Goal: Contribute content: Contribute content

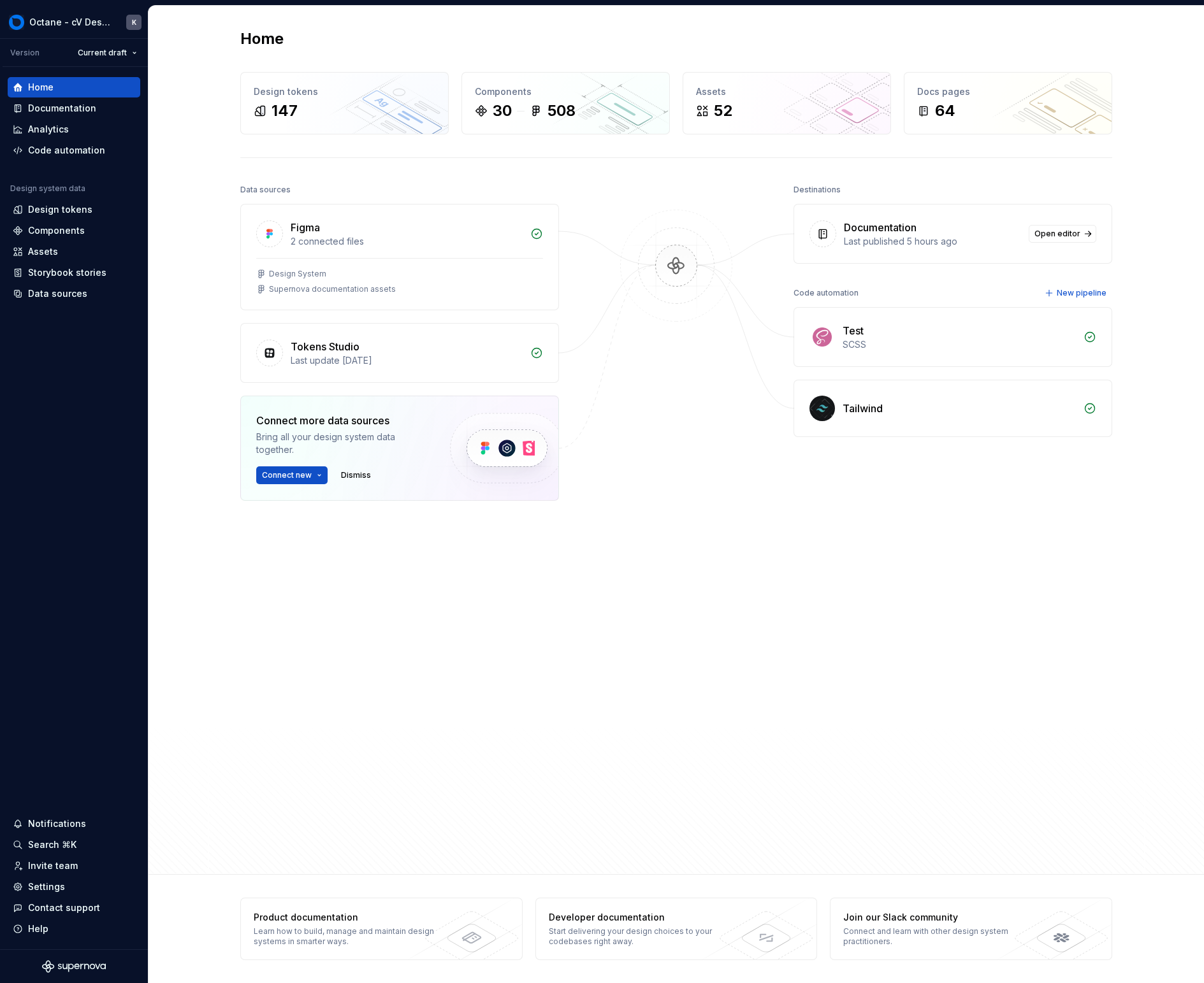
click at [829, 474] on div "Destinations Documentation Last published 5 hours ago Open editor Code automati…" at bounding box center [953, 476] width 319 height 590
click at [86, 111] on div "Documentation" at bounding box center [62, 108] width 68 height 12
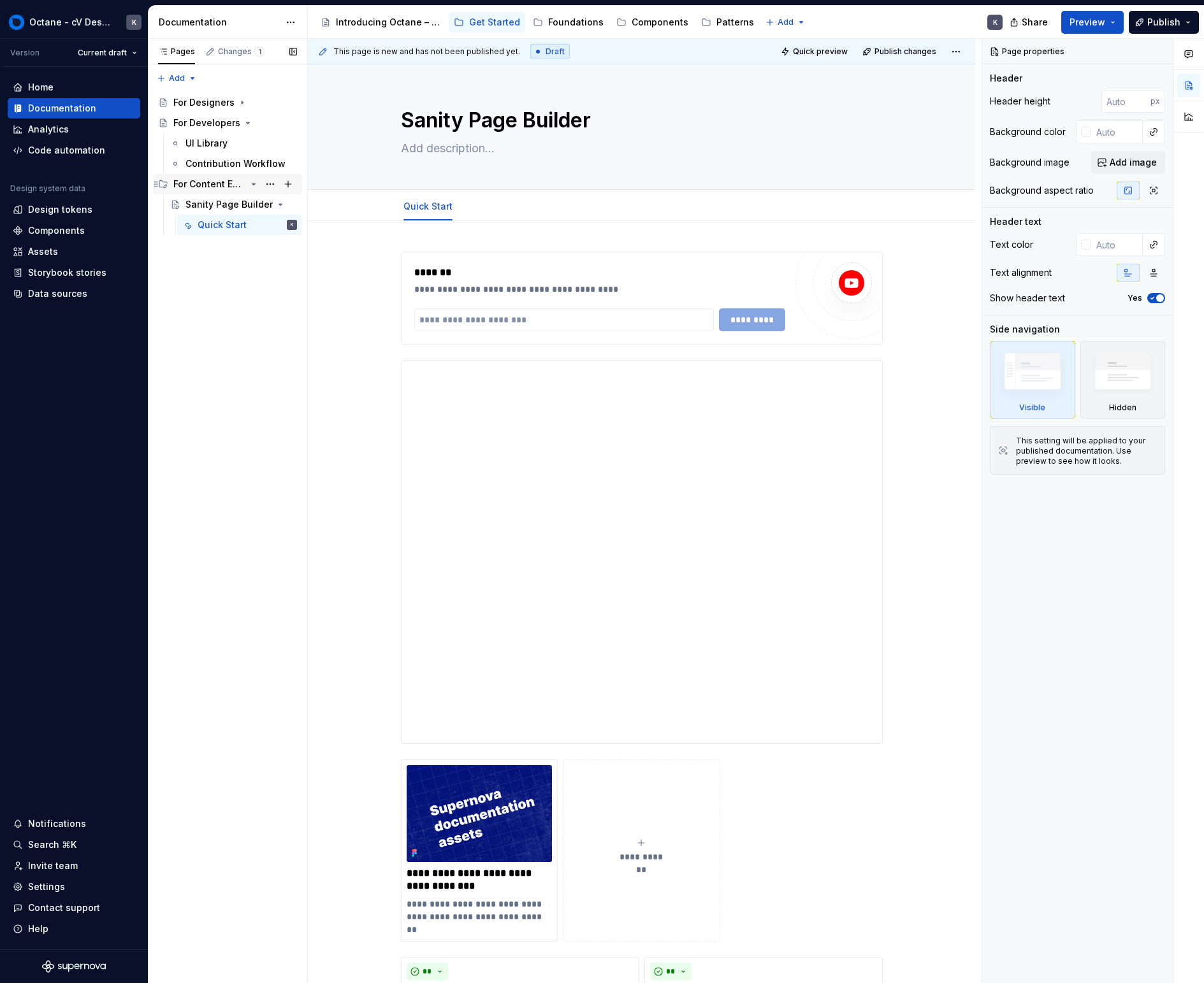
click at [186, 186] on div "For Content Editors" at bounding box center [209, 184] width 73 height 12
click at [270, 182] on button "Page tree" at bounding box center [270, 184] width 18 height 18
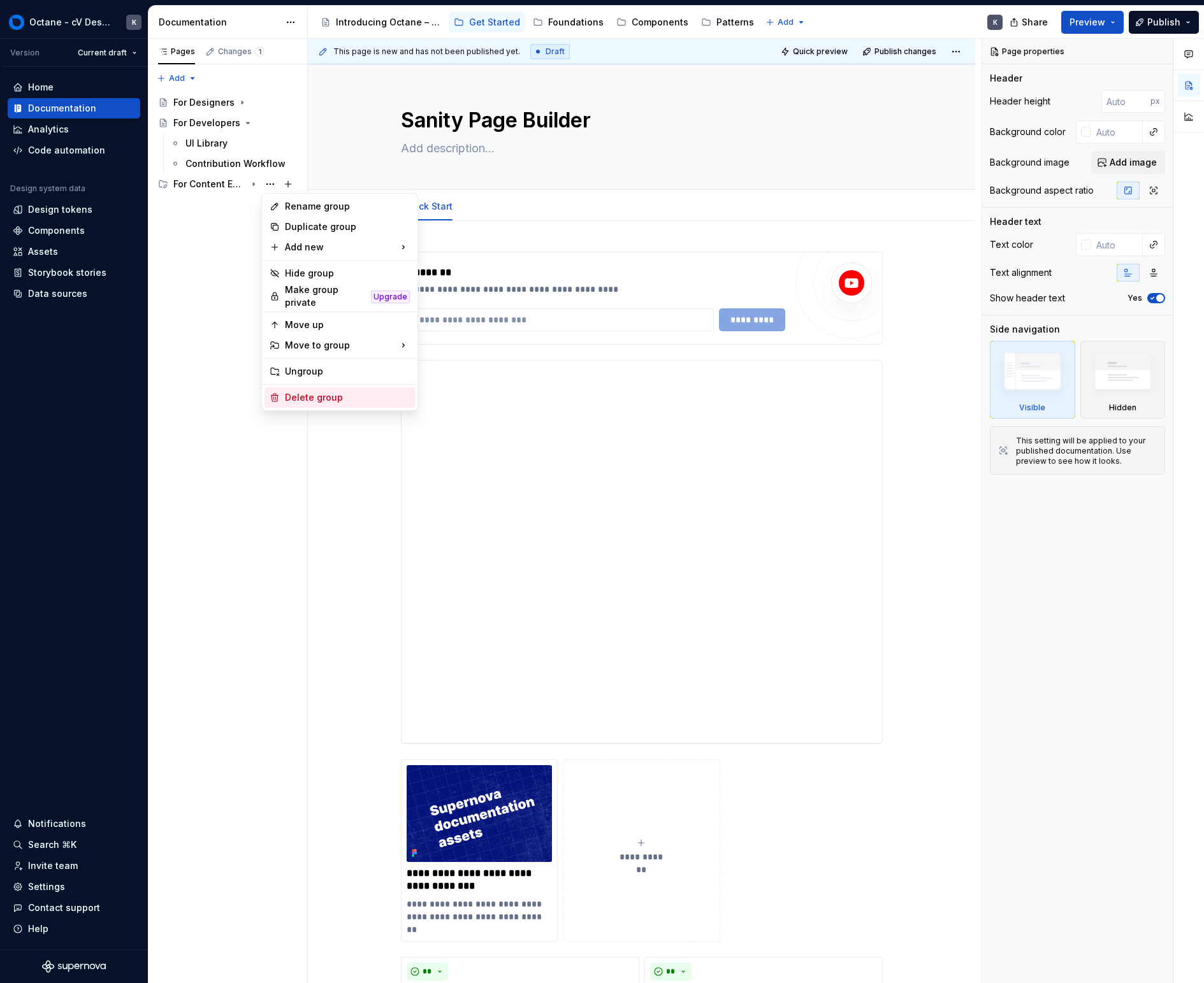
click at [325, 392] on div "Delete group" at bounding box center [347, 397] width 125 height 12
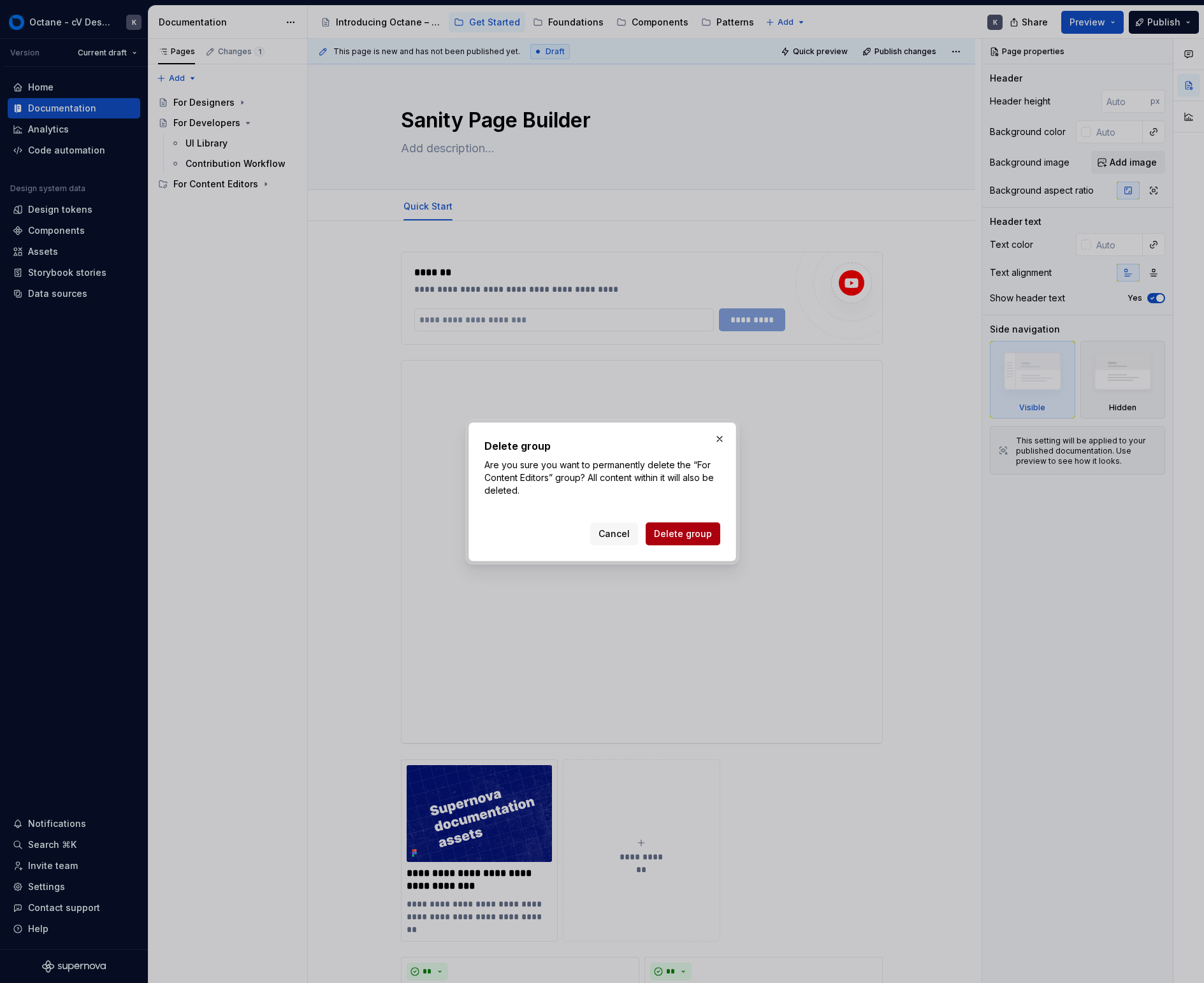
click at [677, 529] on span "Delete group" at bounding box center [682, 534] width 58 height 12
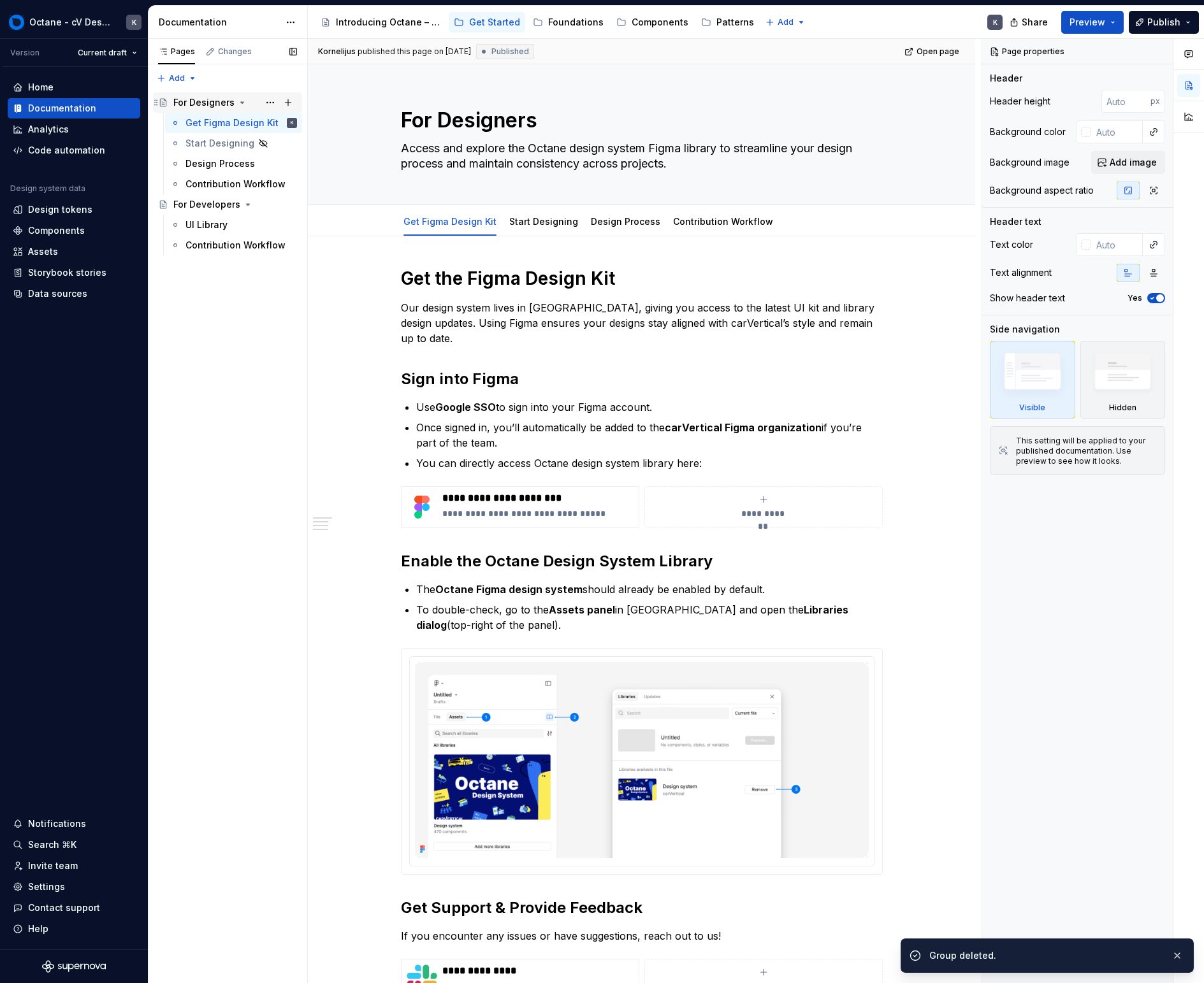
click at [211, 105] on div "For Designers" at bounding box center [204, 102] width 62 height 12
click at [214, 203] on div "For Developers" at bounding box center [207, 204] width 67 height 12
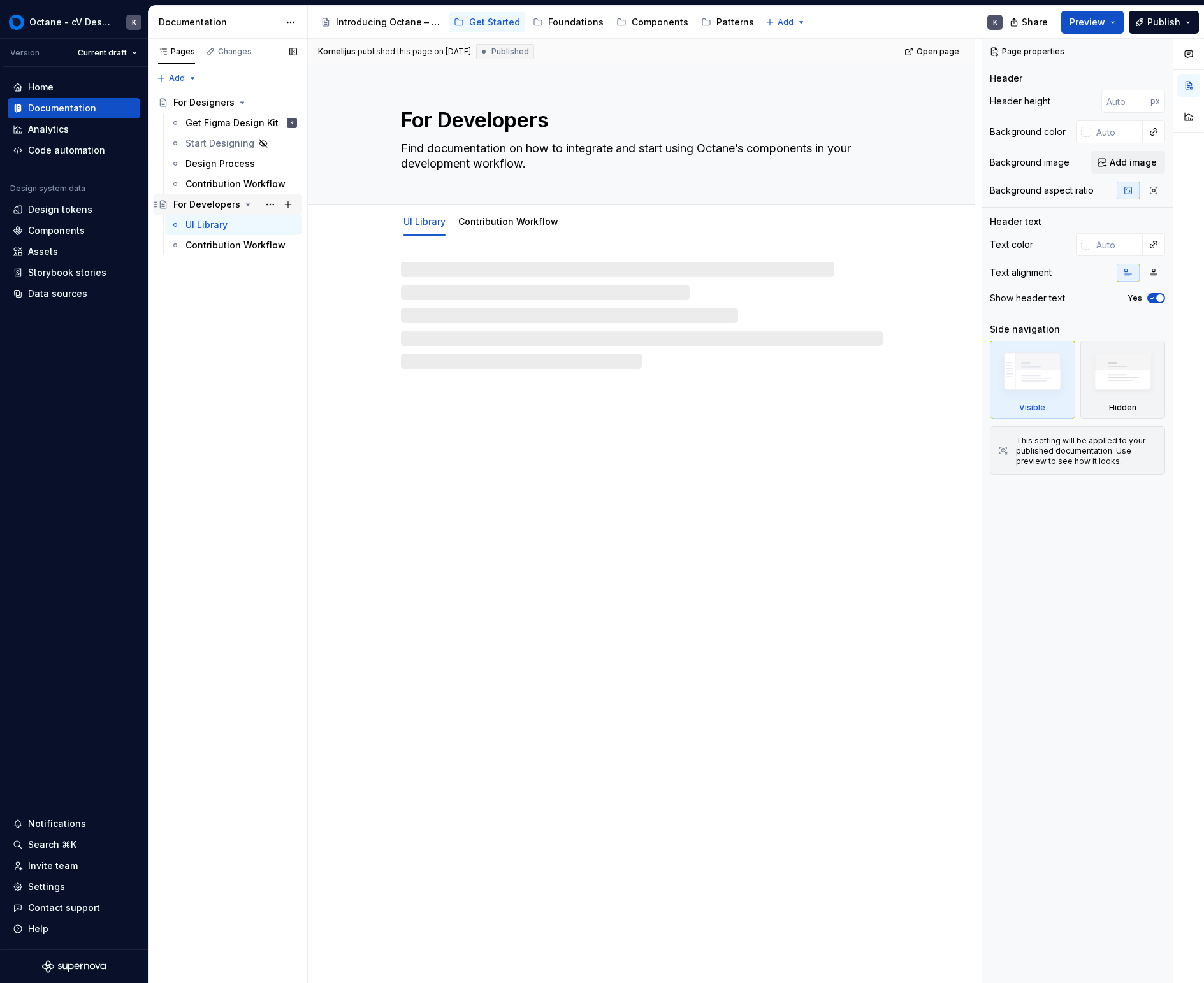
click at [243, 205] on icon "Page tree" at bounding box center [248, 205] width 10 height 10
click at [239, 107] on icon "Page tree" at bounding box center [242, 103] width 10 height 10
click at [243, 226] on div "Pages Changes Add Accessibility guide for tree Page tree. Navigate the tree wit…" at bounding box center [228, 511] width 160 height 945
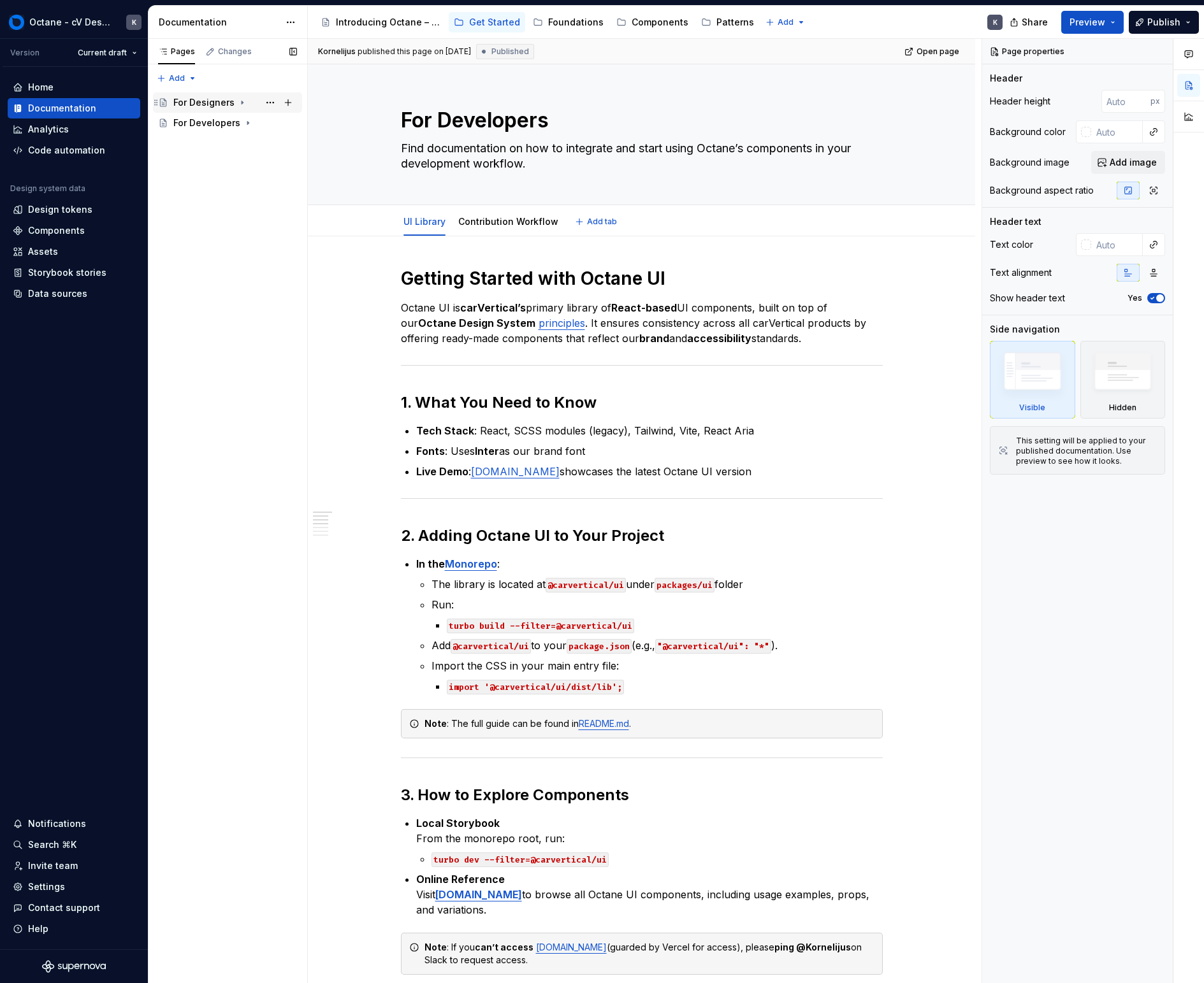
type textarea "*"
drag, startPoint x: 246, startPoint y: 159, endPoint x: 190, endPoint y: 80, distance: 96.8
click at [190, 78] on div "Pages Changes Add Accessibility guide for tree Page tree. Navigate the tree wit…" at bounding box center [228, 511] width 160 height 945
click at [233, 104] on div "New page" at bounding box center [218, 103] width 83 height 12
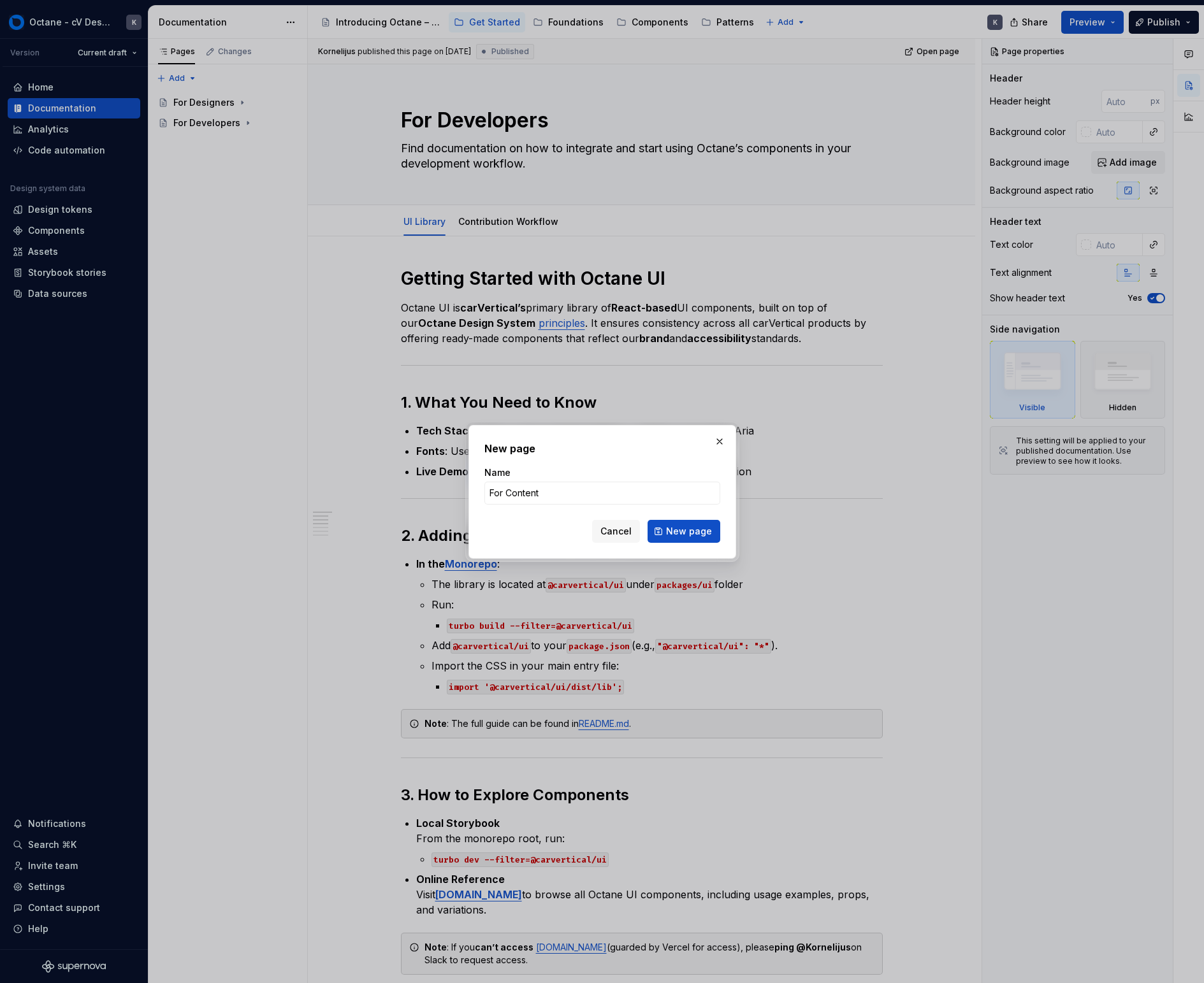
type input "For Content Editors"
drag, startPoint x: 669, startPoint y: 528, endPoint x: 439, endPoint y: 341, distance: 296.4
click at [668, 528] on span "New page" at bounding box center [689, 531] width 46 height 12
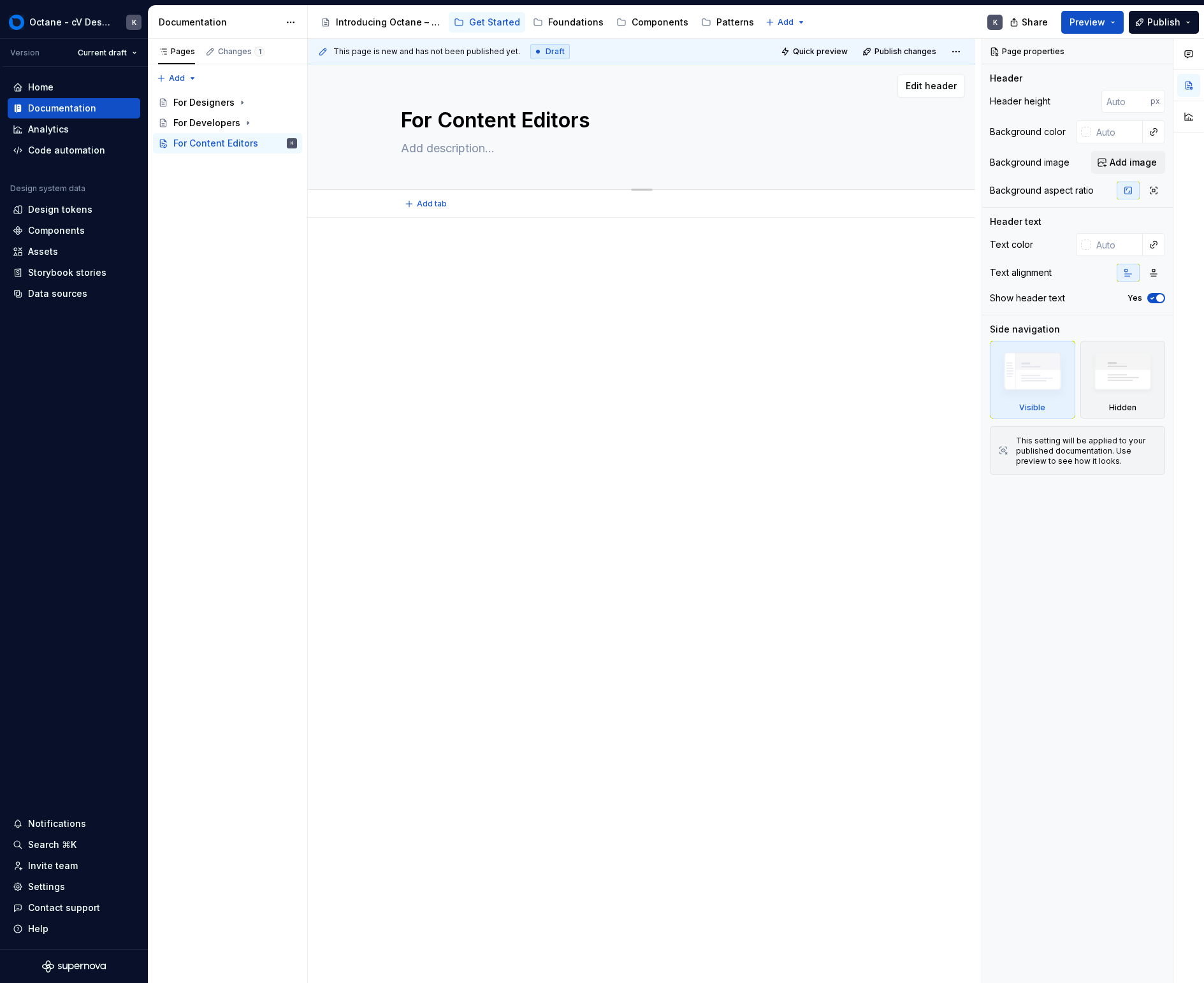
click at [476, 125] on textarea "For Content Editors" at bounding box center [639, 120] width 482 height 31
click at [194, 128] on div "For Developers" at bounding box center [207, 122] width 67 height 12
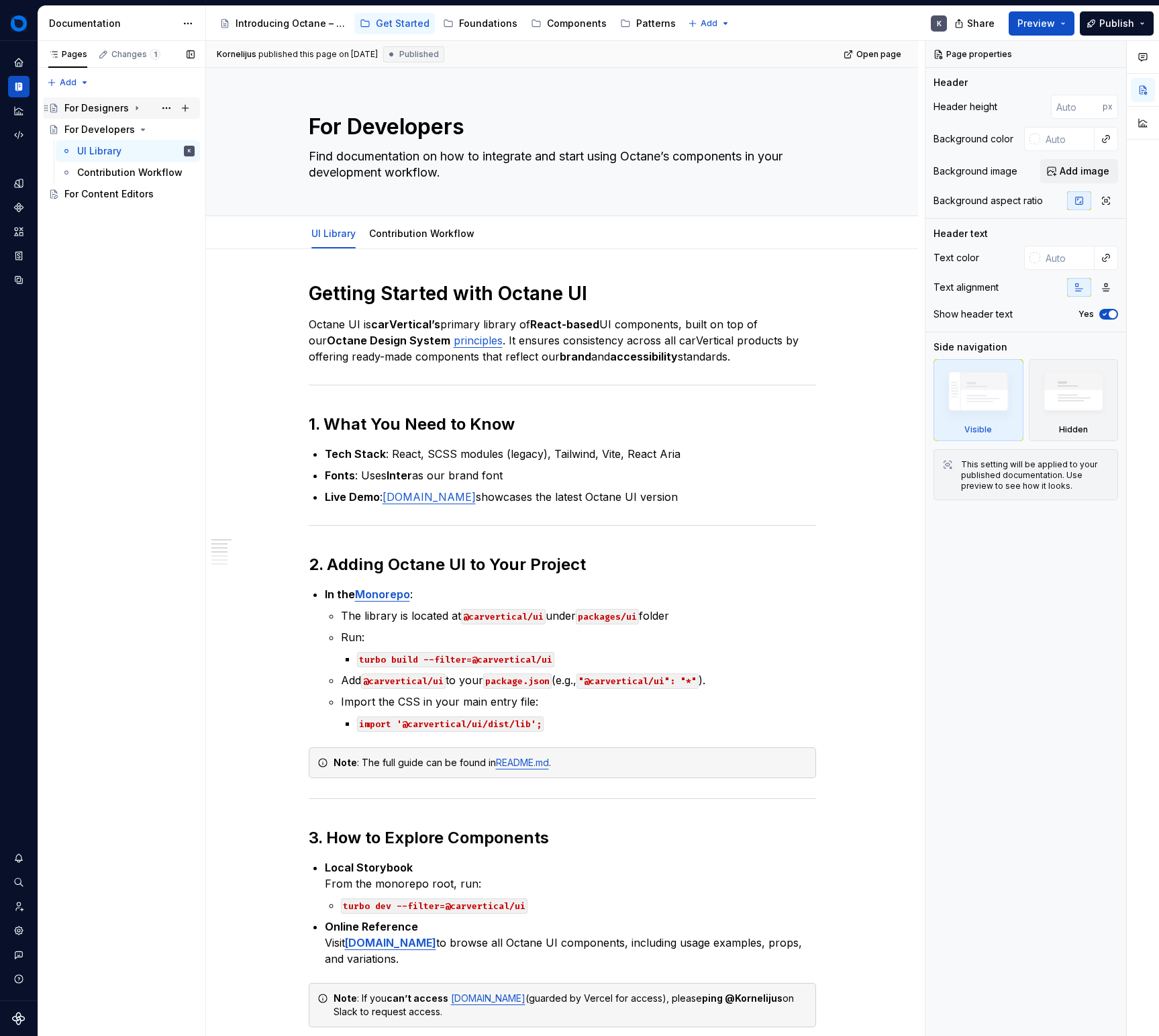
click at [107, 108] on div "For Designers" at bounding box center [97, 108] width 65 height 13
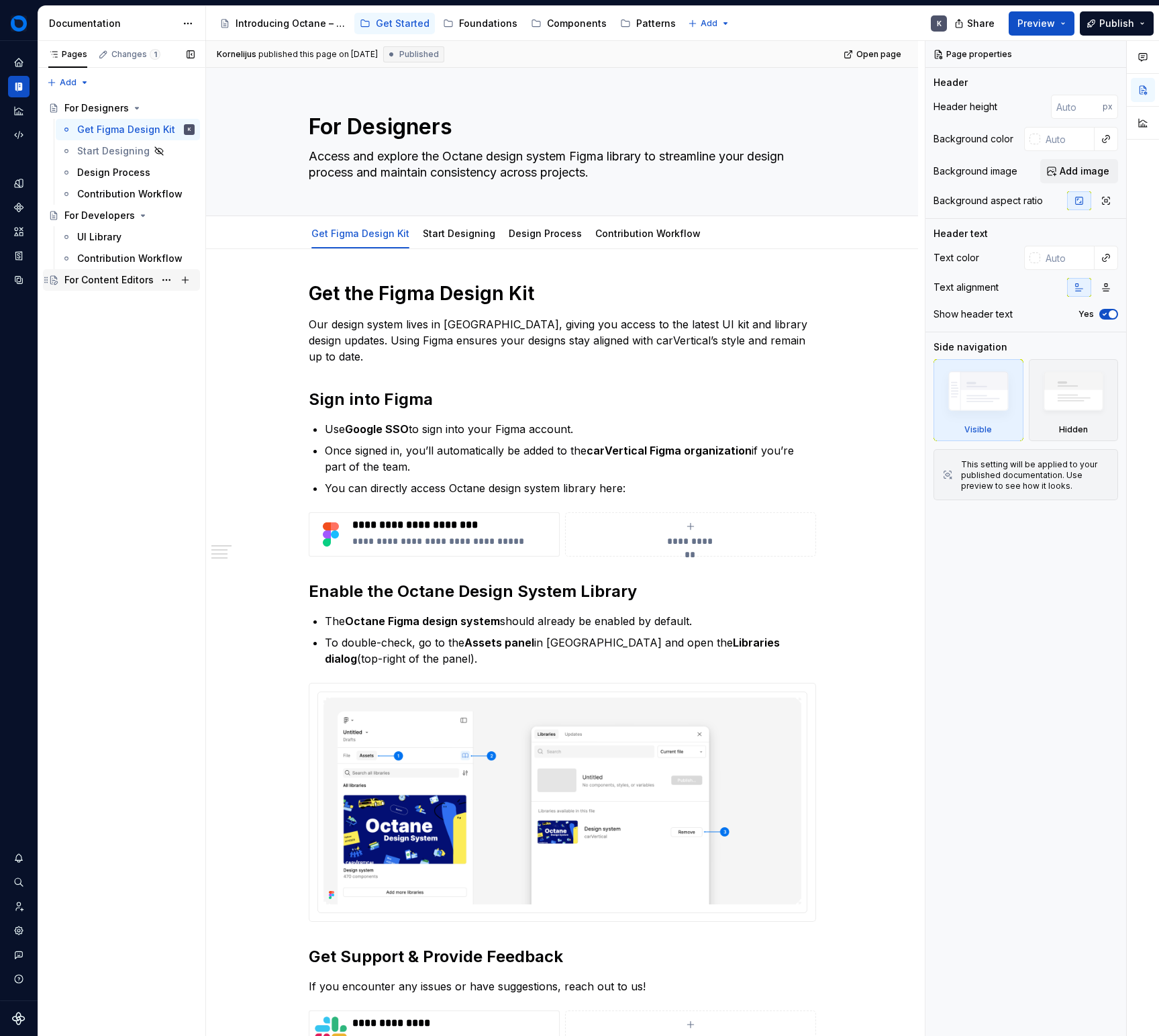
click at [99, 286] on div "For Content Editors" at bounding box center [110, 279] width 90 height 13
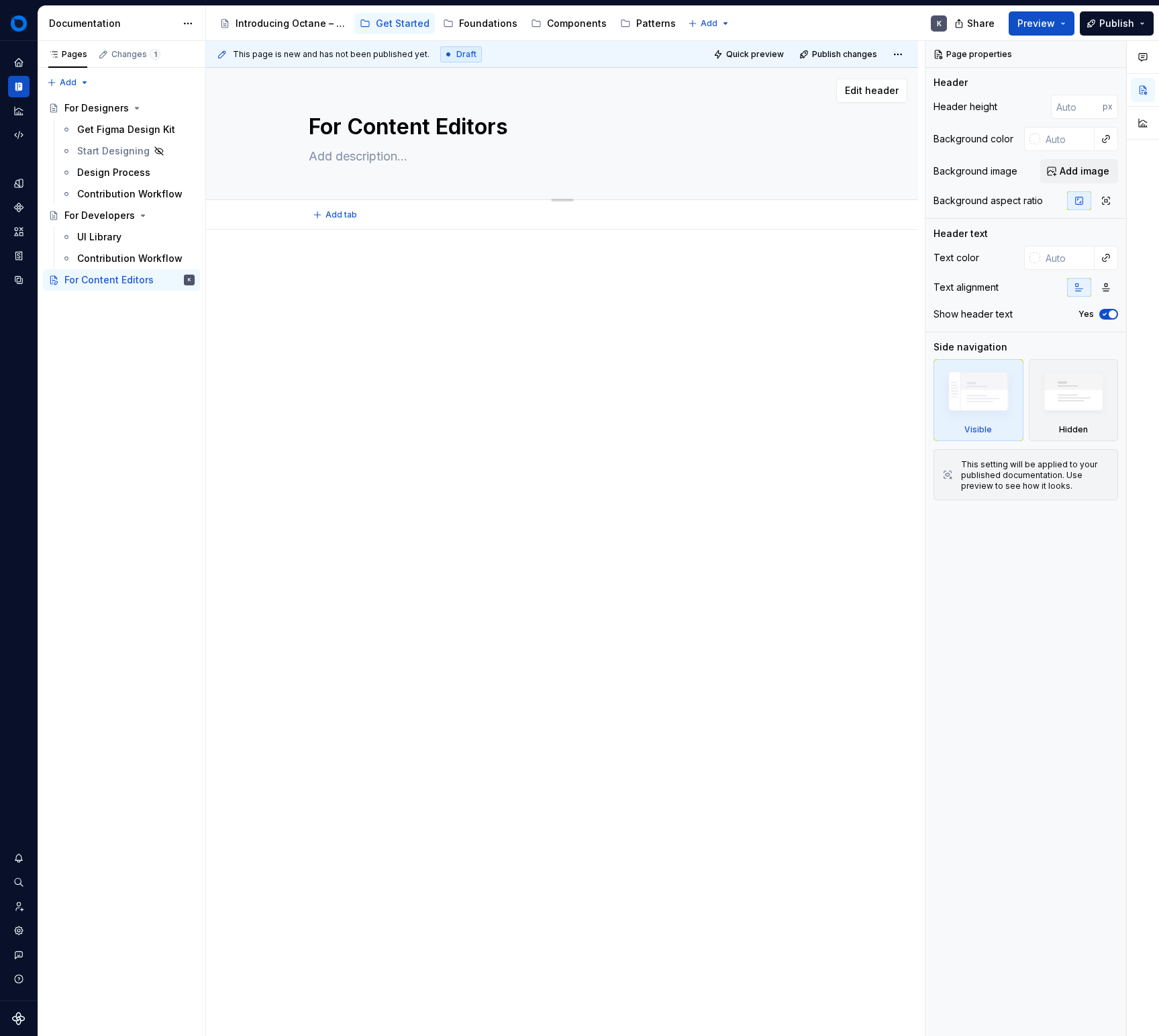
click at [431, 148] on textarea at bounding box center [560, 156] width 507 height 21
paste textarea "Access and manage content efficiently in Sanity using the Page Builder with Liv…"
type textarea "*"
type textarea "Access and manage content efficiently in Sanity using the Page Builder with Liv…"
click at [557, 147] on textarea "Access and manage content efficiently in Sanity using the Page Builder with Liv…" at bounding box center [560, 172] width 507 height 54
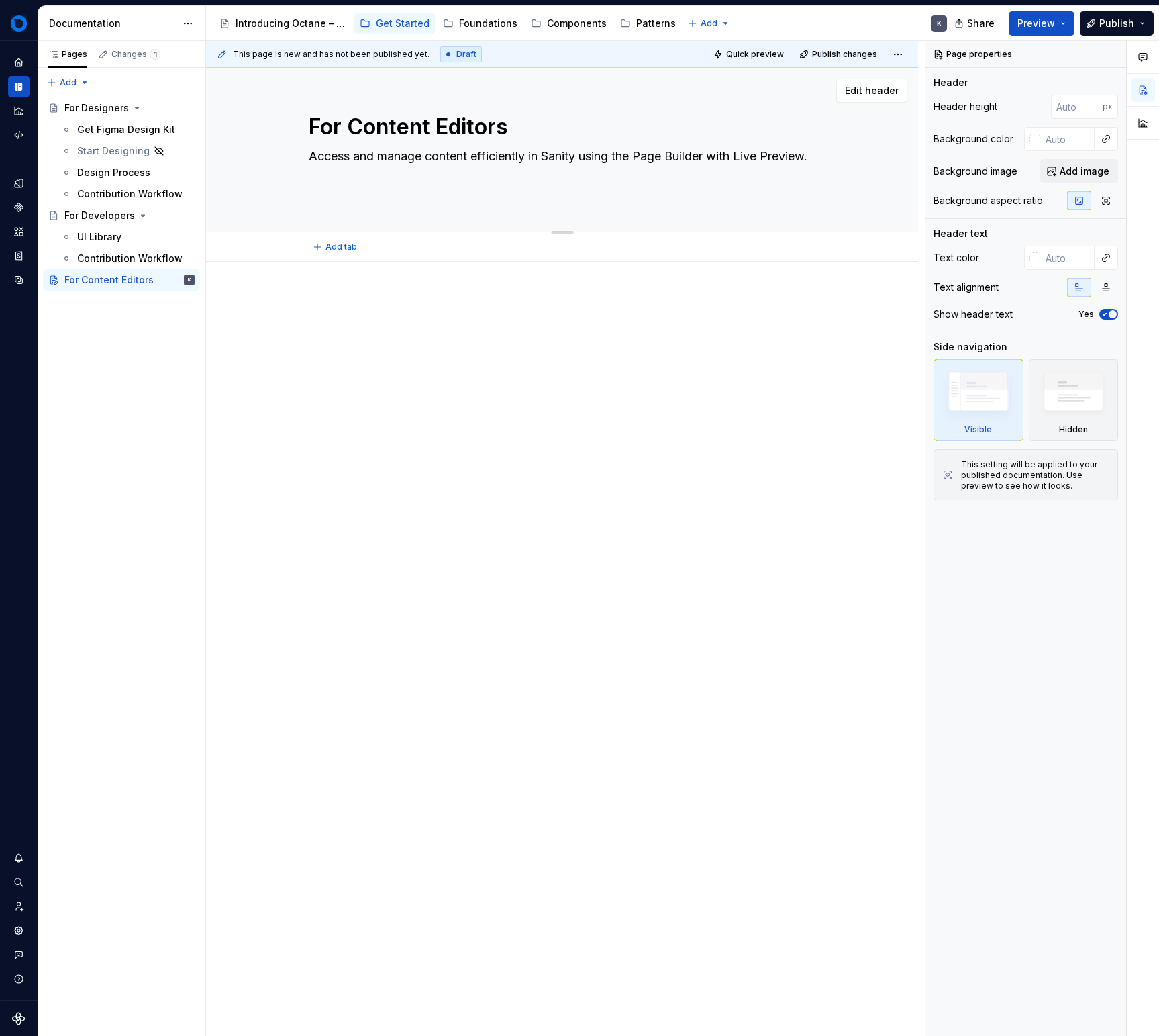
click at [557, 147] on textarea "Access and manage content efficiently in Sanity using the Page Builder with Liv…" at bounding box center [560, 172] width 507 height 54
click at [558, 152] on textarea "Access and manage content efficiently in Sanity using the Page Builder with Liv…" at bounding box center [560, 172] width 507 height 54
click at [560, 152] on textarea "Access and manage content efficiently in Sanity using the Page Builder with Liv…" at bounding box center [560, 172] width 507 height 54
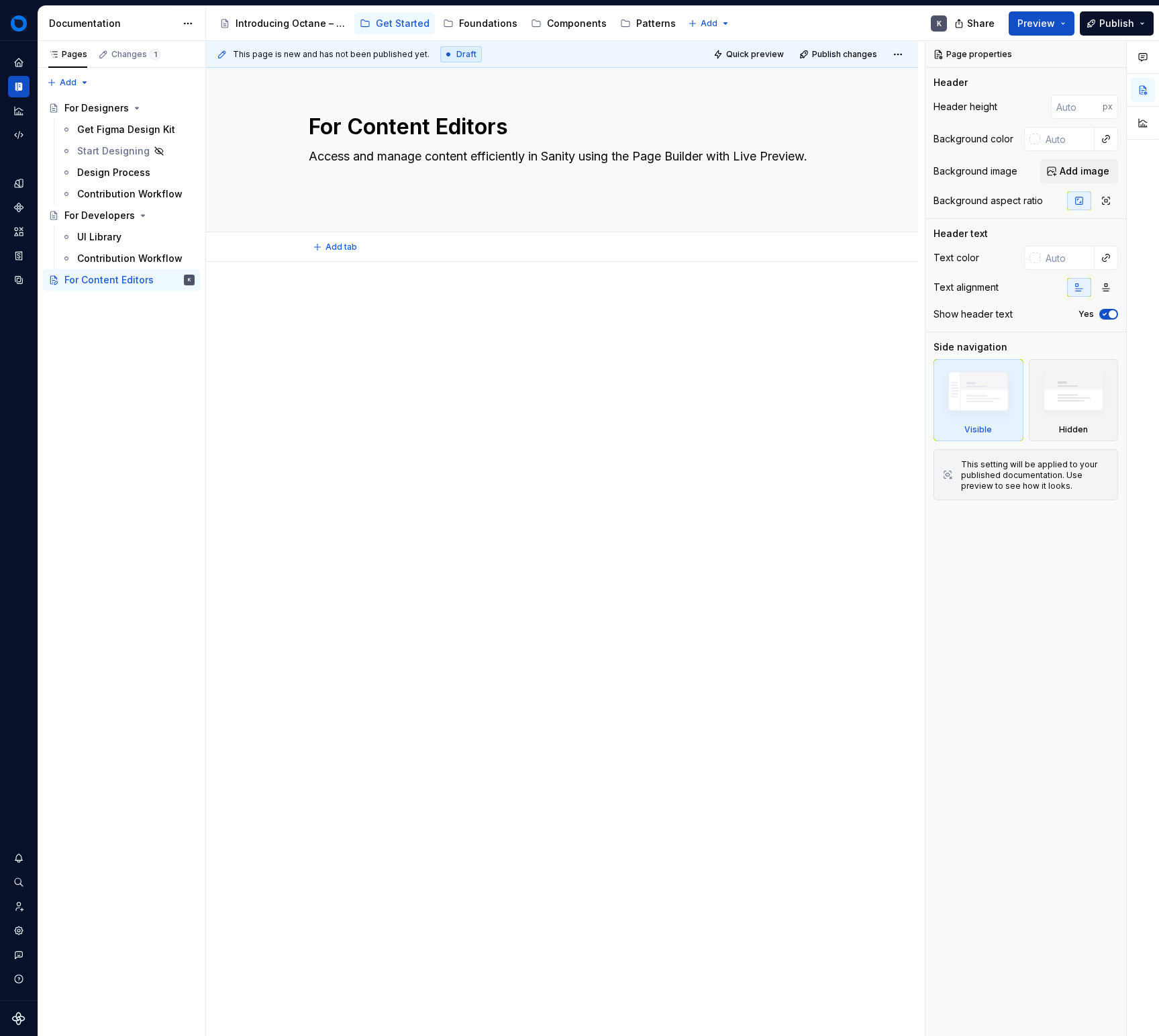
type textarea "*"
type textarea "Access and manage content efficiently in Sanity using the Page Builder with Liv…"
click at [539, 287] on div "This page is new and has not been published yet. Draft Quick preview Publish ch…" at bounding box center [565, 538] width 719 height 996
click at [415, 243] on div "Add tab" at bounding box center [562, 247] width 507 height 19
click at [325, 243] on span "Add tab" at bounding box center [341, 247] width 32 height 11
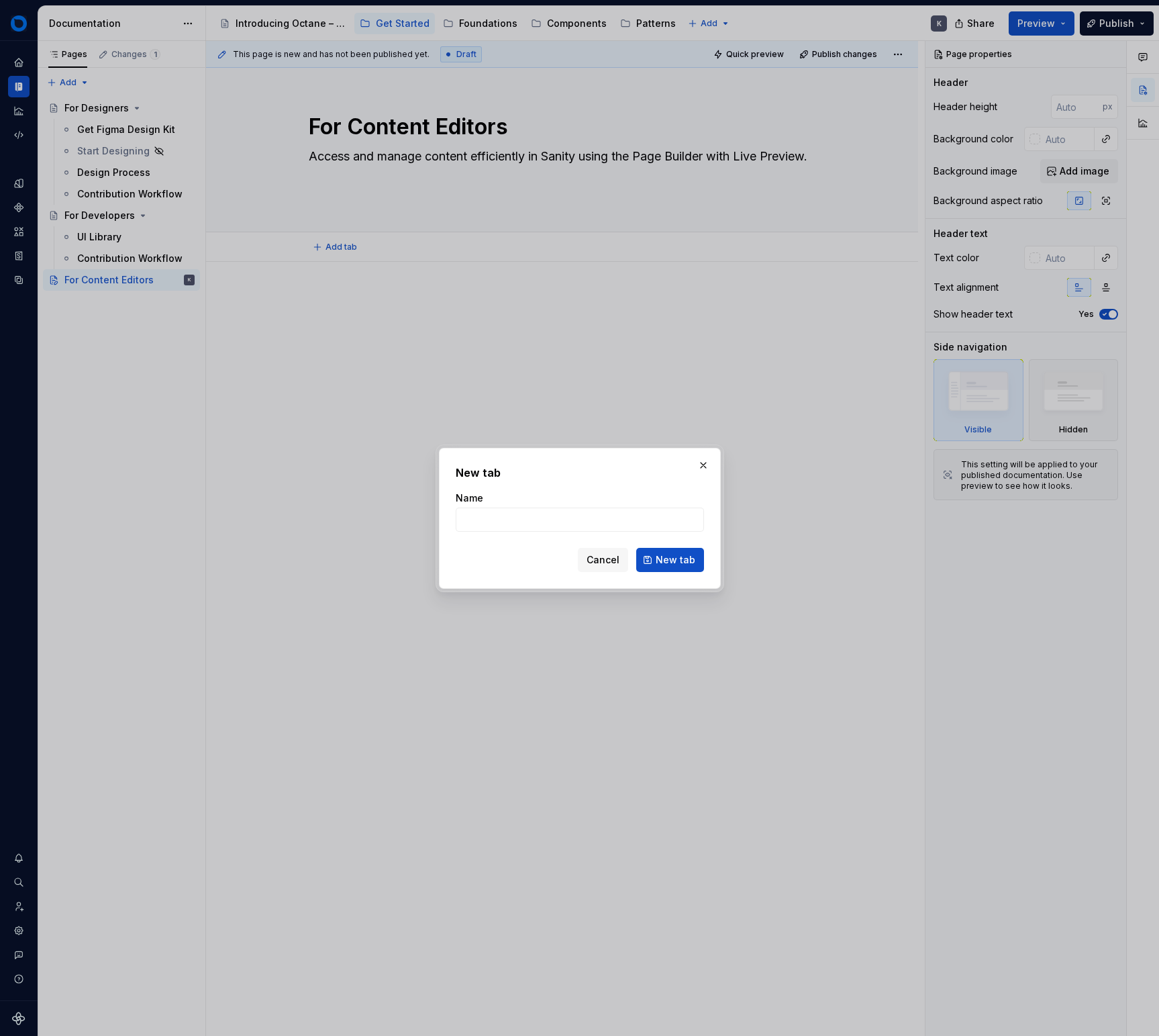
type textarea "*"
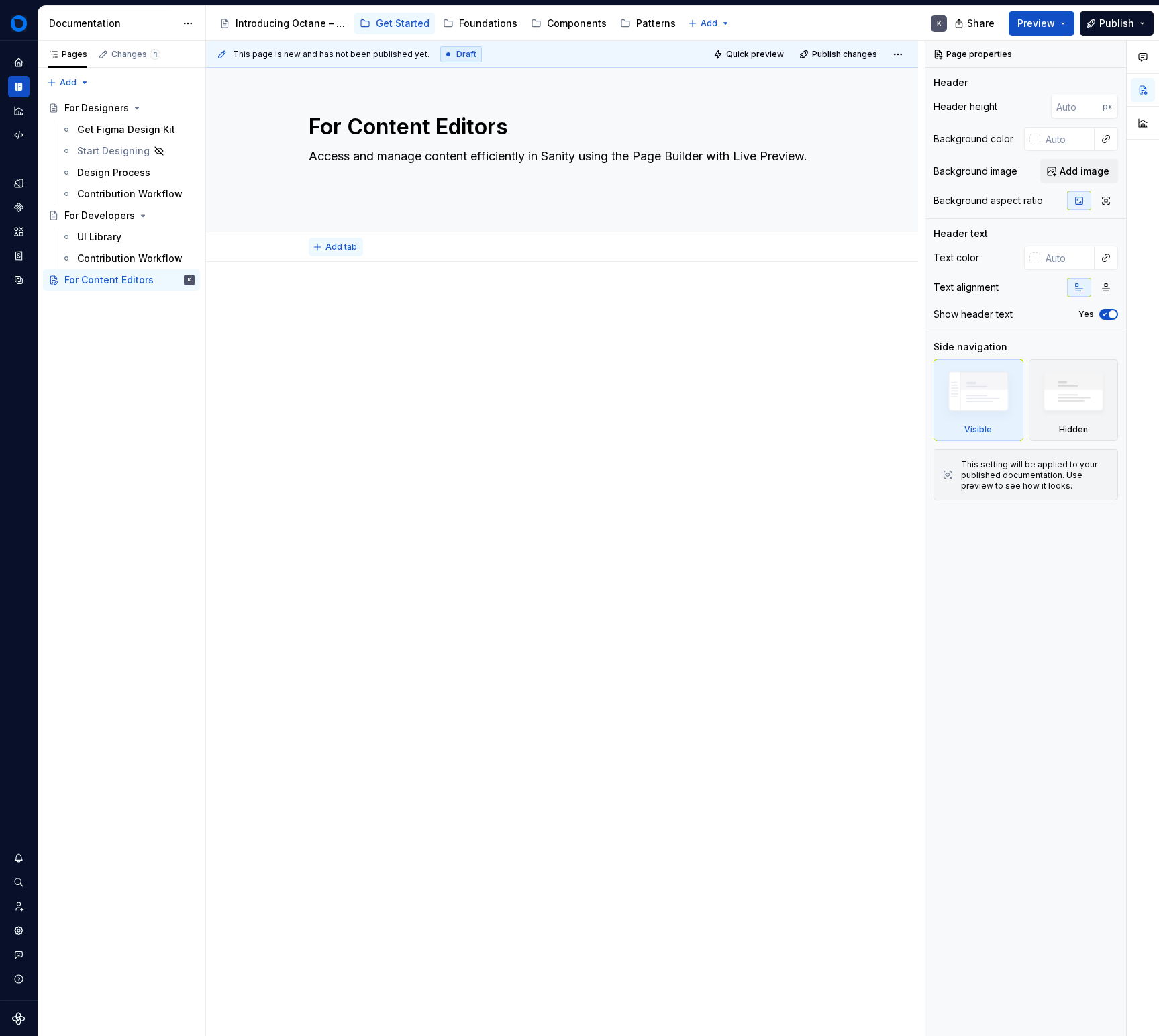
click at [338, 252] on button "Add tab" at bounding box center [336, 247] width 54 height 19
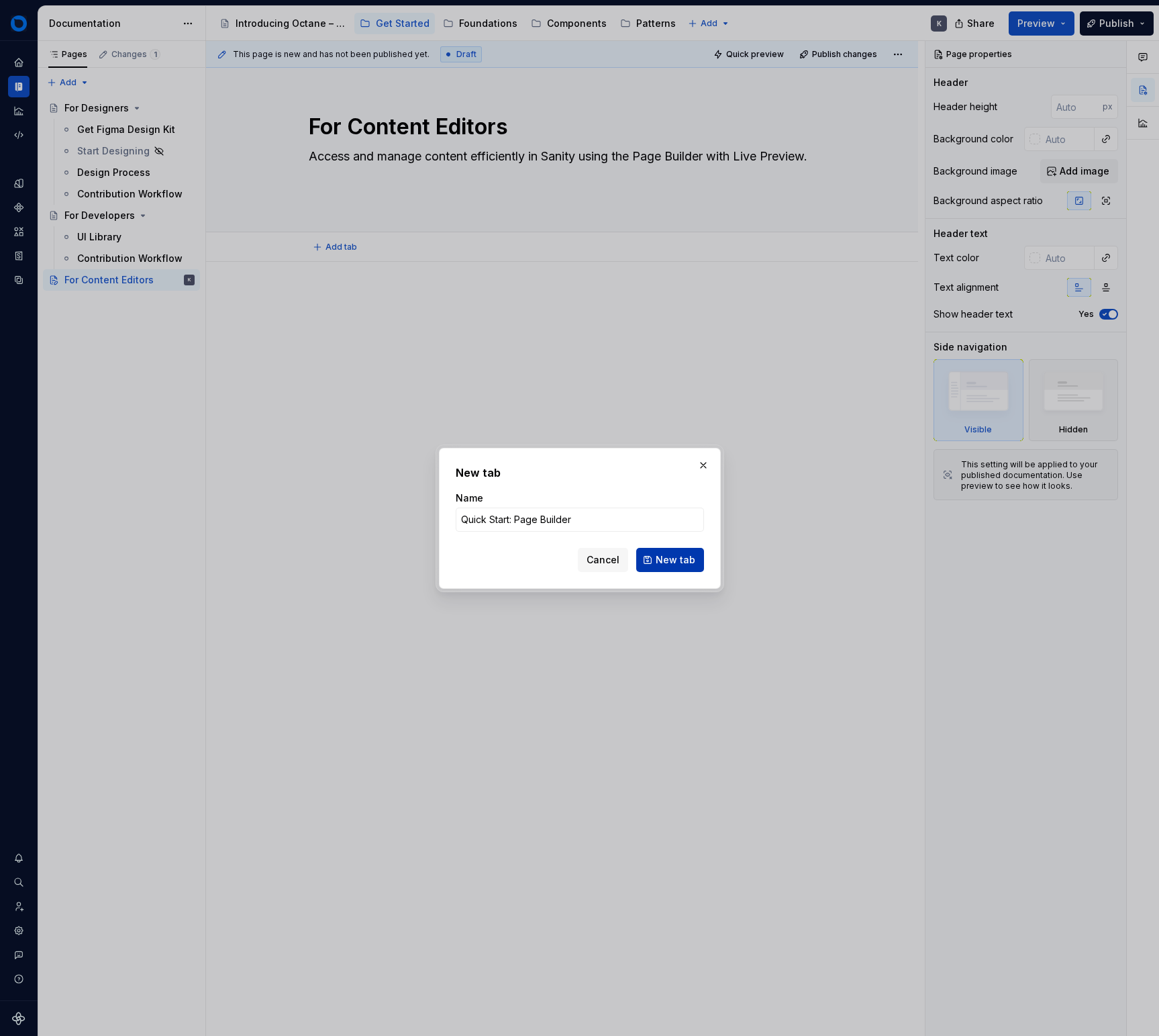
type input "Quick Start: Page Builder"
click at [652, 550] on button "New tab" at bounding box center [670, 560] width 68 height 24
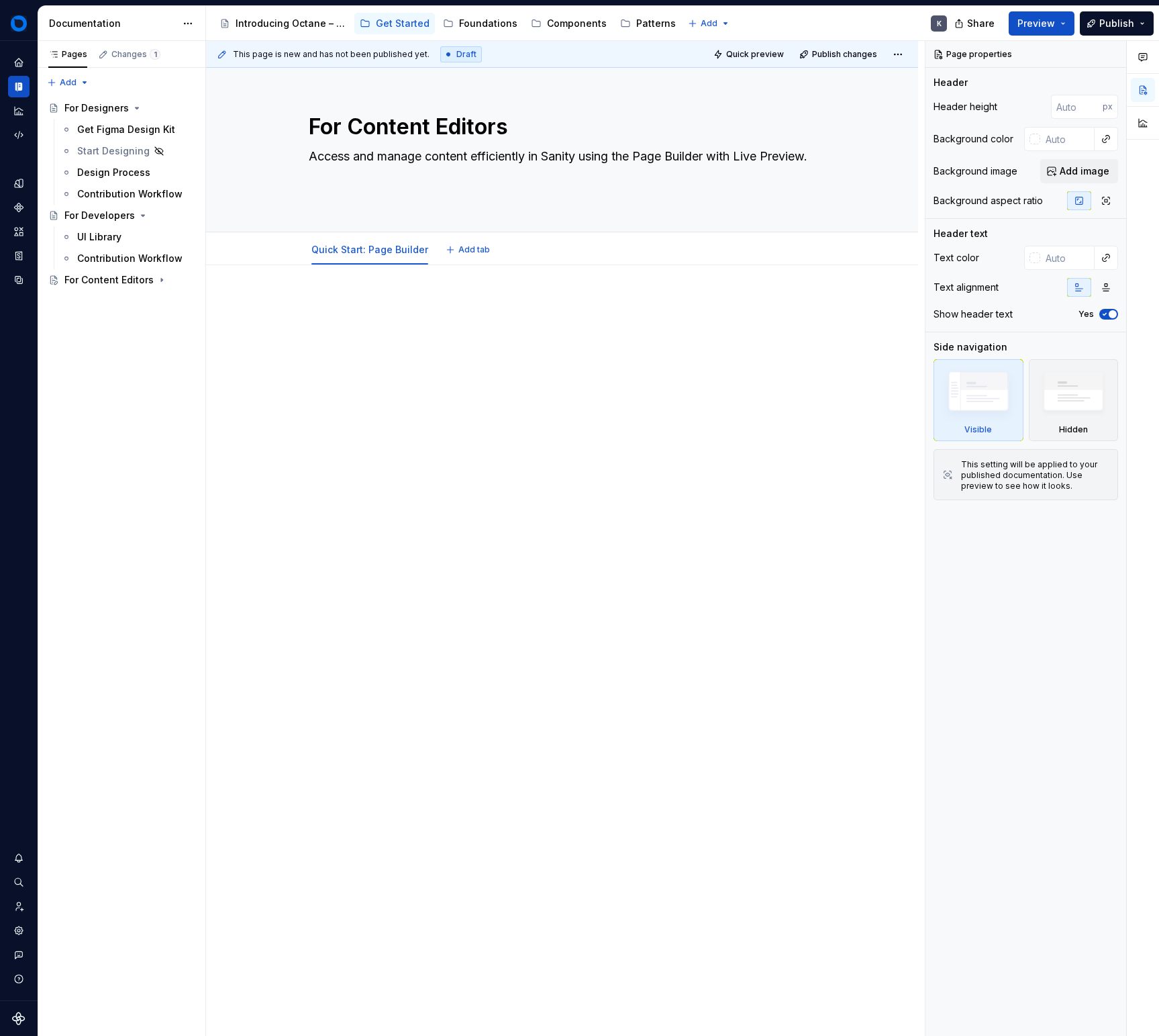
click at [350, 298] on p at bounding box center [562, 305] width 507 height 16
click at [118, 150] on div "Start Designing" at bounding box center [108, 150] width 63 height 13
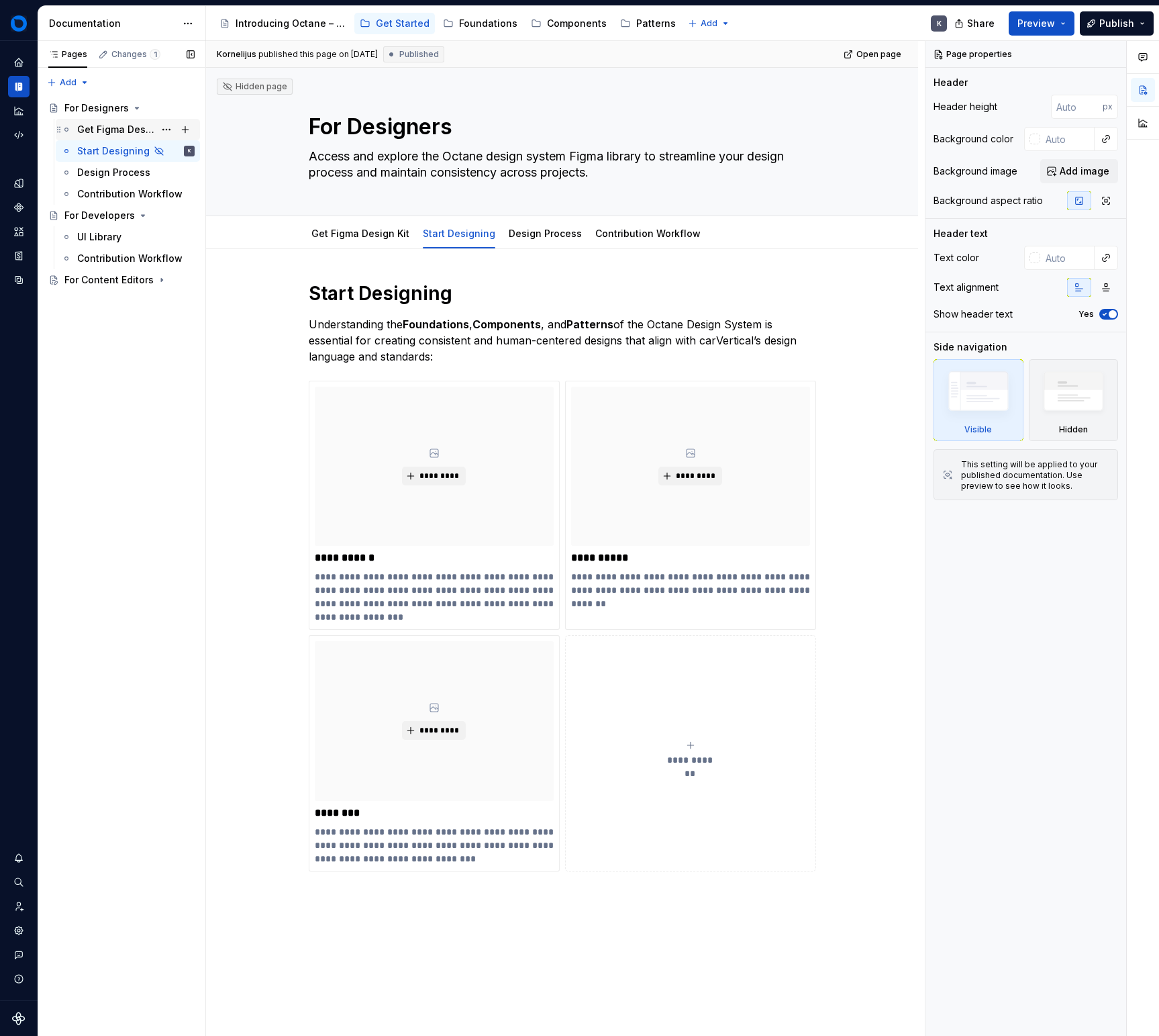
click at [128, 134] on div "Get Figma Design Kit" at bounding box center [116, 129] width 77 height 13
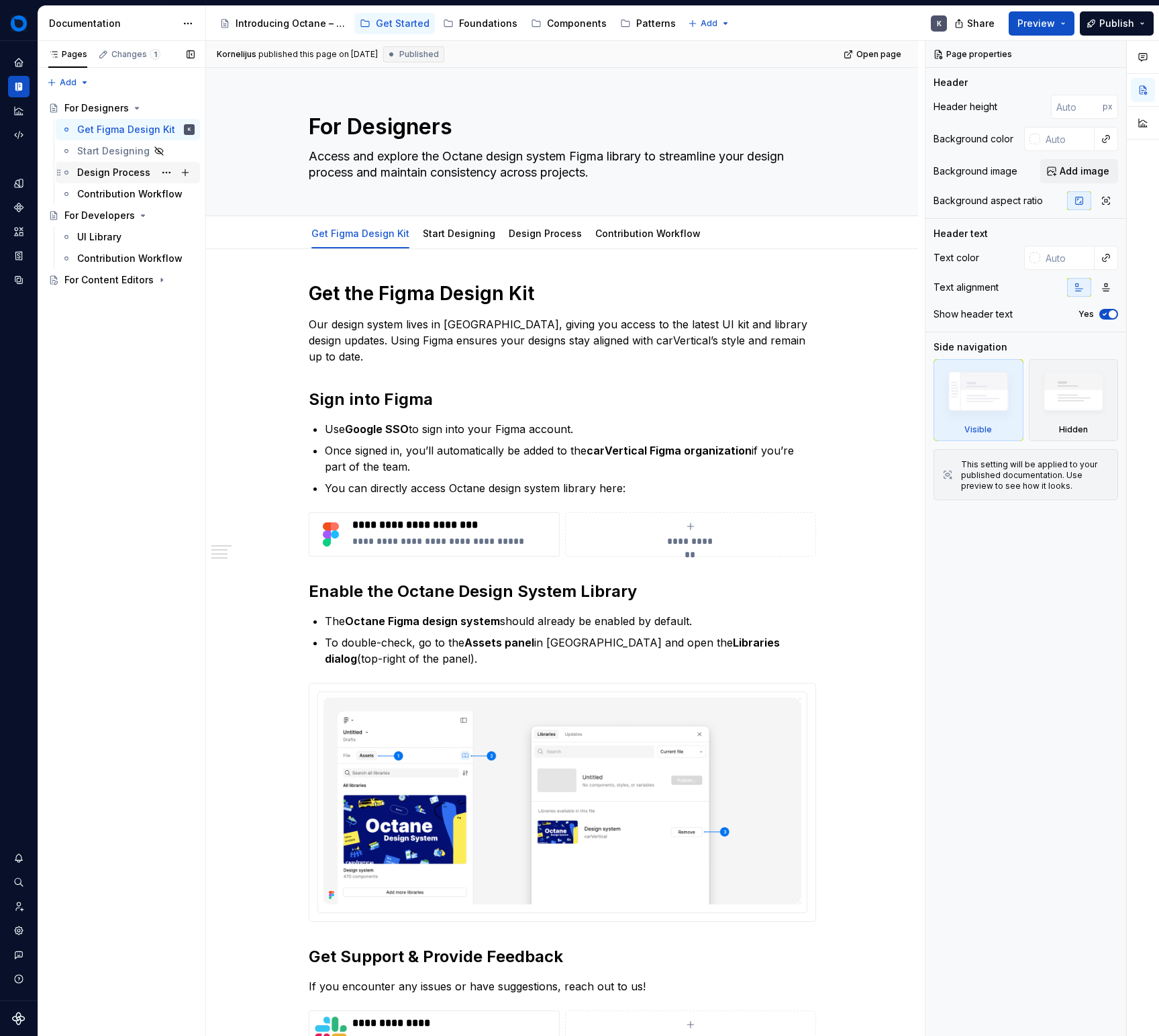
click at [118, 166] on div "Design Process" at bounding box center [114, 172] width 73 height 13
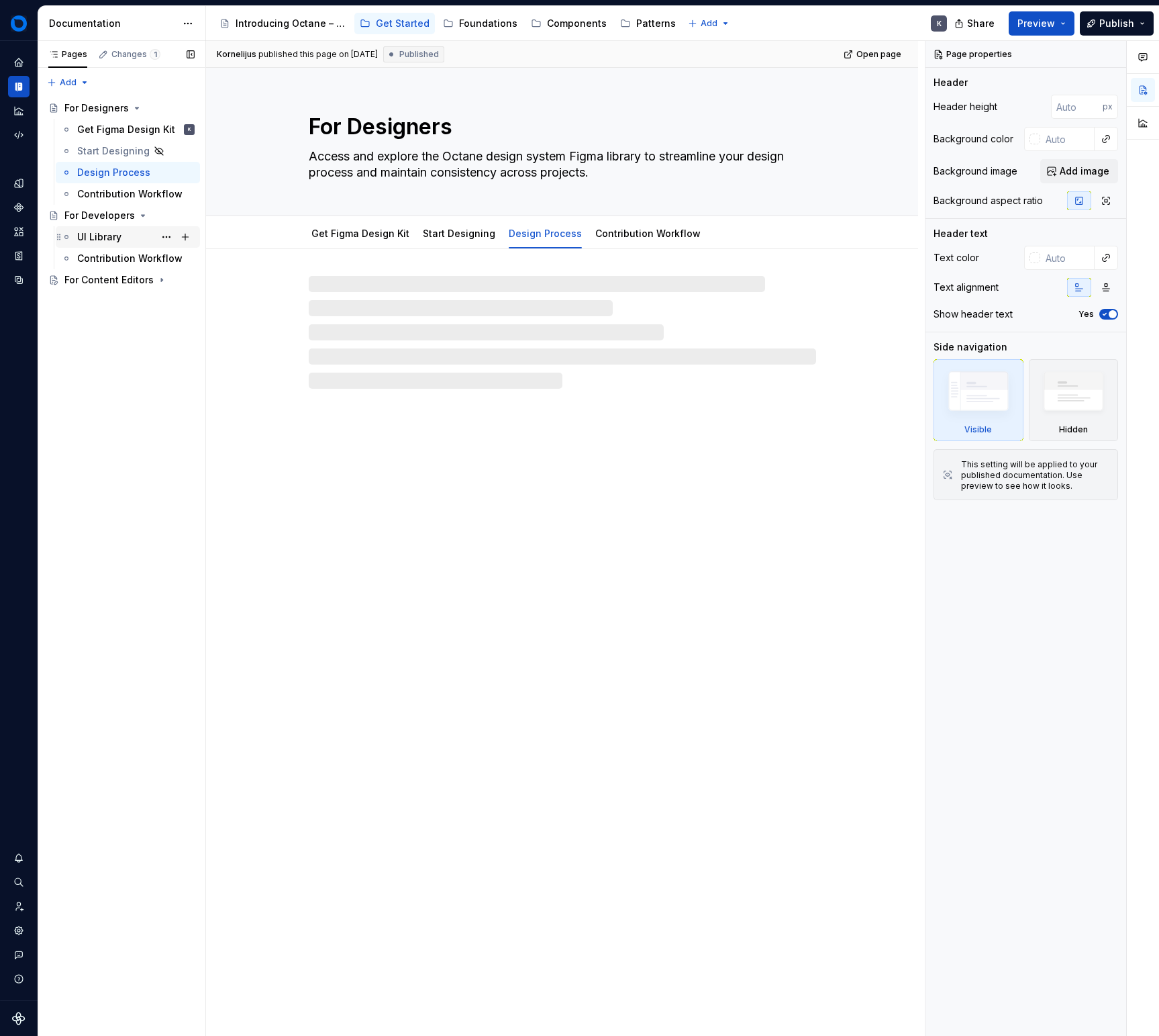
click at [116, 230] on div "UI Library" at bounding box center [99, 236] width 44 height 13
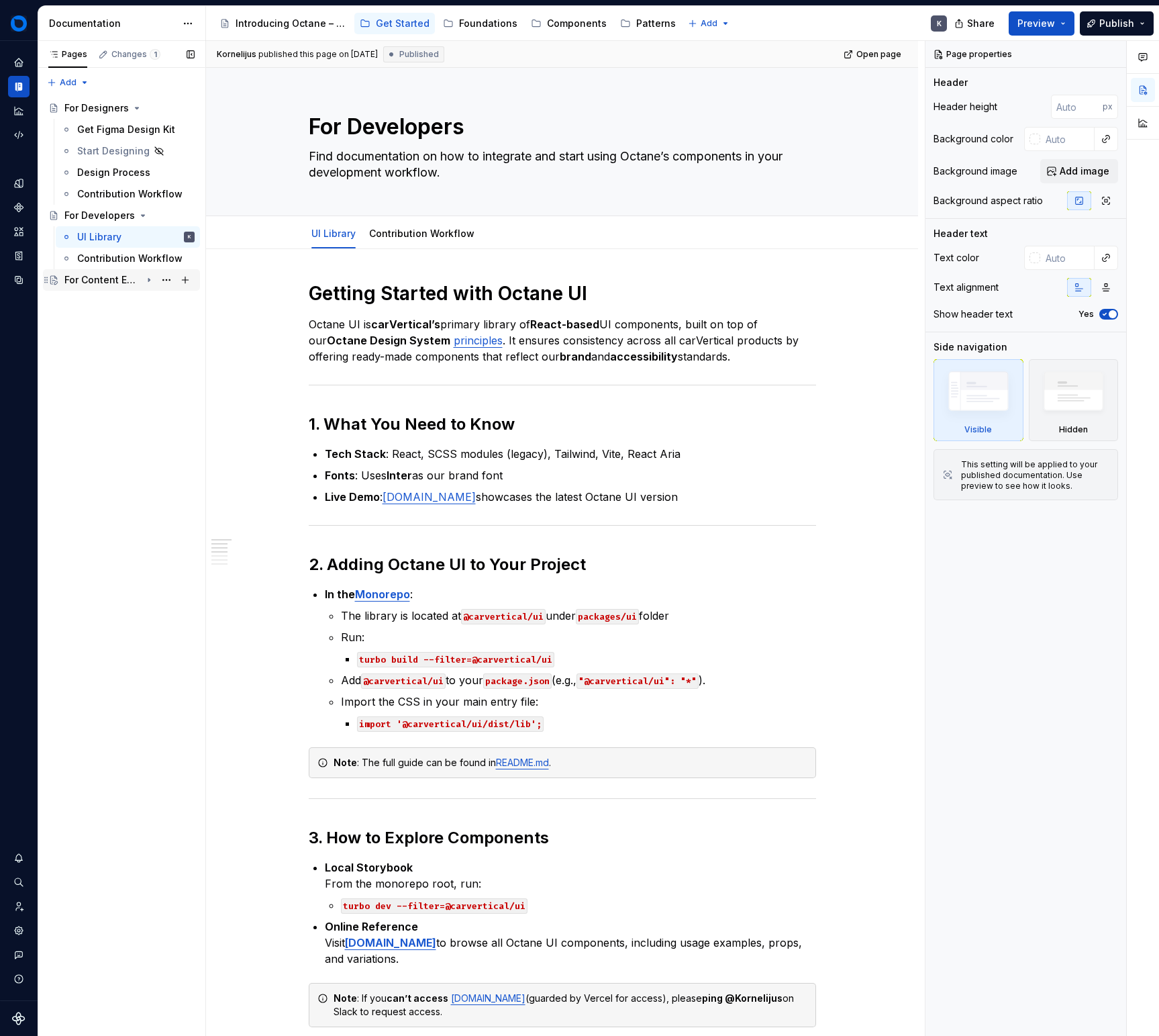
click at [106, 273] on div "For Content Editors" at bounding box center [103, 279] width 76 height 13
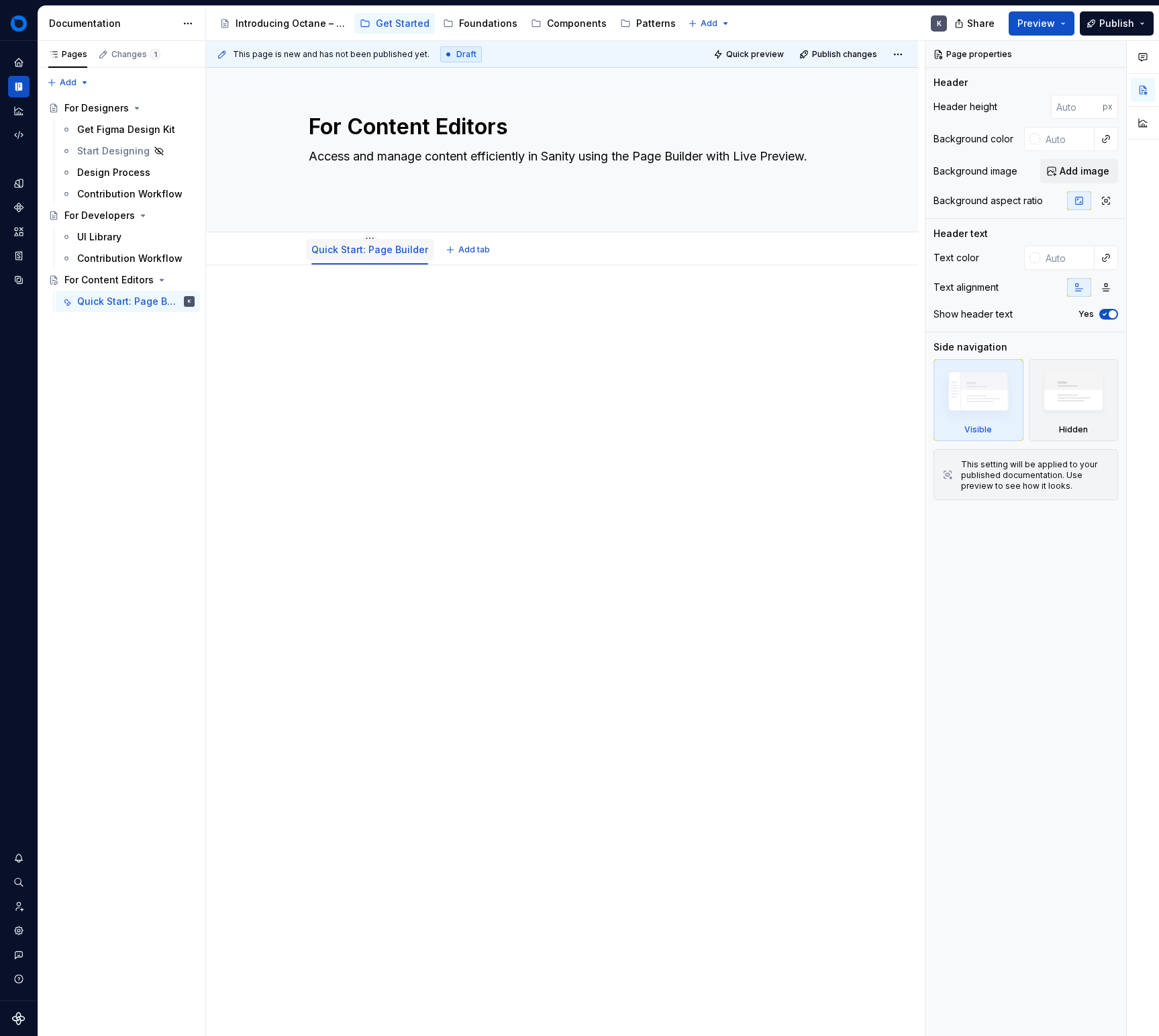
click at [349, 255] on div "Quick Start: Page Builder" at bounding box center [369, 250] width 116 height 13
click at [389, 254] on link "Quick Start: Page Builder" at bounding box center [369, 250] width 116 height 12
click at [393, 246] on link "Quick Start: Page Builder" at bounding box center [369, 250] width 116 height 12
drag, startPoint x: 393, startPoint y: 246, endPoint x: 387, endPoint y: 247, distance: 6.1
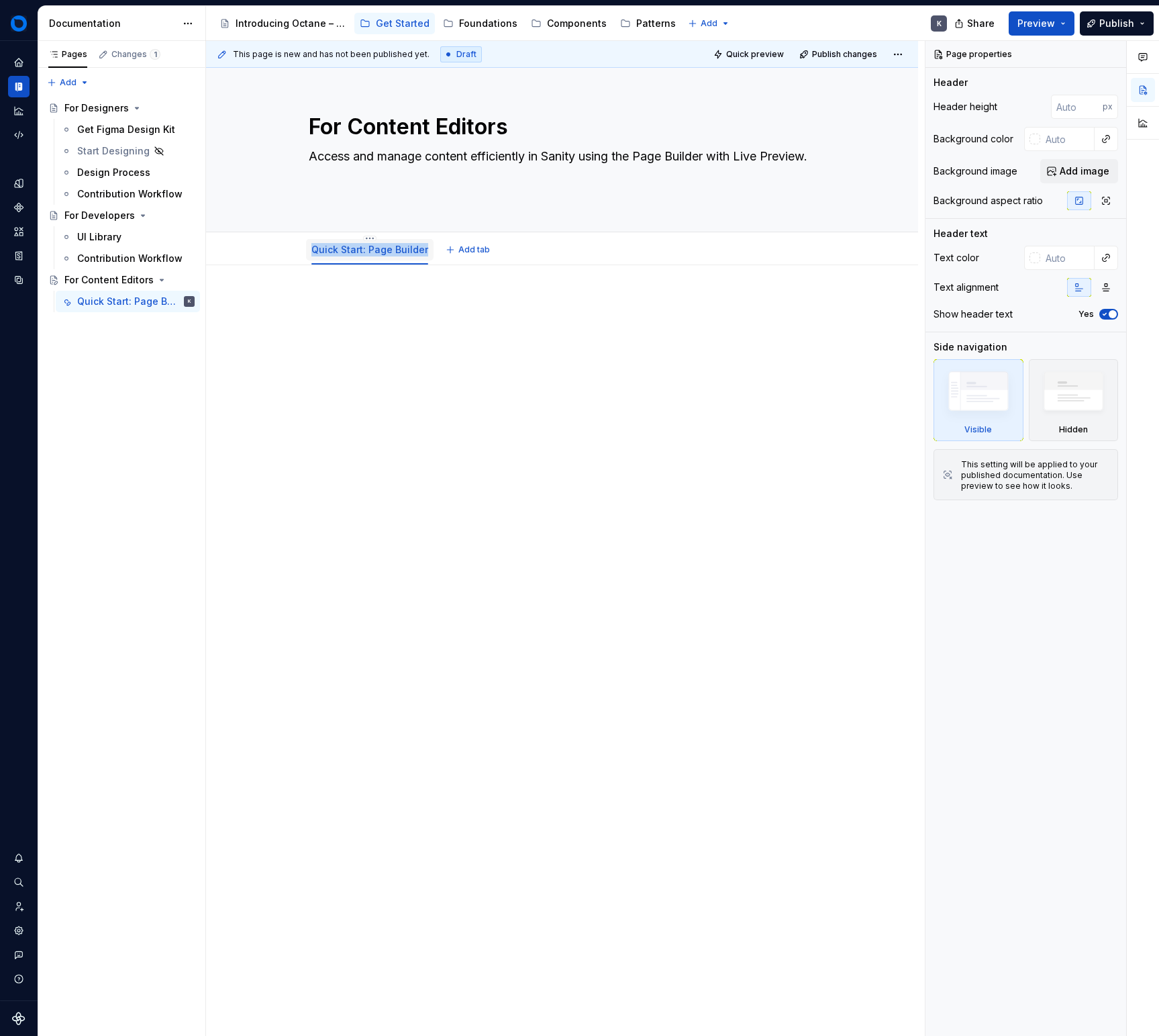
click at [393, 246] on link "Quick Start: Page Builder" at bounding box center [369, 250] width 116 height 12
click at [358, 250] on link "Quick Start: Page Builder" at bounding box center [369, 250] width 116 height 12
click at [351, 252] on link "Quick Start: Page Builder" at bounding box center [369, 250] width 116 height 12
click at [0, 0] on button "Page tree" at bounding box center [0, 0] width 0 height 0
type textarea "*"
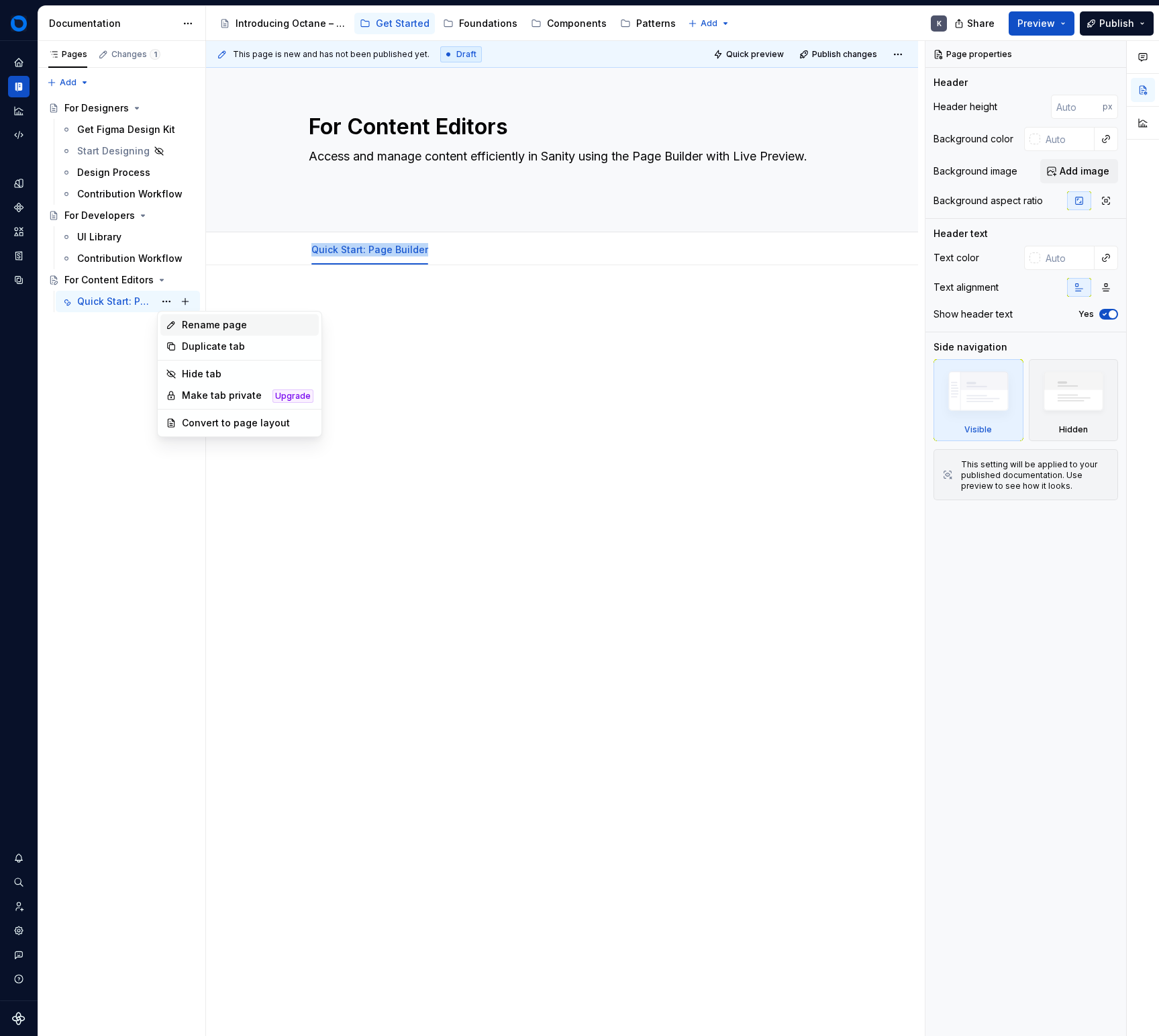
click at [198, 325] on div "Rename page" at bounding box center [247, 325] width 132 height 13
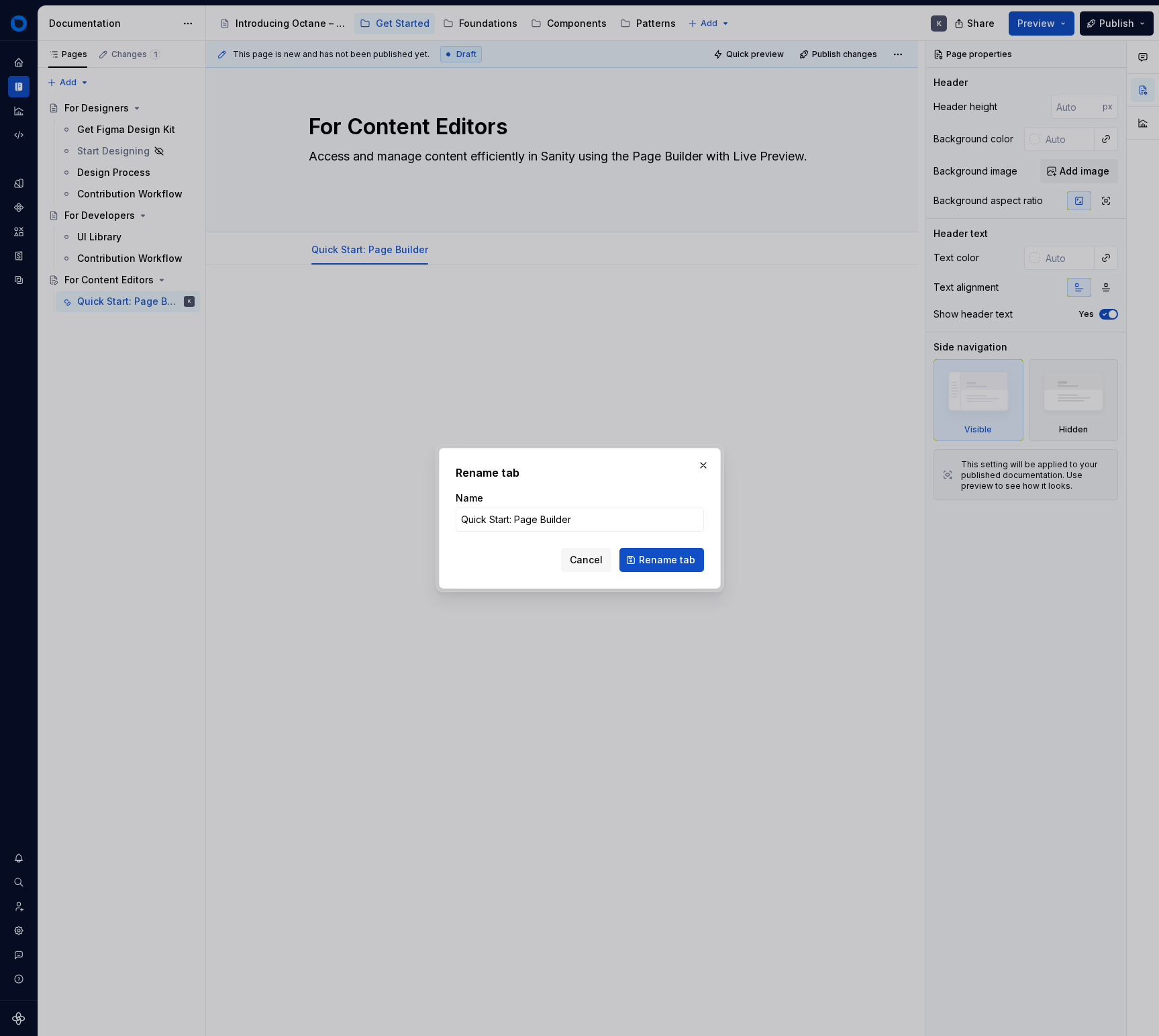
type input "Page Builder"
click button "Rename tab" at bounding box center [661, 560] width 85 height 24
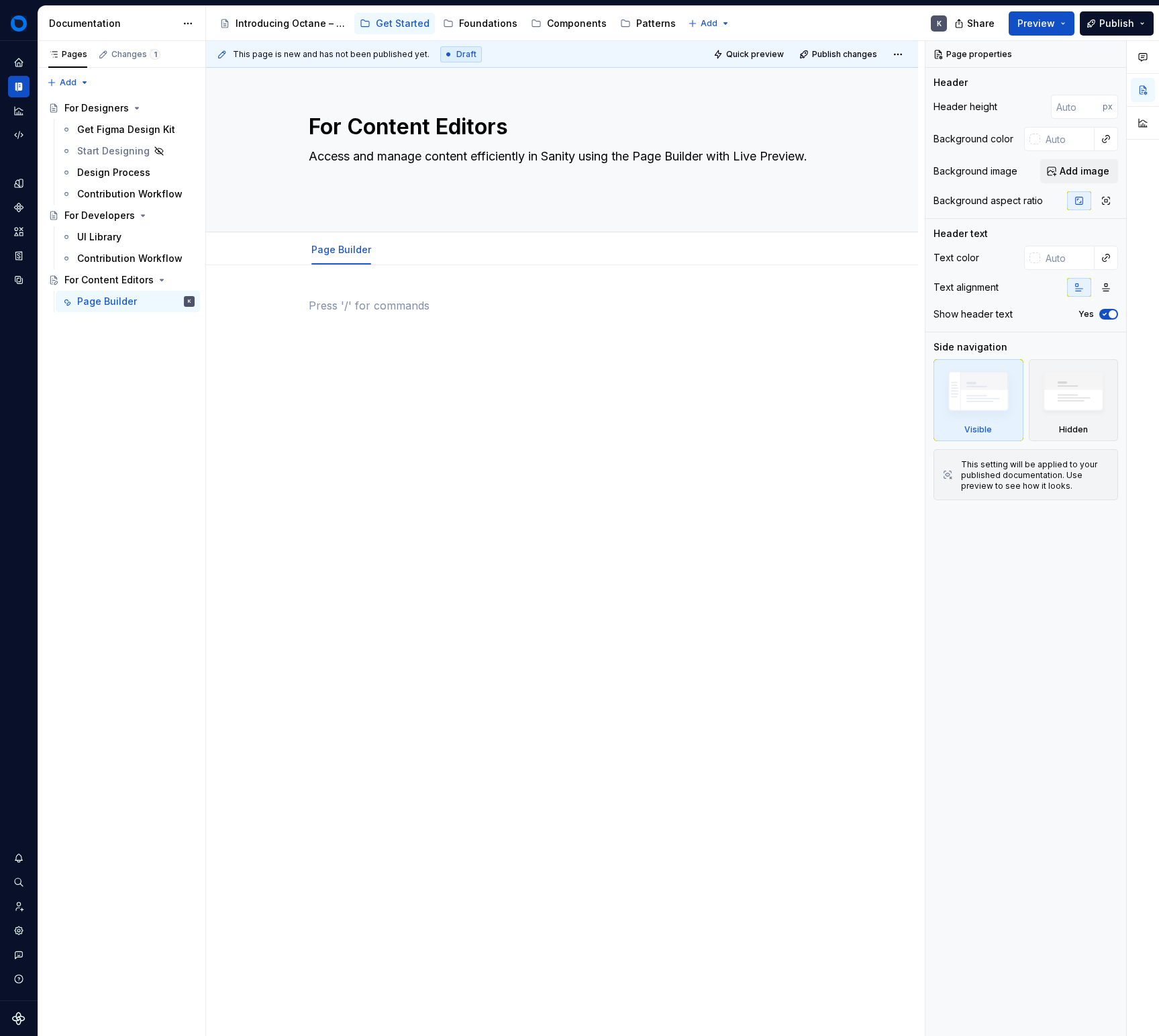
click at [337, 310] on p at bounding box center [562, 305] width 507 height 16
type textarea "*"
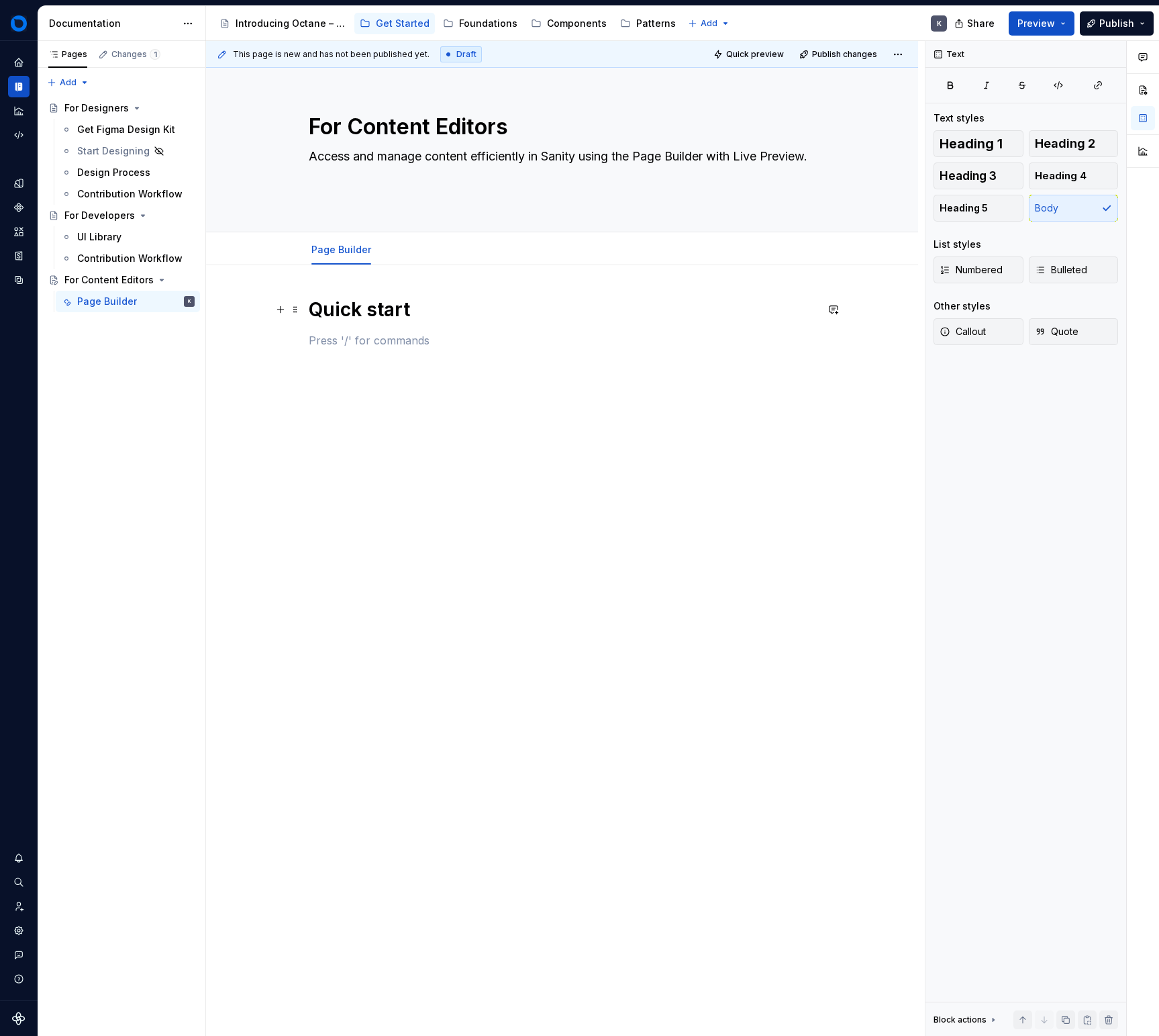
click at [369, 312] on h1 "Quick start" at bounding box center [562, 309] width 507 height 24
click at [426, 358] on div "Quick Start" at bounding box center [562, 331] width 507 height 67
click at [457, 380] on div "Quick Start What is Sanity?" at bounding box center [562, 473] width 712 height 416
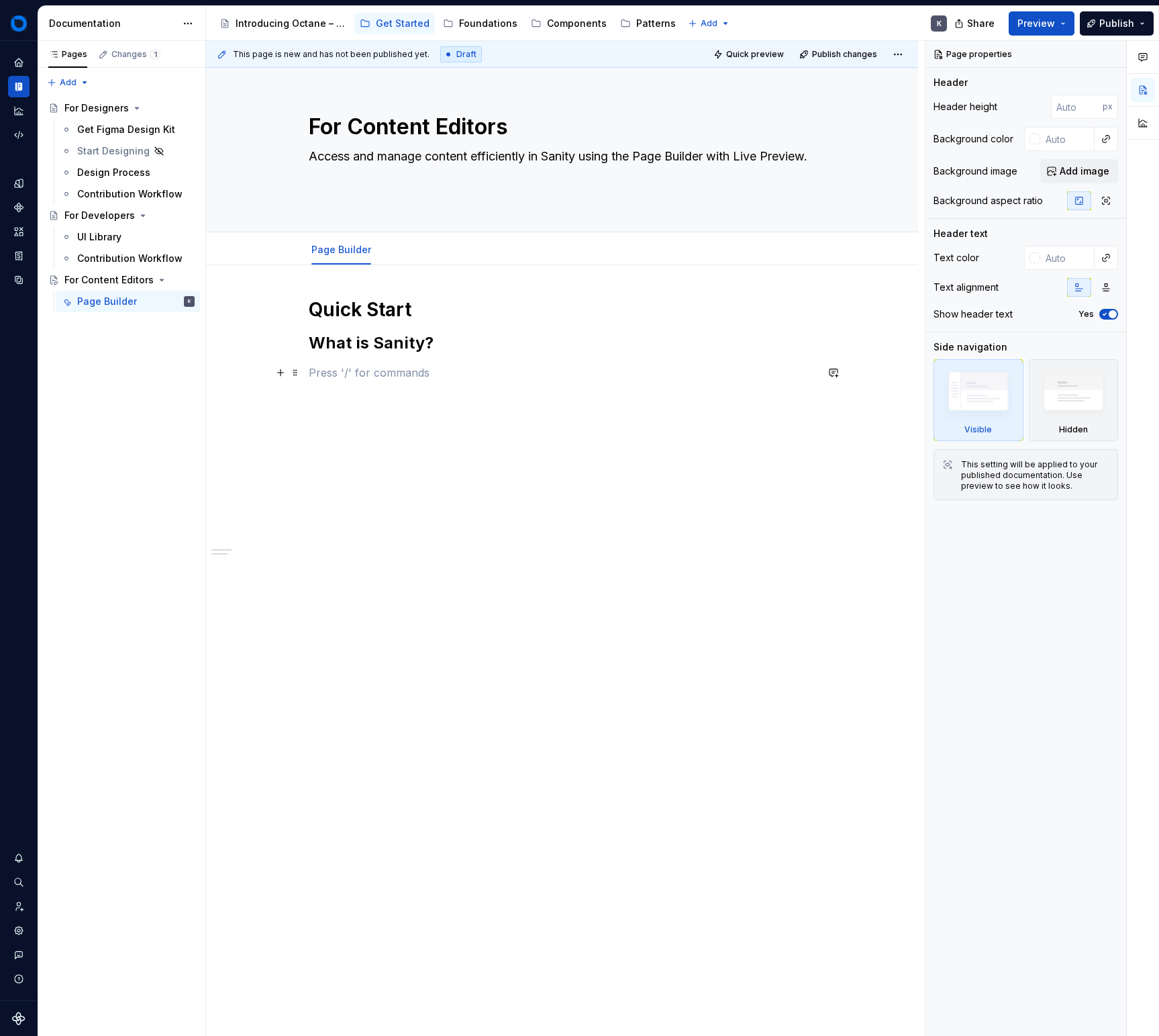
click at [462, 374] on p at bounding box center [562, 372] width 507 height 16
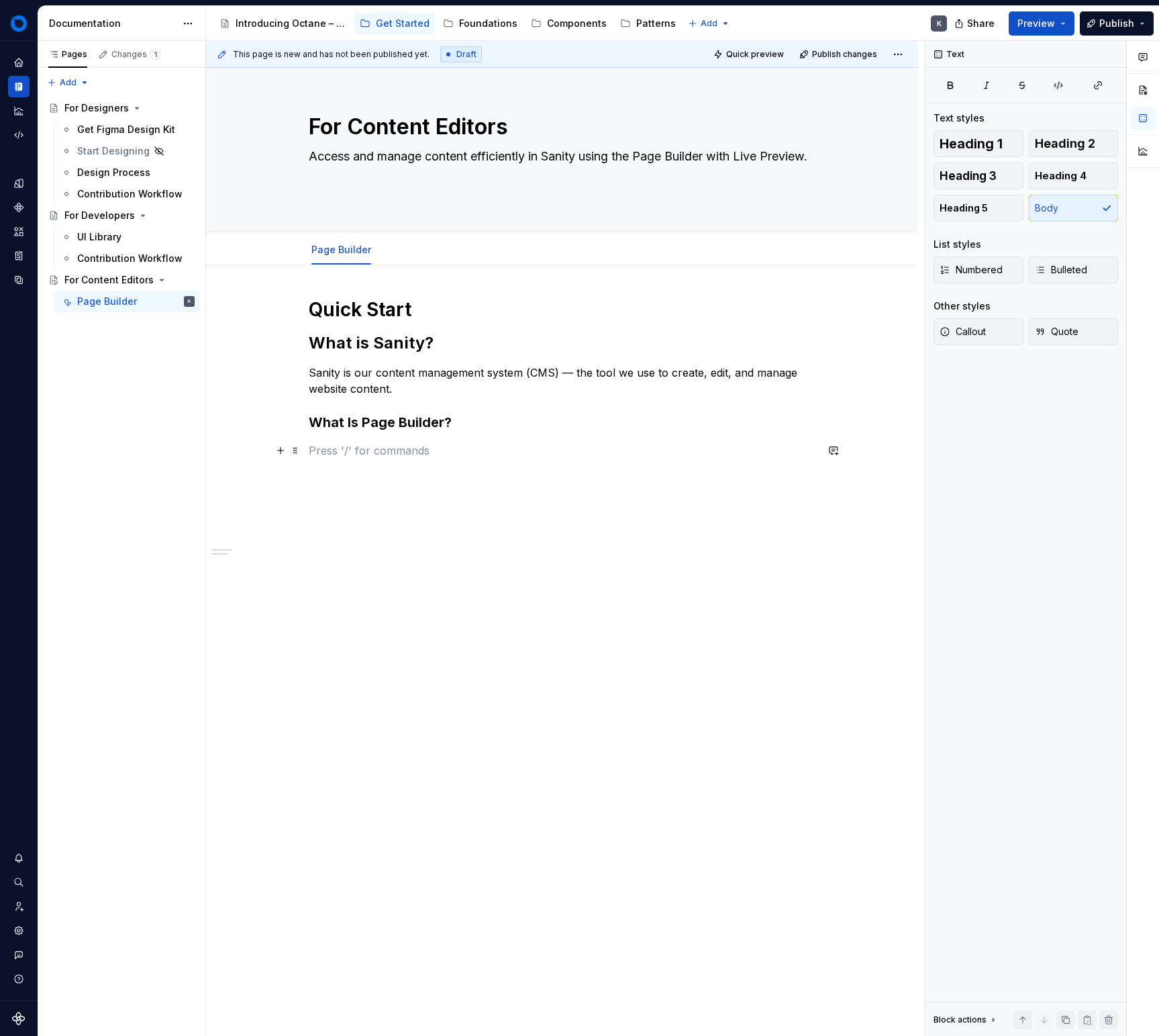
click at [496, 450] on p at bounding box center [562, 450] width 507 height 16
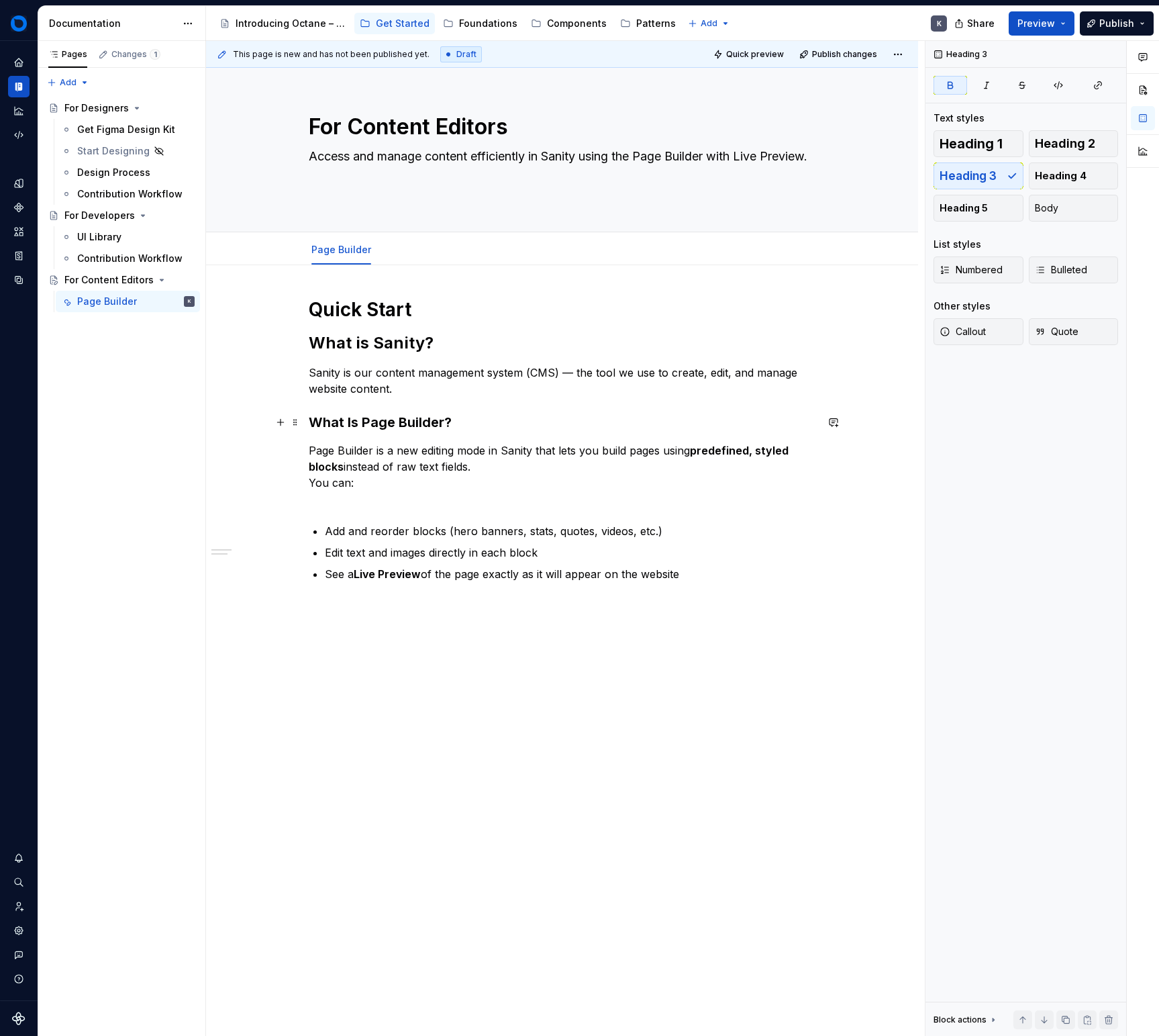
click at [470, 425] on h3 "What Is Page Builder?" at bounding box center [562, 422] width 507 height 19
click at [452, 346] on h2 "What is Sanity?" at bounding box center [562, 343] width 507 height 21
click at [473, 409] on div "Quick Start What is Sanity? Sanity is our content management system (CMS) — the…" at bounding box center [562, 440] width 507 height 285
click at [469, 423] on h3 "What Is Page Builder?" at bounding box center [562, 422] width 507 height 19
click at [1070, 140] on span "Heading 2" at bounding box center [1065, 143] width 61 height 13
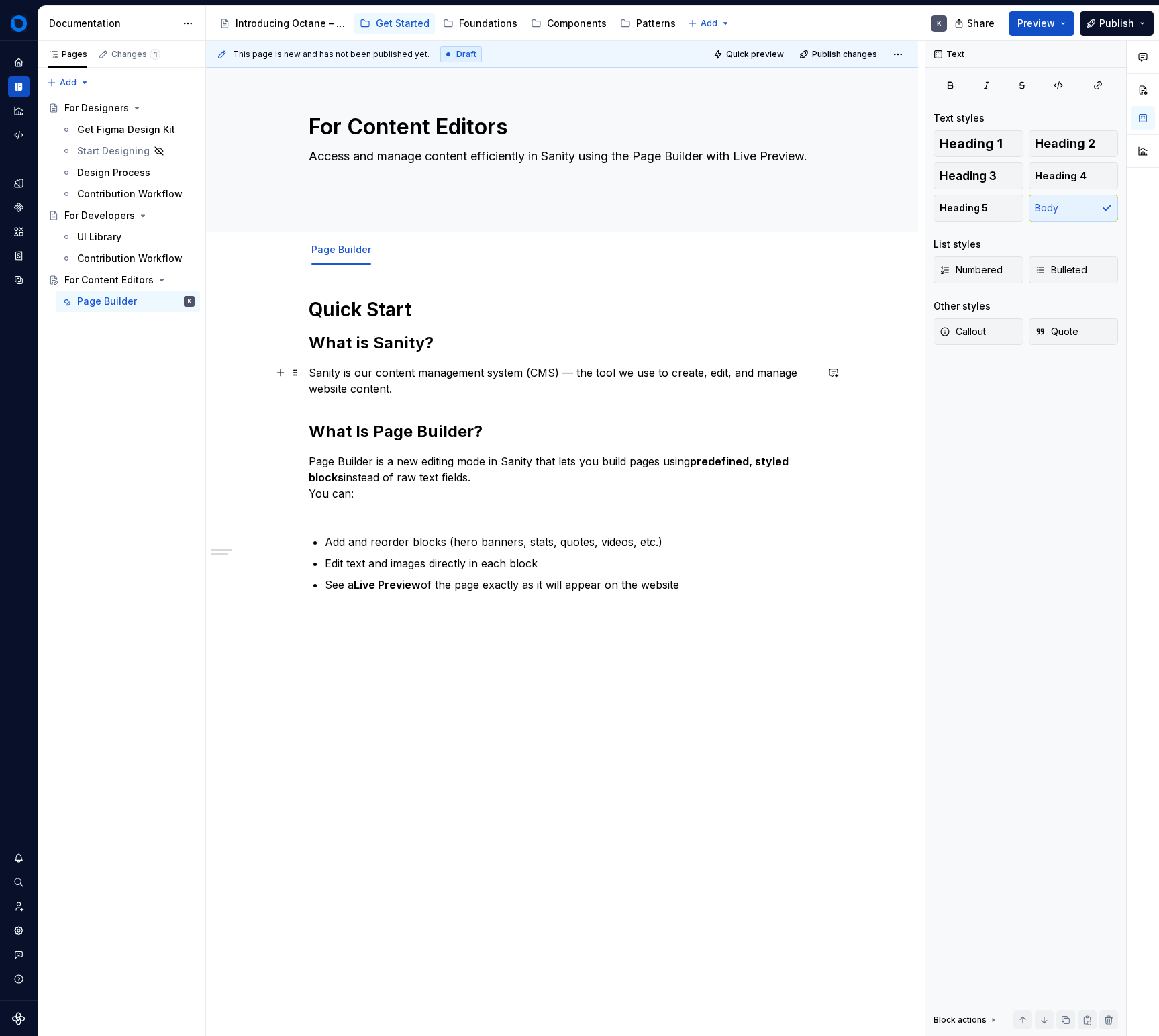
click at [551, 390] on p "Sanity is our content management system (CMS) — the tool we use to create, edit…" at bounding box center [562, 380] width 507 height 32
click at [526, 427] on h2 "What Is Page Builder?" at bounding box center [562, 431] width 507 height 21
click at [533, 414] on div "Quick Start What is Sanity? Sanity is our content management system (CMS) — the…" at bounding box center [562, 445] width 507 height 296
click at [547, 402] on div "Quick Start What is Sanity? Sanity is our content management system (CMS) — the…" at bounding box center [562, 445] width 507 height 296
click at [557, 392] on p "Sanity is our content management system (CMS) — the tool we use to create, edit…" at bounding box center [562, 380] width 507 height 32
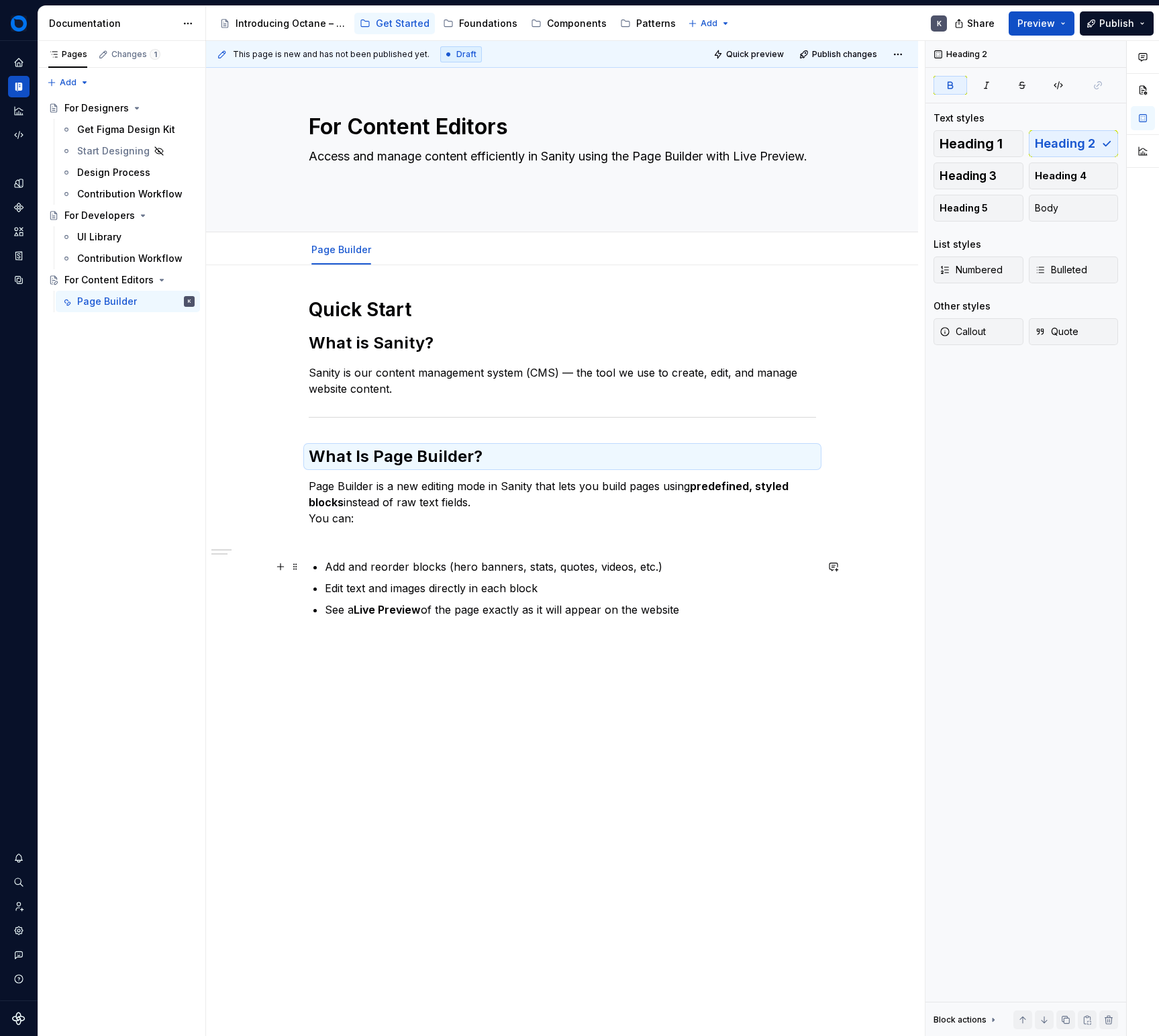
click at [740, 568] on p "Add and reorder blocks (hero banners, stats, quotes, videos, etc.)" at bounding box center [570, 566] width 491 height 16
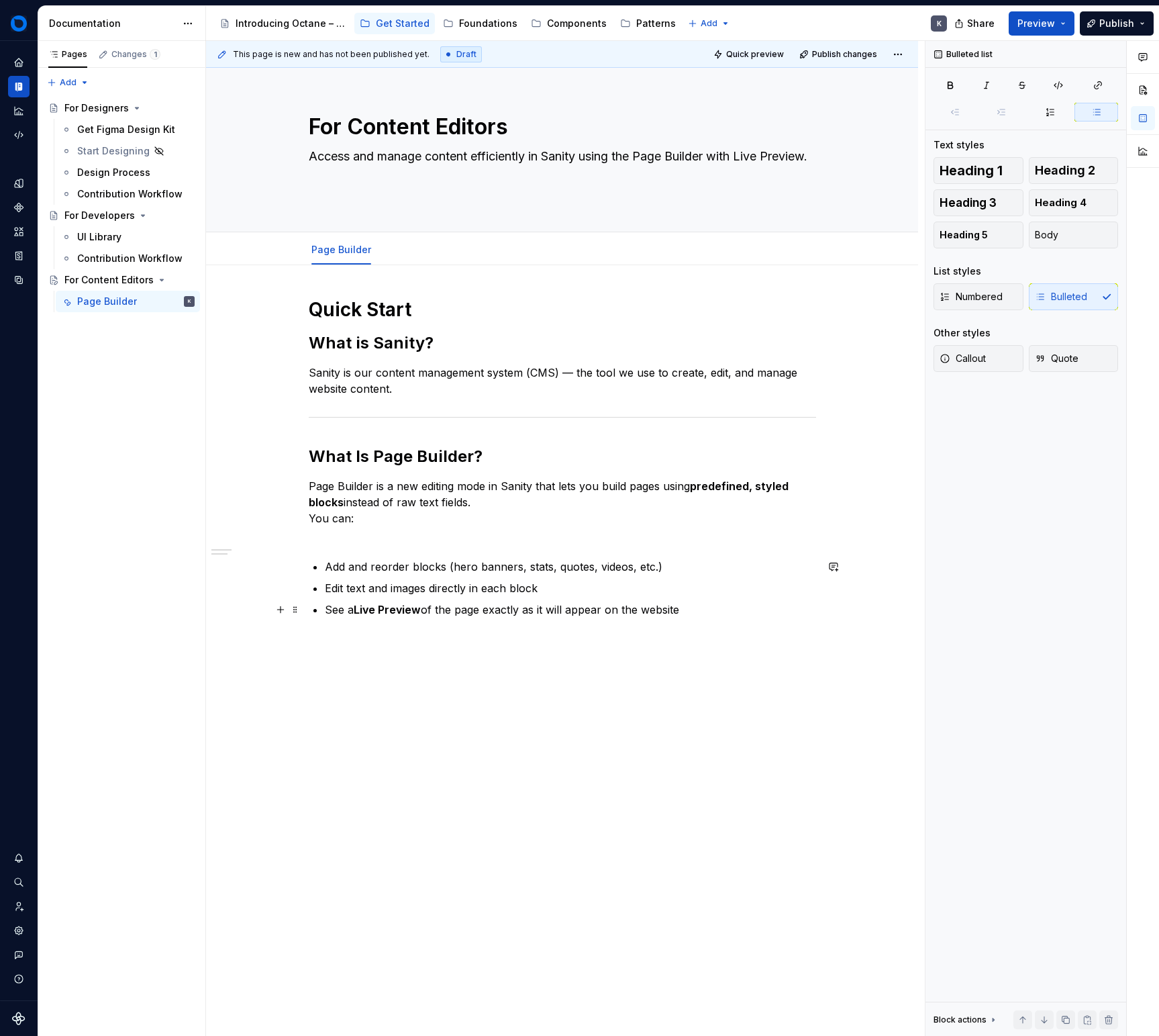
click at [722, 611] on p "See a Live Preview of the page exactly as it will appear on the website" at bounding box center [570, 609] width 491 height 16
click at [563, 539] on p "Page Builder is a new editing mode in Sanity that lets you build pages using pr…" at bounding box center [562, 511] width 507 height 65
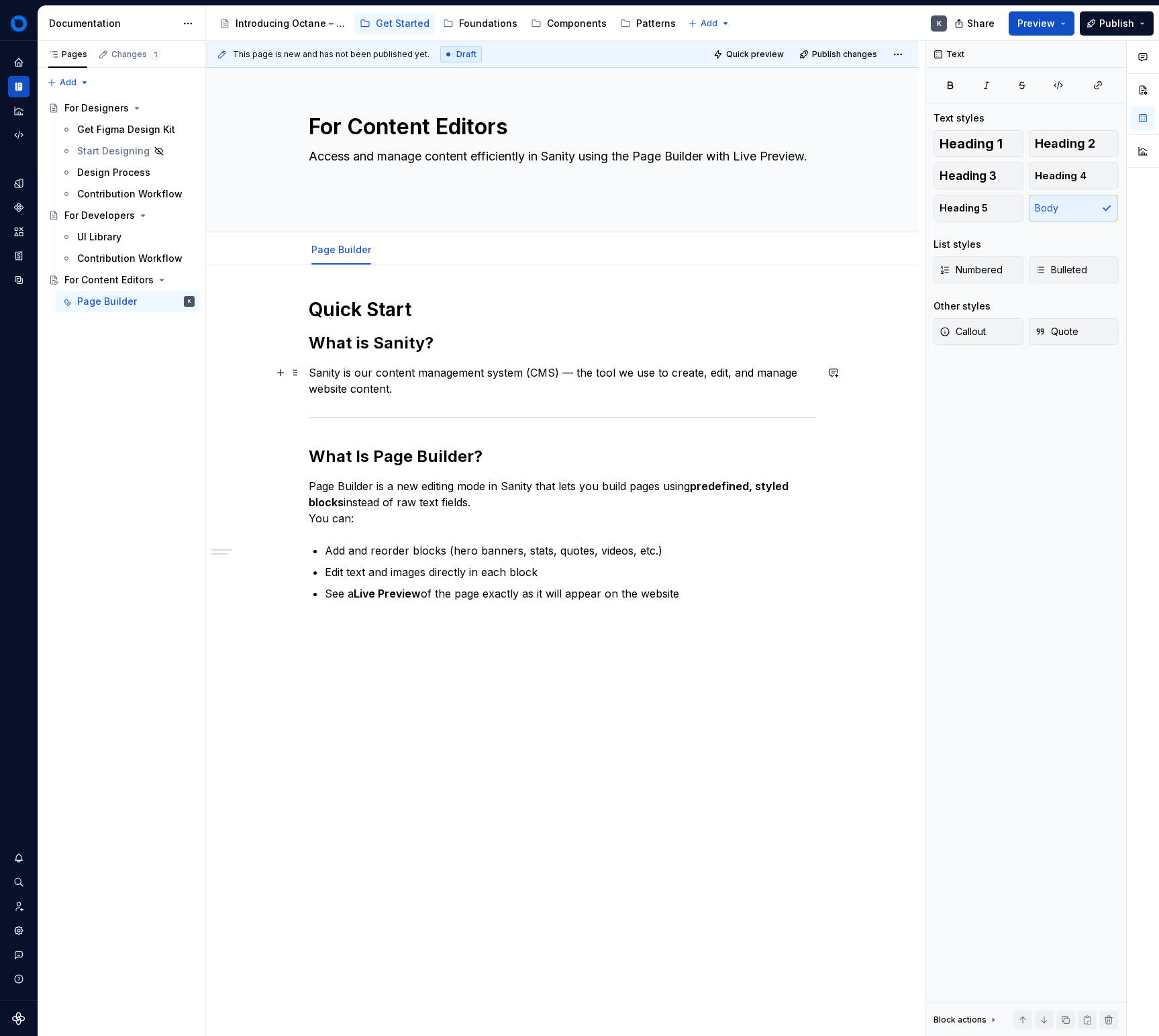
click at [520, 387] on p "Sanity is our content management system (CMS) — the tool we use to create, edit…" at bounding box center [562, 380] width 507 height 32
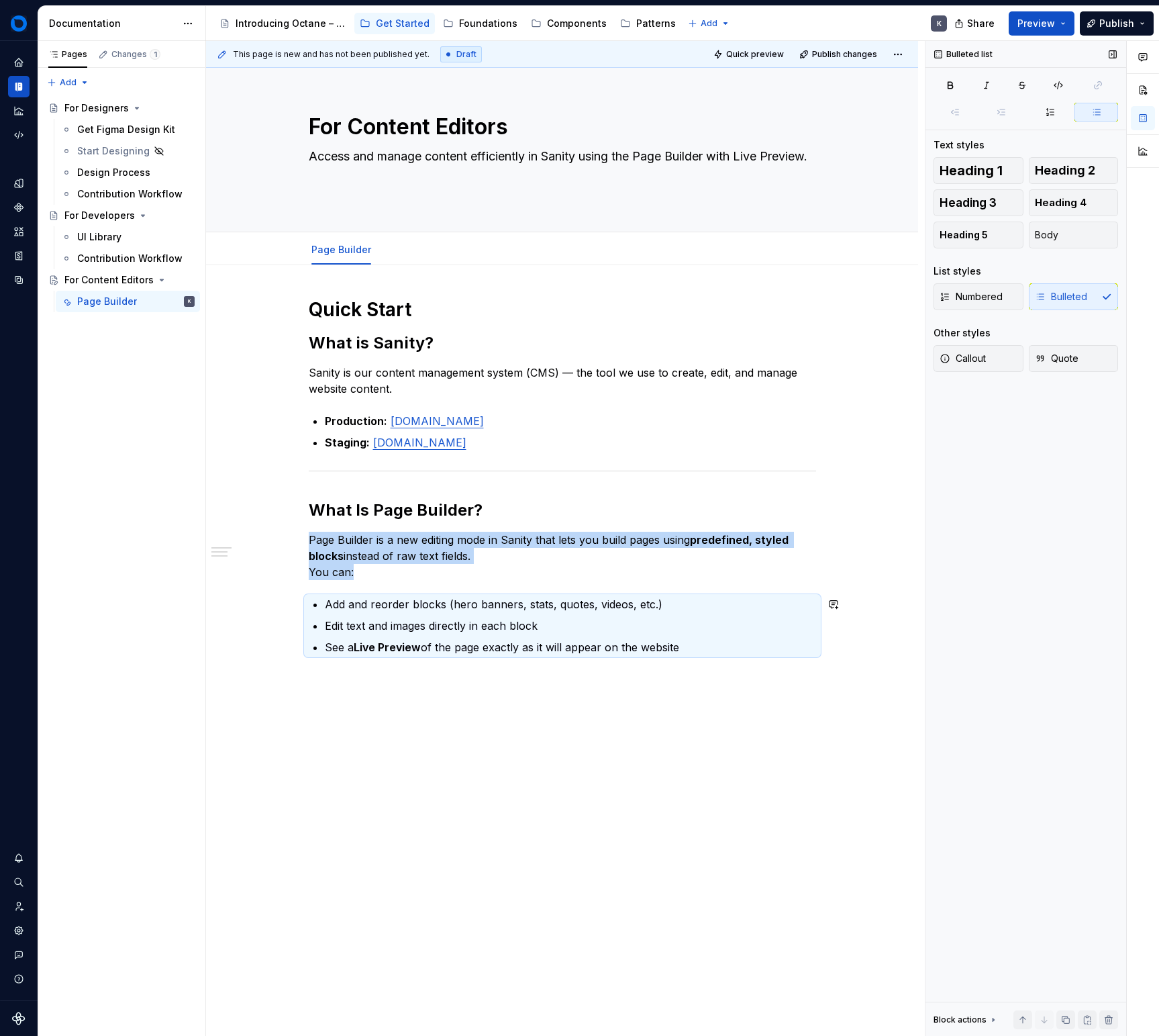
click at [424, 659] on div "Quick Start What is Sanity? Sanity is our content management system (CMS) — the…" at bounding box center [562, 485] width 507 height 374
click at [531, 676] on div "Quick Start What is Sanity? Sanity is our content management system (CMS) — the…" at bounding box center [562, 624] width 712 height 717
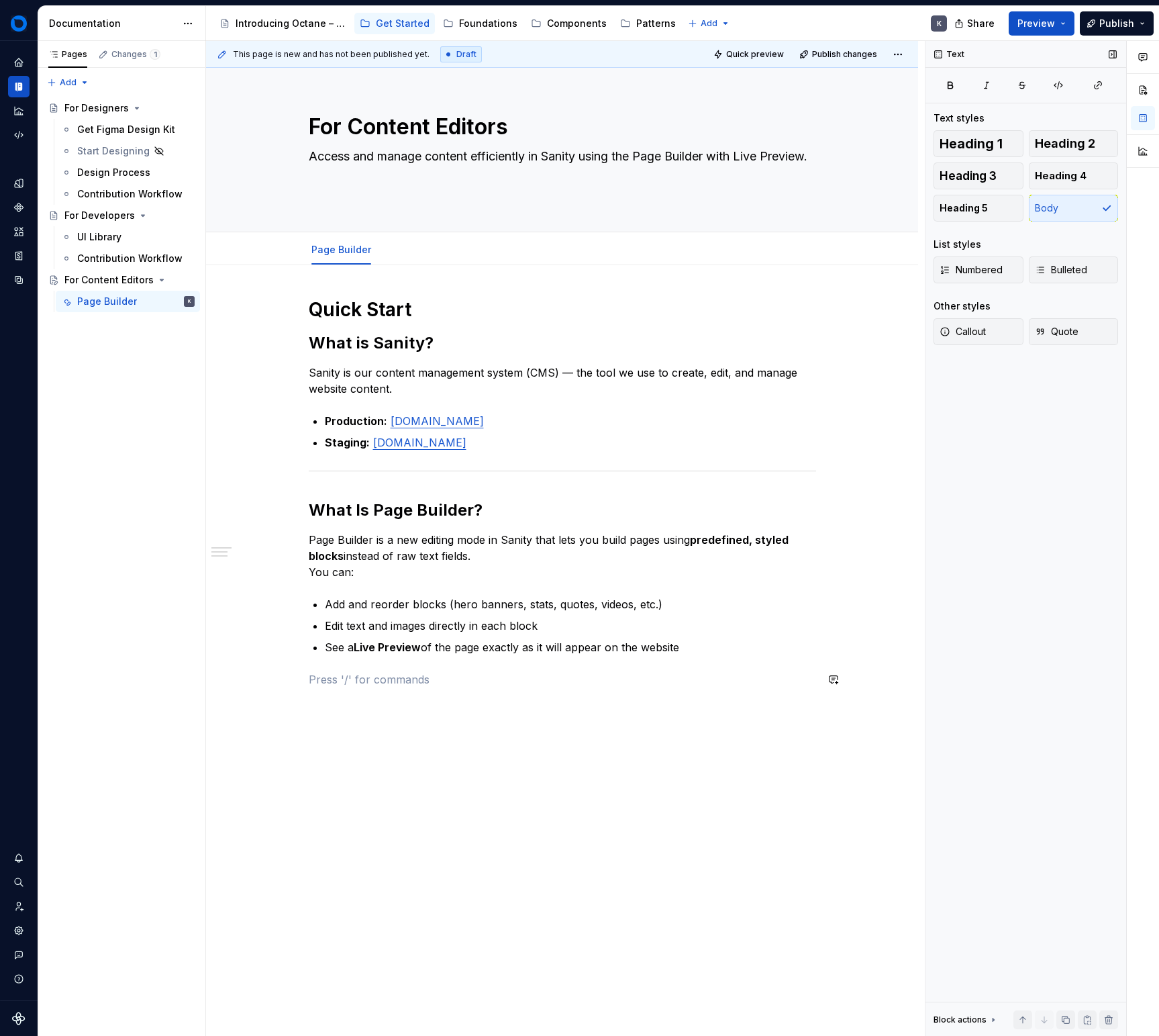
drag, startPoint x: 671, startPoint y: 662, endPoint x: 686, endPoint y: 659, distance: 15.3
click at [672, 662] on div "Quick Start What is Sanity? Sanity is our content management system (CMS) — the…" at bounding box center [562, 493] width 507 height 390
click at [701, 651] on p "See a Live Preview of the page exactly as it will appear on the website" at bounding box center [570, 647] width 491 height 16
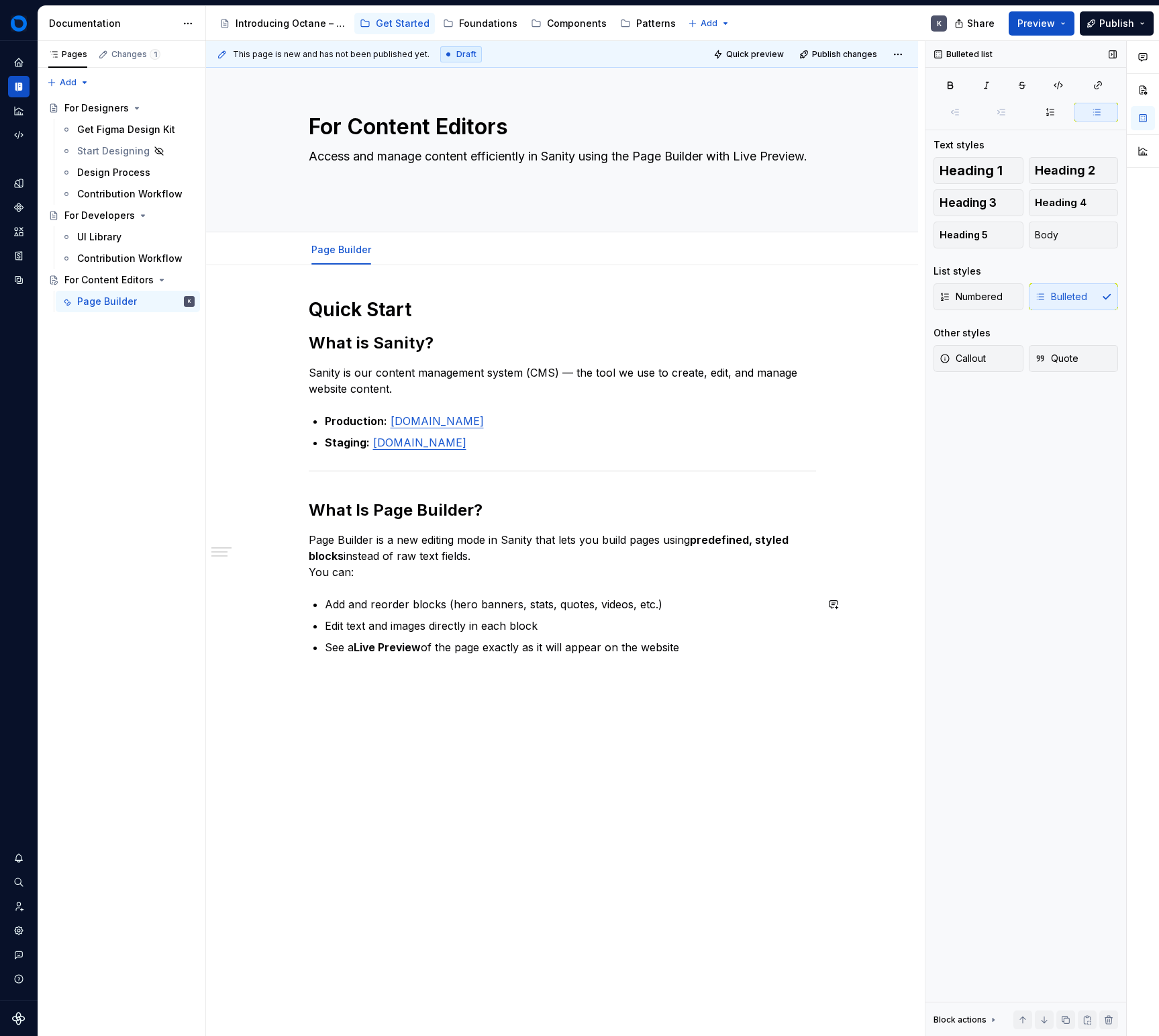
drag, startPoint x: 494, startPoint y: 582, endPoint x: 422, endPoint y: 612, distance: 78.0
click at [494, 582] on div "Quick Start What is Sanity? Sanity is our content management system (CMS) — the…" at bounding box center [562, 493] width 507 height 390
click at [452, 597] on p "Add and reorder blocks (hero banners, stats, quotes, videos, etc.)" at bounding box center [570, 604] width 491 height 16
click at [449, 599] on p "Add and reorder blocks (hero banners, stats, quotes, videos, etc.)" at bounding box center [570, 604] width 491 height 16
click at [670, 614] on ul "Add and reorder blocks (hero banners, stats, quotes, videos, etc.) Edit text an…" at bounding box center [570, 626] width 491 height 59
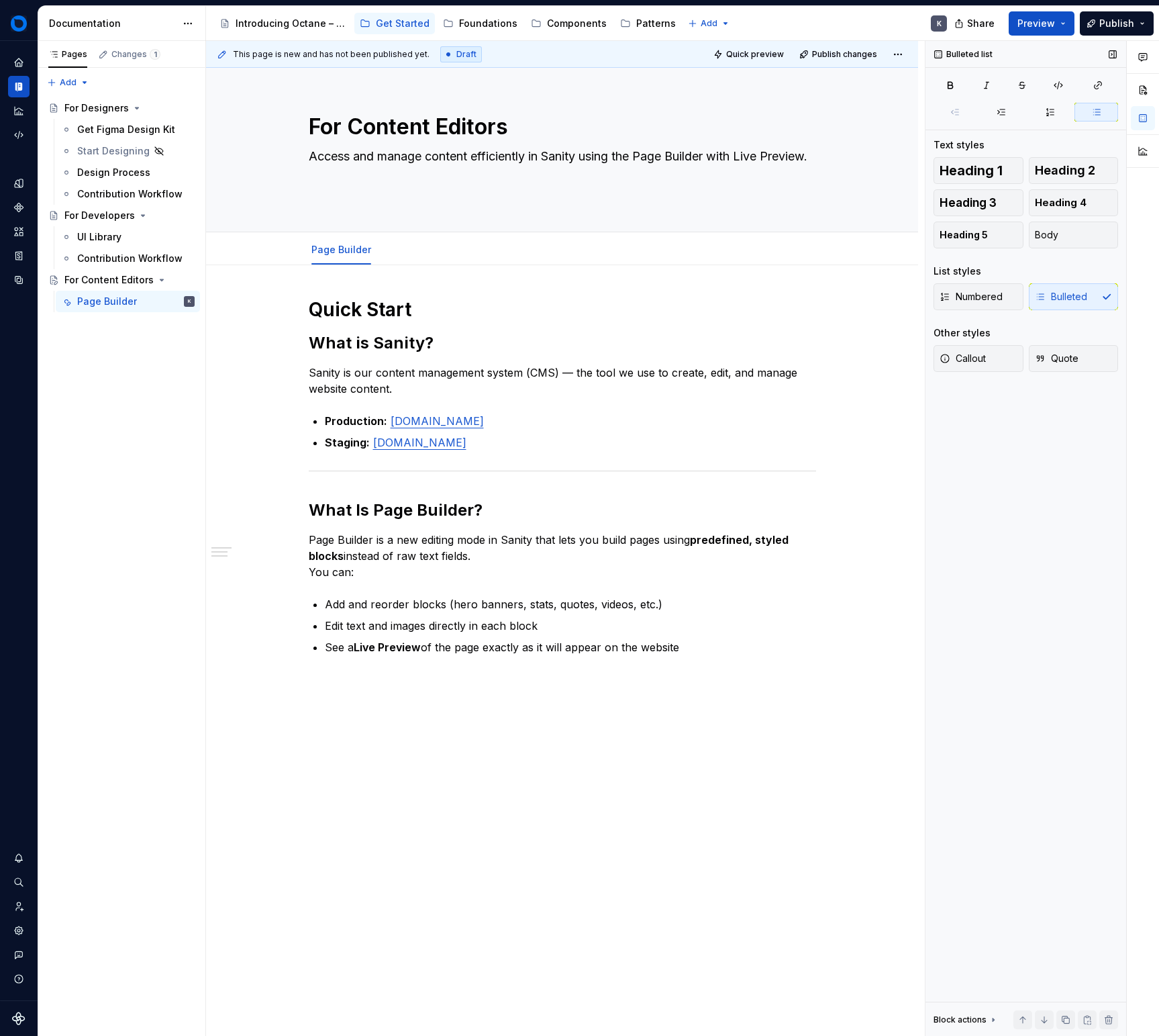
type textarea "*"
drag, startPoint x: 494, startPoint y: 423, endPoint x: 470, endPoint y: 438, distance: 28.3
click at [484, 423] on link "[DOMAIN_NAME]" at bounding box center [437, 420] width 93 height 13
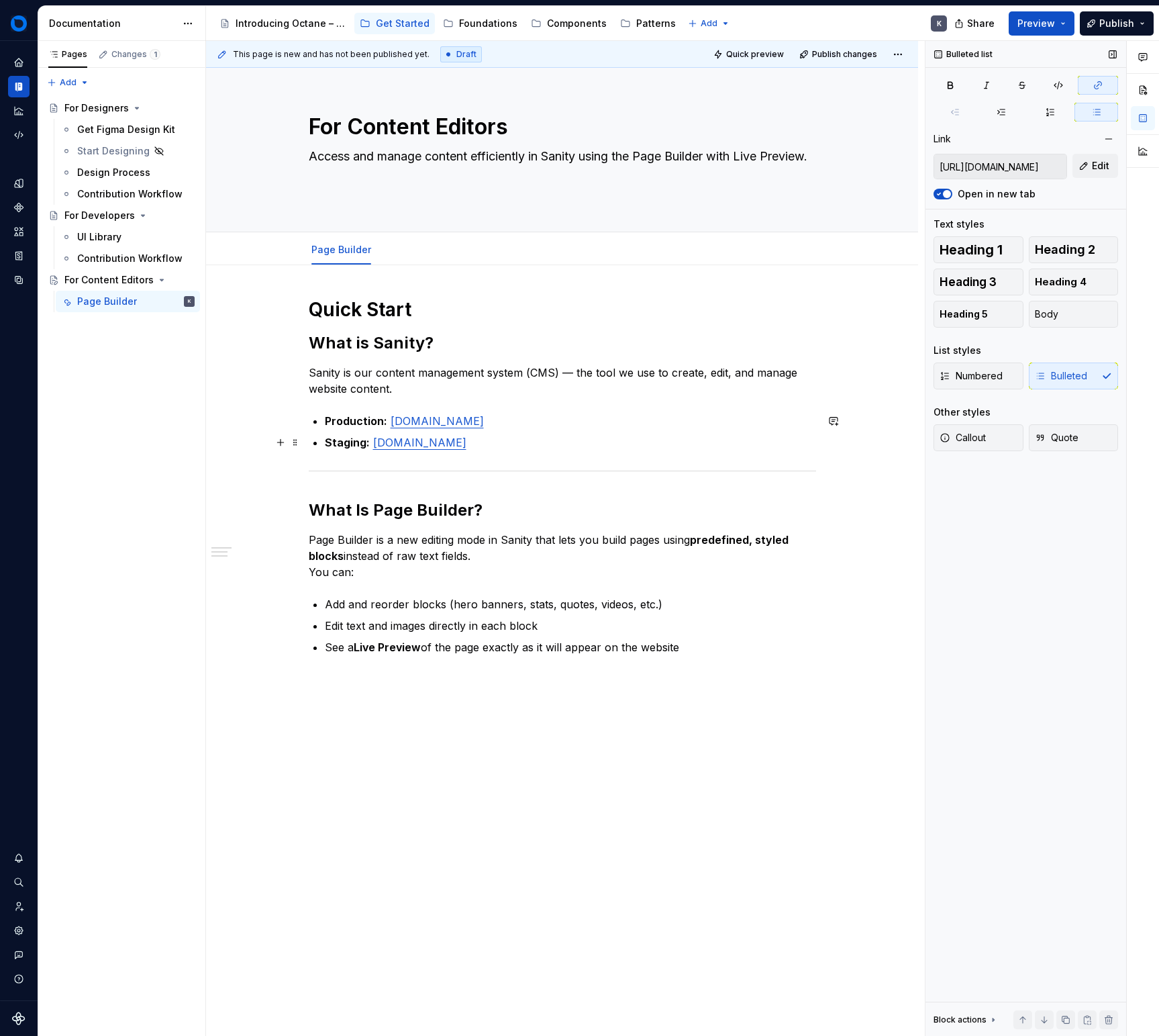
click at [466, 436] on link "[DOMAIN_NAME]" at bounding box center [420, 442] width 93 height 13
click at [466, 442] on link "[DOMAIN_NAME]" at bounding box center [420, 442] width 93 height 13
type input "[URL][DOMAIN_NAME]"
click at [484, 418] on link "[DOMAIN_NAME]" at bounding box center [437, 420] width 93 height 13
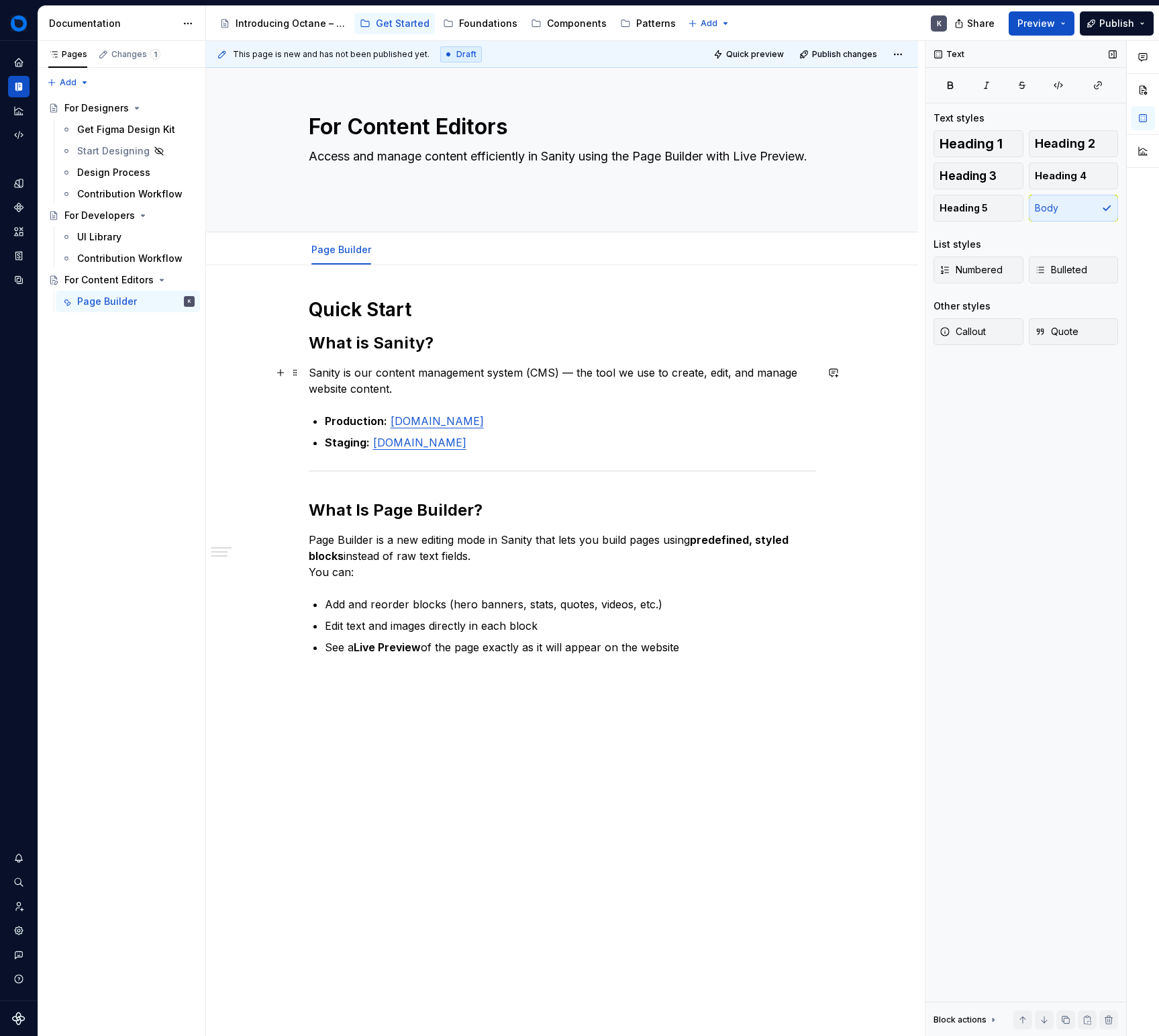
click at [708, 394] on p "Sanity is our content management system (CMS) — the tool we use to create, edit…" at bounding box center [562, 380] width 507 height 32
click at [712, 387] on p "Sanity is our content management system (CMS) — the tool we use to create, edit…" at bounding box center [562, 380] width 507 height 32
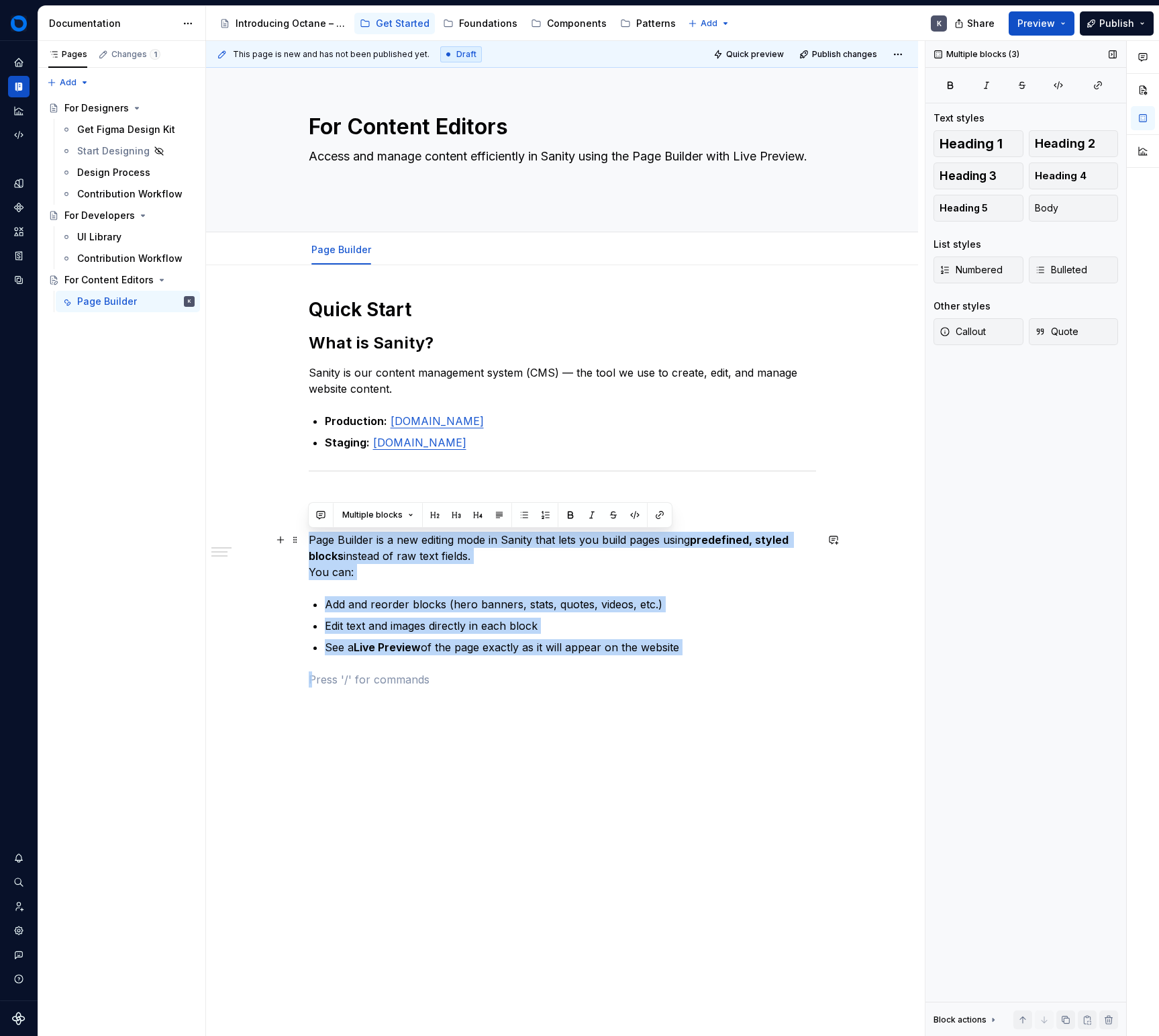
drag, startPoint x: 711, startPoint y: 656, endPoint x: 300, endPoint y: 537, distance: 427.9
click at [300, 537] on div "Quick Start What is Sanity? Sanity is our content management system (CMS) — the…" at bounding box center [562, 640] width 712 height 749
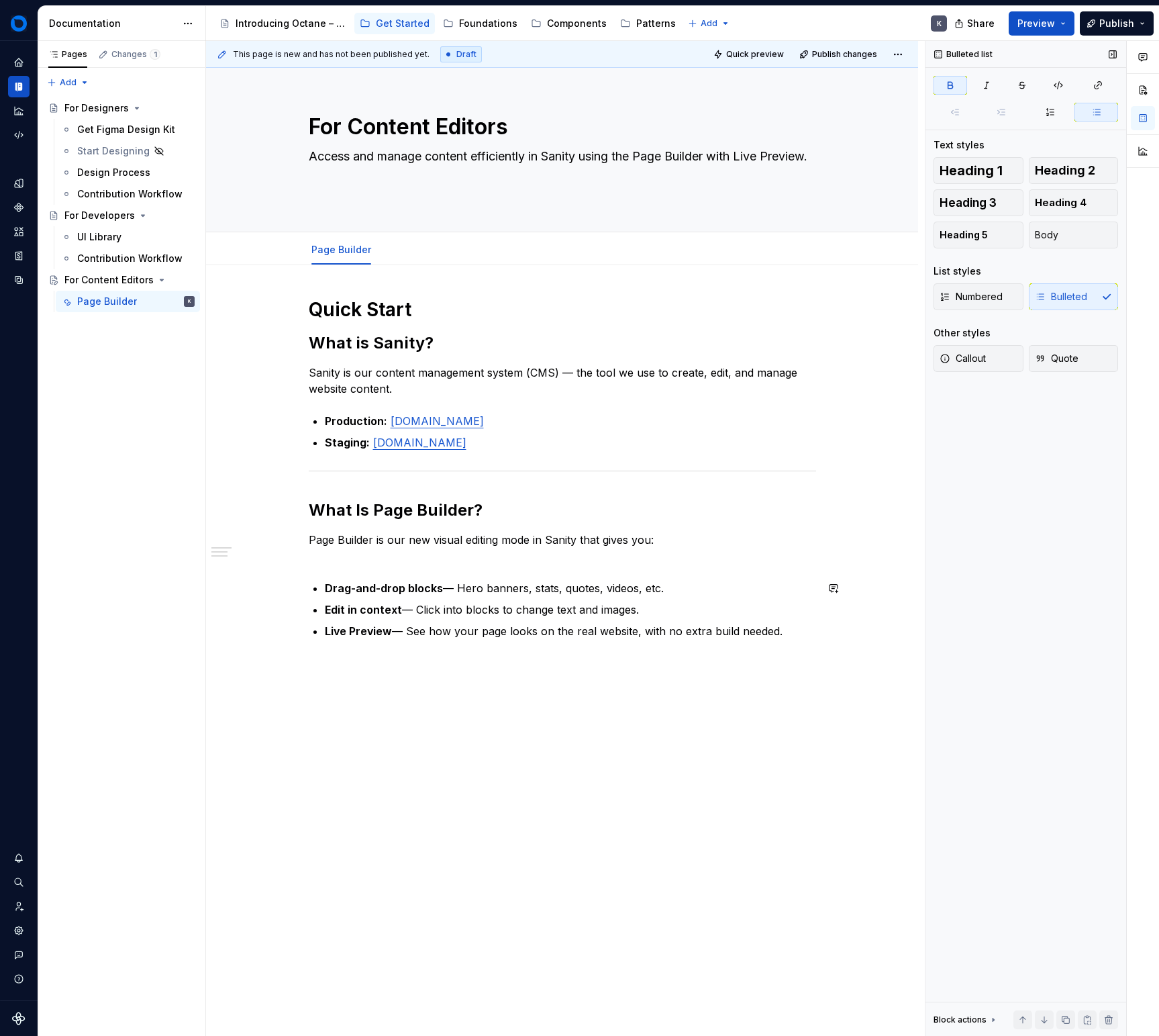
click at [626, 567] on div "Quick Start What is Sanity? Sanity is our content management system (CMS) — the…" at bounding box center [562, 469] width 507 height 342
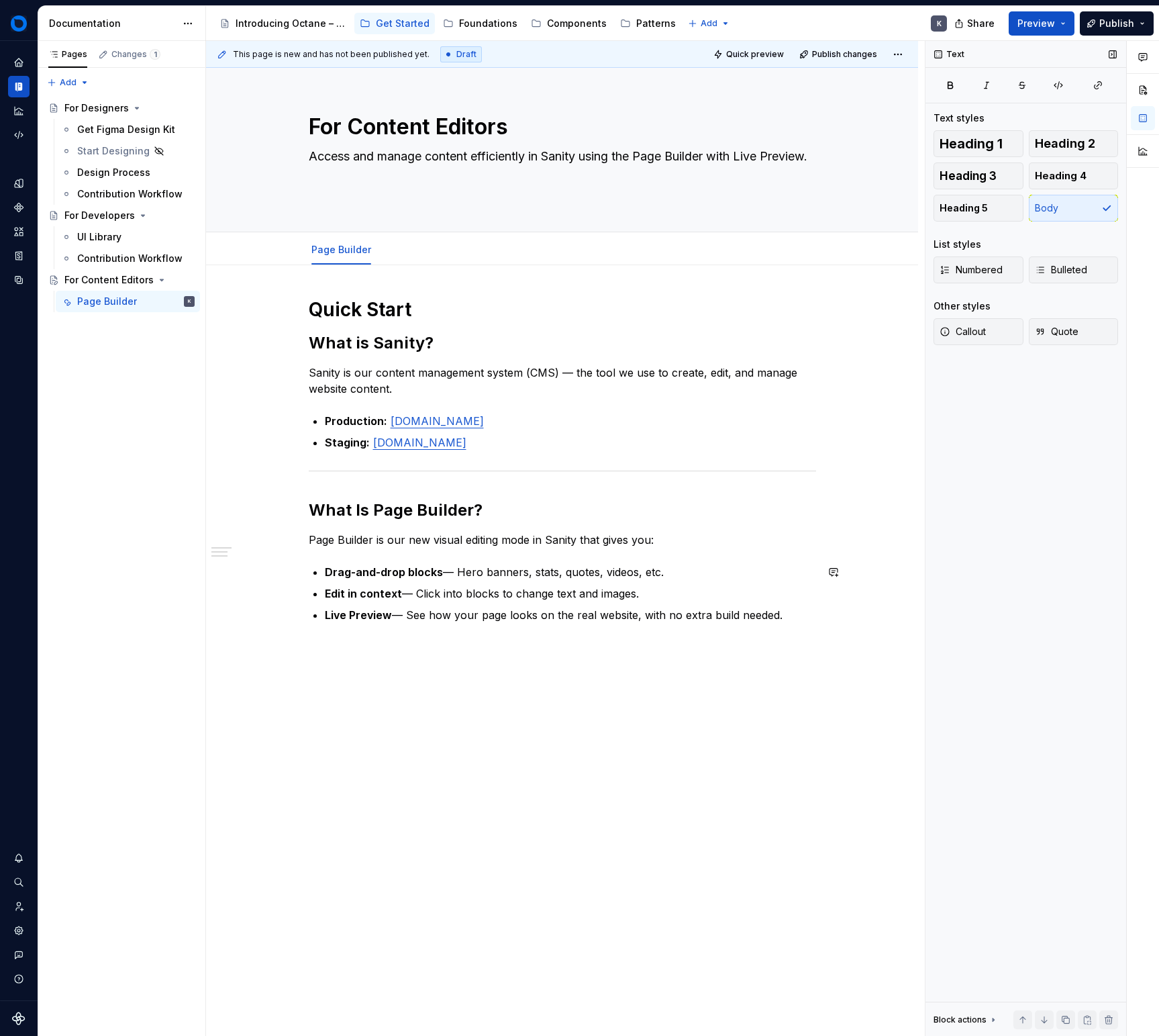
click at [554, 640] on div "Quick Start What is Sanity? Sanity is our content management system (CMS) — the…" at bounding box center [562, 608] width 712 height 685
drag, startPoint x: 503, startPoint y: 394, endPoint x: 544, endPoint y: 434, distance: 57.3
click at [503, 394] on p "Sanity is our content management system (CMS) — the tool we use to create, edit…" at bounding box center [562, 380] width 507 height 32
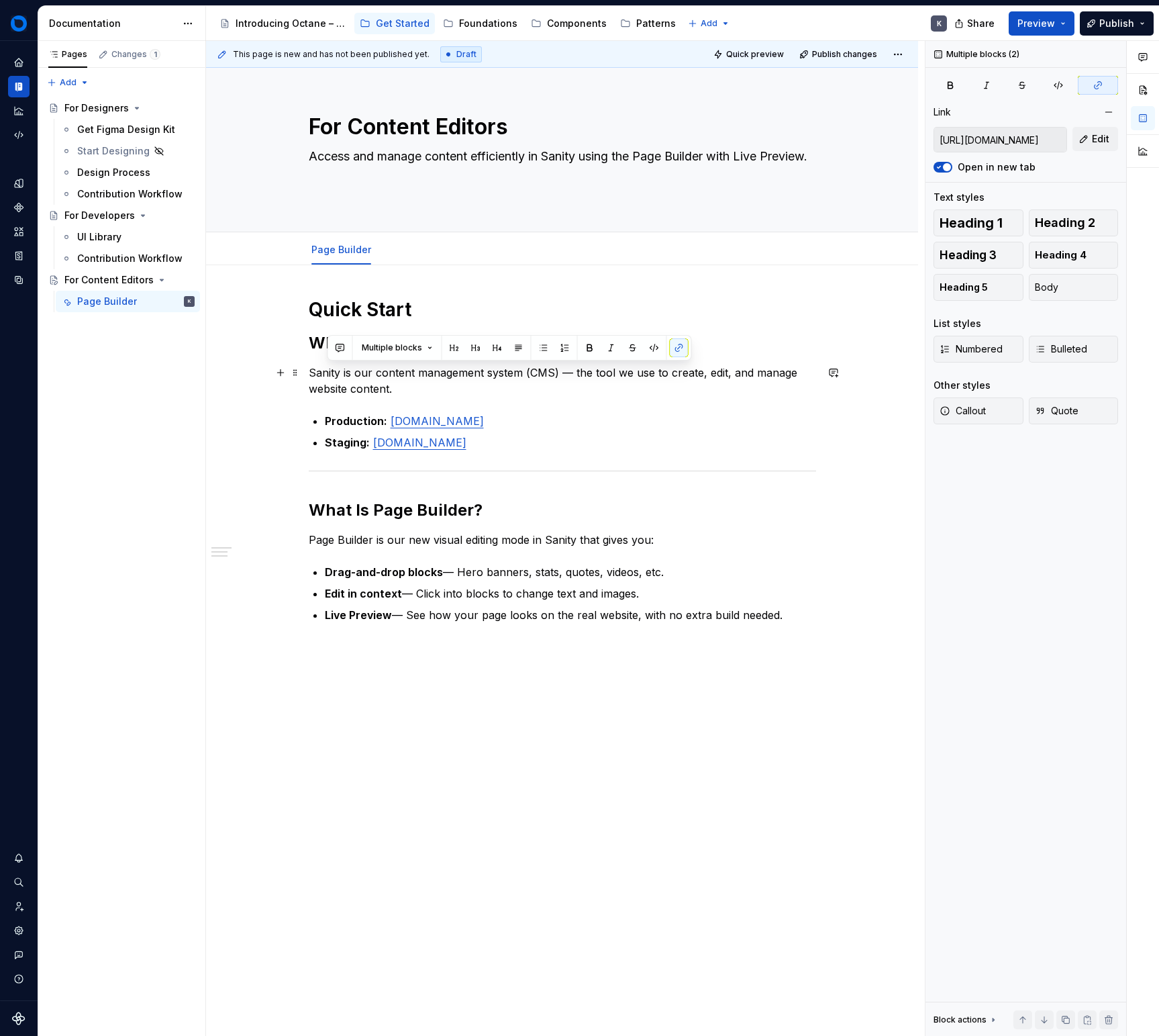
drag, startPoint x: 539, startPoint y: 441, endPoint x: 321, endPoint y: 380, distance: 226.4
click at [309, 376] on div "Quick Start What is Sanity? Sanity is our content management system (CMS) — the…" at bounding box center [562, 485] width 507 height 374
click at [571, 428] on p "Production: [DOMAIN_NAME]" at bounding box center [570, 420] width 491 height 16
drag, startPoint x: 557, startPoint y: 440, endPoint x: 316, endPoint y: 370, distance: 251.0
click at [304, 370] on div "Quick Start What is Sanity? Sanity is our content management system (CMS) — the…" at bounding box center [562, 624] width 712 height 717
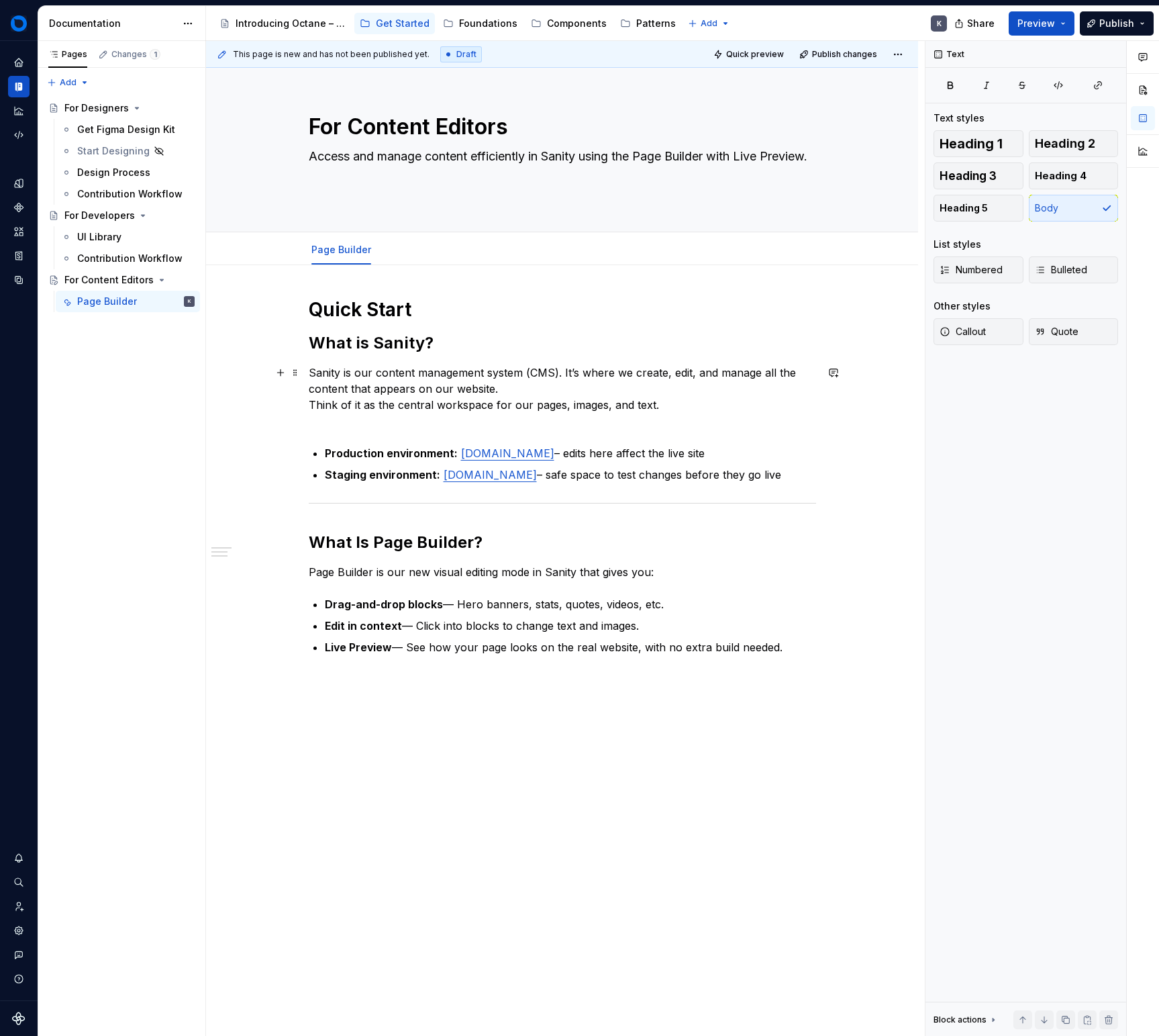
click at [607, 420] on p "Sanity is our content management system (CMS). It’s where we create, edit, and …" at bounding box center [562, 397] width 507 height 65
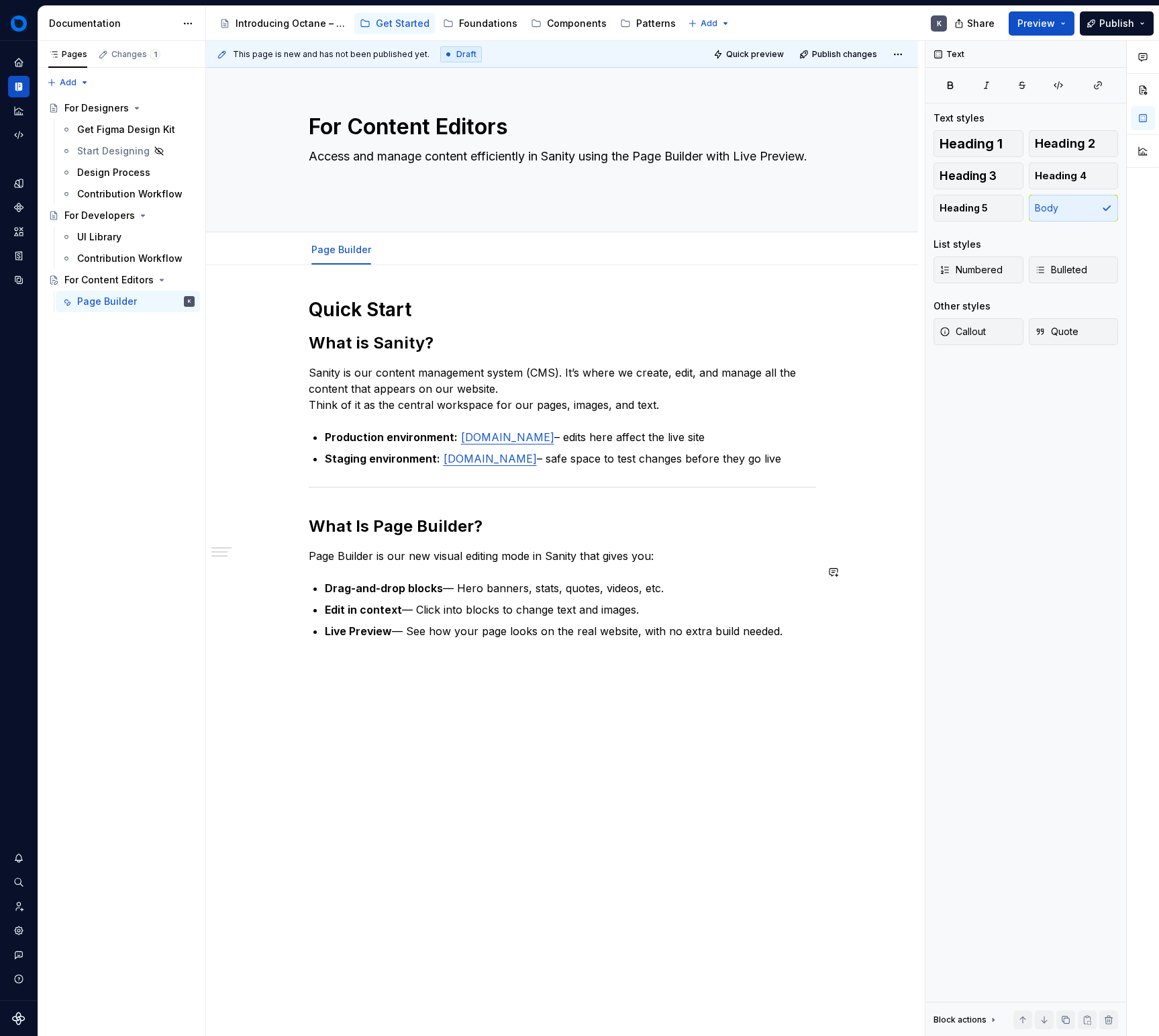
click at [645, 555] on div "Quick Start What is Sanity? Sanity is our content management system (CMS). It’s…" at bounding box center [562, 485] width 507 height 374
drag, startPoint x: 788, startPoint y: 652, endPoint x: 269, endPoint y: 573, distance: 525.0
click at [269, 574] on div "Quick Start What is Sanity? Sanity is our content management system (CMS). It’s…" at bounding box center [562, 632] width 712 height 733
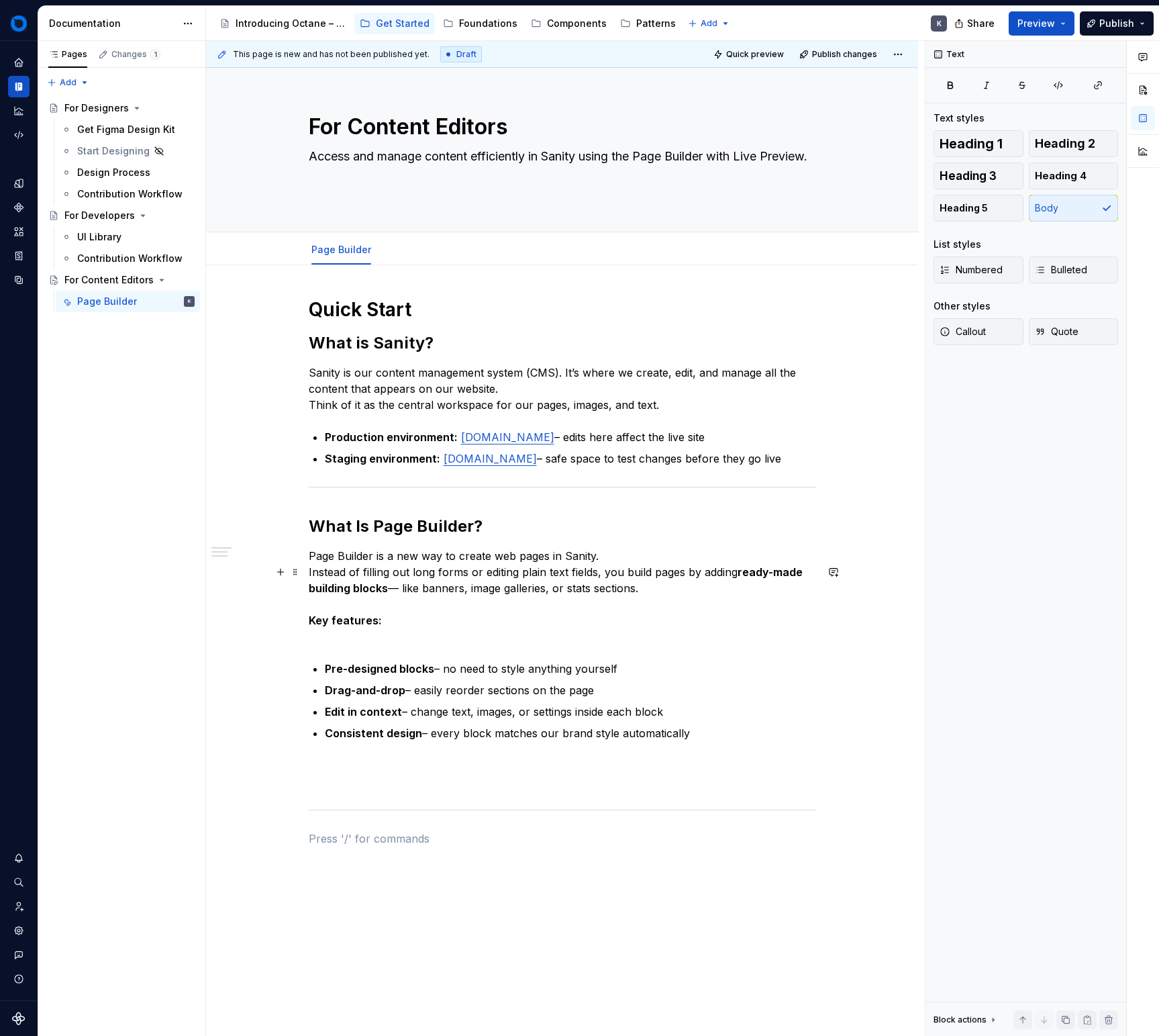
click at [591, 644] on p "Page Builder is a new way to create web pages in Sanity. Instead of filling out…" at bounding box center [562, 596] width 507 height 97
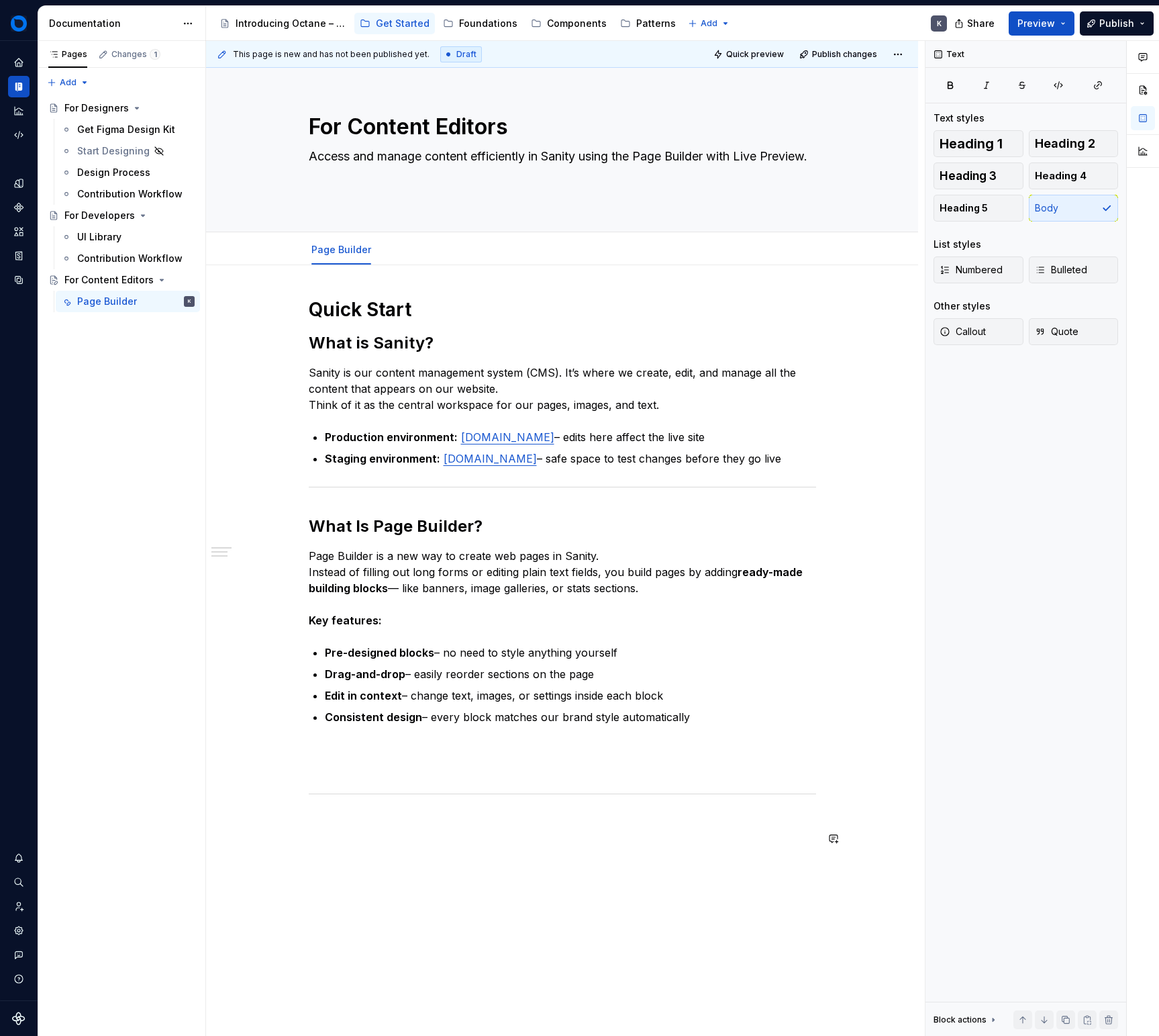
click at [554, 798] on div "Quick Start What is Sanity? Sanity is our content management system (CMS). It’s…" at bounding box center [562, 564] width 507 height 533
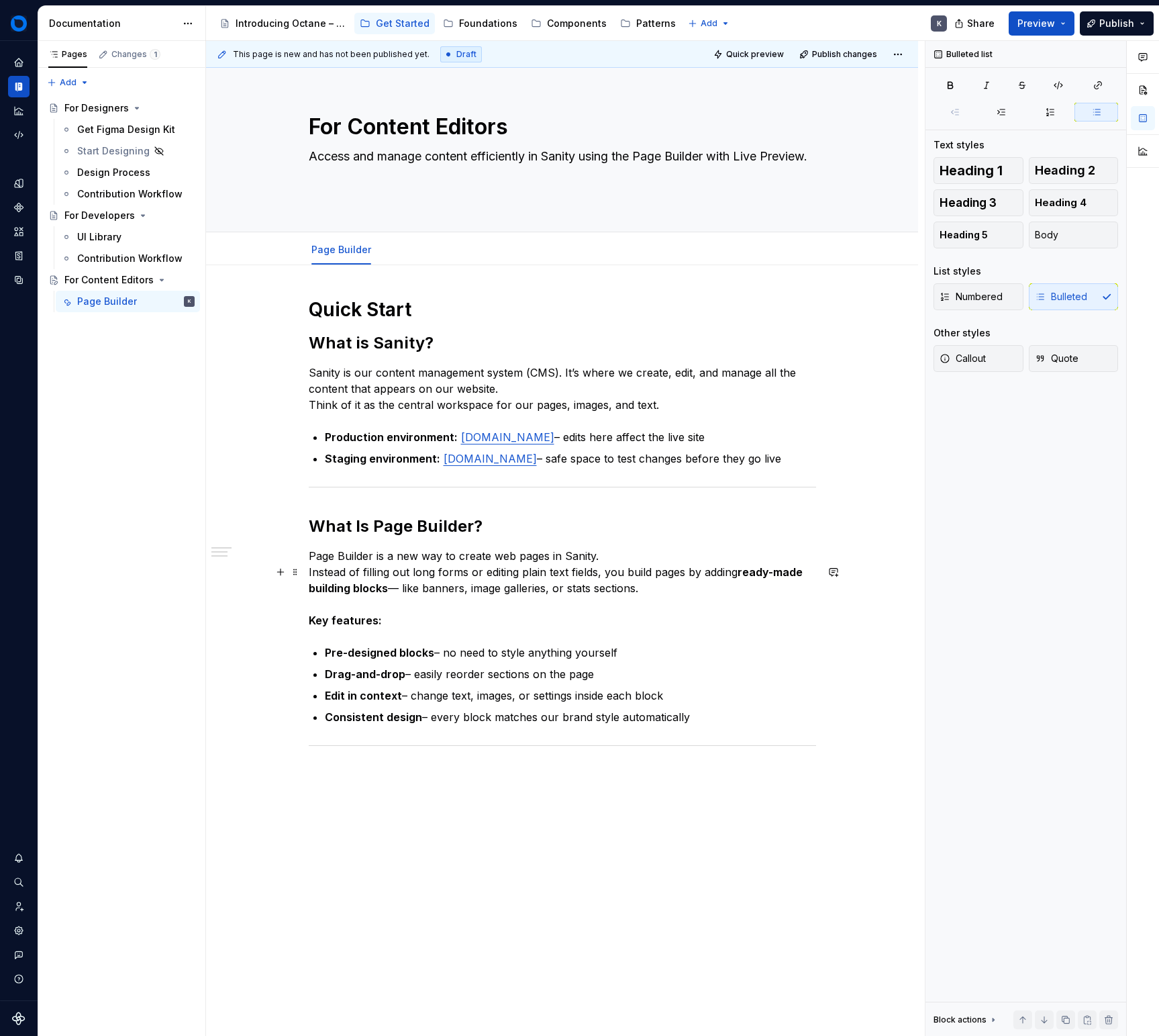
click at [639, 572] on p "Page Builder is a new way to create web pages in Sanity. Instead of filling out…" at bounding box center [562, 588] width 507 height 81
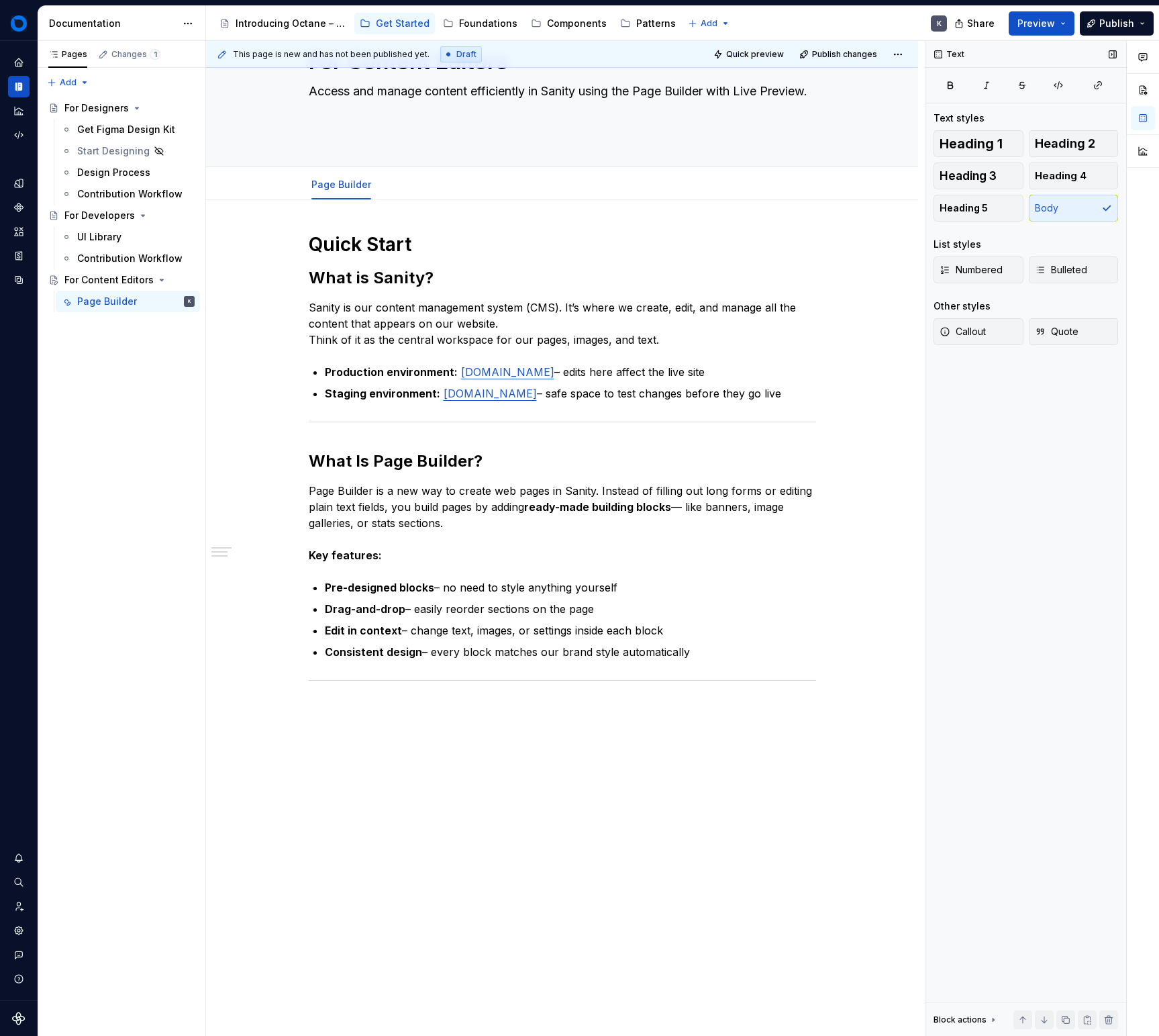
scroll to position [23, 0]
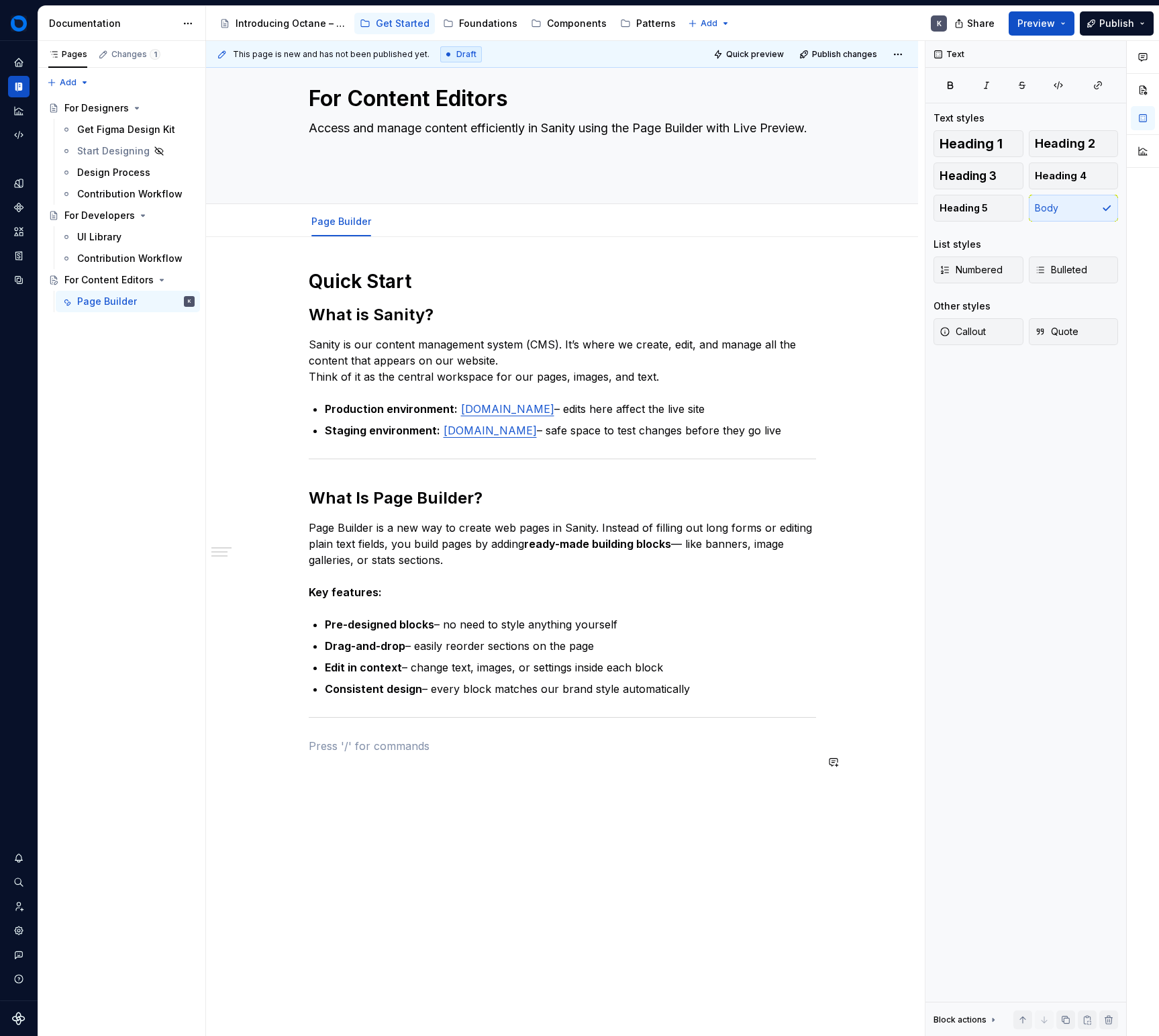
click at [589, 770] on div "Quick Start What is Sanity? Sanity is our content management system (CMS). It’s…" at bounding box center [562, 520] width 507 height 501
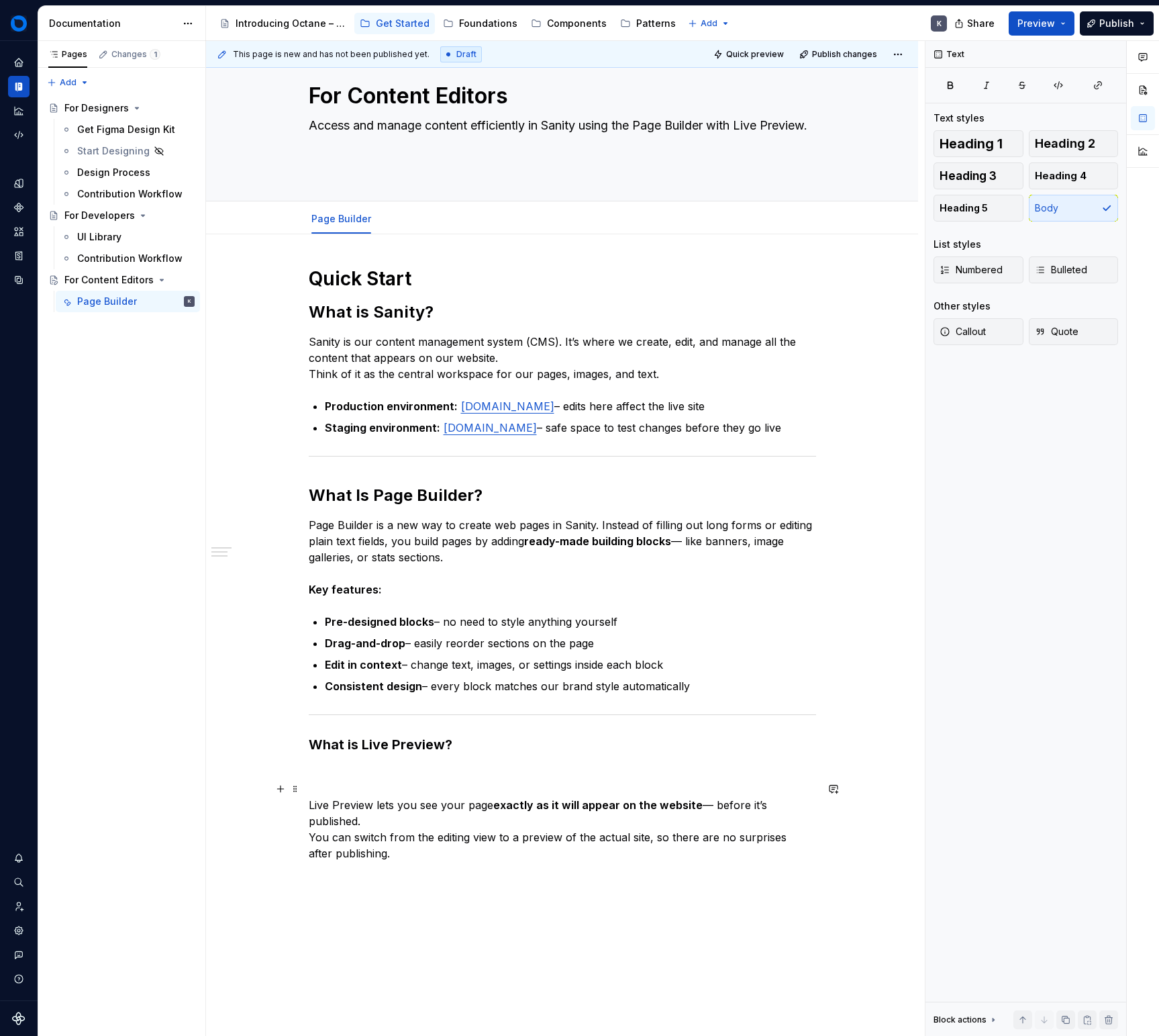
click at [561, 782] on p "Live Preview lets you see your page exactly as it will appear on the website — …" at bounding box center [562, 813] width 507 height 97
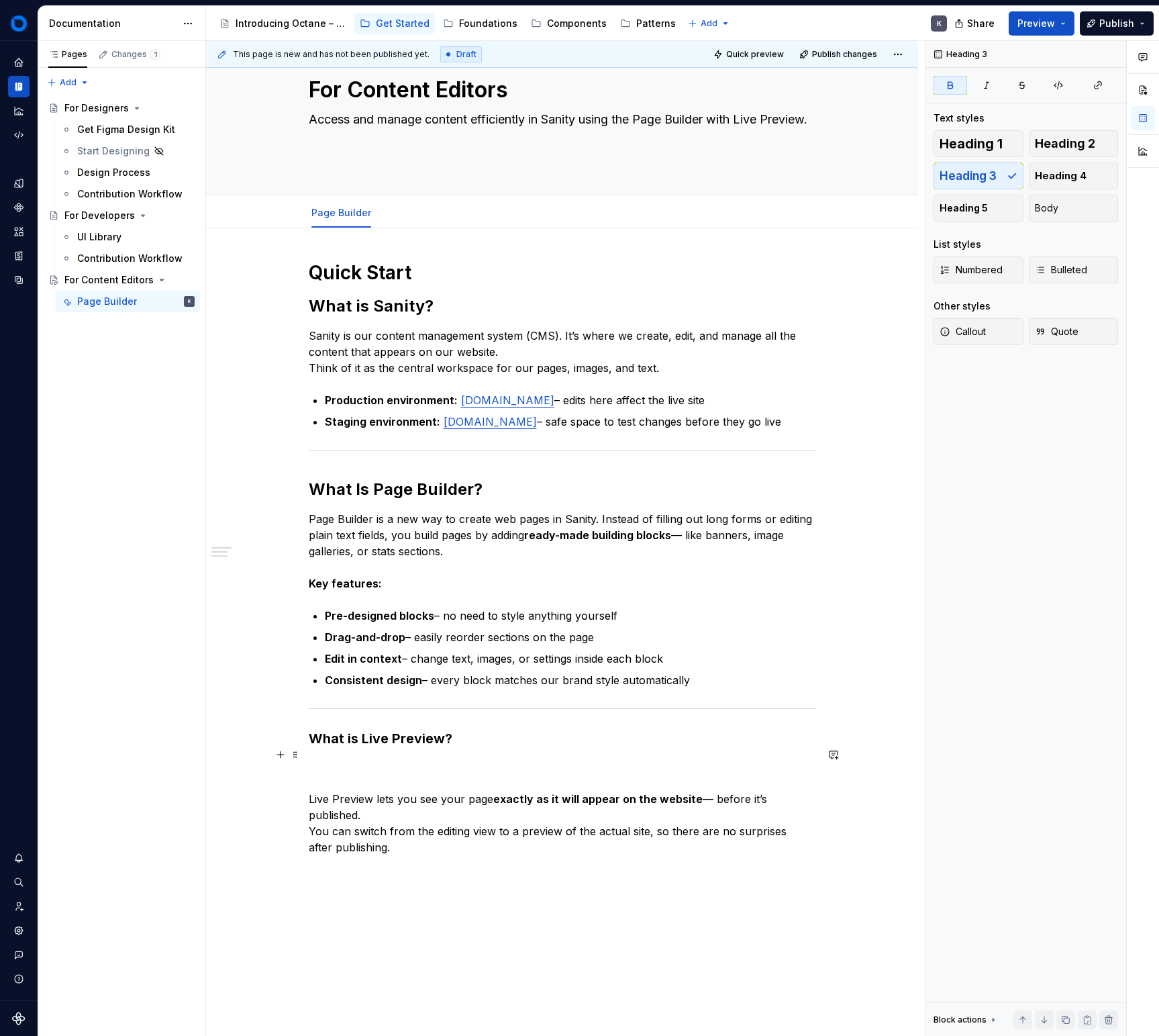
scroll to position [40, 0]
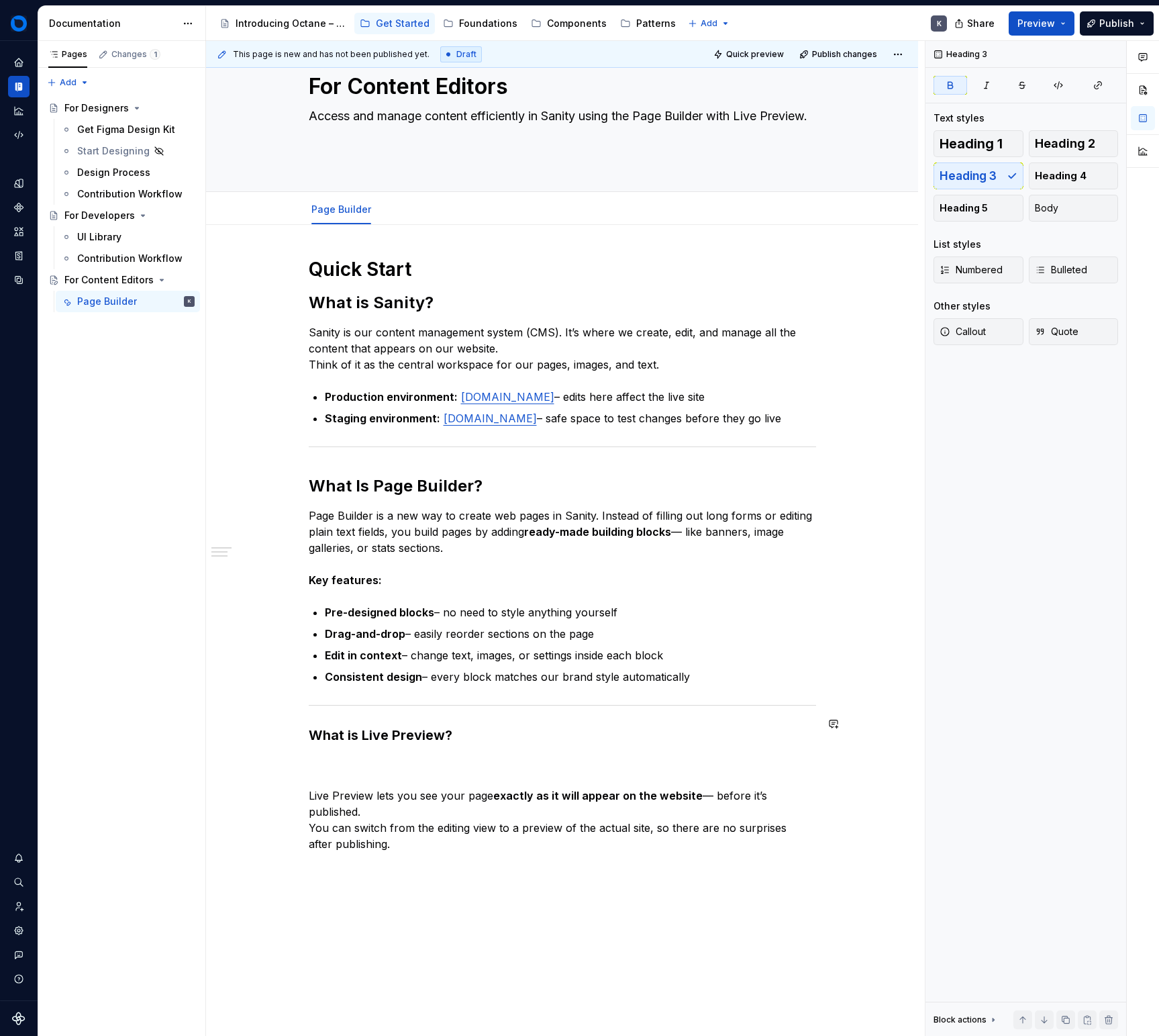
click at [525, 740] on div "Quick Start What is Sanity? Sanity is our content management system (CMS). It’s…" at bounding box center [562, 554] width 507 height 595
click at [1075, 157] on div "Heading 1 Heading 2 Heading 3 Heading 4 Heading 5 Body" at bounding box center [1026, 176] width 185 height 91
click at [1067, 146] on span "Heading 2" at bounding box center [1065, 143] width 61 height 13
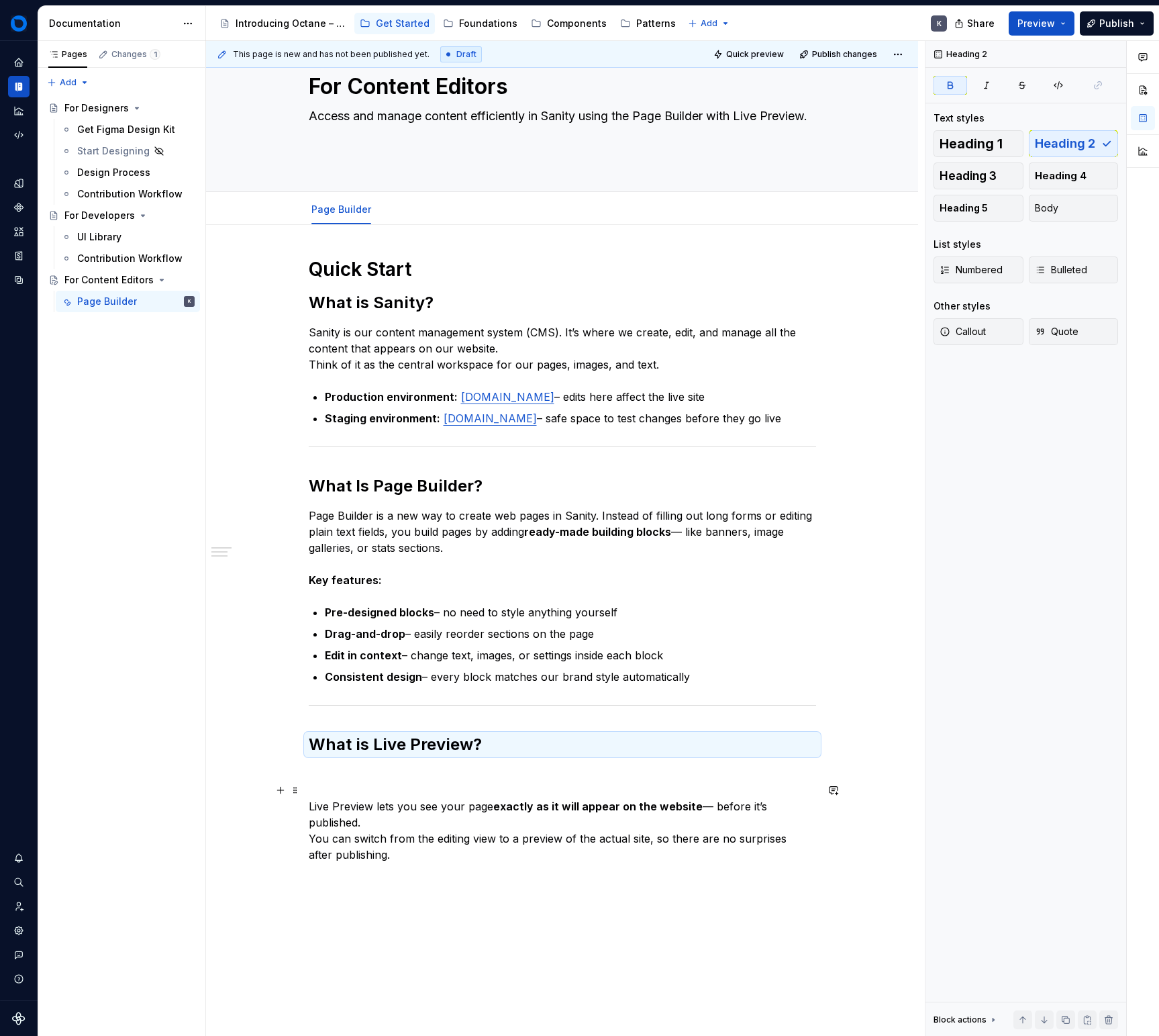
click at [565, 808] on p "Live Preview lets you see your page exactly as it will appear on the website — …" at bounding box center [562, 814] width 507 height 97
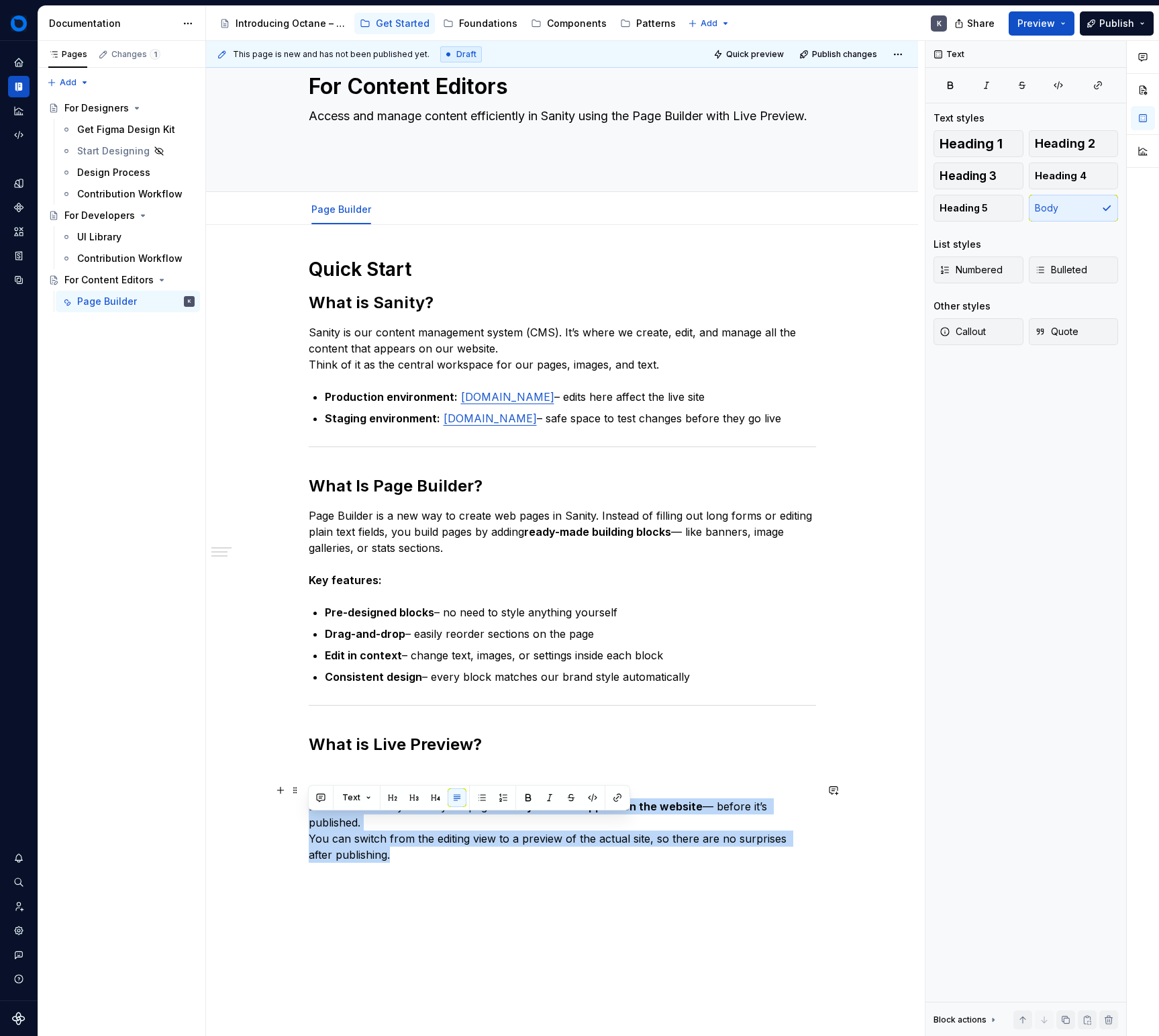
drag, startPoint x: 392, startPoint y: 866, endPoint x: 298, endPoint y: 817, distance: 106.0
click at [298, 817] on div "Quick Start What is Sanity? Sanity is our content management system (CMS). It’s…" at bounding box center [562, 707] width 712 height 965
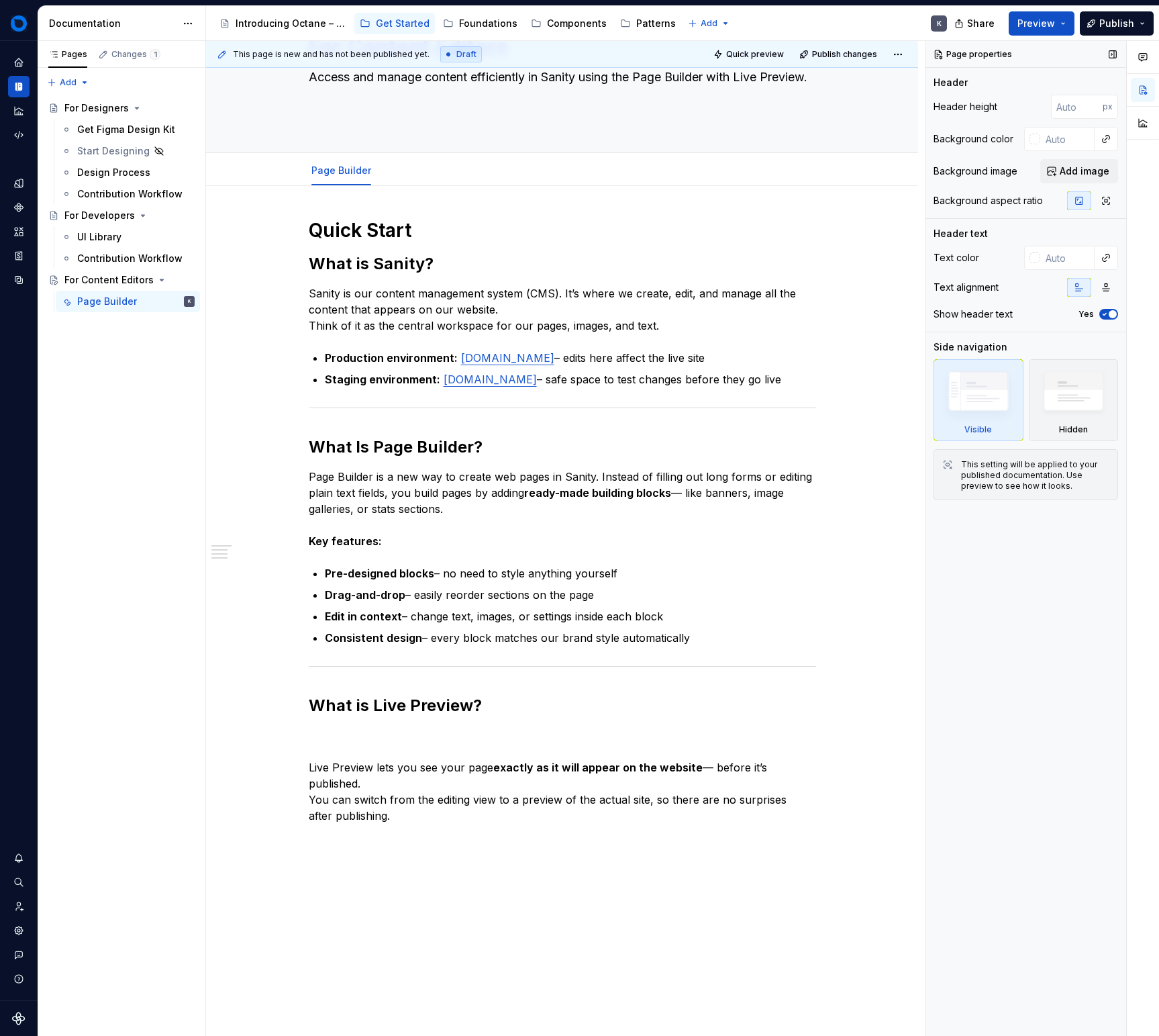
scroll to position [79, 0]
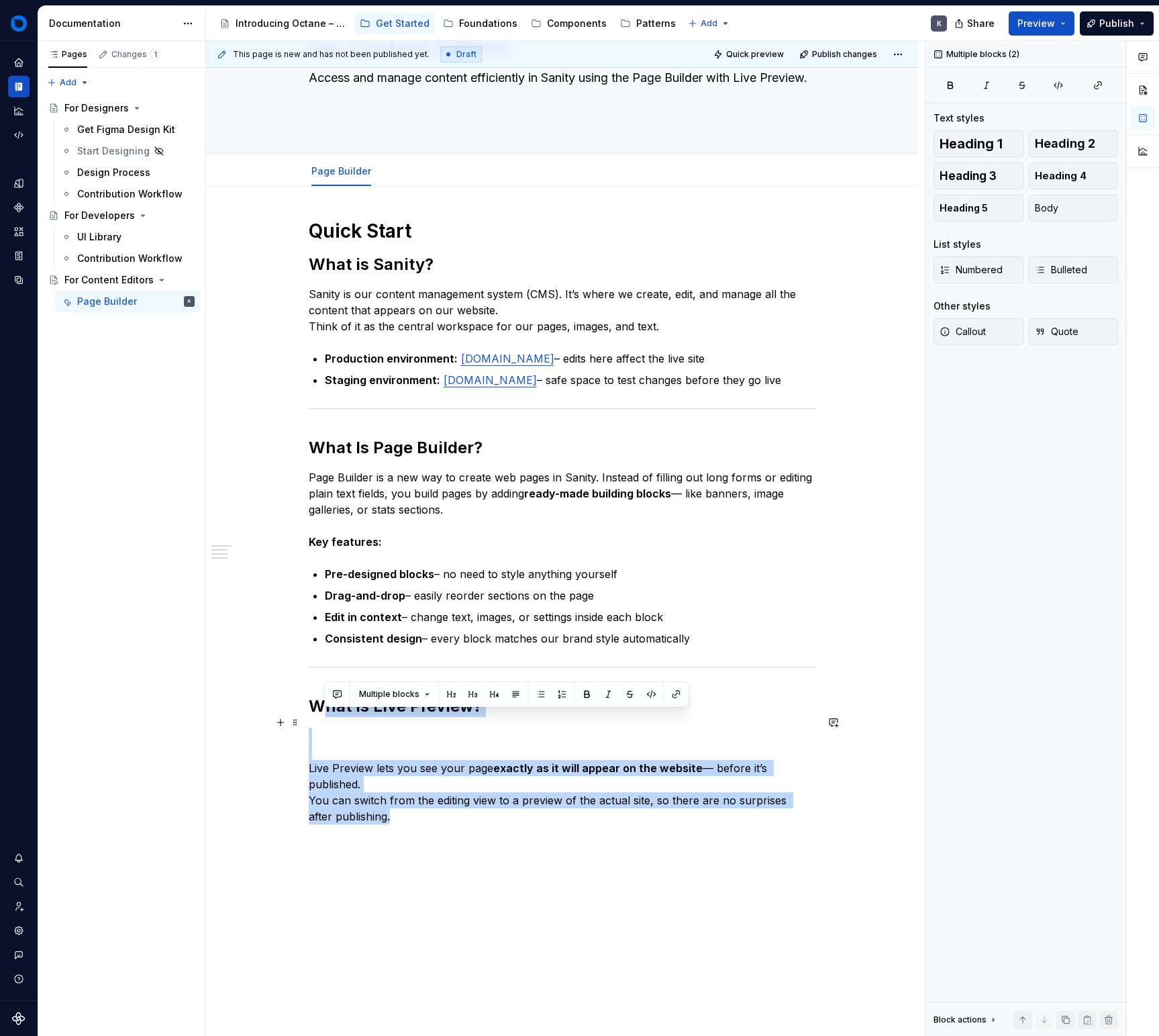
drag, startPoint x: 411, startPoint y: 840, endPoint x: 326, endPoint y: 722, distance: 145.4
click at [309, 719] on div "Quick Start What is Sanity? Sanity is our content management system (CMS). It’s…" at bounding box center [562, 530] width 507 height 622
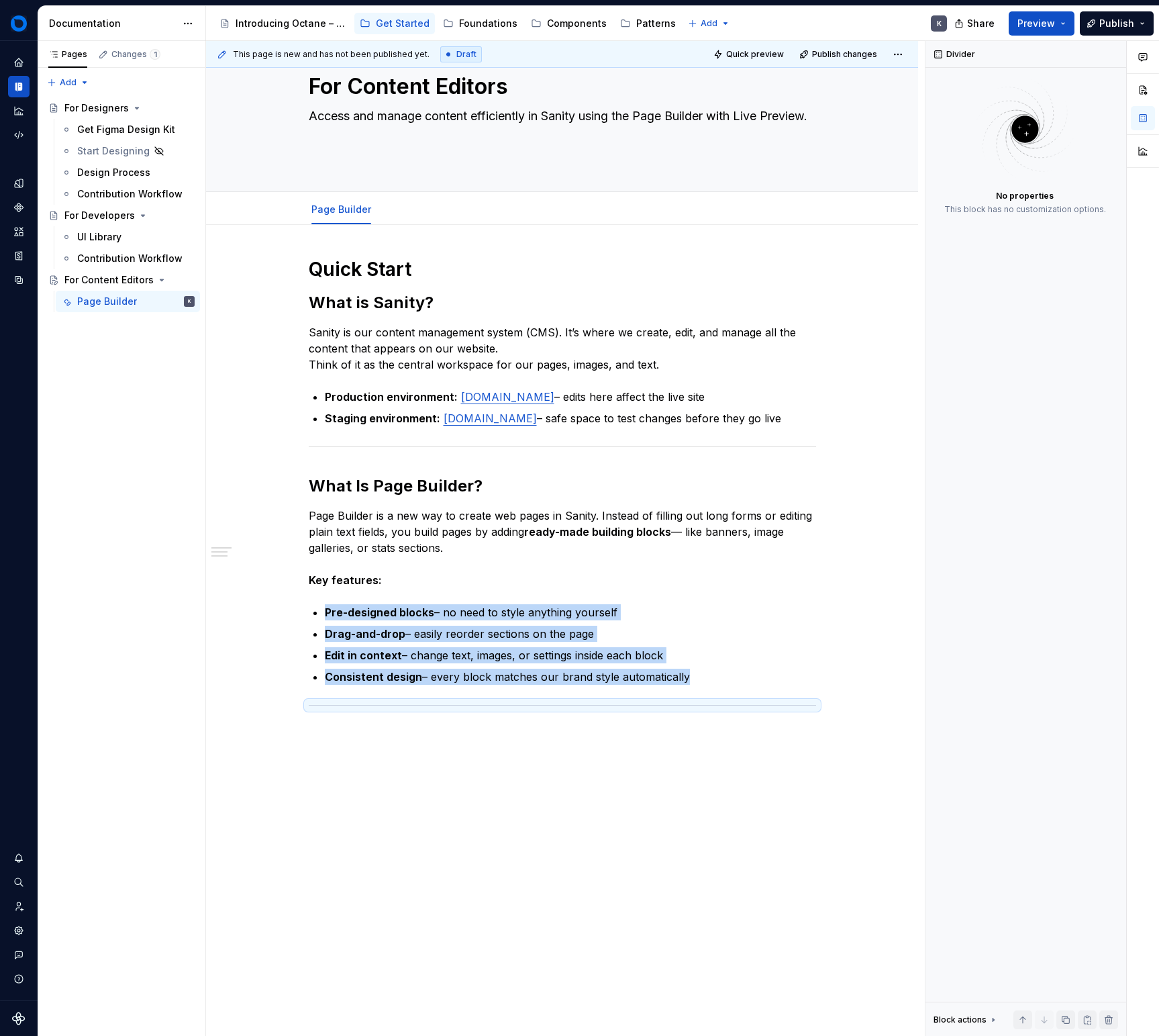
scroll to position [57, 0]
click at [631, 727] on div "Quick Start What is Sanity? Sanity is our content management system (CMS). It’s…" at bounding box center [562, 631] width 712 height 812
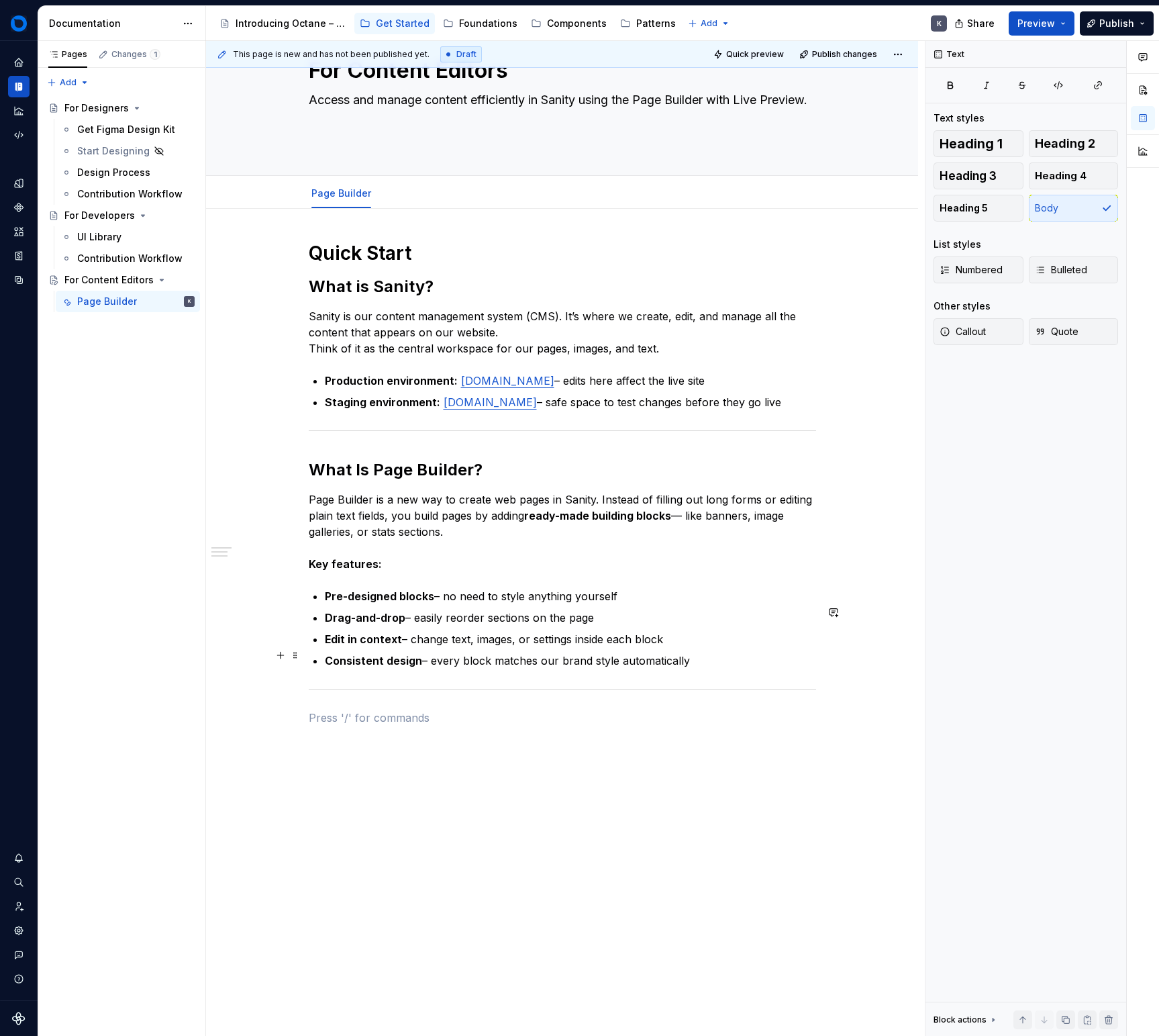
click at [737, 647] on p "Edit in context – change text, images, or settings inside each block" at bounding box center [570, 639] width 491 height 16
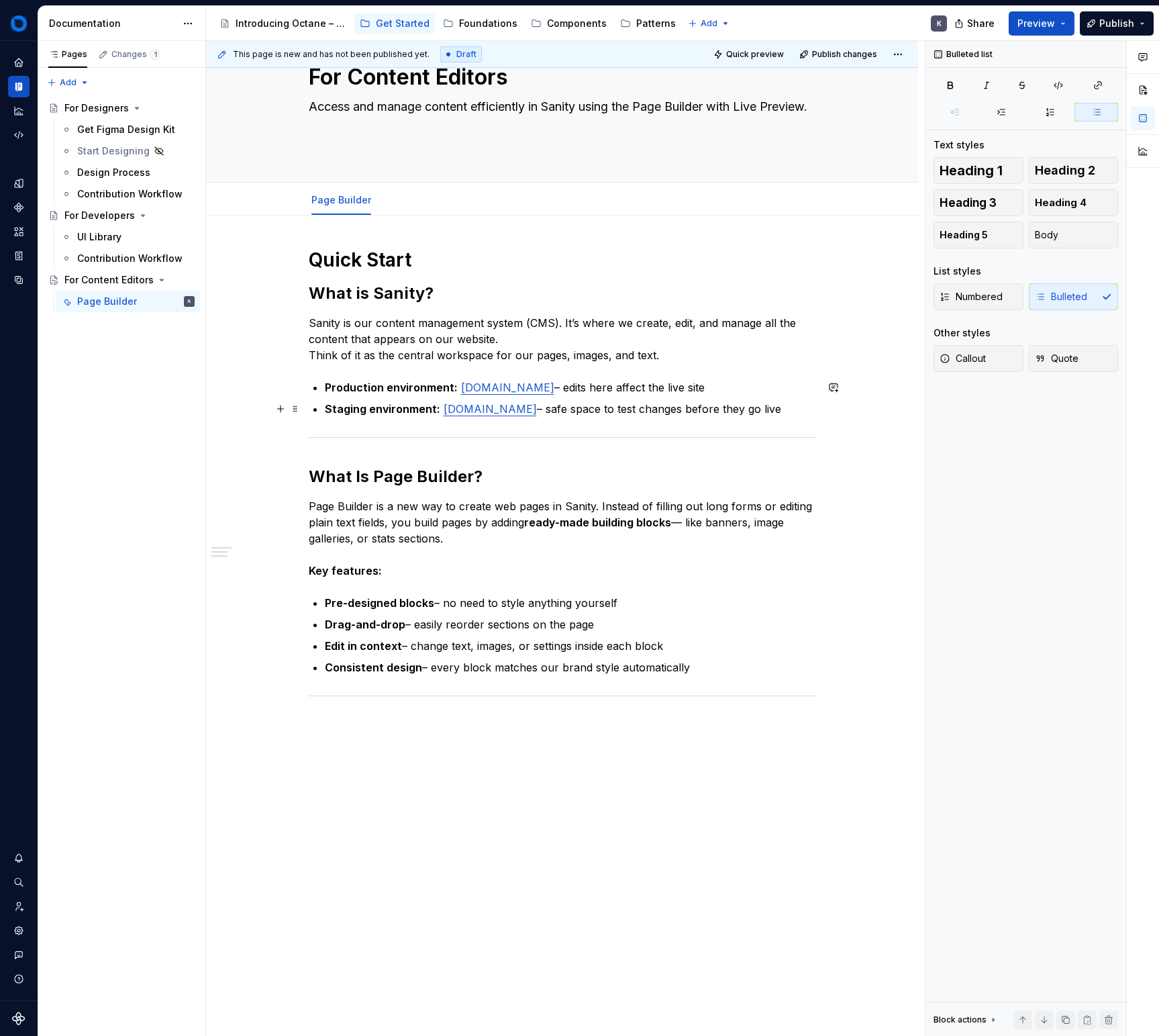
scroll to position [49, 0]
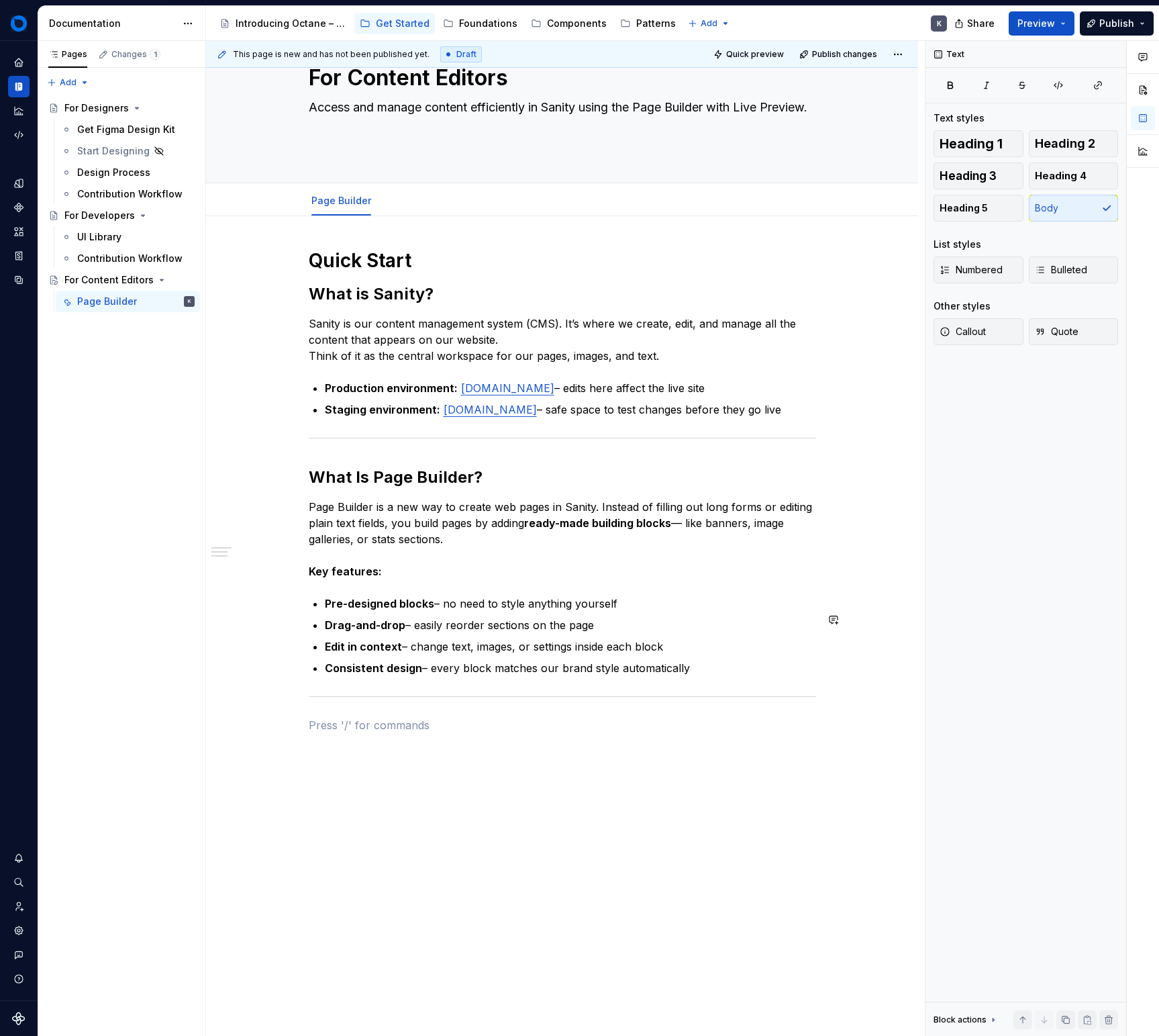
click at [747, 700] on div "Quick Start What is Sanity? Sanity is our content management system (CMS). It’s…" at bounding box center [562, 490] width 507 height 485
drag, startPoint x: 487, startPoint y: 608, endPoint x: 309, endPoint y: 495, distance: 210.8
click at [309, 495] on div "Quick Start What is Sanity? Sanity is our content management system (CMS). It’s…" at bounding box center [562, 490] width 507 height 485
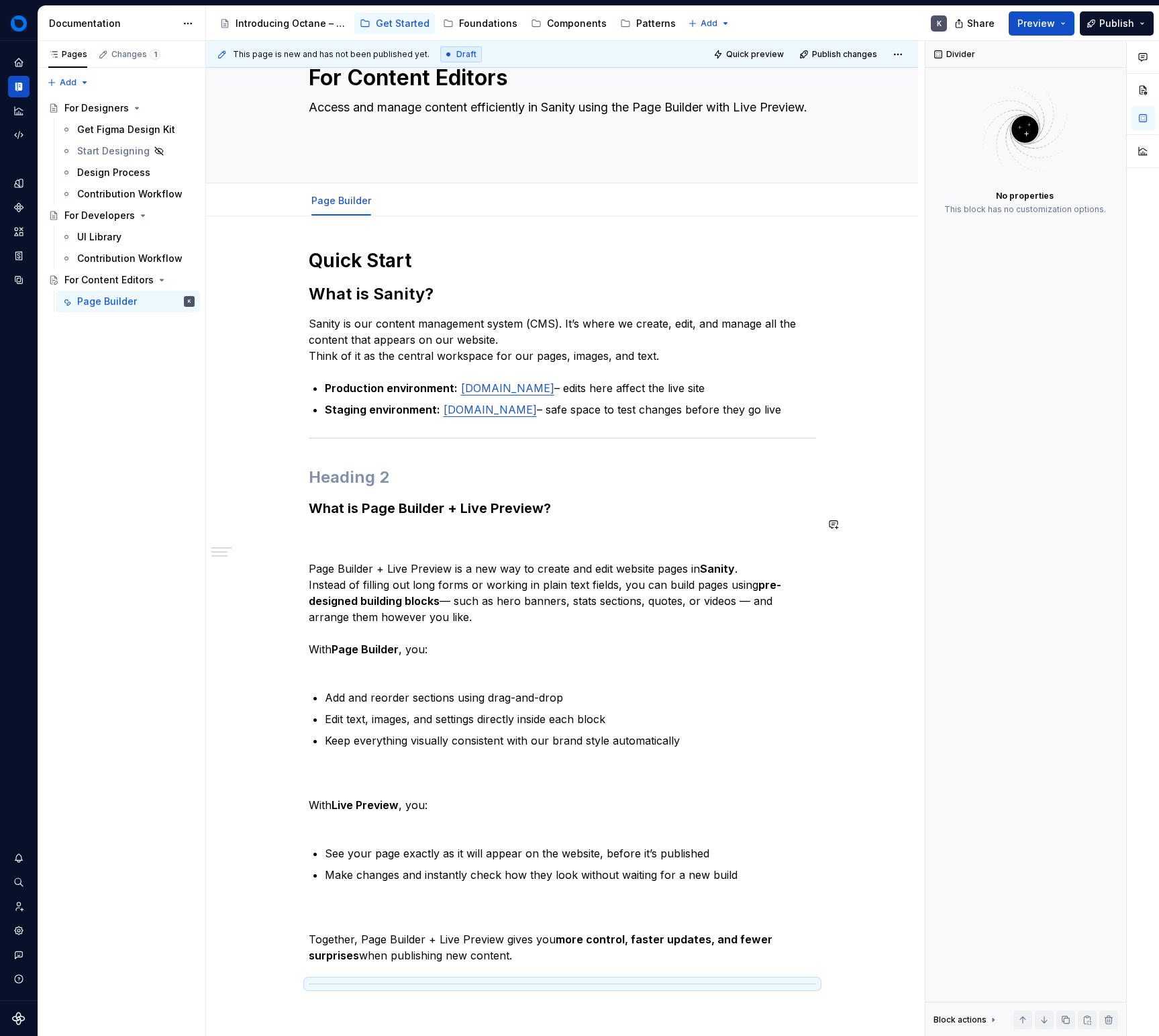
click at [473, 505] on div "Quick Start What is Sanity? Sanity is our content management system (CMS). It’s…" at bounding box center [562, 634] width 507 height 772
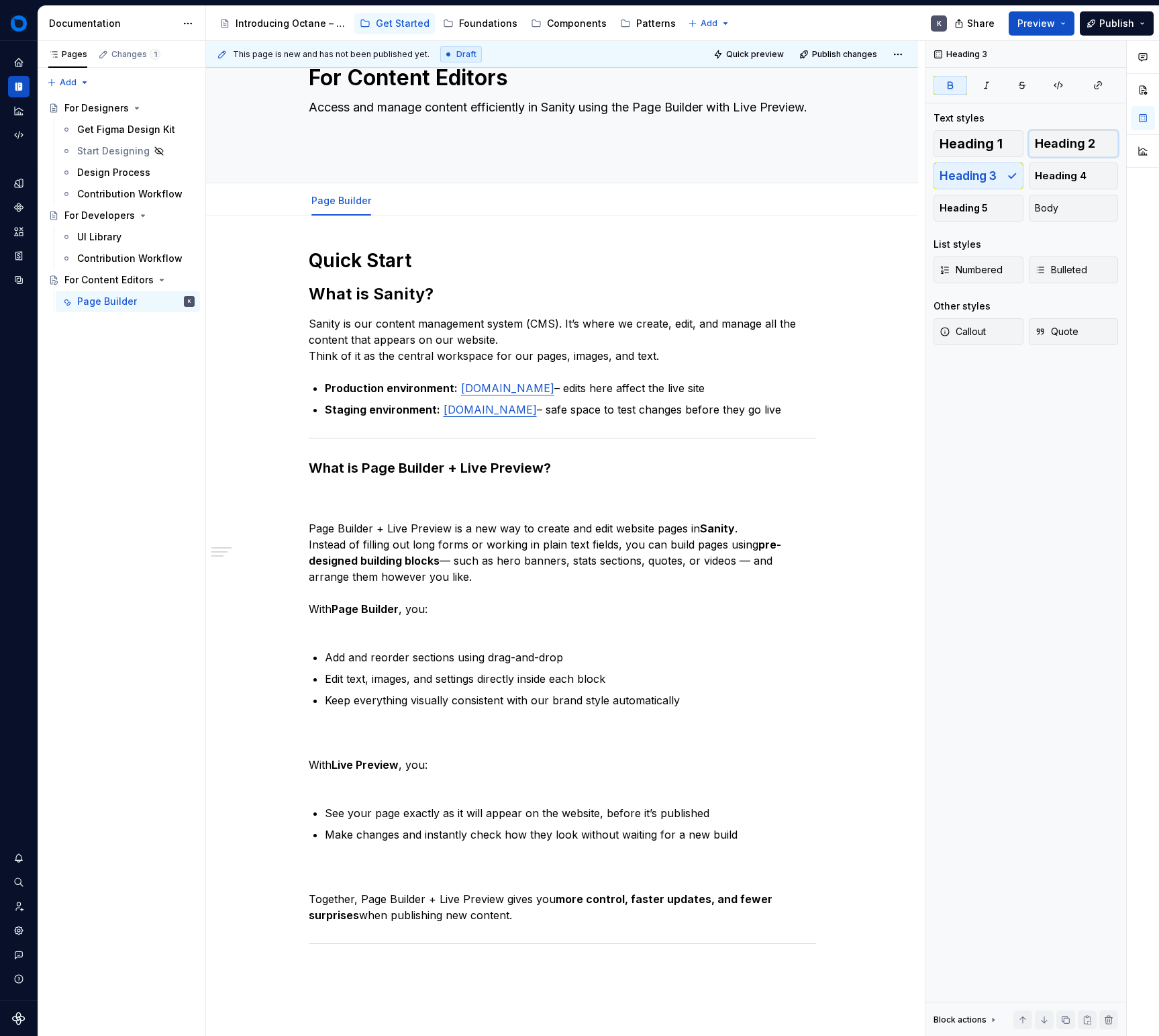
drag, startPoint x: 1078, startPoint y: 147, endPoint x: 879, endPoint y: 329, distance: 269.7
click at [1078, 147] on span "Heading 2" at bounding box center [1065, 143] width 61 height 13
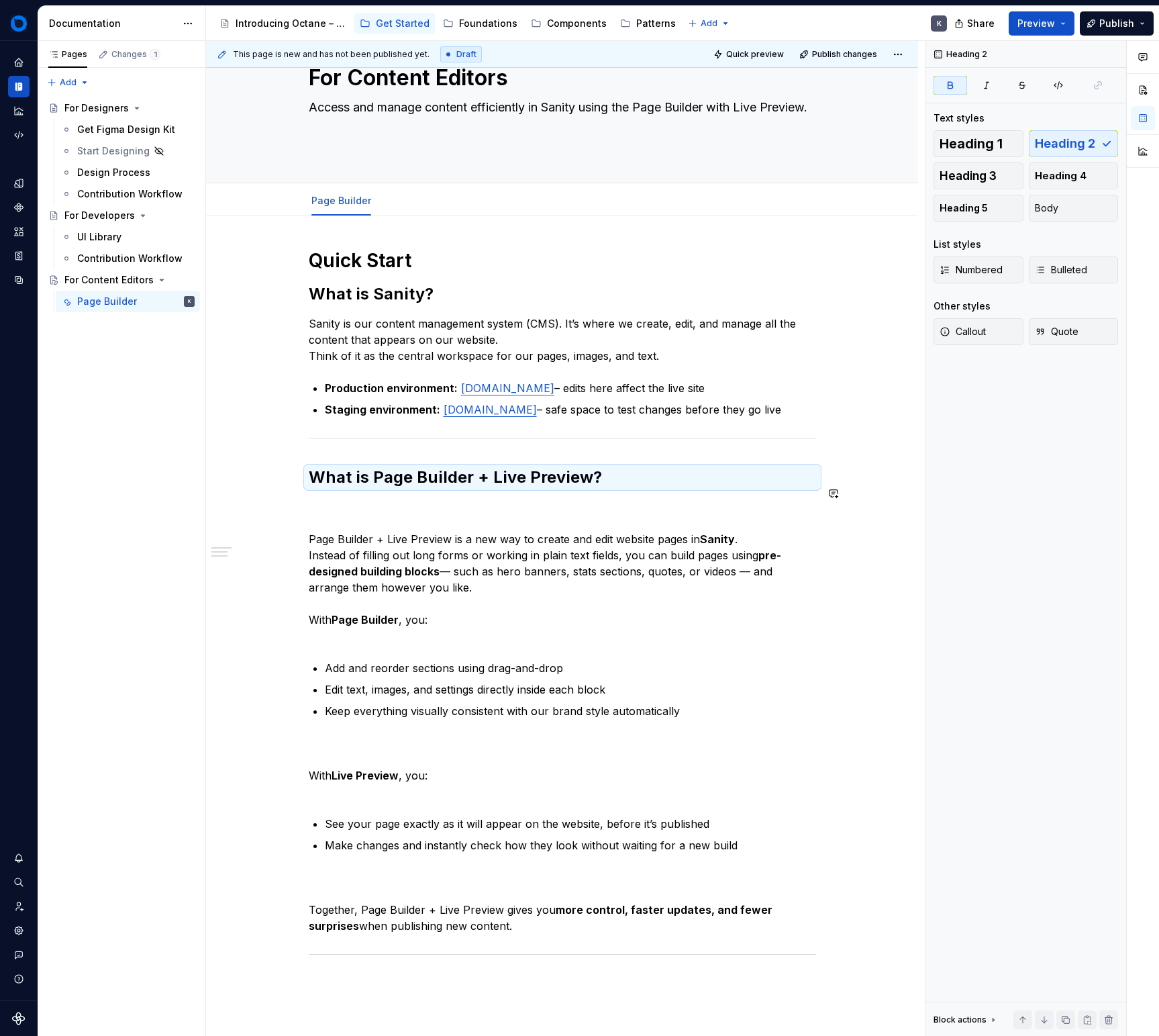
click at [507, 509] on div "Quick Start What is Sanity? Sanity is our content management system (CMS). It’s…" at bounding box center [562, 619] width 507 height 742
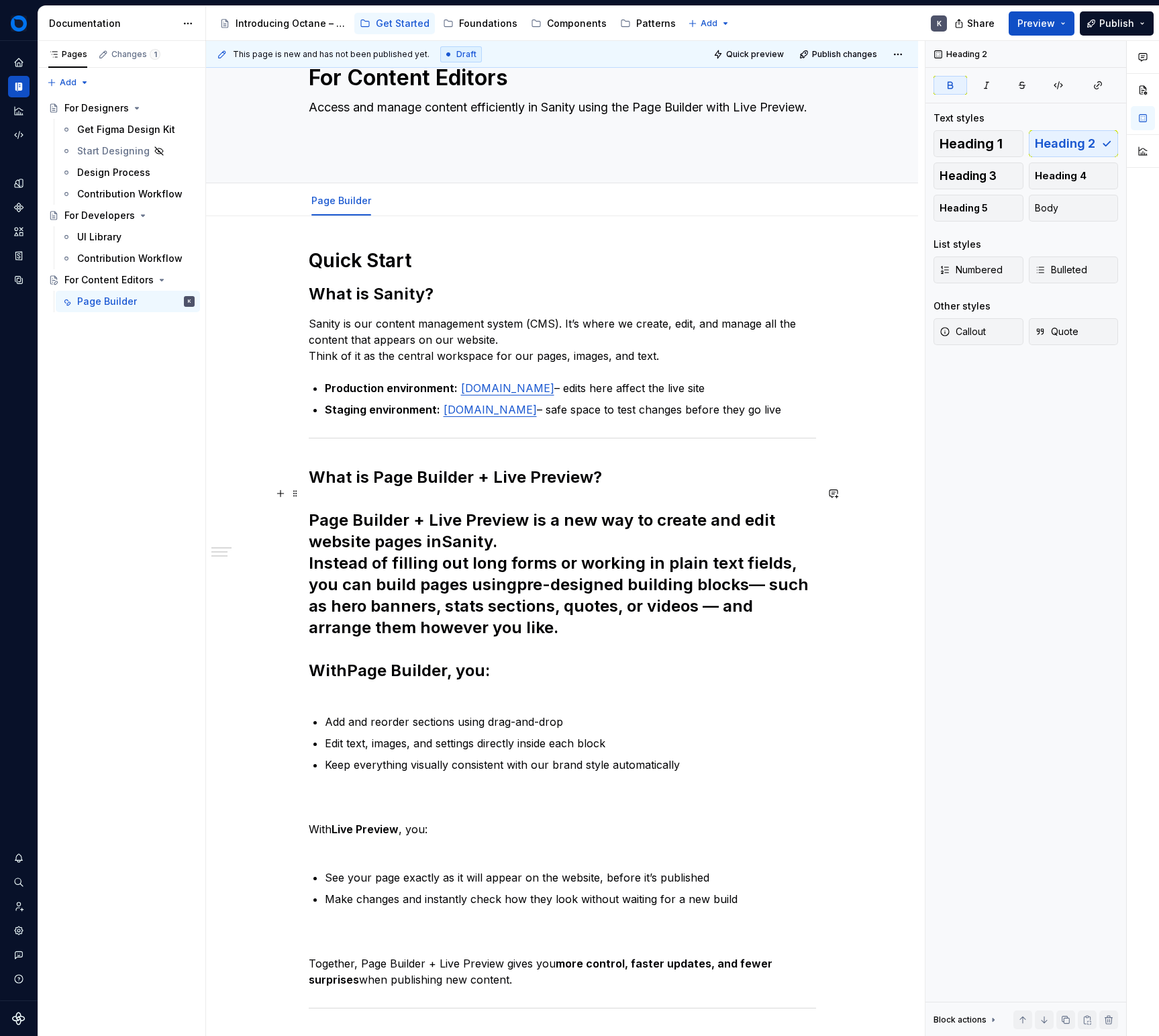
scroll to position [47, 0]
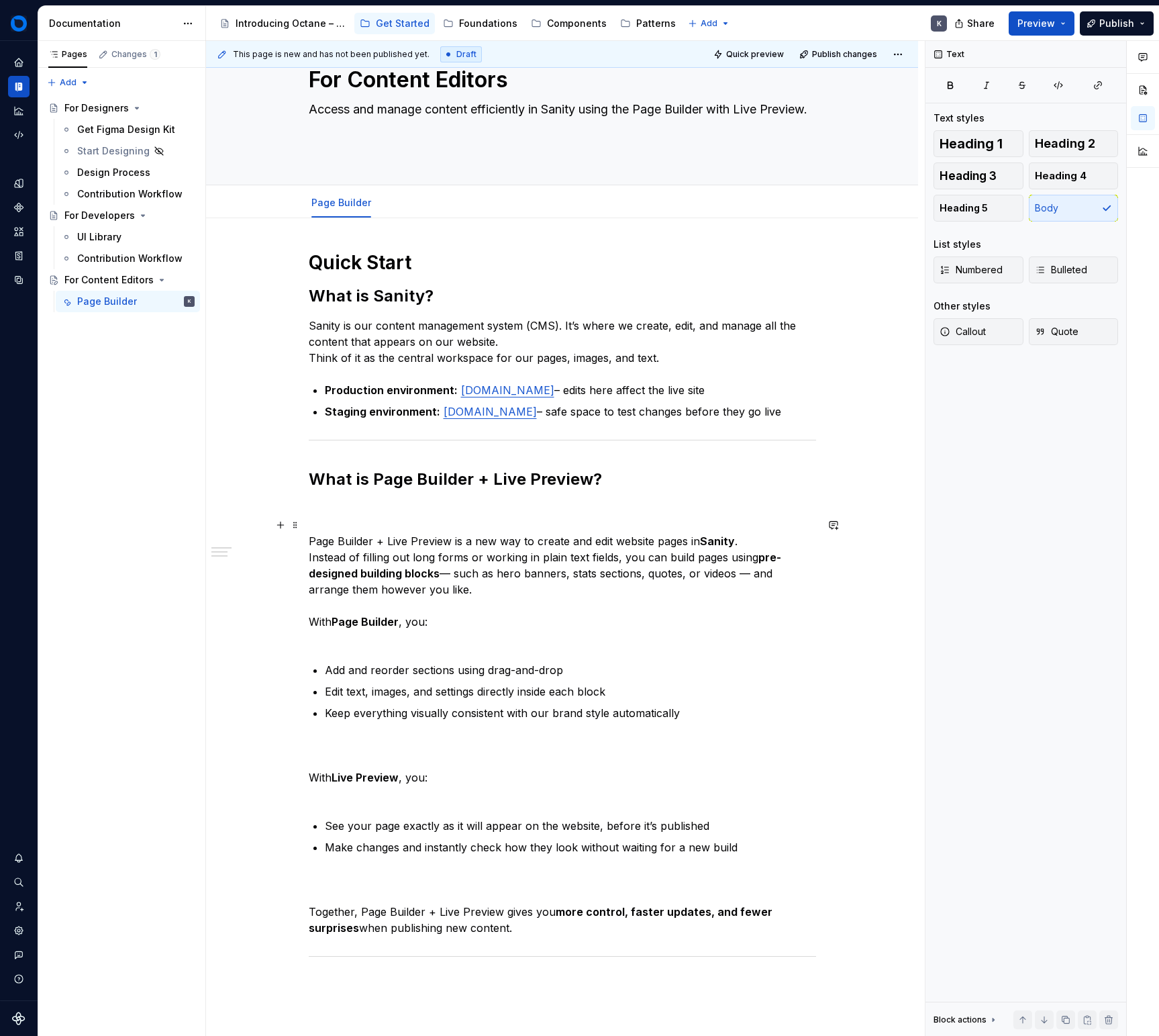
click at [541, 521] on p "Page Builder + Live Preview is a new way to create and edit website pages in Sa…" at bounding box center [562, 573] width 507 height 145
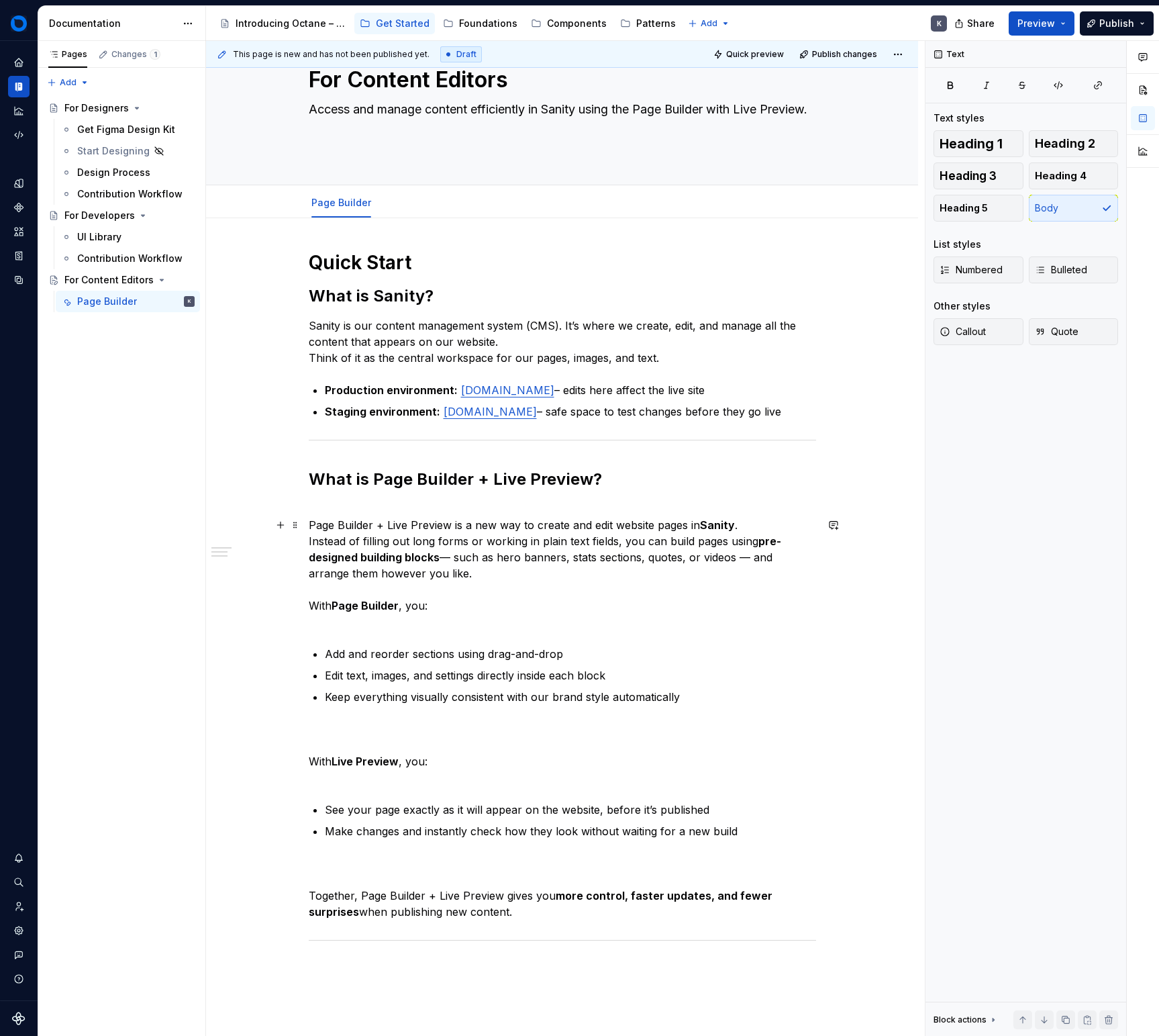
click at [727, 533] on p "Page Builder + Live Preview is a new way to create and edit website pages in Sa…" at bounding box center [562, 565] width 507 height 129
click at [725, 577] on p "Page Builder + Live Preview is a new way to create and edit website pages in Sa…" at bounding box center [562, 565] width 507 height 129
click at [482, 611] on p "Page Builder + Live Preview is a new way to create and edit website pages in Sa…" at bounding box center [562, 565] width 507 height 129
click at [474, 650] on div "Quick Start What is Sanity? Sanity is our content management system (CMS). It’s…" at bounding box center [562, 613] width 507 height 727
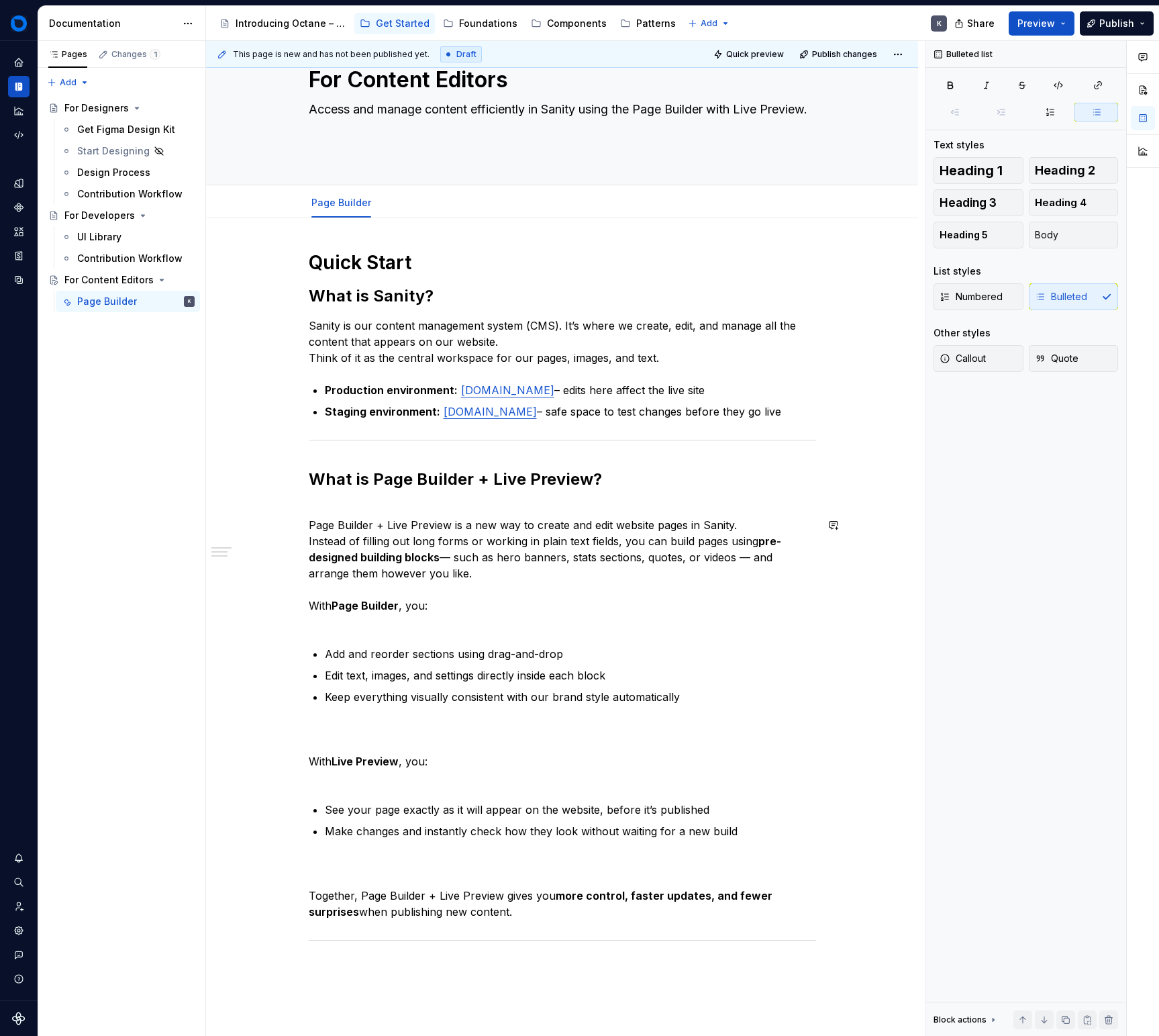
click at [478, 647] on div "Quick Start What is Sanity? Sanity is our content management system (CMS). It’s…" at bounding box center [562, 613] width 507 height 727
click at [482, 630] on p "Page Builder + Live Preview is a new way to create and edit website pages in Sa…" at bounding box center [562, 565] width 507 height 129
click at [477, 646] on div "Quick Start What is Sanity? Sanity is our content management system (CMS). It’s…" at bounding box center [562, 613] width 507 height 727
drag, startPoint x: 464, startPoint y: 654, endPoint x: 444, endPoint y: 653, distance: 20.0
click at [455, 653] on div "Quick Start What is Sanity? Sanity is our content management system (CMS). It’s…" at bounding box center [562, 613] width 507 height 727
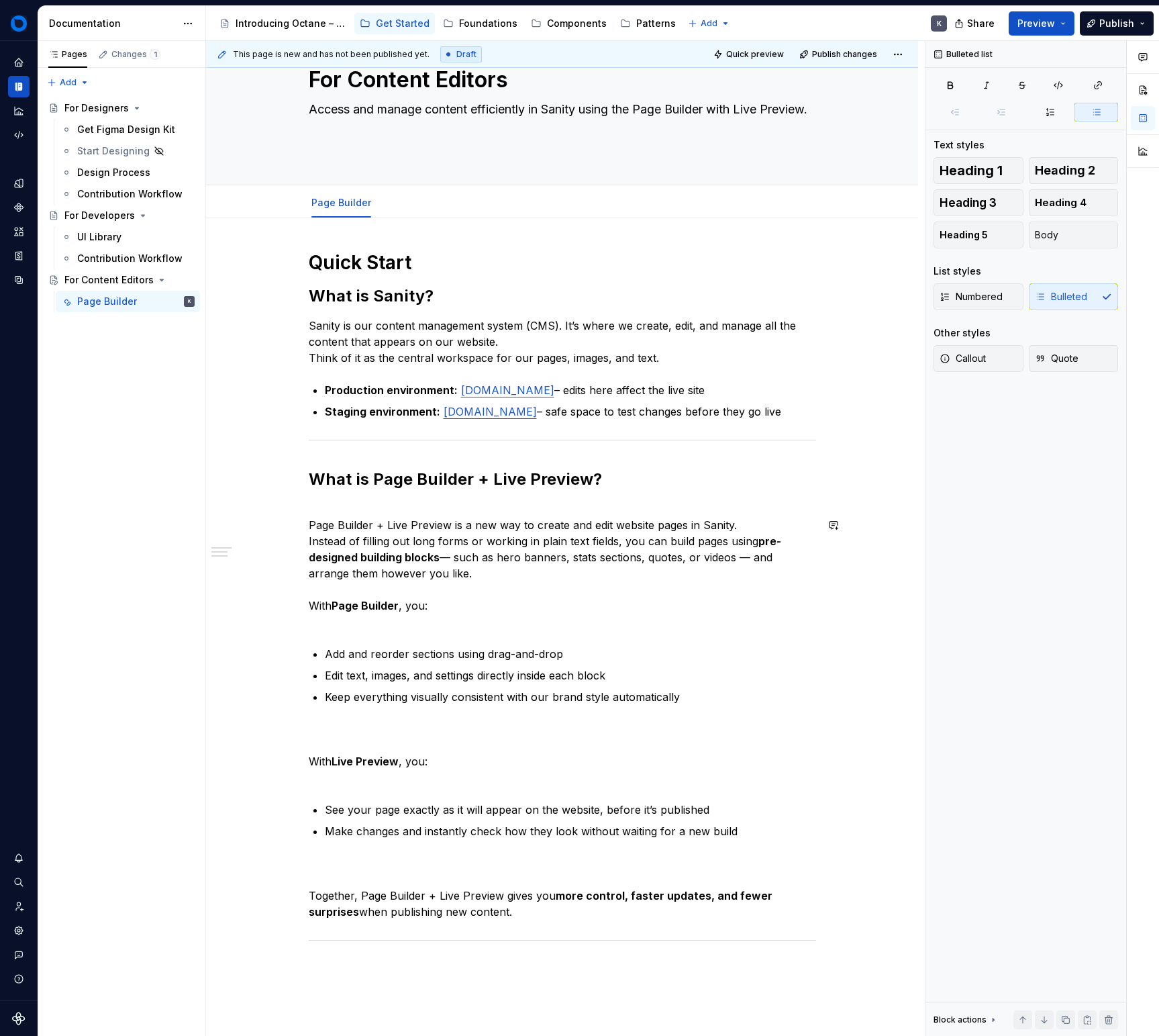
click at [319, 656] on div "Quick Start What is Sanity? Sanity is our content management system (CMS). It’s…" at bounding box center [562, 613] width 507 height 727
click at [314, 650] on div "Quick Start What is Sanity? Sanity is our content management system (CMS). It’s…" at bounding box center [562, 613] width 507 height 727
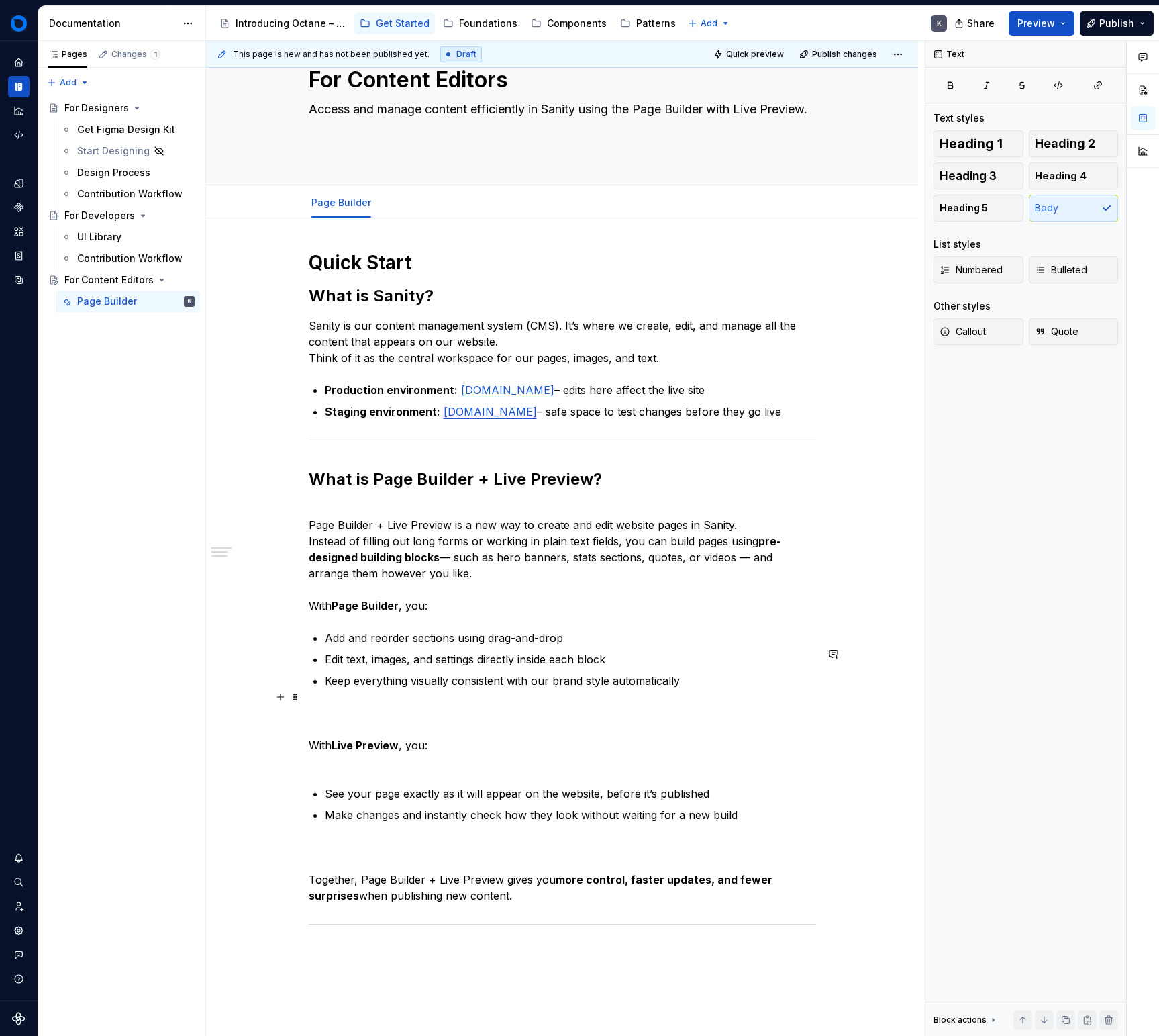
click at [365, 689] on p "Keep everything visually consistent with our brand style automatically" at bounding box center [570, 680] width 491 height 16
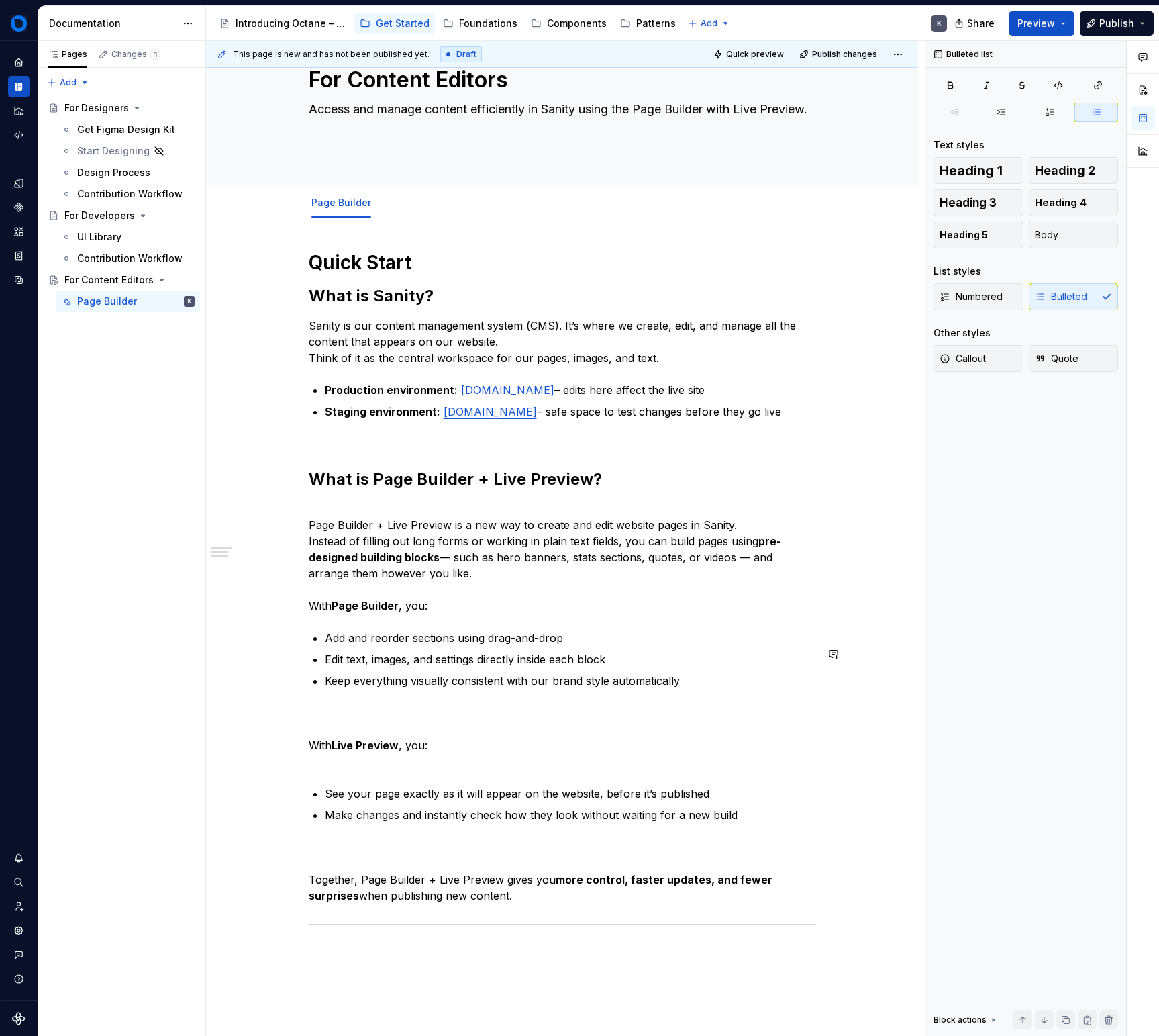
click at [368, 718] on div "Quick Start What is Sanity? Sanity is our content management system (CMS). It’s…" at bounding box center [562, 605] width 507 height 711
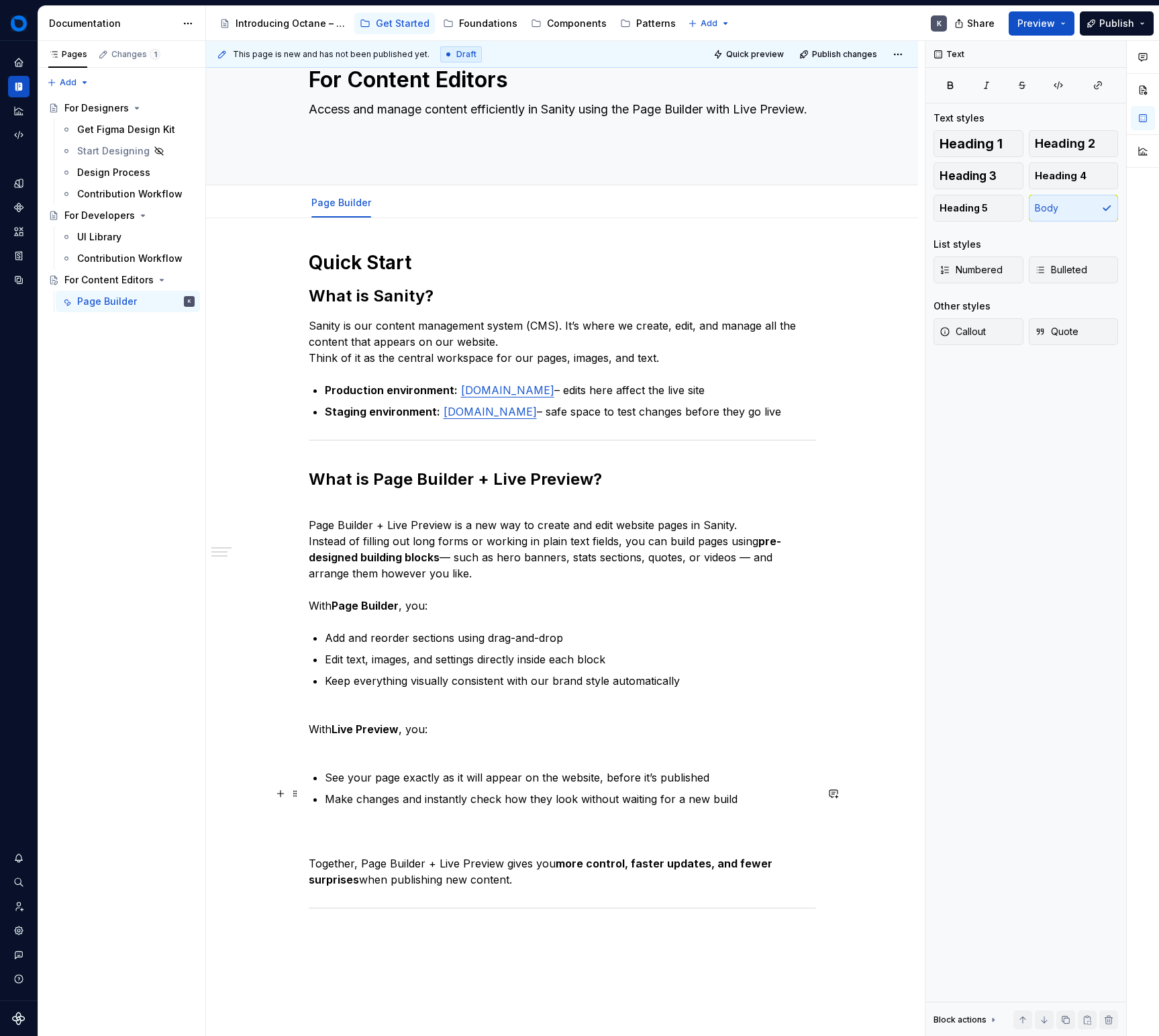
click at [435, 785] on p "See your page exactly as it will appear on the website, before it’s published" at bounding box center [570, 777] width 491 height 16
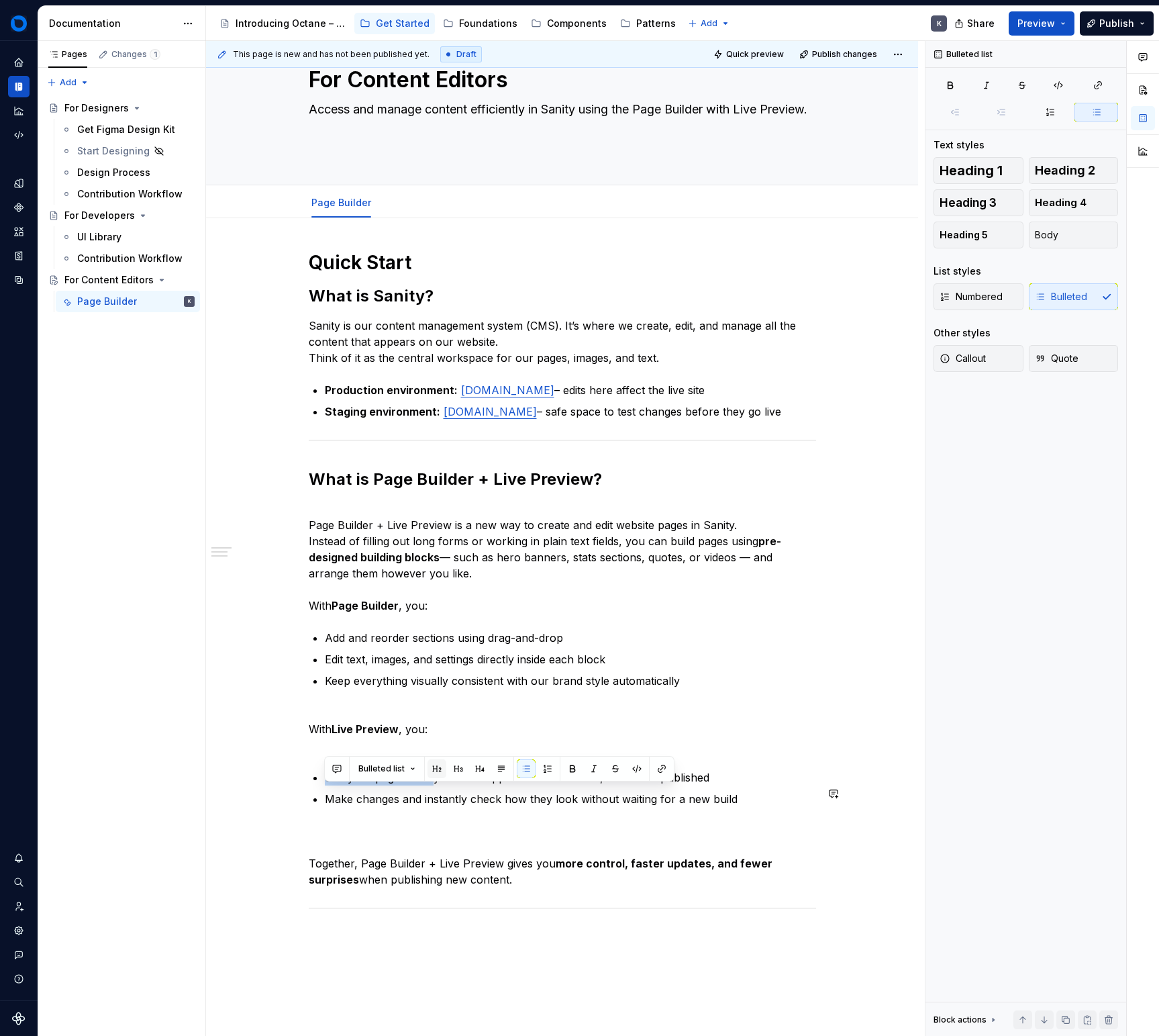
click at [442, 775] on button "button" at bounding box center [436, 769] width 19 height 19
click at [449, 753] on p "With Live Preview , you:" at bounding box center [562, 729] width 507 height 48
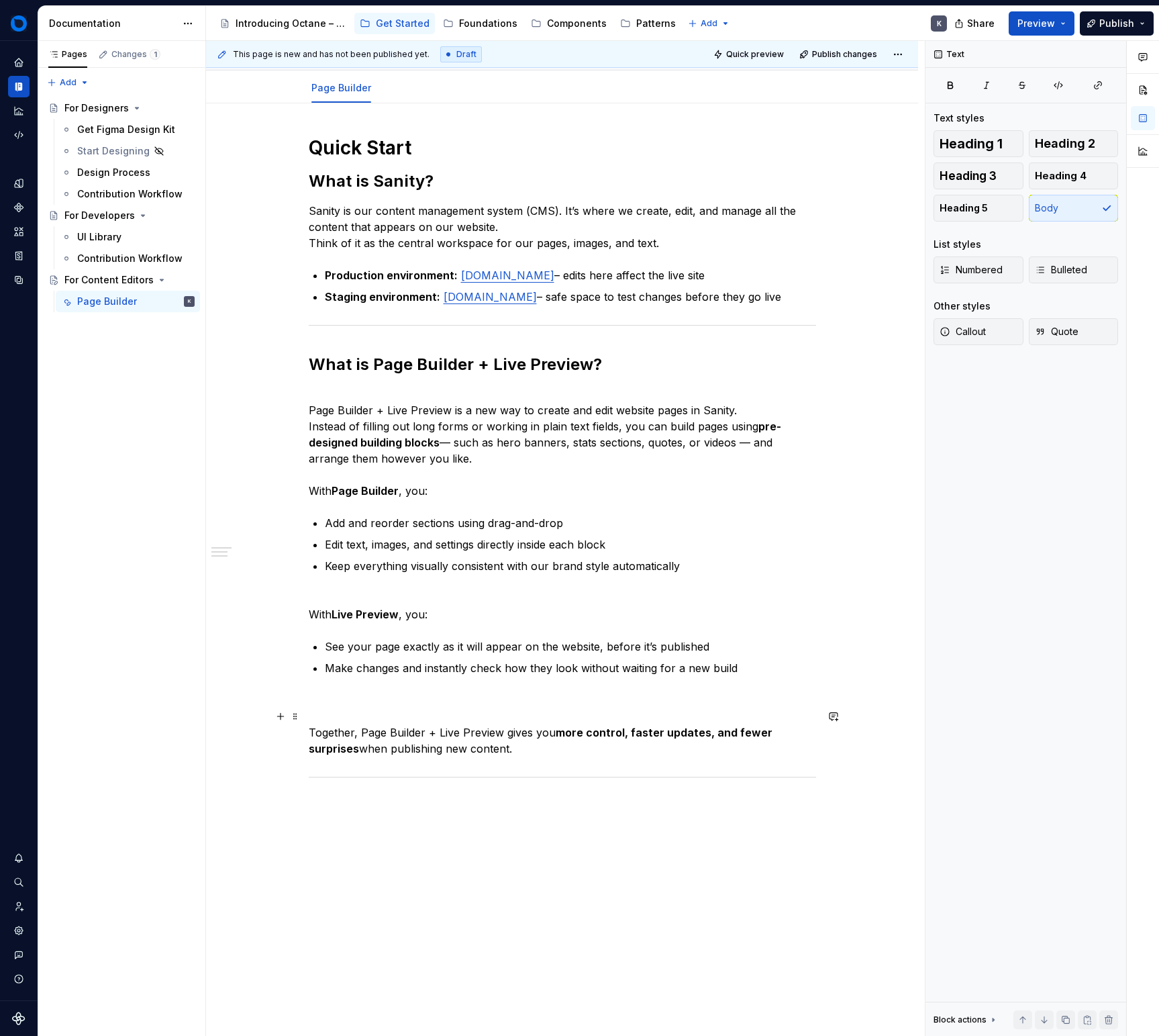
scroll to position [167, 0]
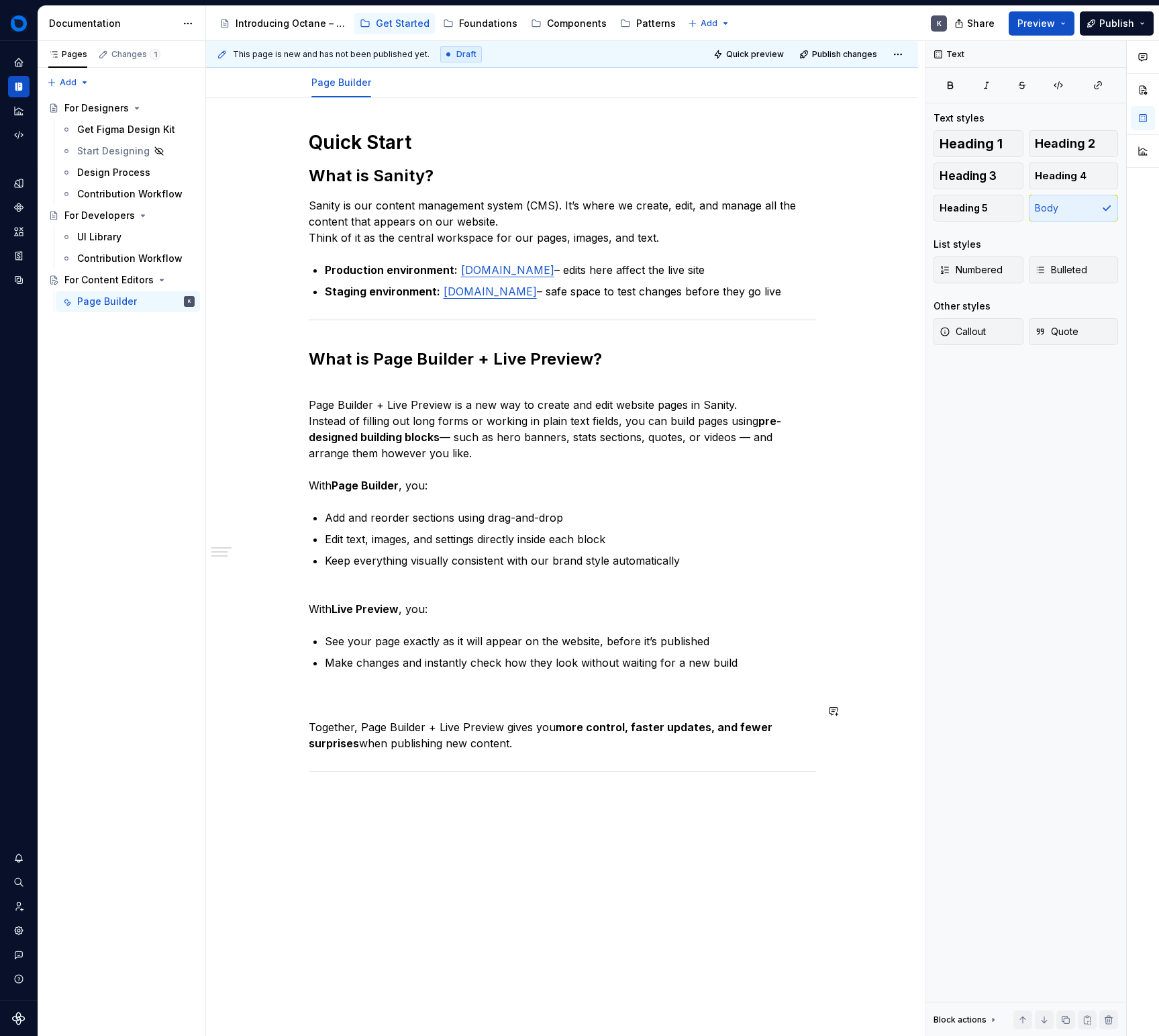
click at [504, 697] on div "Quick Start What is Sanity? Sanity is our content management system (CMS). It’s…" at bounding box center [562, 469] width 507 height 678
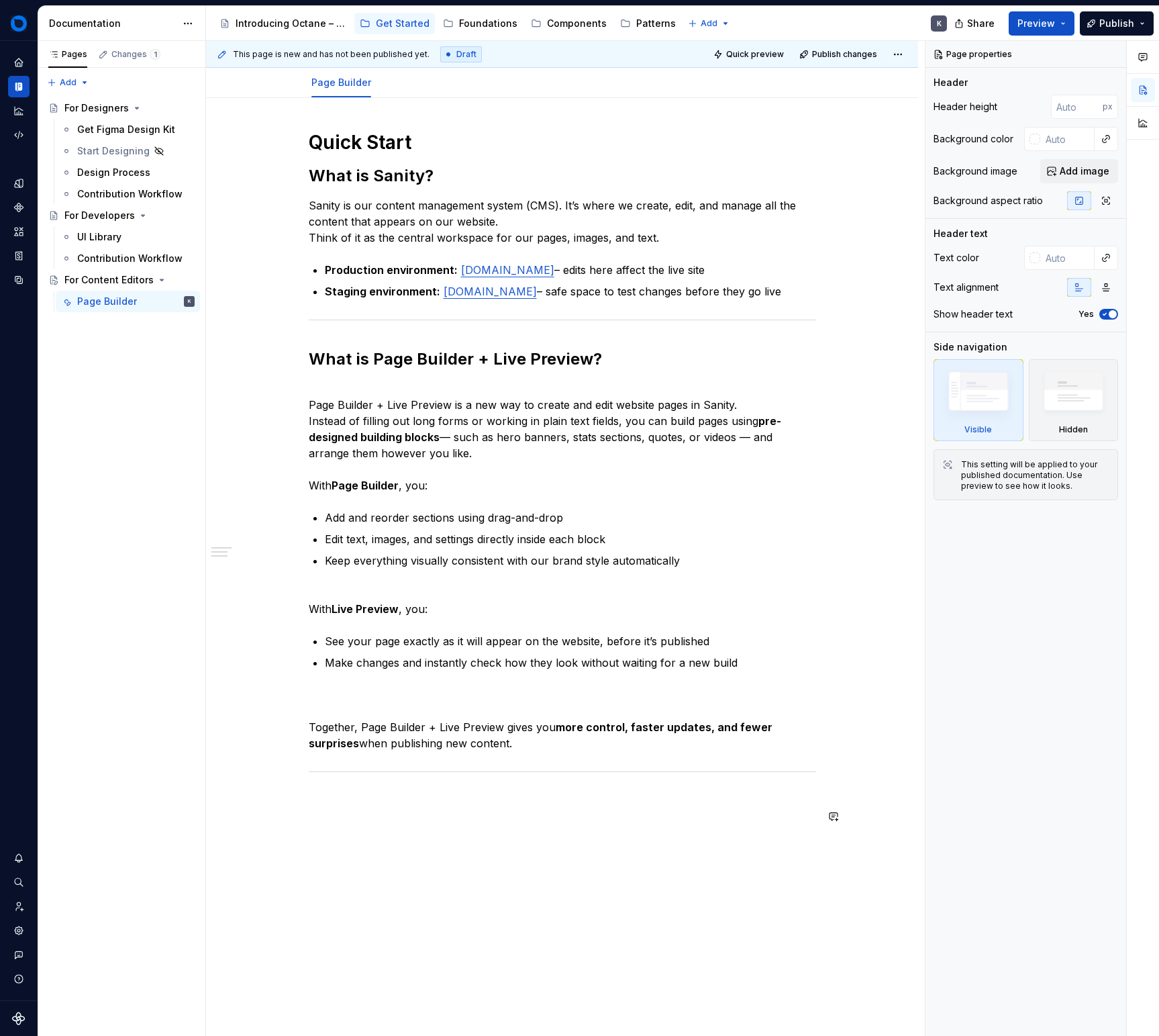
click at [661, 824] on div "Quick Start What is Sanity? Sanity is our content management system (CMS). It’s…" at bounding box center [562, 477] width 507 height 694
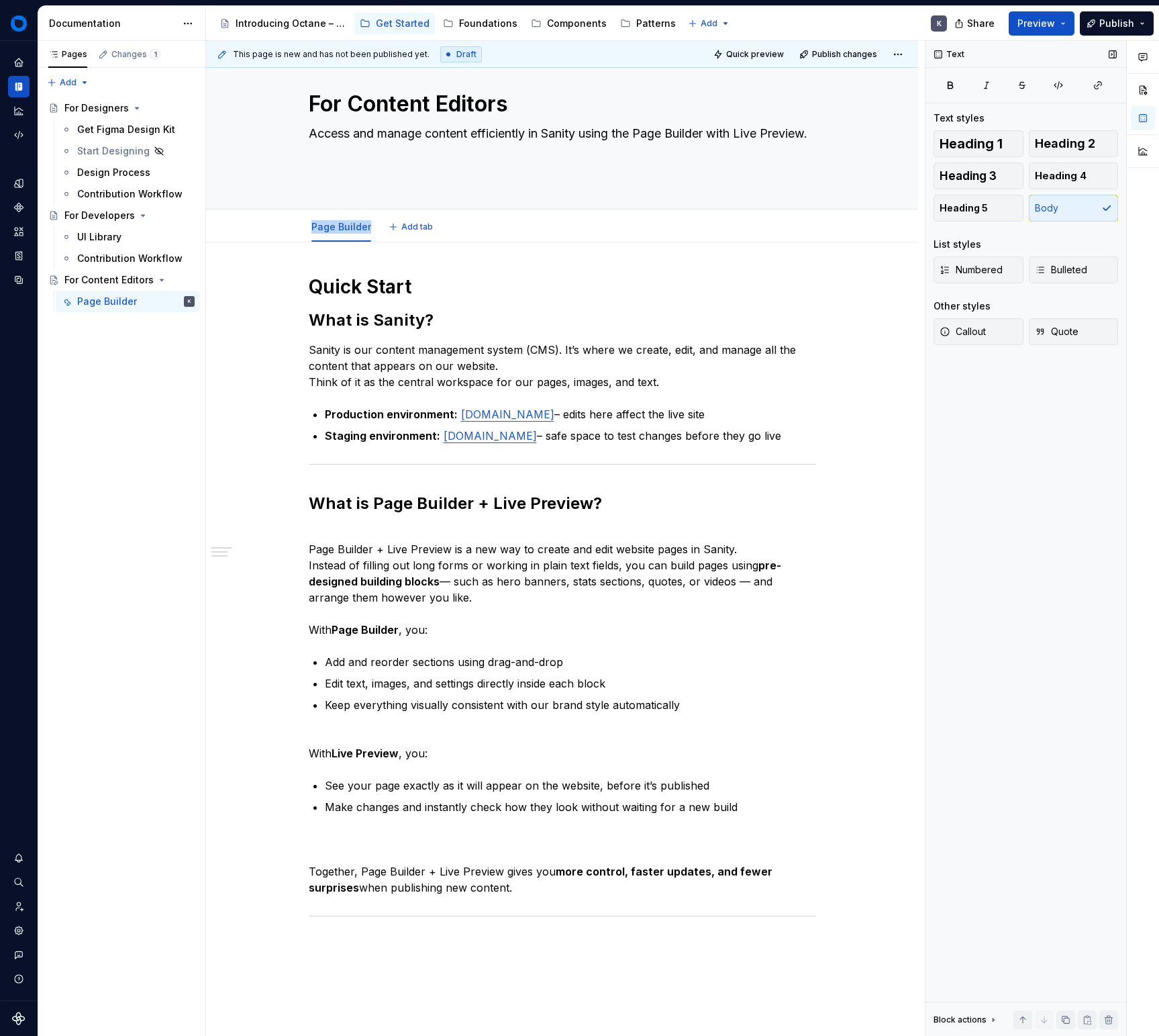
scroll to position [25, 0]
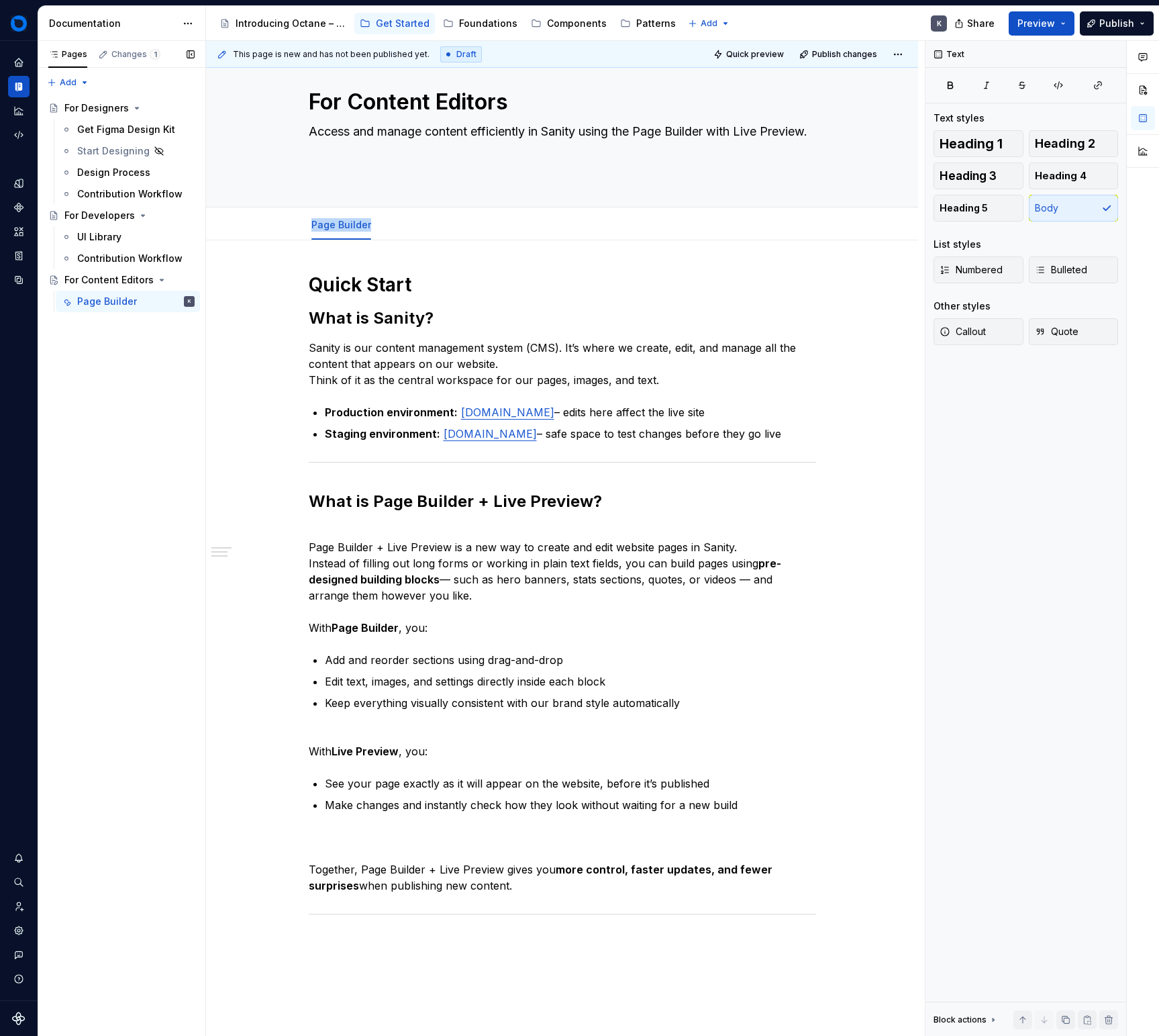
click at [0, 0] on button "Page tree" at bounding box center [0, 0] width 0 height 0
type textarea "*"
click at [236, 326] on div "Rename page" at bounding box center [247, 325] width 132 height 13
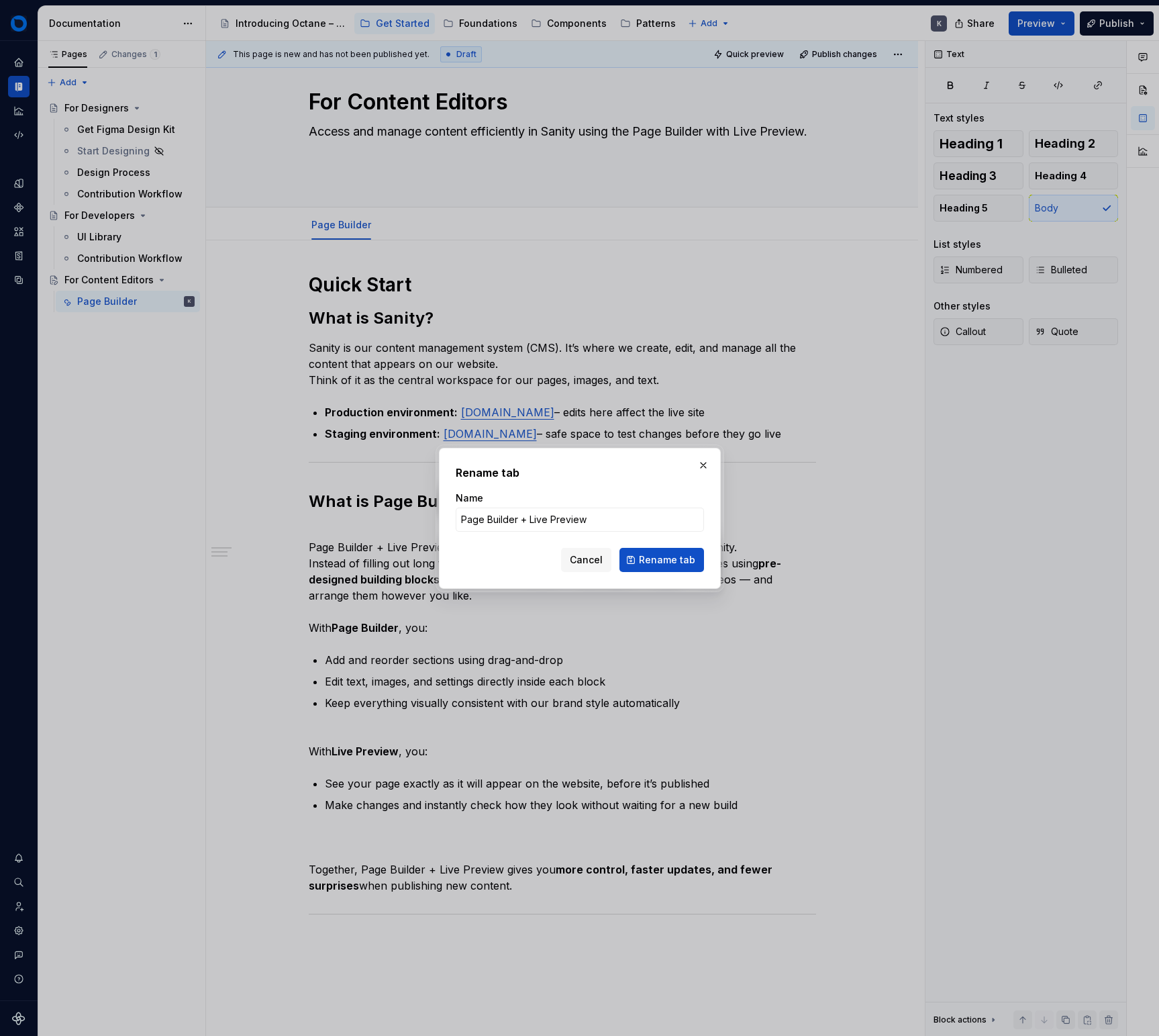
type input "Page Builder + Live Preview"
click at [667, 556] on span "Rename tab" at bounding box center [667, 560] width 57 height 13
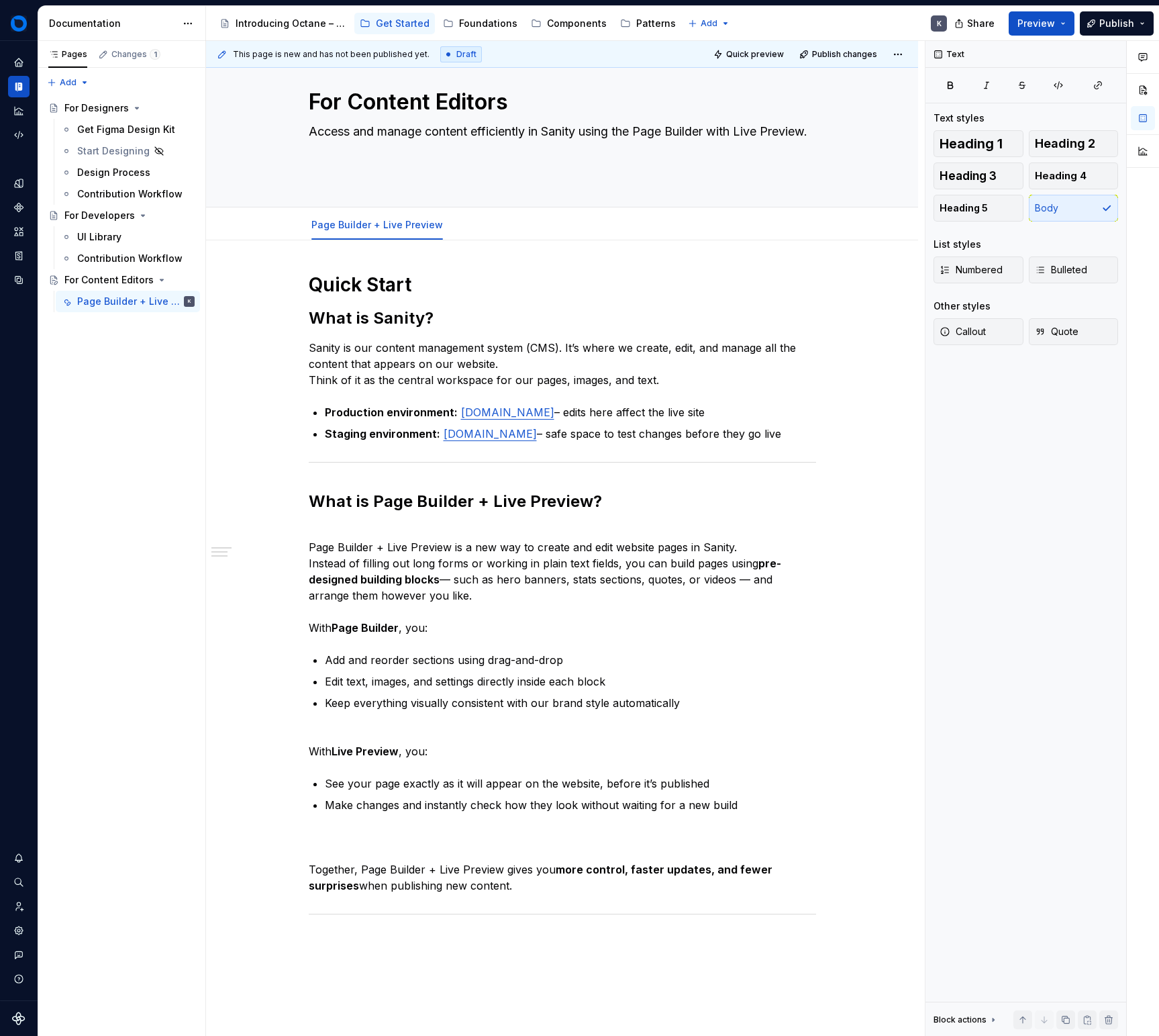
click at [632, 894] on p "Together, Page Builder + Live Preview gives you more control, faster updates, a…" at bounding box center [562, 862] width 507 height 65
drag, startPoint x: 562, startPoint y: 885, endPoint x: 551, endPoint y: 883, distance: 11.2
click at [550, 884] on p "Together, Page Builder + Live Preview gives you more control, faster updates, a…" at bounding box center [562, 862] width 507 height 65
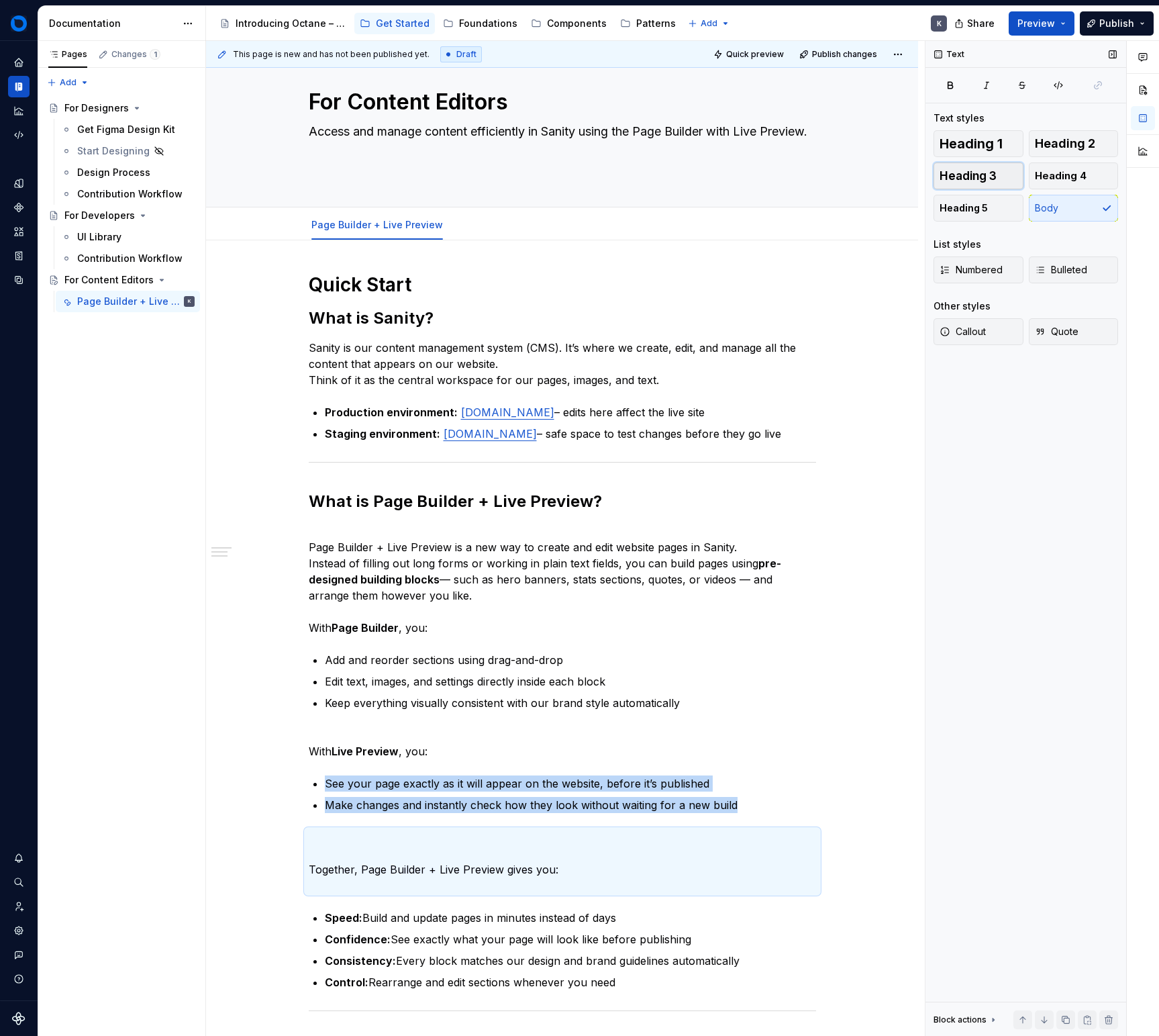
click at [991, 171] on span "Heading 3" at bounding box center [968, 175] width 57 height 13
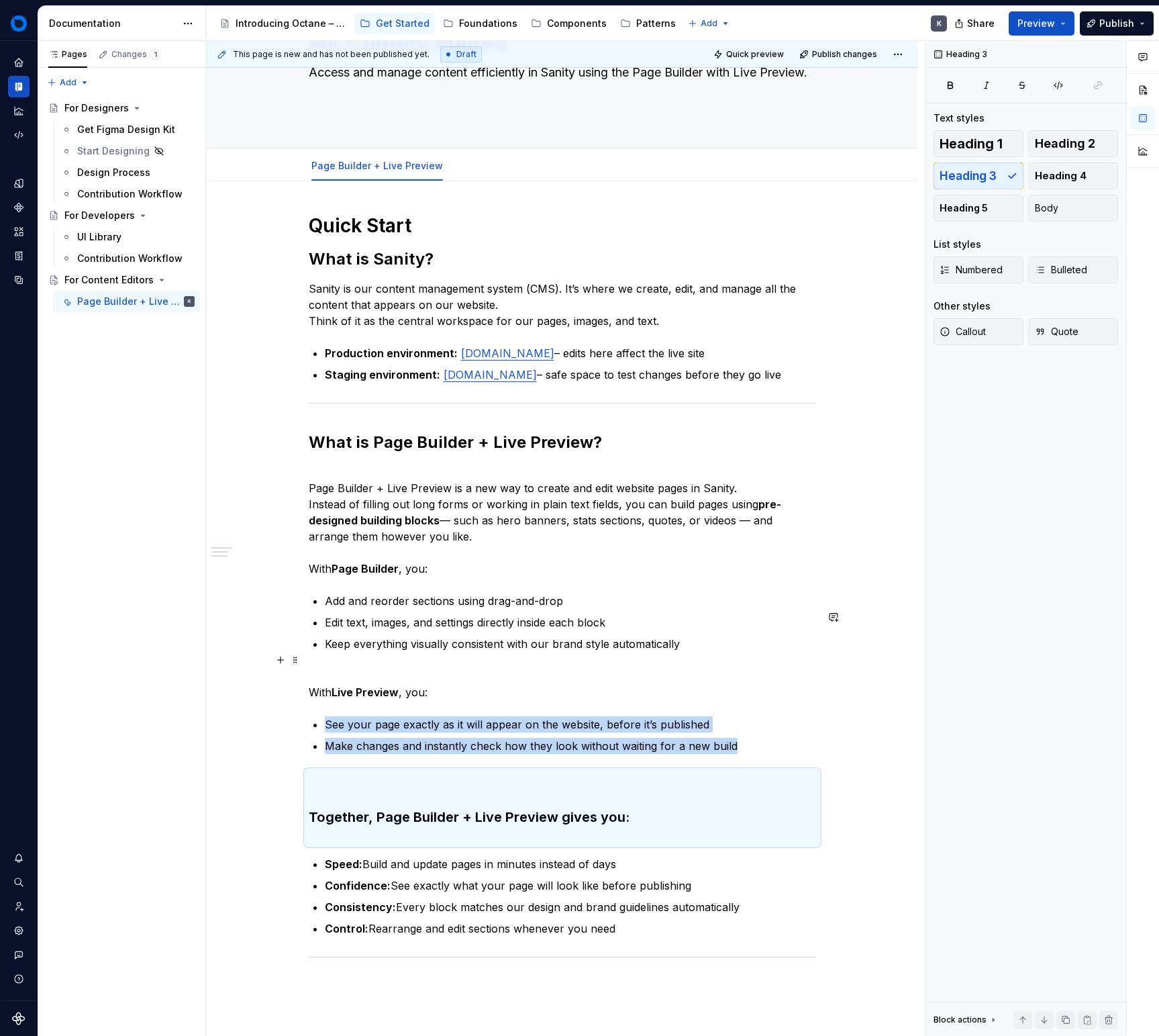
scroll to position [92, 0]
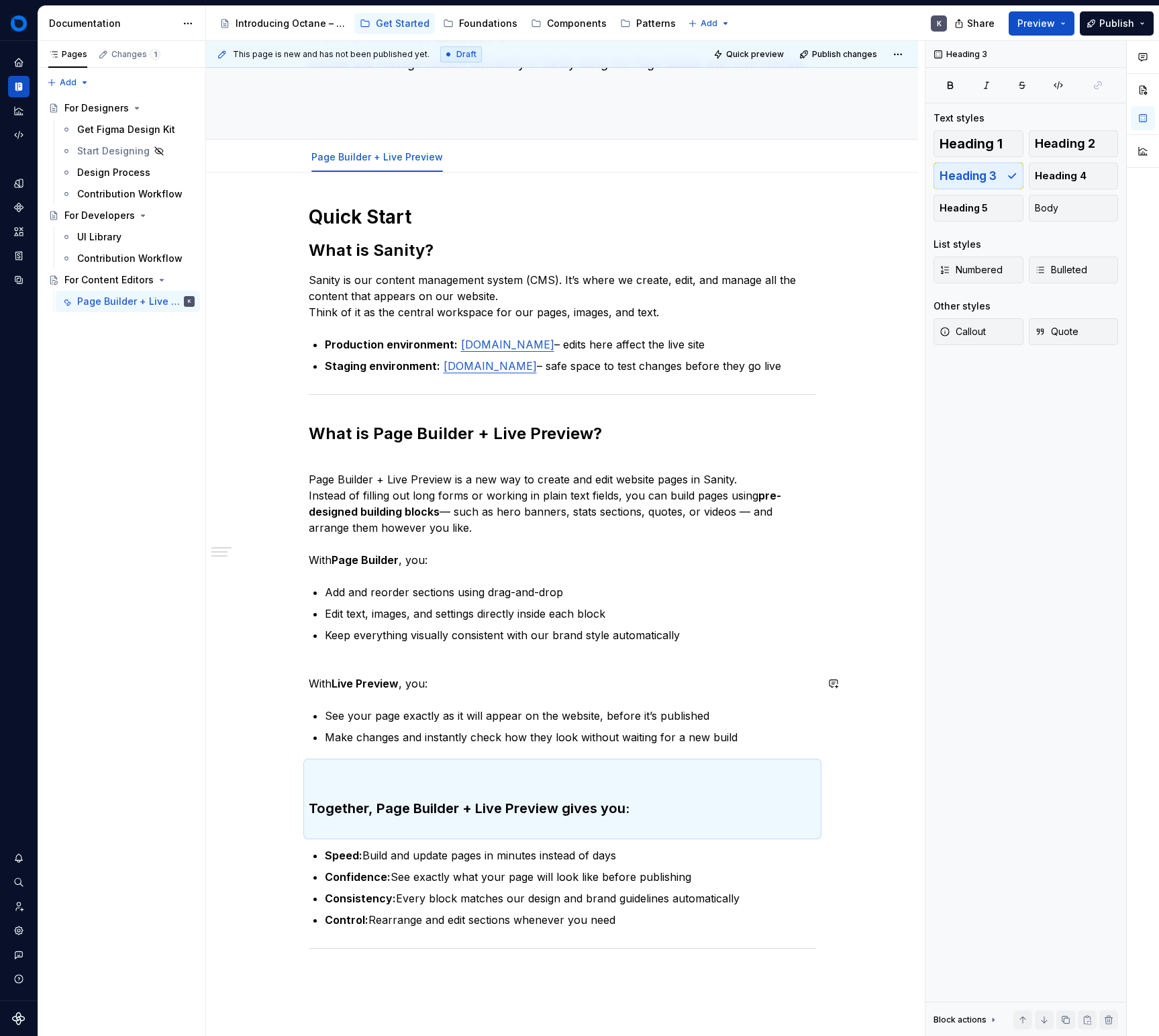
click at [482, 710] on div "Quick Start What is Sanity? Sanity is our content management system (CMS). It’s…" at bounding box center [562, 595] width 507 height 780
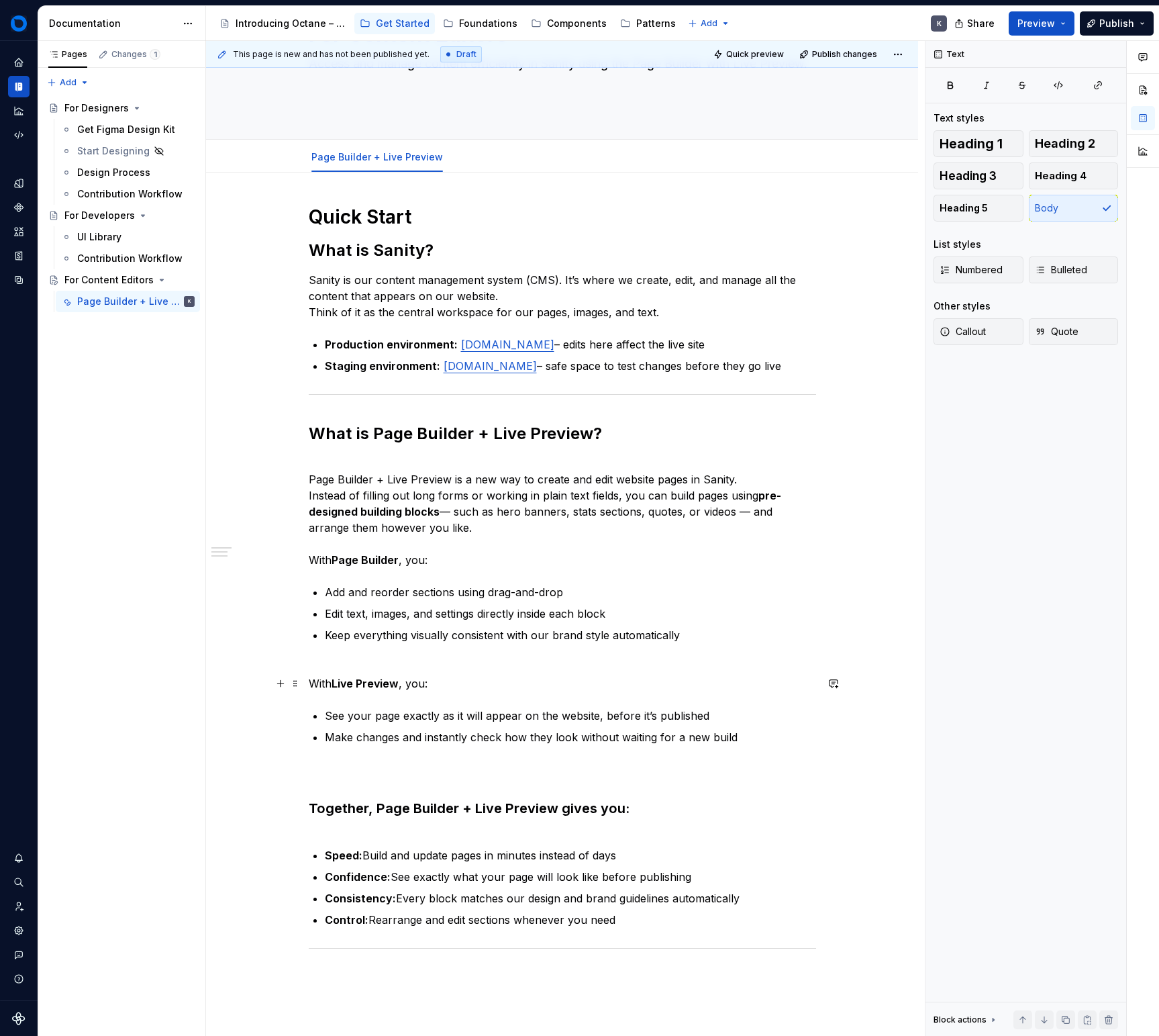
click at [491, 691] on p "With Live Preview , you:" at bounding box center [562, 676] width 507 height 32
drag, startPoint x: 479, startPoint y: 579, endPoint x: 619, endPoint y: 505, distance: 158.4
click at [479, 568] on p "Page Builder + Live Preview is a new way to create and edit website pages in Sa…" at bounding box center [562, 511] width 507 height 113
click at [981, 176] on span "Heading 3" at bounding box center [968, 175] width 57 height 13
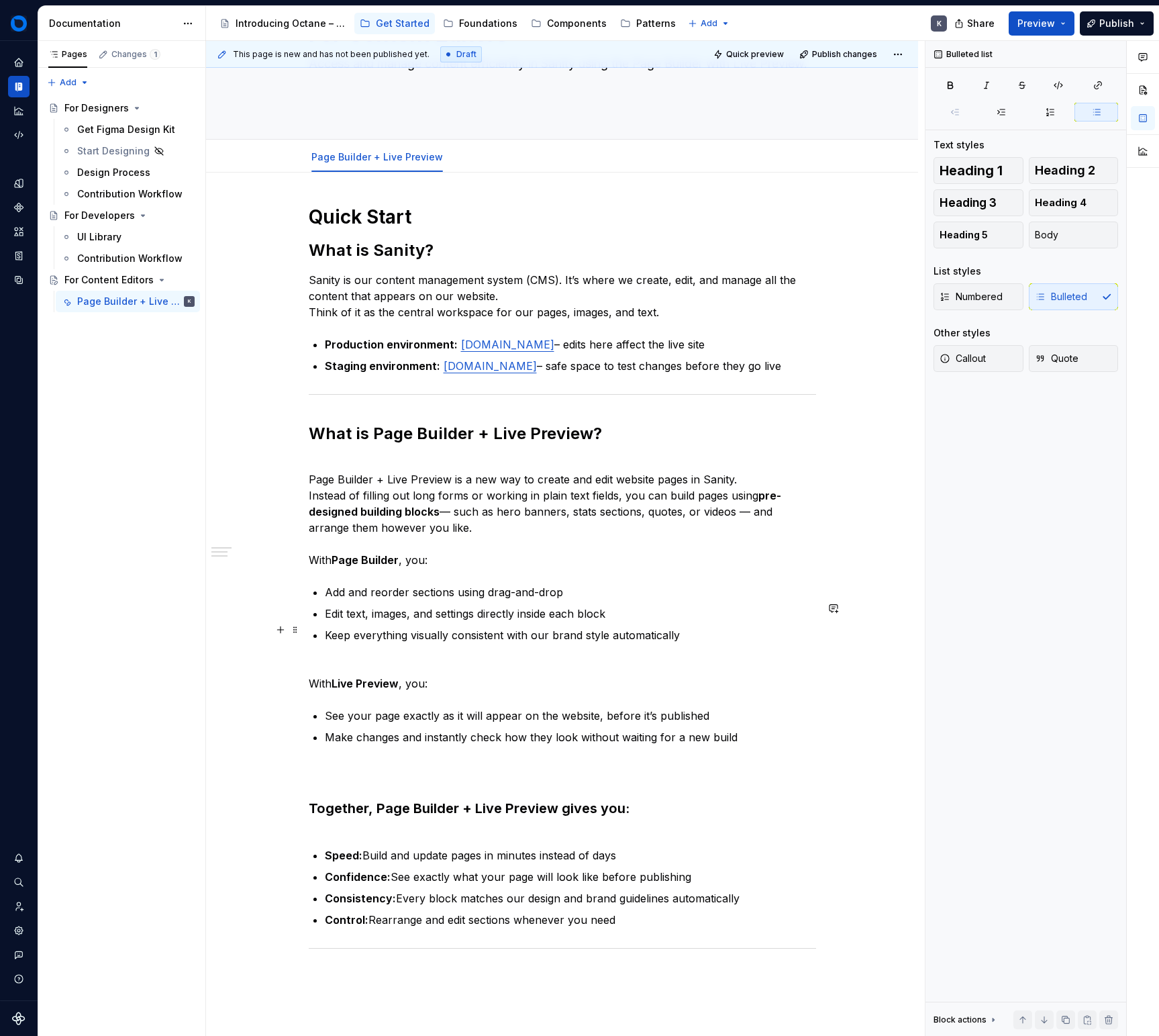
drag, startPoint x: 423, startPoint y: 620, endPoint x: 444, endPoint y: 588, distance: 38.3
click at [423, 620] on ul "Add and reorder sections using drag-and-drop Edit text, images, and settings di…" at bounding box center [570, 613] width 491 height 59
click at [452, 568] on p "Page Builder + Live Preview is a new way to create and edit website pages in Sa…" at bounding box center [562, 511] width 507 height 113
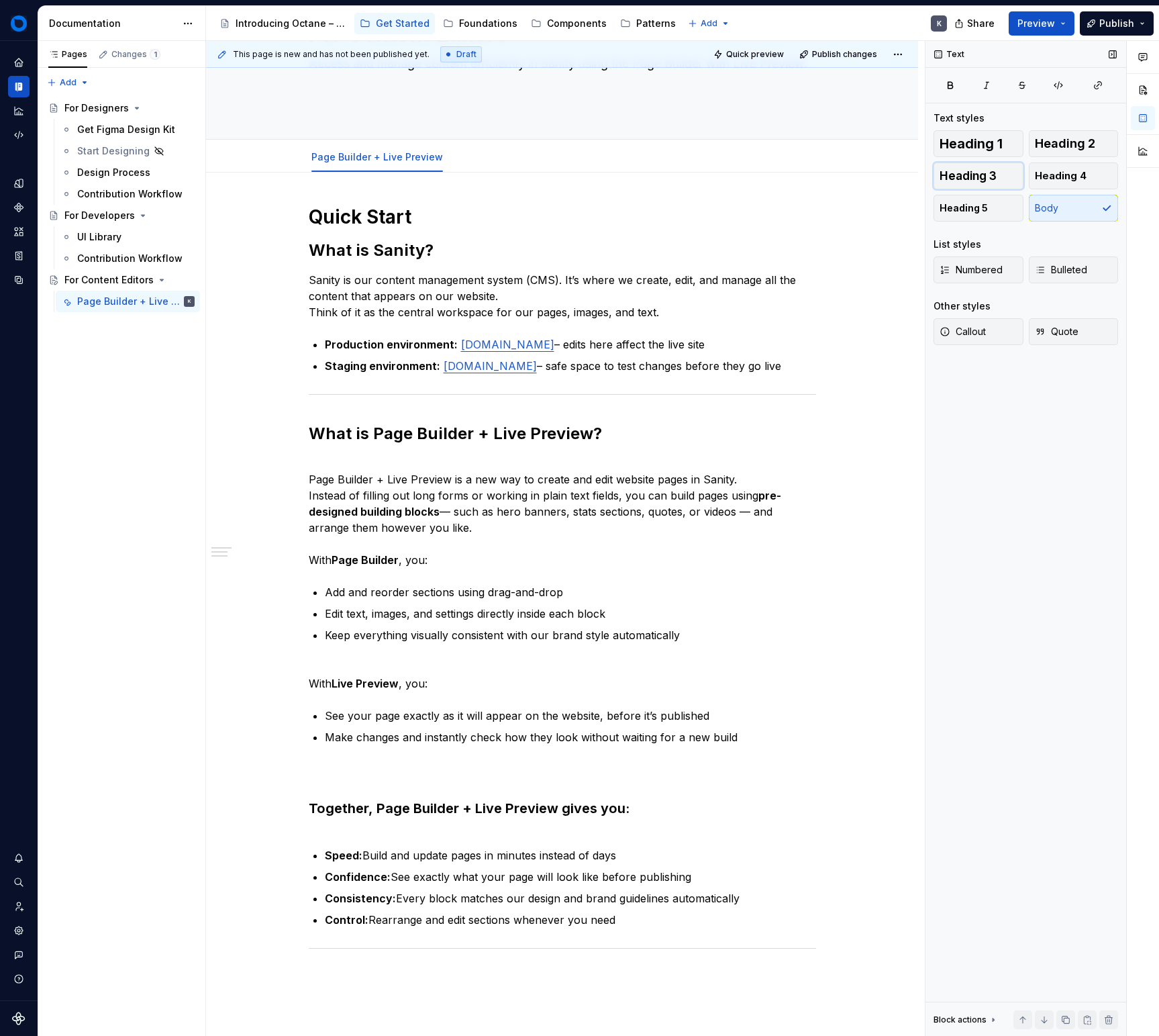
click at [970, 171] on span "Heading 3" at bounding box center [968, 175] width 57 height 13
click at [636, 671] on div "Quick Start What is Sanity? Sanity is our content management system (CMS). It’s…" at bounding box center [562, 595] width 507 height 780
click at [582, 568] on p "Page Builder + Live Preview is a new way to create and edit website pages in Sa…" at bounding box center [562, 511] width 507 height 113
click at [961, 184] on button "Heading 3" at bounding box center [978, 176] width 90 height 27
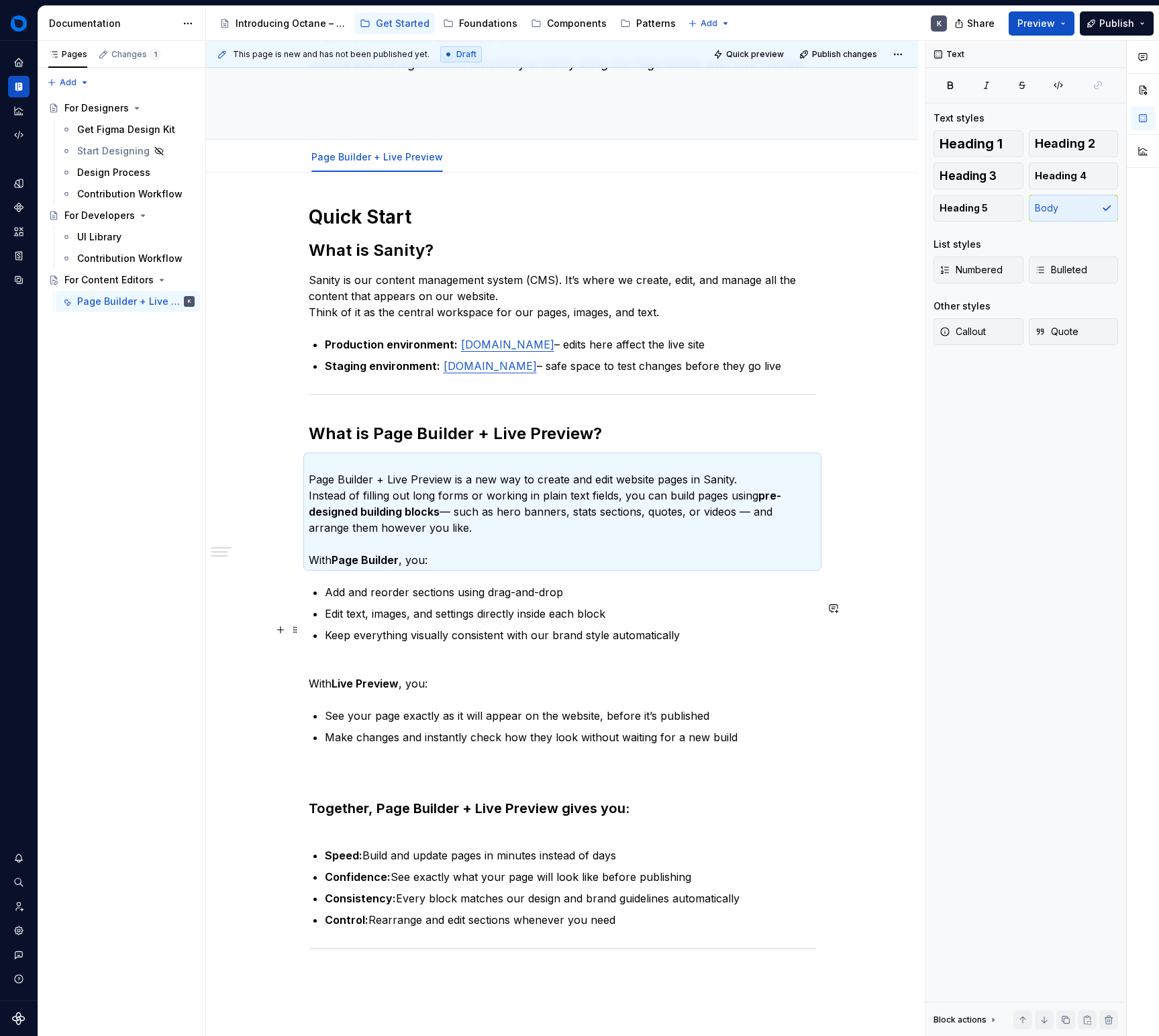
click at [402, 568] on p "Page Builder + Live Preview is a new way to create and edit website pages in Sa…" at bounding box center [562, 511] width 507 height 113
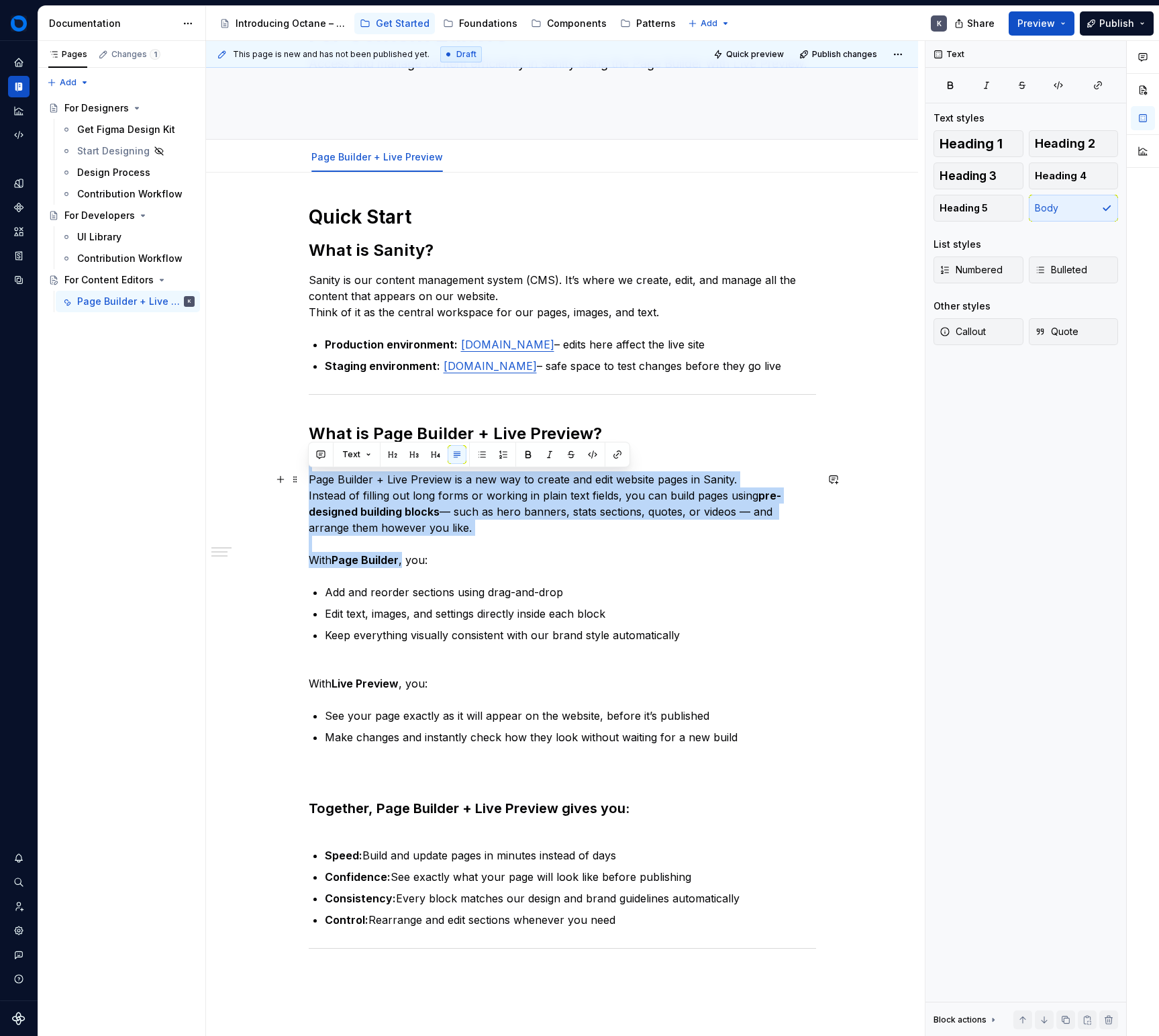
click at [453, 561] on p "Page Builder + Live Preview is a new way to create and edit website pages in Sa…" at bounding box center [562, 511] width 507 height 113
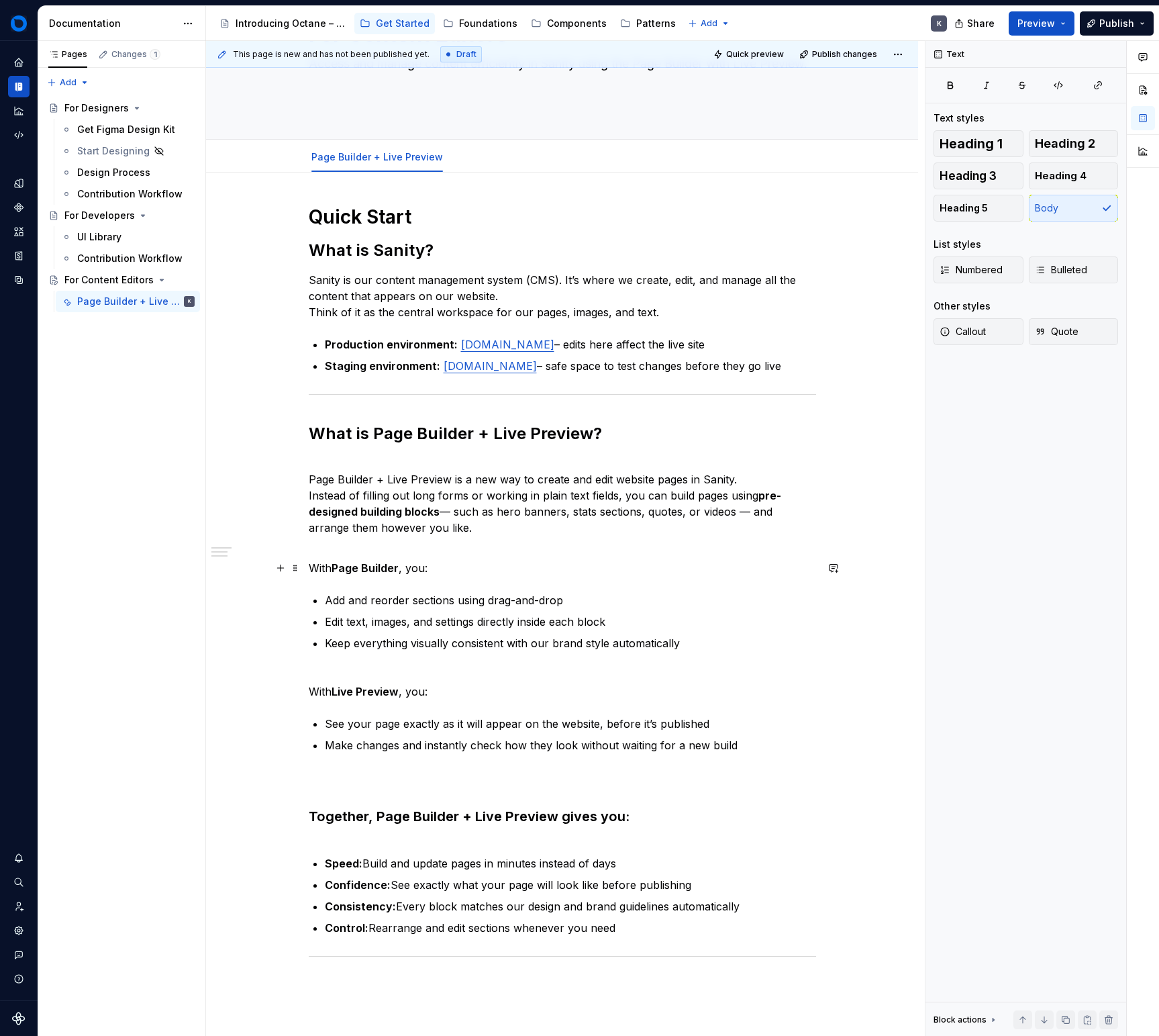
click at [482, 576] on p "With Page Builder , you:" at bounding box center [562, 560] width 507 height 32
click at [979, 185] on button "Heading 3" at bounding box center [978, 176] width 90 height 27
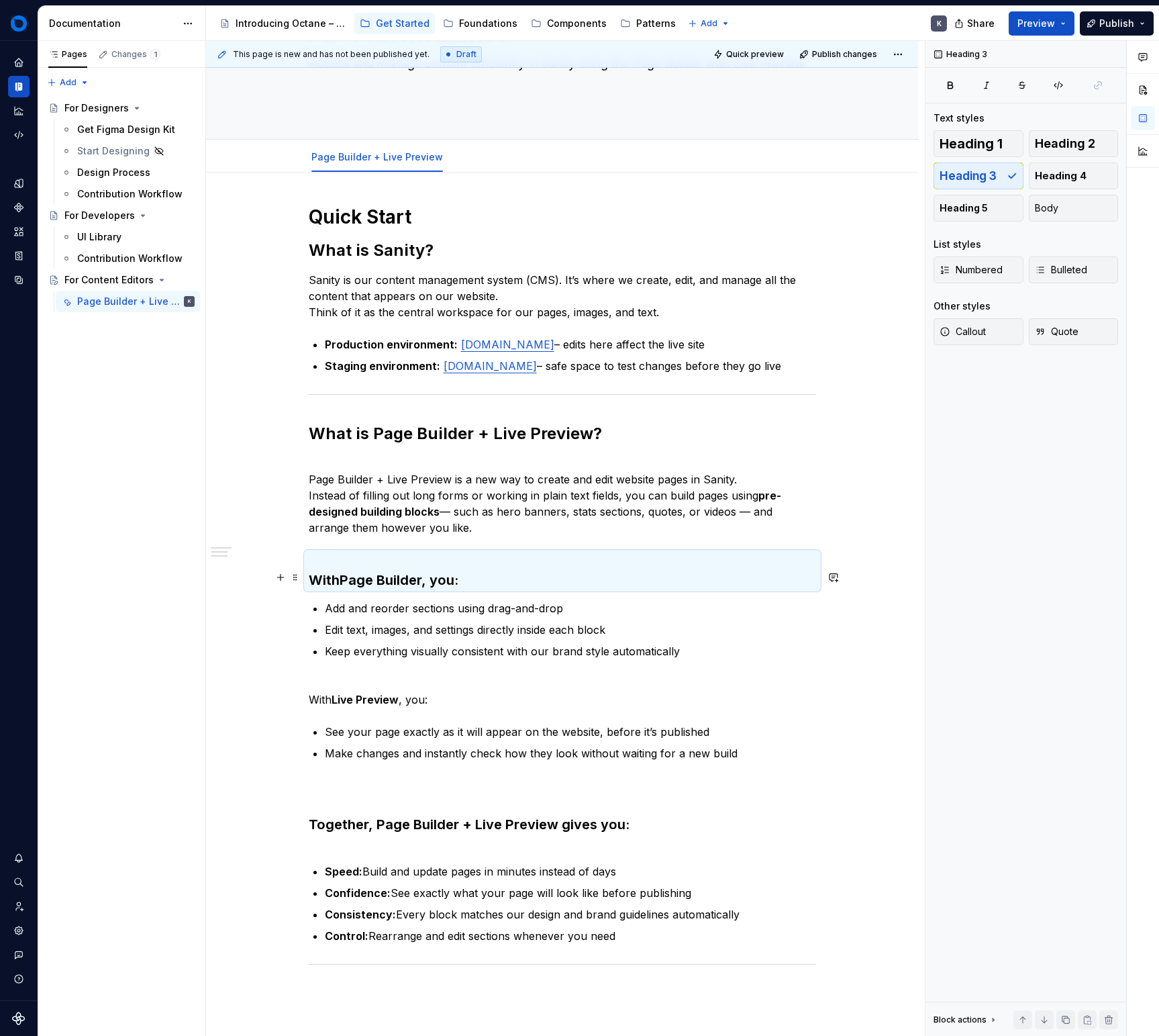
drag, startPoint x: 353, startPoint y: 602, endPoint x: 339, endPoint y: 598, distance: 14.6
click at [353, 588] on strong "Page Builder" at bounding box center [380, 580] width 82 height 16
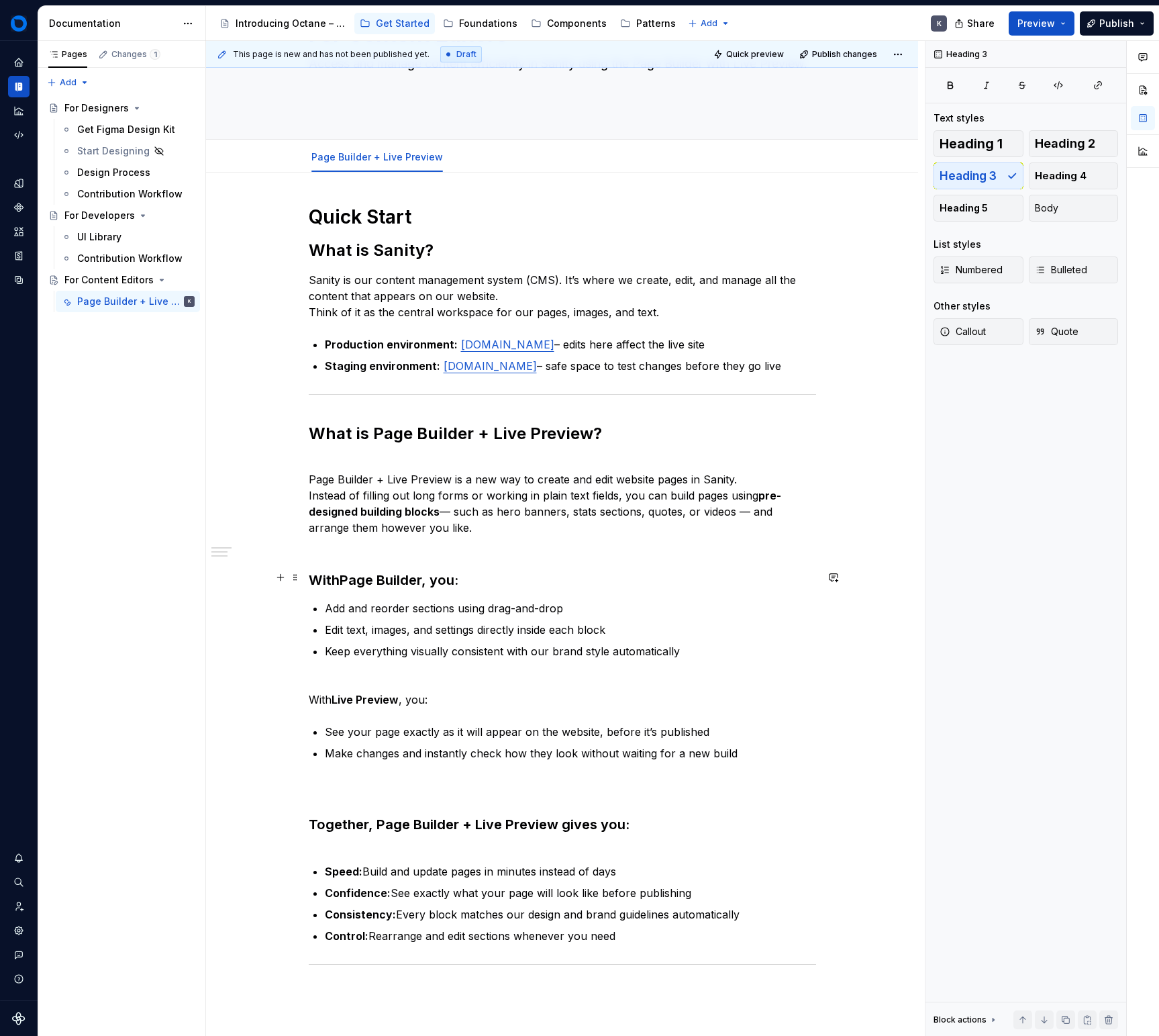
click at [314, 589] on h3 "With Page Builder , you:" at bounding box center [562, 571] width 507 height 38
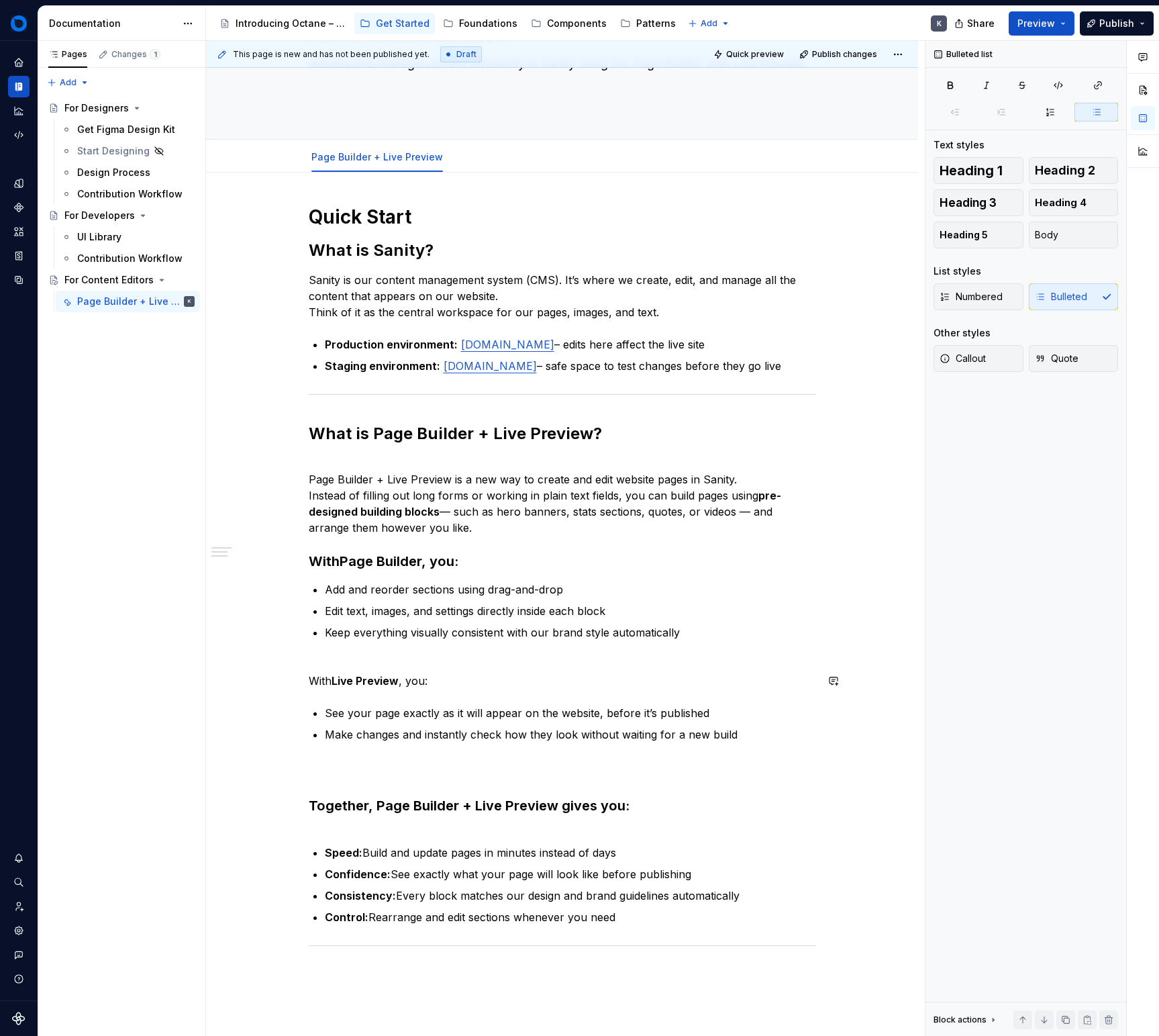
drag, startPoint x: 789, startPoint y: 716, endPoint x: 777, endPoint y: 738, distance: 25.1
click at [789, 717] on div "Quick Start What is Sanity? Sanity is our content management system (CMS). It’s…" at bounding box center [562, 593] width 507 height 778
click at [779, 742] on p "Make changes and instantly check how they look without waiting for a new build" at bounding box center [570, 734] width 491 height 16
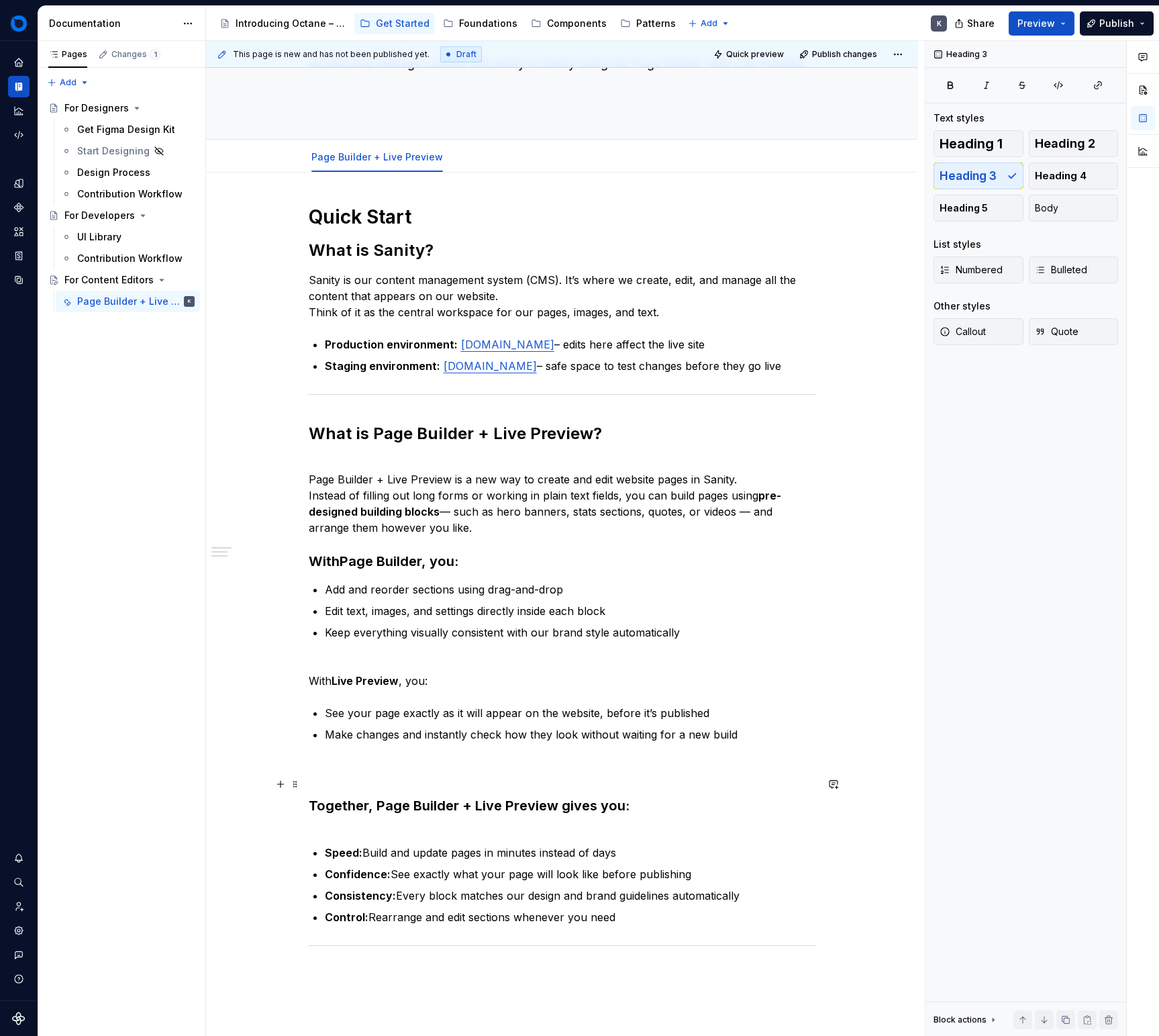
drag, startPoint x: 476, startPoint y: 778, endPoint x: 466, endPoint y: 793, distance: 18.0
click at [470, 784] on h3 "Together, Page Builder + Live Preview gives you:" at bounding box center [562, 796] width 507 height 75
click at [466, 793] on h3 "Together, Page Builder + Live Preview gives you:" at bounding box center [562, 796] width 507 height 75
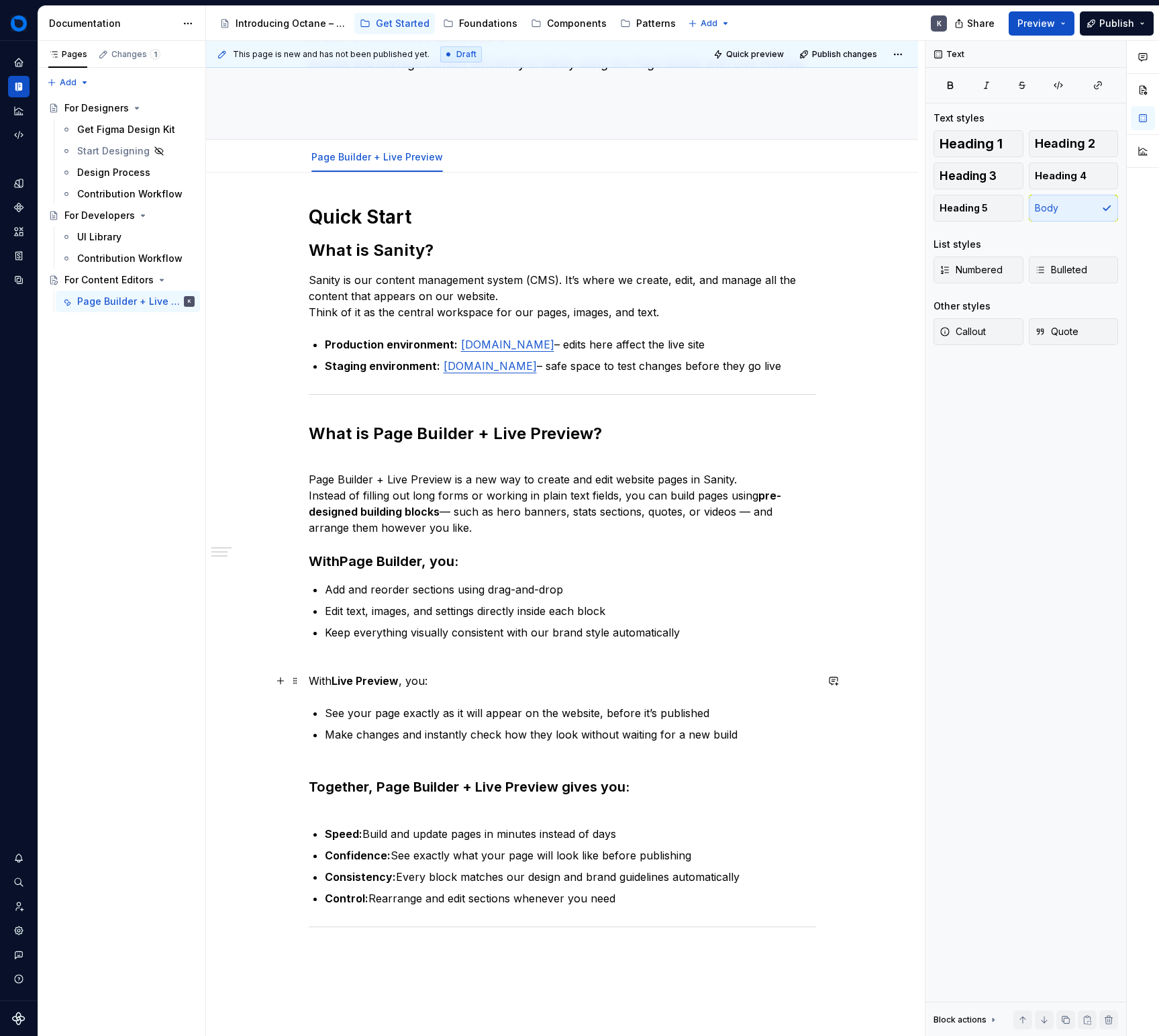
click at [436, 689] on p "With Live Preview , you:" at bounding box center [562, 673] width 507 height 32
click at [965, 182] on span "Heading 3" at bounding box center [968, 175] width 57 height 13
drag, startPoint x: 325, startPoint y: 683, endPoint x: 307, endPoint y: 691, distance: 19.7
click at [324, 684] on h3 "With Live Preview , you:" at bounding box center [562, 675] width 507 height 38
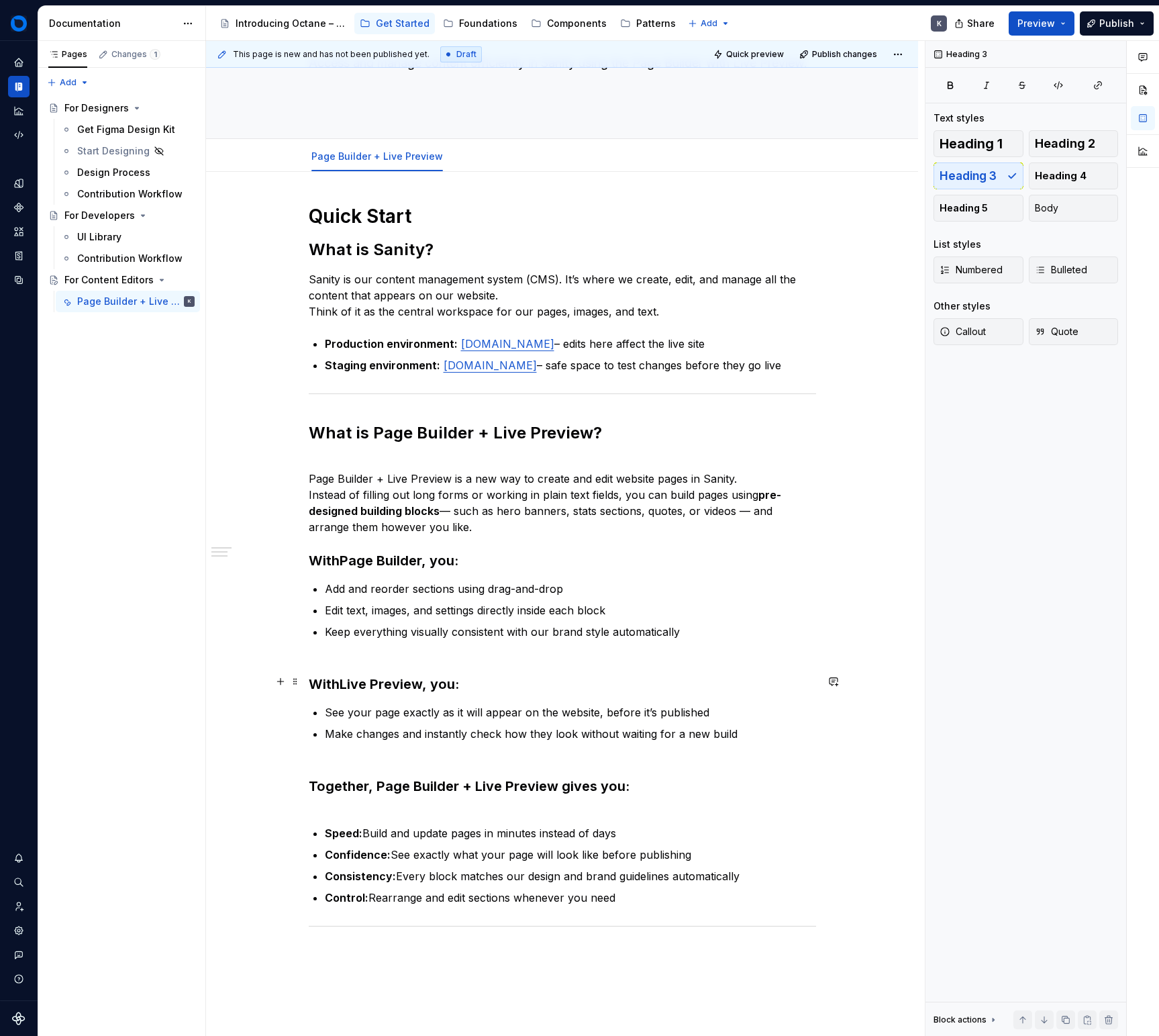
click at [306, 693] on div "Quick Start What is Sanity? Sanity is our content management system (CMS). It’s…" at bounding box center [562, 731] width 712 height 1118
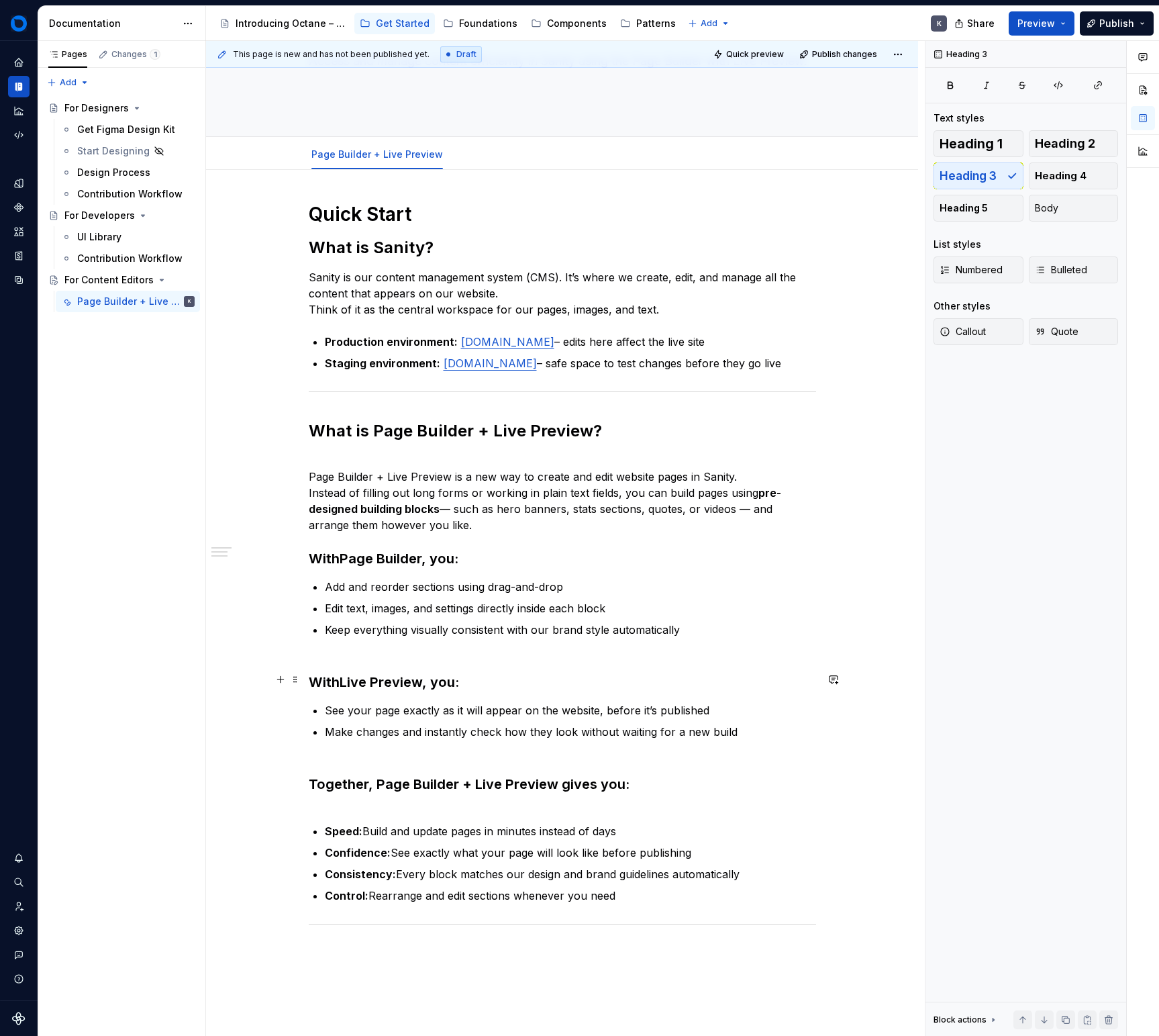
scroll to position [98, 0]
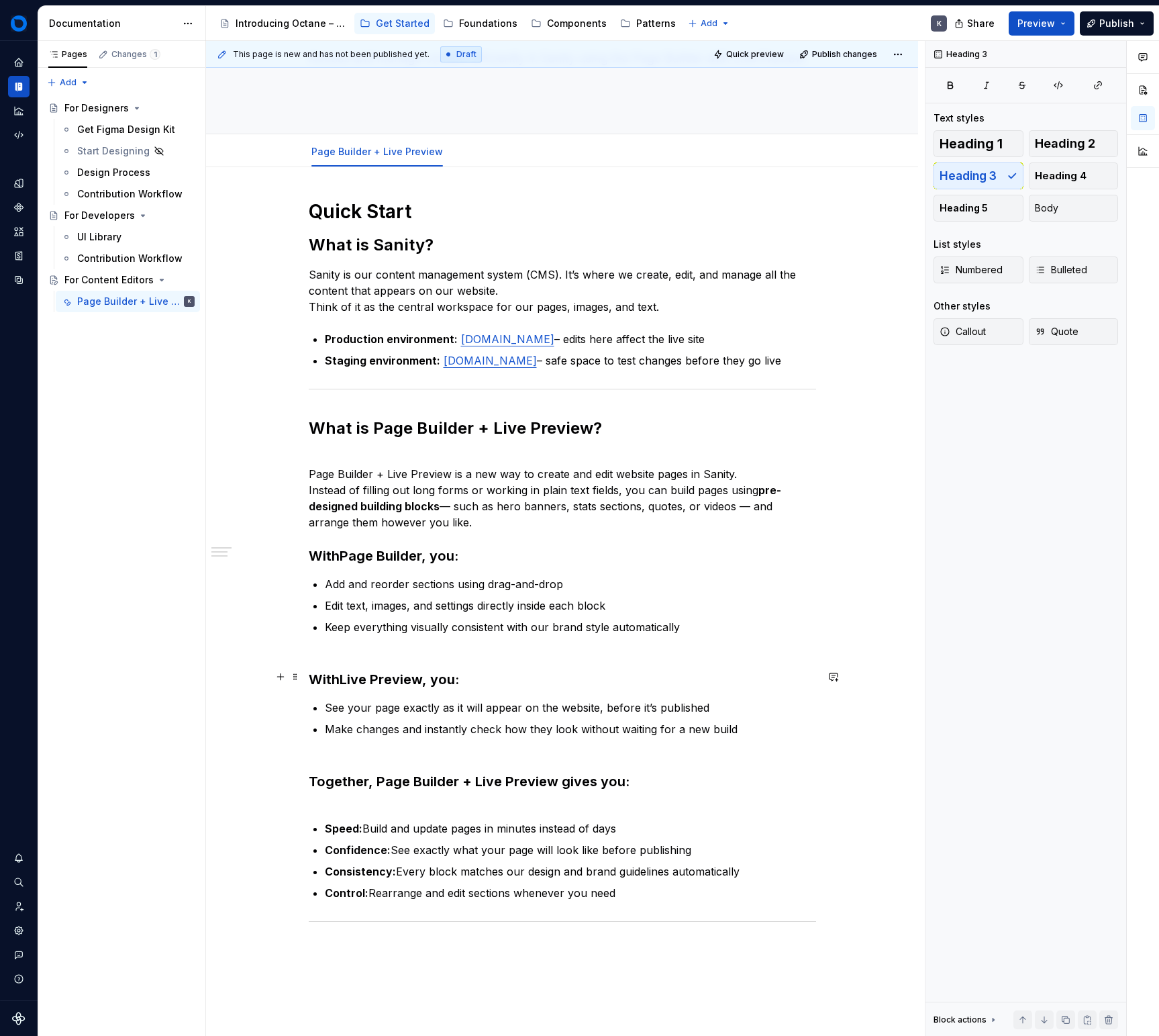
click at [309, 689] on h3 "With Live Preview , you:" at bounding box center [562, 670] width 507 height 38
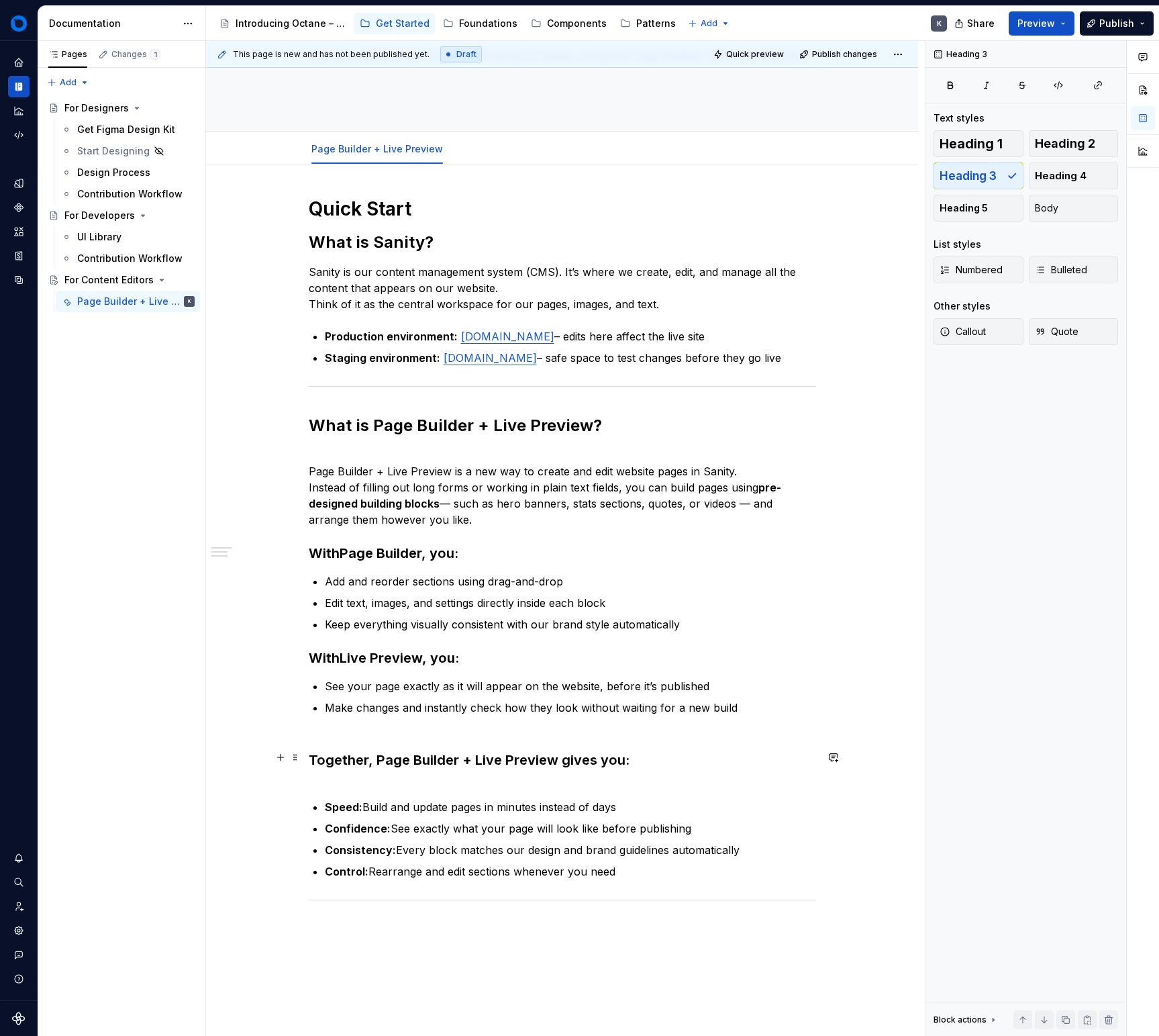
click at [556, 789] on h3 "Together, Page Builder + Live Preview gives you:" at bounding box center [562, 760] width 507 height 57
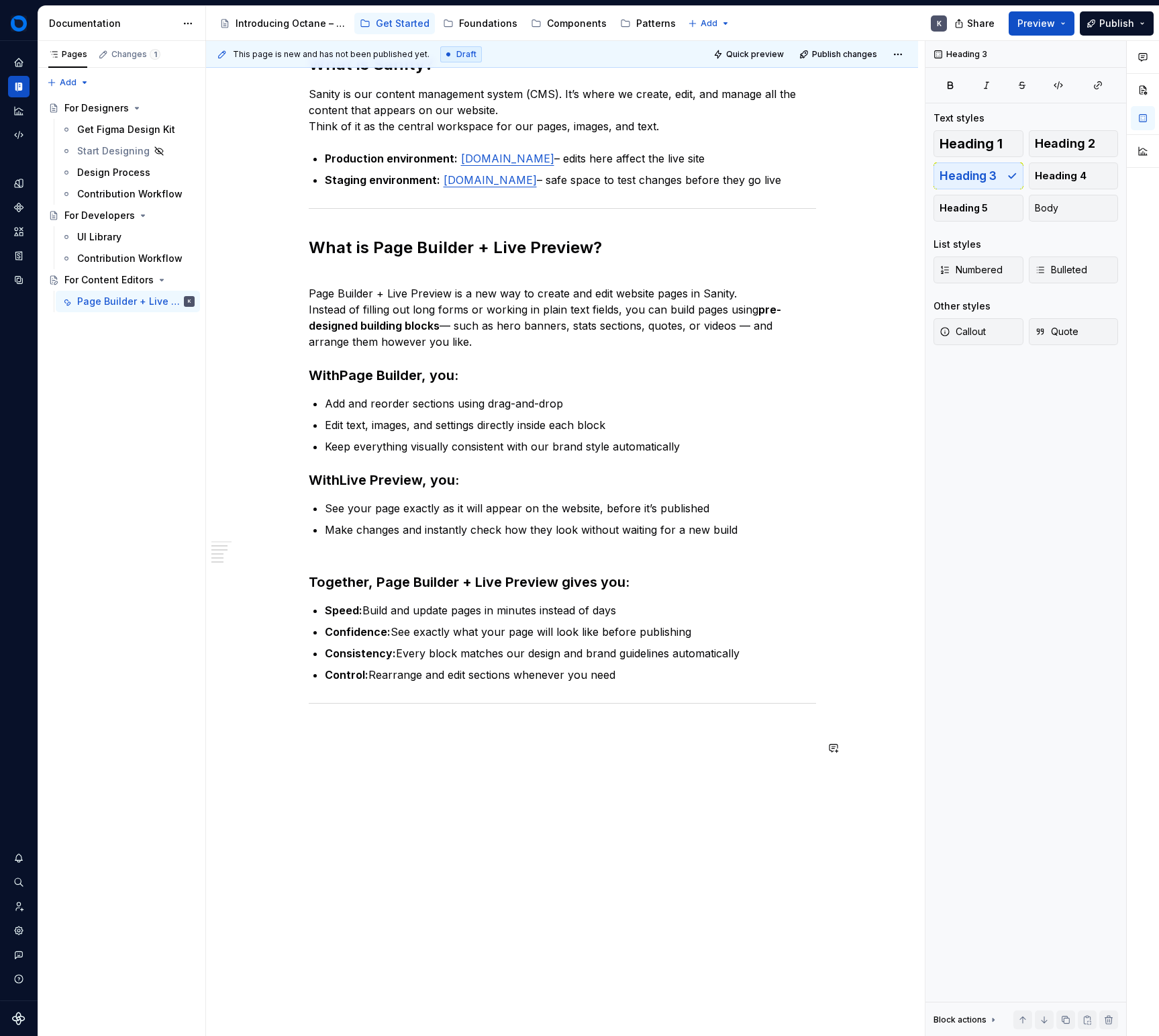
scroll to position [298, 0]
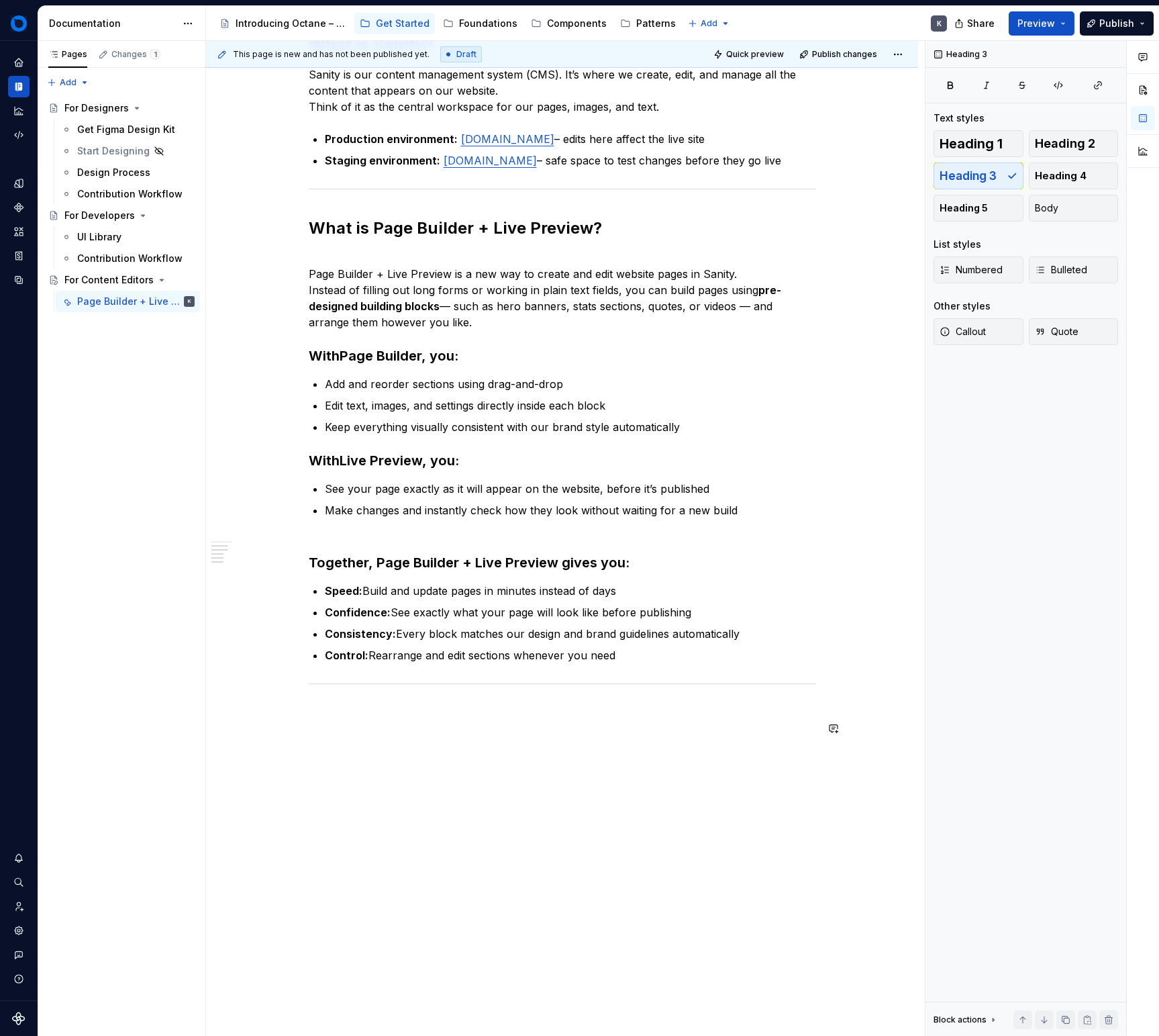
click at [669, 737] on div "Quick Start What is Sanity? Sanity is our content management system (CMS). It’s…" at bounding box center [562, 368] width 507 height 738
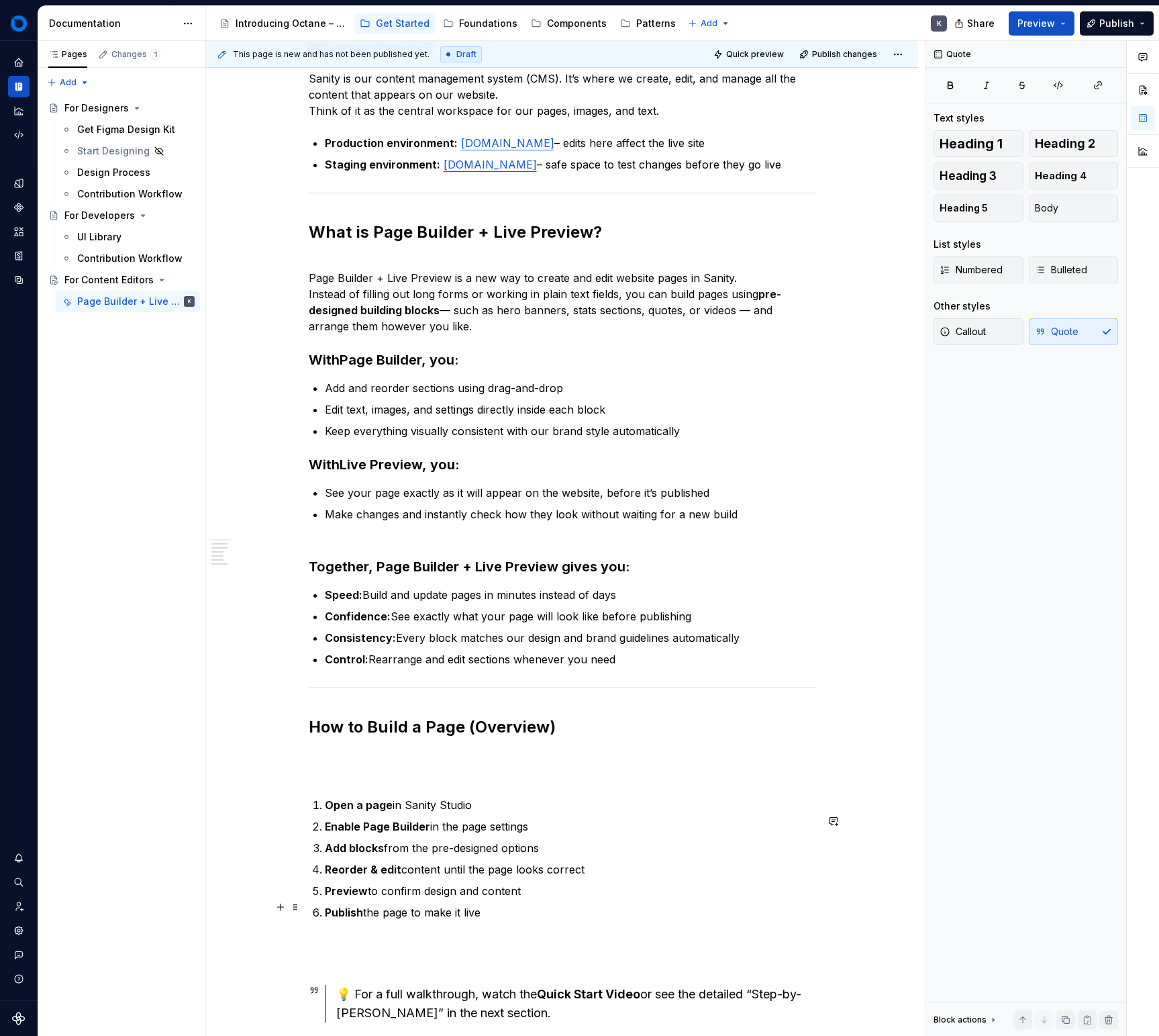
scroll to position [316, 0]
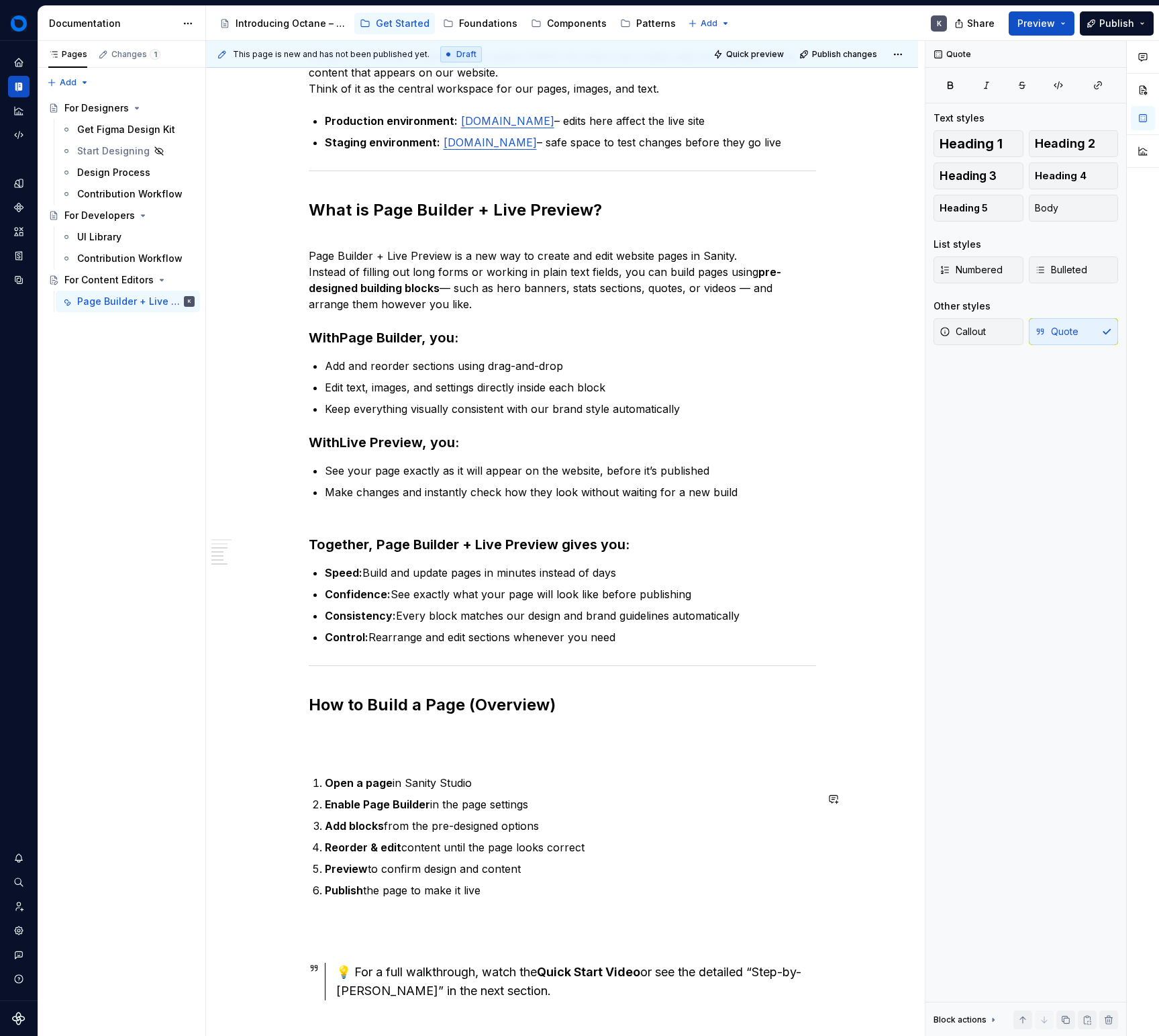
click at [470, 759] on p at bounding box center [562, 742] width 507 height 32
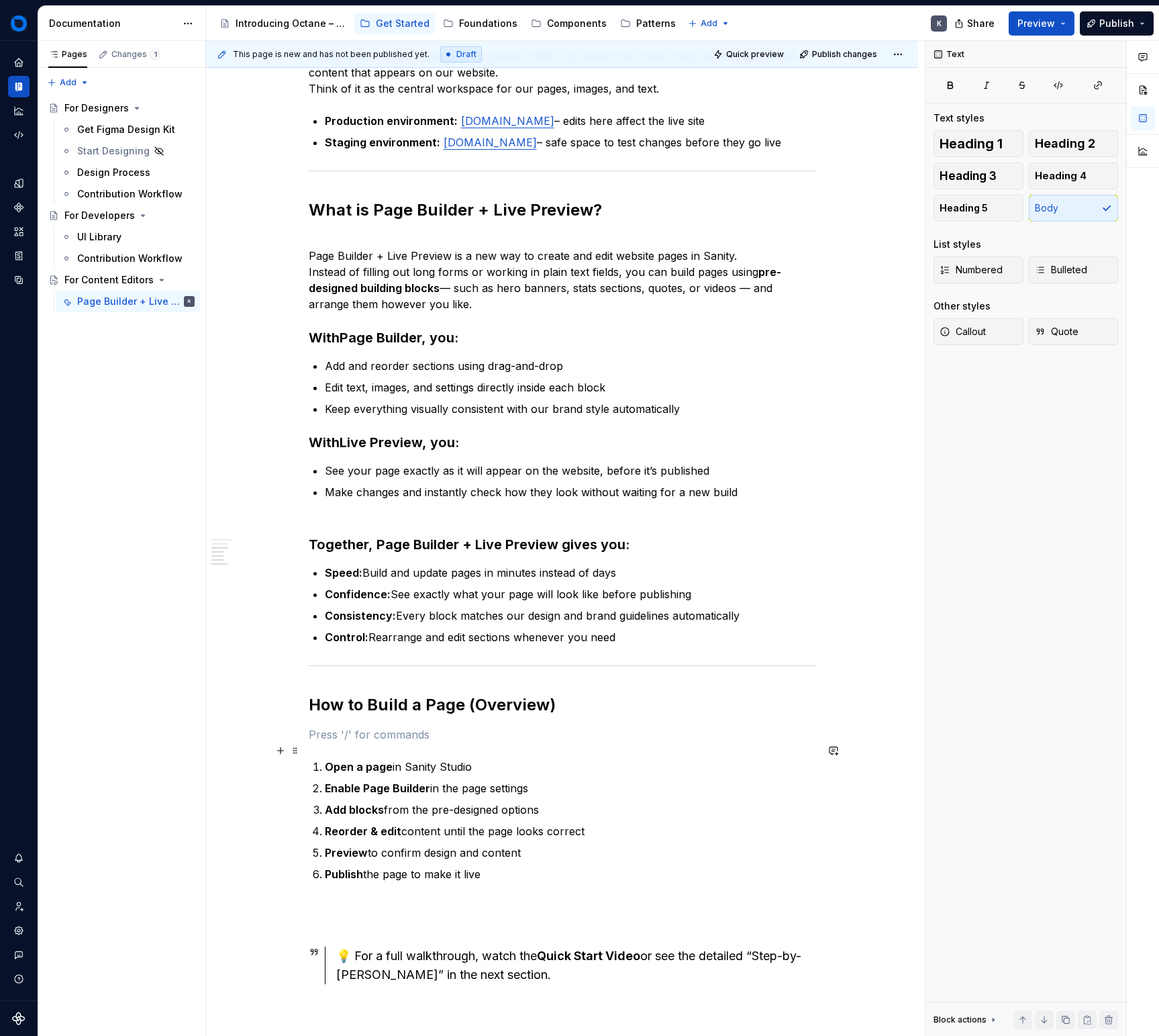
click at [479, 742] on p at bounding box center [562, 734] width 507 height 16
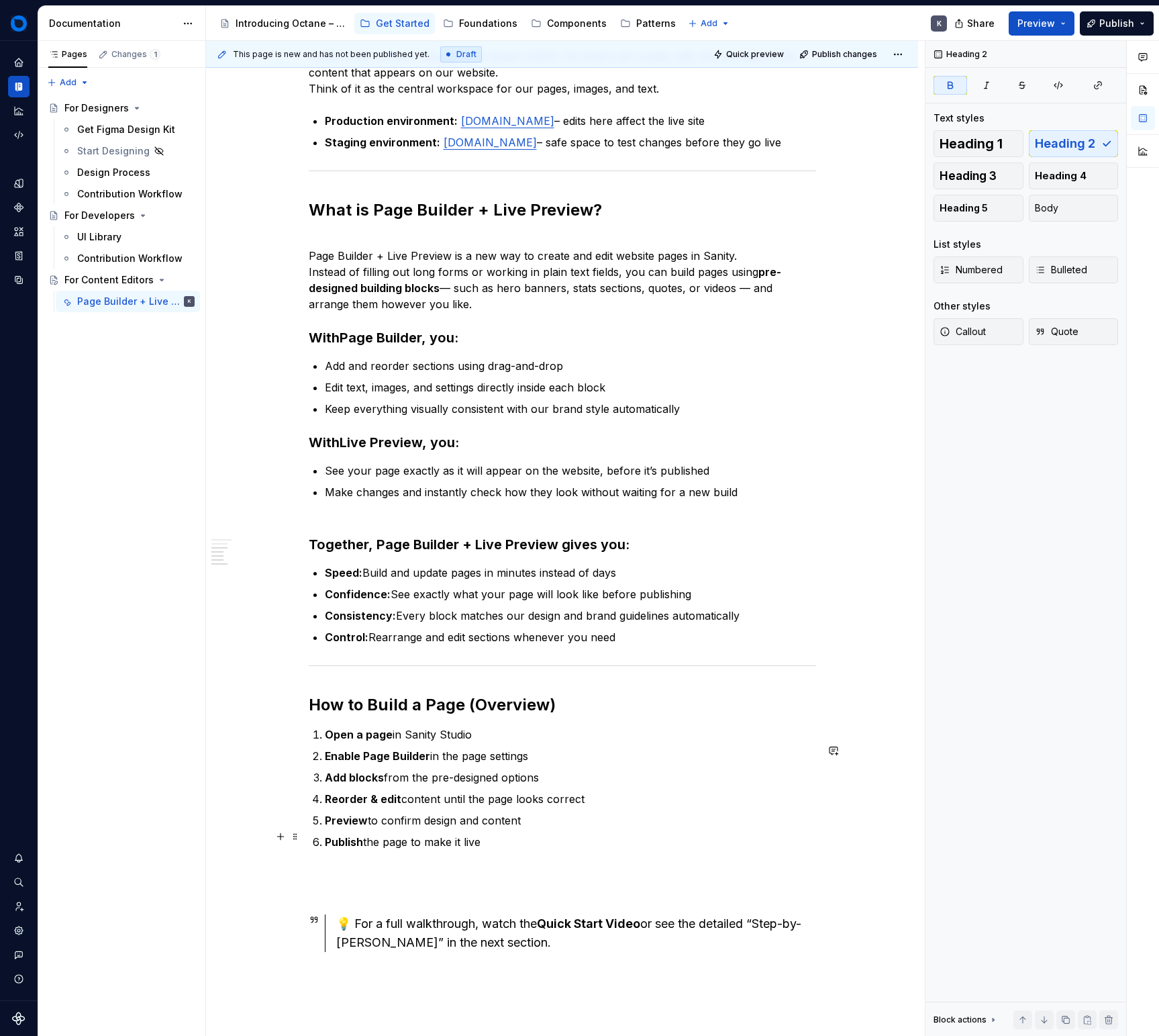
scroll to position [388, 0]
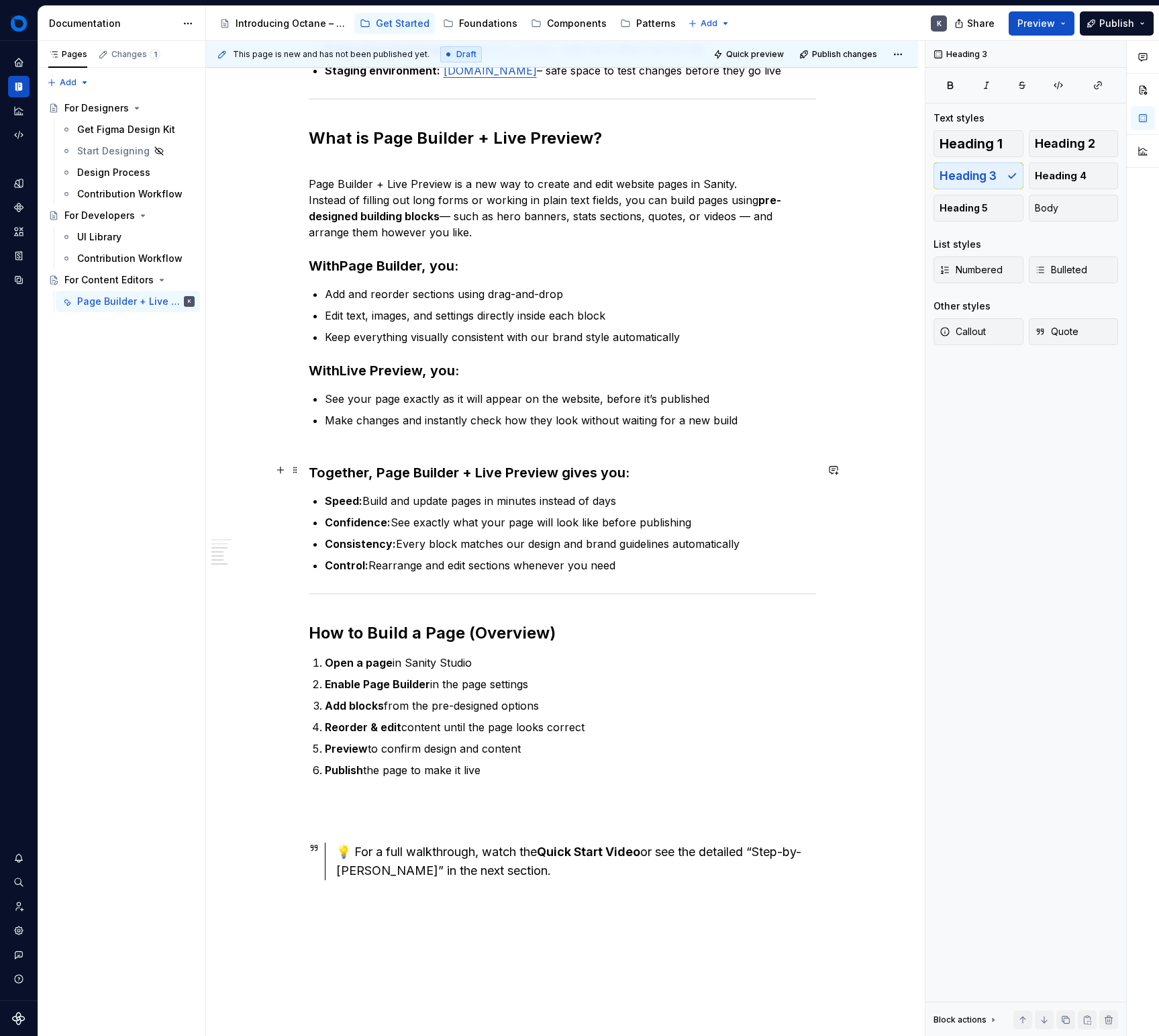
click at [390, 461] on h3 "Together, Page Builder + Live Preview gives you:" at bounding box center [562, 463] width 507 height 38
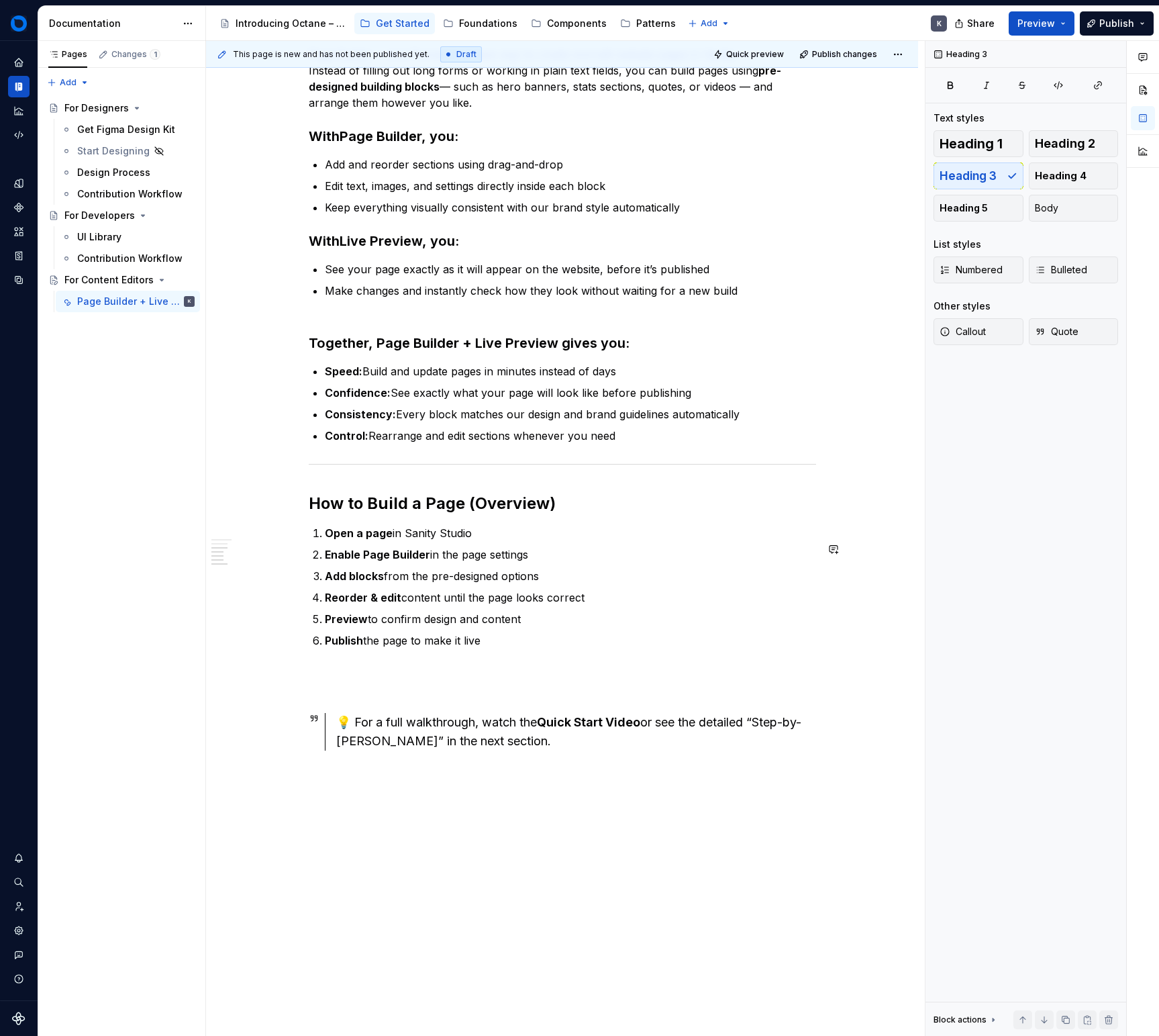
scroll to position [527, 0]
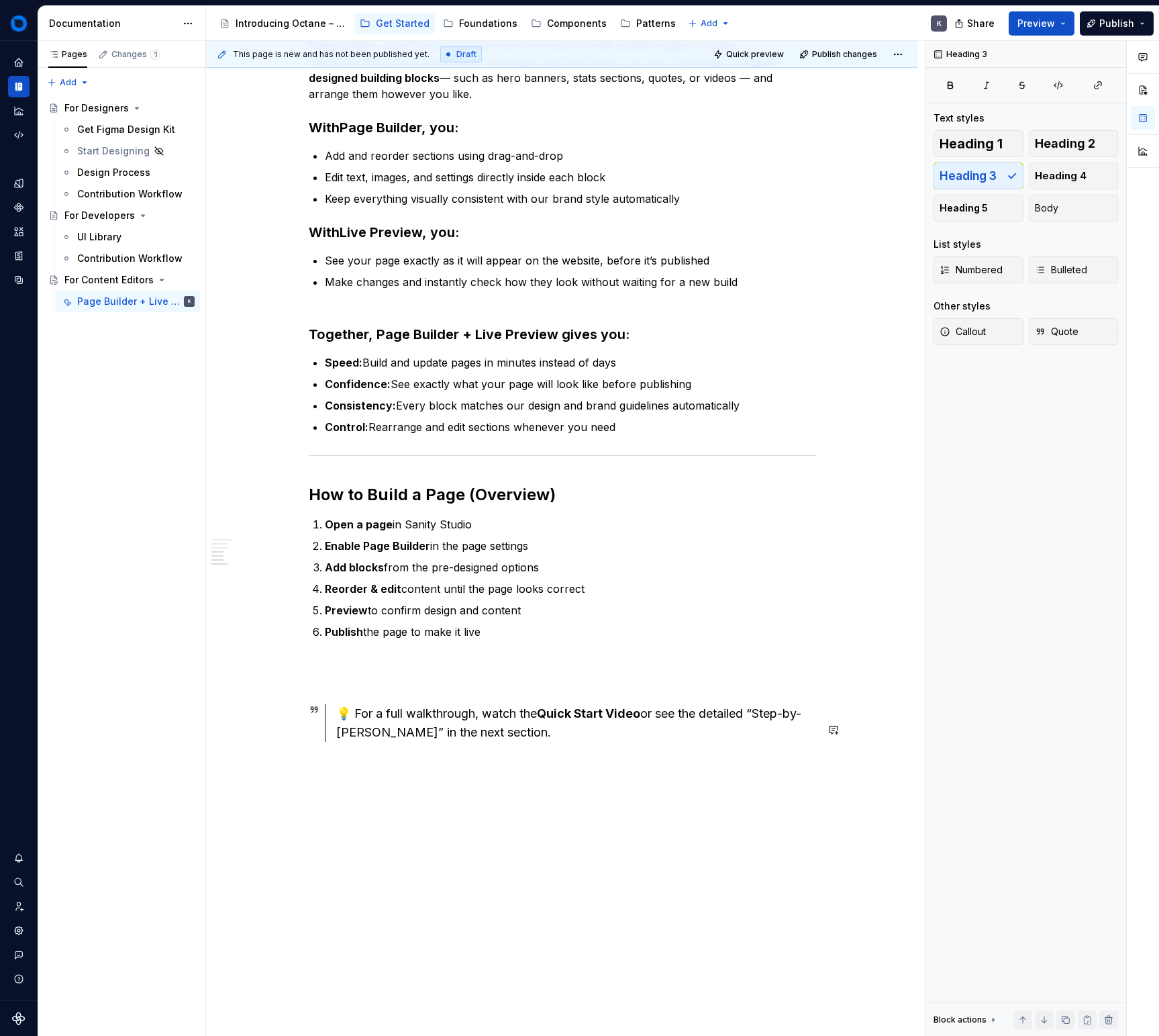
click at [469, 707] on div "Quick Start What is Sanity? Sanity is our content management system (CMS). It’s…" at bounding box center [562, 256] width 507 height 971
click at [473, 688] on p at bounding box center [562, 672] width 507 height 32
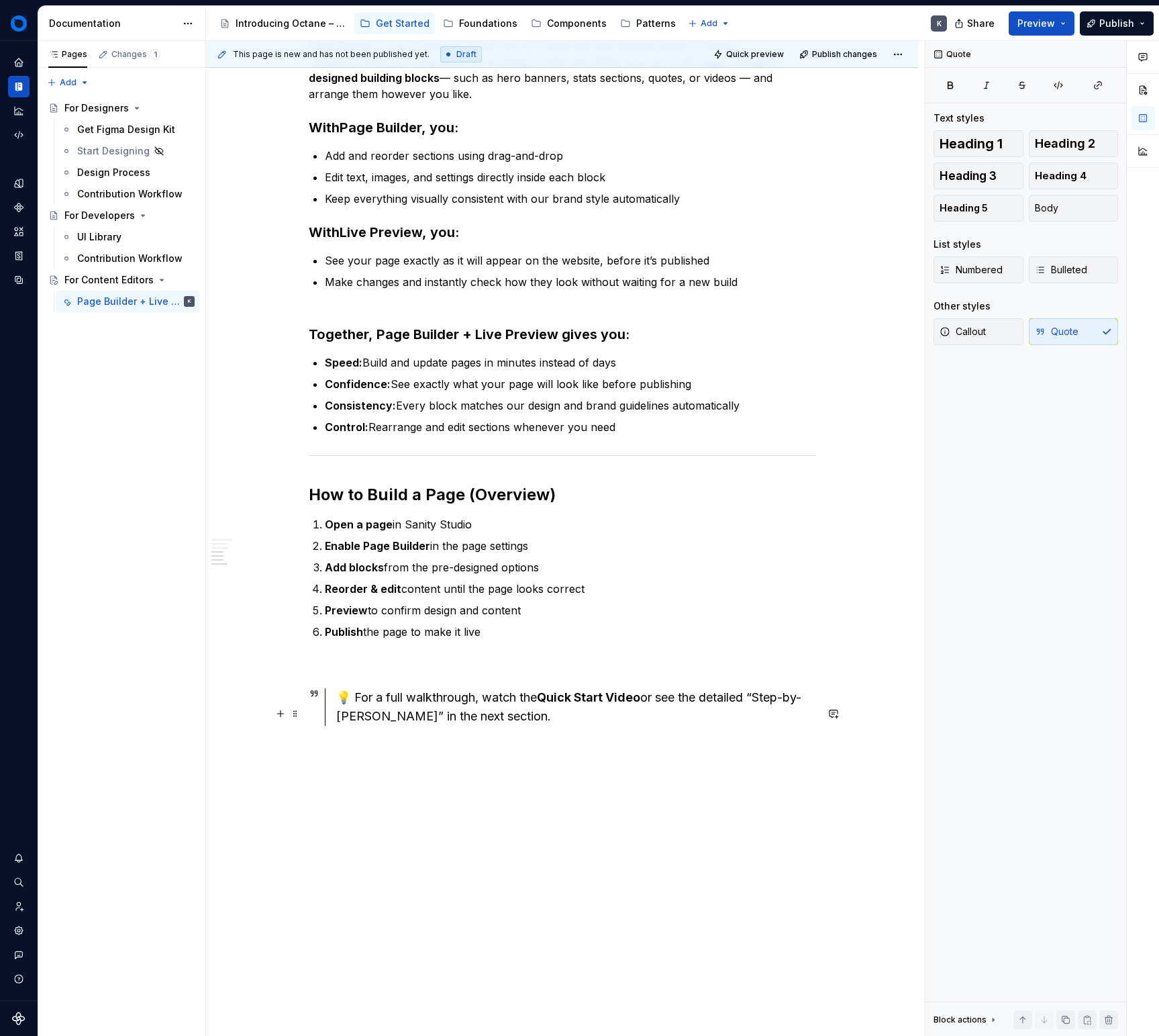
click at [583, 726] on div "💡 For a full walkthrough, watch the Quick Start Video or see the detailed “Step…" at bounding box center [576, 707] width 480 height 38
drag, startPoint x: 602, startPoint y: 729, endPoint x: 661, endPoint y: 715, distance: 60.6
click at [661, 715] on div "💡 For a full walkthrough, watch the Quick Start Video or see the detailed “Step…" at bounding box center [576, 707] width 480 height 38
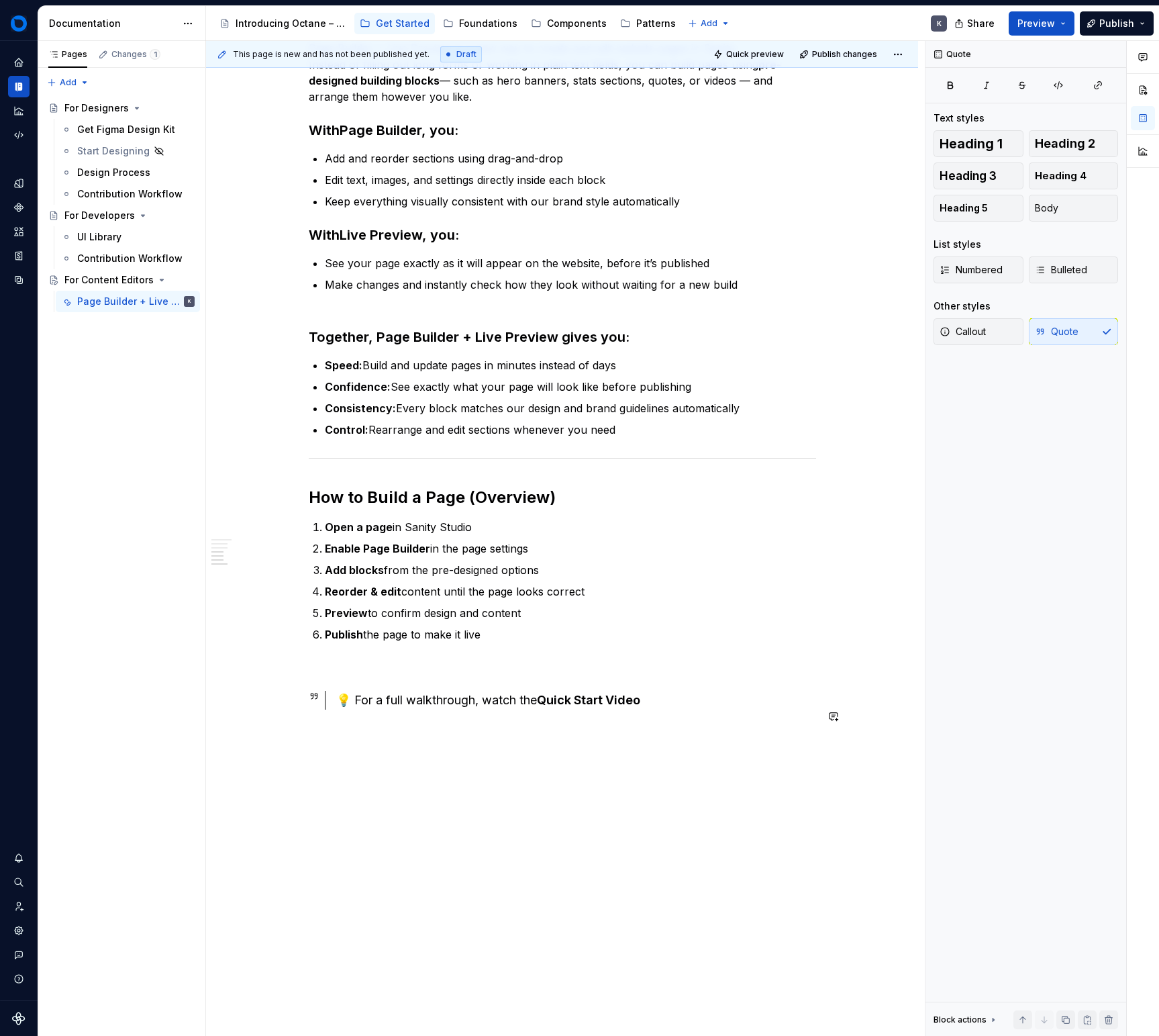
click at [741, 726] on div "Quick Start What is Sanity? Sanity is our content management system (CMS). It’s…" at bounding box center [562, 250] width 507 height 952
click at [981, 334] on span "Callout" at bounding box center [963, 331] width 46 height 13
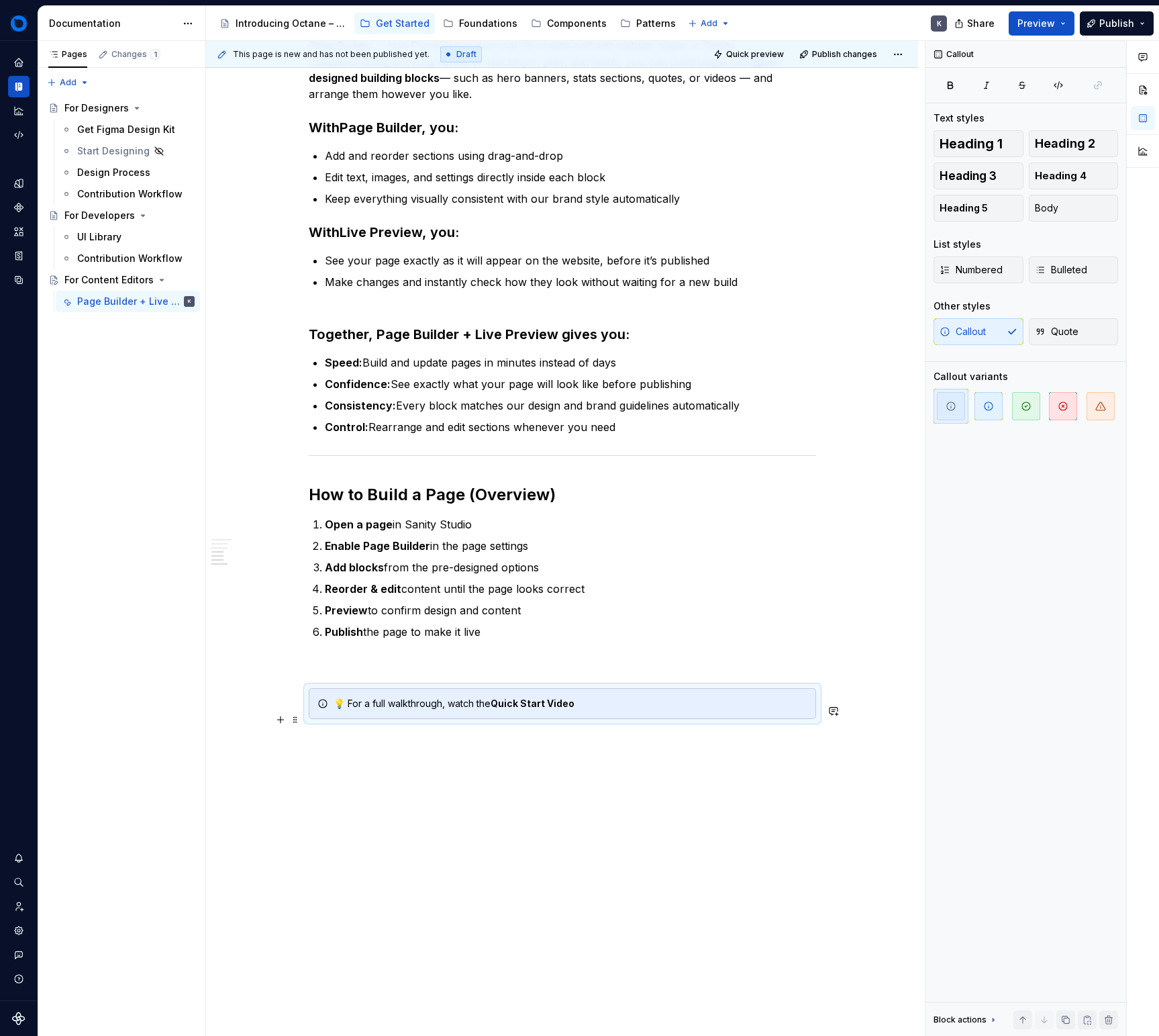
drag, startPoint x: 588, startPoint y: 732, endPoint x: 571, endPoint y: 721, distance: 20.2
click at [588, 719] on div "💡 For a full walkthrough, watch the Quick Start Video" at bounding box center [562, 703] width 507 height 31
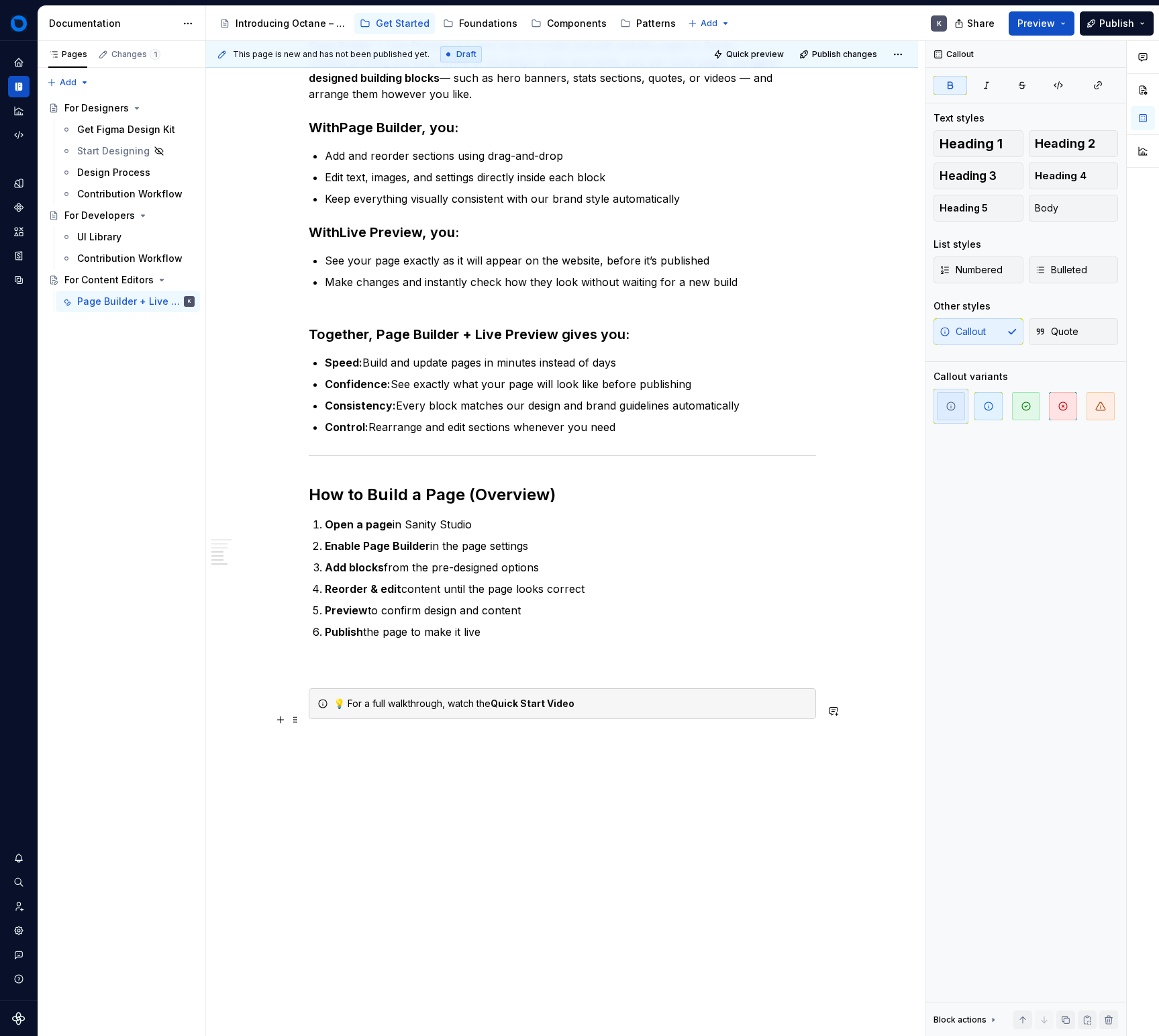
click at [569, 709] on strong "Quick Start Video" at bounding box center [533, 703] width 84 height 12
click at [548, 709] on strong "Quick Start Video" at bounding box center [533, 703] width 84 height 12
drag, startPoint x: 599, startPoint y: 722, endPoint x: 523, endPoint y: 721, distance: 76.0
click at [491, 711] on div "💡 For a full walkthrough, watch the Quick Start Video" at bounding box center [571, 703] width 474 height 13
click at [581, 711] on div "💡 For a full walkthrough, watch the Quick Start Video" at bounding box center [571, 703] width 474 height 13
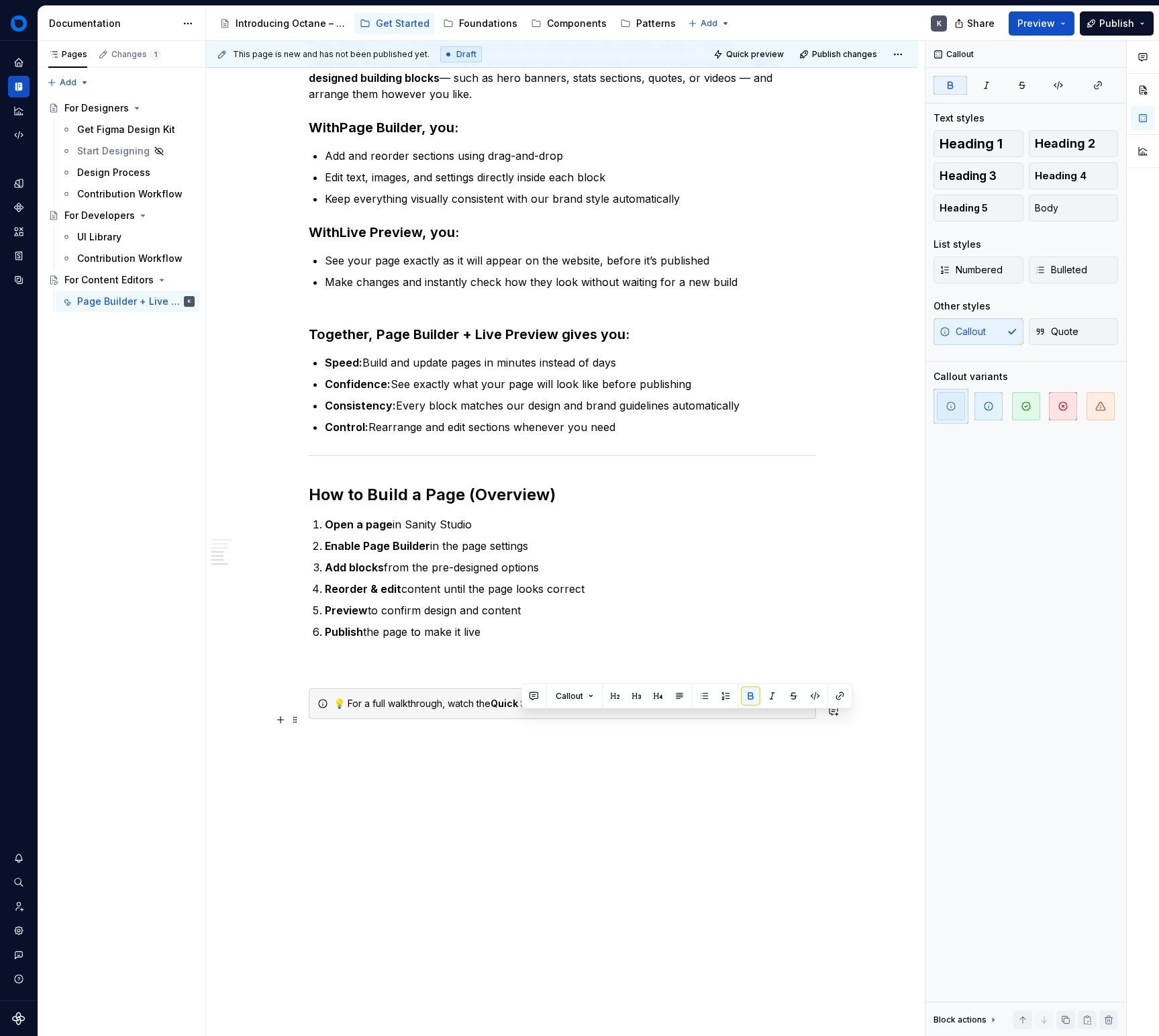
click at [324, 709] on icon at bounding box center [323, 704] width 11 height 11
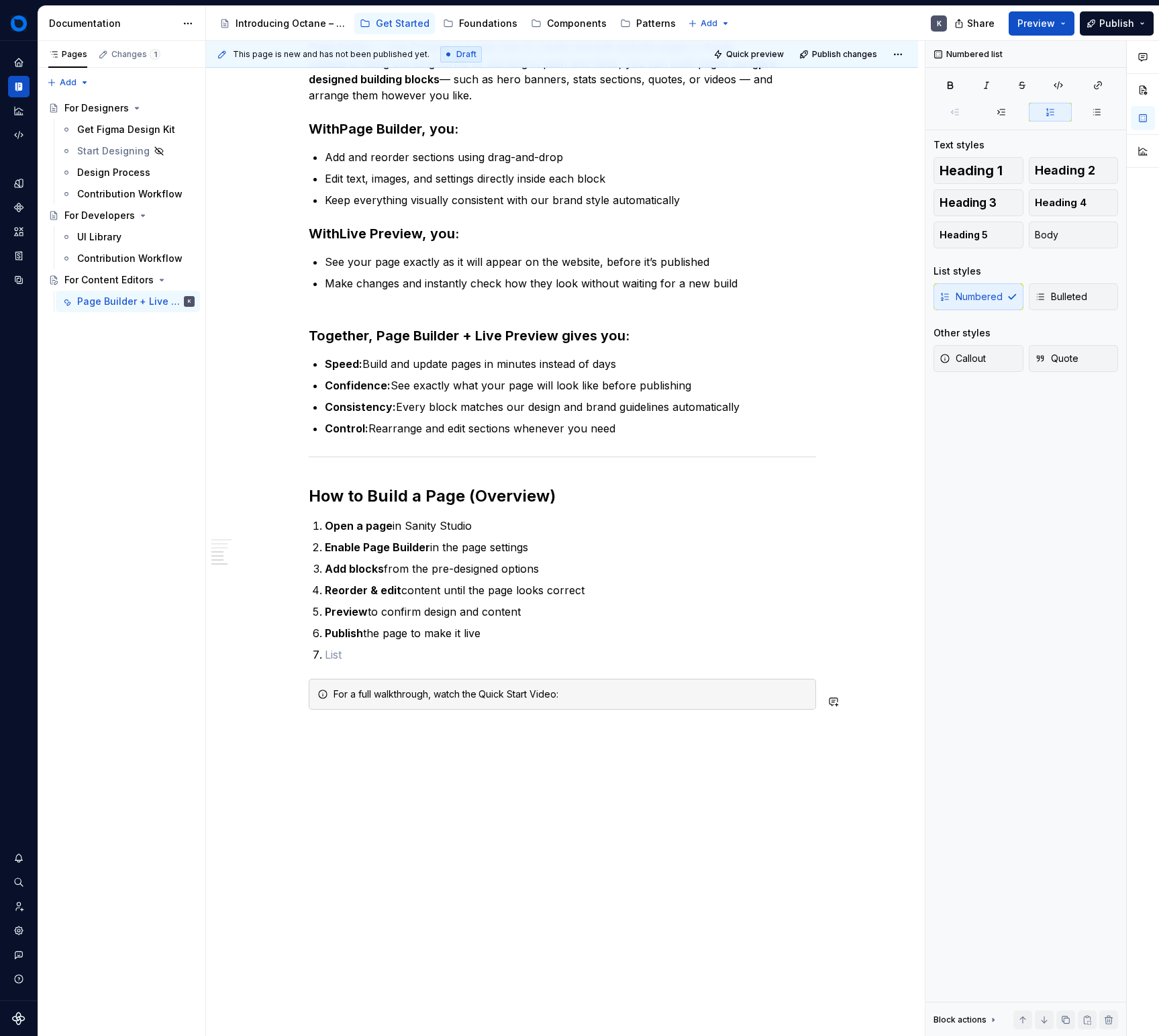
scroll to position [520, 0]
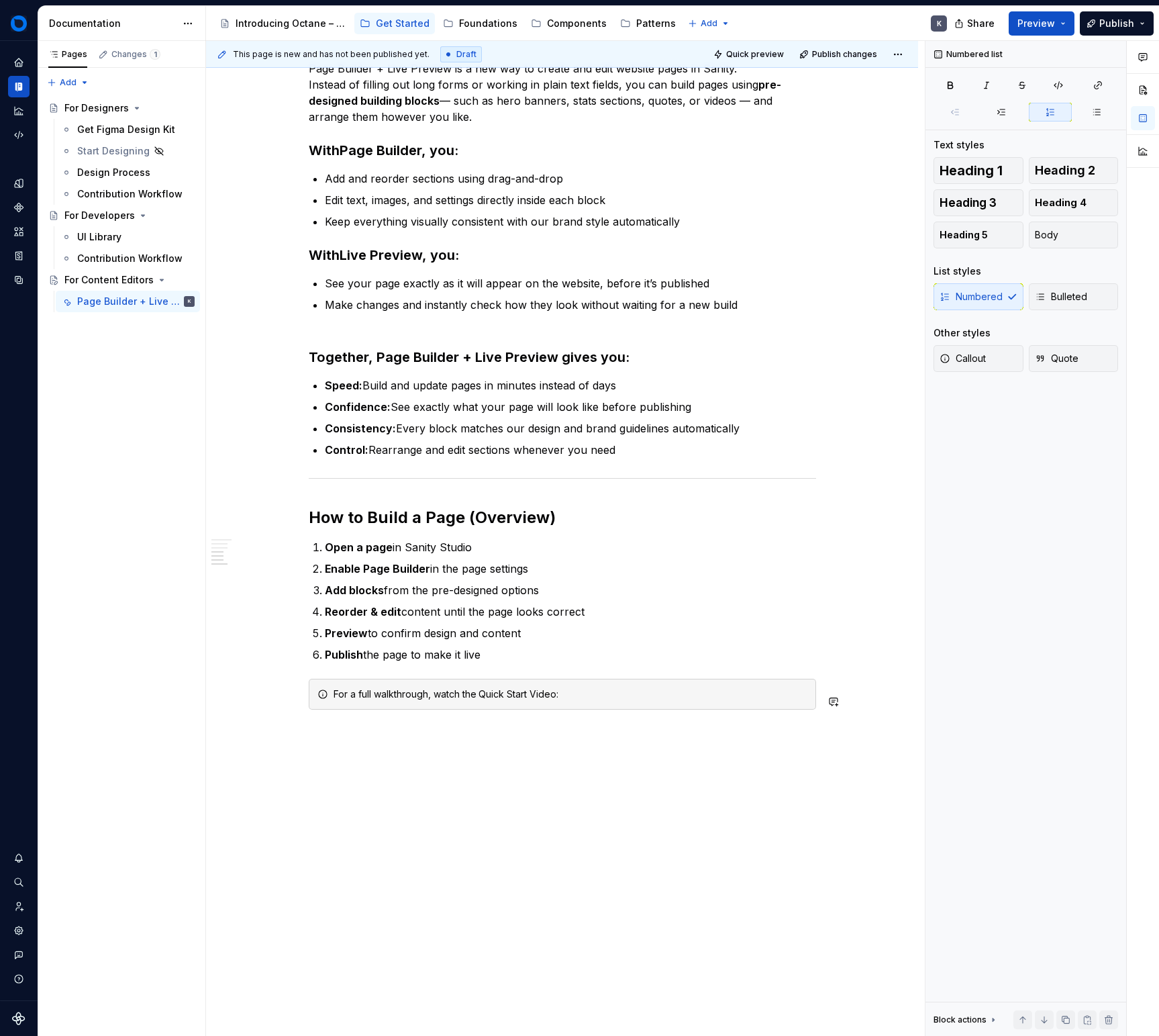
click at [409, 772] on div "Quick Start What is Sanity? Sanity is our content management system (CMS). It’s…" at bounding box center [562, 399] width 712 height 1275
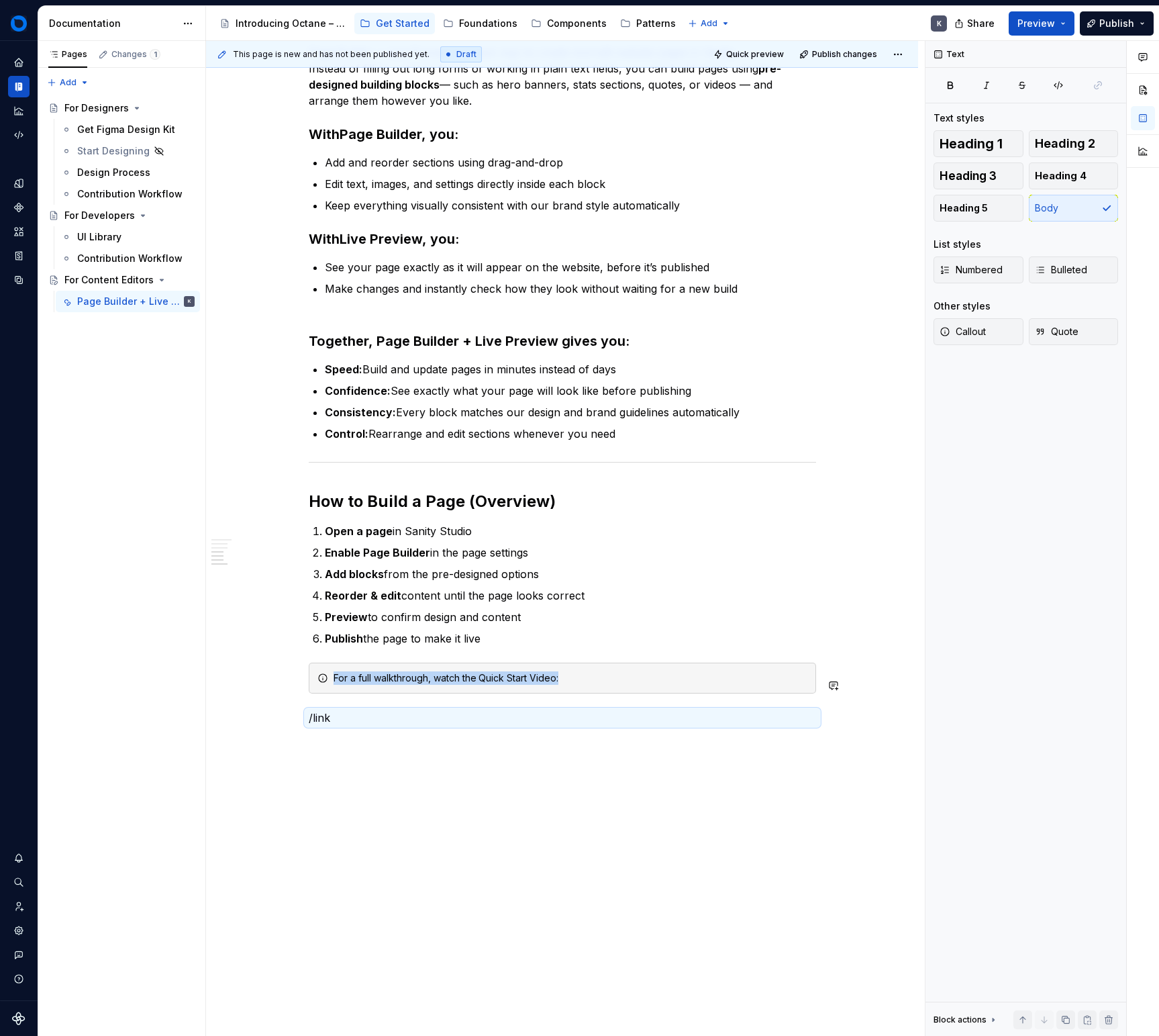
click at [546, 742] on div "Quick Start What is Sanity? Sanity is our content management system (CMS). It’s…" at bounding box center [562, 260] width 507 height 964
click at [555, 742] on div "Quick Start What is Sanity? Sanity is our content management system (CMS). It’s…" at bounding box center [562, 260] width 507 height 964
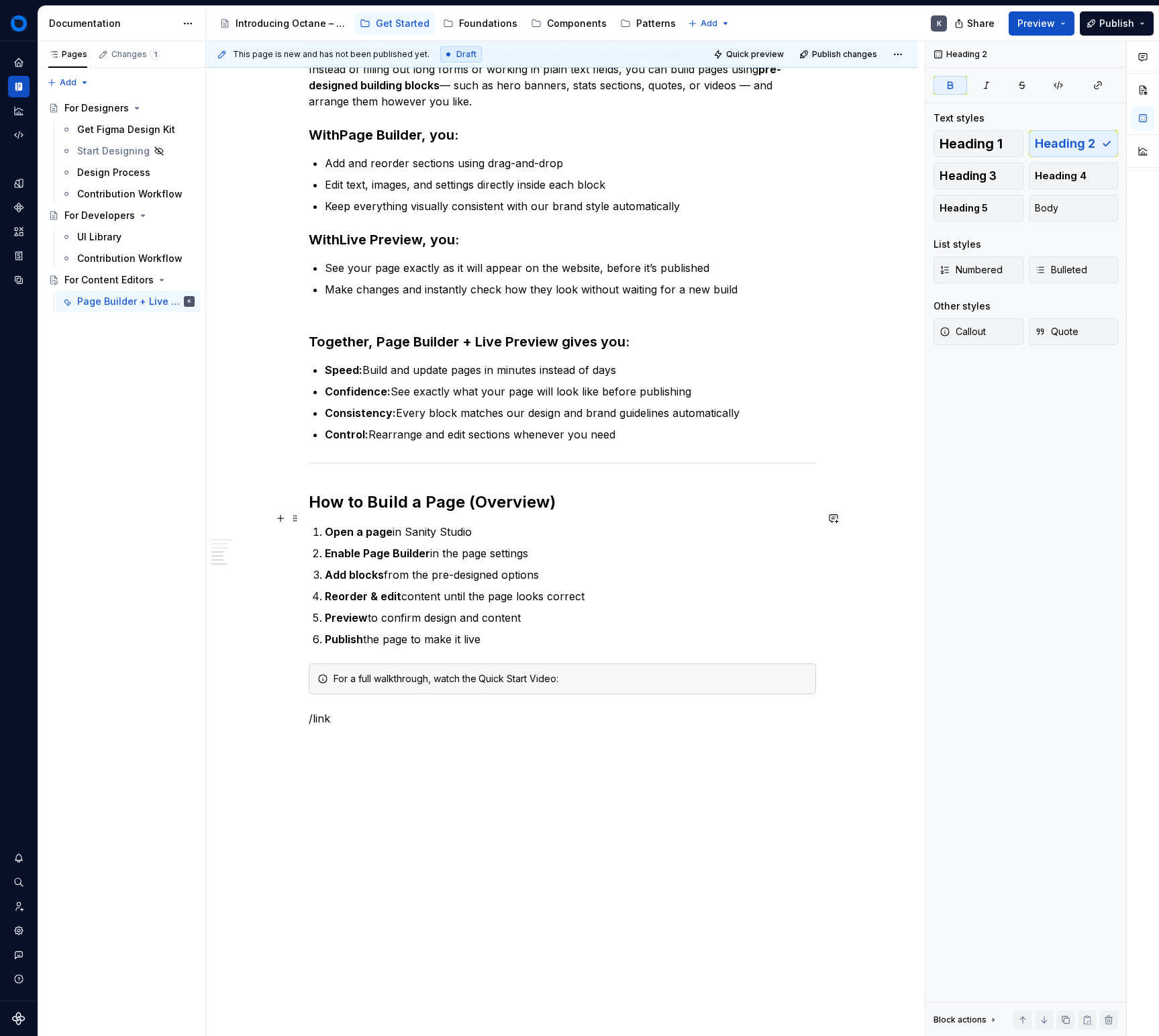
click at [529, 511] on strong "How to Build a Page (Overview)" at bounding box center [432, 502] width 247 height 19
click at [529, 511] on strong "How to Build a Page (Overview)" at bounding box center [432, 501] width 247 height 19
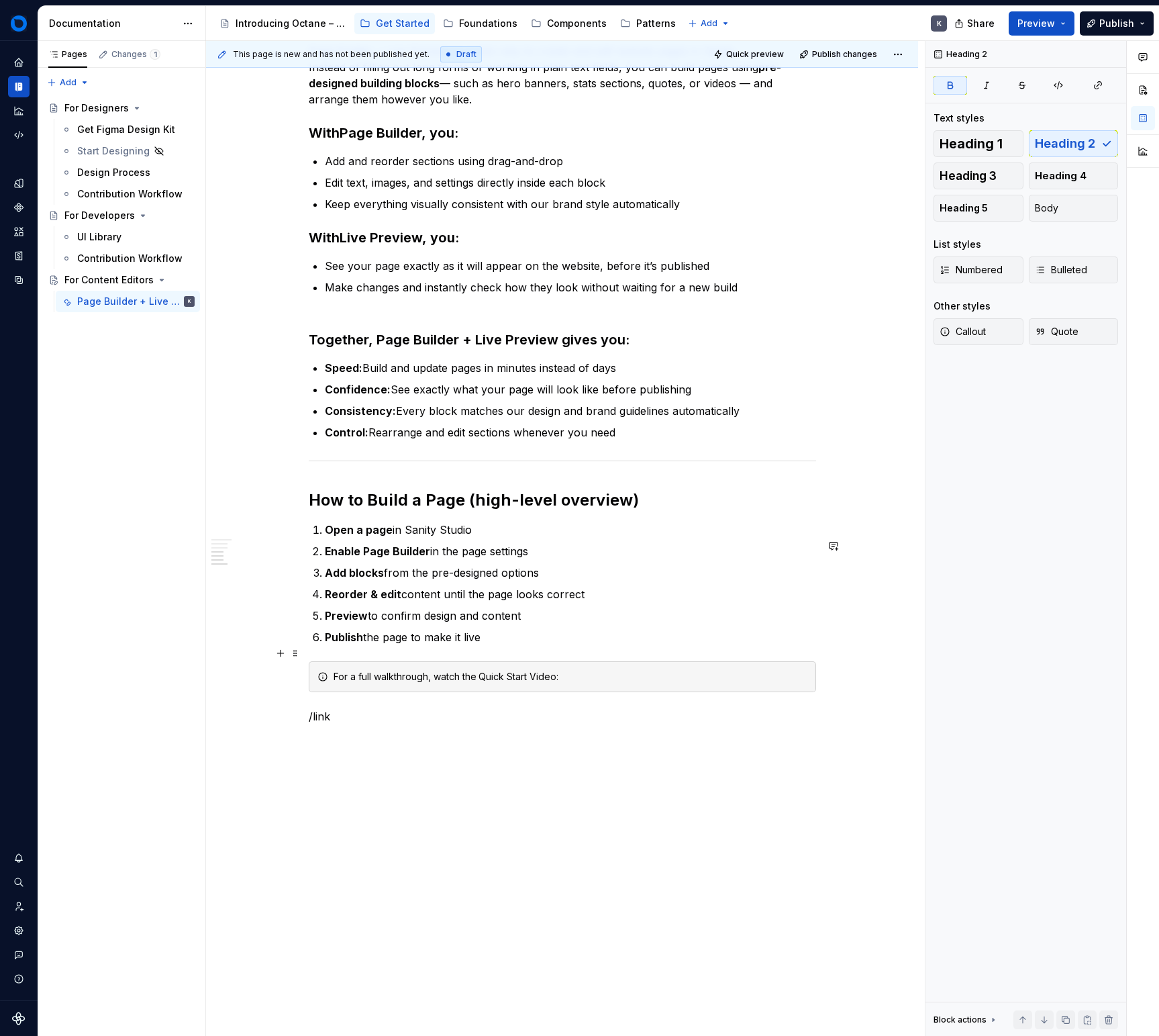
click at [494, 692] on div "For a full walkthrough, watch the Quick Start Video:" at bounding box center [562, 676] width 507 height 31
click at [494, 740] on div "Quick Start What is Sanity? Sanity is our content management system (CMS). It’s…" at bounding box center [562, 258] width 507 height 964
click at [491, 791] on div "This page is new and has not been published yet. Draft Quick preview Publish ch…" at bounding box center [565, 538] width 719 height 996
click at [515, 769] on div "Quick Start What is Sanity? Sanity is our content management system (CMS). It’s…" at bounding box center [562, 398] width 712 height 1308
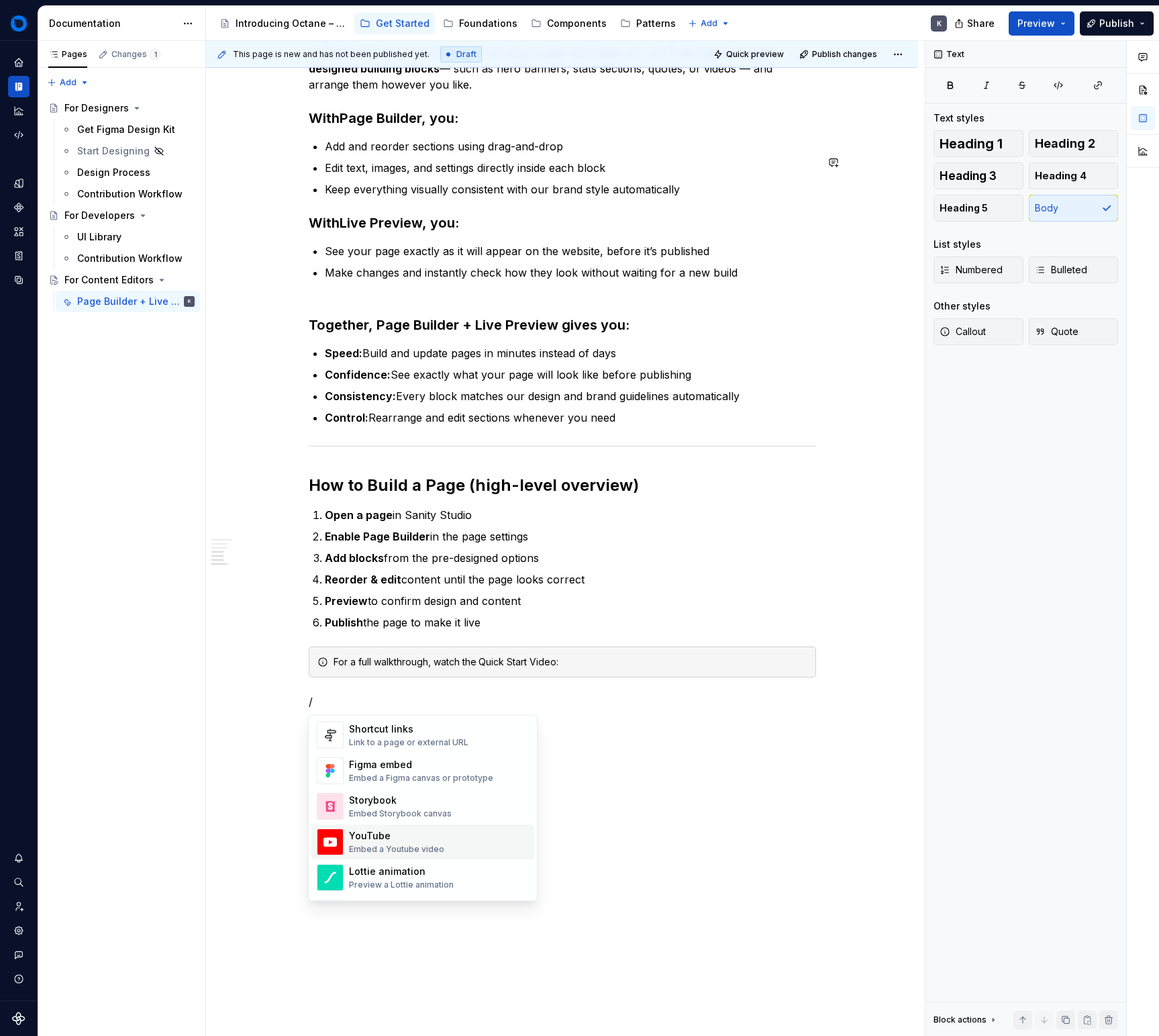
scroll to position [651, 0]
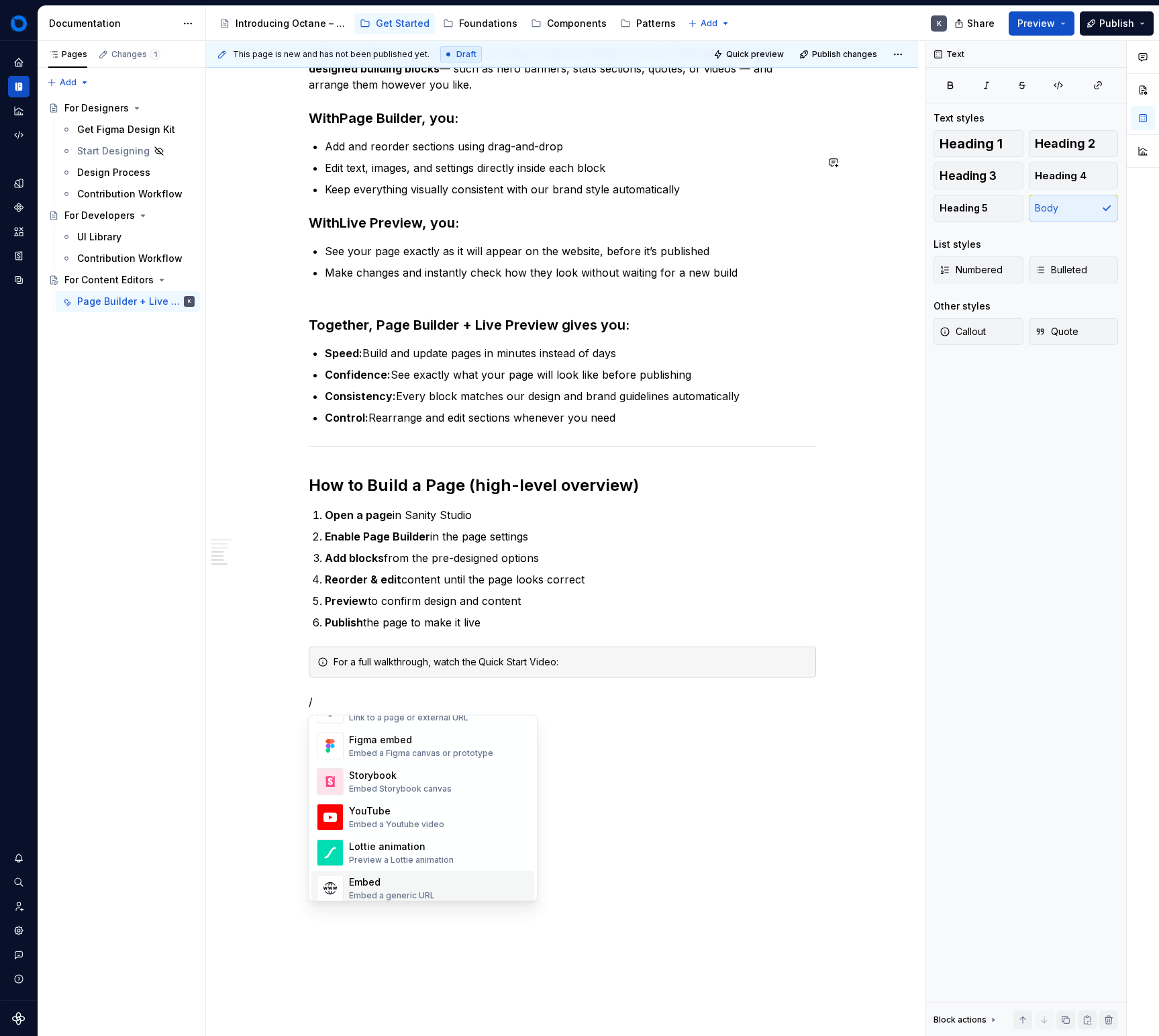
click at [440, 875] on div "Embed Embed a generic URL" at bounding box center [439, 888] width 180 height 27
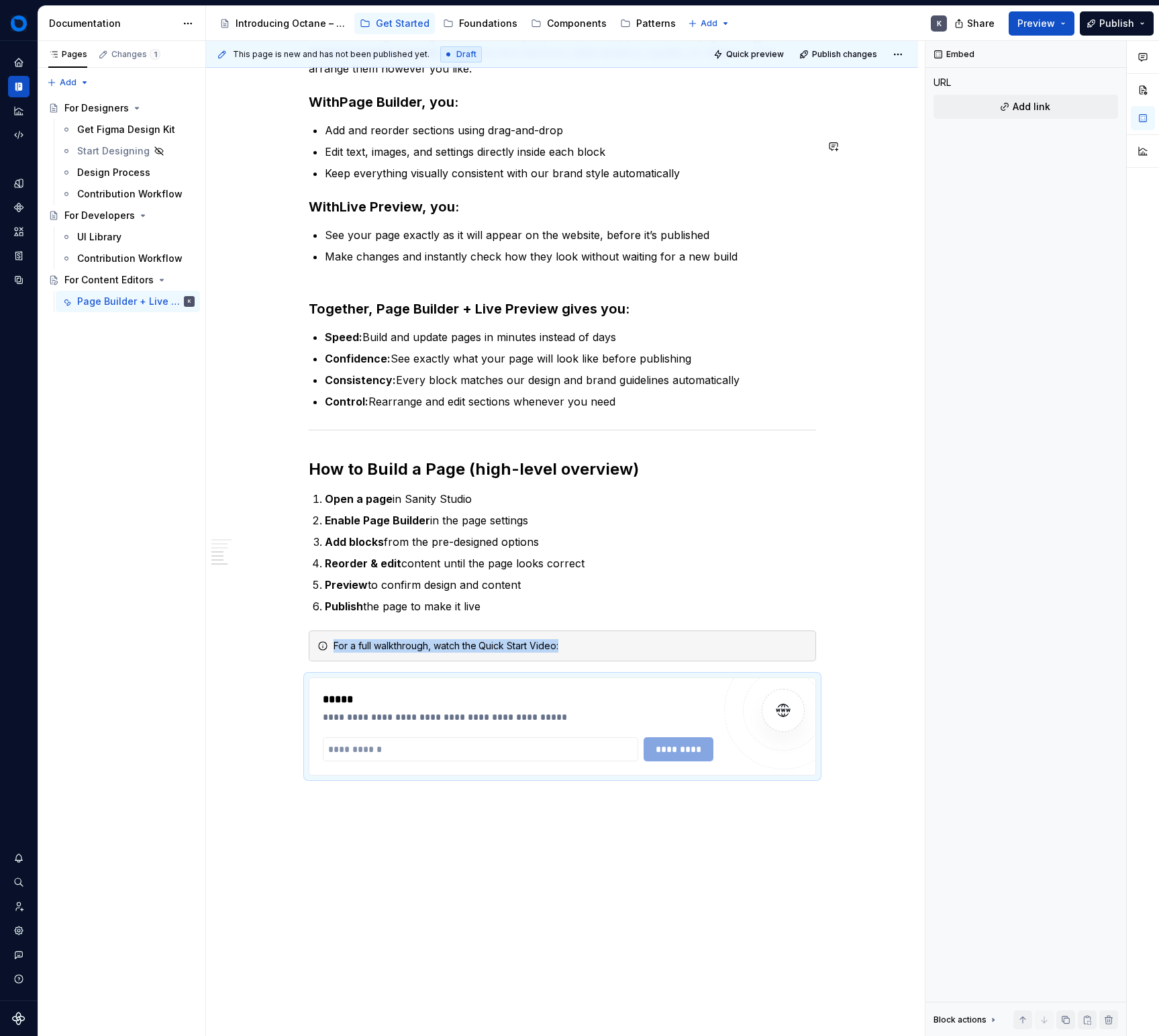
type textarea "*"
click at [416, 762] on input "text" at bounding box center [481, 749] width 316 height 24
paste input "**********"
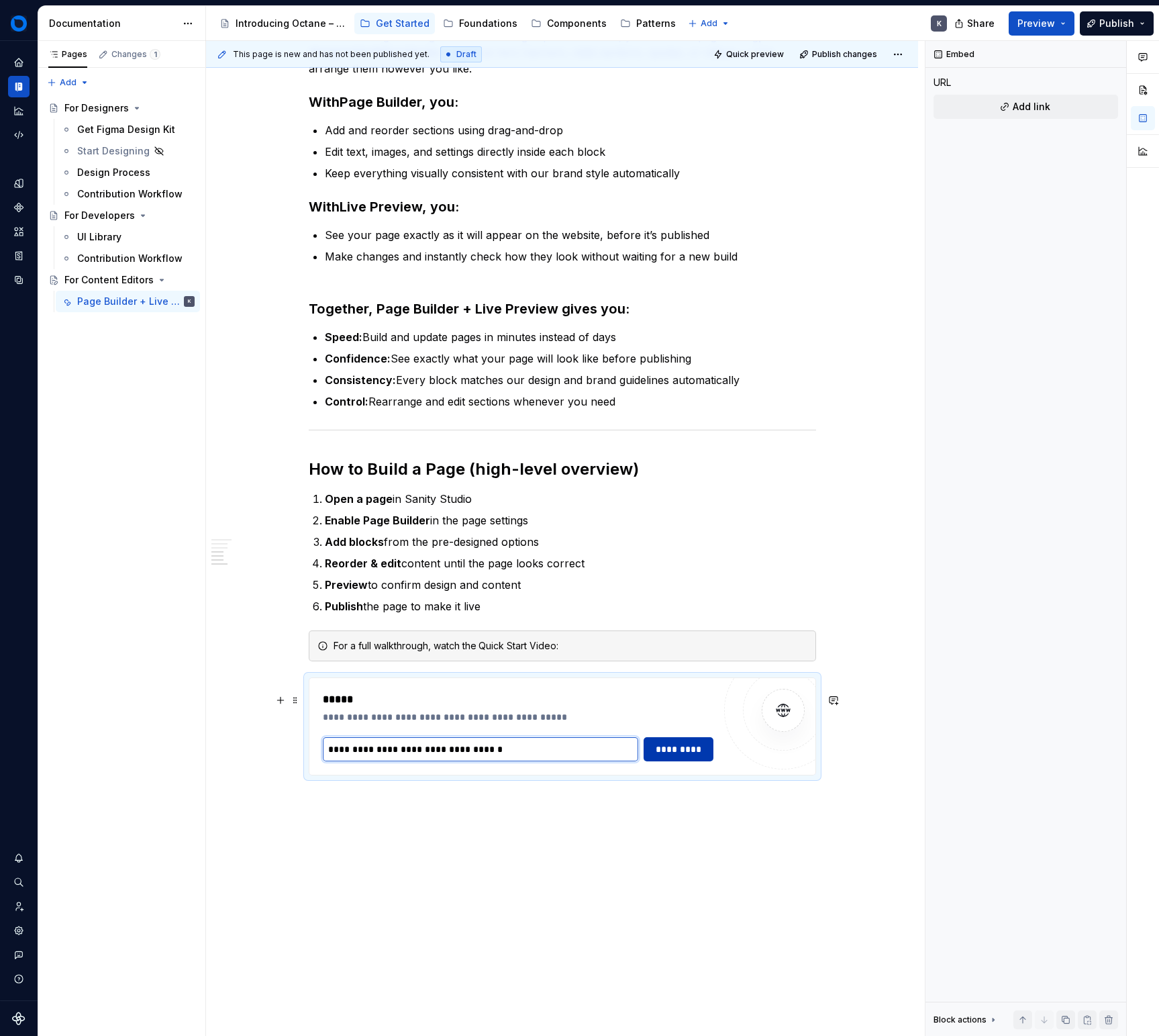
type input "**********"
click at [693, 756] on span "*********" at bounding box center [678, 749] width 52 height 13
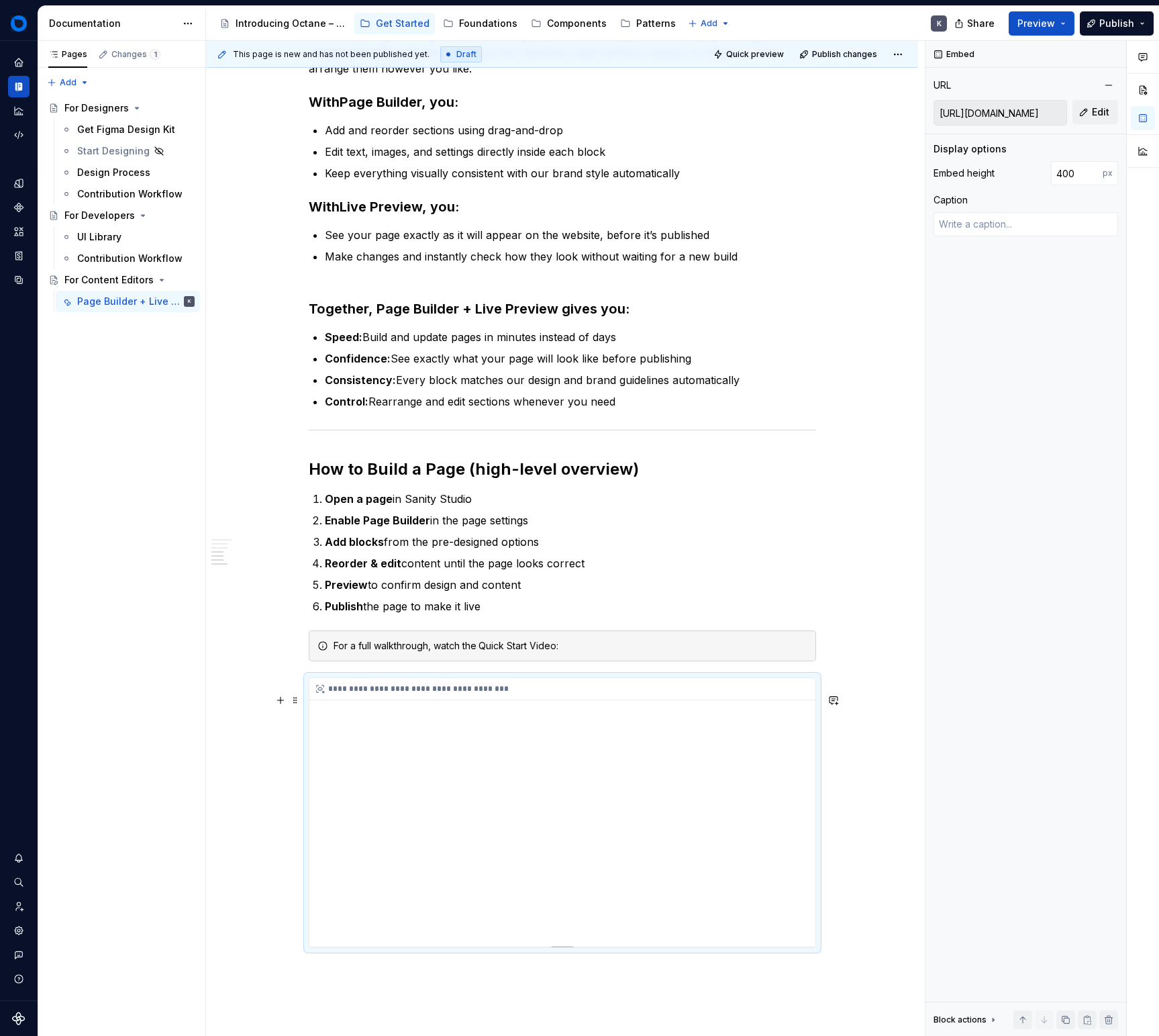
click at [575, 910] on div "**********" at bounding box center [562, 813] width 506 height 269
click at [466, 763] on div "**********" at bounding box center [562, 813] width 506 height 269
type textarea "*"
click at [1063, 169] on input "400" at bounding box center [1076, 173] width 52 height 24
click at [1065, 170] on input "400" at bounding box center [1076, 173] width 52 height 24
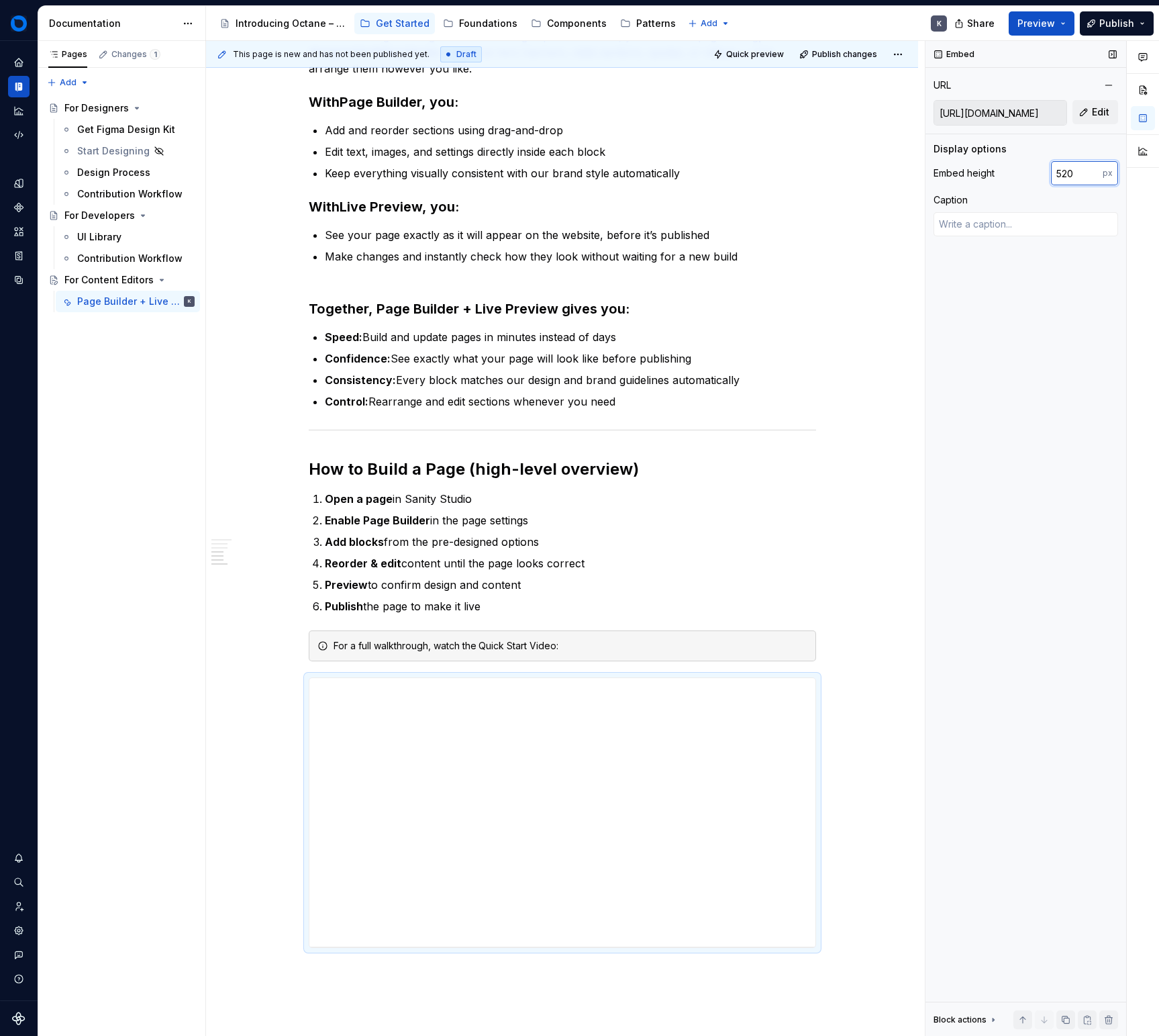
type input "520"
click at [1032, 208] on div "Caption" at bounding box center [1026, 216] width 185 height 45
click at [1028, 222] on textarea at bounding box center [1026, 224] width 185 height 24
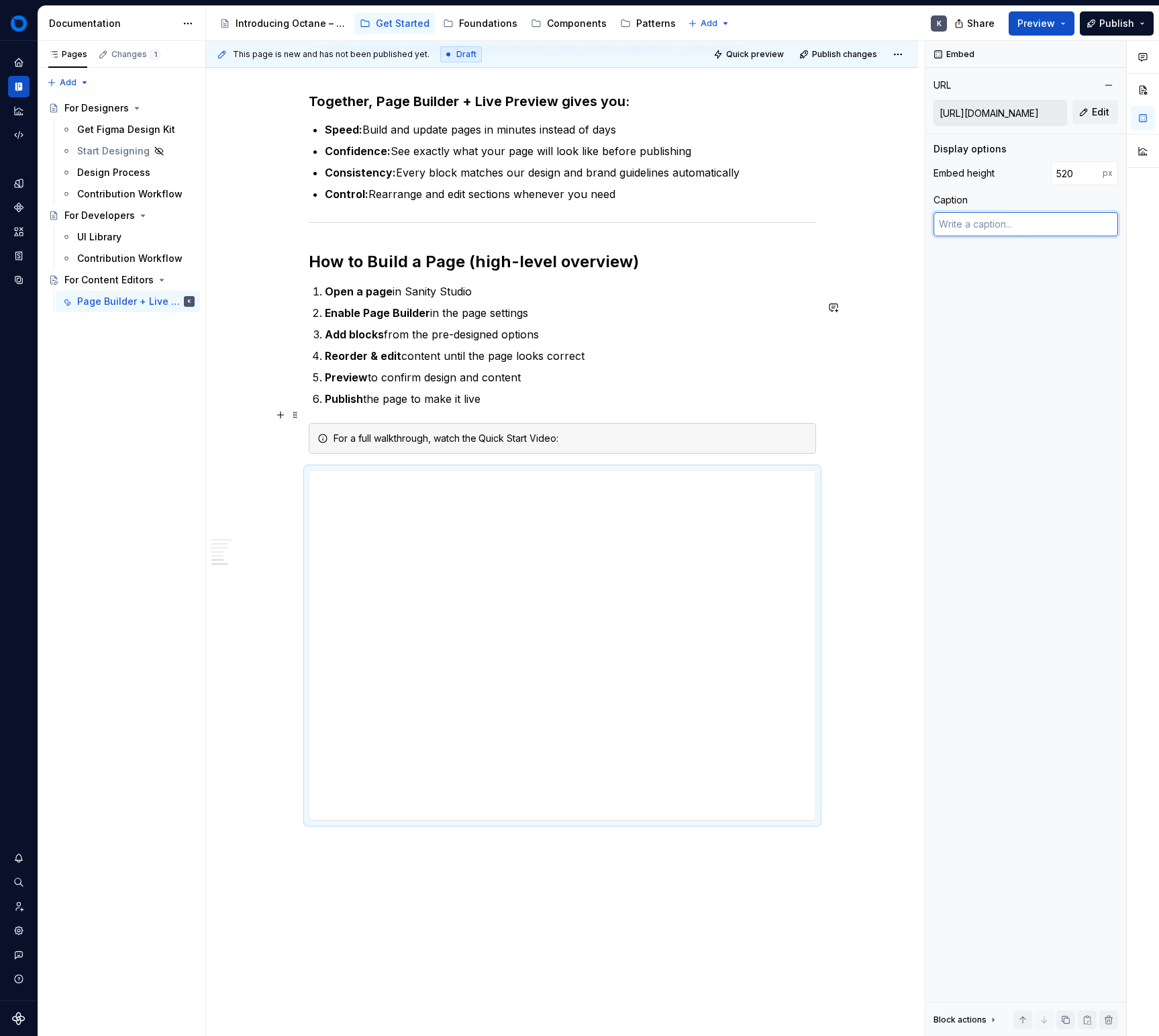
scroll to position [780, 0]
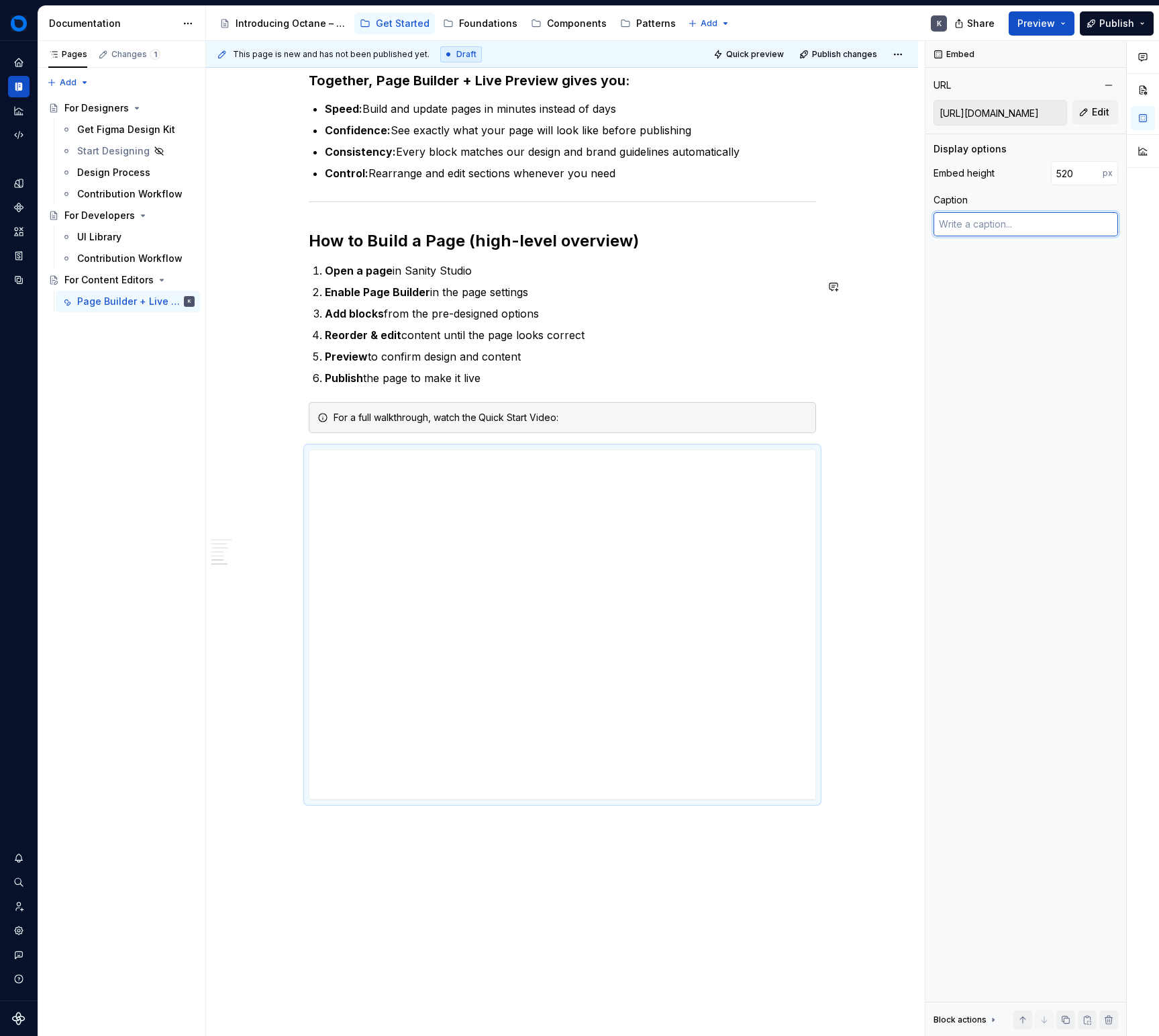
type textarea "*"
type textarea "C"
type textarea "*"
type textarea "Cr"
type textarea "*"
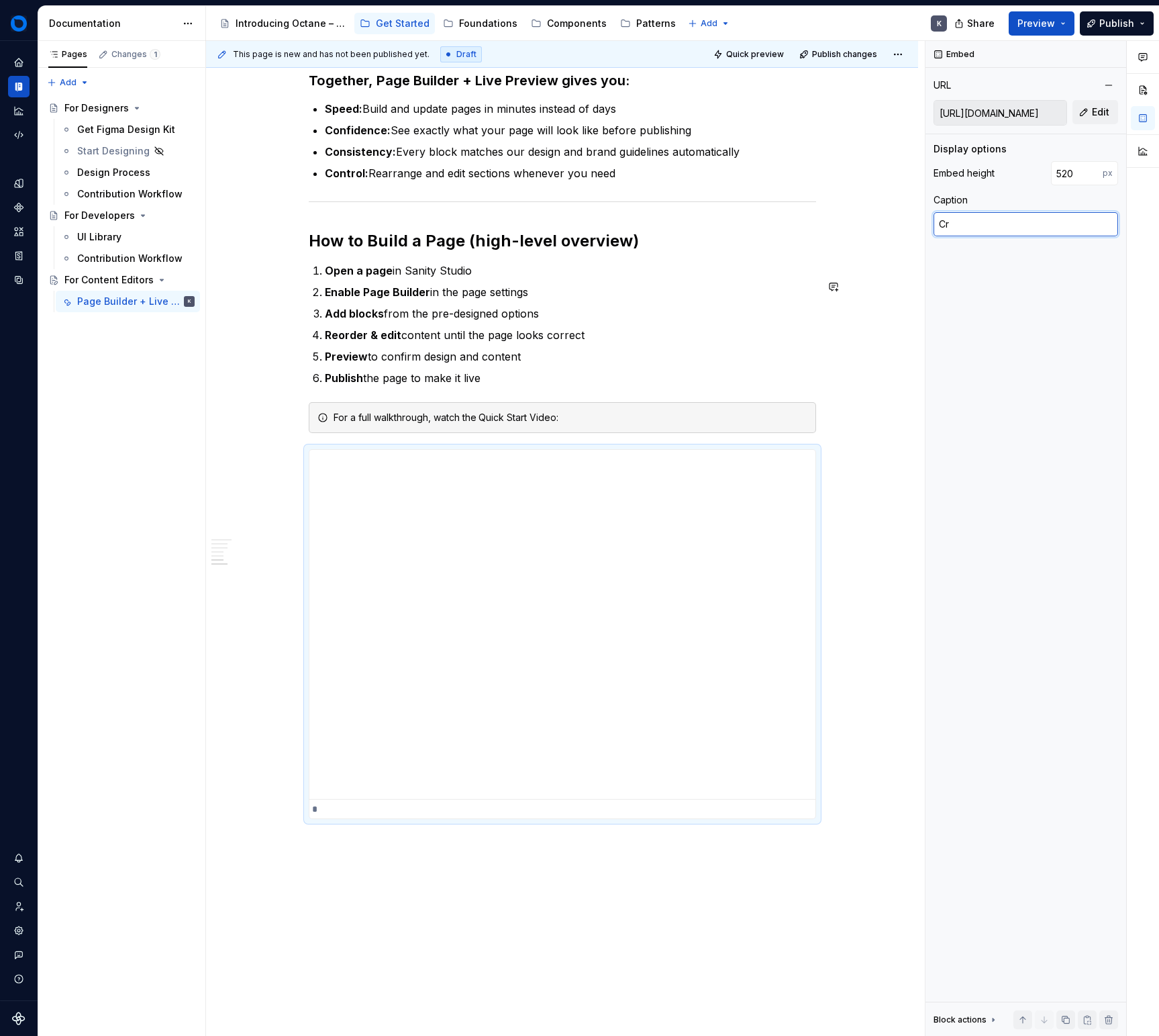
type textarea "Cre"
type textarea "*"
type textarea "Crea"
type textarea "*"
type textarea "Creat"
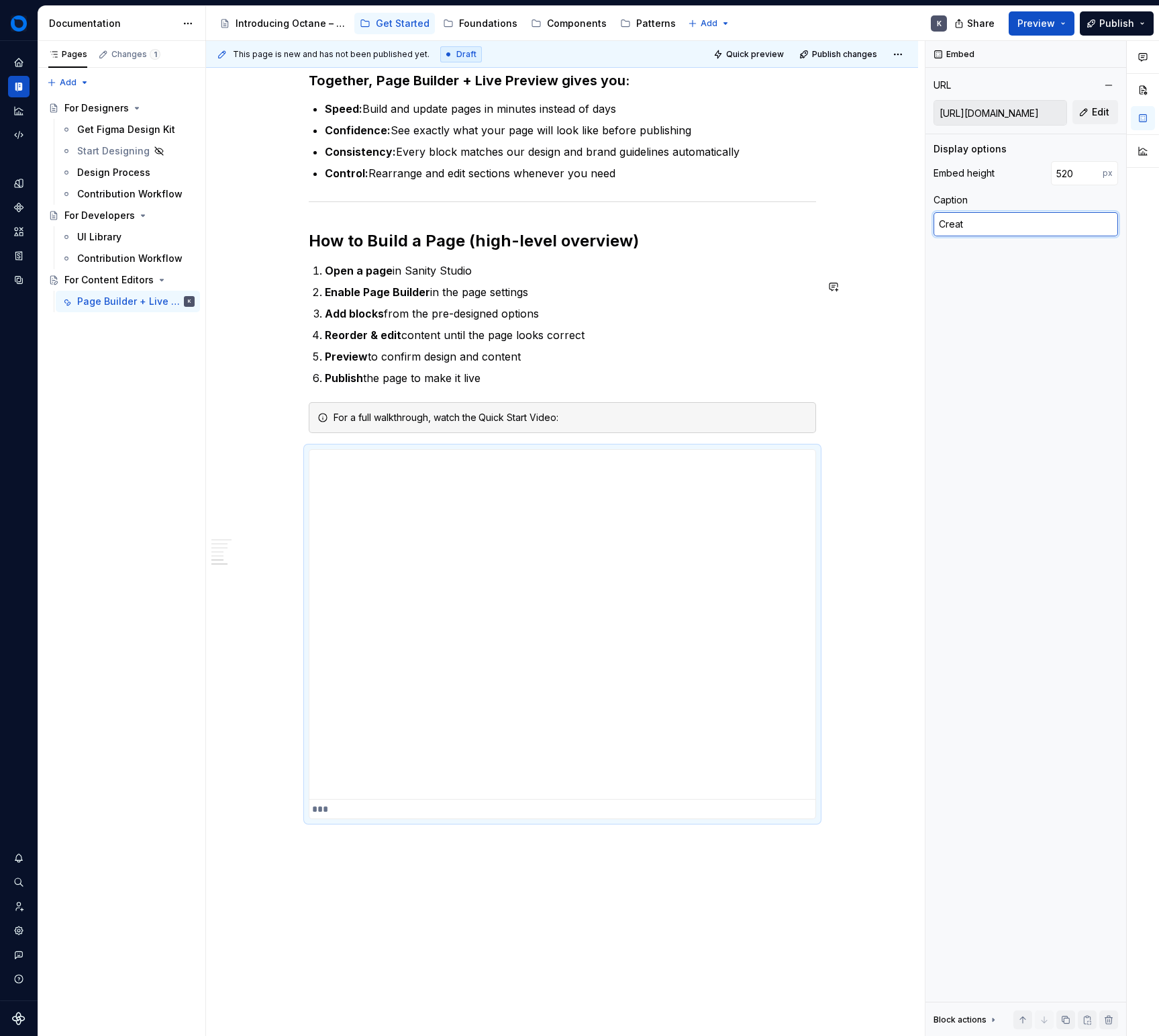
type textarea "*"
type textarea "Create"
type textarea "*"
type textarea "Create"
type textarea "*"
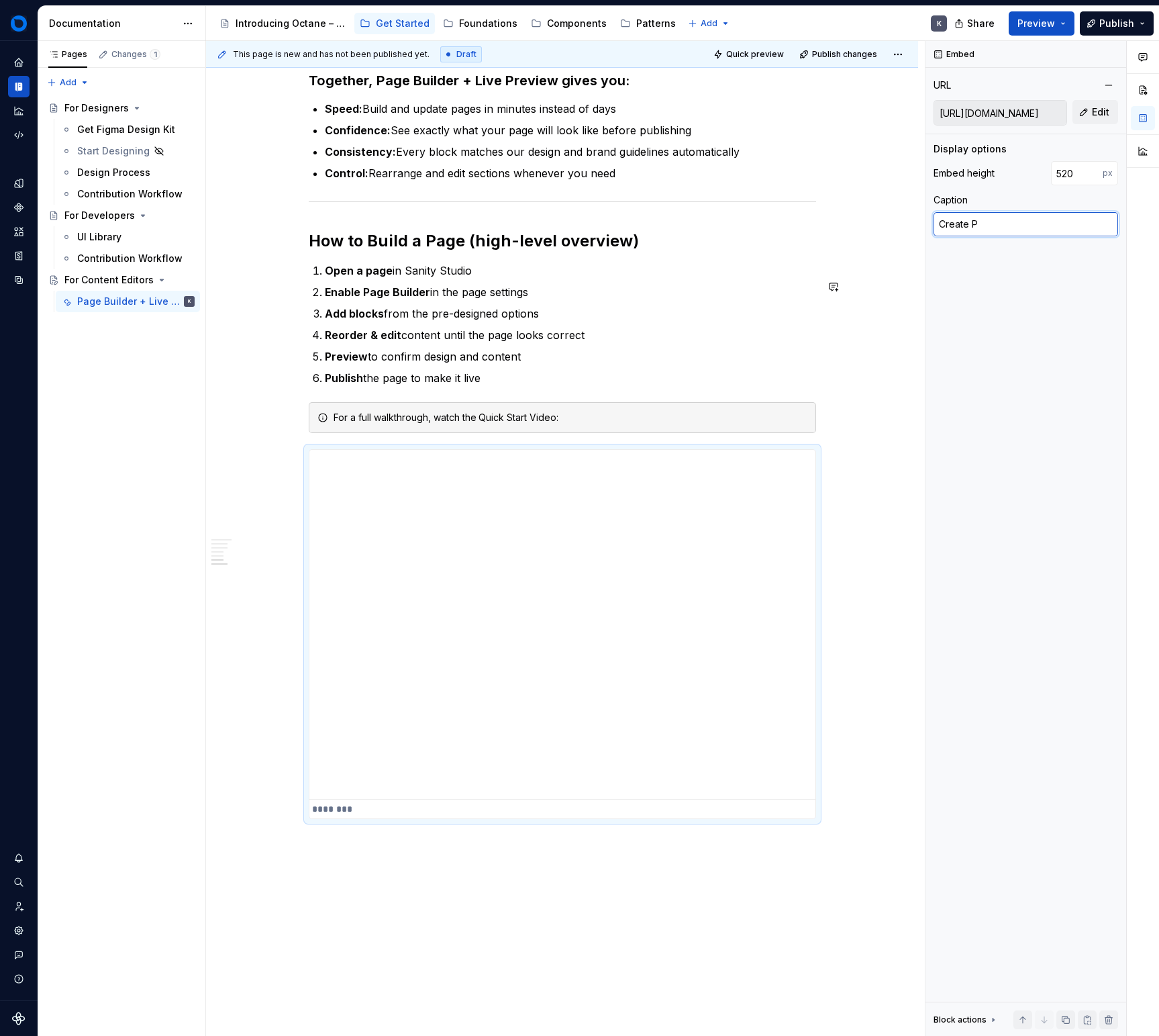
type textarea "Create PA"
type textarea "*"
type textarea "Create PAge"
type textarea "*"
type textarea "Create PAge"
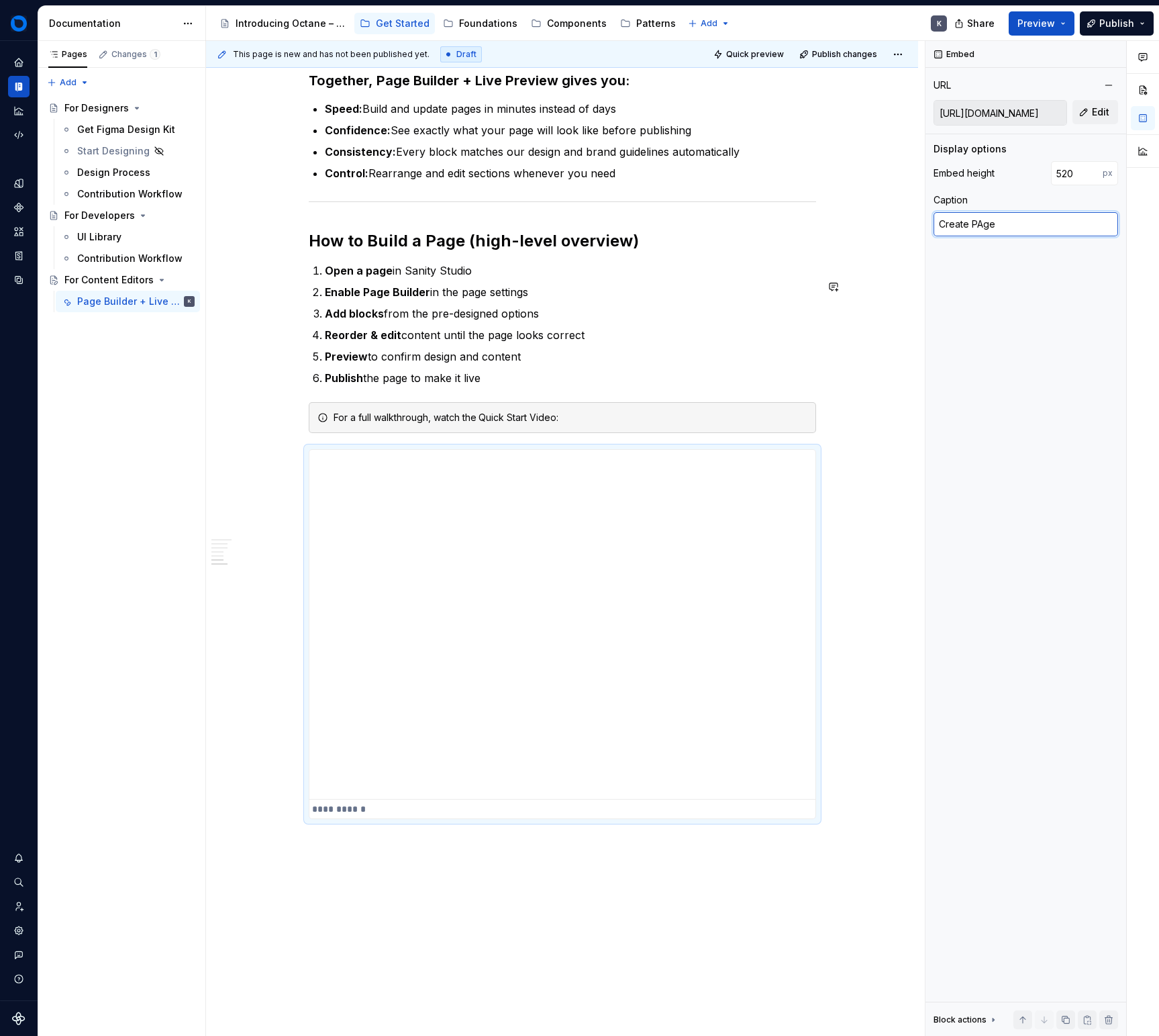
type textarea "*"
type textarea "Create PAge f"
type textarea "*"
type textarea "Create PAge fr"
type textarea "*"
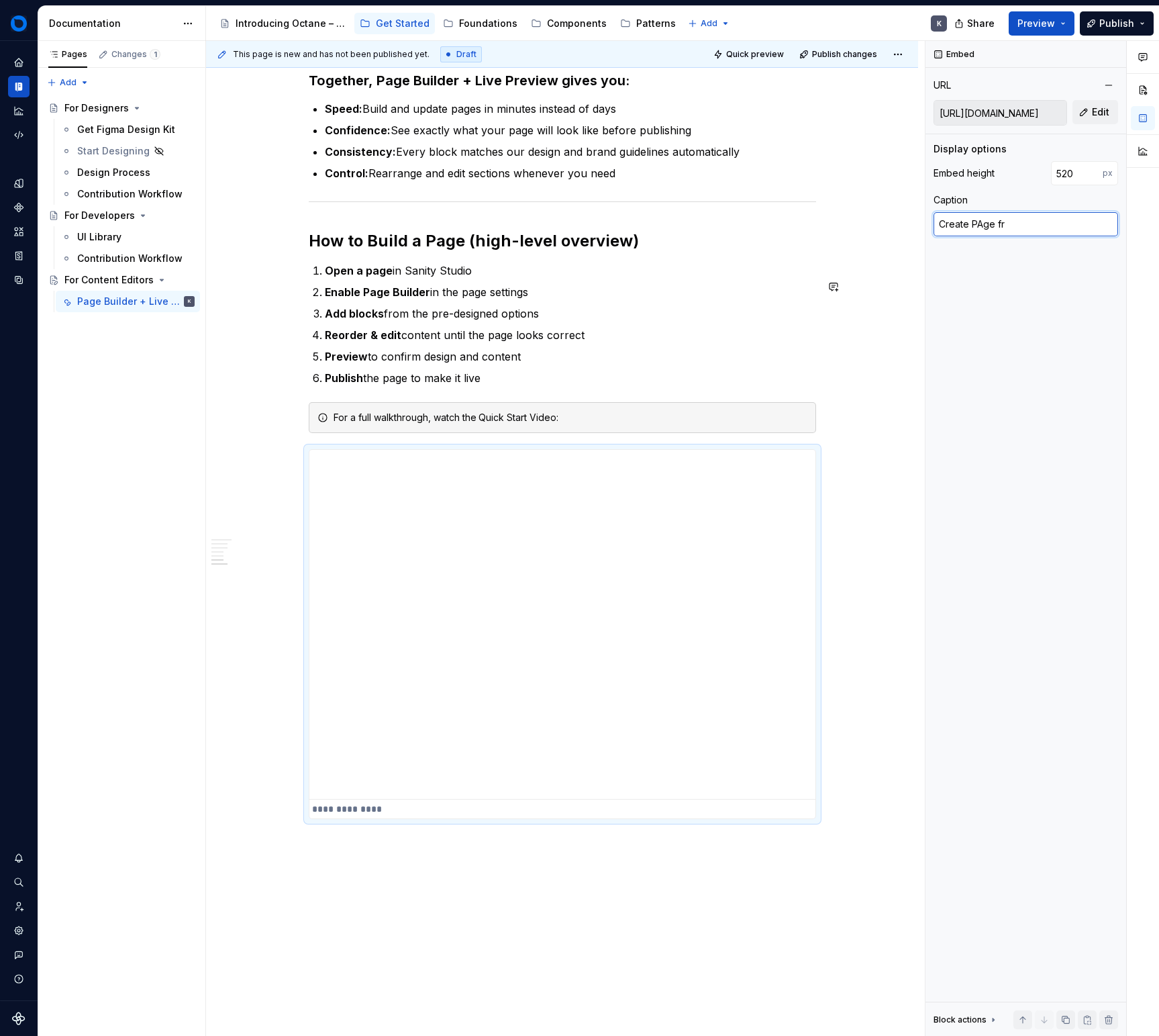
type textarea "Create PAge fro"
type textarea "*"
type textarea "Create PAge from"
type textarea "*"
type textarea "Create PAge from"
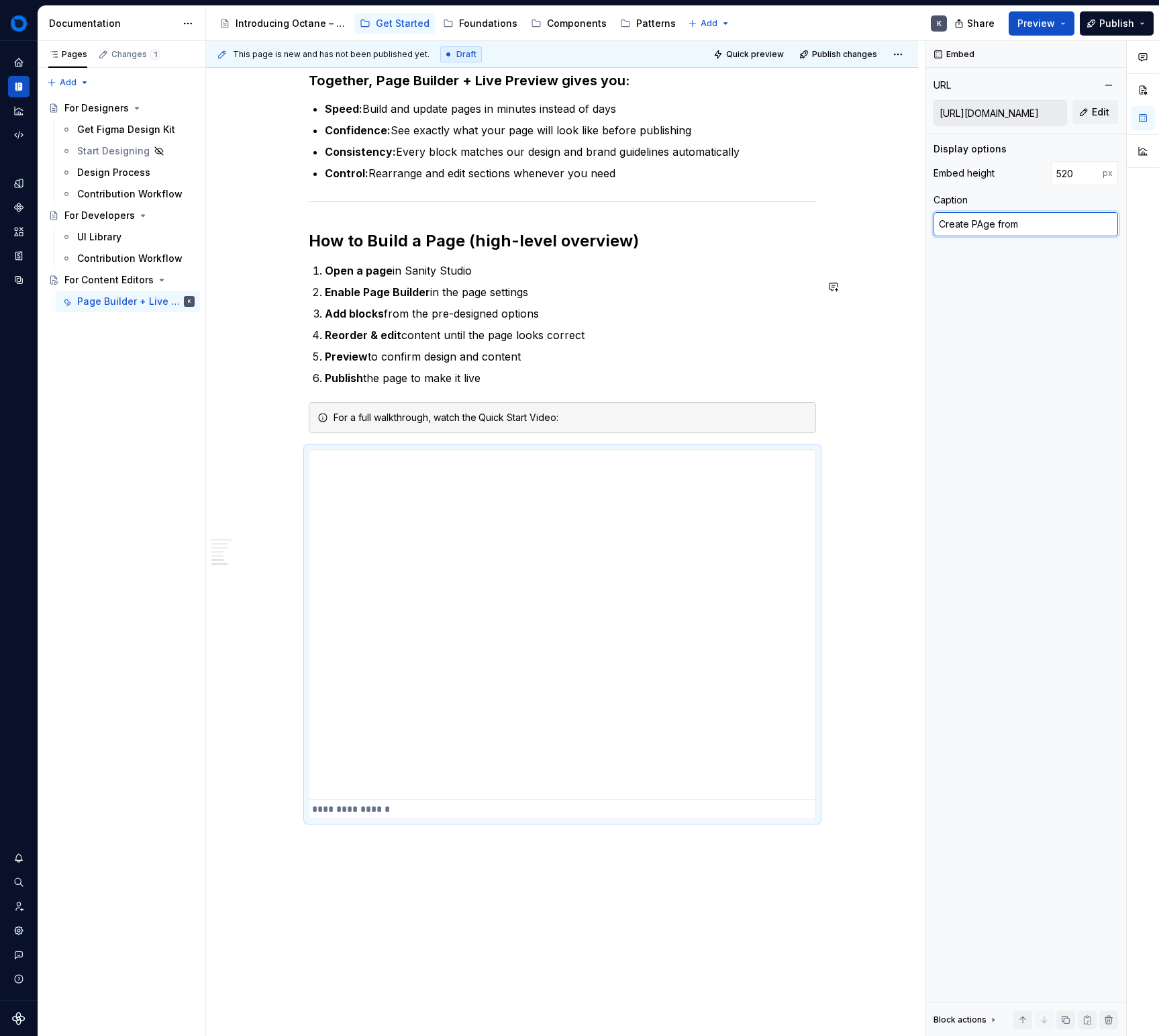
type textarea "*"
type textarea "Create PAge"
type textarea "*"
type textarea "Create PAge"
type textarea "*"
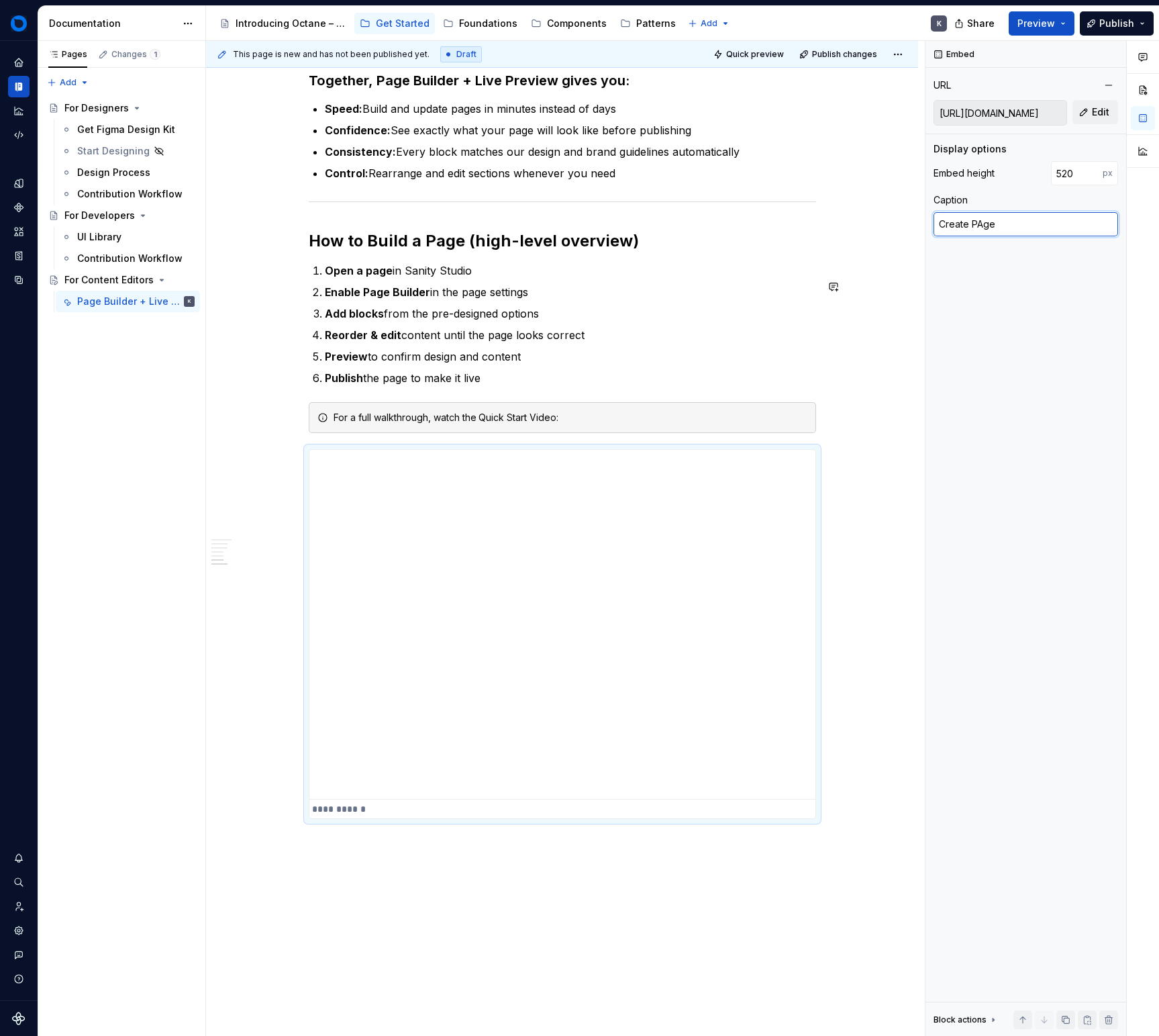
type textarea "Create PAg"
type textarea "*"
type textarea "Create PA"
type textarea "*"
type textarea "Create P"
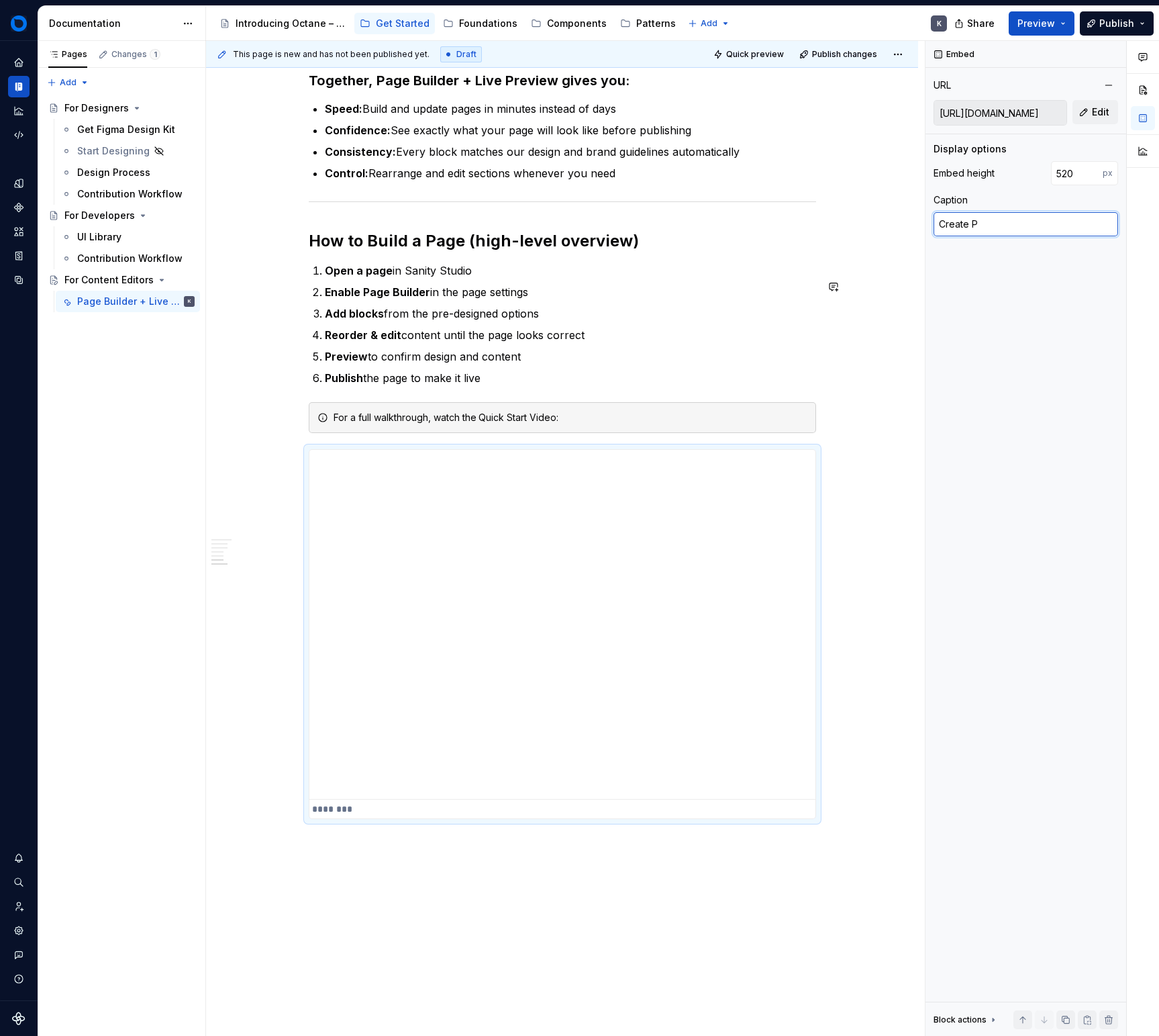
type textarea "*"
type textarea "Create Pa"
type textarea "*"
type textarea "Create Page"
type textarea "*"
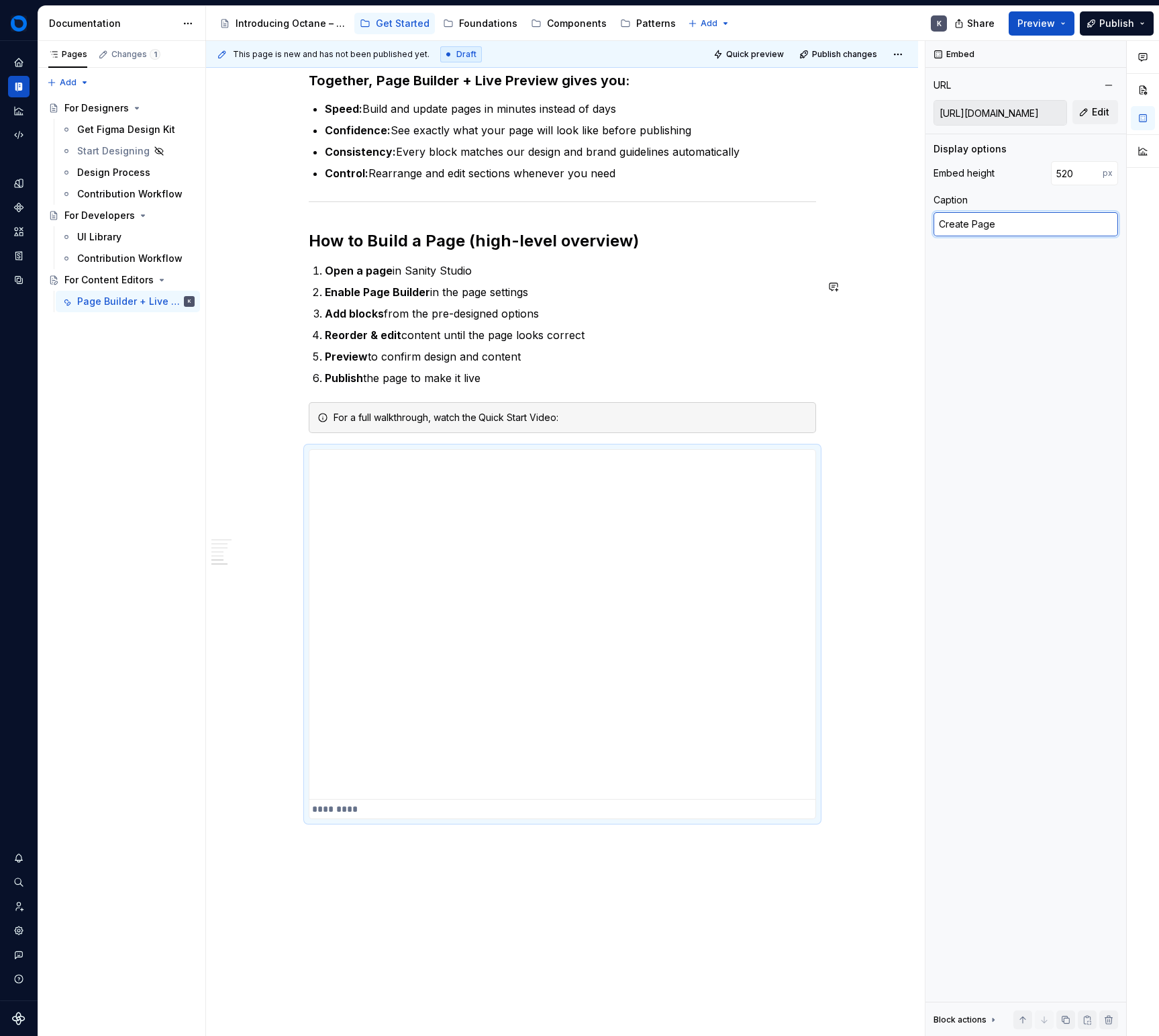
type textarea "Create Page"
type textarea "*"
type textarea "Create Page F"
type textarea "*"
type textarea "Create Page Fr"
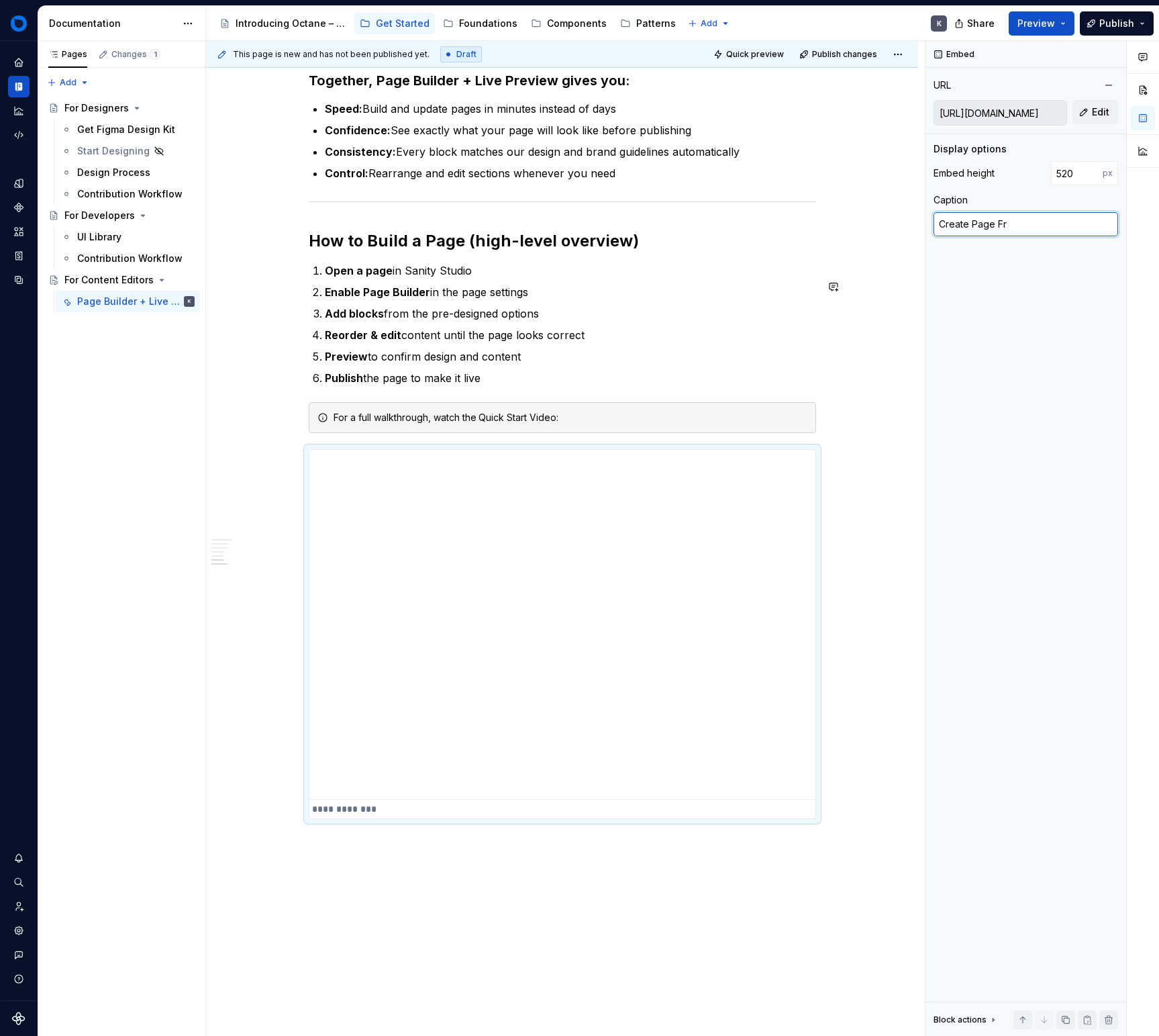
type textarea "*"
type textarea "Create Page From"
type textarea "*"
type textarea "Create Page From"
type textarea "*"
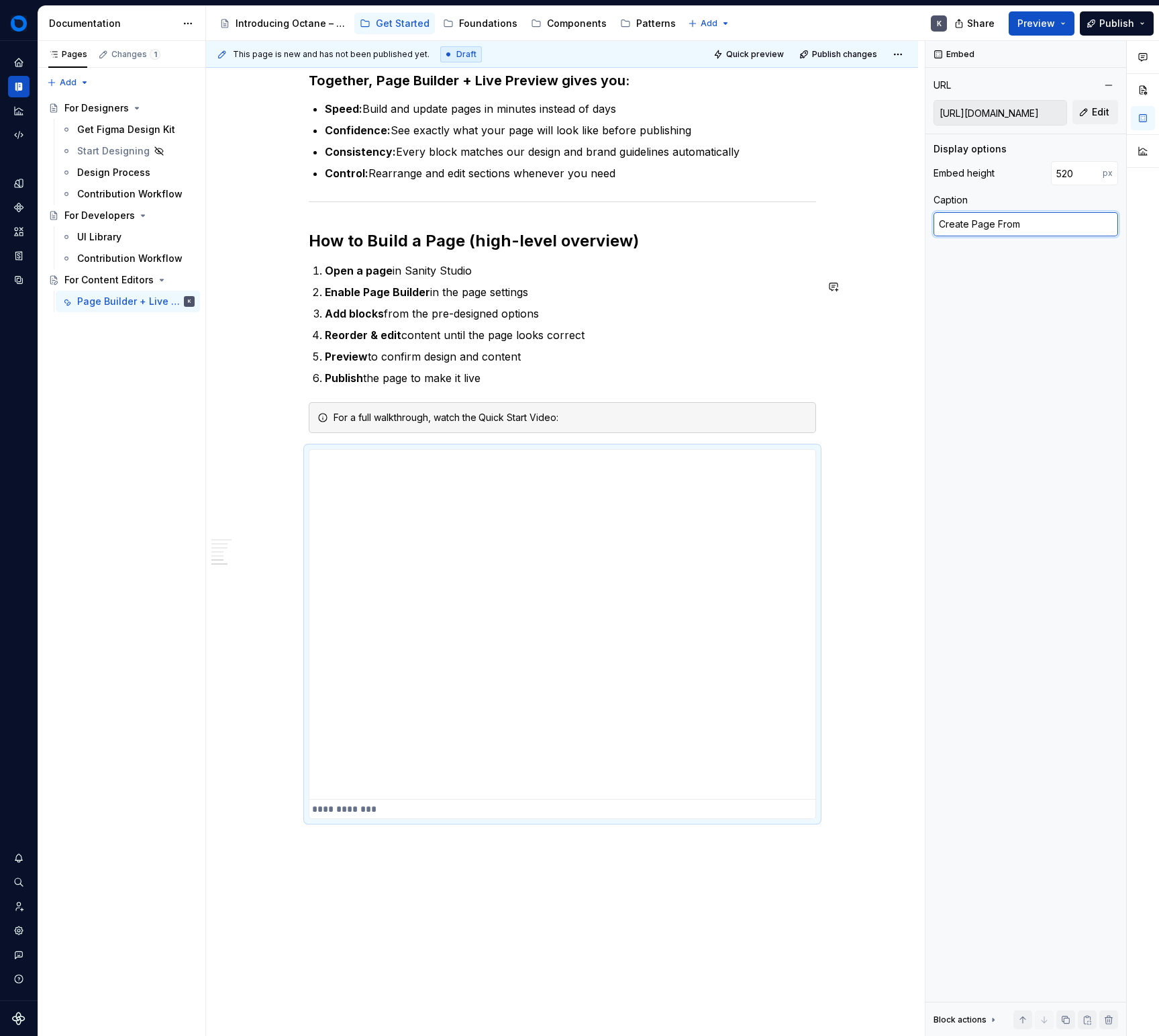
type textarea "Create Page From s"
type textarea "*"
type textarea "Create Page From"
type textarea "*"
type textarea "Create Page From S"
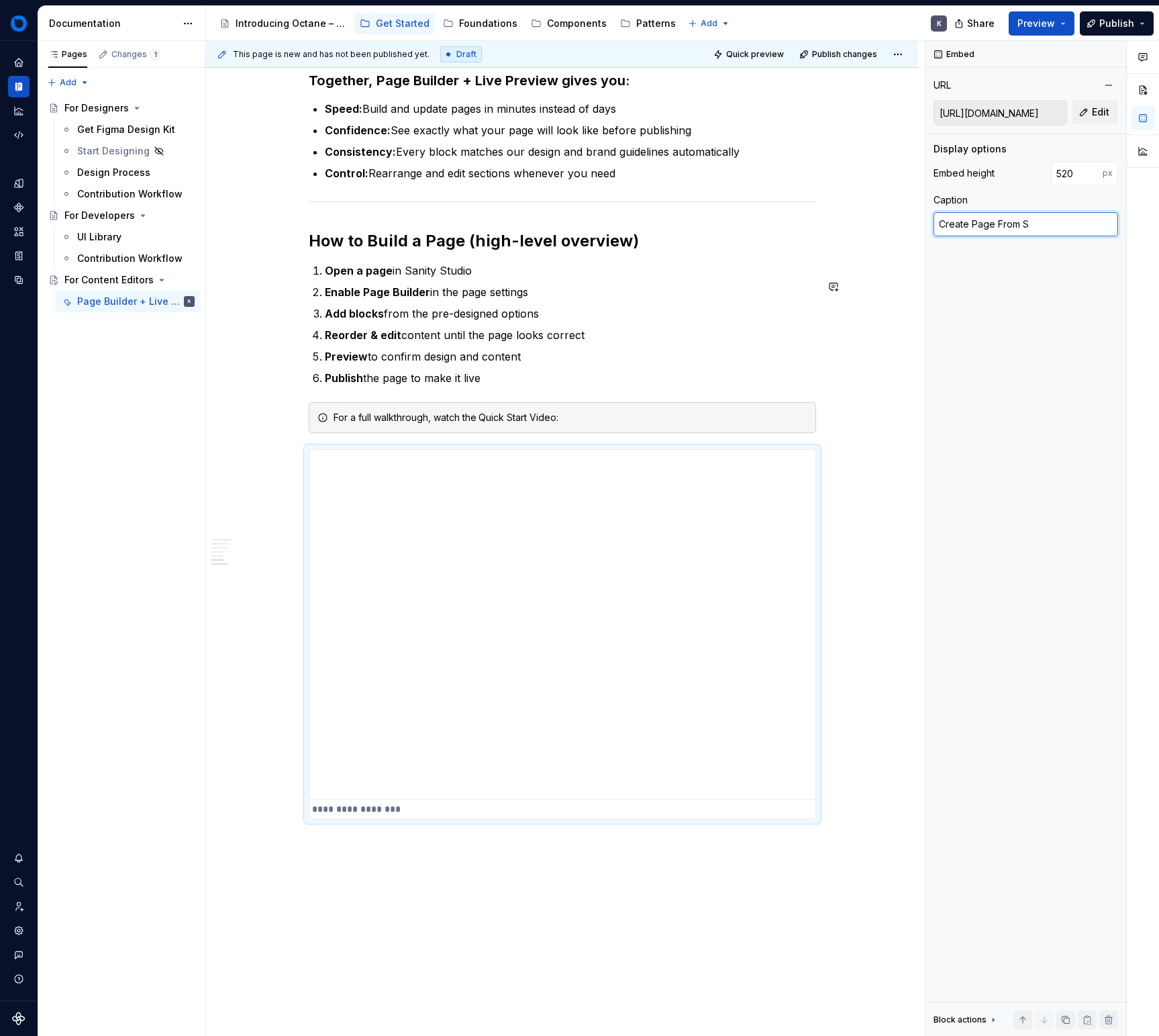
type textarea "*"
type textarea "Create Page From Sc"
type textarea "*"
type textarea "Create Page From Scr"
type textarea "*"
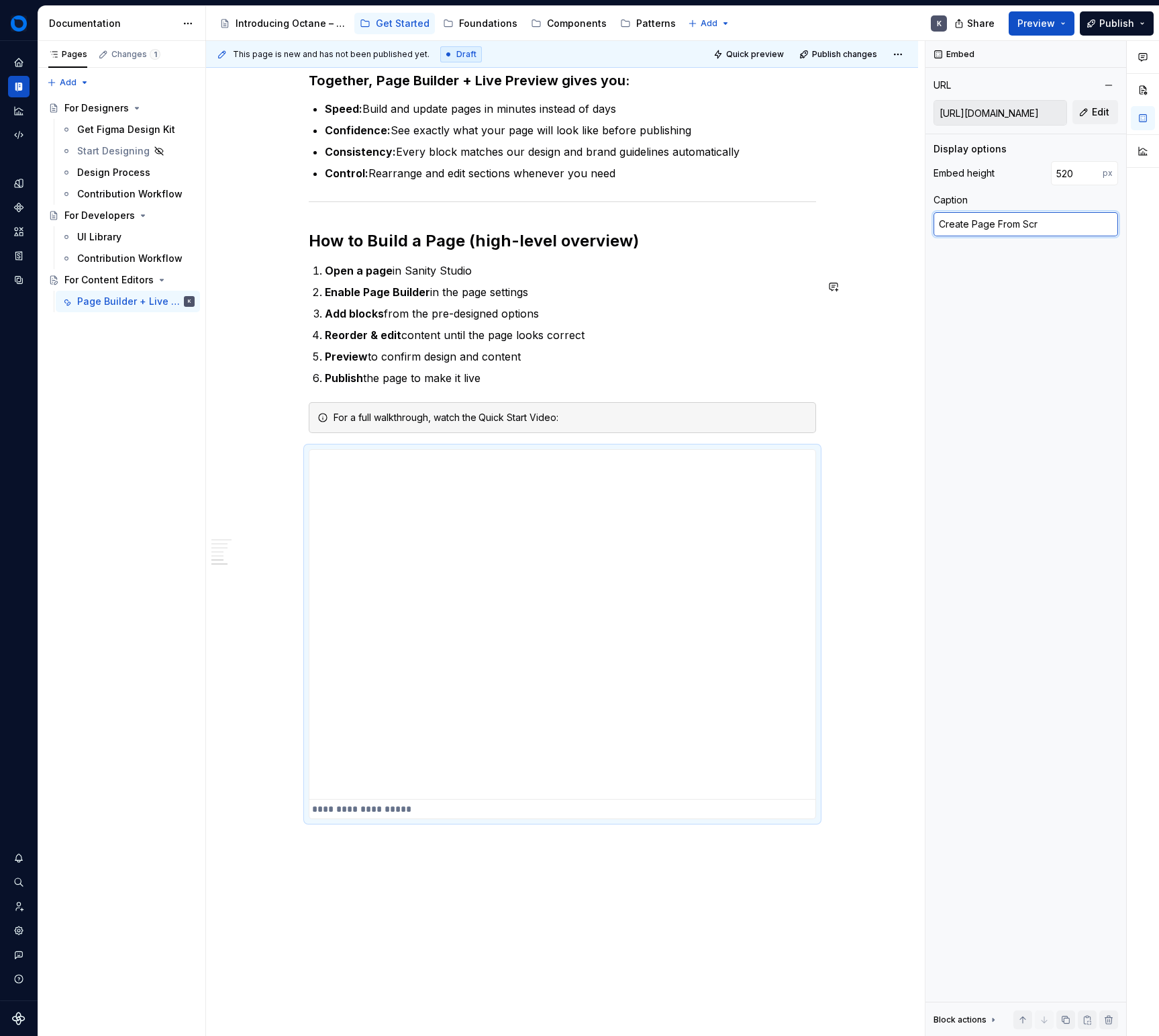
type textarea "Create Page From Scra"
type textarea "*"
type textarea "Create Page From Scrat"
type textarea "*"
type textarea "Create Page From Scratc"
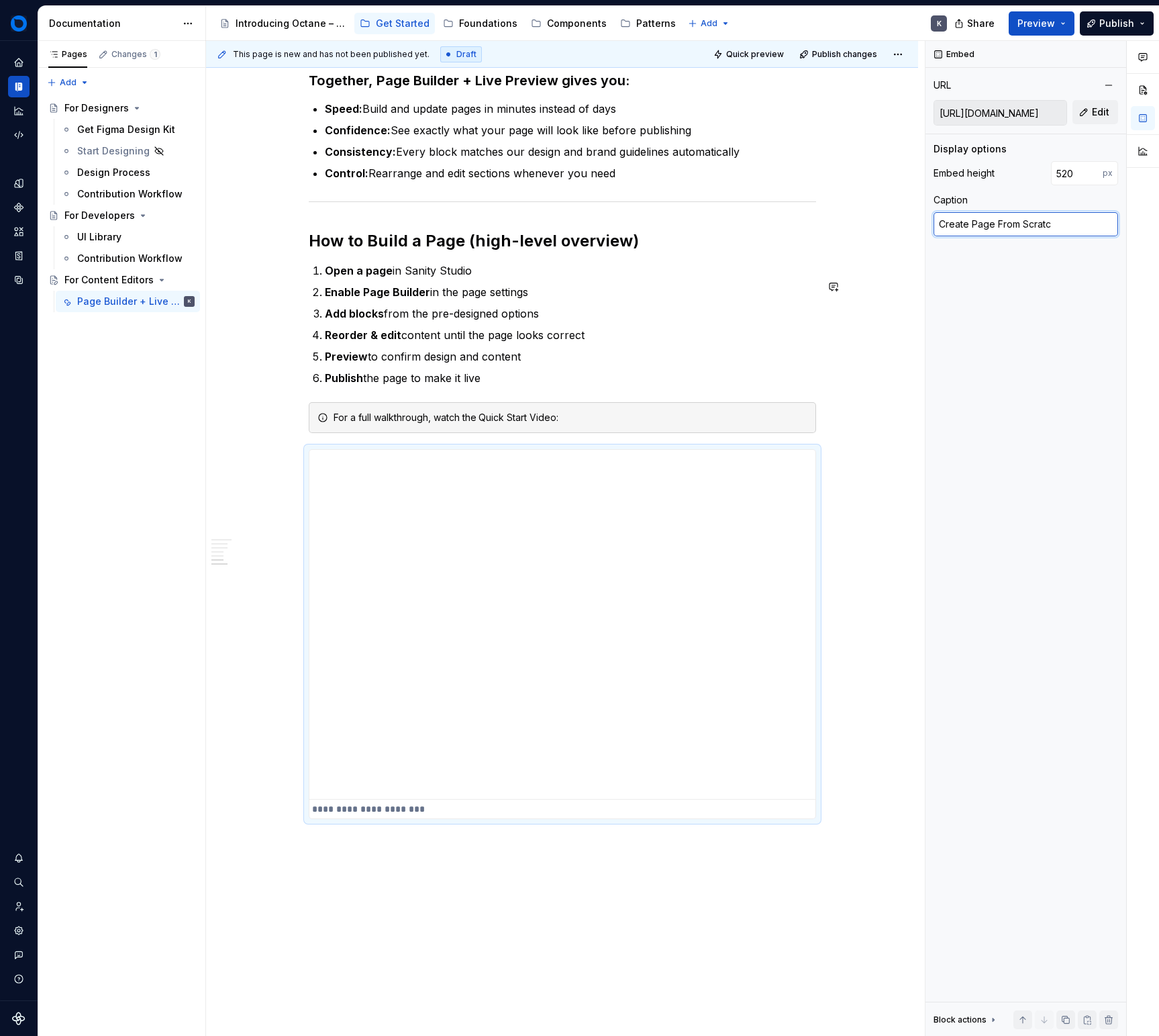
type textarea "*"
type textarea "Create Page From Scratch"
type textarea "*"
type textarea "TCreate Page From Scratch"
type textarea "*"
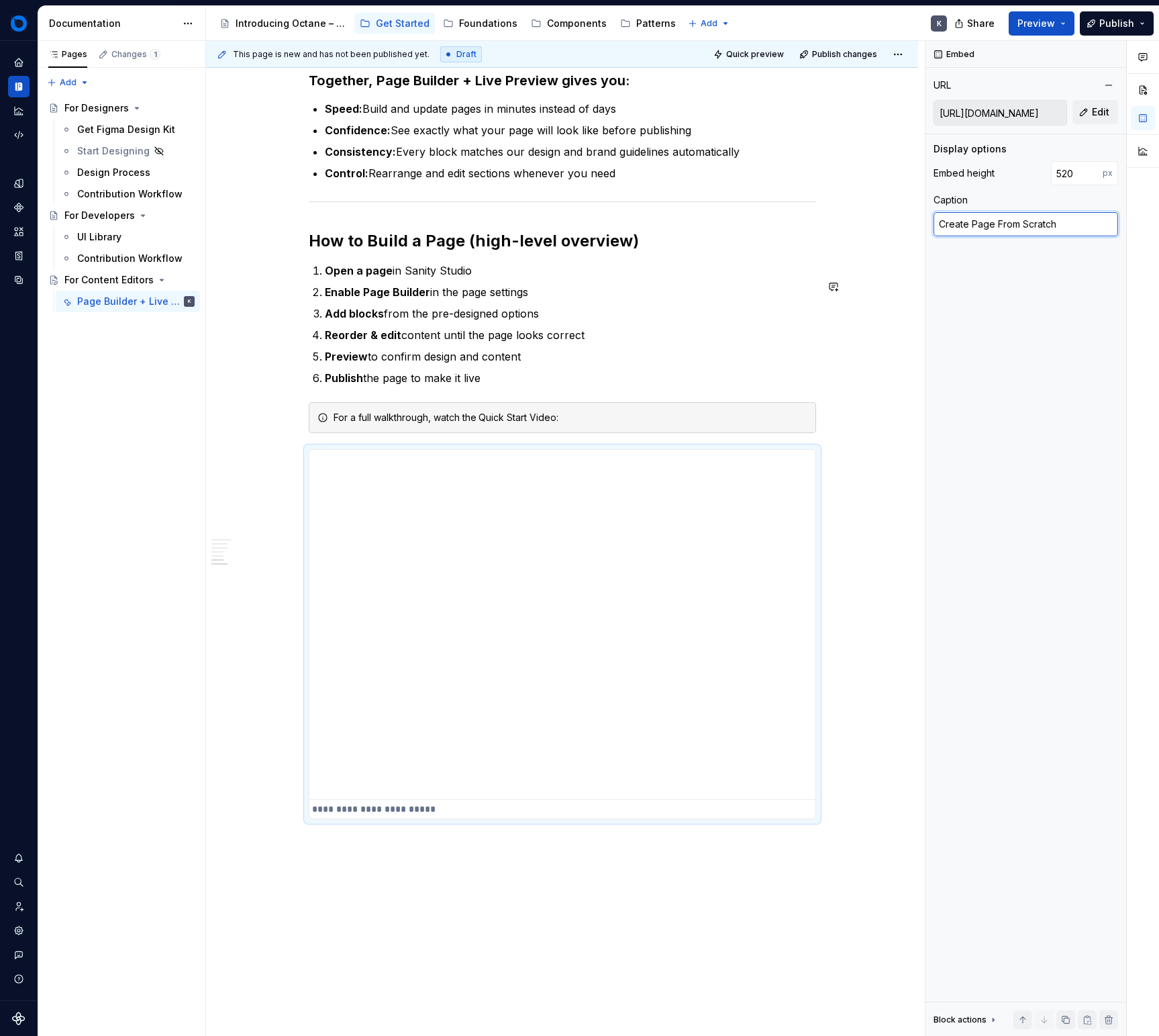
type textarea "GCreate Page From Scratch"
type textarea "*"
type textarea "GuiCreate Page From Scratch"
type textarea "*"
type textarea "GuidCreate Page From Scratch"
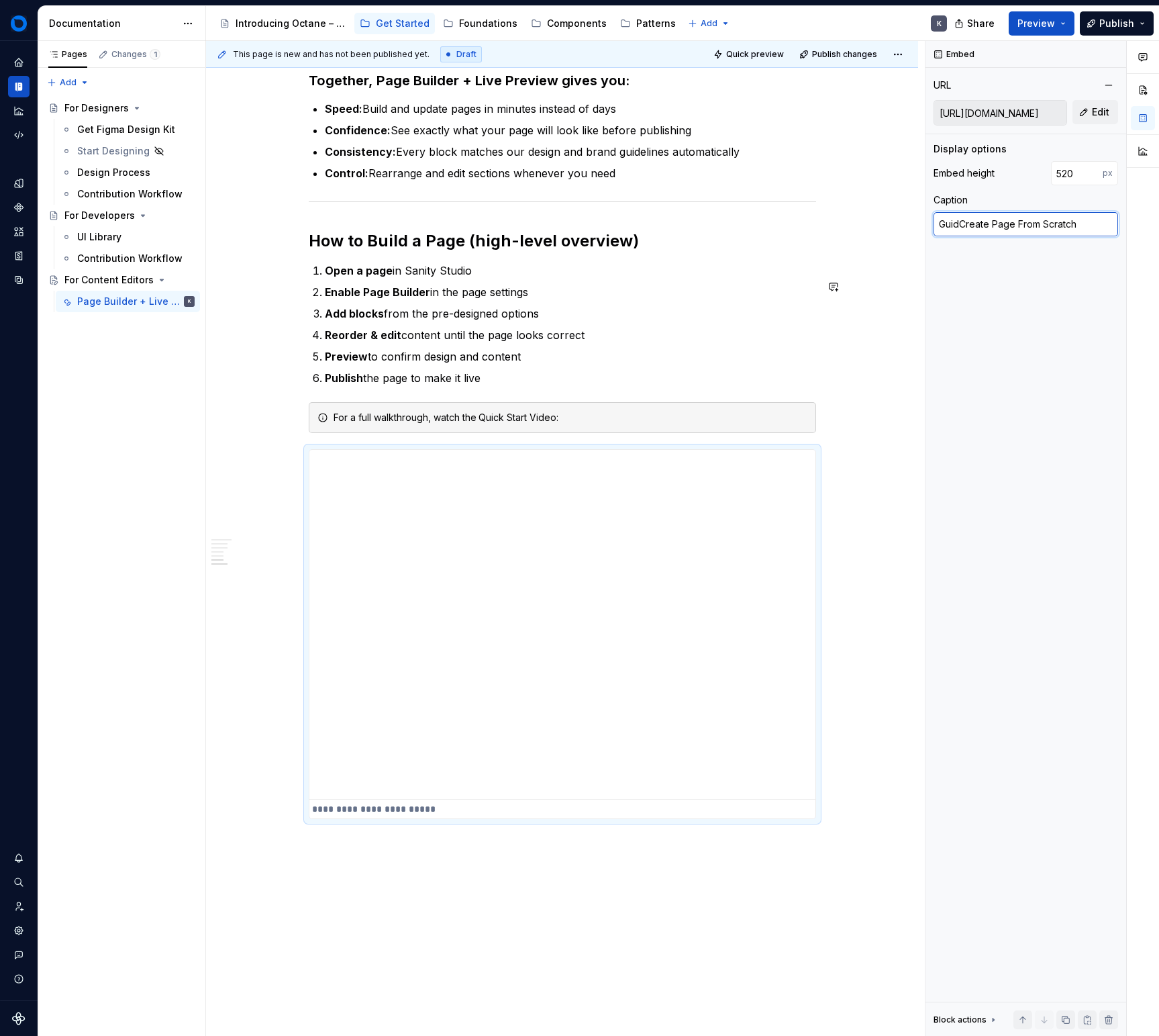
type textarea "*"
type textarea "GuideCreate Page From Scratch"
type textarea "*"
type textarea "Guide Create Page From Scratch"
type textarea "*"
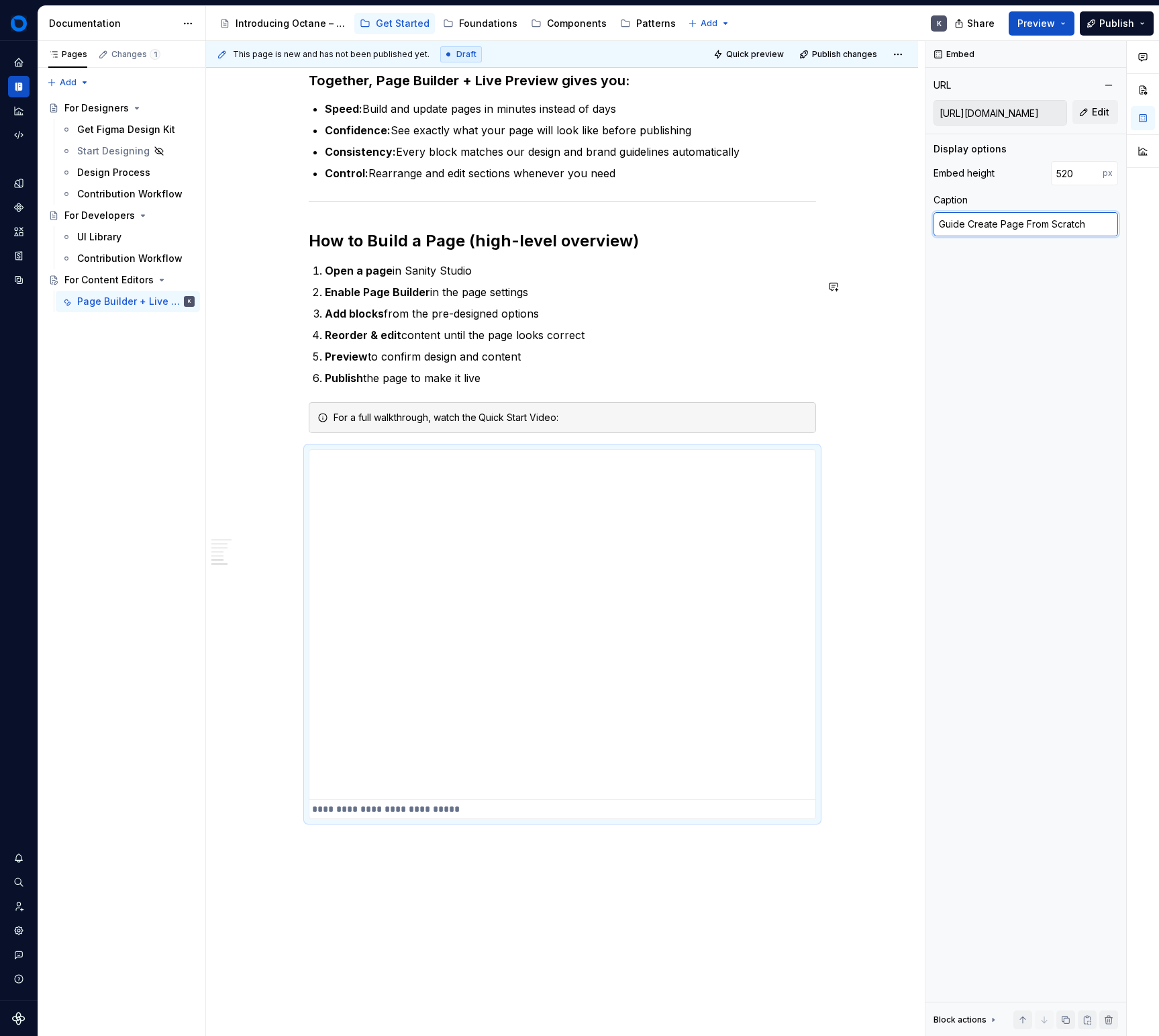
type textarea "Guide hCreate Page From Scratch"
type textarea "*"
type textarea "Guide howCreate Page From Scratch"
type textarea "*"
type textarea "Guide how tCreate Page From Scratch"
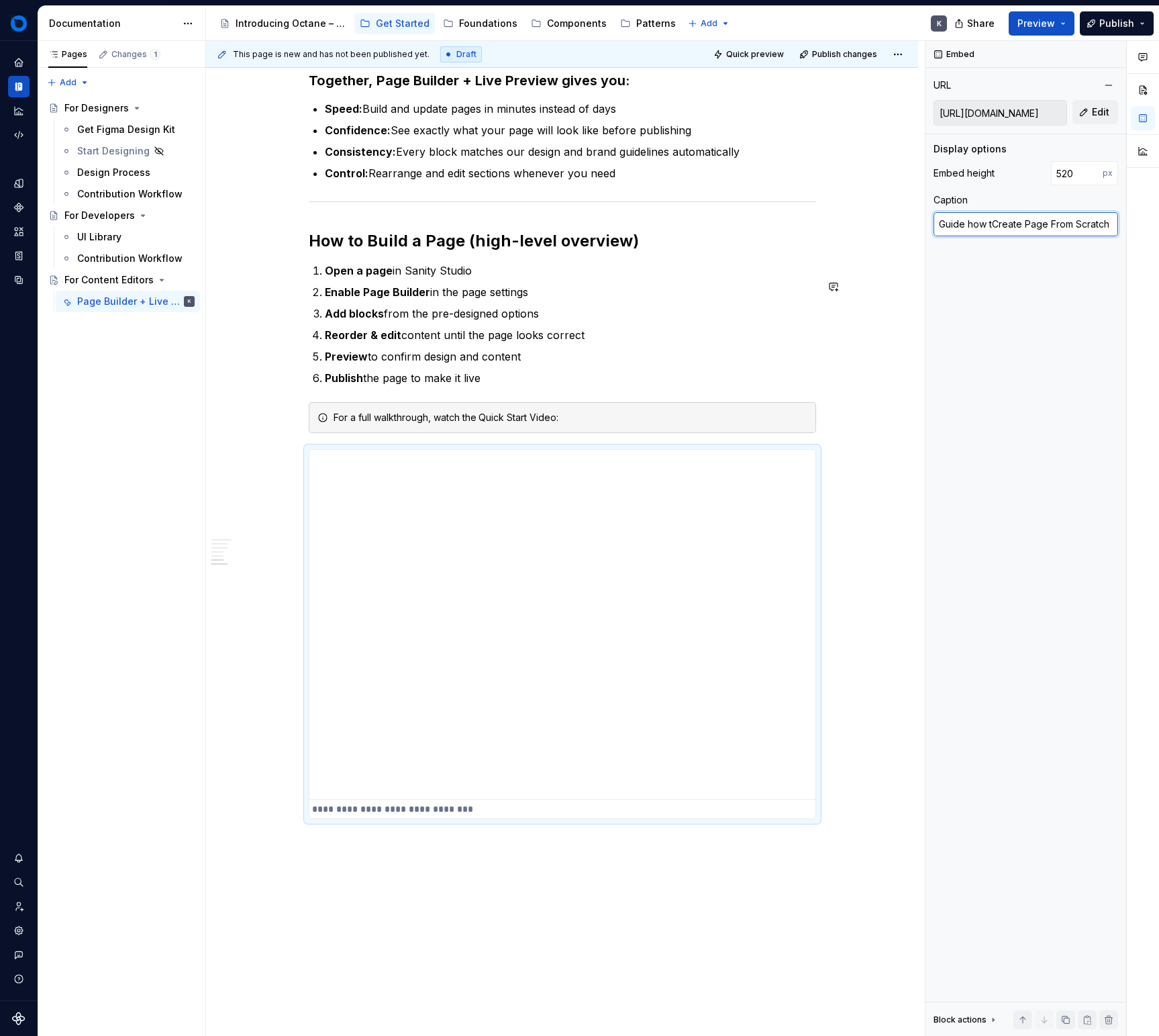
type textarea "*"
type textarea "Guide how toCreate Page From Scratch"
type textarea "*"
type textarea "Guide how to Create Page From Scratch"
type textarea "*"
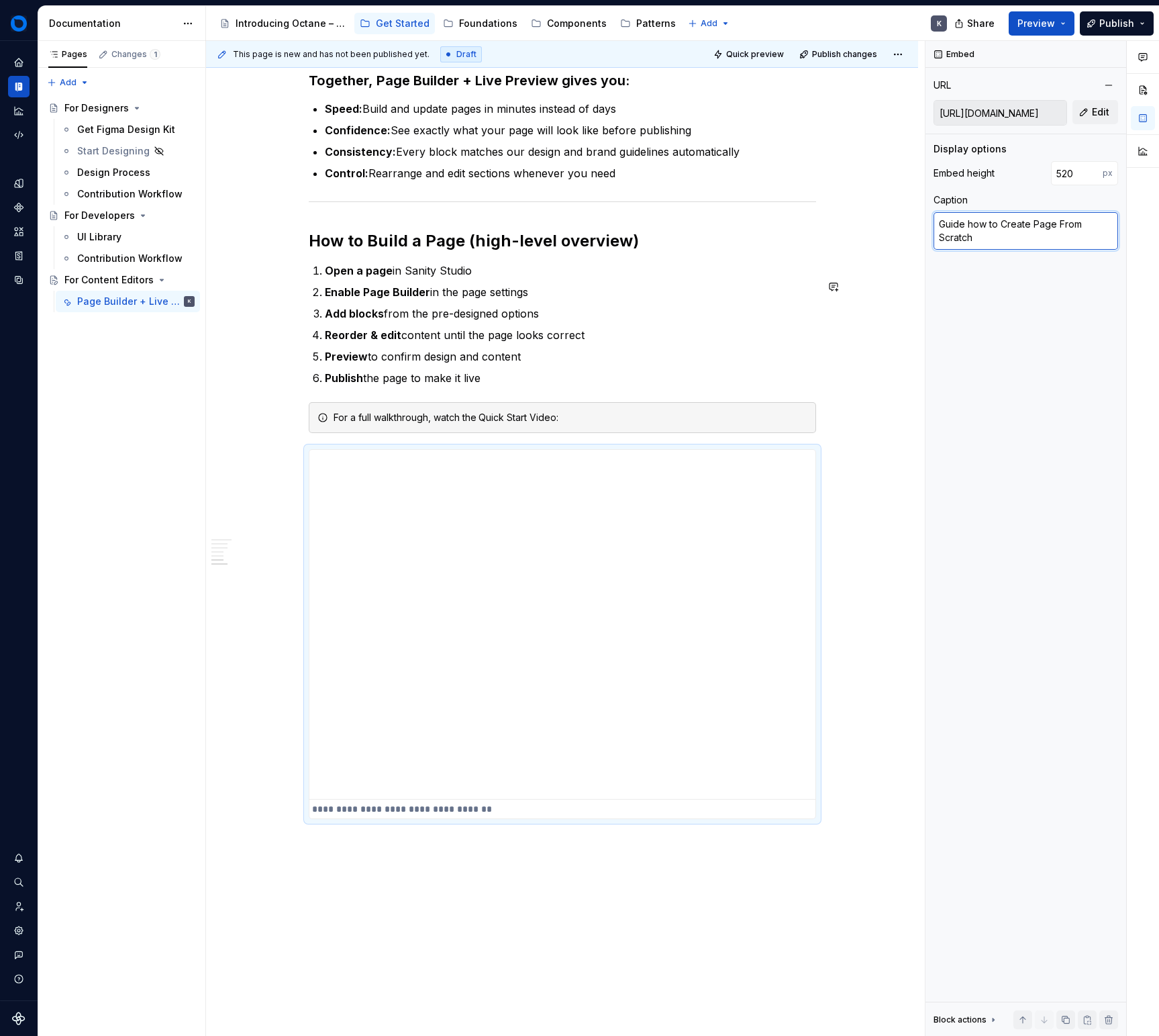
type textarea "Guide how to reate Page From Scratch"
type textarea "*"
type textarea "Guide how to create Page From Scratch"
click at [1043, 224] on textarea "Guide how to create Page From Scratch" at bounding box center [1026, 231] width 185 height 38
type textarea "*"
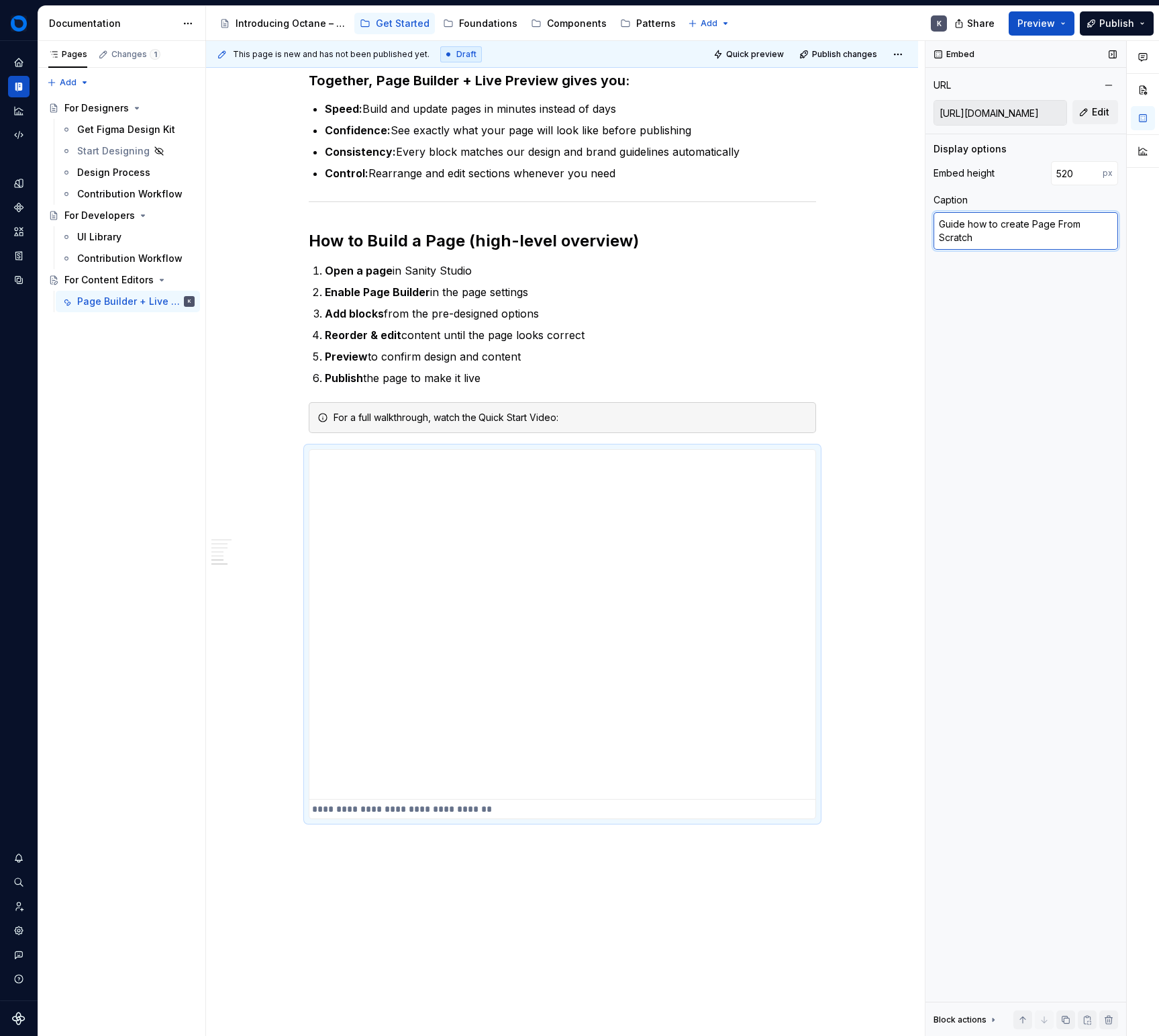
type textarea "Guide how to create p"
type textarea "*"
type textarea "Guide how to create pa"
type textarea "*"
type textarea "Guide how to create pag"
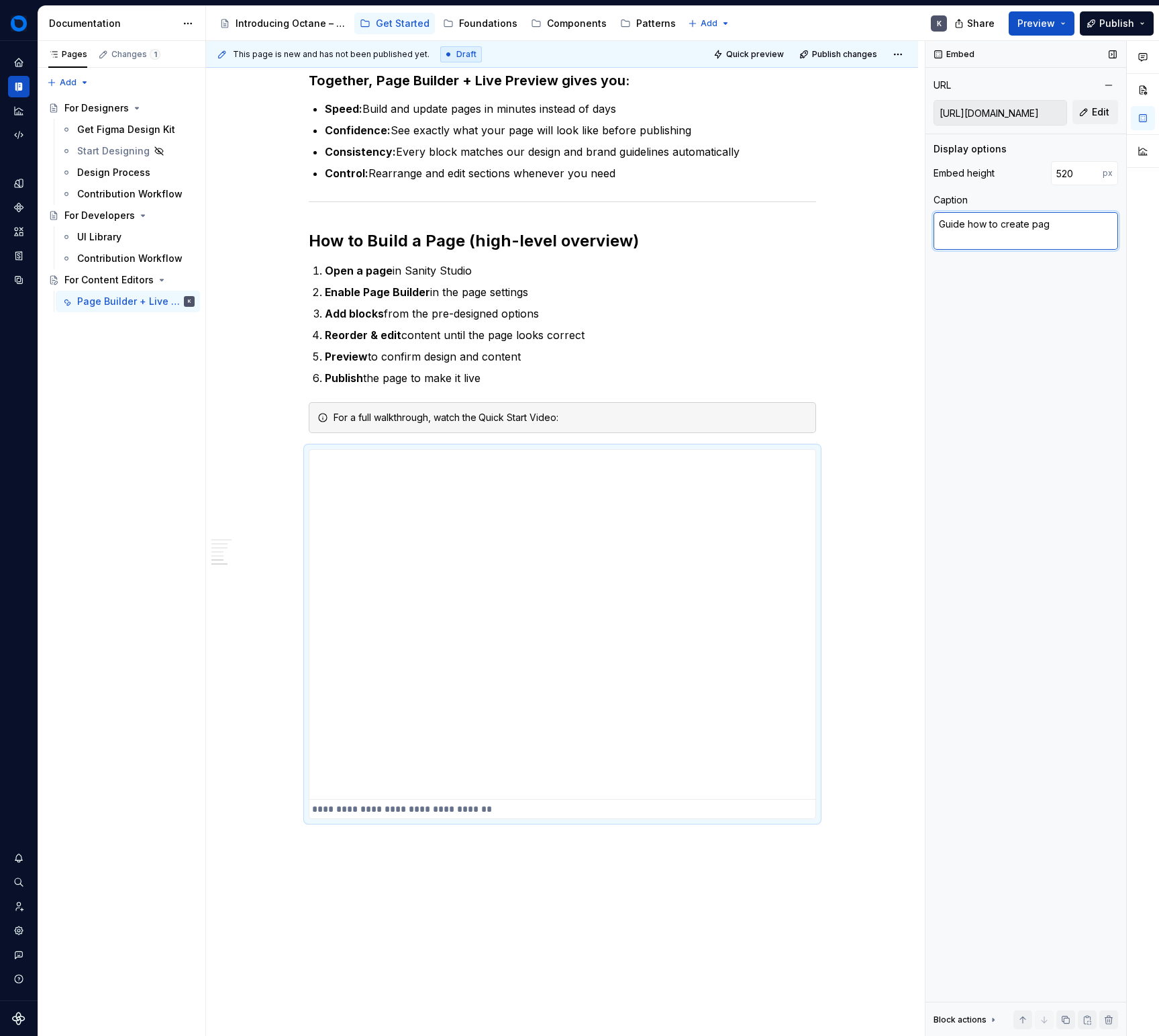
type textarea "*"
type textarea "Guide how to create page"
type textarea "*"
type textarea "Guide how to create page"
type textarea "*"
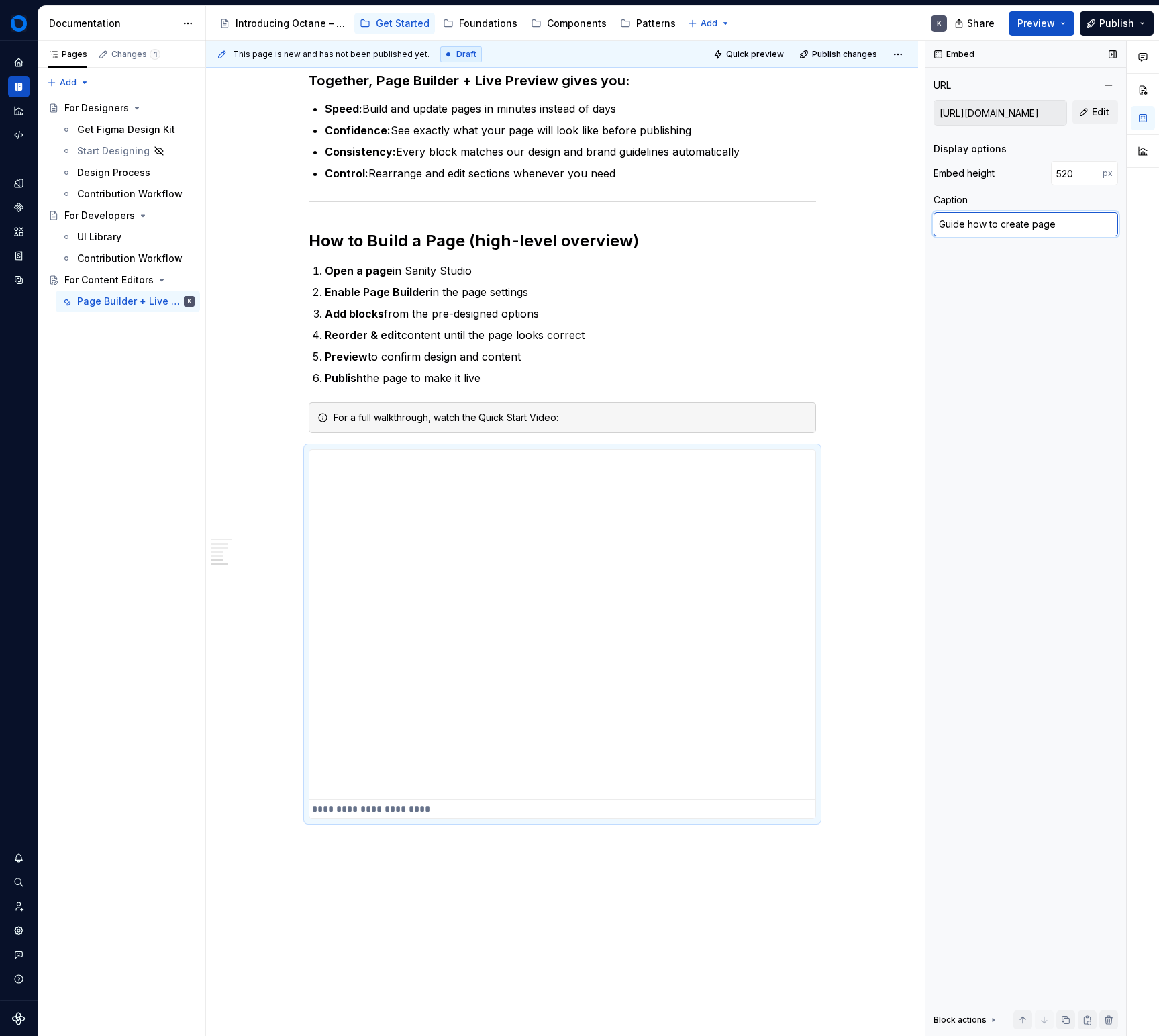
type textarea "Guide how to create page f"
type textarea "*"
type textarea "Guide how to create page fr"
type textarea "*"
type textarea "Guide how to create page from"
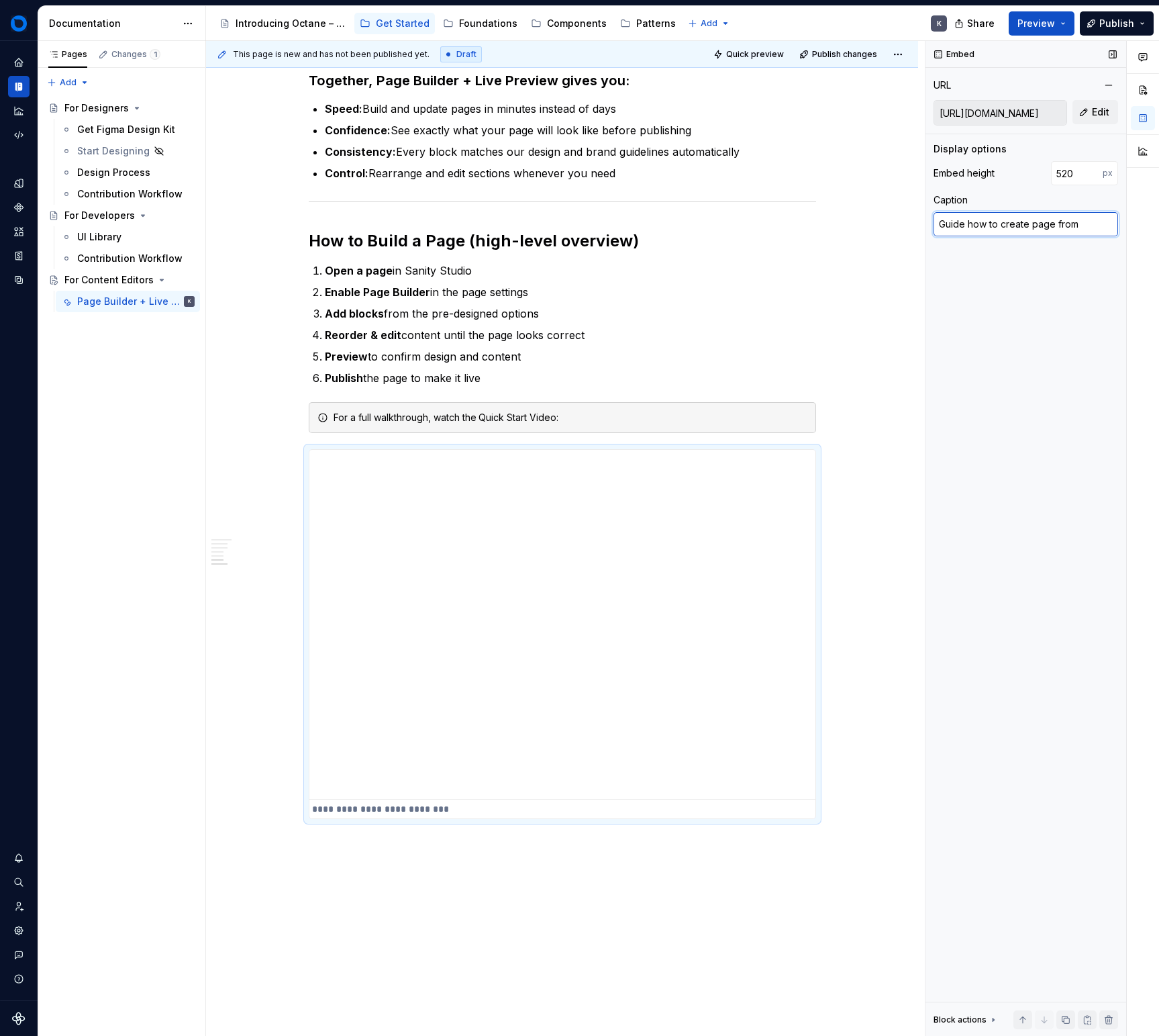
type textarea "*"
type textarea "Guide how to create page from"
type textarea "*"
type textarea "Guide how to create page from s"
type textarea "*"
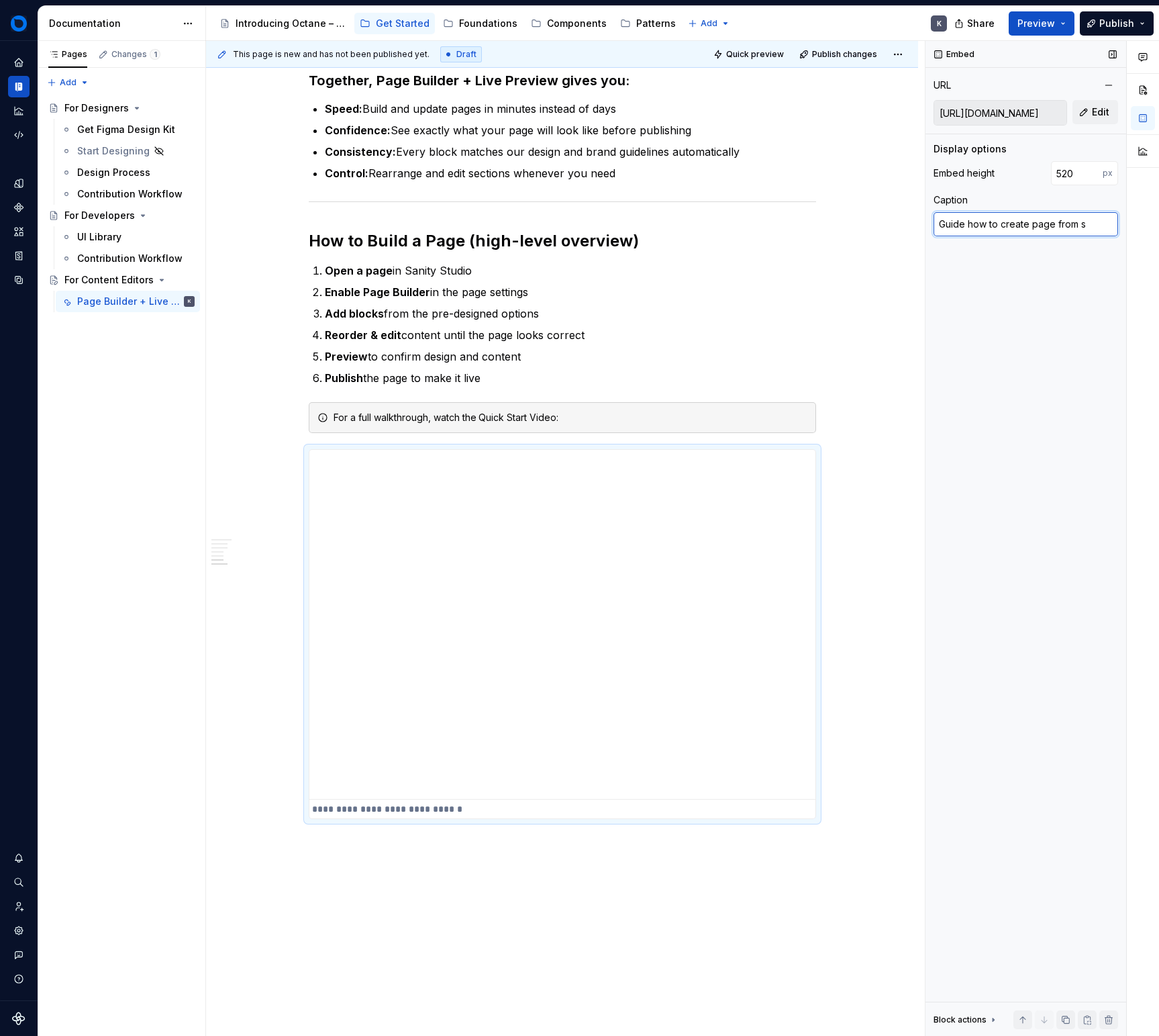
type textarea "Guide how to create page from st"
type textarea "*"
type textarea "Guide how to create page from stc"
type textarea "*"
type textarea "Guide how to create page from st"
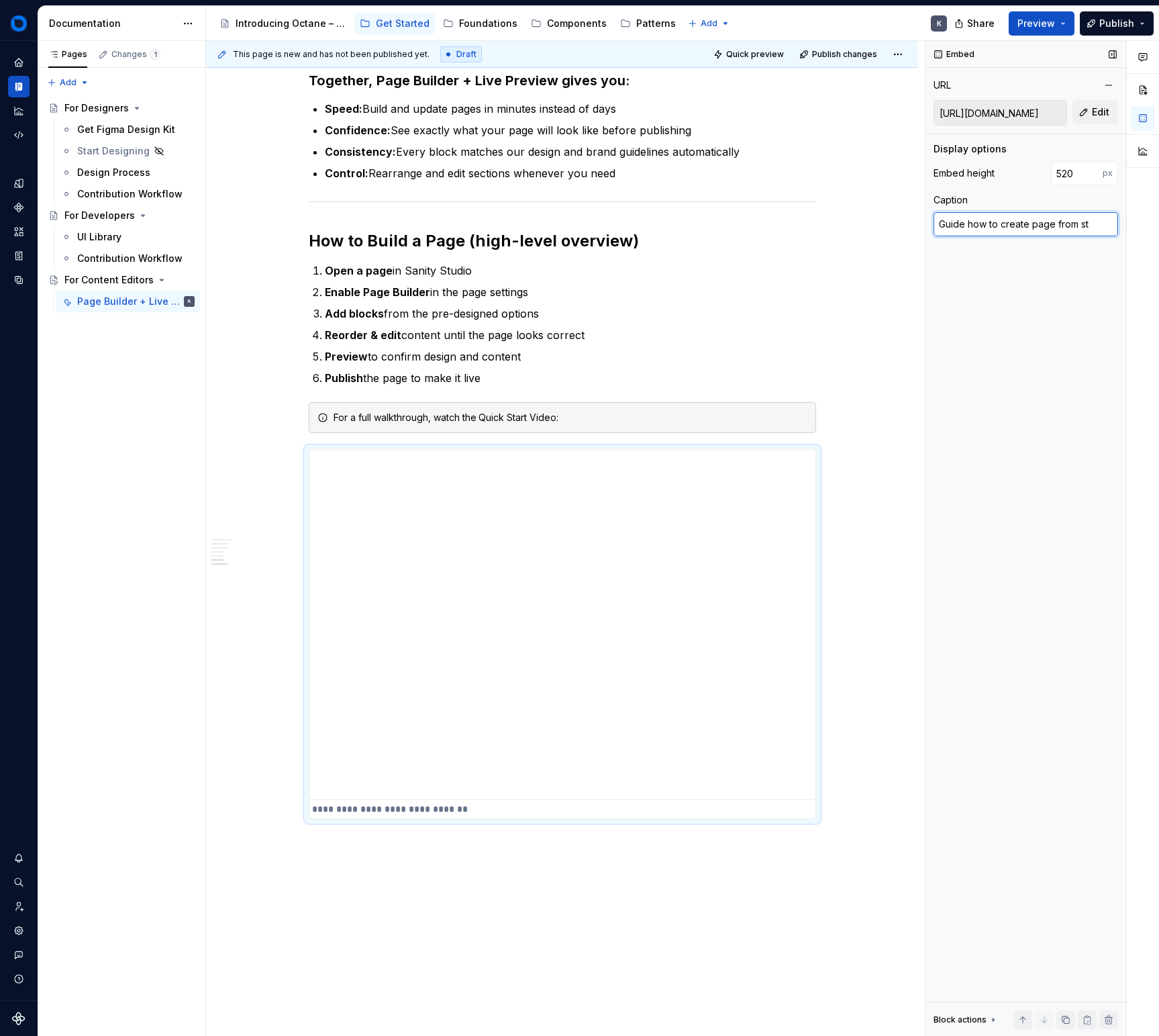
type textarea "*"
type textarea "Guide how to create page from s"
type textarea "*"
type textarea "Guide how to create page from sc"
type textarea "*"
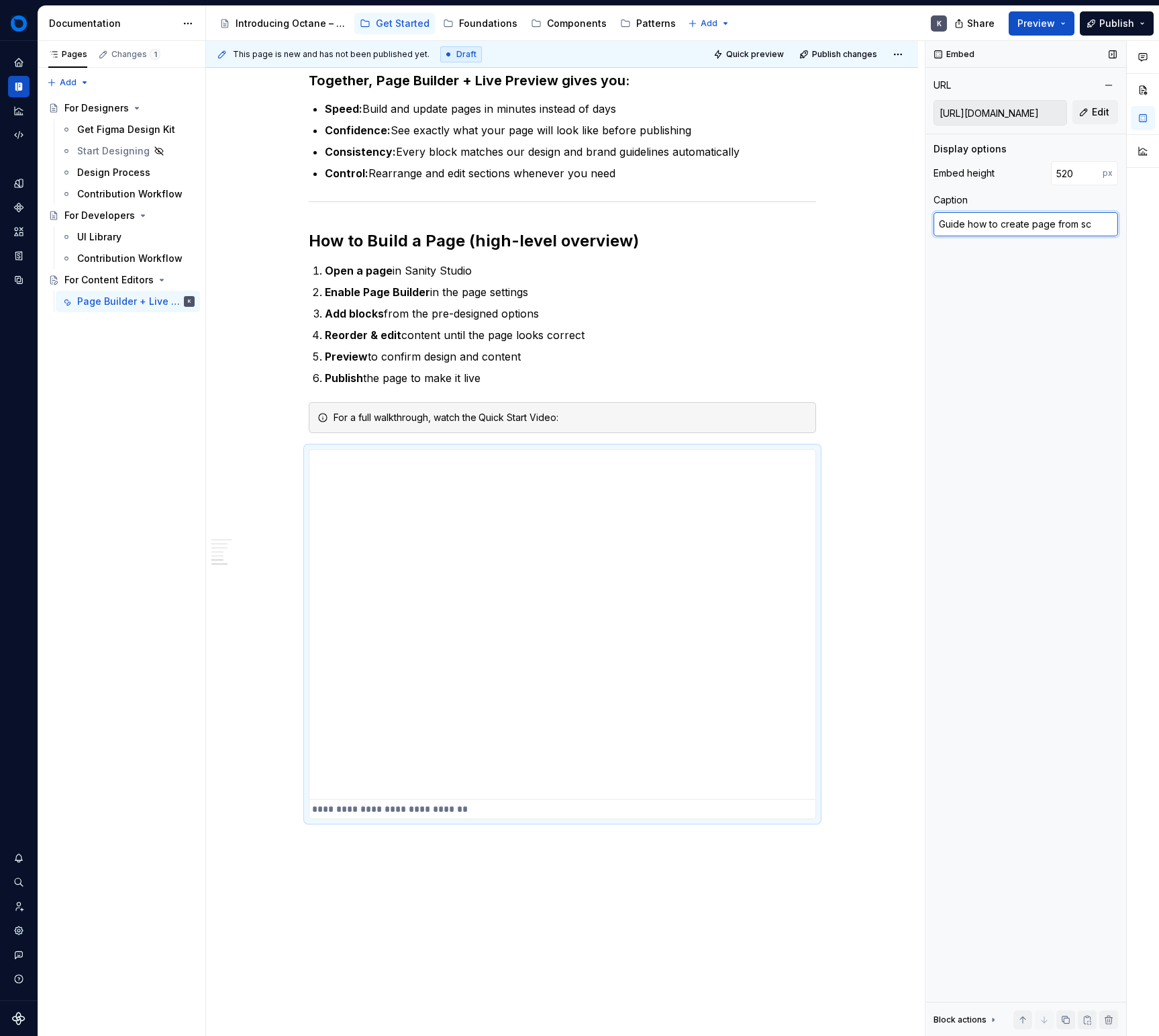
type textarea "Guide how to create page from scr"
type textarea "*"
type textarea "Guide how to create page from sc"
type textarea "*"
type textarea "Guide how to create page from sc"
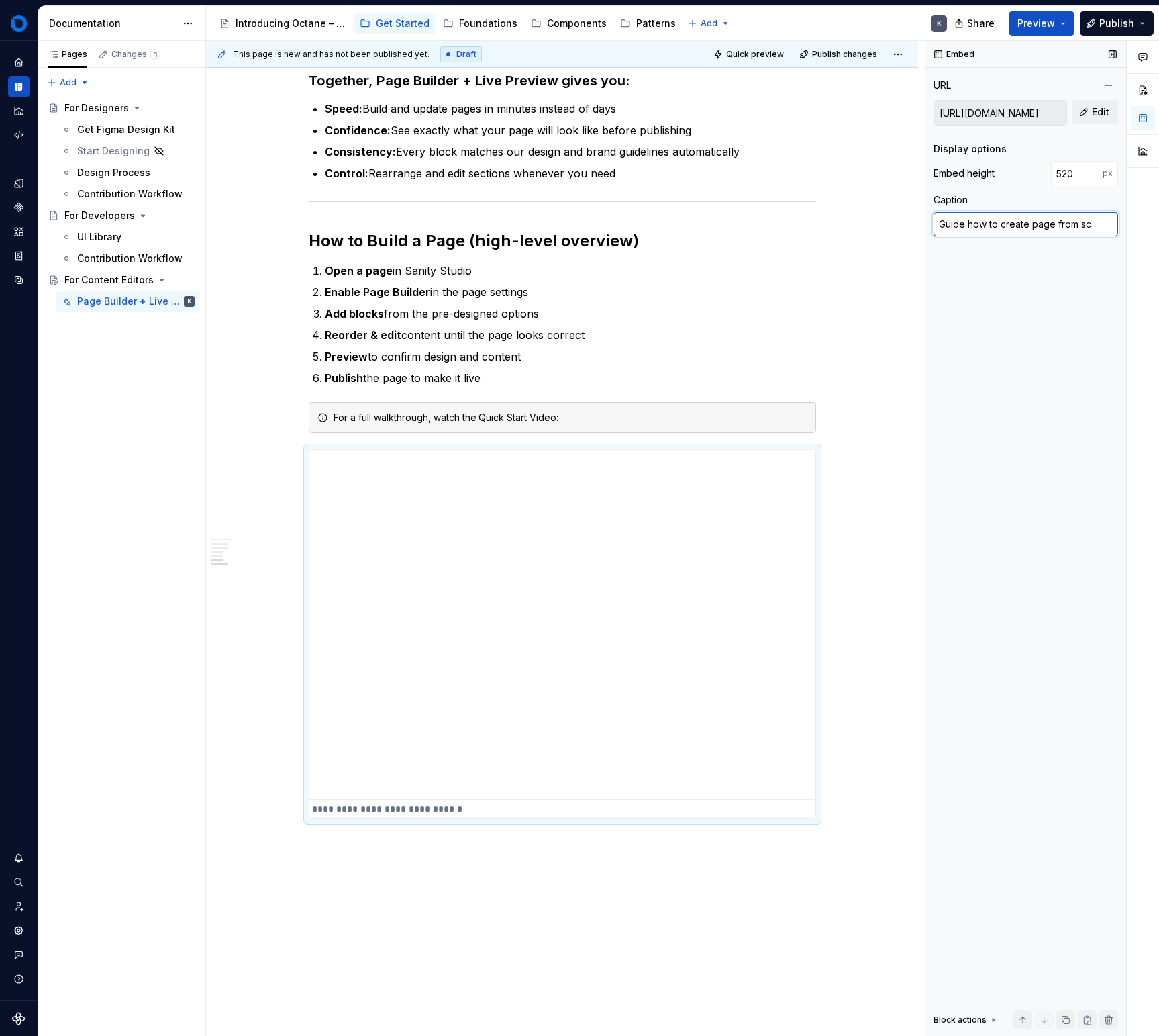
type textarea "*"
type textarea "Guide how to create page from sct"
type textarea "*"
type textarea "Guide how to create page from sc"
type textarea "*"
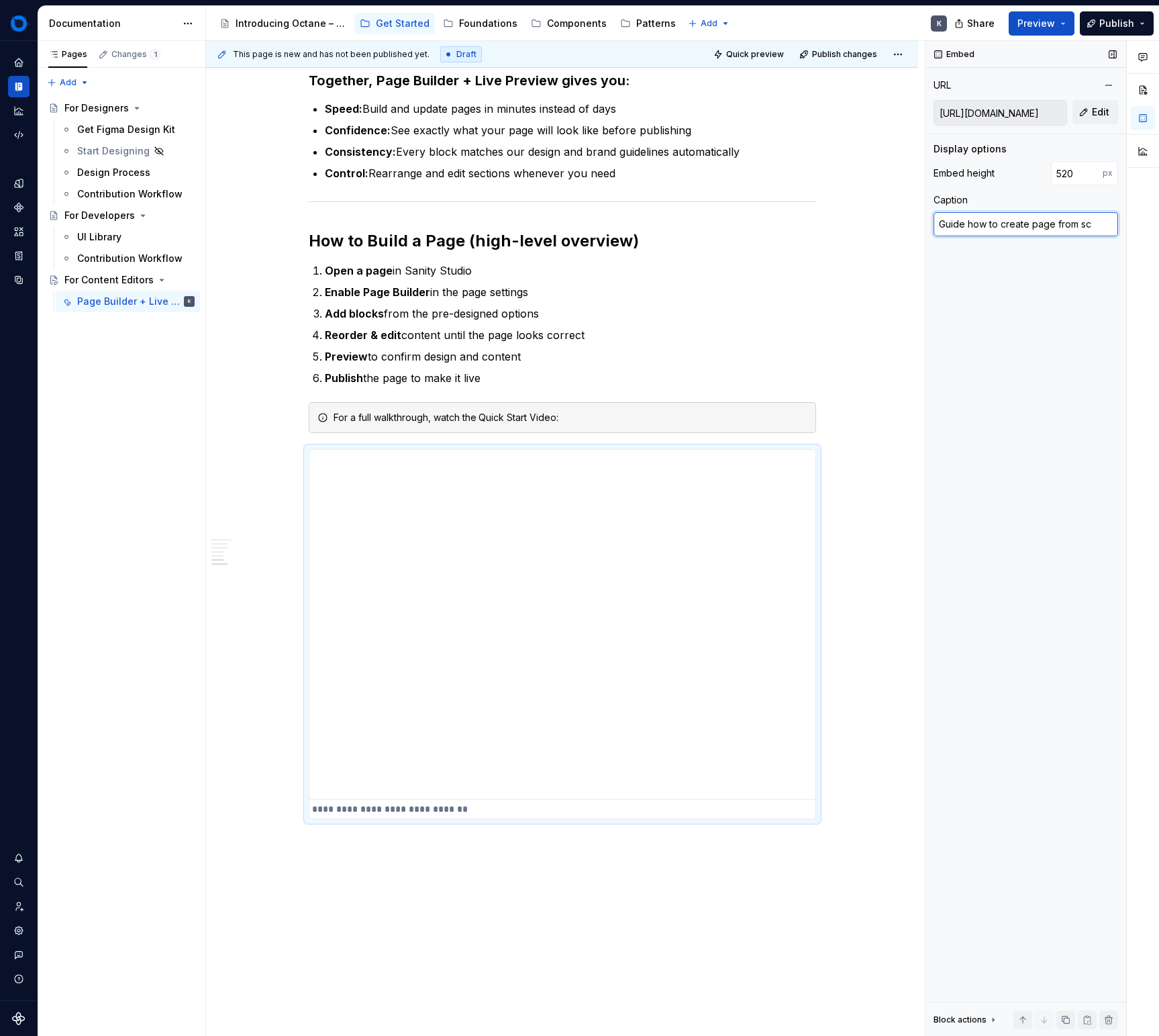
type textarea "Guide how to create page from s"
type textarea "*"
type textarea "Guide how to create page from st"
type textarea "*"
type textarea "Guide how to create page from str"
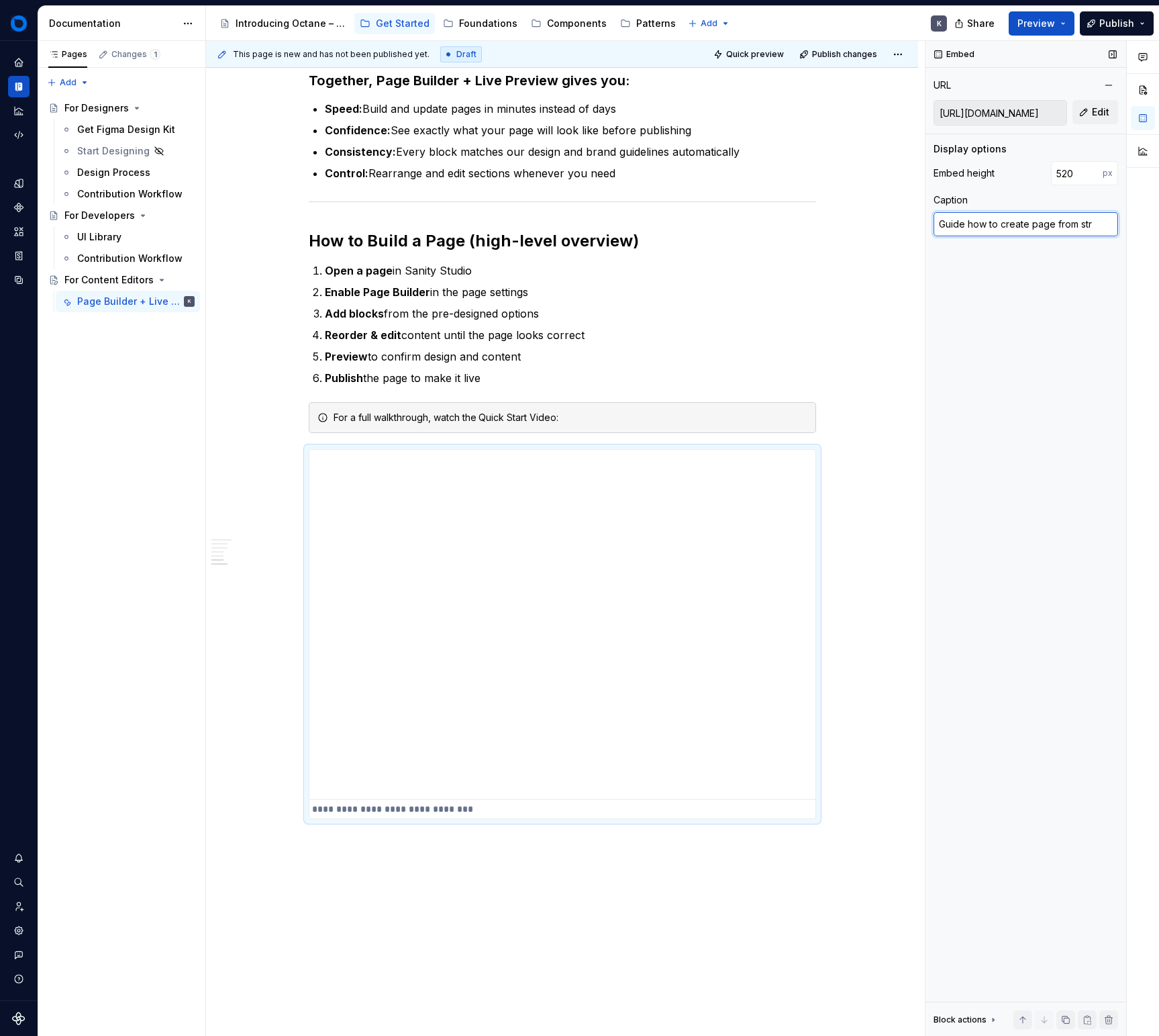
type textarea "*"
type textarea "Guide how to create page from stra"
type textarea "*"
type textarea "Guide how to create page from strat"
type textarea "*"
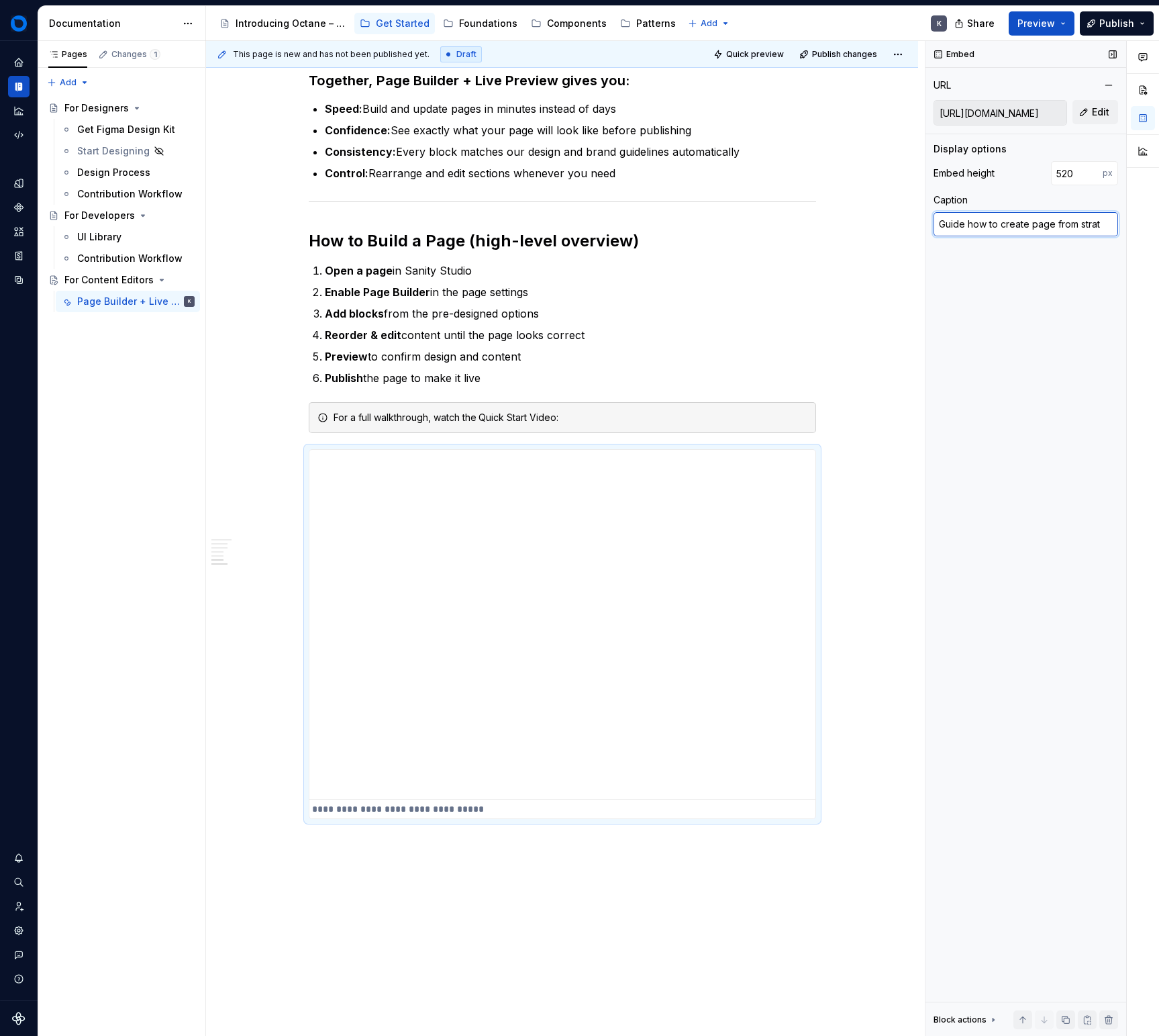
type textarea "Guide how to create page from stratc"
type textarea "*"
type textarea "Guide how to create page from stratch"
type textarea "*"
type textarea "Guide how to create page from"
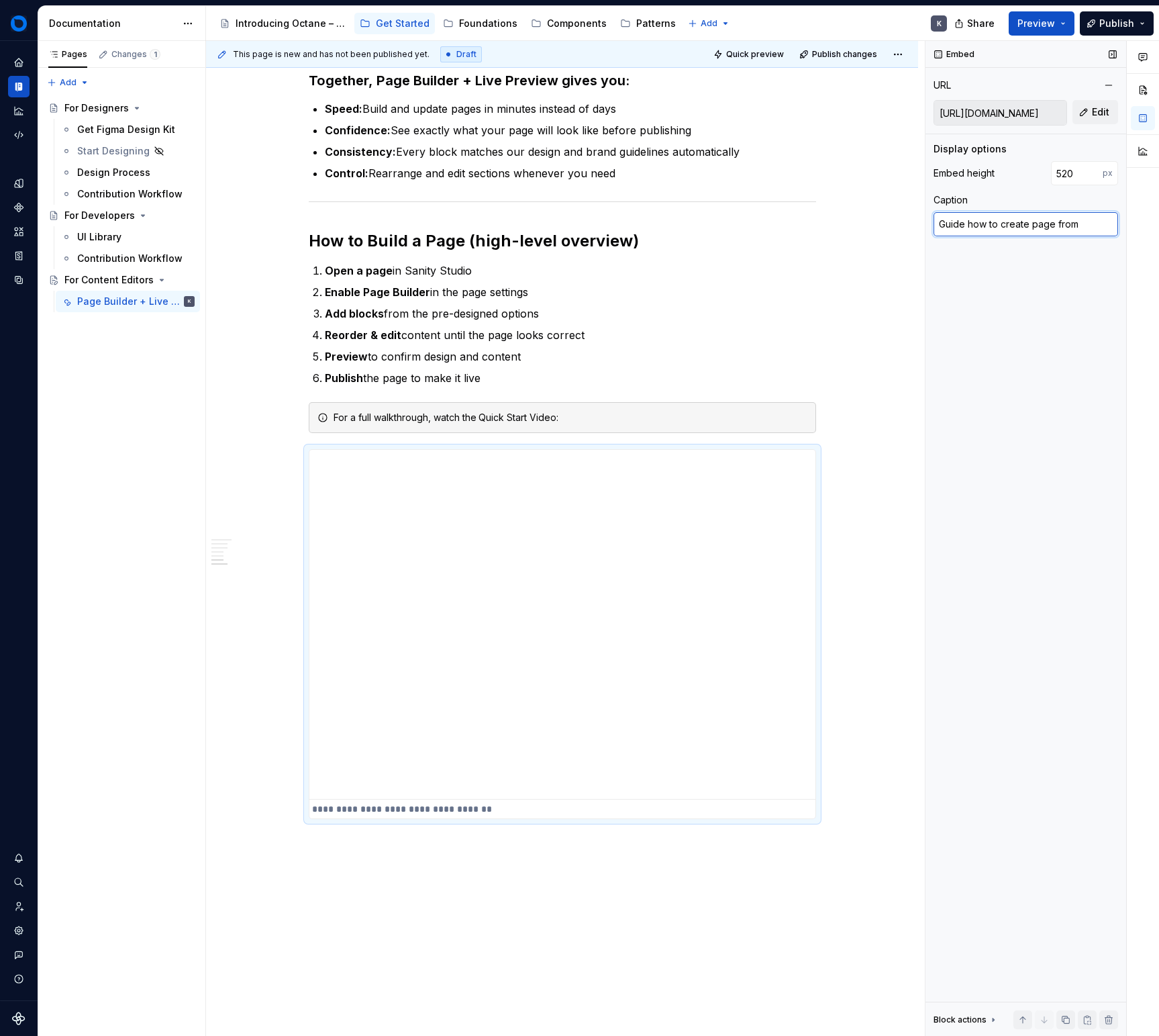
type textarea "*"
type textarea "Guide how to create page from s"
type textarea "*"
type textarea "Guide how to create page from sc"
type textarea "*"
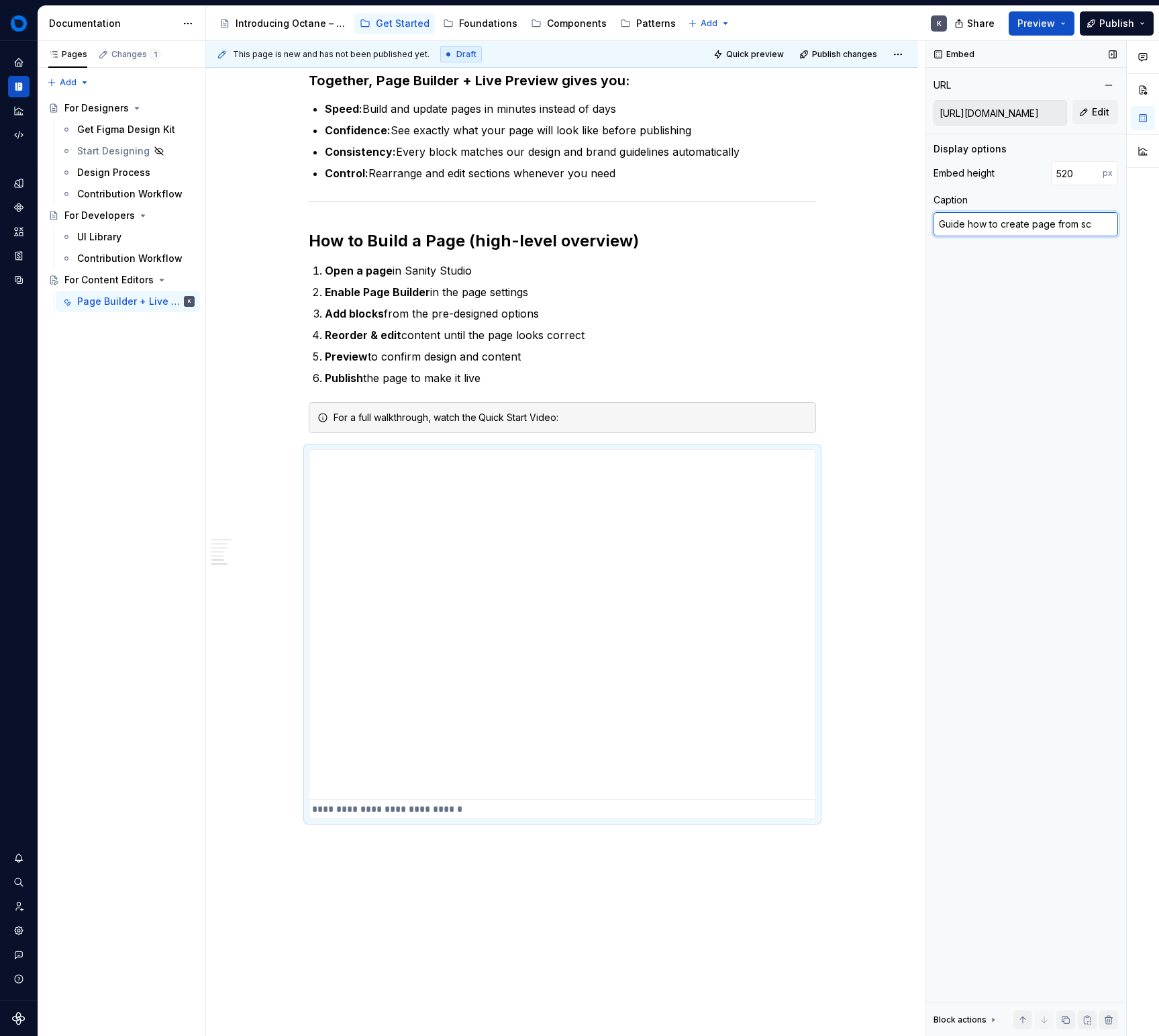
type textarea "Guide how to create page from sct"
type textarea "*"
type textarea "Guide how to create page from sc"
type textarea "*"
type textarea "Guide how to create page from scr"
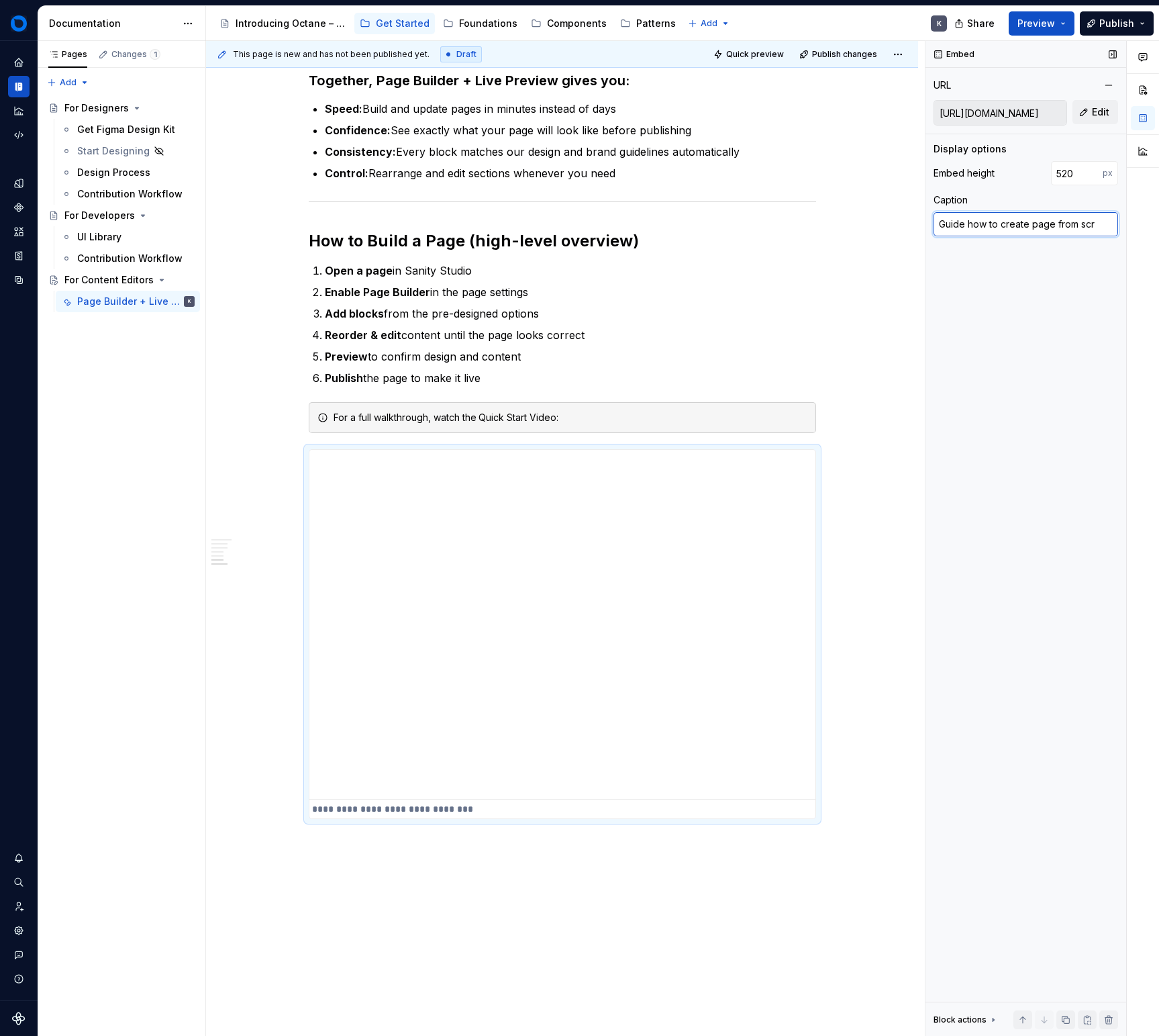
type textarea "*"
type textarea "Guide how to create page from scra"
type textarea "*"
type textarea "Guide how to create page from scrat"
type textarea "*"
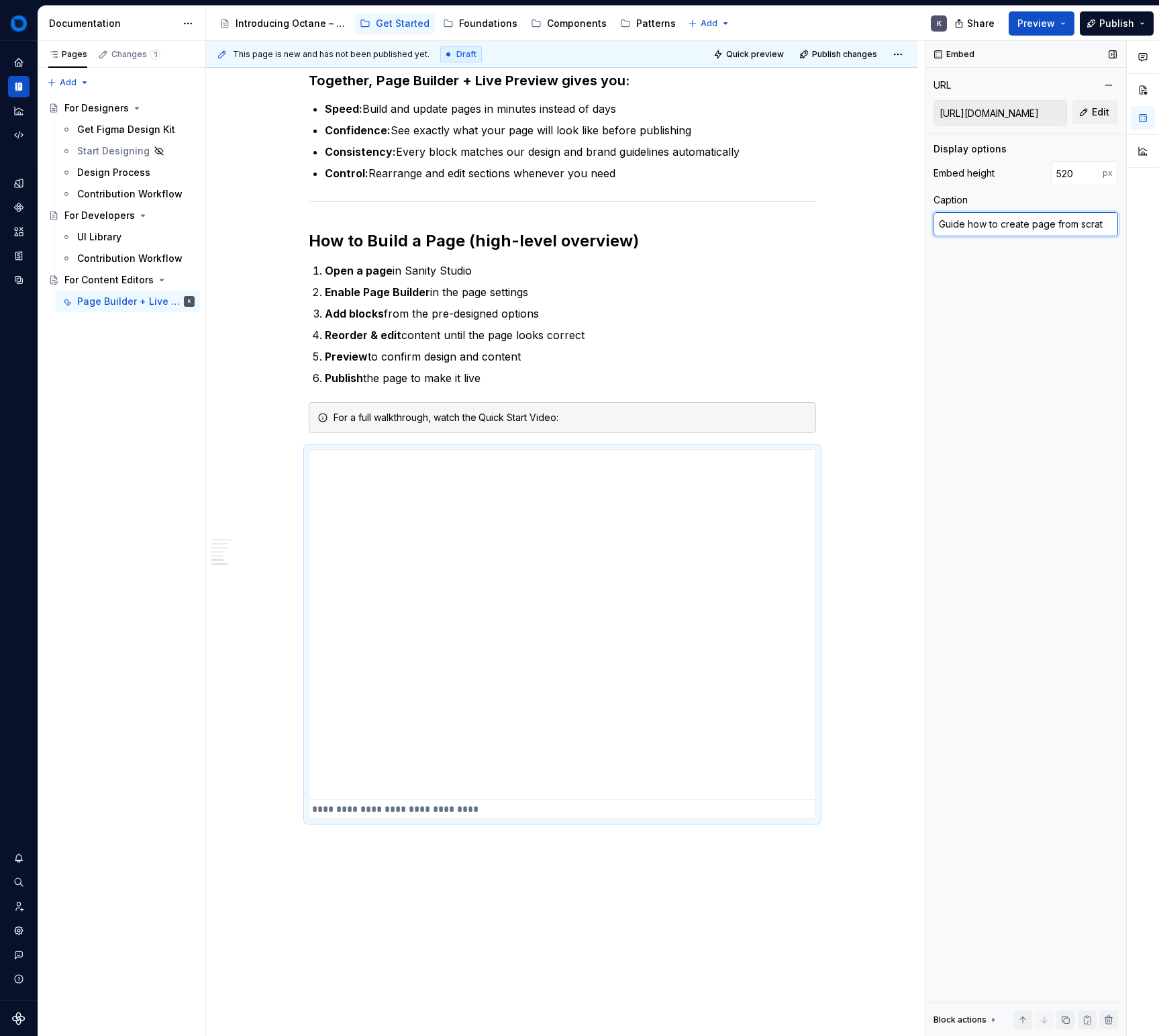
type textarea "Guide how to create page from scratc"
type textarea "*"
type textarea "Guide how to create page from scratch"
type textarea "*"
type textarea "Guide how to create page from scratch."
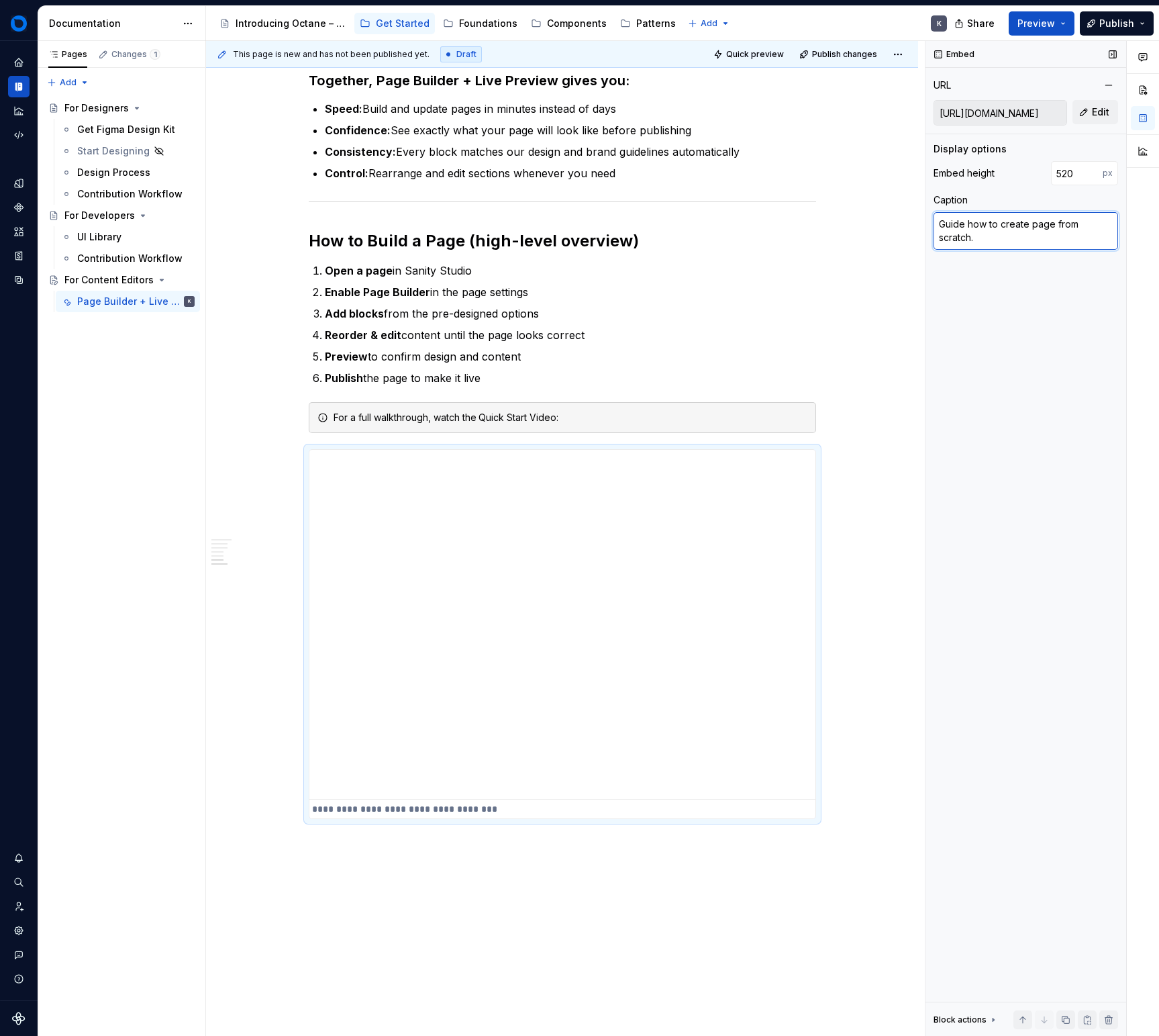
type textarea "*"
type textarea "Guide how to create page from scratch"
click at [806, 472] on div "**********" at bounding box center [562, 461] width 506 height 22
click at [901, 545] on div "Quick Start What is Sanity? Sanity is our content management system (CMS). It’s…" at bounding box center [562, 316] width 712 height 1661
click at [917, 671] on div "Quick Start What is Sanity? Sanity is our content management system (CMS). It’s…" at bounding box center [562, 316] width 712 height 1661
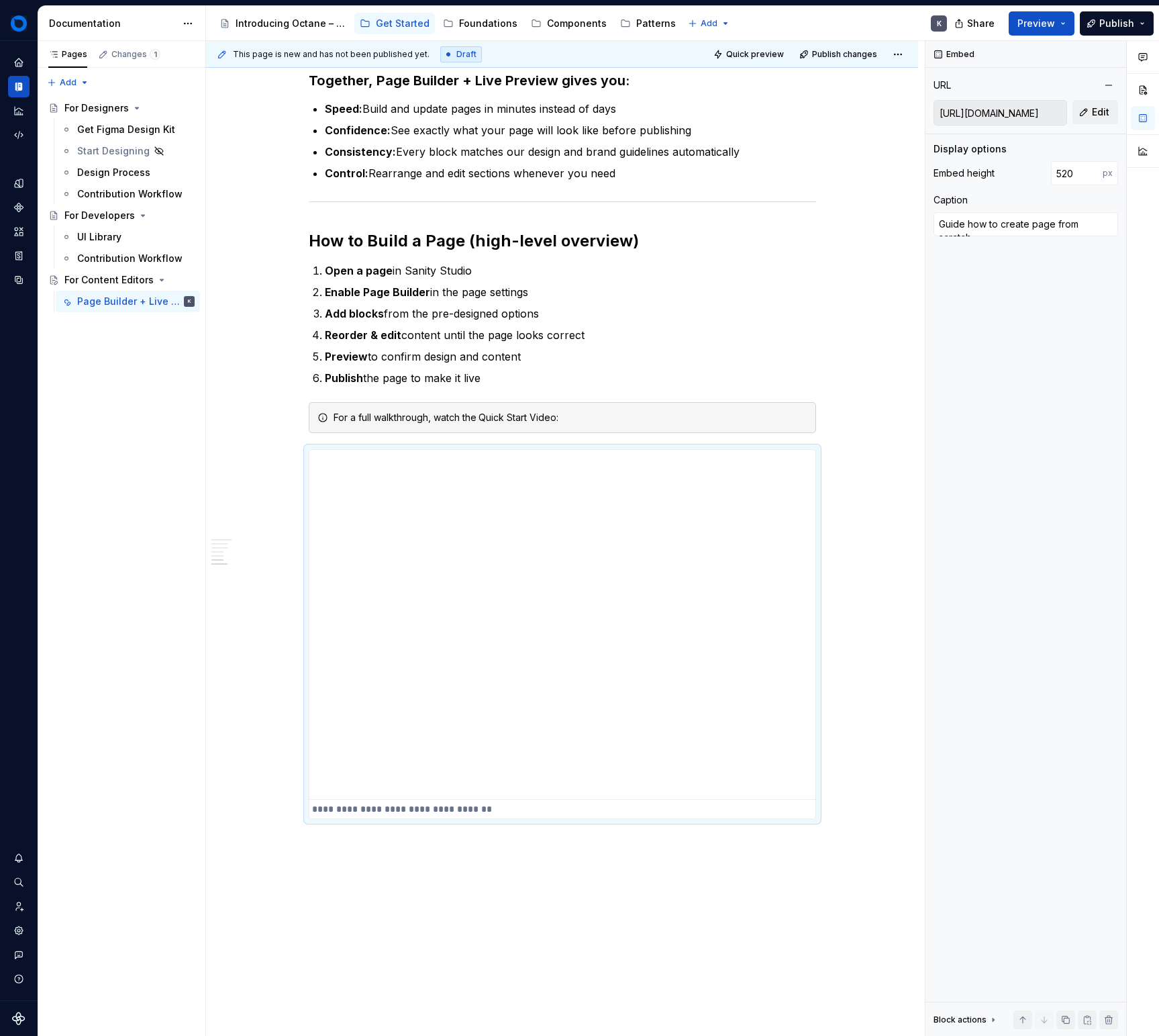
drag, startPoint x: 925, startPoint y: 638, endPoint x: 910, endPoint y: 635, distance: 15.3
click at [925, 638] on div "Embed URL [URL][DOMAIN_NAME] Edit Display options Embed height 520 px Caption G…" at bounding box center [1025, 538] width 201 height 996
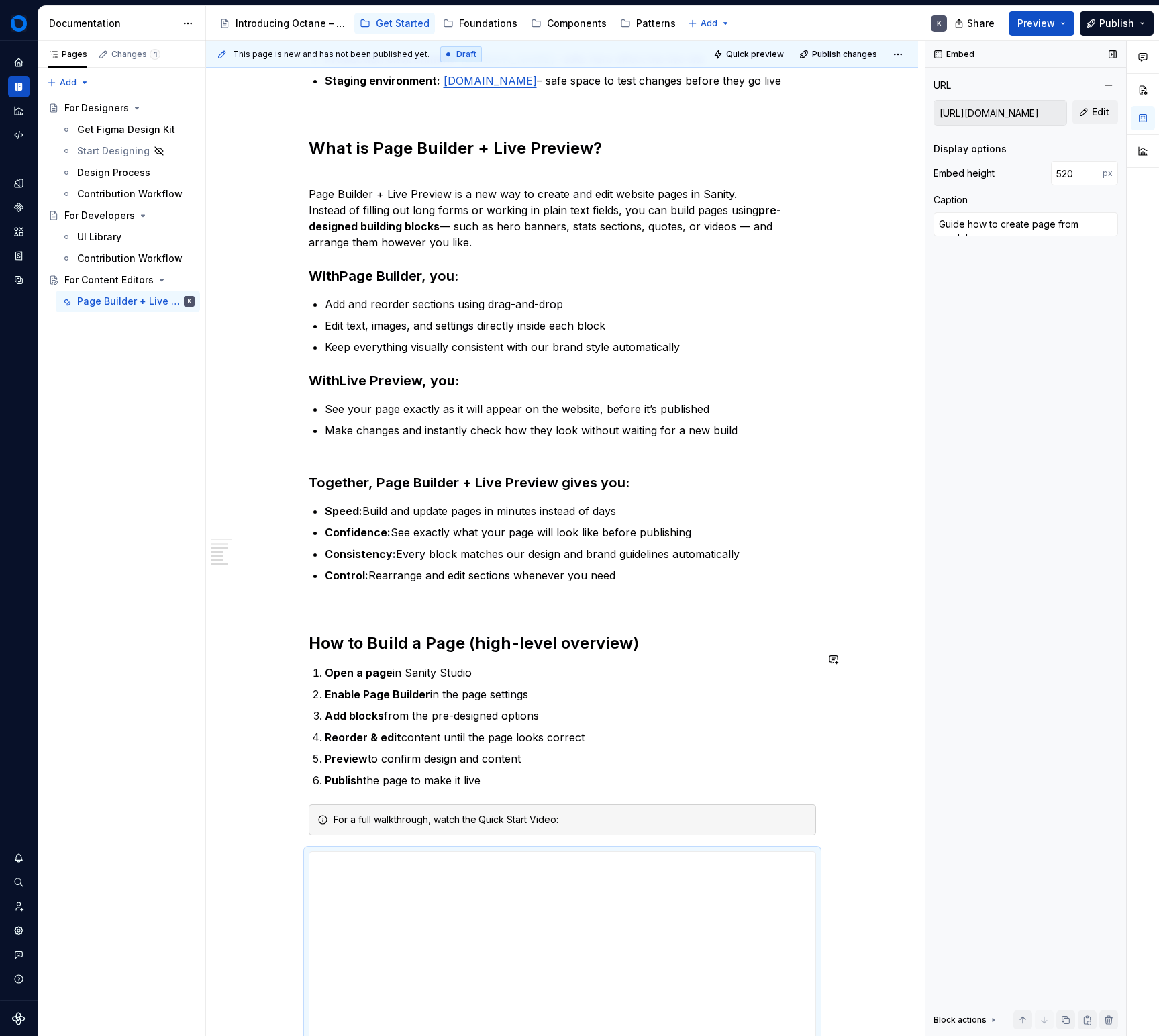
scroll to position [374, 0]
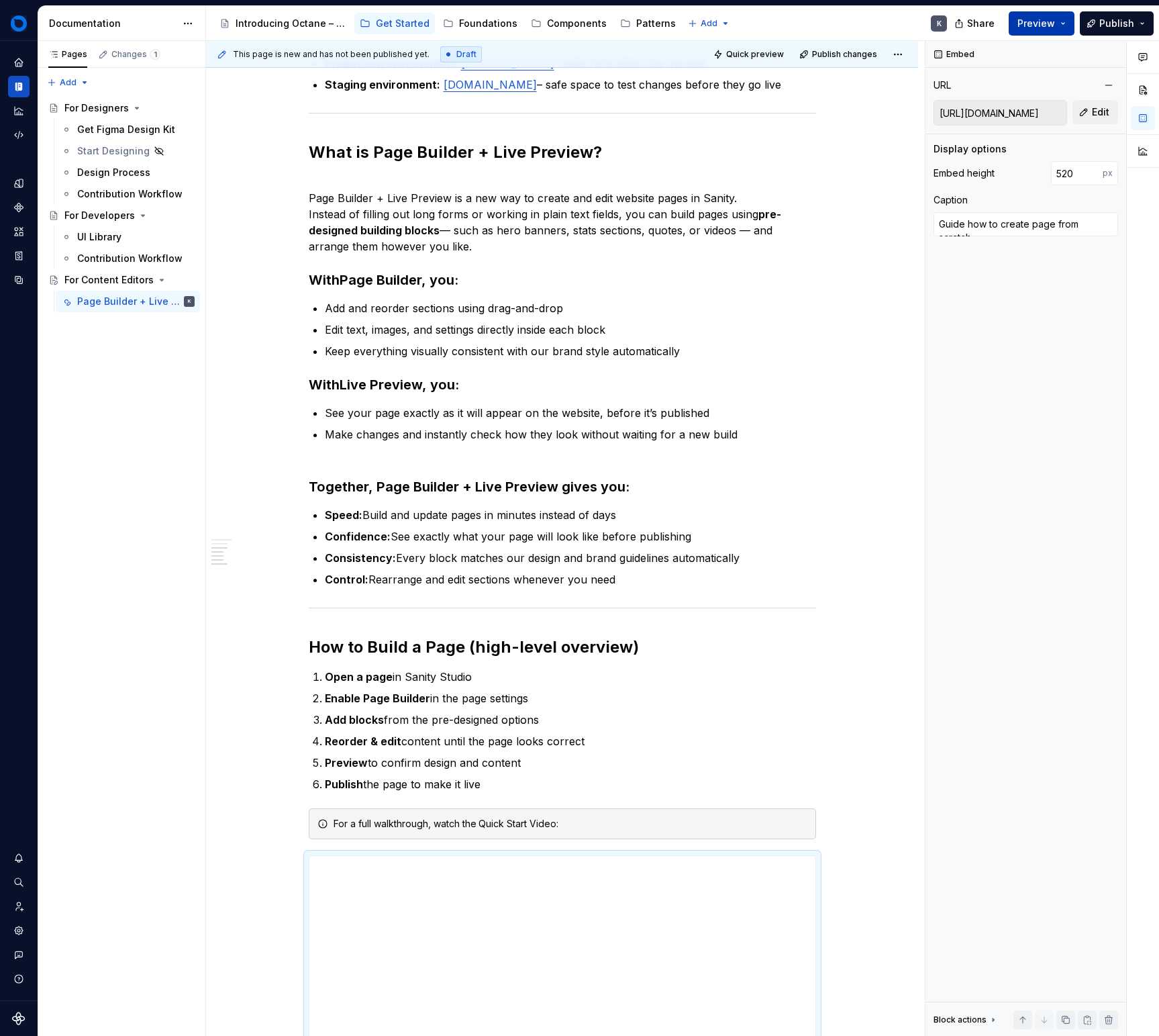
click at [1029, 21] on span "Preview" at bounding box center [1036, 23] width 38 height 13
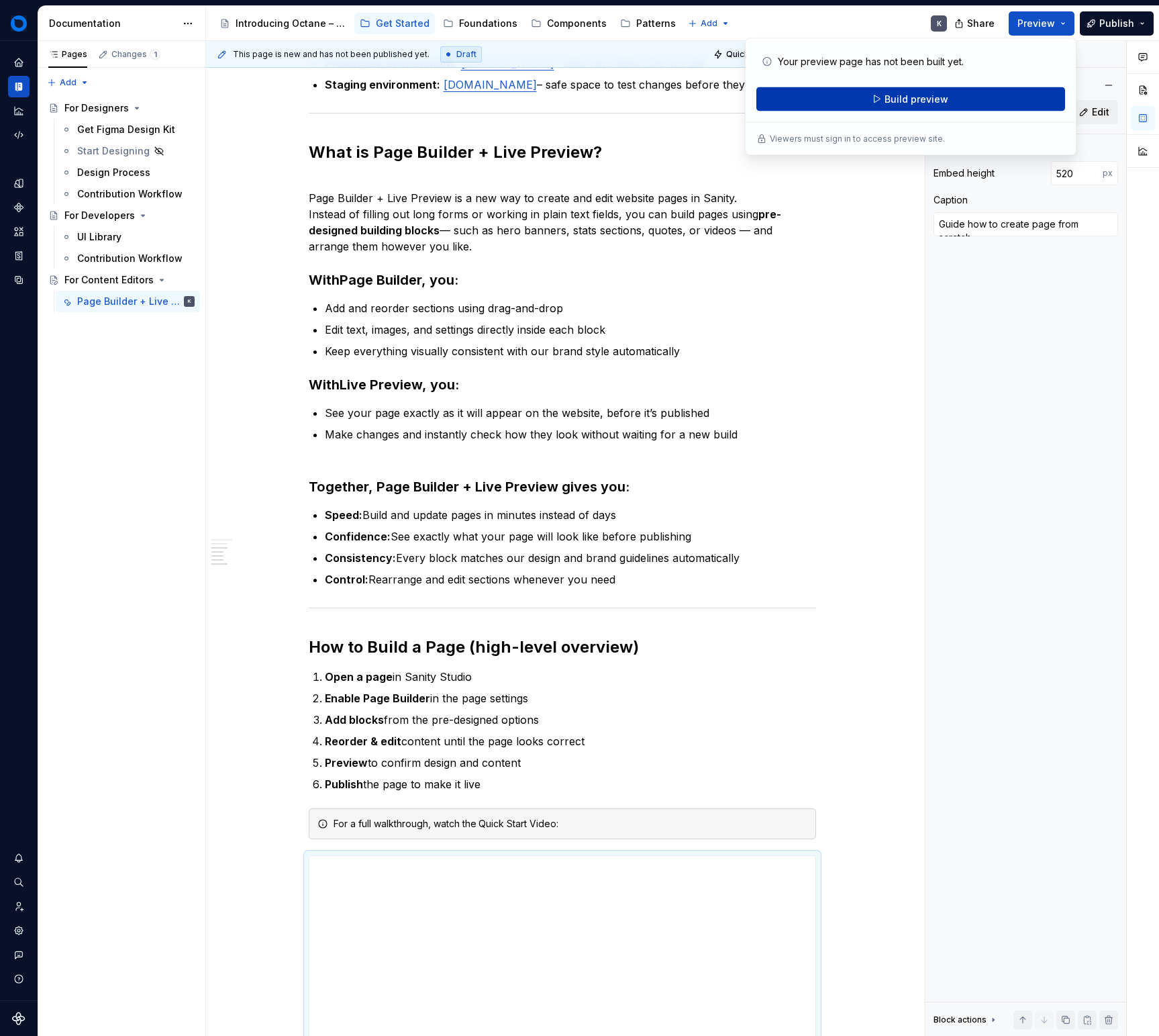
click at [937, 91] on button "Build preview" at bounding box center [911, 99] width 309 height 24
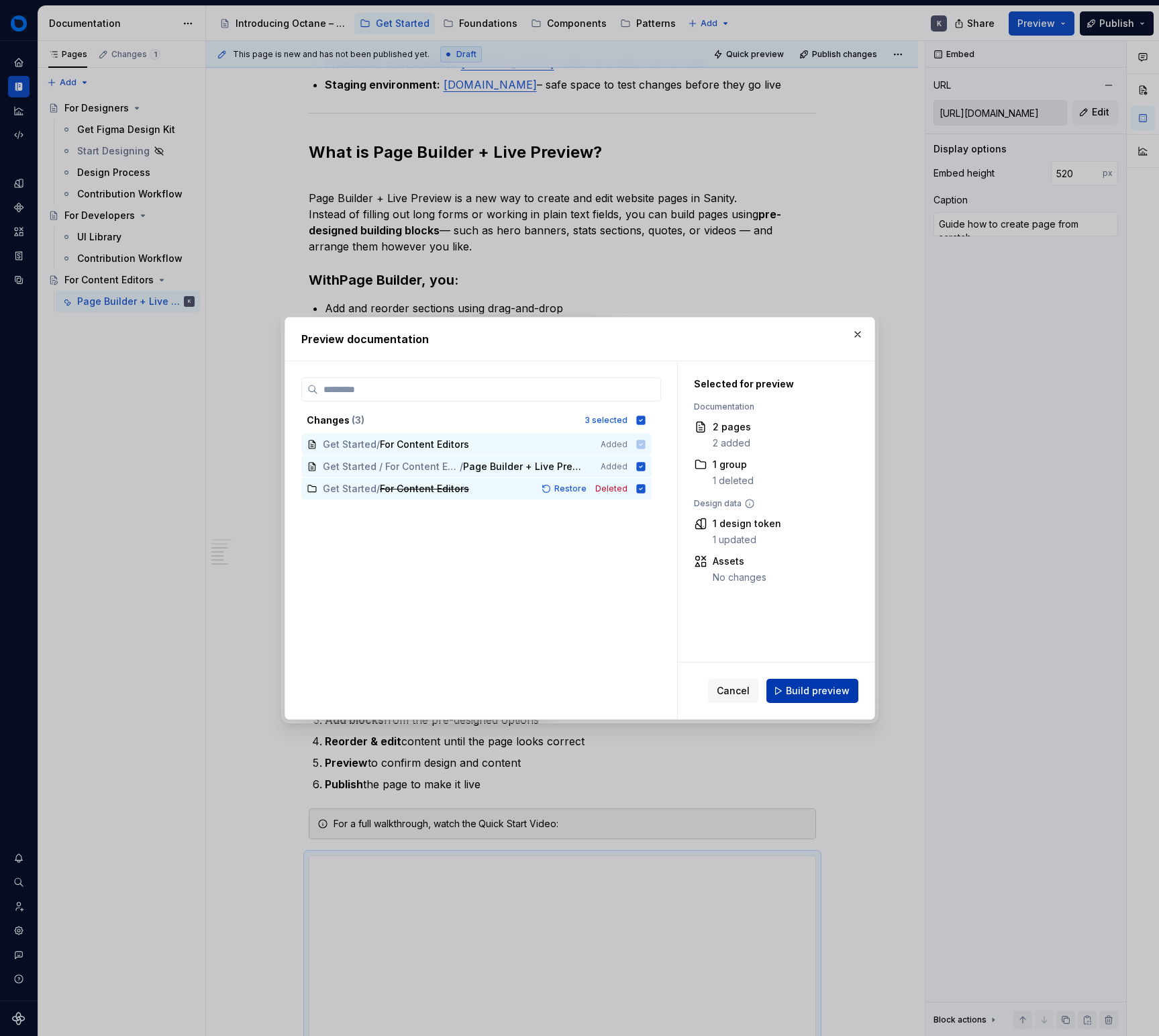
click at [801, 687] on span "Build preview" at bounding box center [818, 691] width 64 height 13
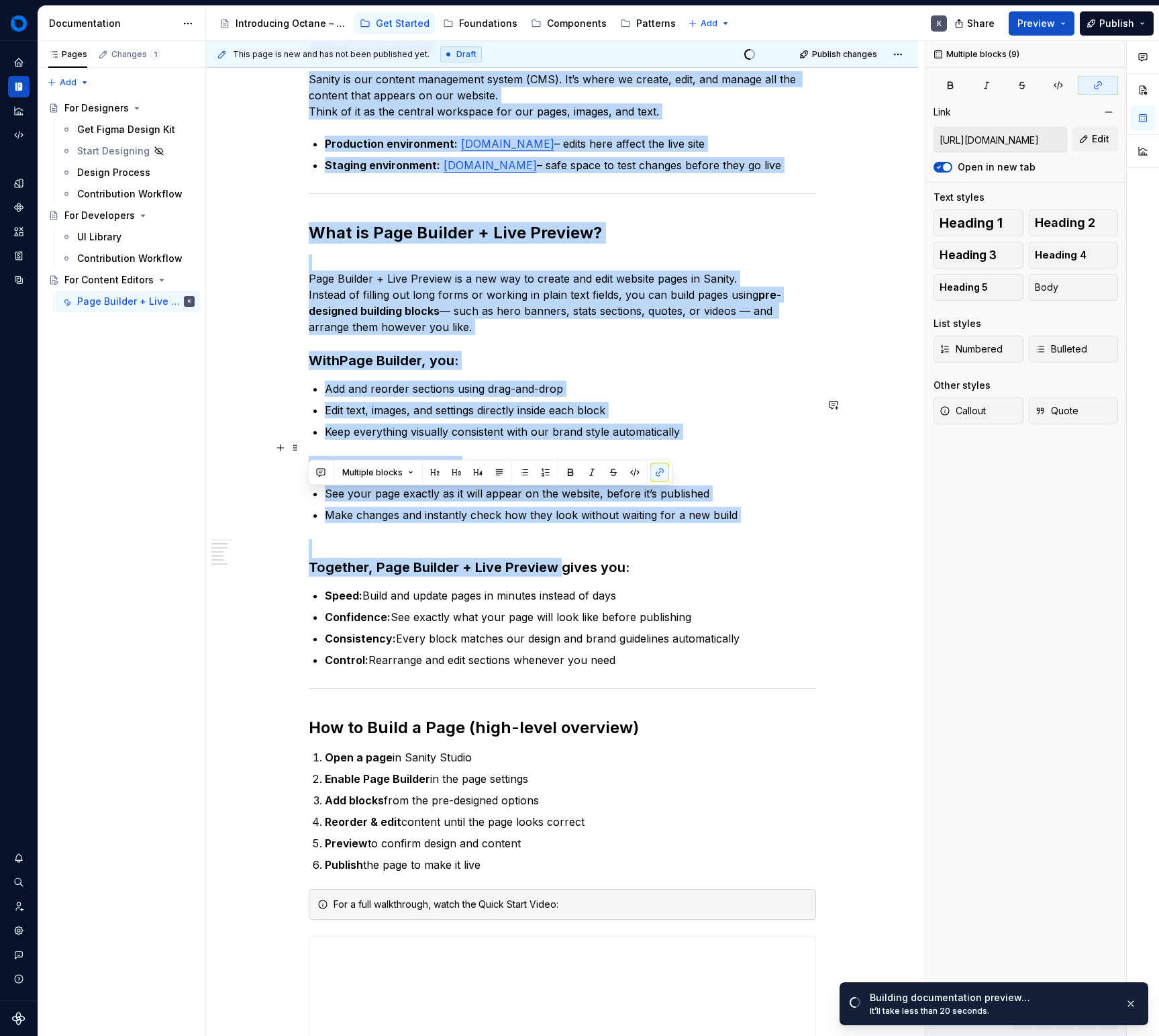
scroll to position [873, 0]
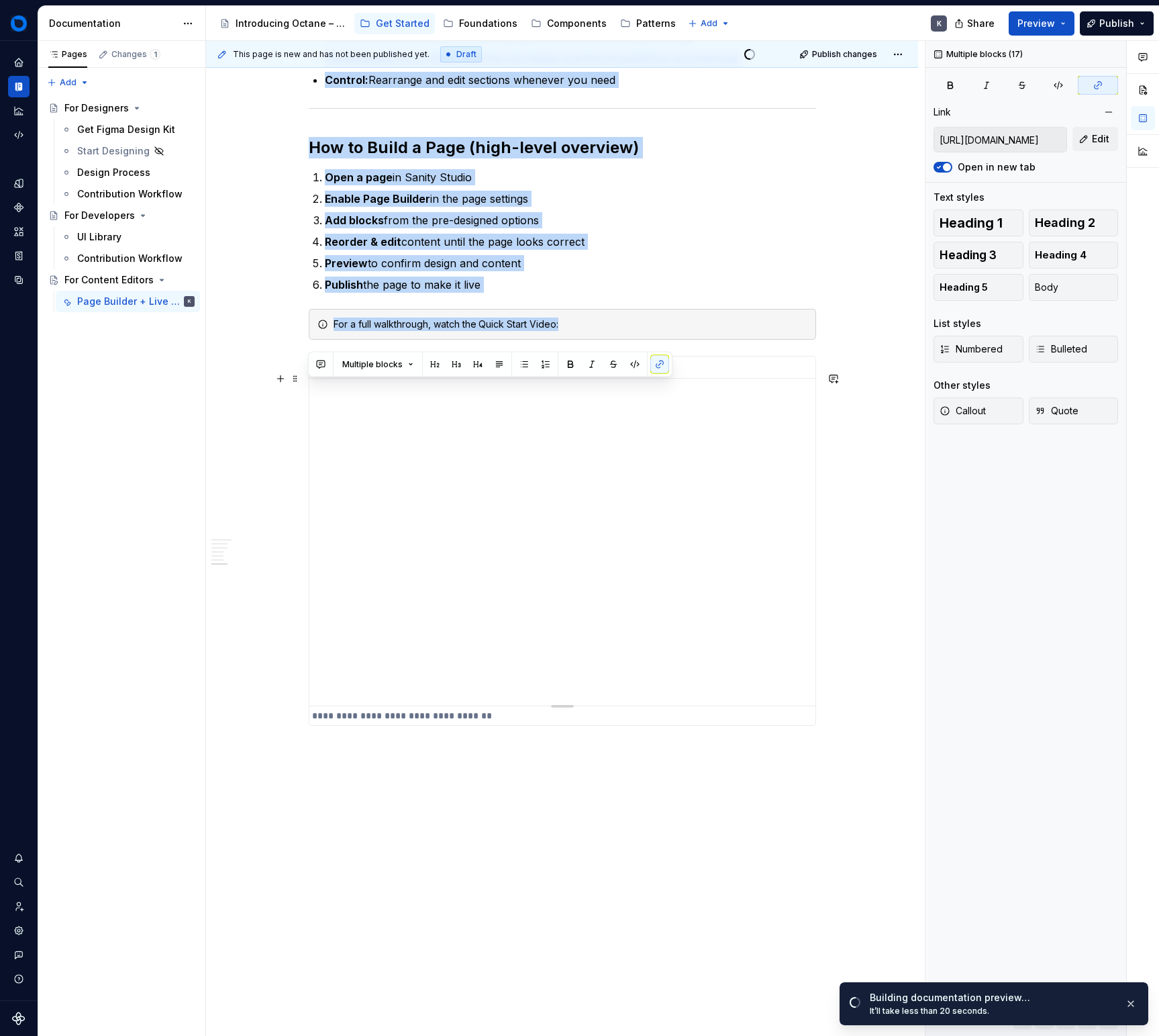
drag, startPoint x: 314, startPoint y: 251, endPoint x: 656, endPoint y: 629, distance: 509.8
click at [656, 629] on div "Quick Start What is Sanity? Sanity is our content management system (CMS). It’s…" at bounding box center [562, 74] width 507 height 1302
copy div "Lorem Ipsum Dolo si Ametco? Adipis el sed doeiusm temporinci utlabo (ETD). Ma’a…"
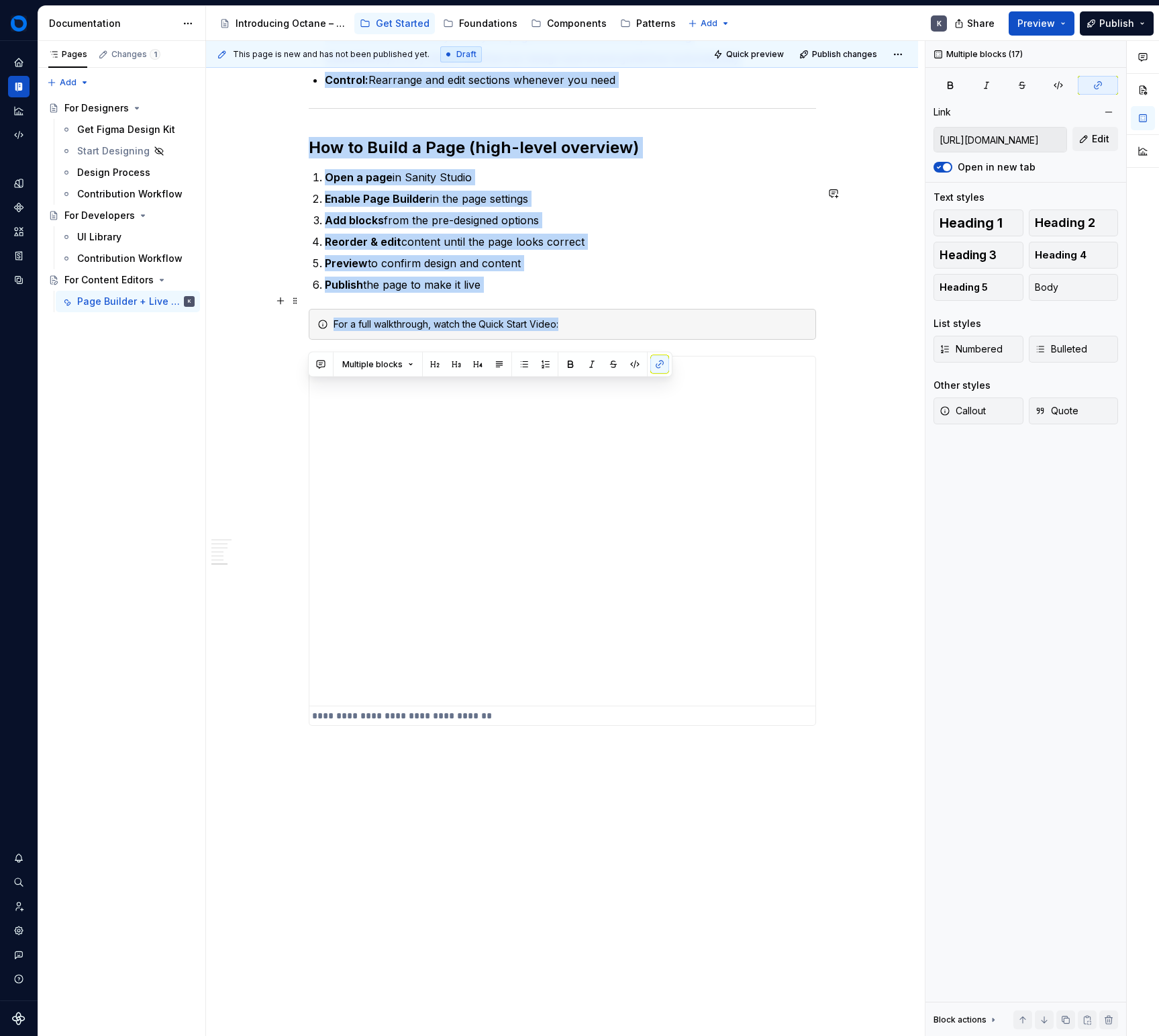
scroll to position [0, 0]
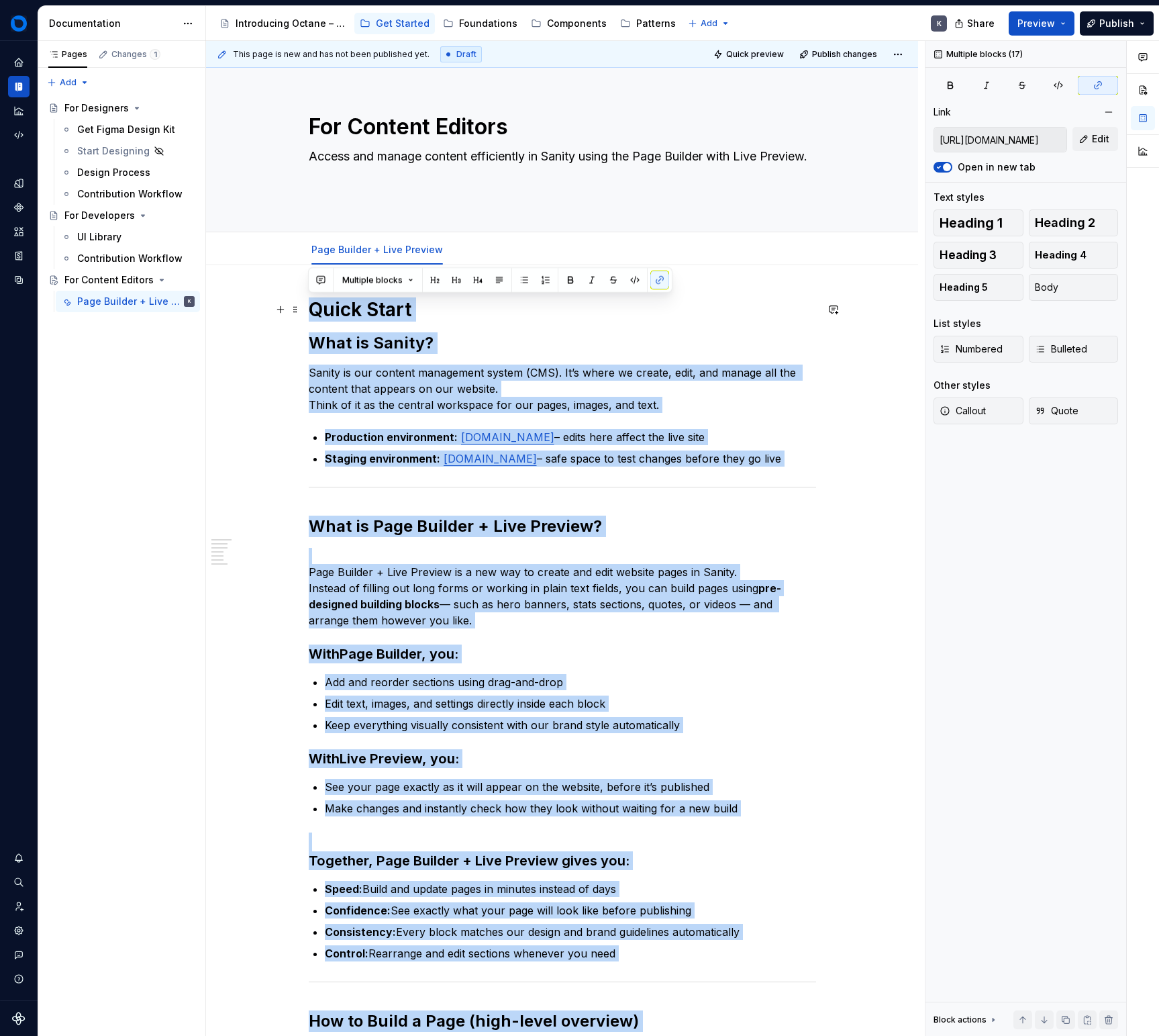
click at [648, 393] on p "Sanity is our content management system (CMS). It’s where we create, edit, and …" at bounding box center [562, 389] width 507 height 48
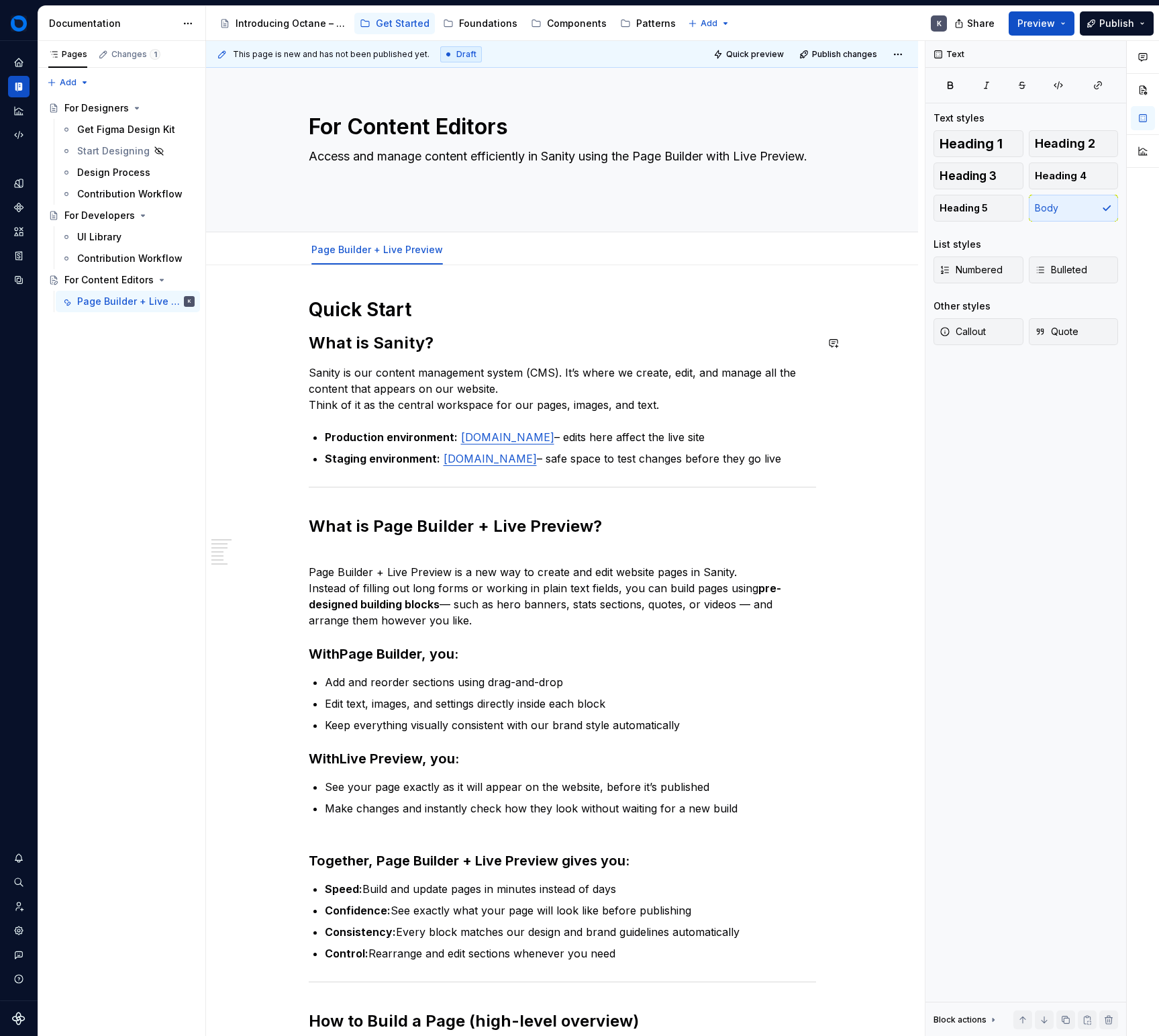
click at [394, 316] on h1 "Quick Start" at bounding box center [562, 309] width 507 height 24
click at [0, 0] on button "Page tree" at bounding box center [0, 0] width 0 height 0
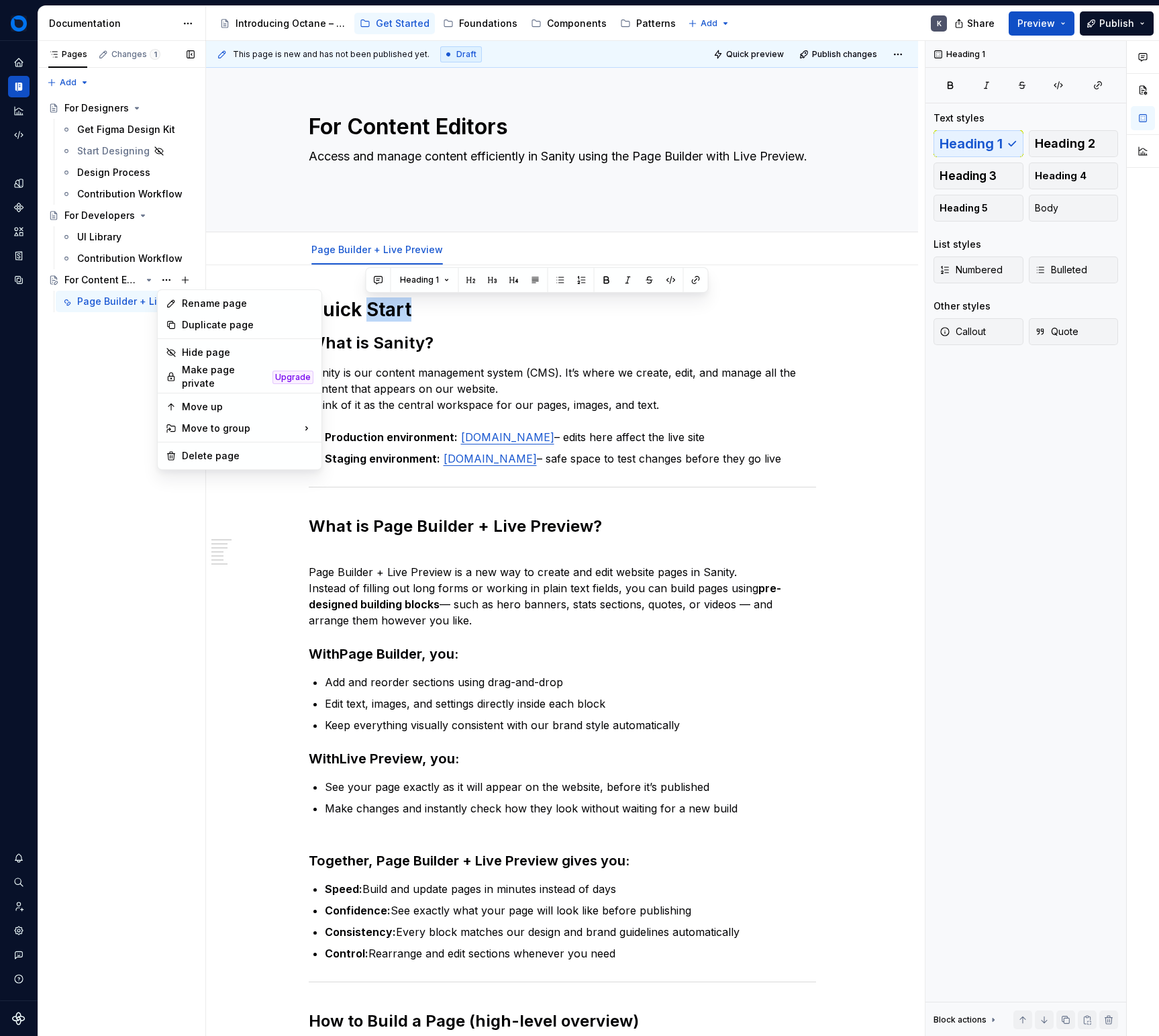
click at [92, 319] on div "Pages Changes 1 Add Accessibility guide for tree Page tree. Navigate the tree w…" at bounding box center [122, 538] width 168 height 996
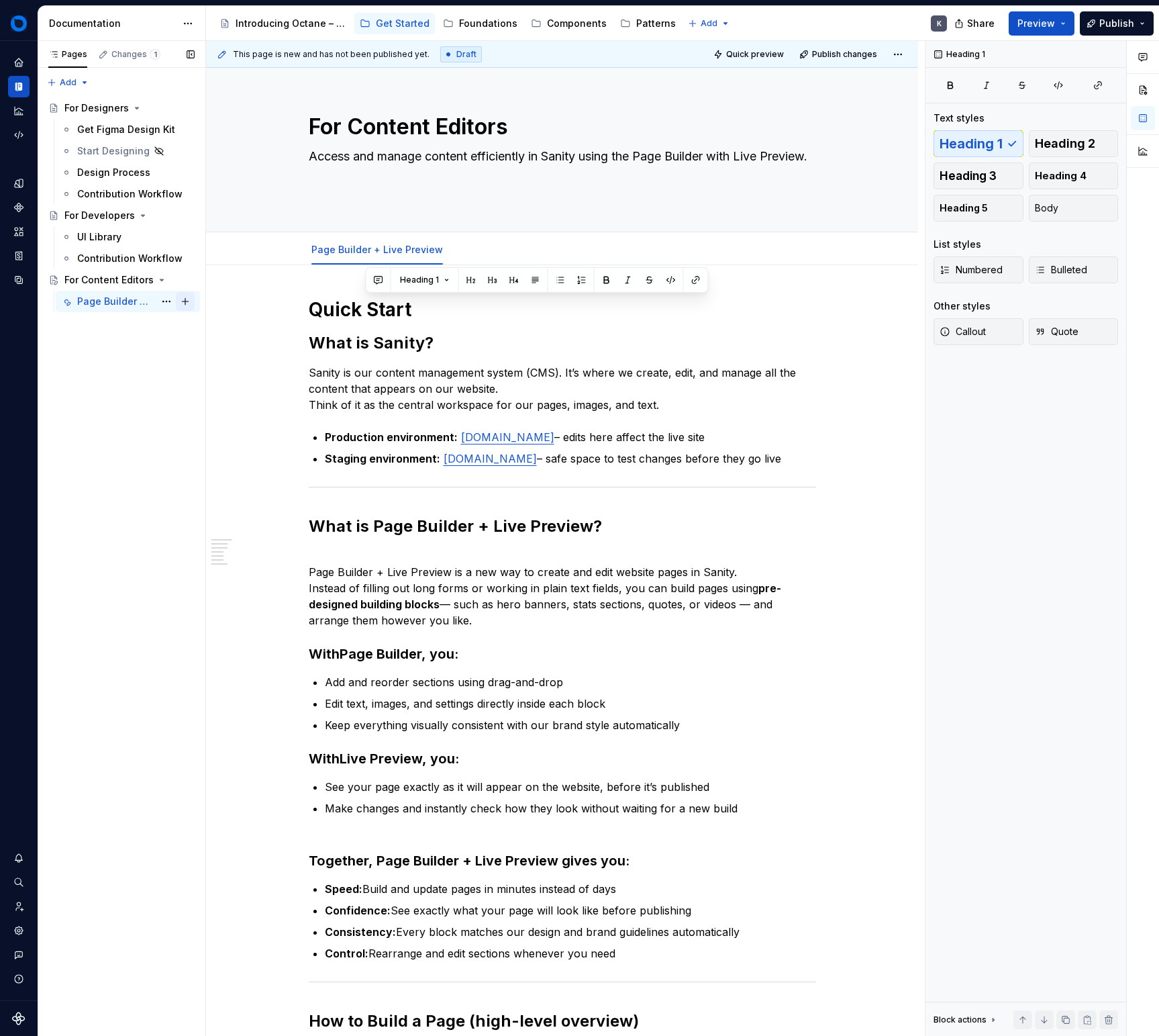
click at [183, 301] on button "Page tree" at bounding box center [185, 301] width 19 height 19
click at [189, 281] on button "Page tree" at bounding box center [185, 280] width 19 height 19
type textarea "*"
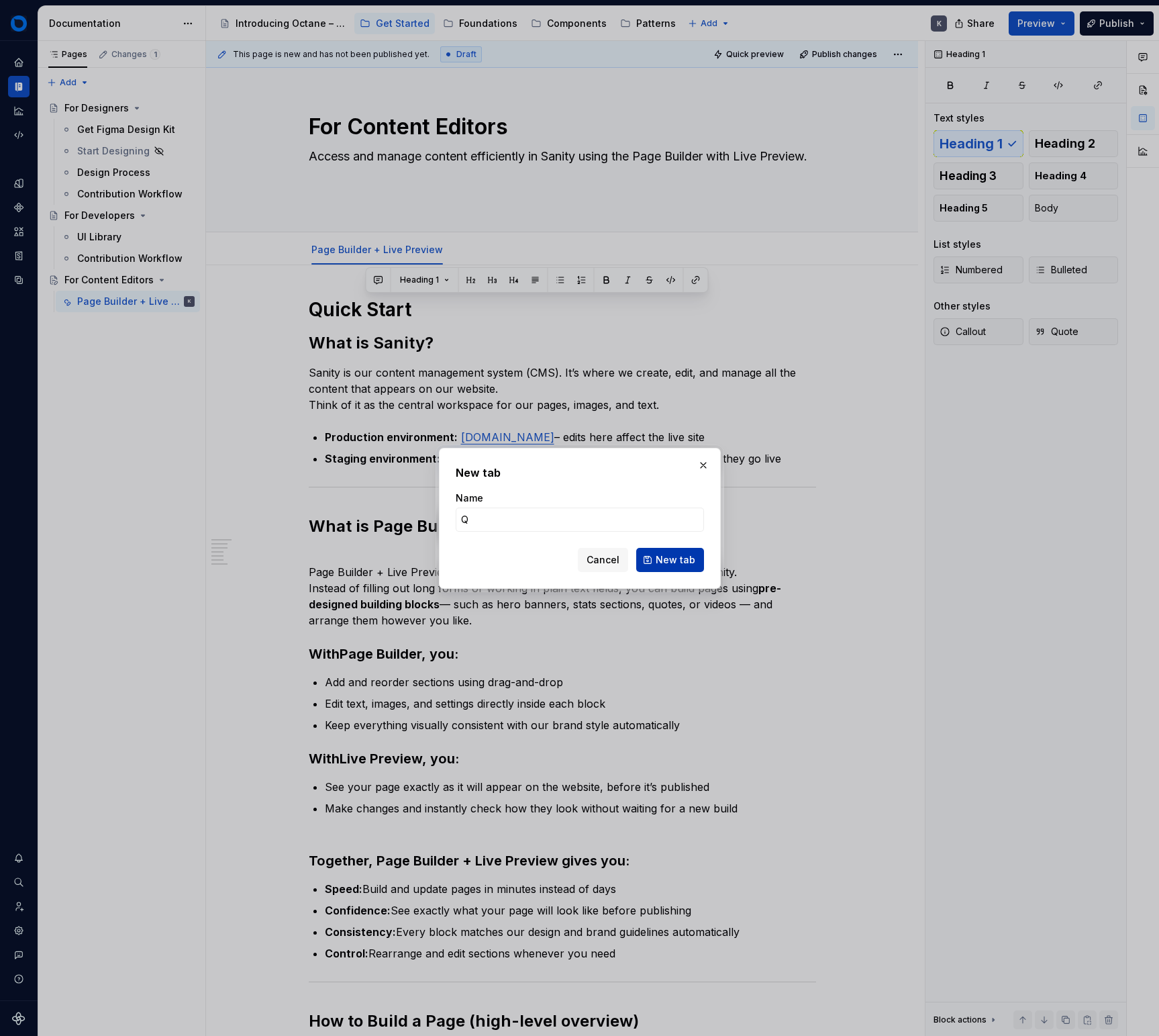
type input "Q"
click at [672, 569] on button "New tab" at bounding box center [670, 560] width 68 height 24
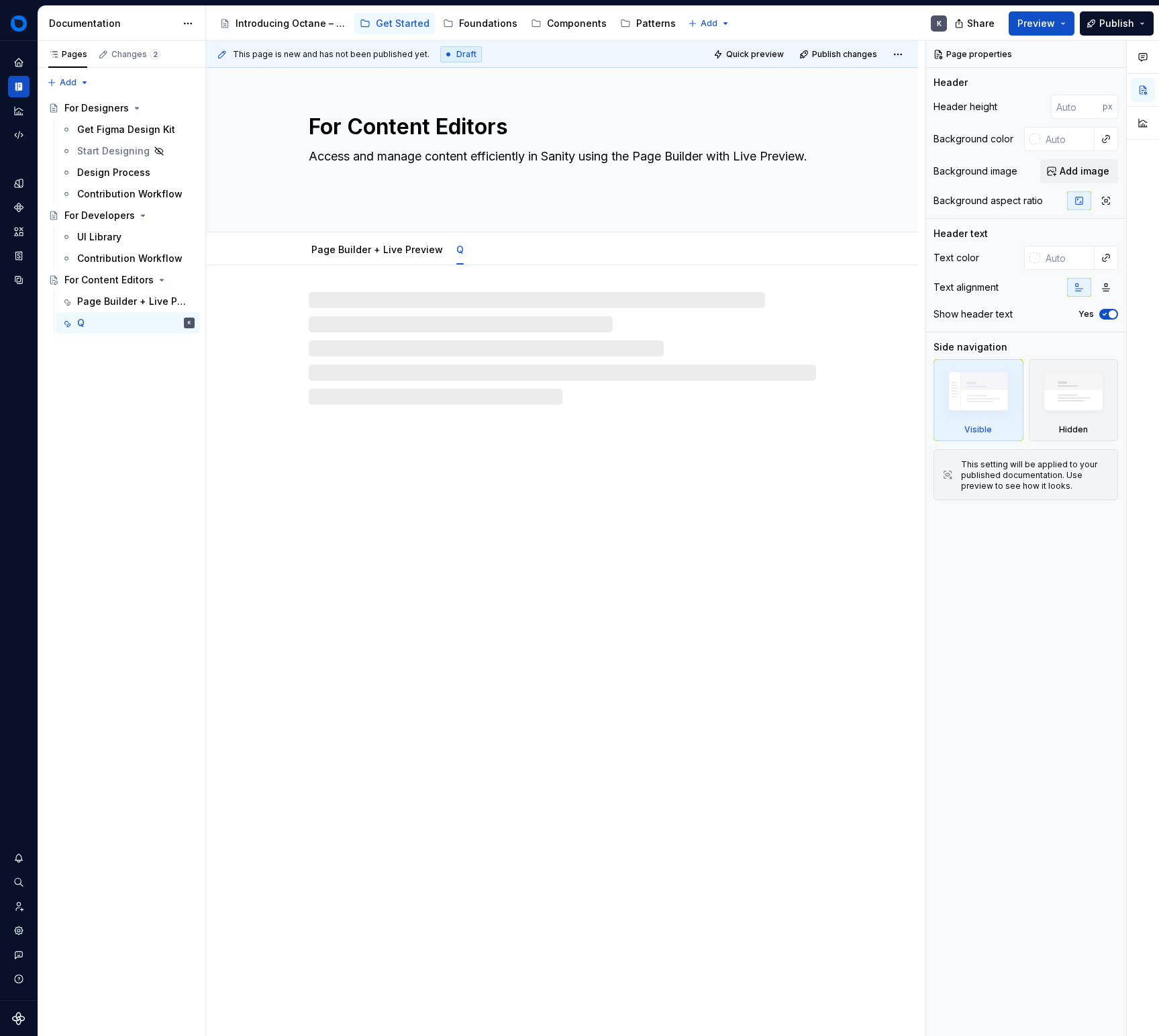
type textarea "*"
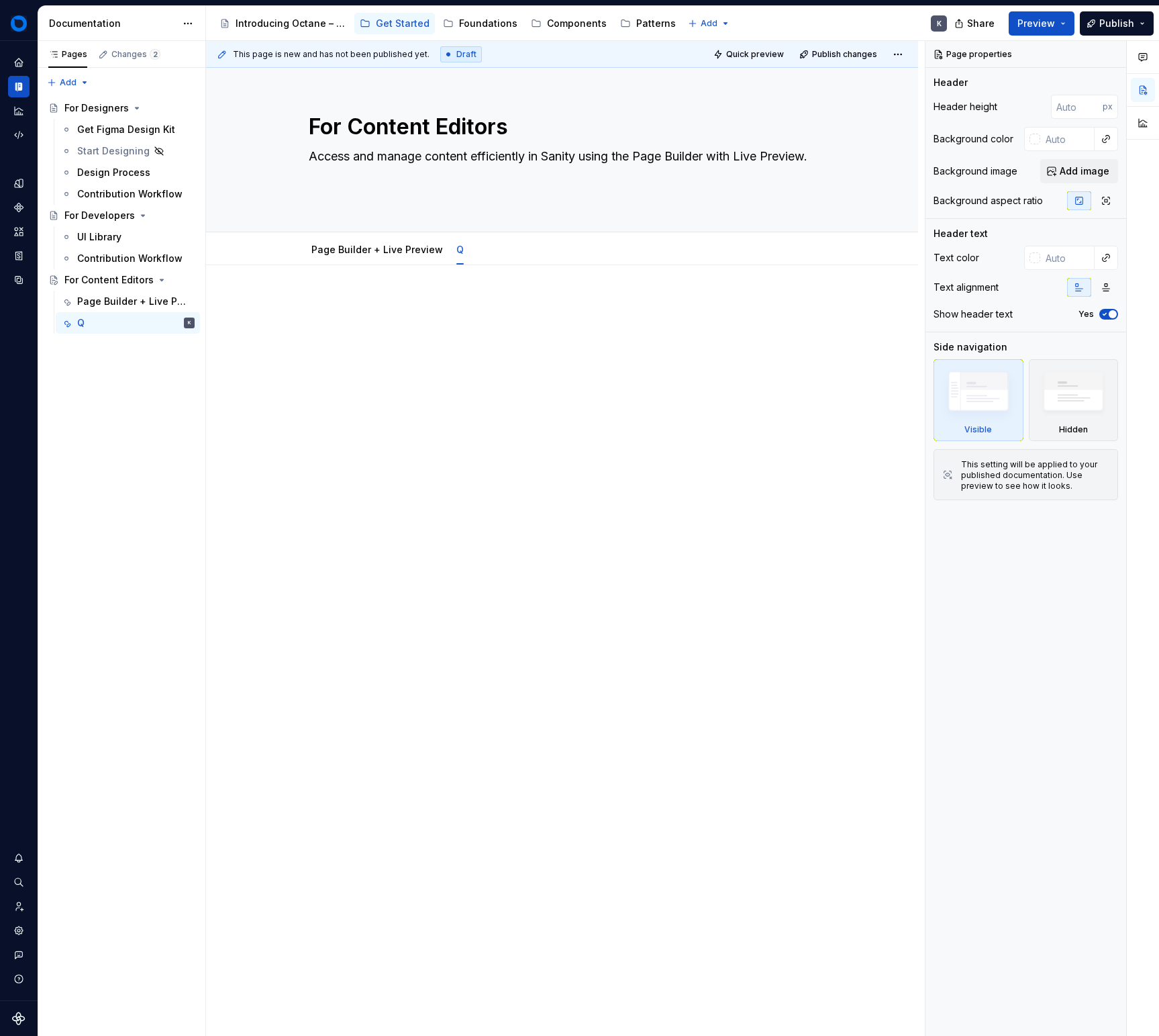
click at [456, 350] on div at bounding box center [562, 331] width 507 height 67
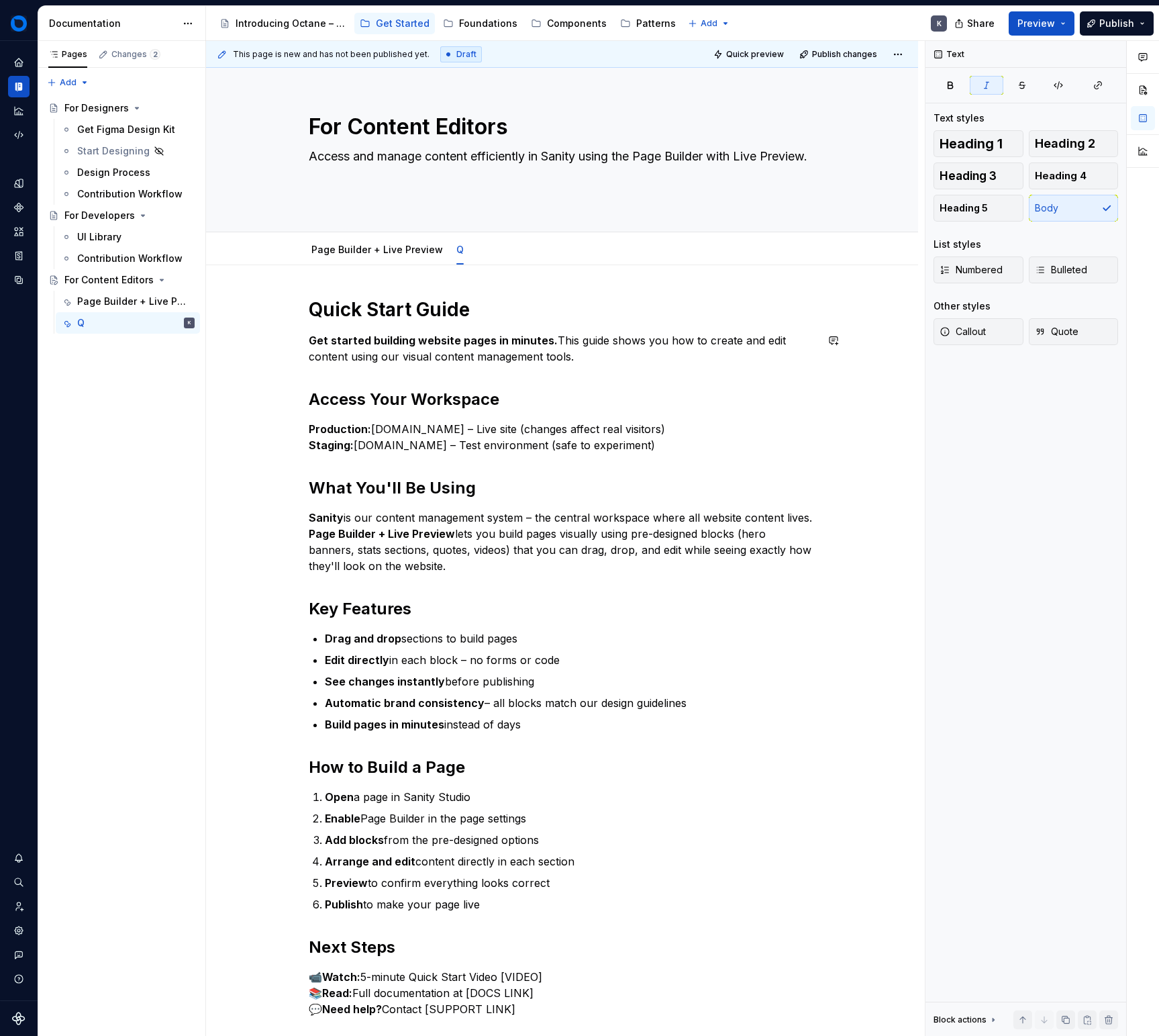
click at [440, 326] on div "Quick Start Guide Get started building website pages in minutes. This guide sho…" at bounding box center [562, 686] width 507 height 777
drag, startPoint x: 540, startPoint y: 338, endPoint x: 306, endPoint y: 335, distance: 234.0
click at [309, 336] on div "Quick Start Guide Get started building website pages in minutes. This guide sho…" at bounding box center [562, 694] width 507 height 793
drag, startPoint x: 424, startPoint y: 340, endPoint x: 303, endPoint y: 339, distance: 121.0
click at [303, 339] on div "Quick Start Guide Get started building website pages in minutes. This guide sho…" at bounding box center [562, 833] width 712 height 1136
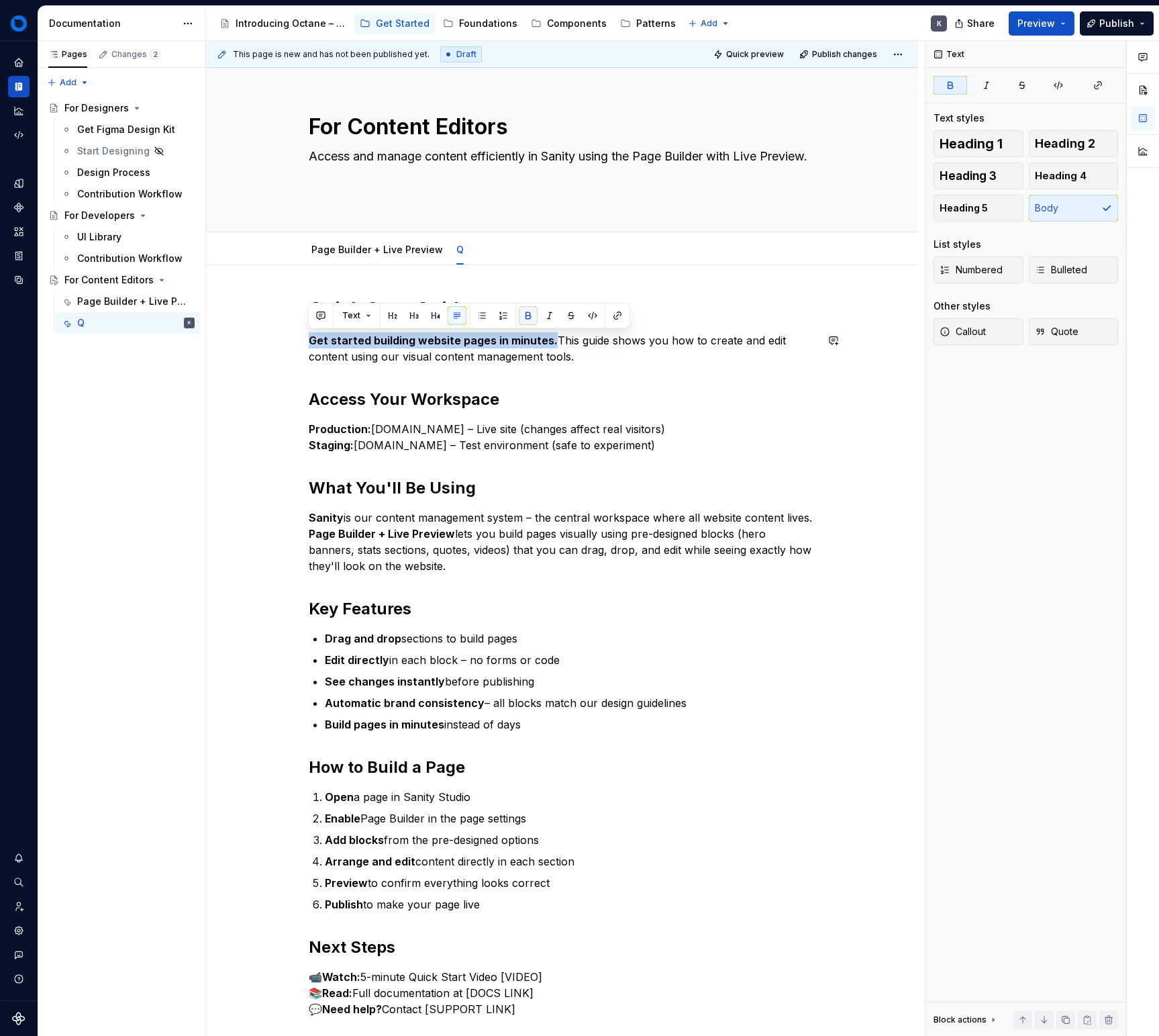
click at [522, 316] on button "button" at bounding box center [528, 315] width 19 height 19
click at [551, 382] on div "Quick Start Guide Get started building website pages in minutes. This guide sho…" at bounding box center [562, 686] width 507 height 777
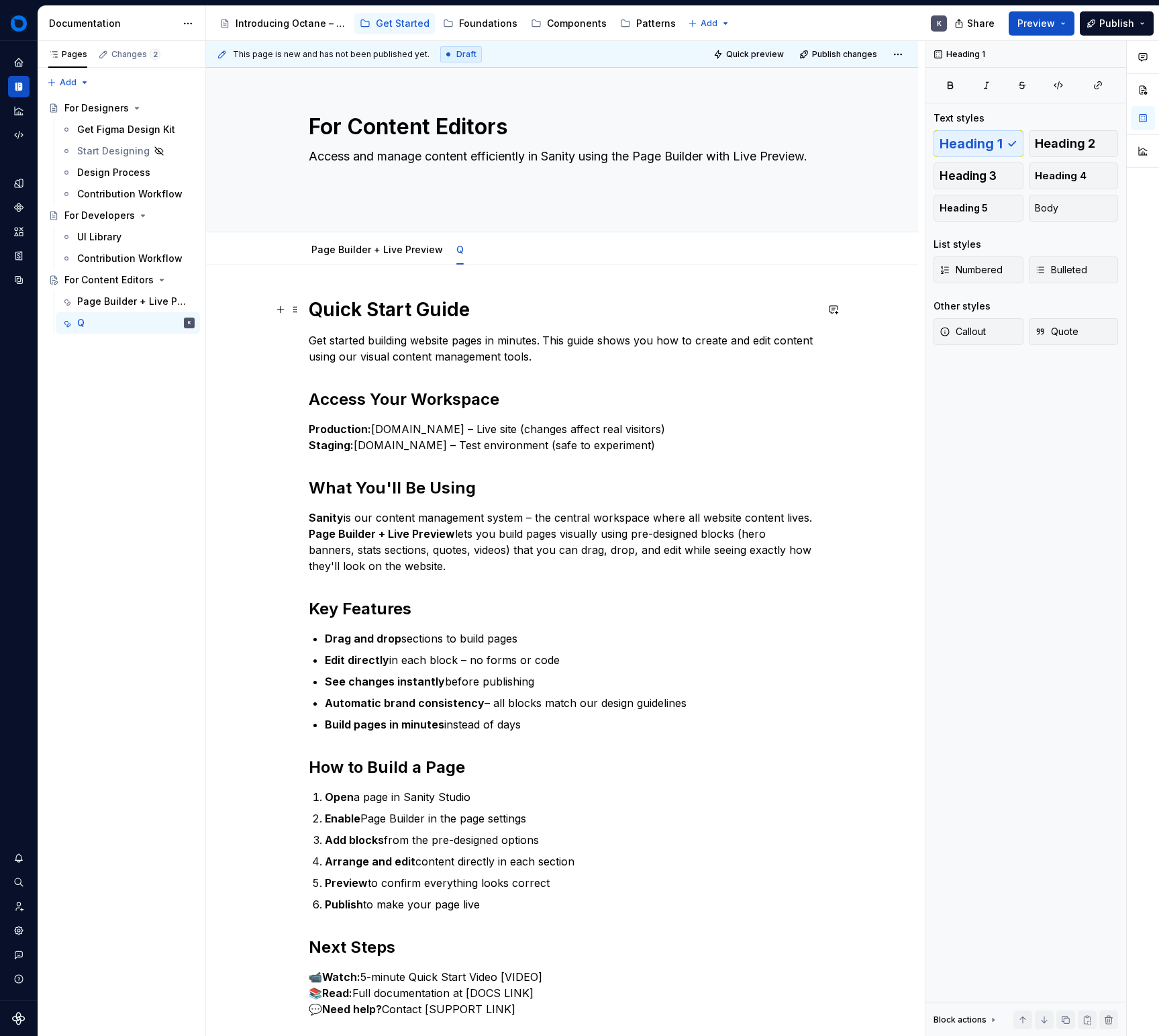
click at [451, 309] on h1 "Quick Start Guide" at bounding box center [562, 309] width 507 height 24
click at [509, 394] on h2 "Access Your Workspace" at bounding box center [562, 399] width 507 height 21
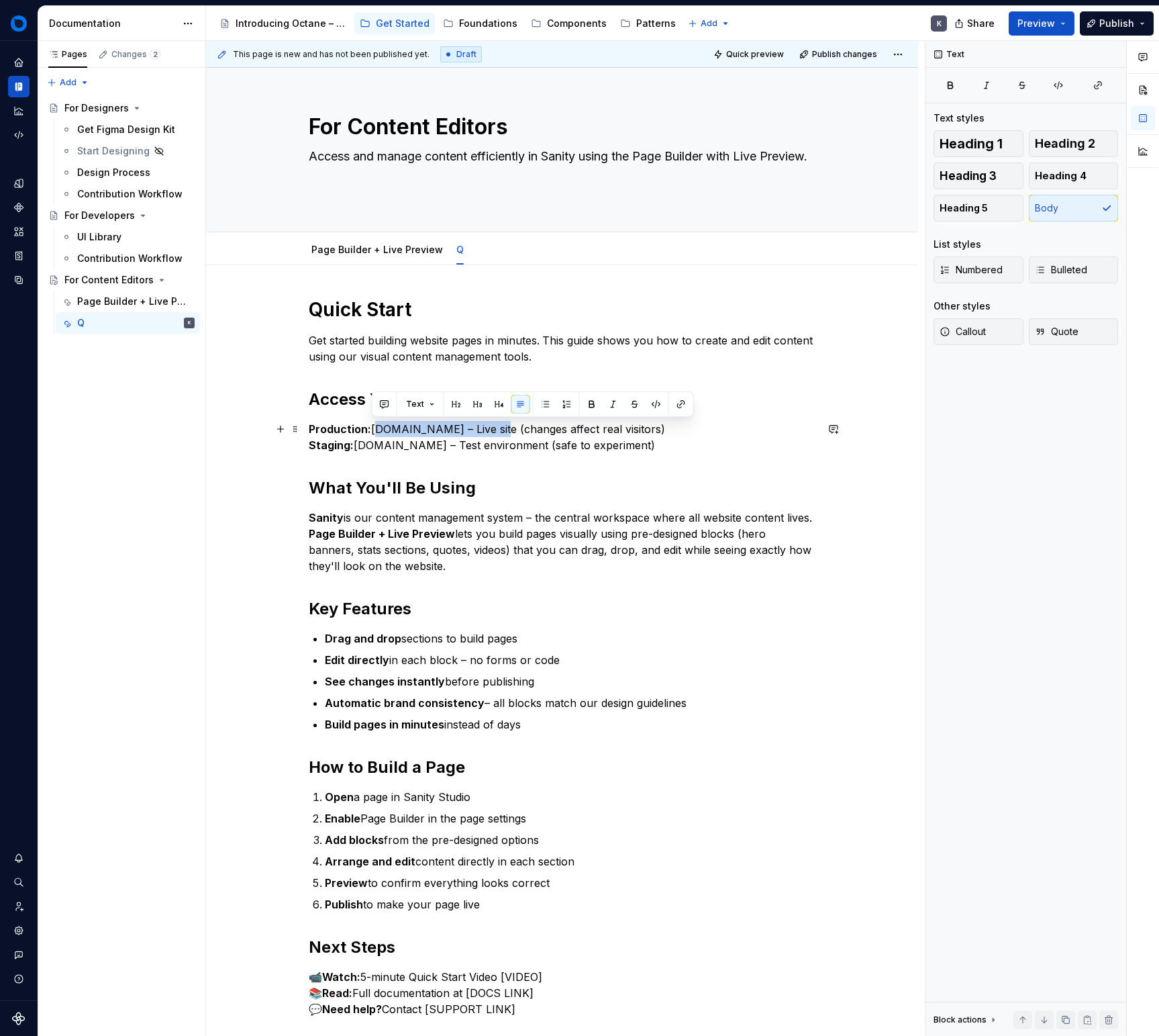
drag, startPoint x: 480, startPoint y: 428, endPoint x: 373, endPoint y: 427, distance: 107.0
click at [371, 427] on p "Production: [DOMAIN_NAME] – Live site (changes affect real visitors) Staging: […" at bounding box center [562, 437] width 507 height 32
click at [651, 406] on button "button" at bounding box center [656, 404] width 19 height 19
click at [683, 405] on button "button" at bounding box center [681, 404] width 19 height 19
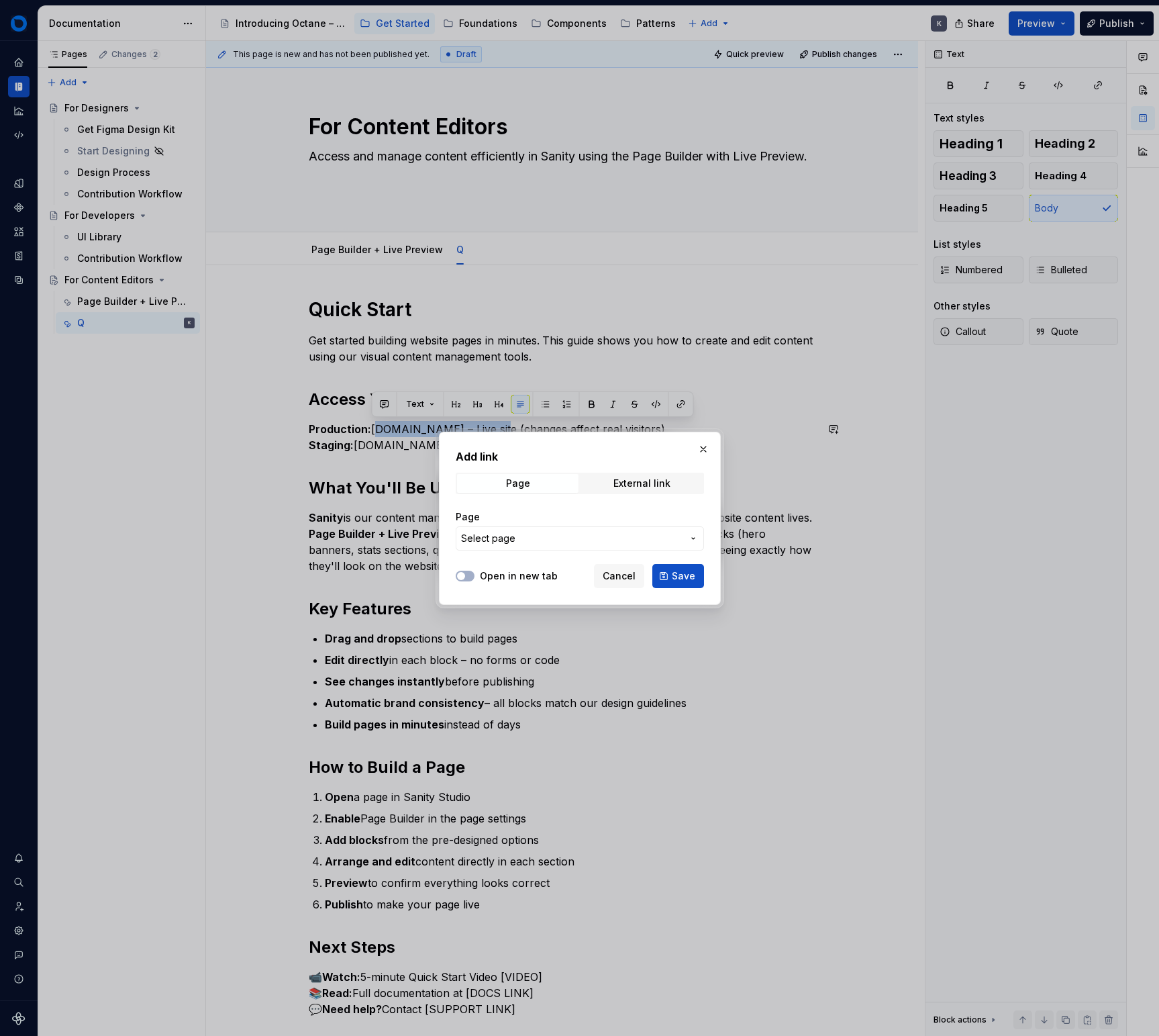
click at [569, 536] on span "Select page" at bounding box center [571, 538] width 221 height 13
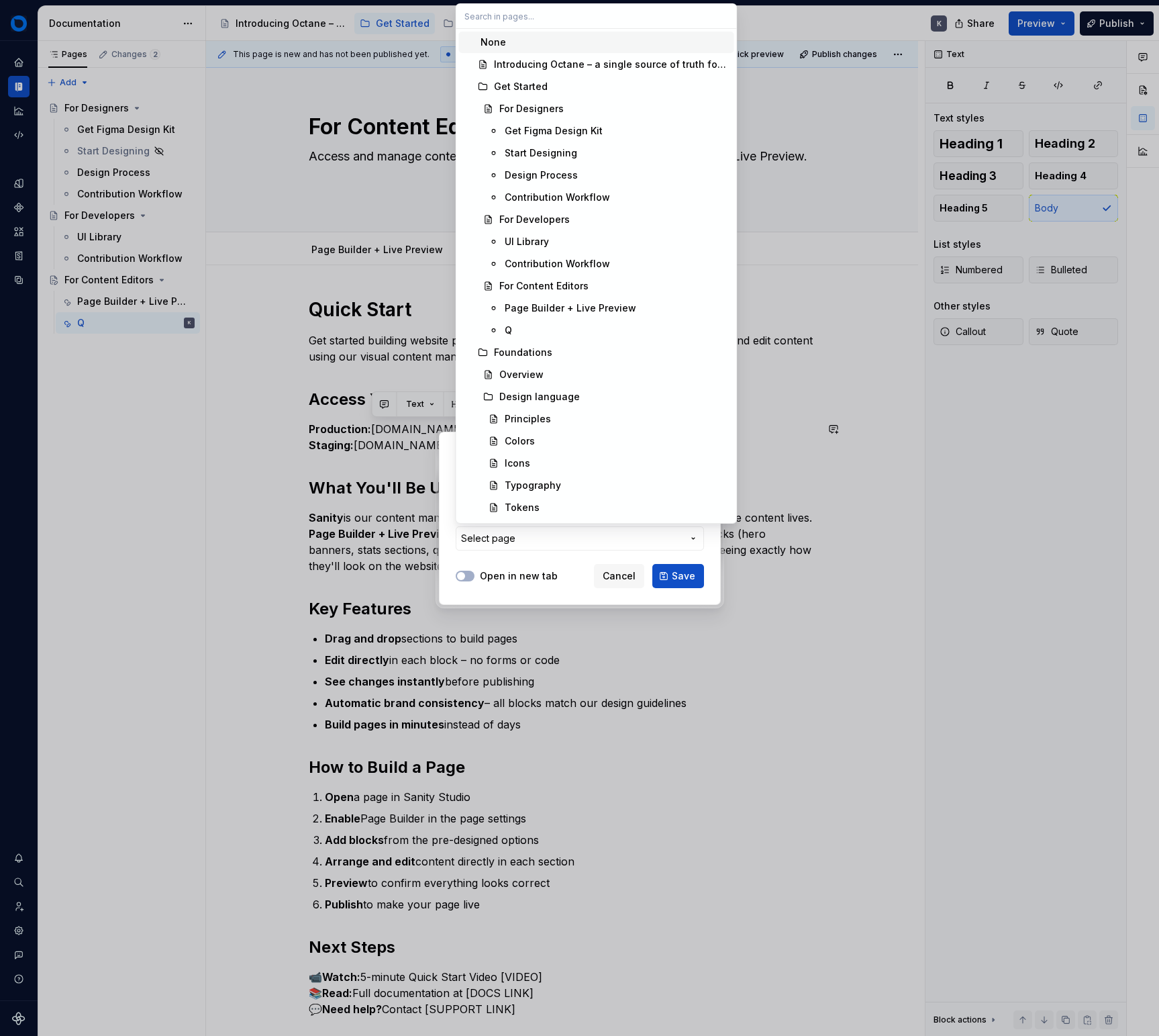
click at [569, 536] on div "Add link Page External link Page Select page Open in new tab Cancel Save" at bounding box center [580, 518] width 1159 height 1036
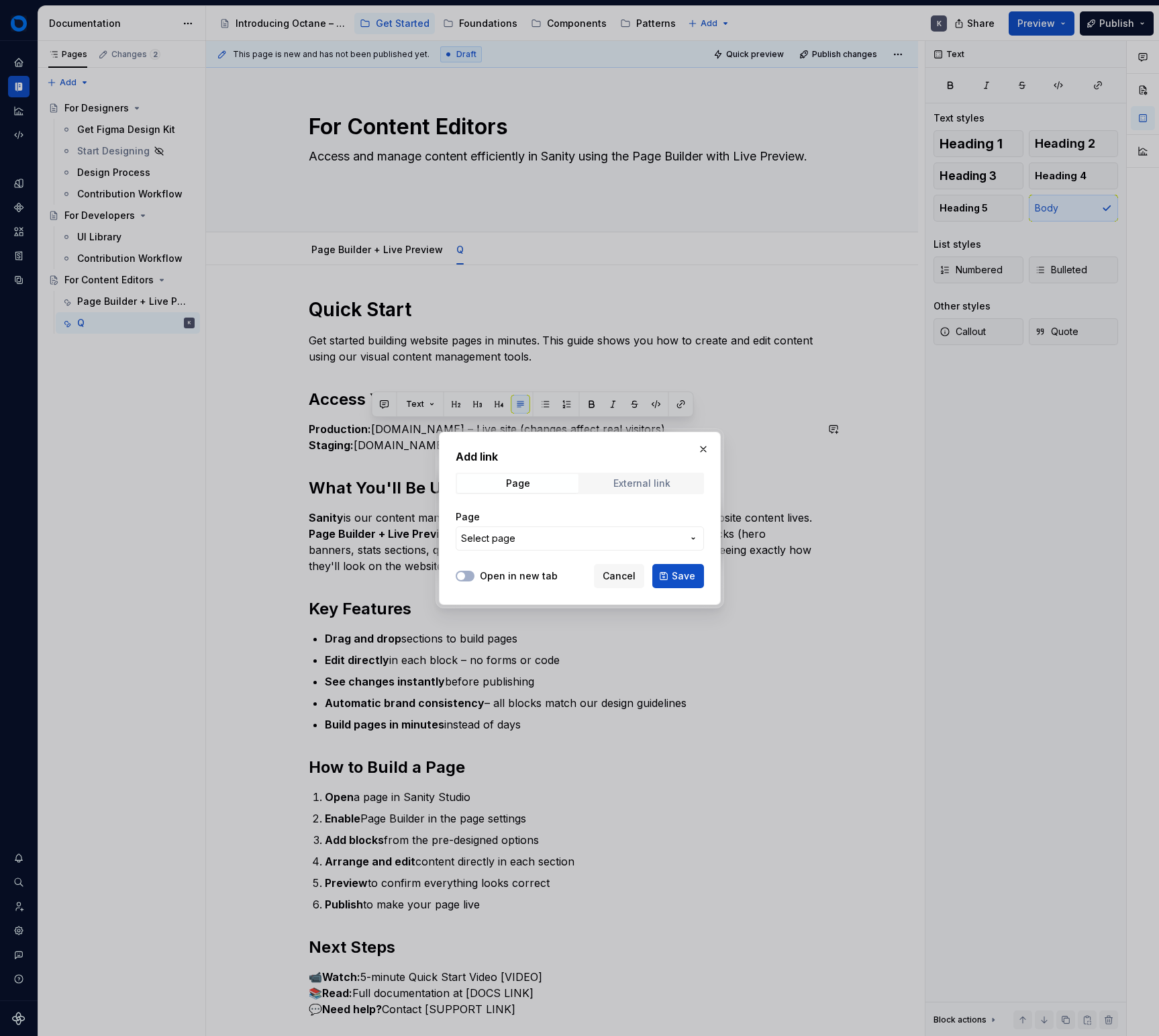
click at [625, 482] on div "External link" at bounding box center [642, 484] width 57 height 11
click at [586, 532] on input "URL" at bounding box center [580, 538] width 248 height 24
click at [669, 578] on button "Save" at bounding box center [678, 576] width 52 height 24
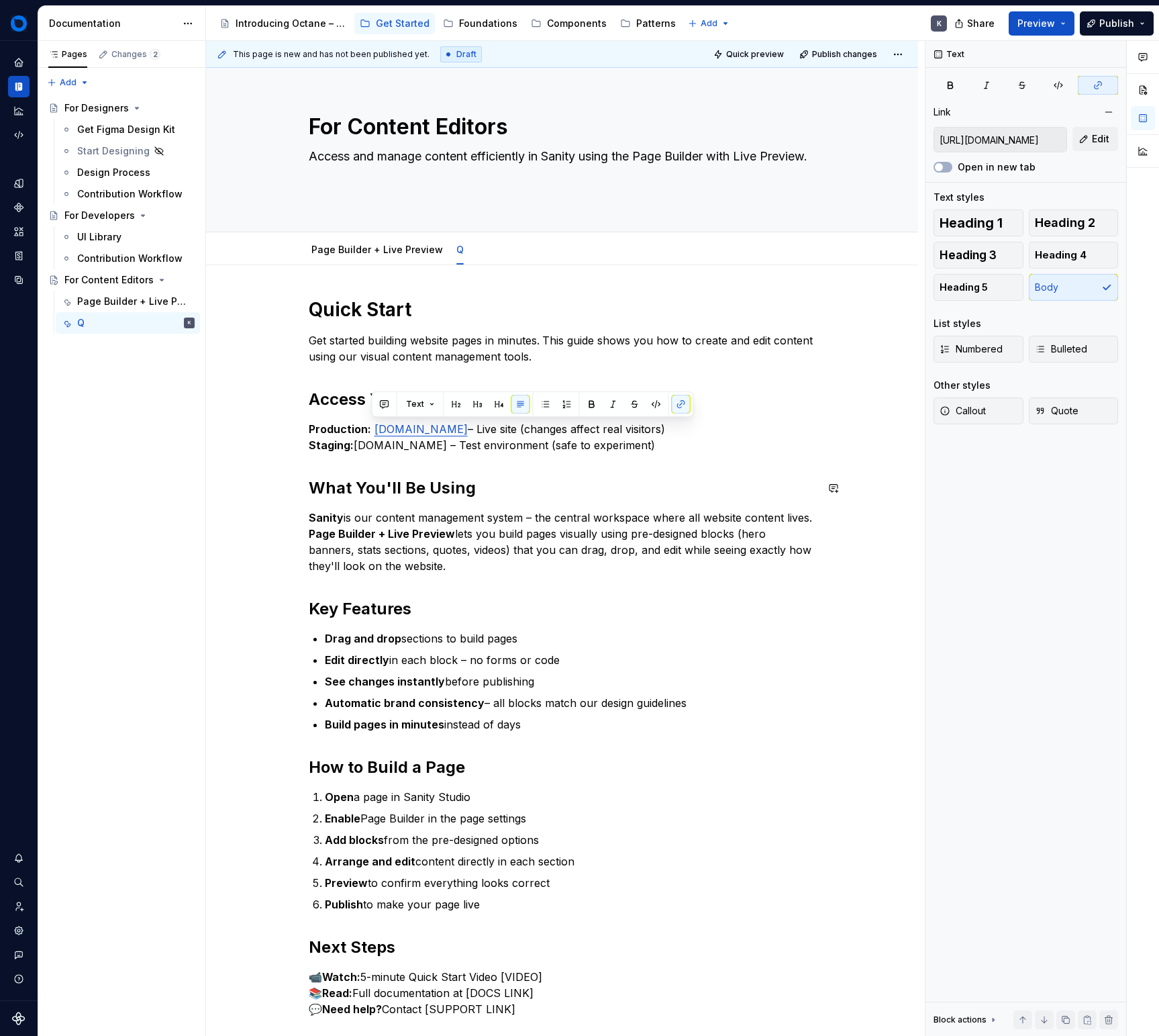
click at [486, 447] on p "Production: [DOMAIN_NAME] – Live site (changes affect real visitors) Staging: […" at bounding box center [562, 437] width 507 height 32
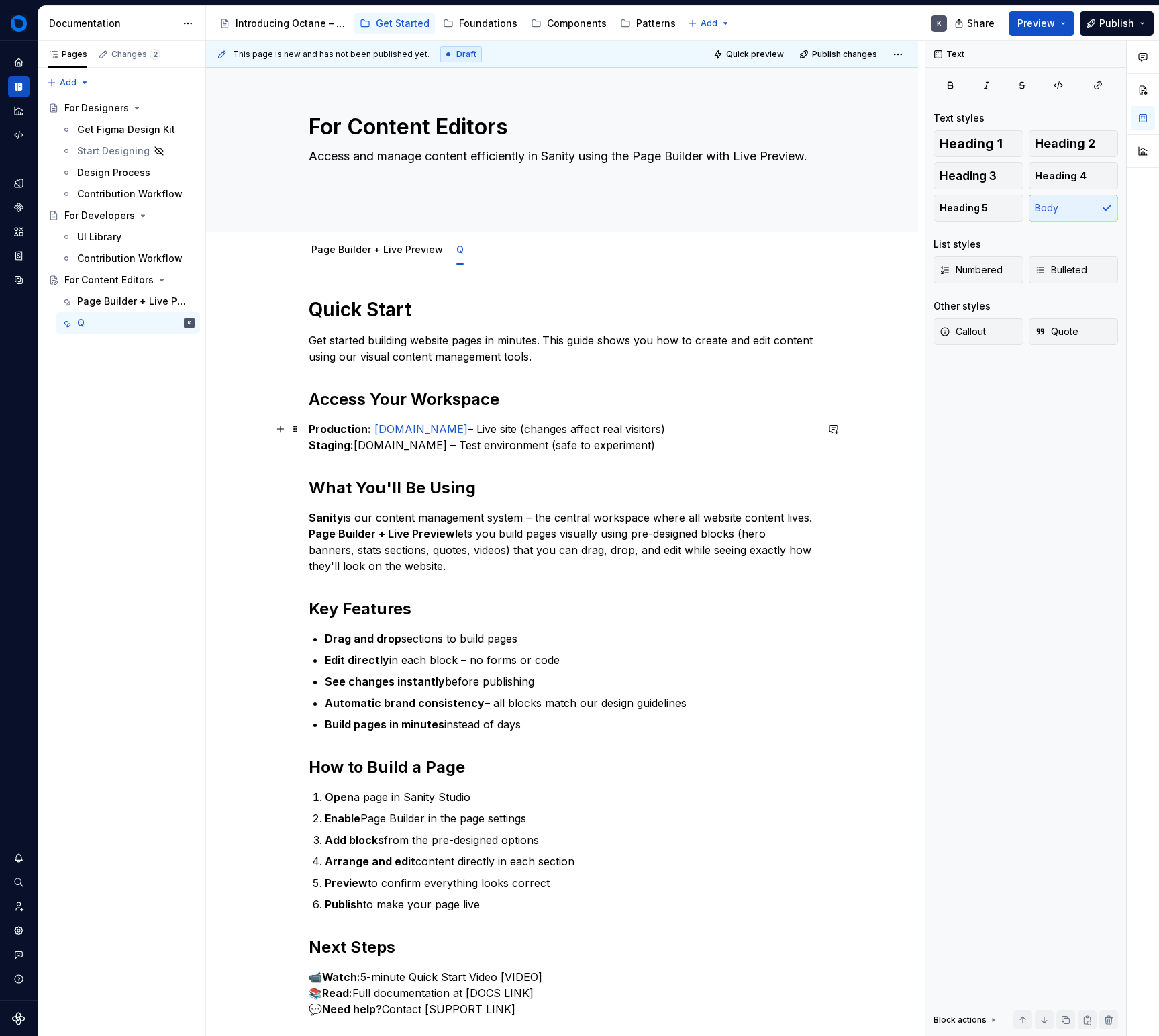
click at [521, 444] on p "Production: [DOMAIN_NAME] – Live site (changes affect real visitors) Staging: […" at bounding box center [562, 437] width 507 height 32
click at [642, 419] on button "button" at bounding box center [639, 420] width 19 height 19
click at [659, 419] on button "button" at bounding box center [664, 420] width 19 height 19
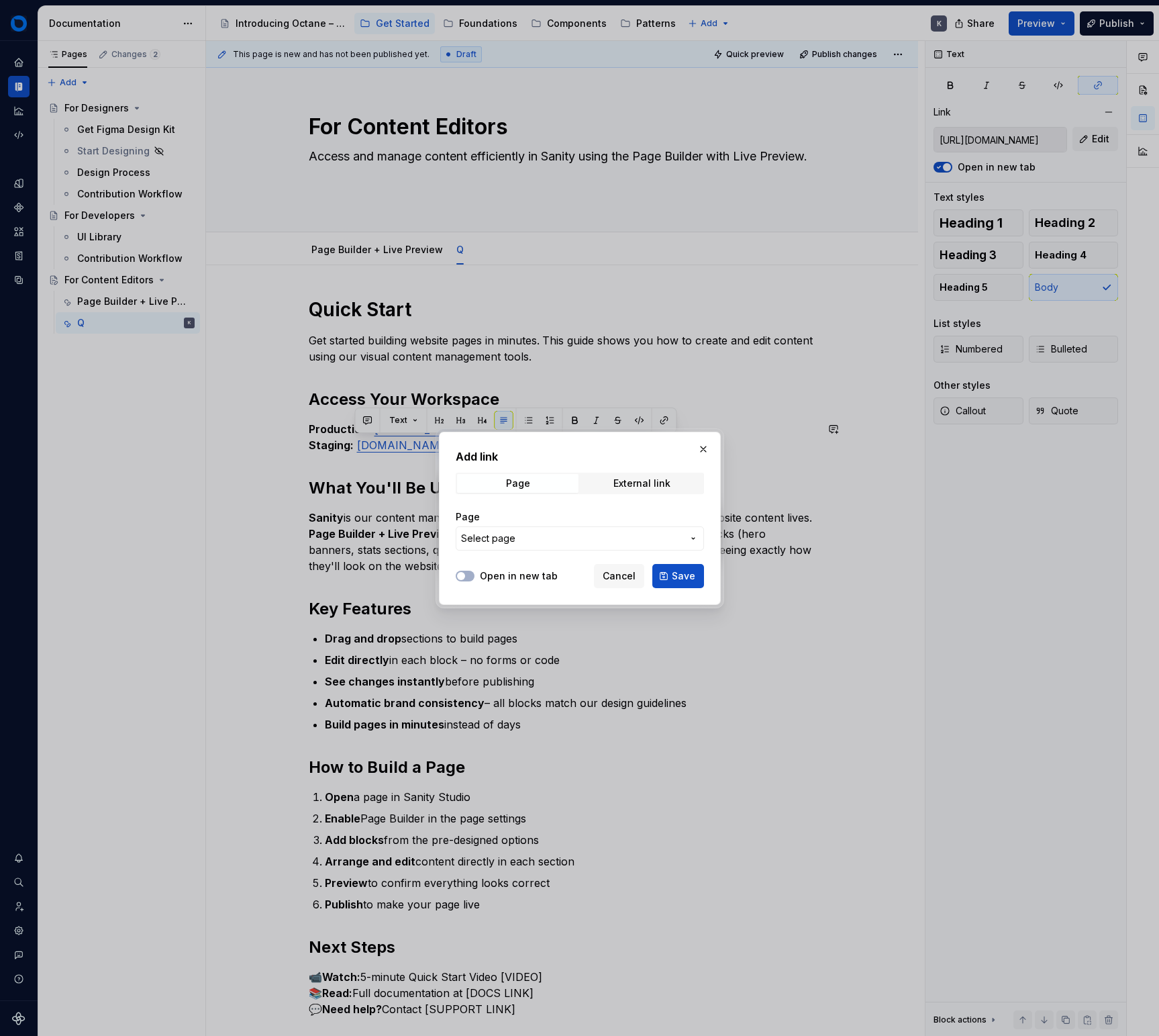
click at [584, 543] on span "Select page" at bounding box center [571, 538] width 221 height 13
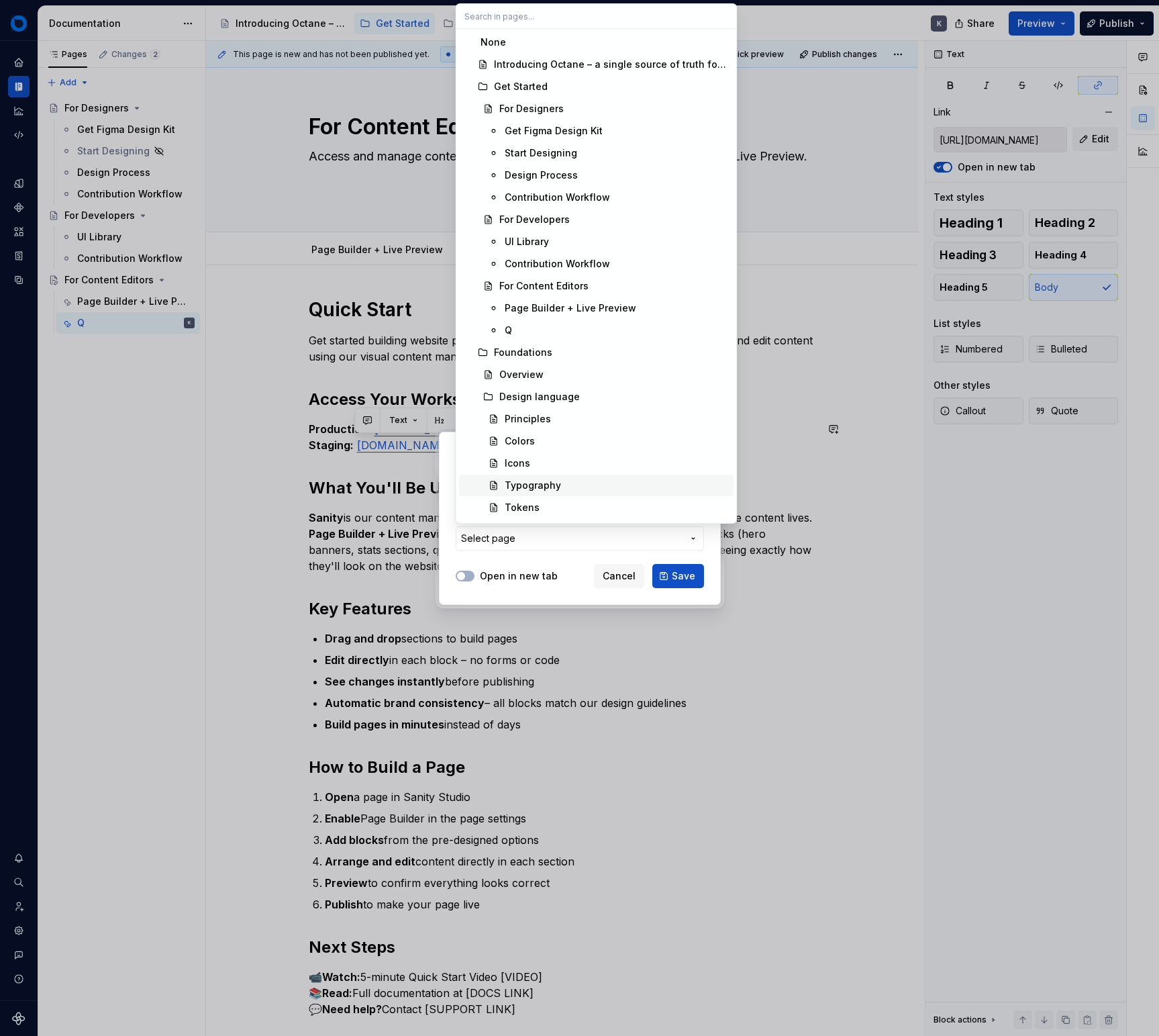
click at [607, 529] on div "Add link Page External link Page Select page Open in new tab Cancel Save" at bounding box center [580, 518] width 1159 height 1036
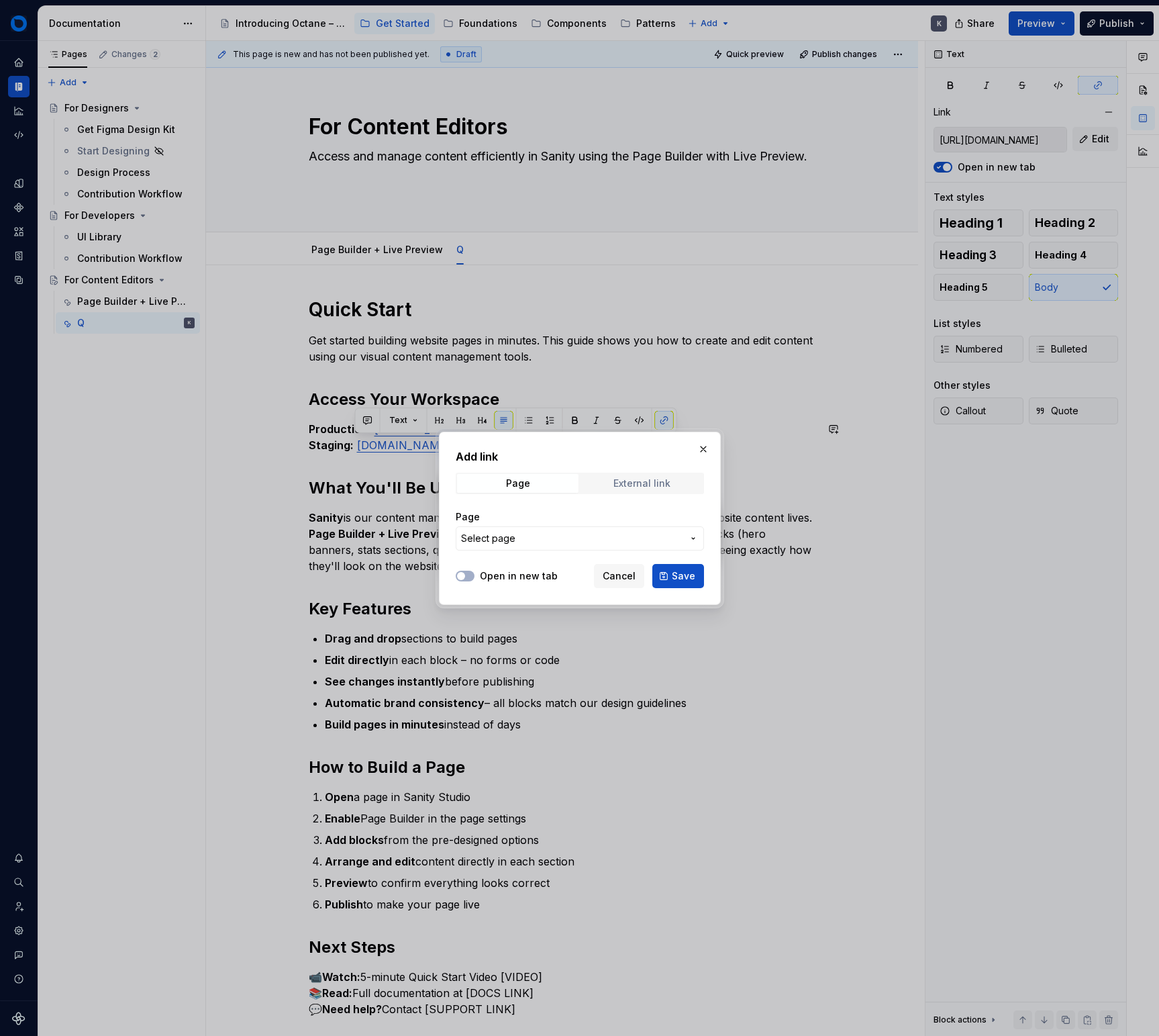
drag, startPoint x: 636, startPoint y: 496, endPoint x: 641, endPoint y: 483, distance: 13.9
click at [637, 493] on div "Add link Page External link Page Select page" at bounding box center [580, 504] width 248 height 110
drag, startPoint x: 641, startPoint y: 483, endPoint x: 624, endPoint y: 498, distance: 22.7
click at [640, 483] on div "External link" at bounding box center [642, 484] width 57 height 11
drag, startPoint x: 592, startPoint y: 527, endPoint x: 589, endPoint y: 534, distance: 7.6
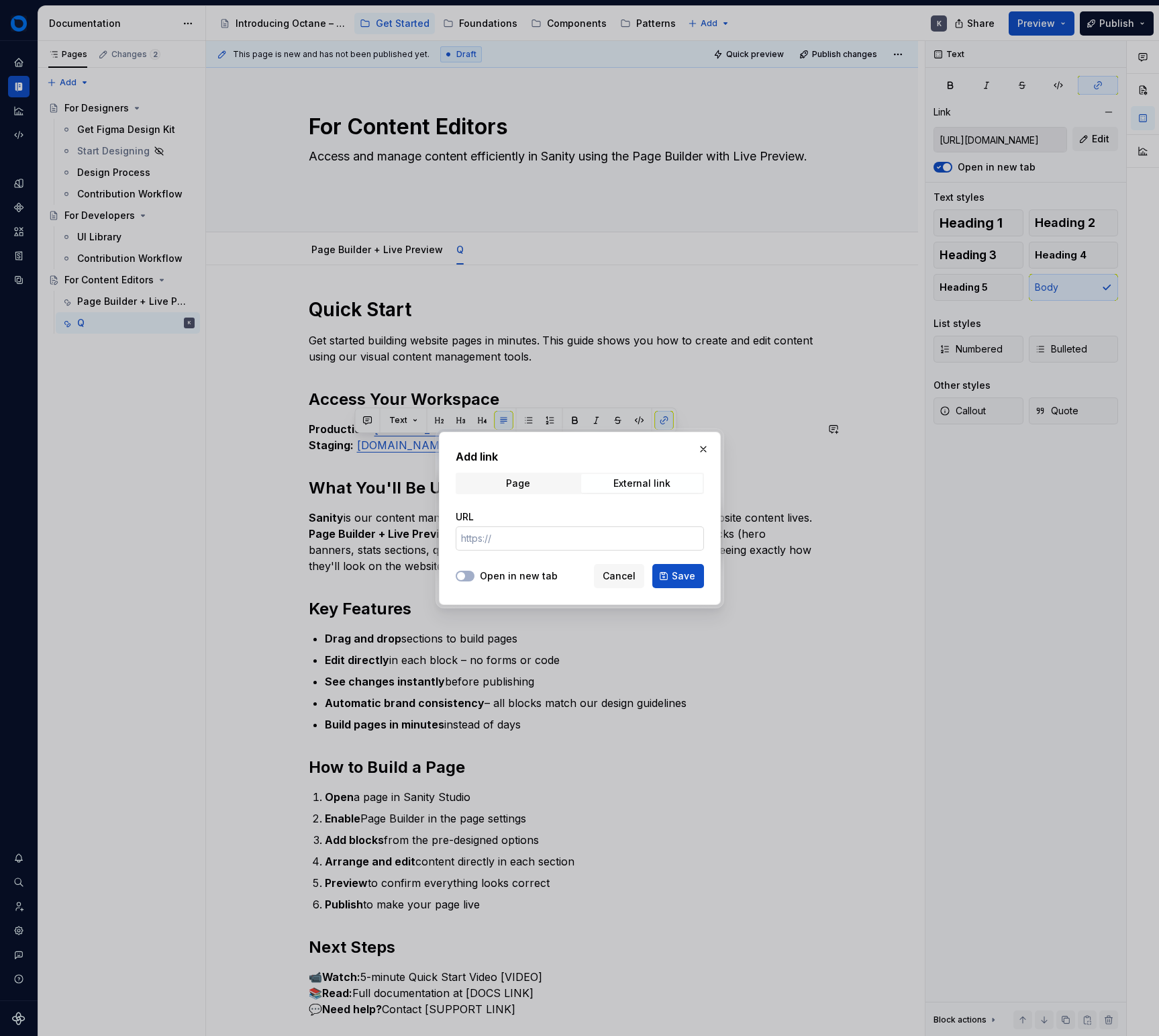
click at [592, 527] on input "URL" at bounding box center [580, 538] width 248 height 24
paste input "[URL][DOMAIN_NAME]"
click at [534, 533] on input "[URL][DOMAIN_NAME]" at bounding box center [580, 538] width 248 height 24
click at [668, 569] on button "Save" at bounding box center [678, 576] width 52 height 24
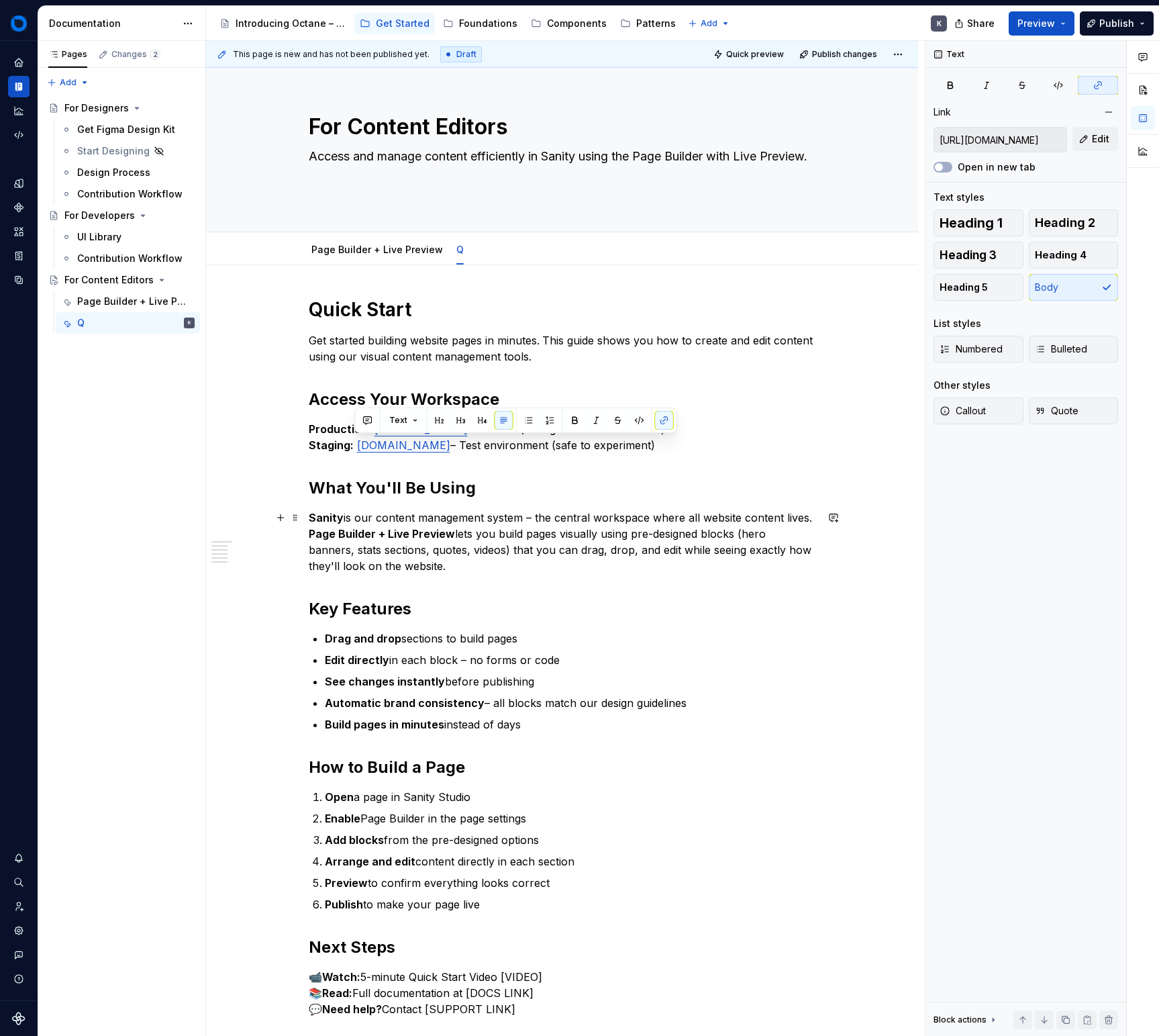
drag, startPoint x: 679, startPoint y: 567, endPoint x: 717, endPoint y: 573, distance: 38.5
click at [679, 567] on p "Sanity is our content management system – the central workspace where all websi…" at bounding box center [562, 542] width 507 height 65
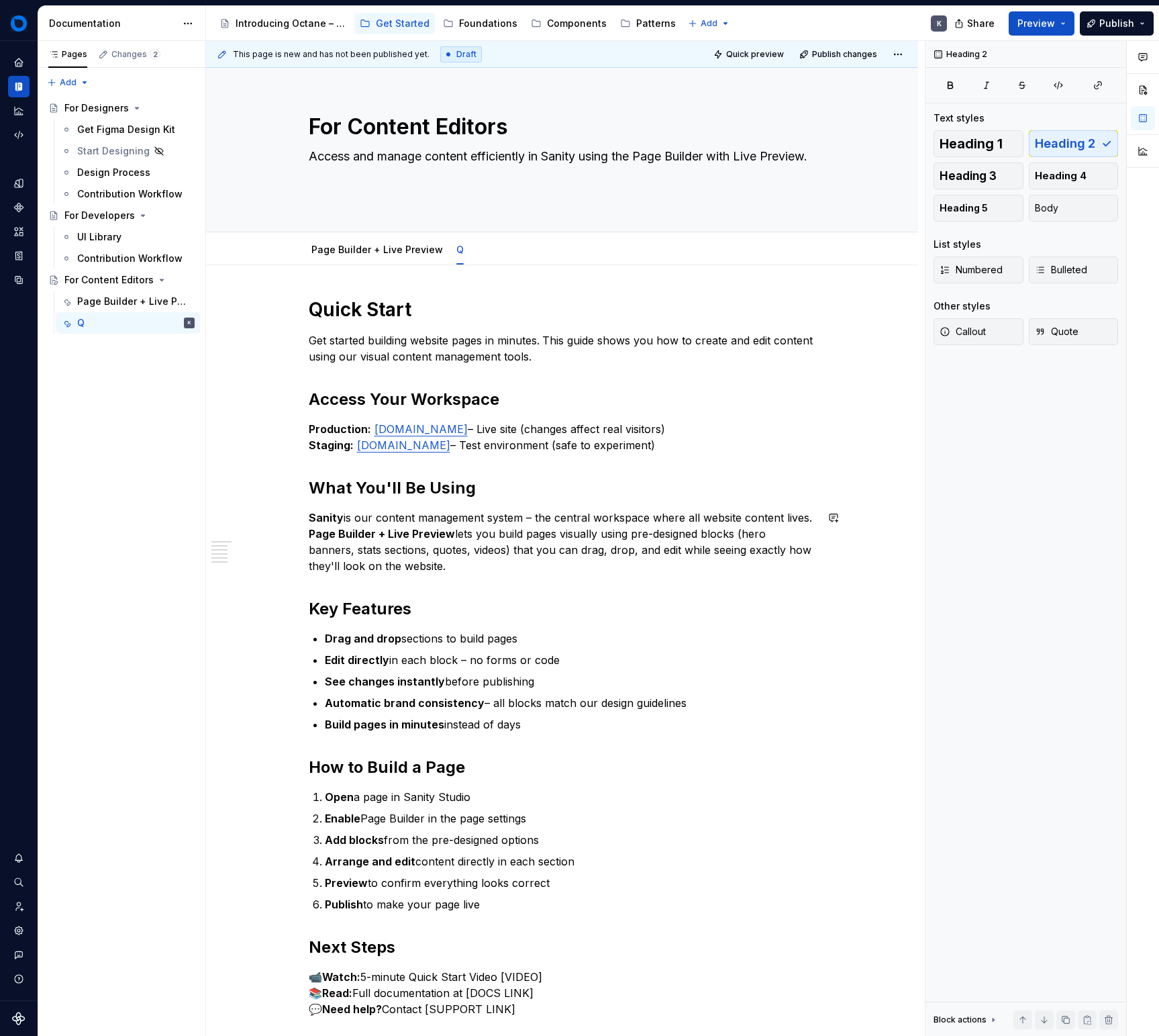
click at [626, 574] on div "Quick Start Get started building website pages in minutes. This guide shows you…" at bounding box center [562, 686] width 507 height 777
click at [812, 514] on p "Sanity is our content management system – the central workspace where all websi…" at bounding box center [562, 542] width 507 height 65
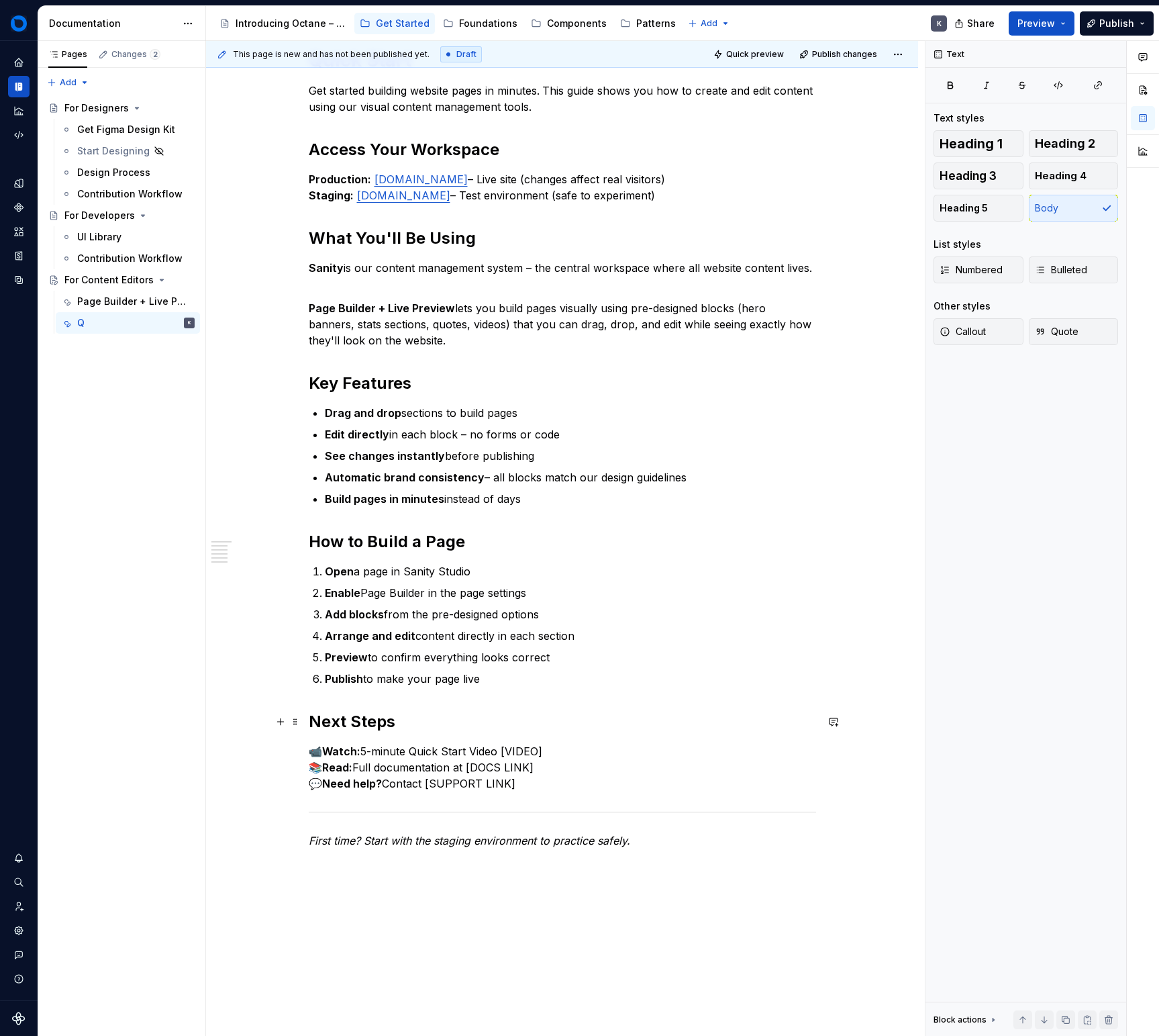
scroll to position [250, 0]
click at [549, 749] on p "📹 Watch: 5-minute Quick Start Video [VIDEO] 📚 Read: Full documentation at [DOCS…" at bounding box center [562, 766] width 507 height 48
click at [549, 761] on p "📹 Watch: 5-minute Quick Start Video [VIDEO] 📚 Read: Full documentation at [DOCS…" at bounding box center [562, 766] width 507 height 48
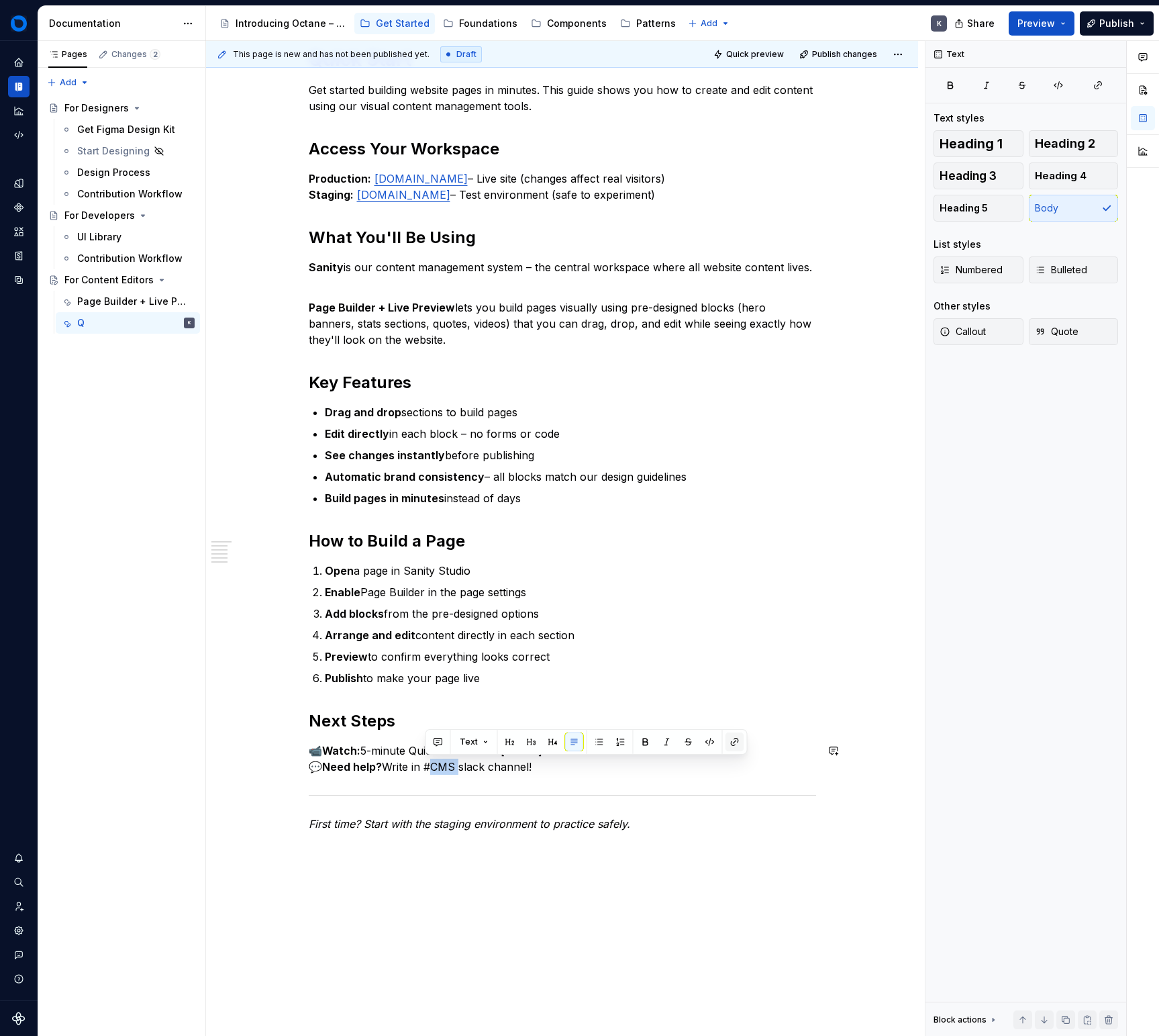
click at [730, 742] on button "button" at bounding box center [735, 742] width 19 height 19
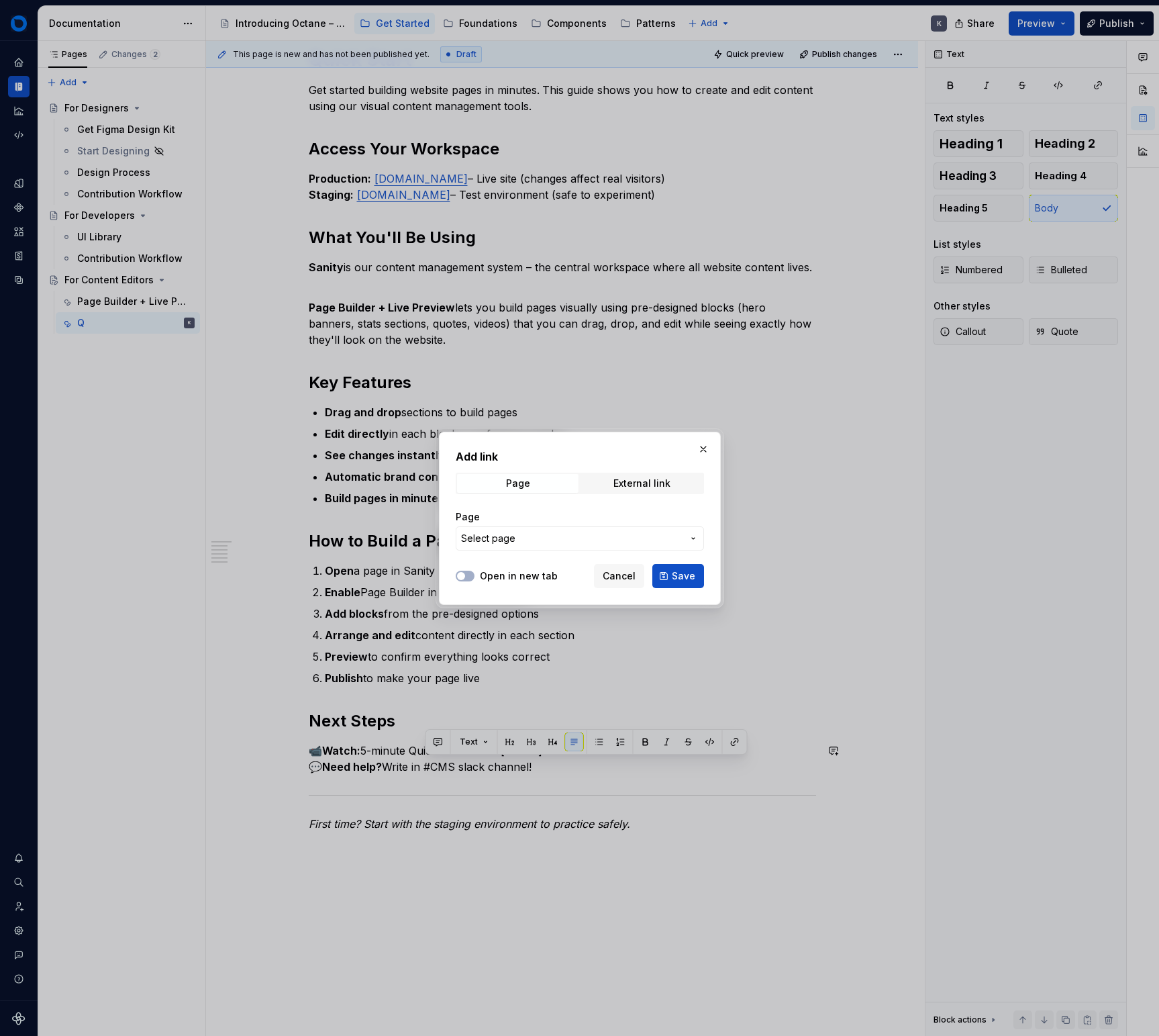
click at [639, 473] on div "Page External link" at bounding box center [580, 483] width 248 height 21
click at [635, 485] on div "External link" at bounding box center [642, 484] width 57 height 11
click at [571, 529] on input "URL" at bounding box center [580, 538] width 248 height 24
paste input "[URL][DOMAIN_NAME]"
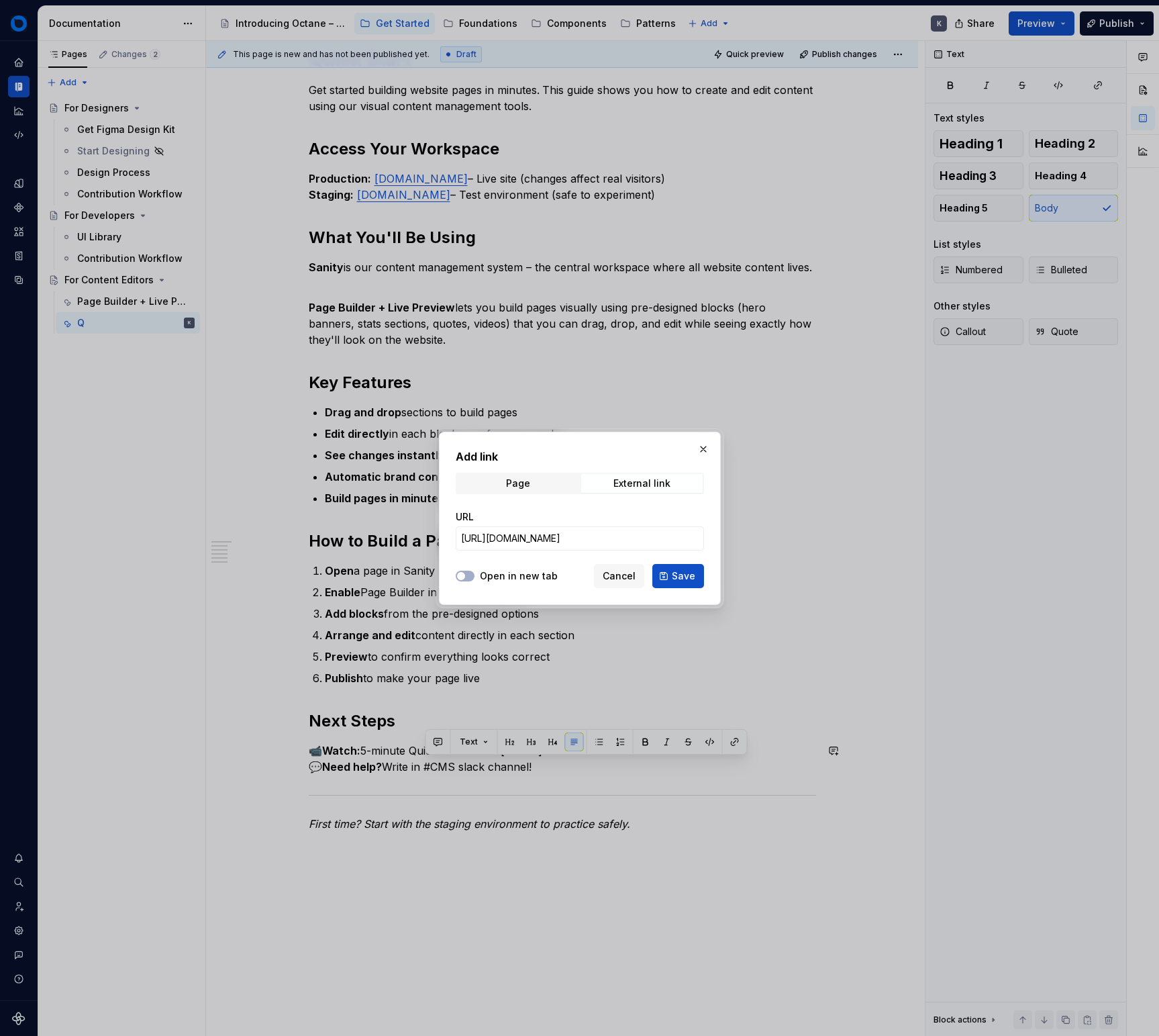
drag, startPoint x: 675, startPoint y: 573, endPoint x: 652, endPoint y: 669, distance: 98.7
click at [675, 573] on span "Save" at bounding box center [684, 576] width 23 height 13
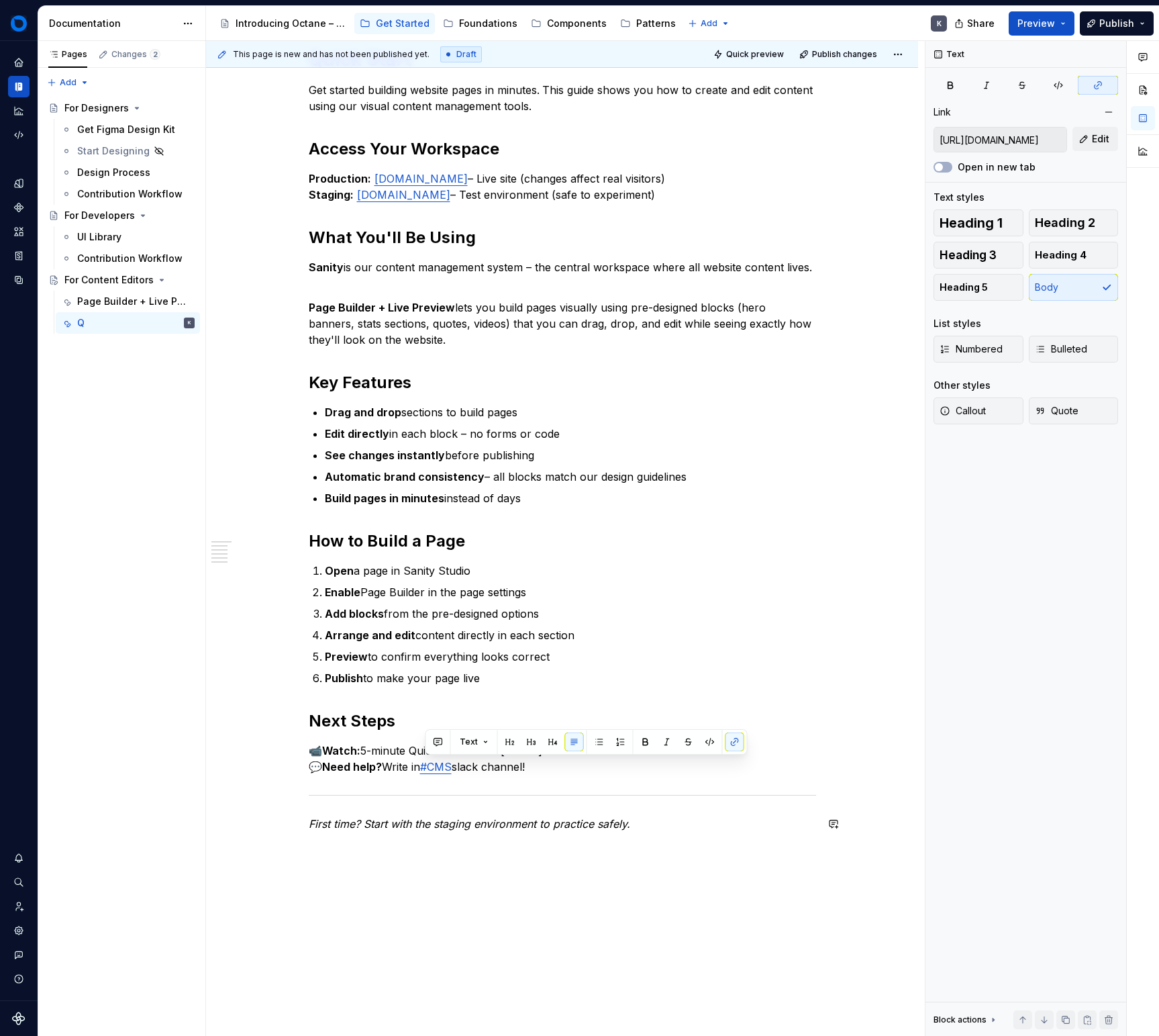
drag, startPoint x: 604, startPoint y: 801, endPoint x: 621, endPoint y: 809, distance: 18.8
click at [604, 801] on div "Quick Start Get started building website pages in minutes. This guide shows you…" at bounding box center [562, 439] width 507 height 785
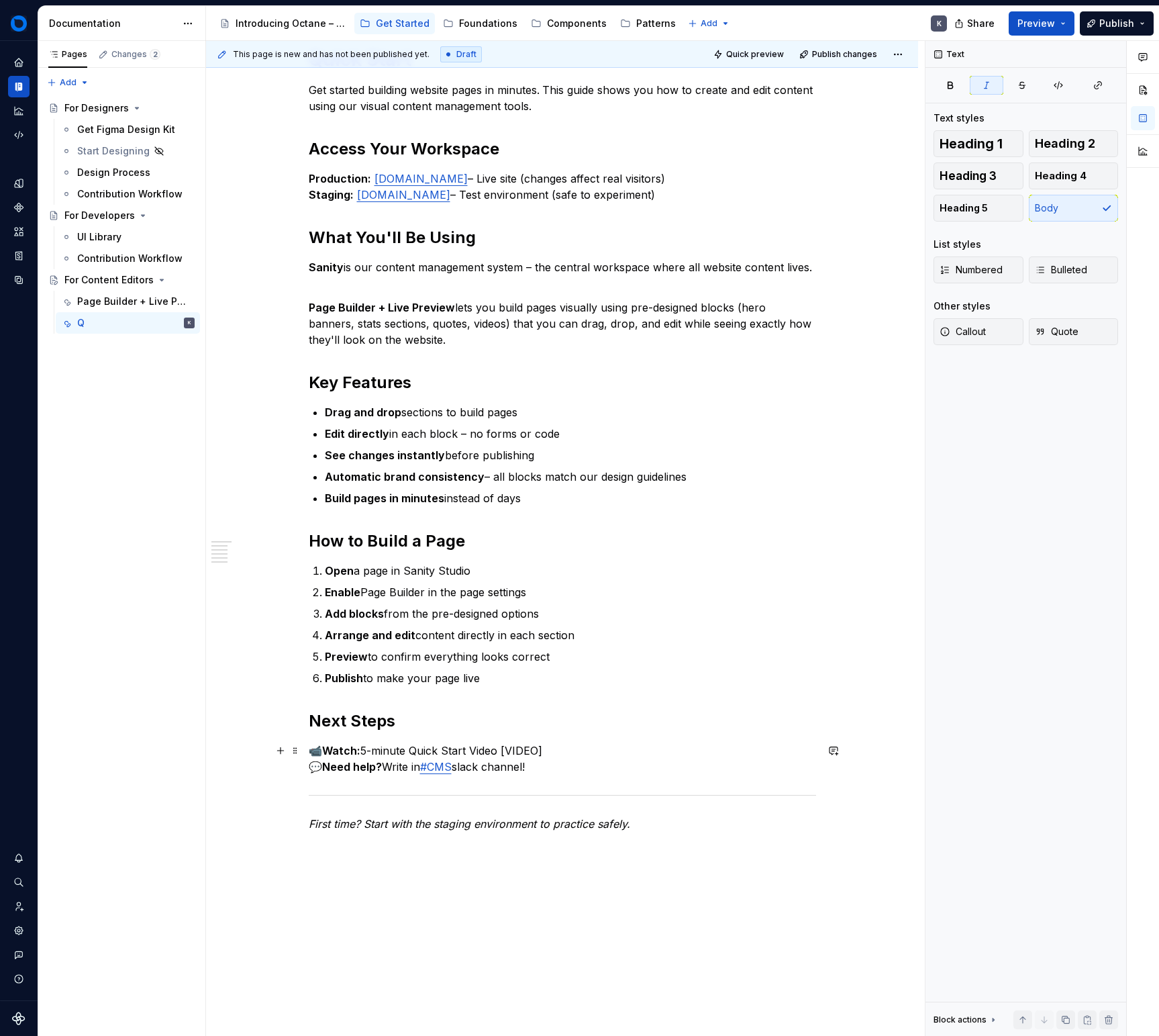
click at [560, 751] on p "📹 Watch: 5-minute Quick Start Video [VIDEO] 💬 Need help? Write in #CMS slack ch…" at bounding box center [562, 758] width 507 height 32
click at [516, 684] on p "Publish to make your page live" at bounding box center [570, 678] width 491 height 16
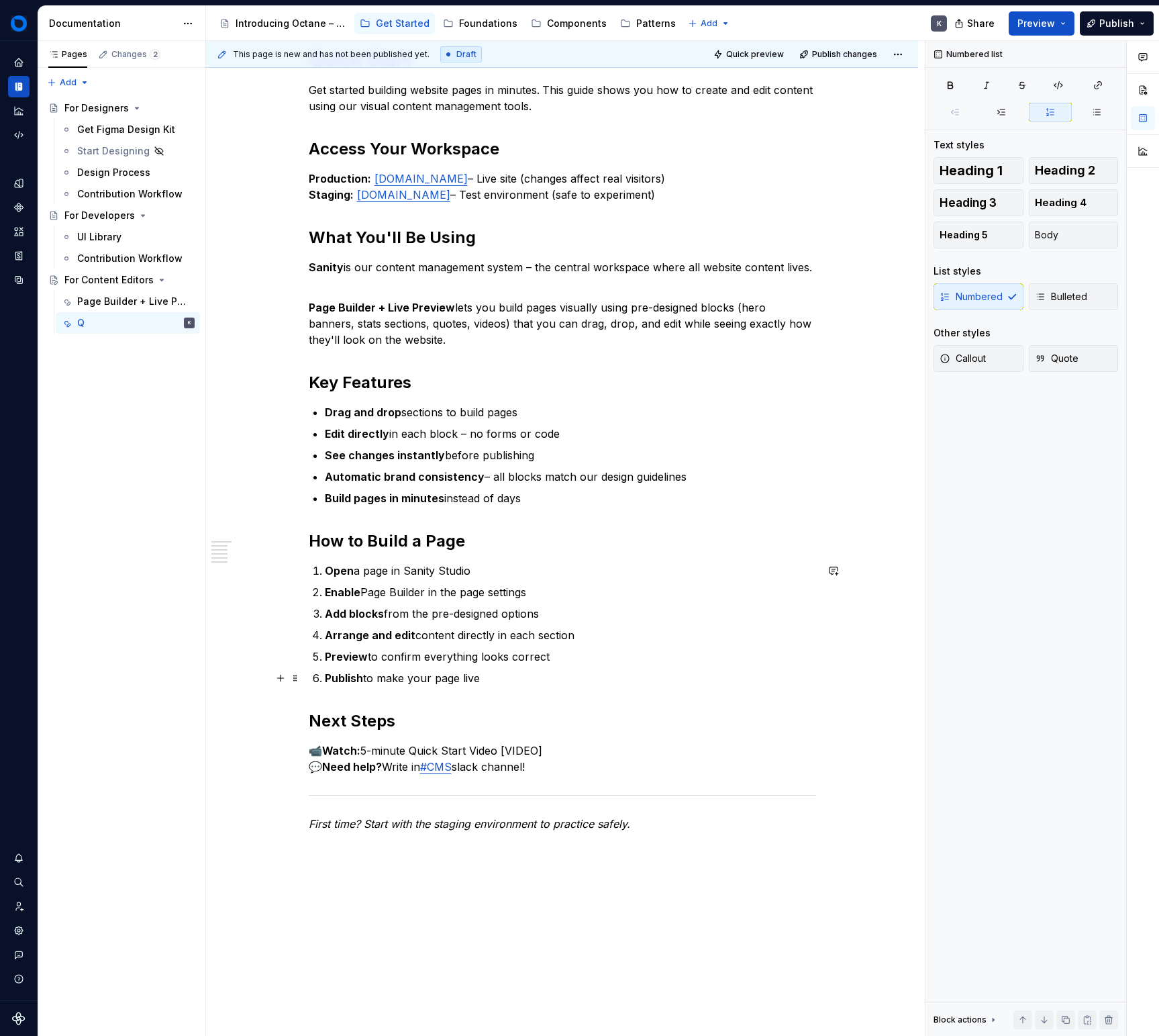
click at [559, 683] on p "Publish to make your page live" at bounding box center [570, 678] width 491 height 16
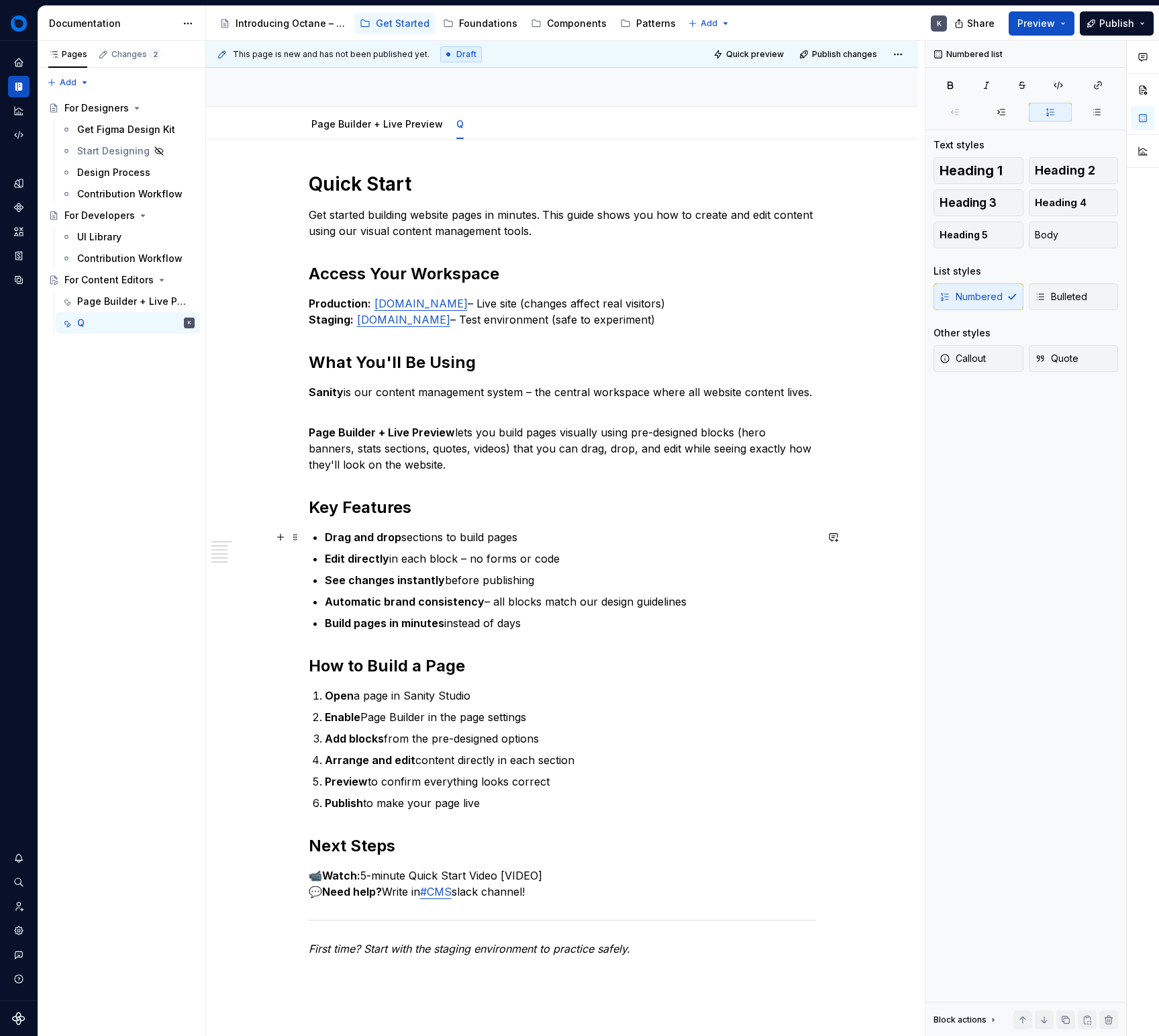
scroll to position [126, 0]
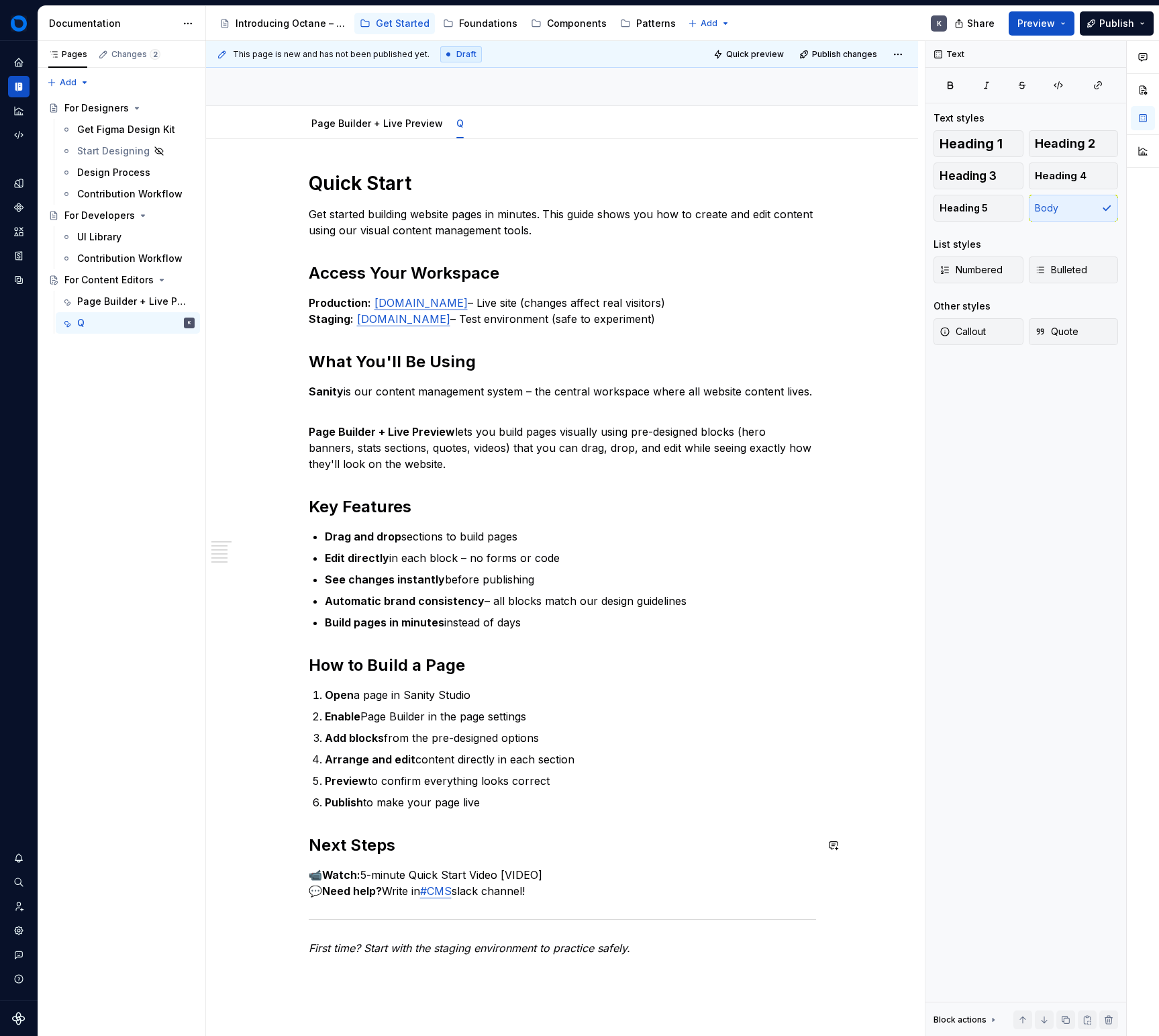
drag, startPoint x: 551, startPoint y: 862, endPoint x: 563, endPoint y: 869, distance: 13.9
click at [551, 862] on div "Quick Start Get started building website pages in minutes. This guide shows you…" at bounding box center [562, 563] width 507 height 785
click at [563, 869] on p "📹 Watch: 5-minute Quick Start Video [VIDEO] 💬 Need help? Write in #CMS slack ch…" at bounding box center [562, 883] width 507 height 32
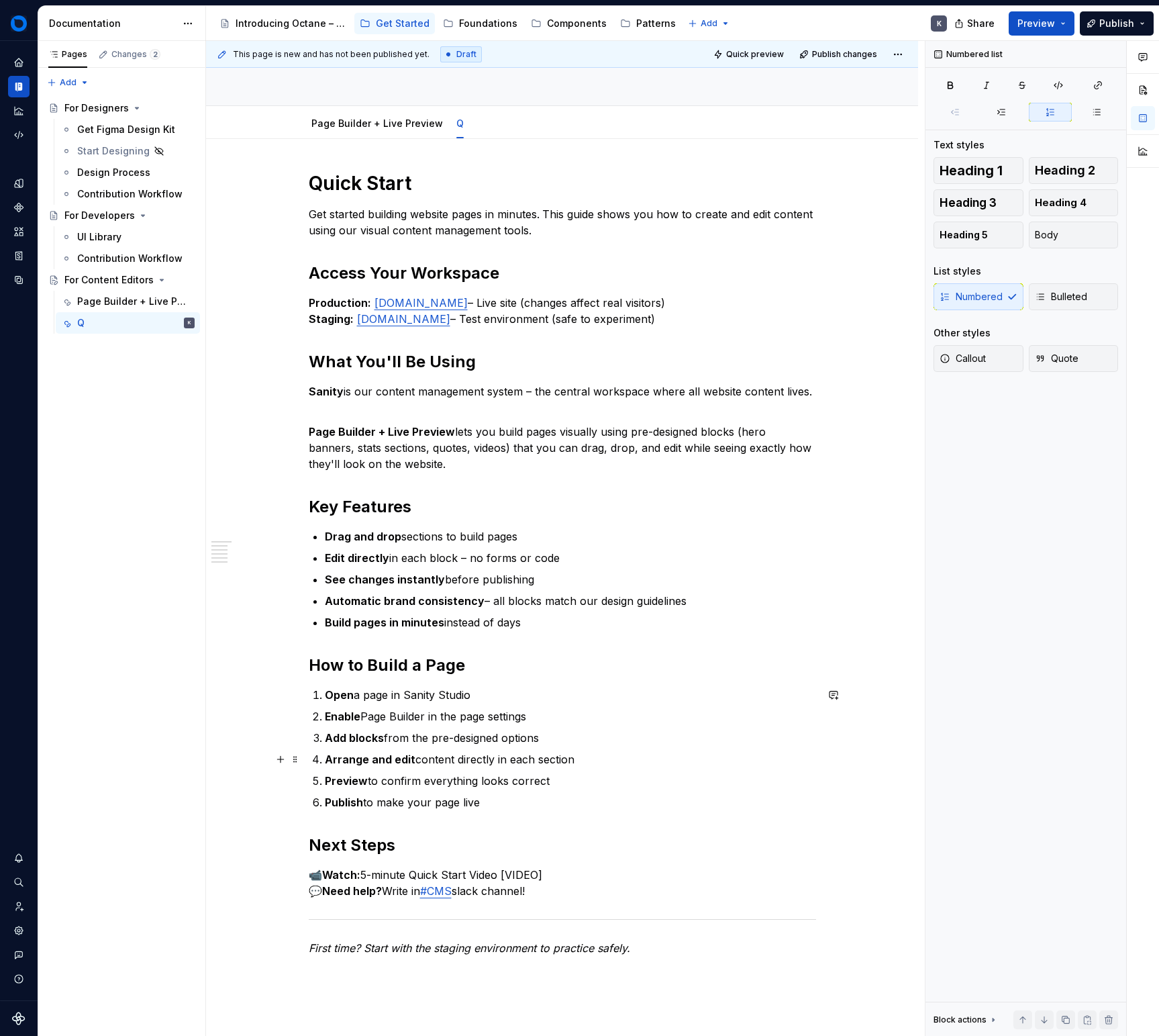
click at [532, 754] on p "Arrange and edit content directly in each section" at bounding box center [570, 759] width 491 height 16
click at [531, 800] on p "Publish to make your page live" at bounding box center [570, 802] width 491 height 16
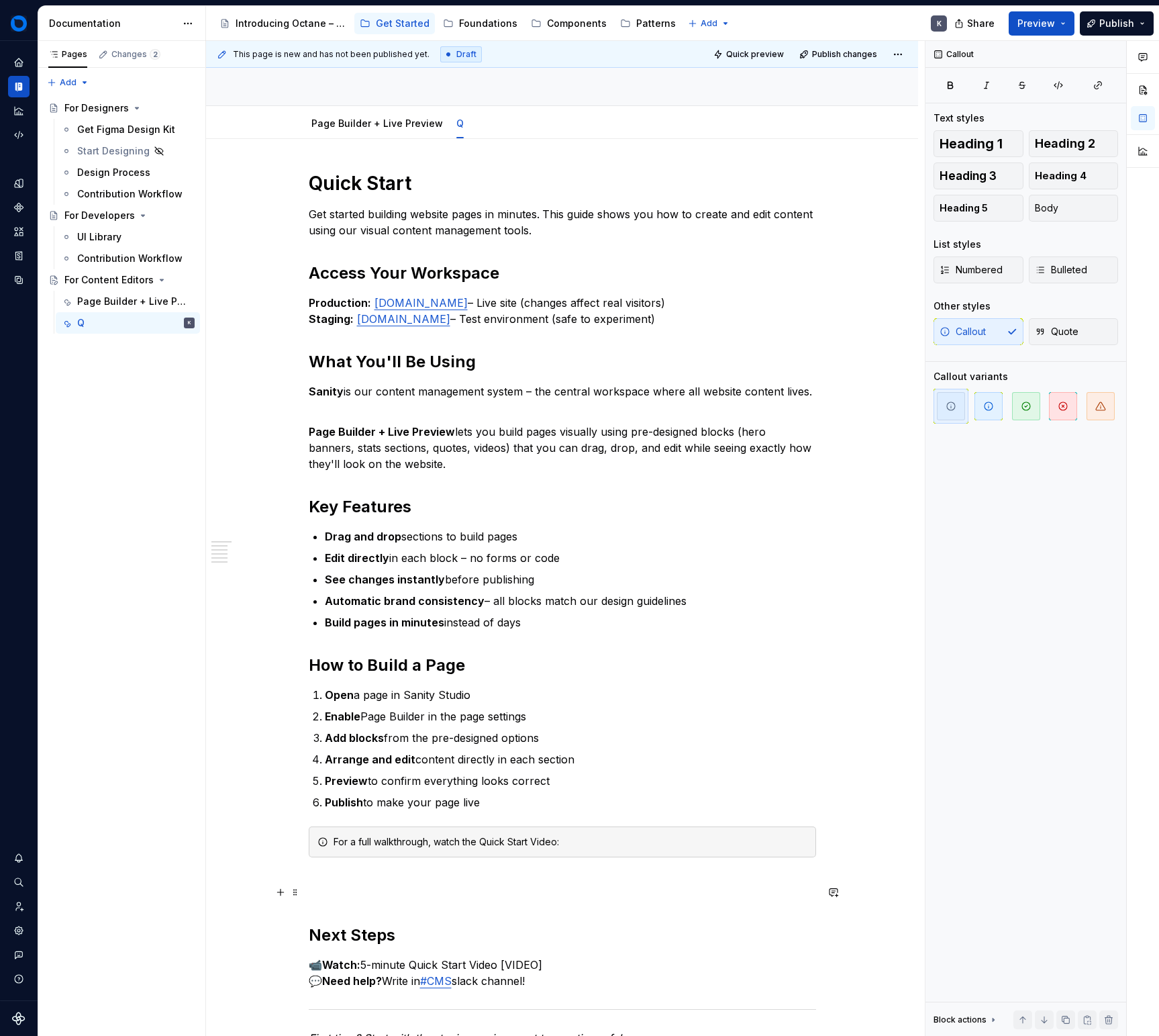
click at [467, 887] on h2 "Next Steps" at bounding box center [562, 914] width 507 height 65
click at [476, 880] on div "Quick Start Get started building website pages in minutes. This guide shows you…" at bounding box center [562, 608] width 507 height 875
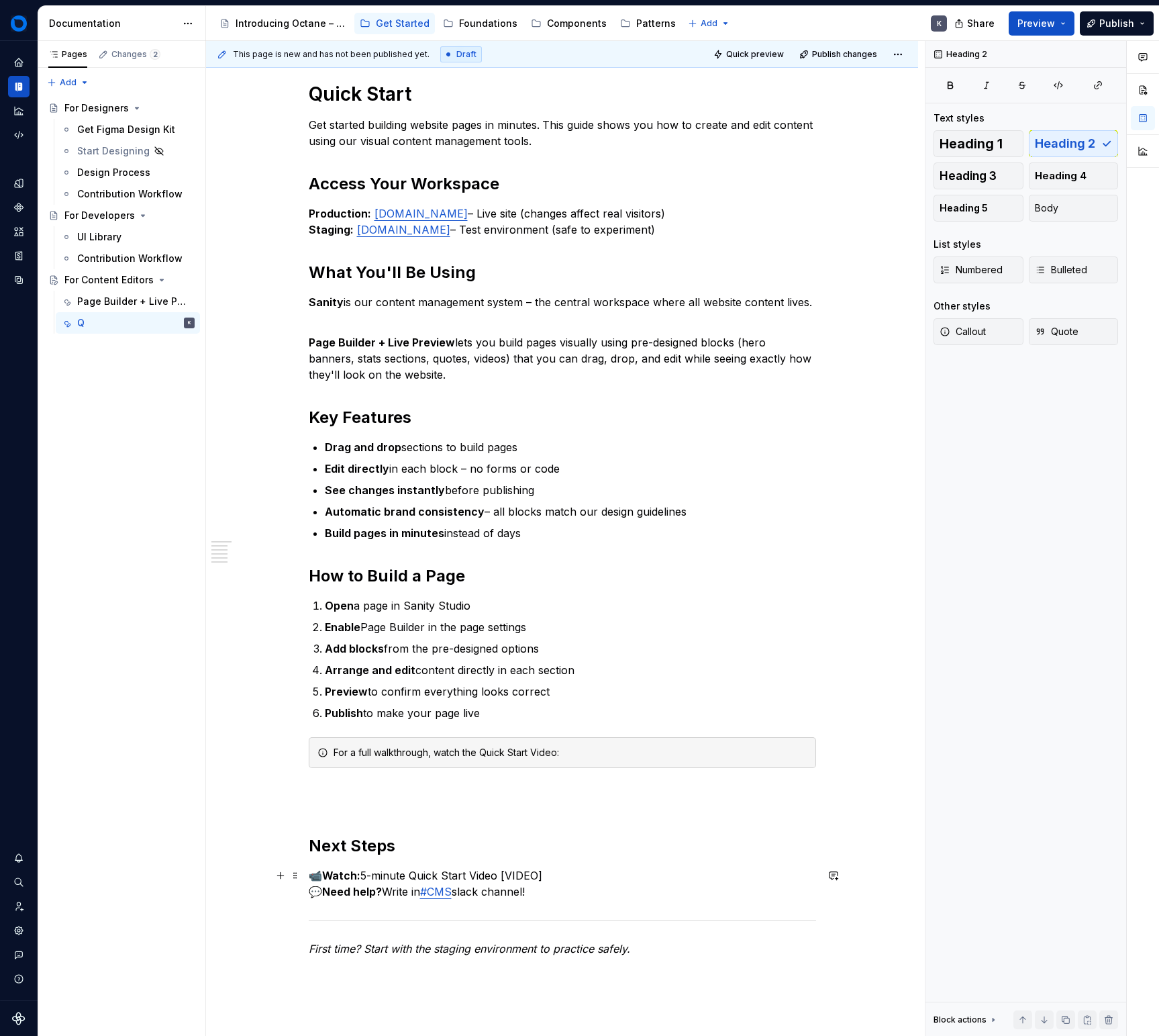
scroll to position [220, 0]
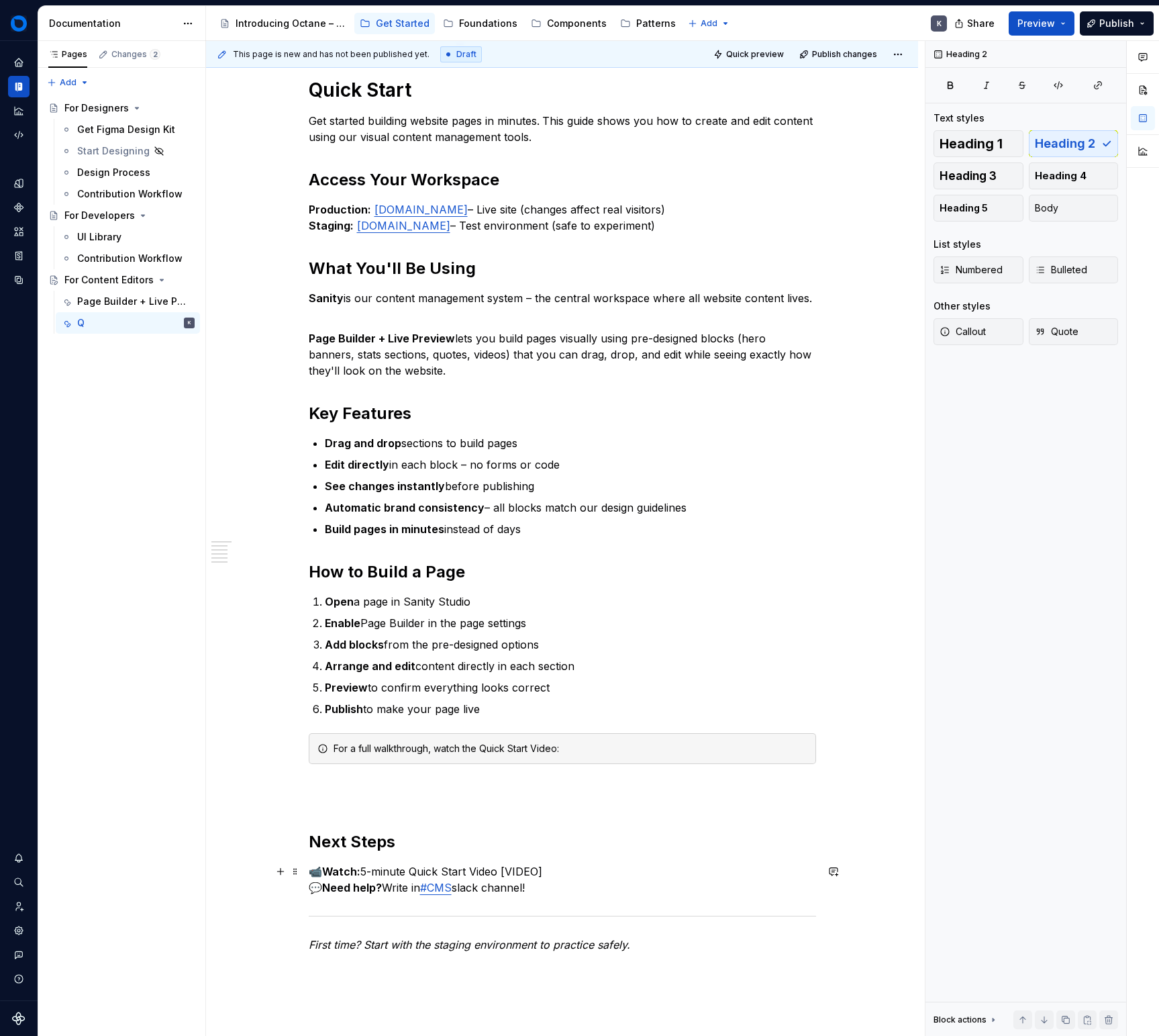
click at [580, 883] on p "📹 Watch: 5-minute Quick Start Video [VIDEO] 💬 Need help? Write in #CMS slack ch…" at bounding box center [562, 880] width 507 height 32
click at [582, 874] on p "📹 Watch: 5-minute Quick Start Video [VIDEO] 💬 Need help? Write in #CMS slack ch…" at bounding box center [562, 880] width 507 height 32
click at [412, 766] on div "Quick Start Get started building website pages in minutes. This guide shows you…" at bounding box center [562, 515] width 507 height 875
click at [412, 776] on div "Quick Start Get started building website pages in minutes. This guide shows you…" at bounding box center [562, 515] width 507 height 875
click at [493, 818] on h2 "Next Steps" at bounding box center [562, 821] width 507 height 65
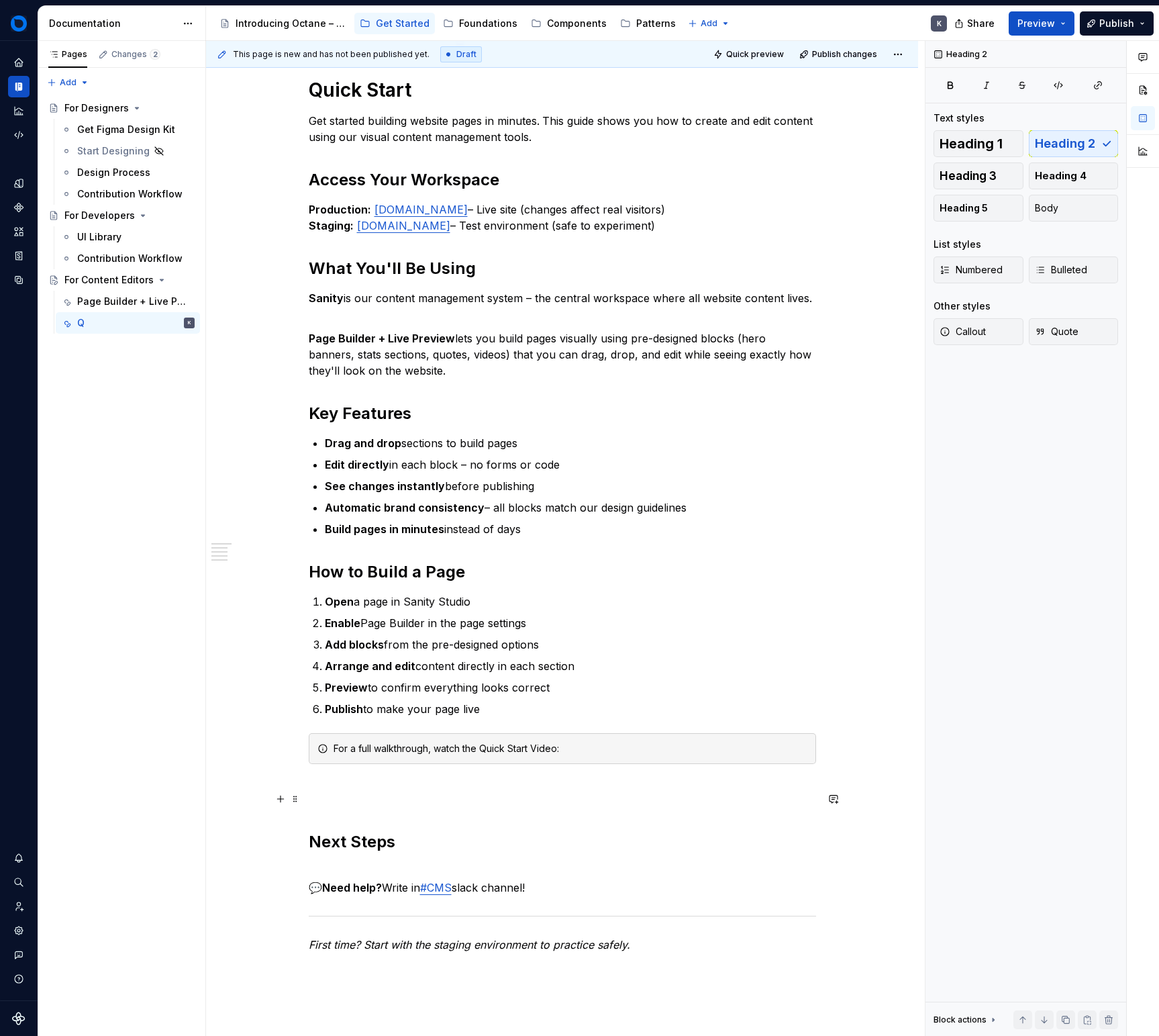
drag, startPoint x: 407, startPoint y: 840, endPoint x: 391, endPoint y: 846, distance: 17.1
click at [407, 840] on h2 "Next Steps" at bounding box center [562, 821] width 507 height 65
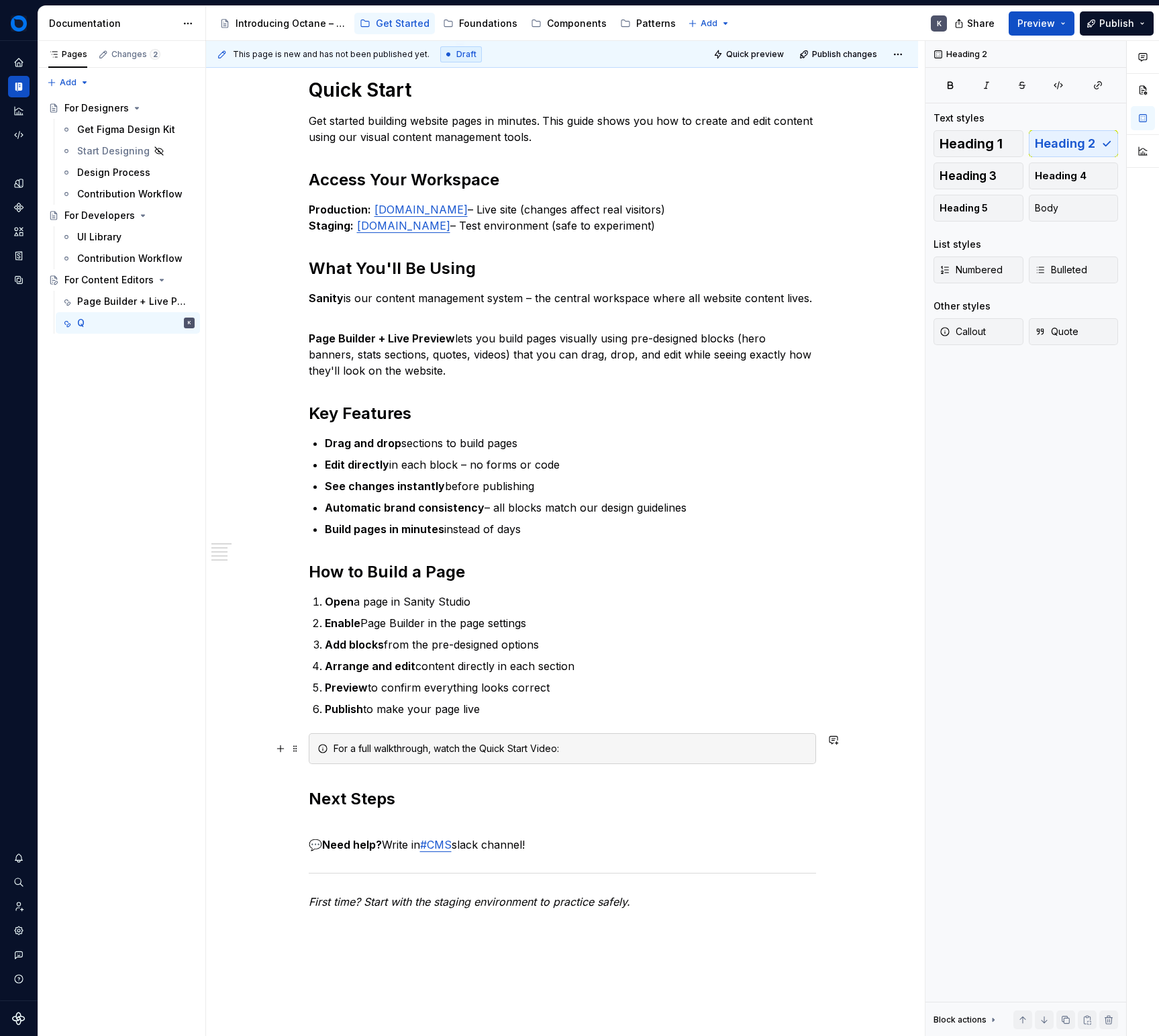
click at [596, 752] on div "For a full walkthrough, watch the Quick Start Video:" at bounding box center [571, 748] width 474 height 13
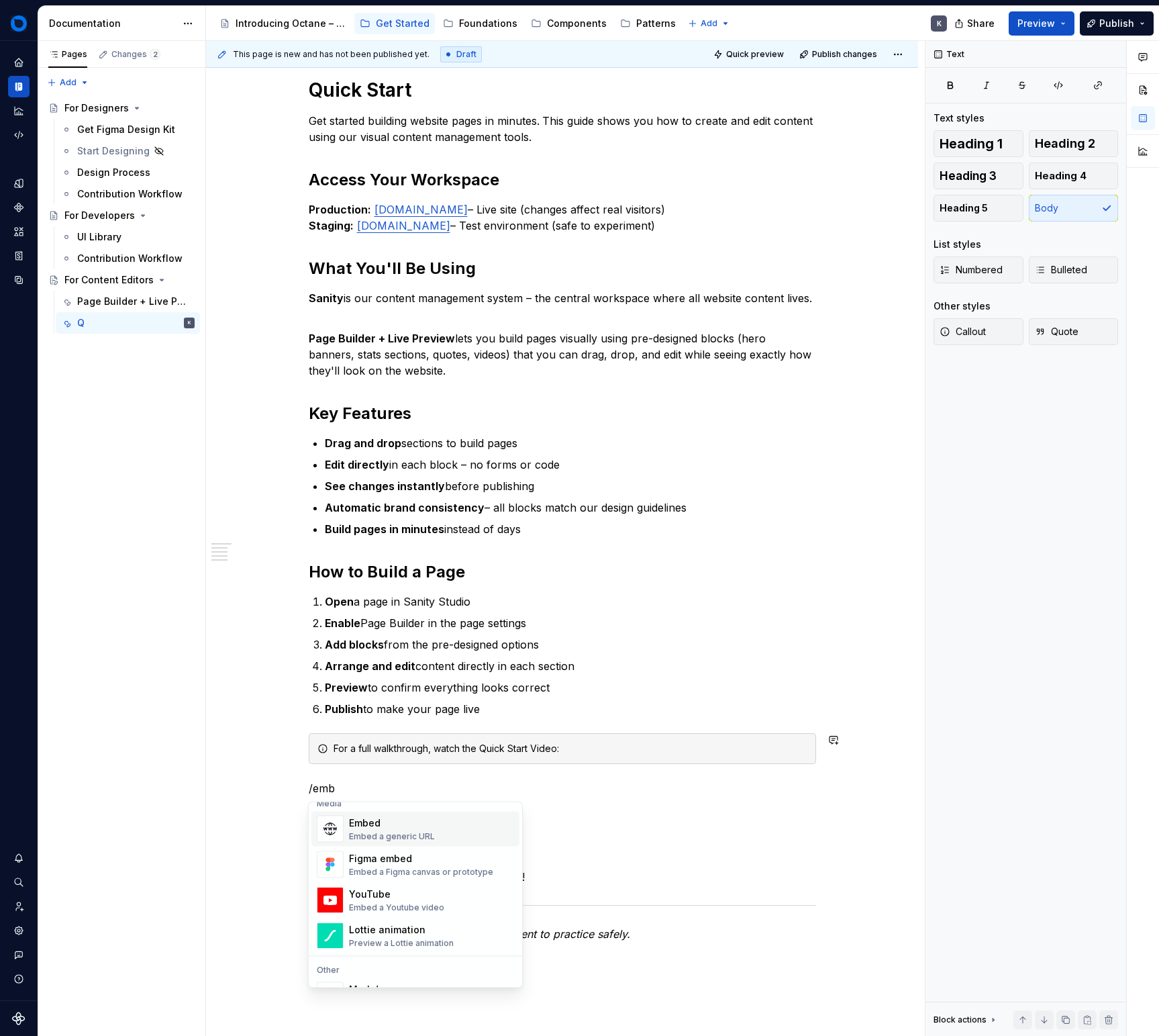
scroll to position [11, 0]
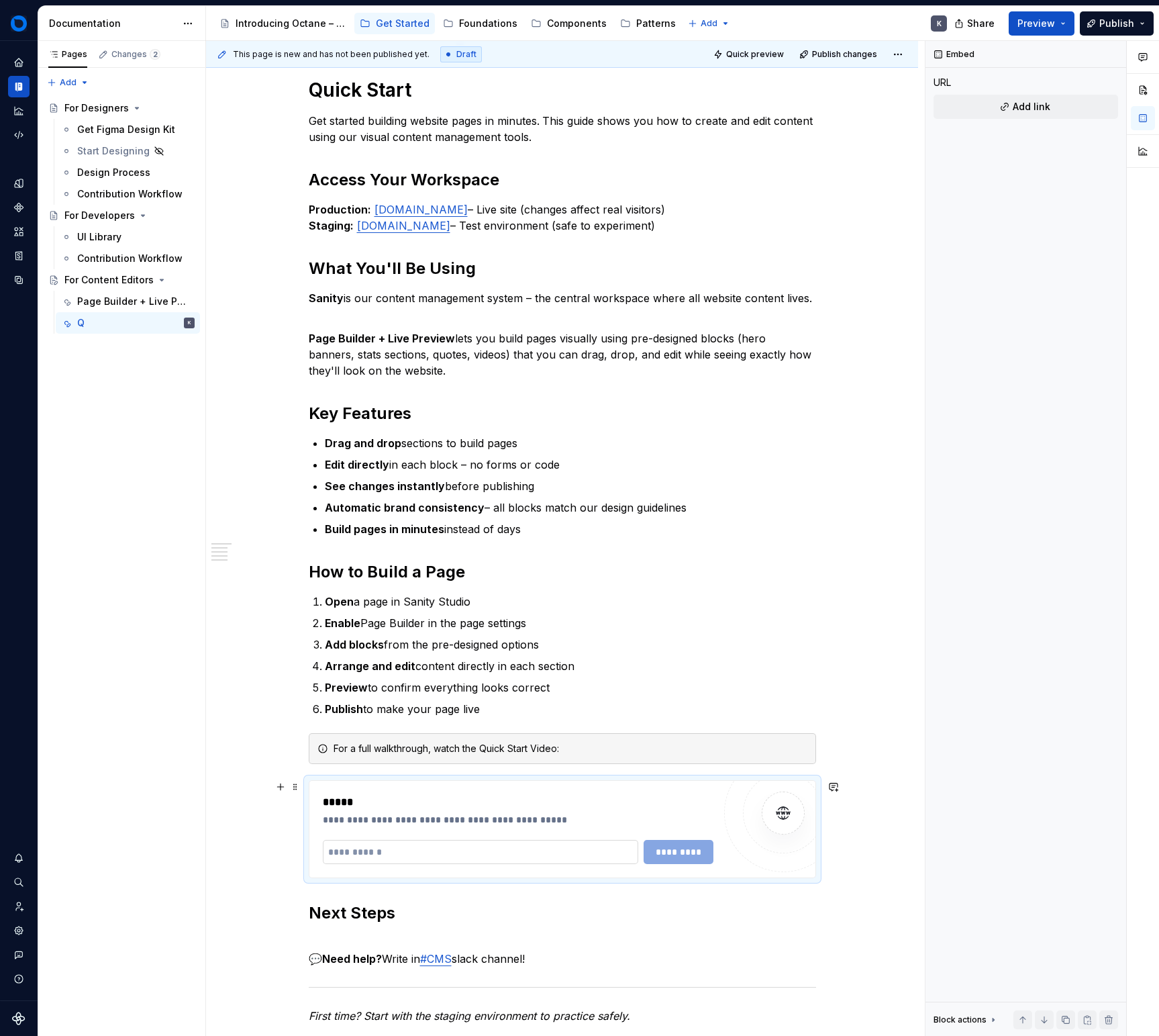
click at [525, 856] on input "text" at bounding box center [481, 852] width 316 height 24
click at [573, 853] on input "text" at bounding box center [481, 852] width 316 height 24
paste input "**********"
click at [663, 852] on span "*********" at bounding box center [678, 851] width 52 height 13
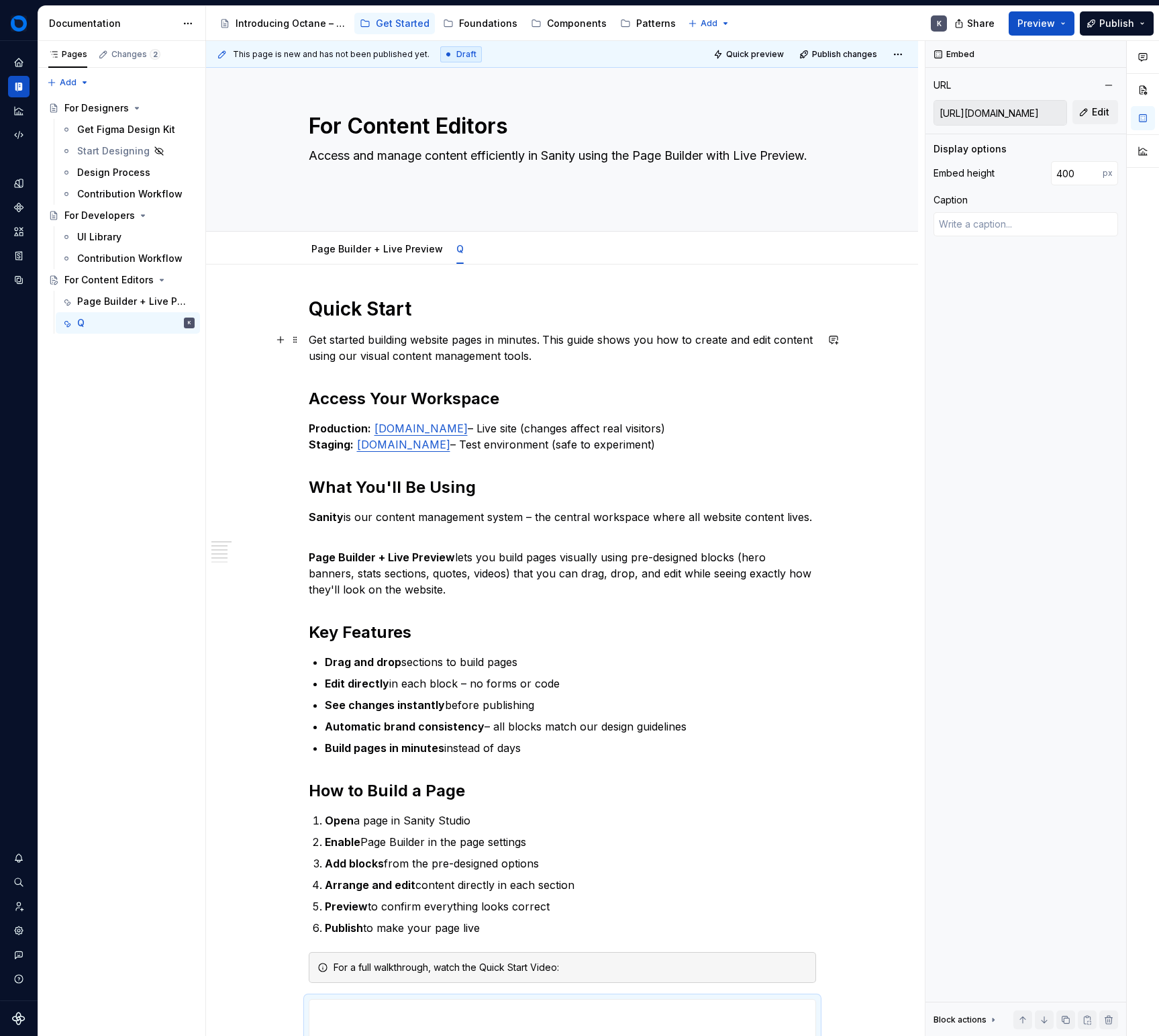
scroll to position [0, 0]
drag, startPoint x: 185, startPoint y: 303, endPoint x: 155, endPoint y: 332, distance: 41.7
click at [154, 335] on div "Accessibility guide for tree Page tree. Navigate the tree with the arrow keys. …" at bounding box center [122, 214] width 168 height 245
click at [154, 302] on div "Page Builder + Live Preview" at bounding box center [116, 301] width 77 height 13
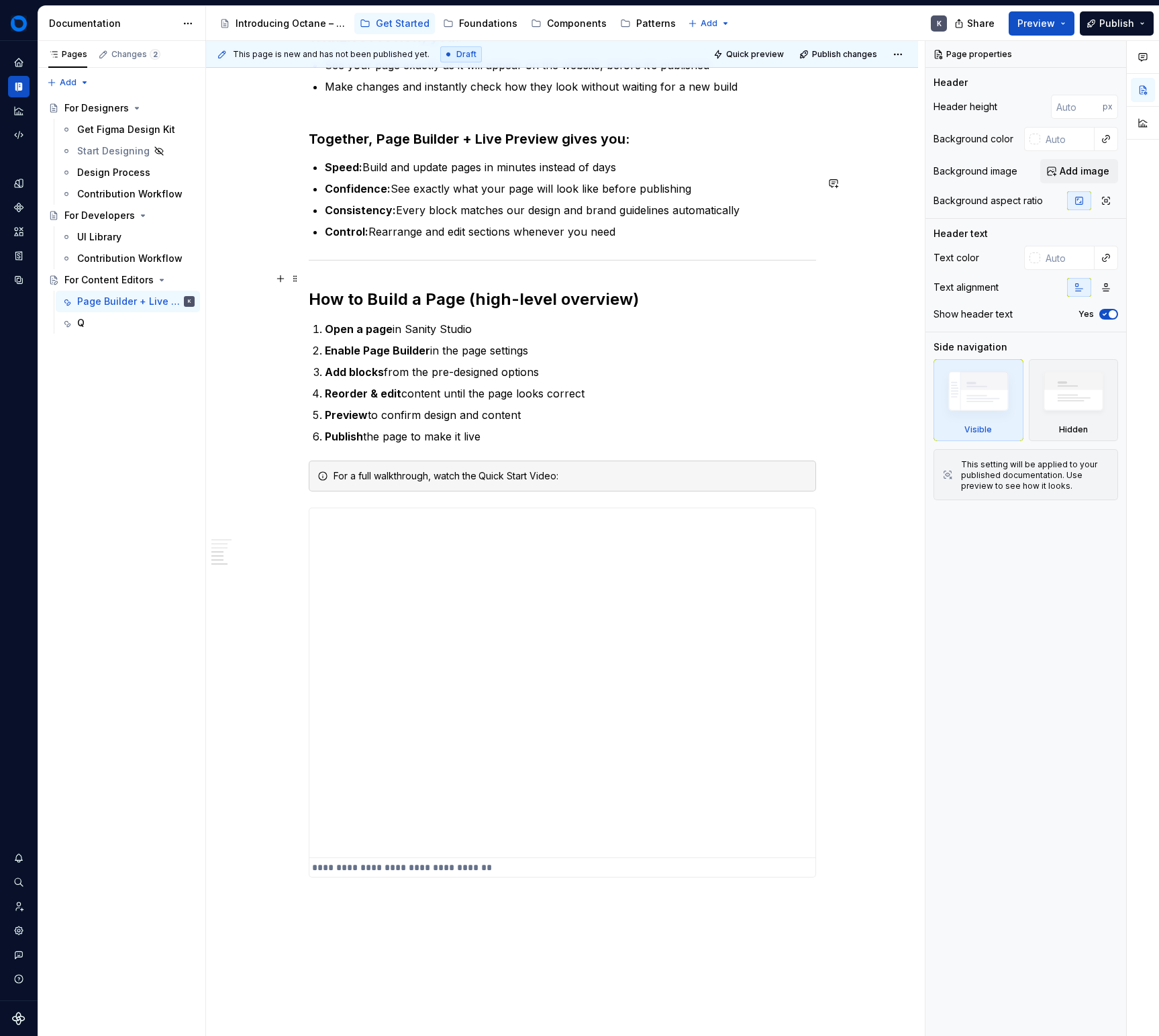
scroll to position [906, 0]
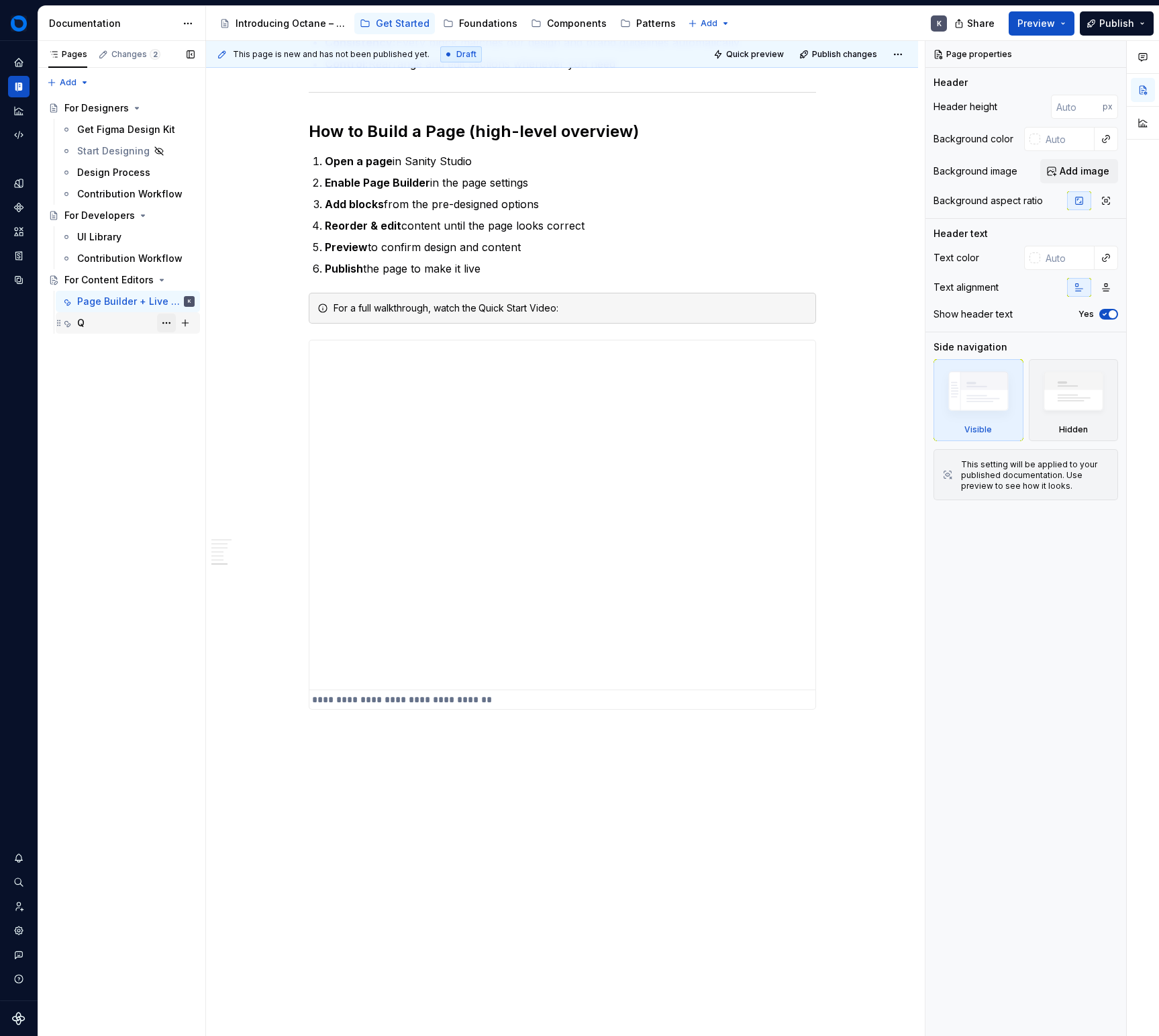
click at [166, 325] on button "Page tree" at bounding box center [166, 323] width 19 height 19
click at [202, 356] on div "Rename tab" at bounding box center [240, 346] width 158 height 21
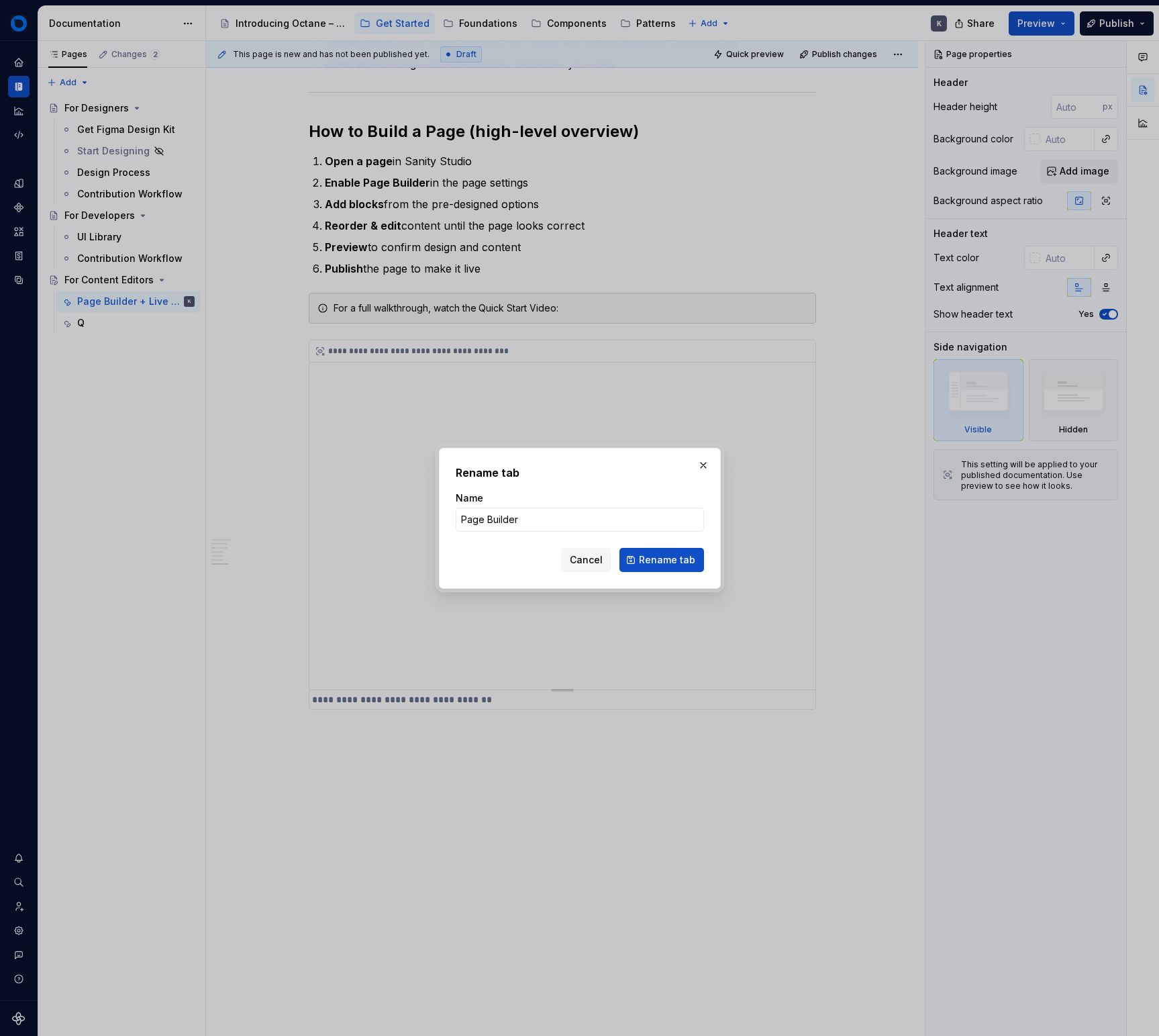
click at [693, 553] on span "Rename tab" at bounding box center [667, 560] width 57 height 13
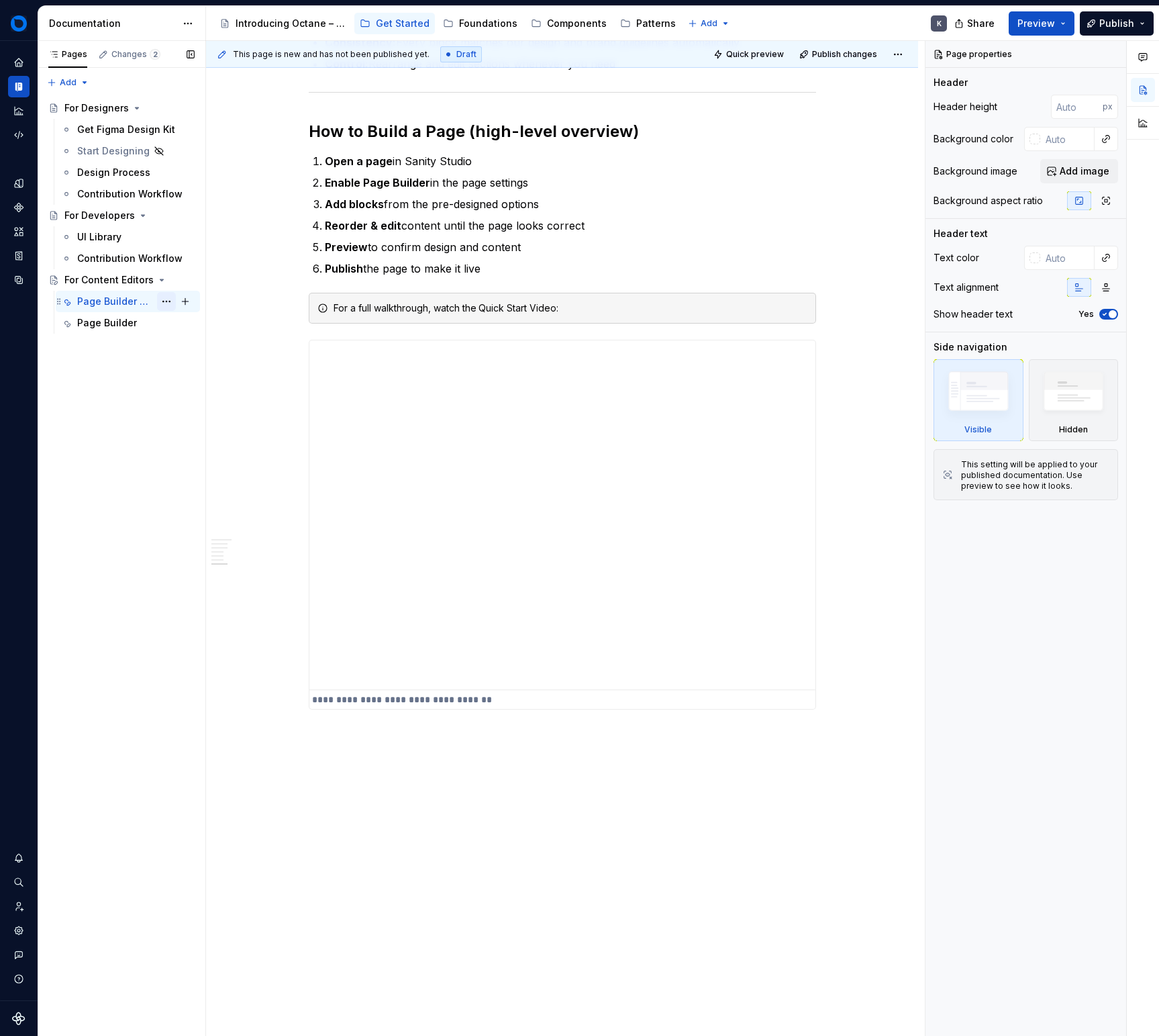
click at [170, 299] on button "Page tree" at bounding box center [166, 301] width 19 height 19
click at [201, 451] on div "Delete tab" at bounding box center [247, 450] width 132 height 13
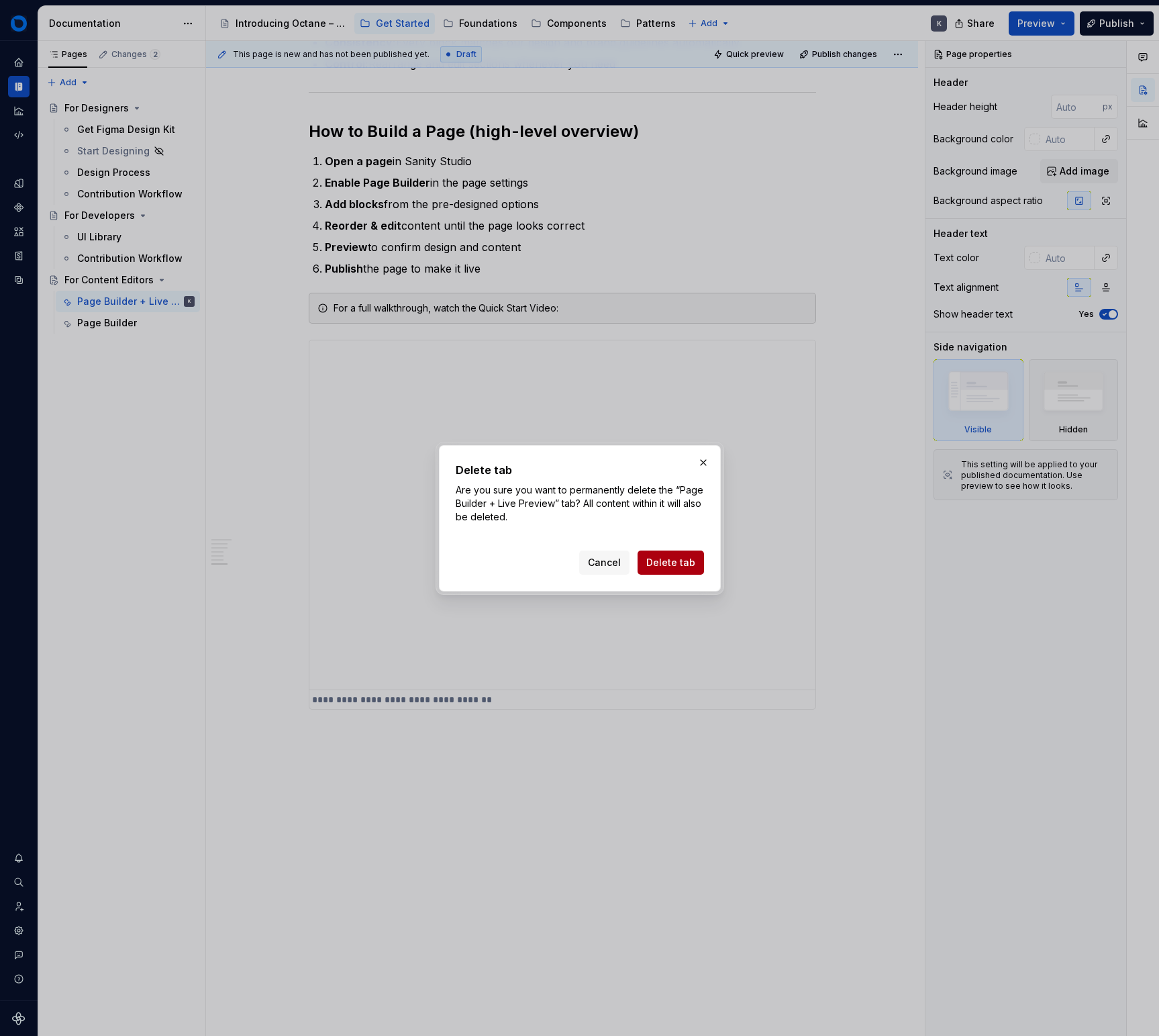
click at [650, 557] on span "Delete tab" at bounding box center [670, 562] width 49 height 13
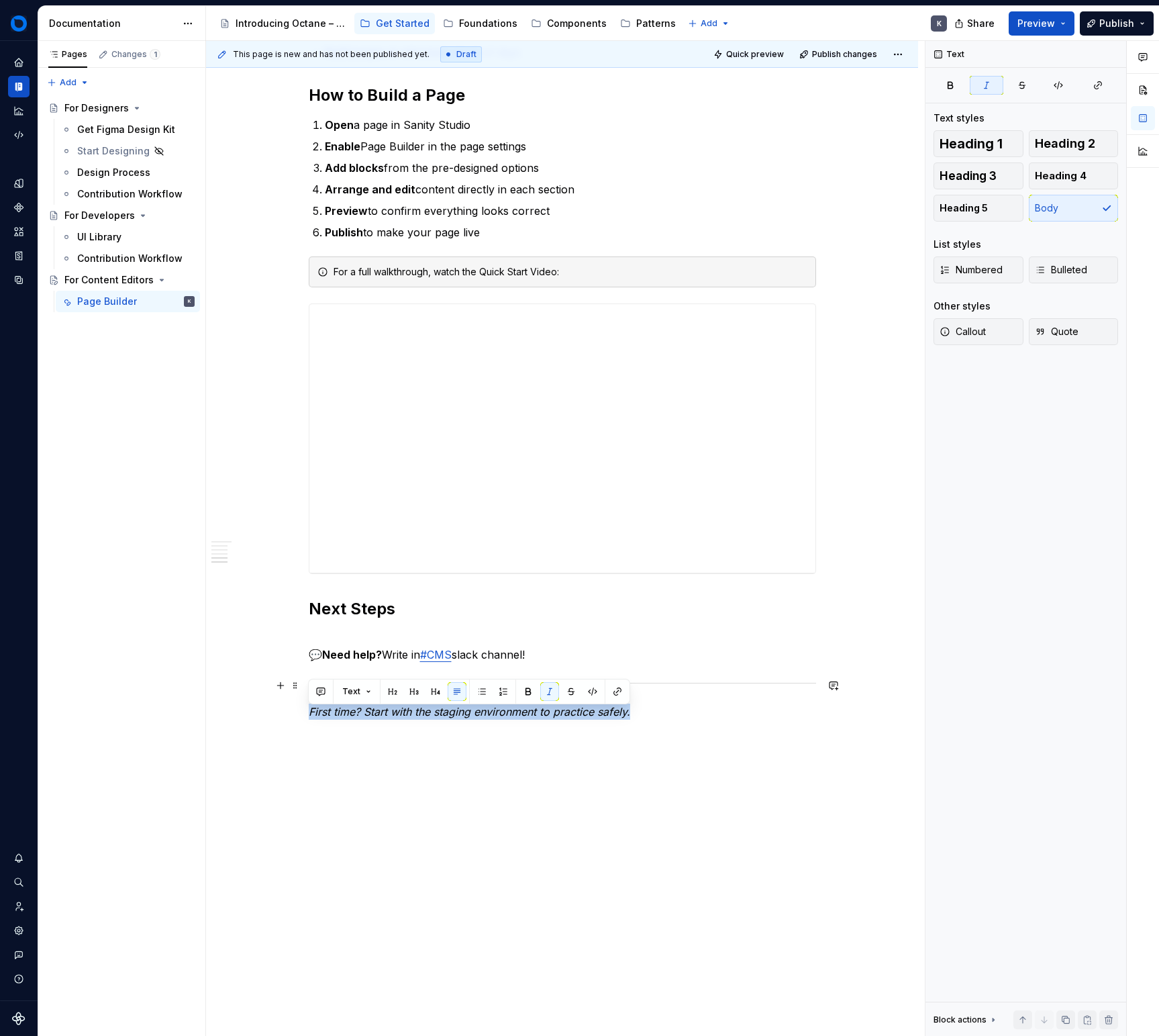
scroll to position [691, 0]
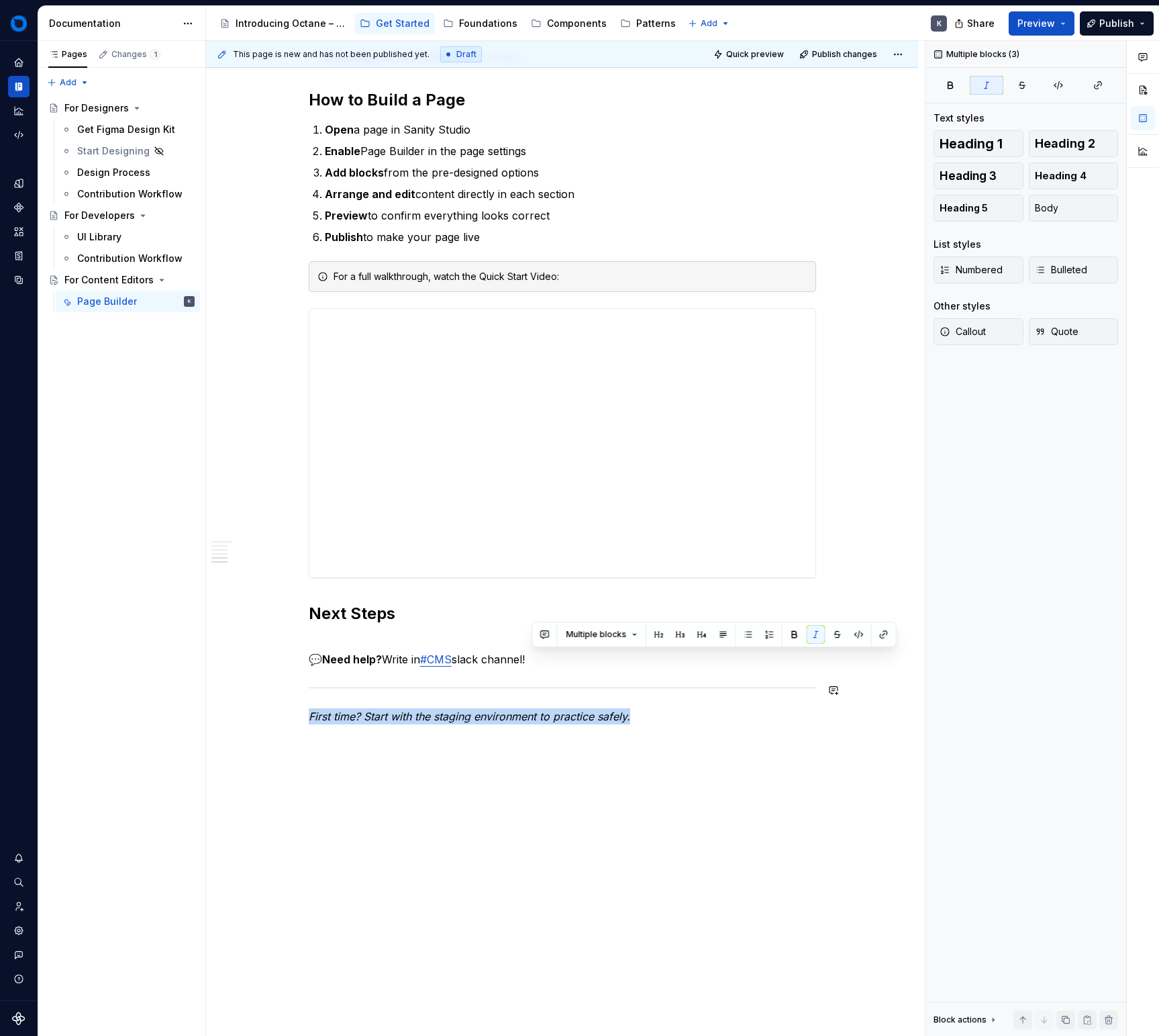
drag, startPoint x: 753, startPoint y: 722, endPoint x: 273, endPoint y: 682, distance: 481.7
click at [273, 682] on div "Quick Start Get started building website pages in minutes. This guide shows you…" at bounding box center [562, 312] width 712 height 1478
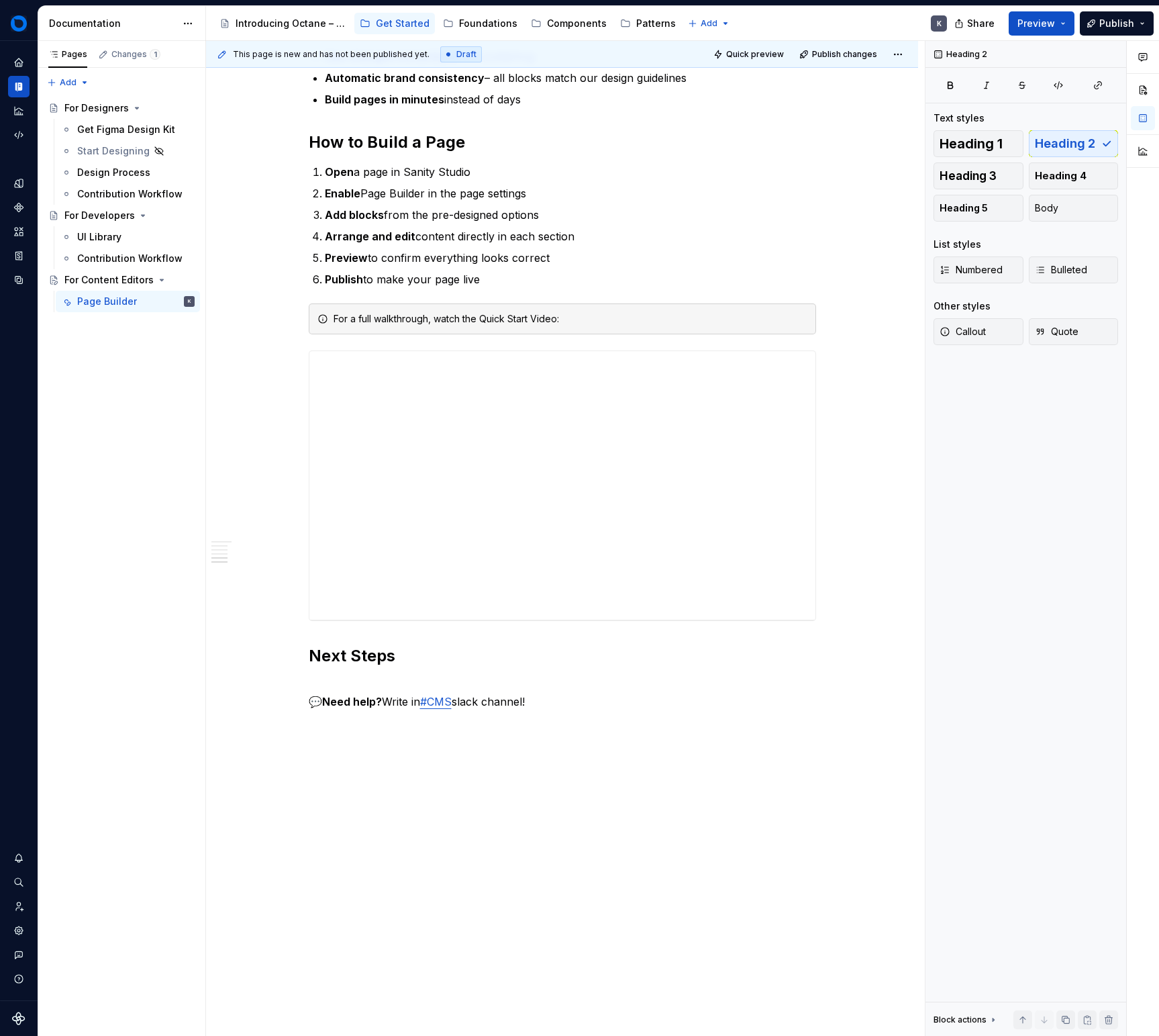
scroll to position [649, 0]
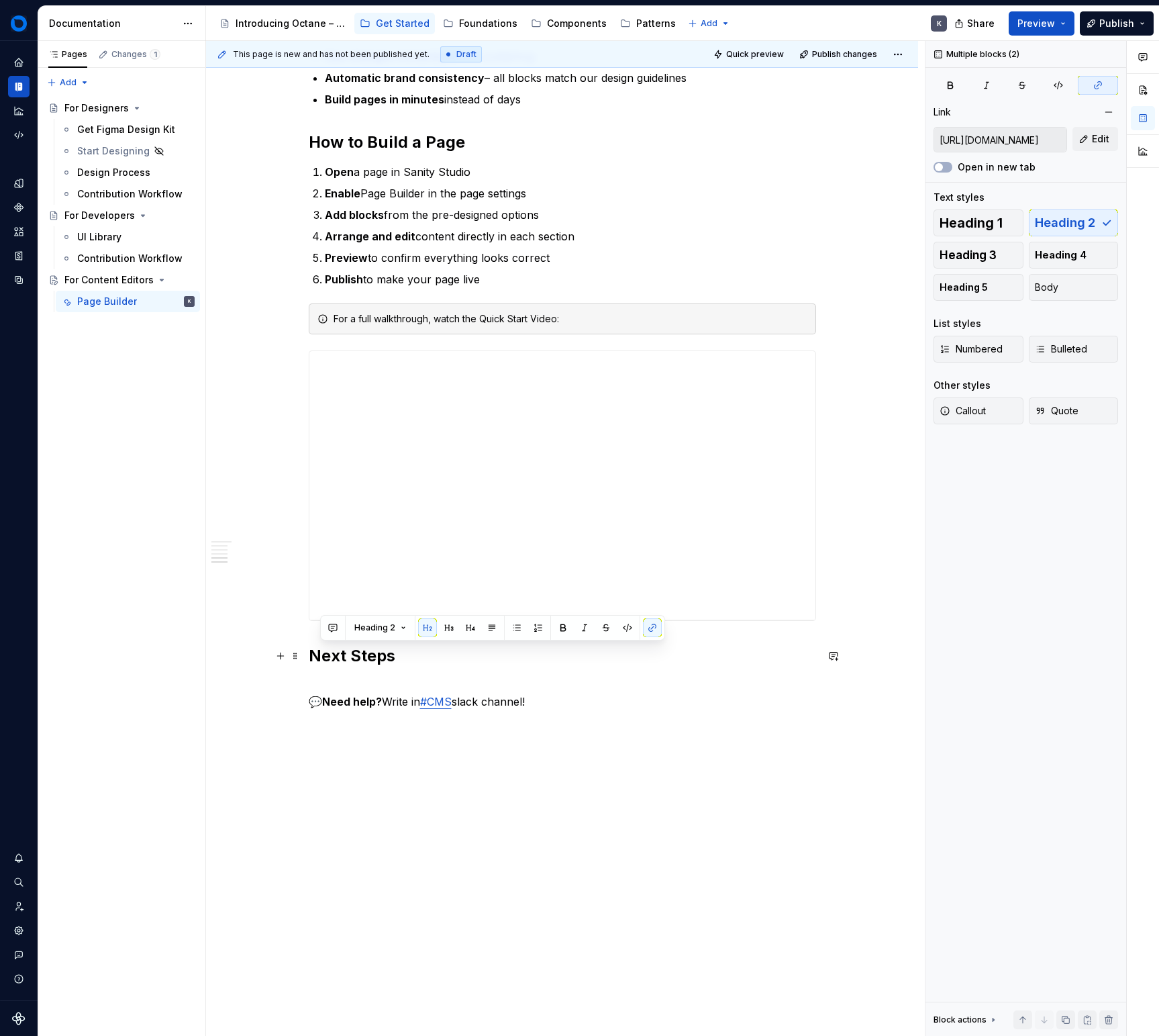
drag, startPoint x: 609, startPoint y: 700, endPoint x: 316, endPoint y: 662, distance: 295.5
click at [316, 662] on div "Quick Start Get started building website pages in minutes. This guide shows you…" at bounding box center [562, 179] width 507 height 1062
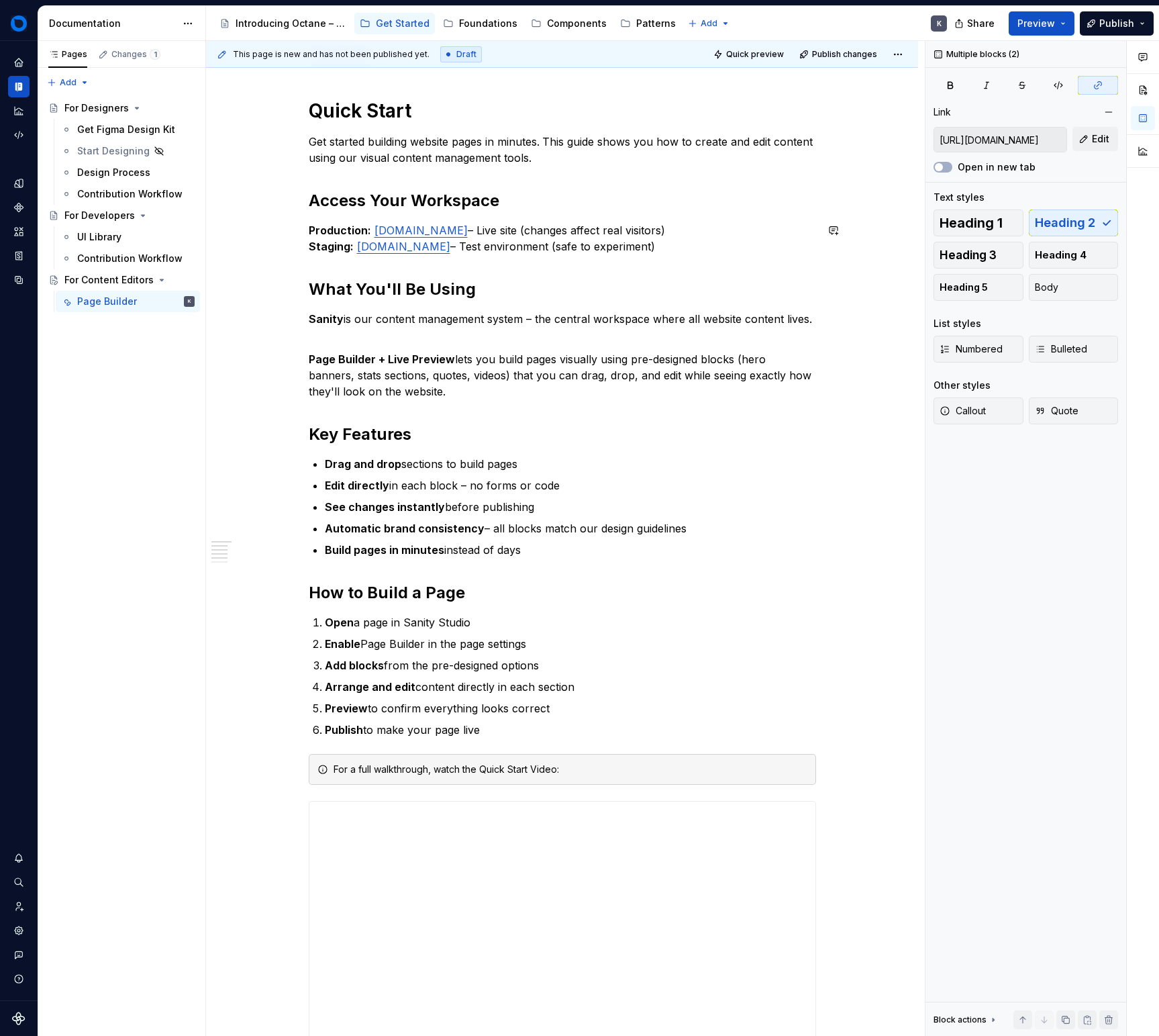
scroll to position [100, 0]
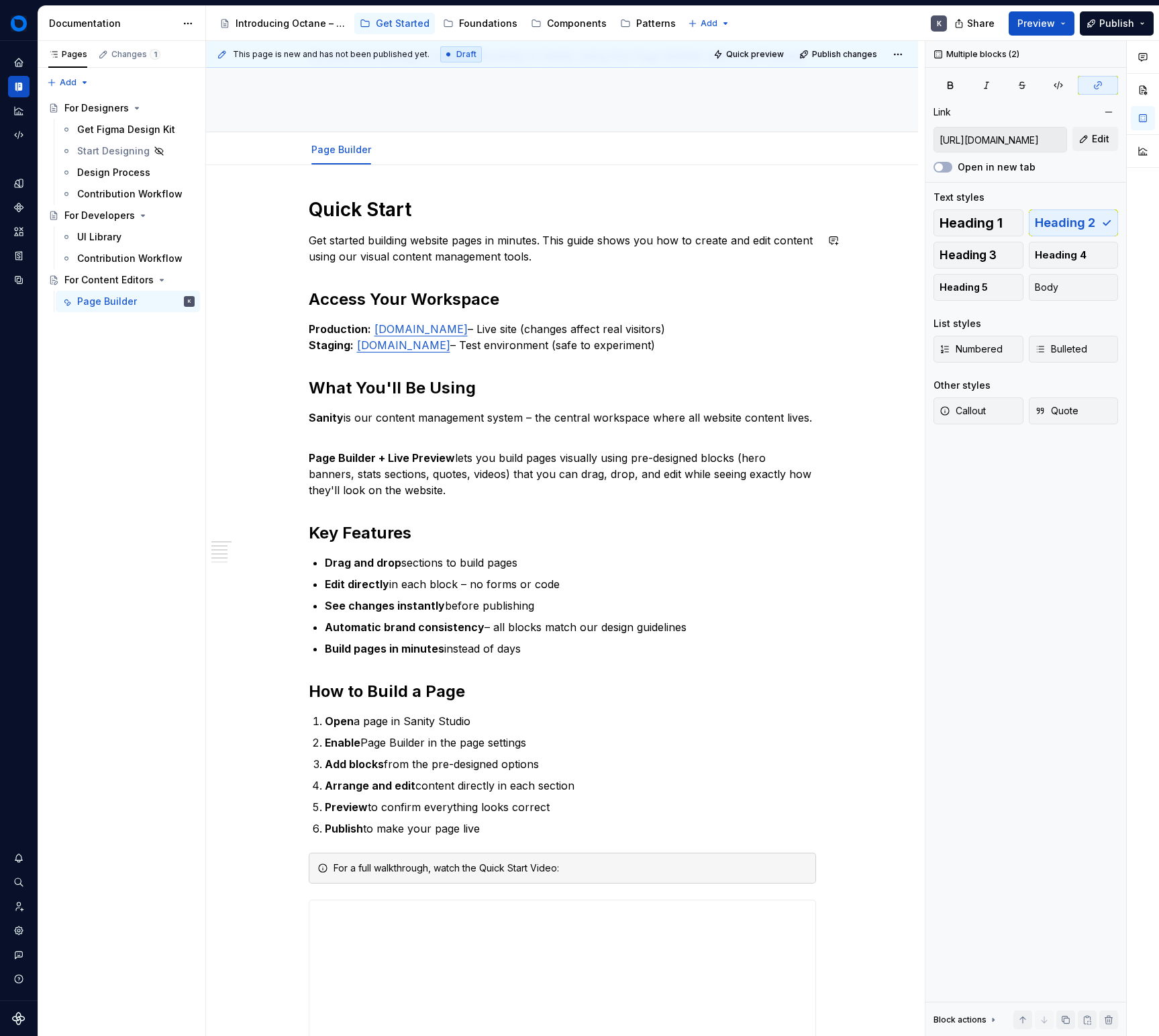
click at [612, 255] on p "Get started building website pages in minutes. This guide shows you how to crea…" at bounding box center [562, 248] width 507 height 32
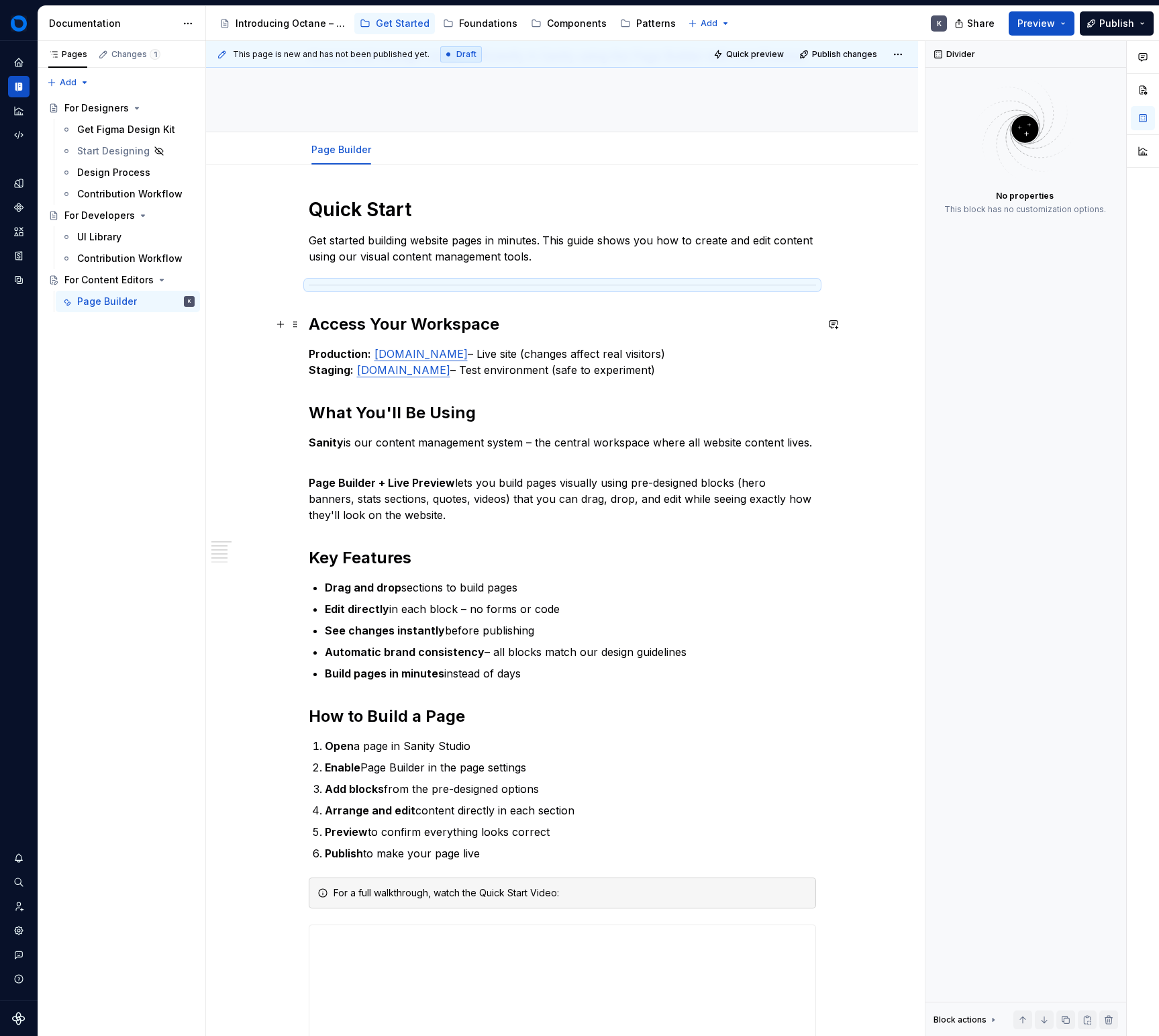
click at [663, 319] on h2 "Access Your Workspace" at bounding box center [562, 324] width 507 height 21
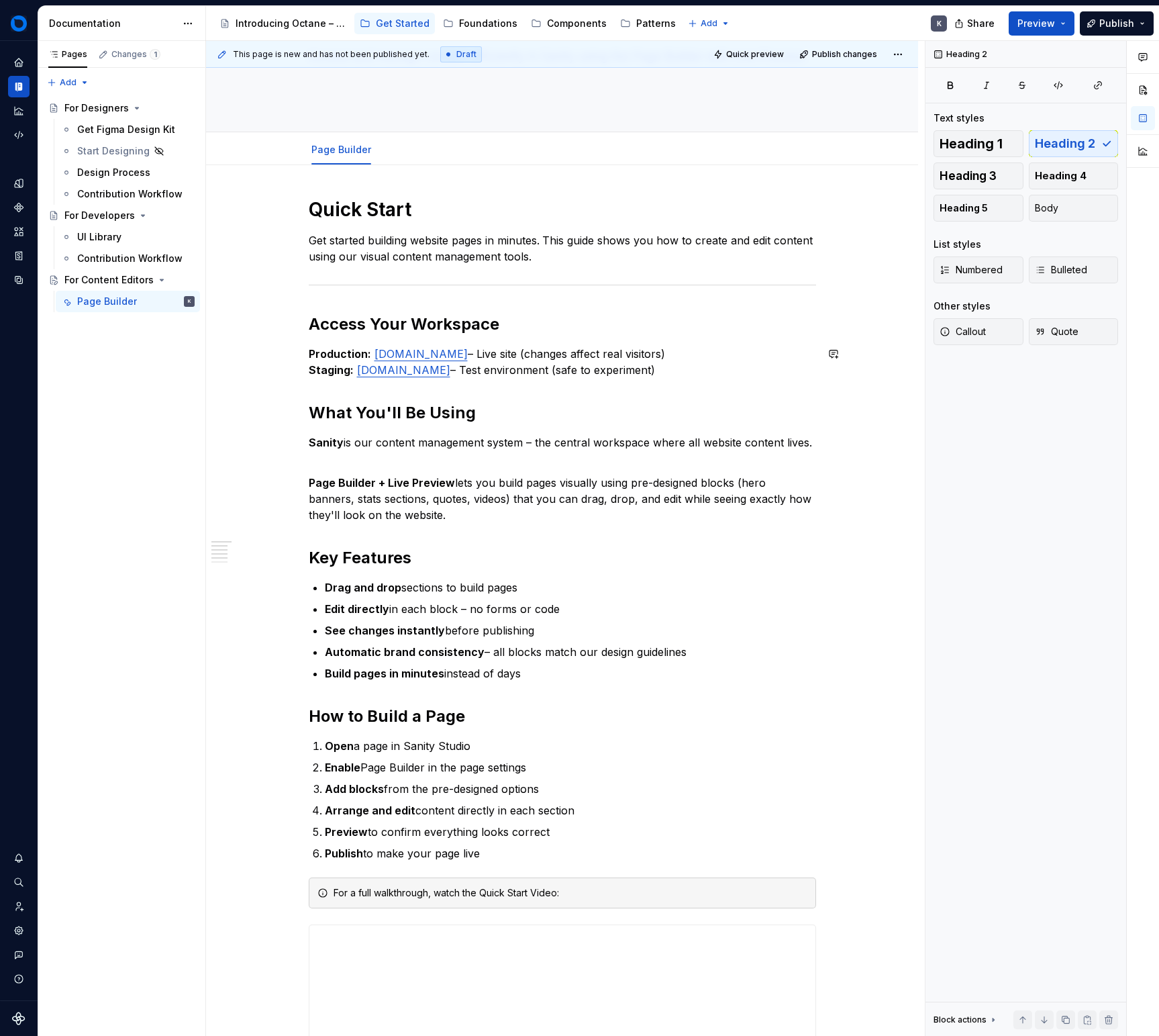
click at [741, 395] on div "Quick Start Get started building website pages in minutes. This guide shows you…" at bounding box center [562, 740] width 507 height 1086
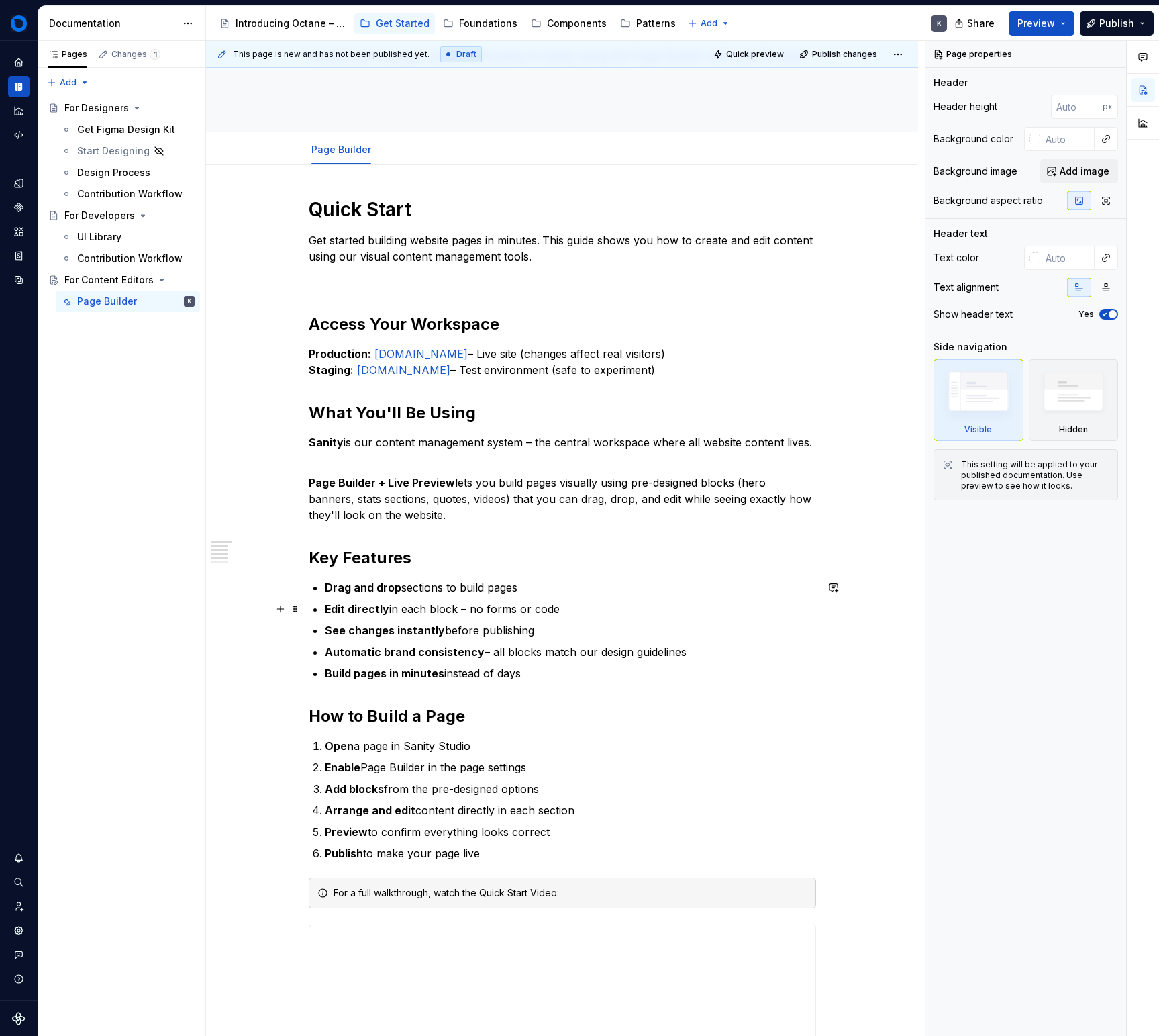
scroll to position [173, 0]
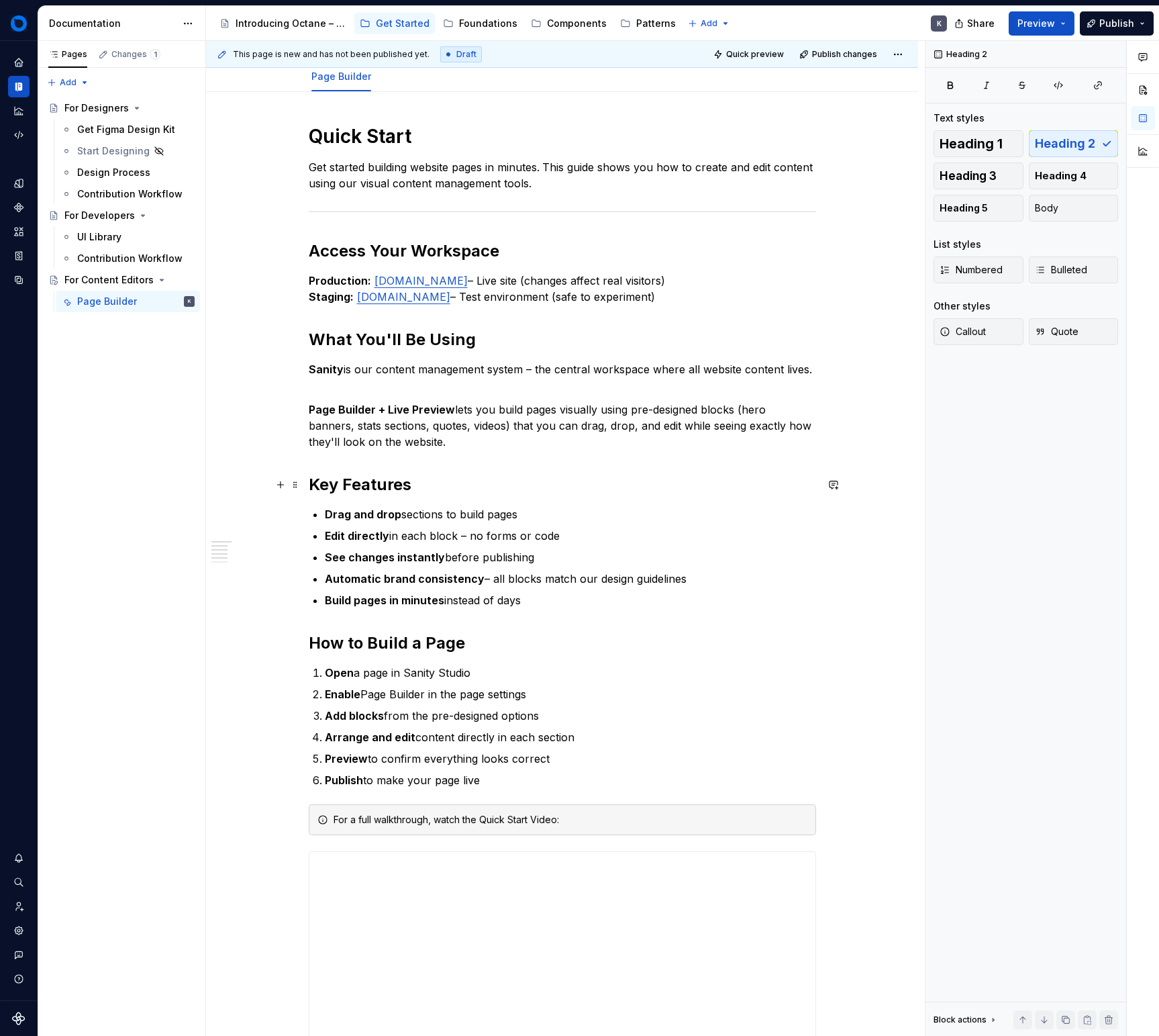
click at [483, 482] on h2 "Key Features" at bounding box center [562, 485] width 507 height 21
click at [461, 253] on h2 "Access Your Workspace" at bounding box center [562, 251] width 507 height 21
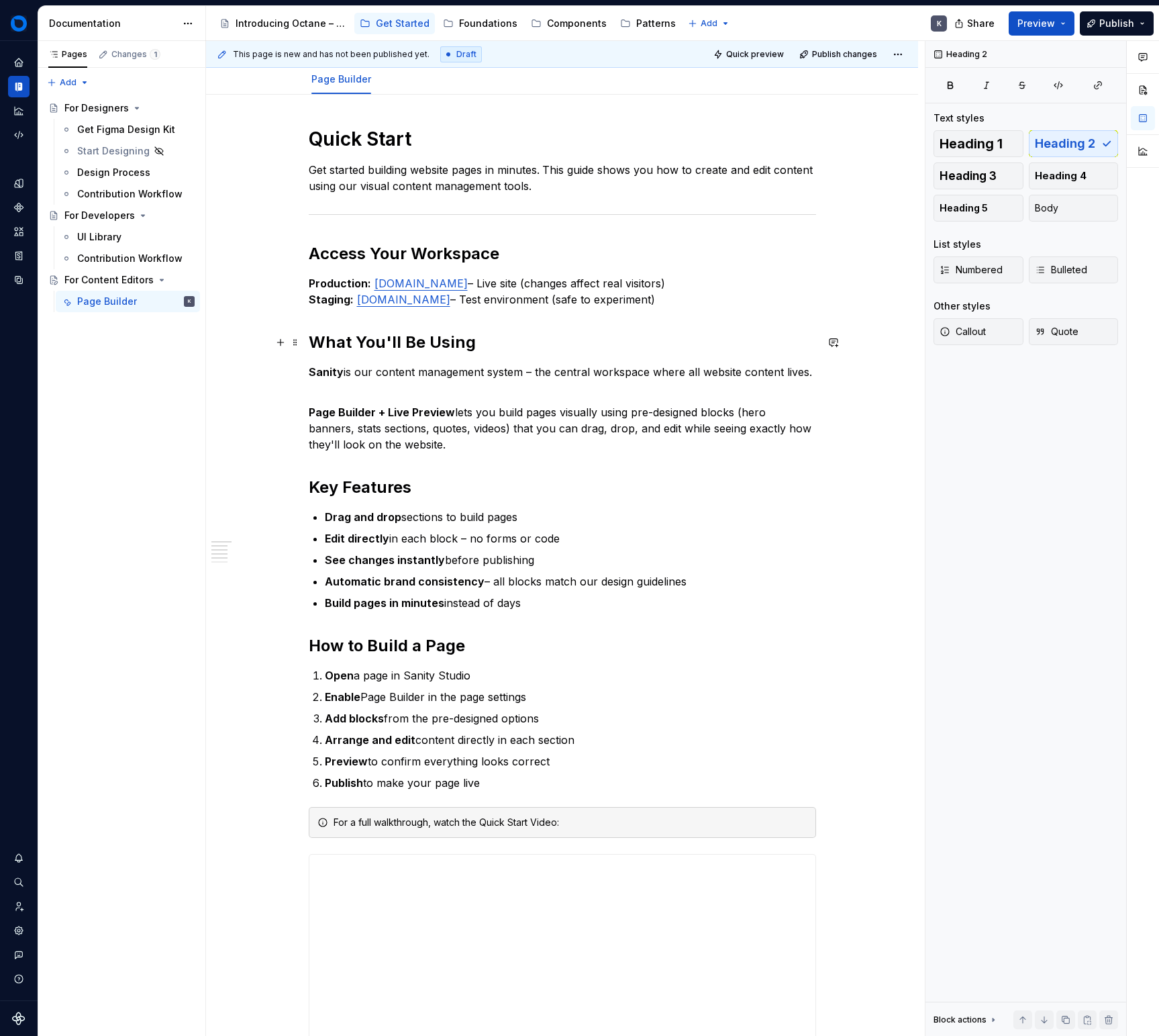
click at [458, 336] on h2 "What You'll Be Using" at bounding box center [562, 342] width 507 height 21
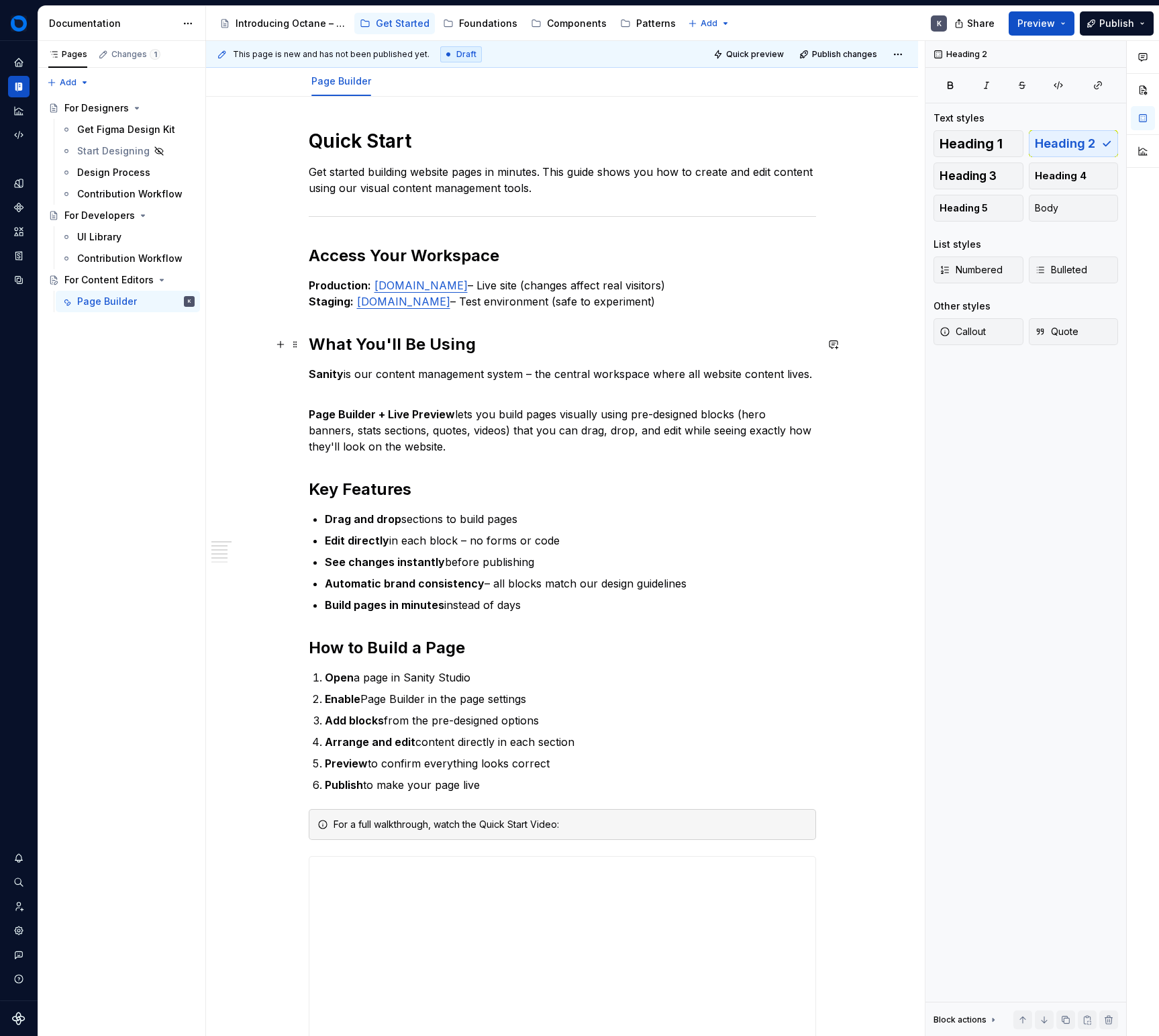
scroll to position [170, 0]
click at [996, 172] on span "Heading 3" at bounding box center [968, 175] width 57 height 13
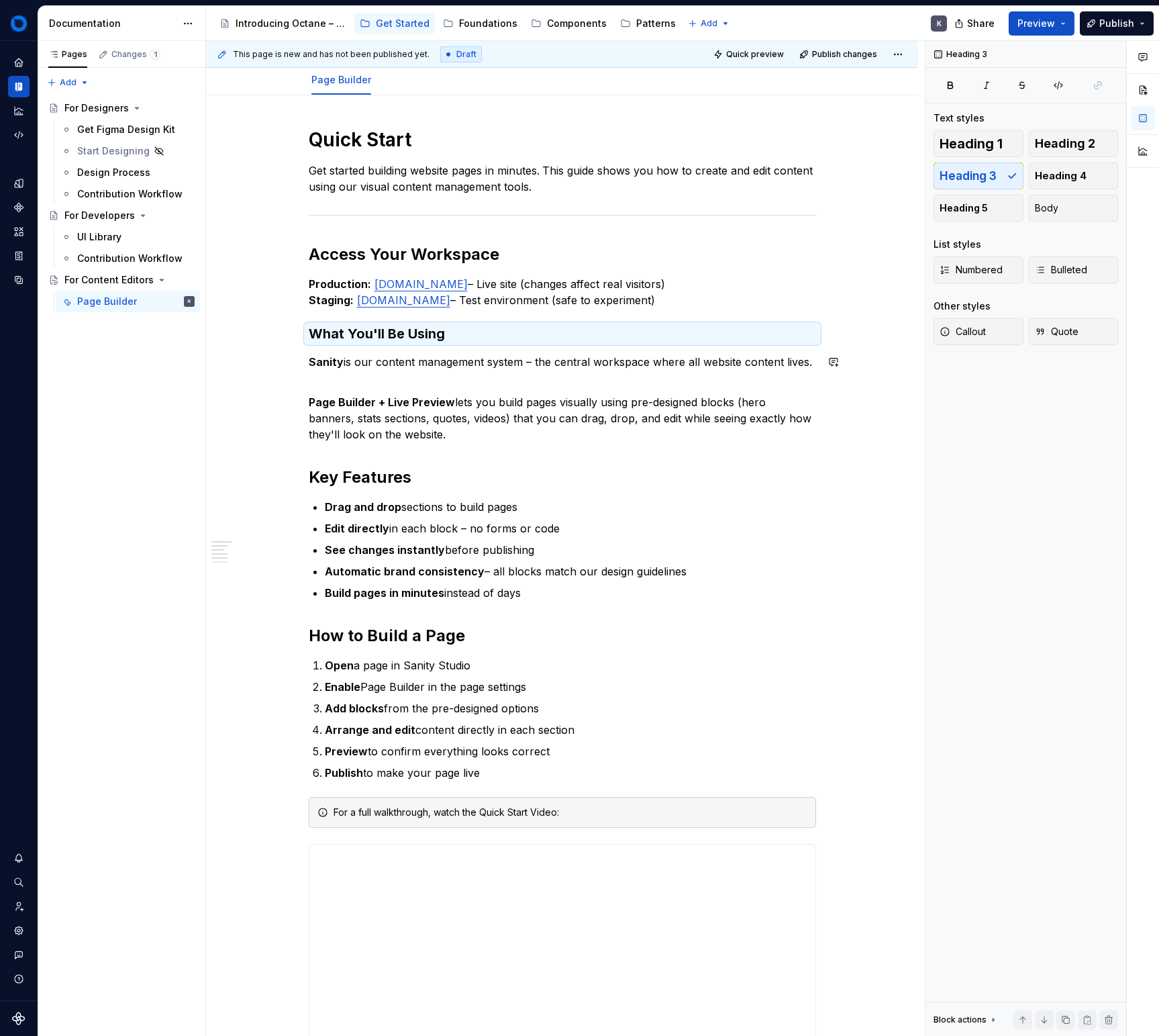
click at [438, 465] on div "Quick Start Get started building website pages in minutes. This guide shows you…" at bounding box center [562, 665] width 507 height 1075
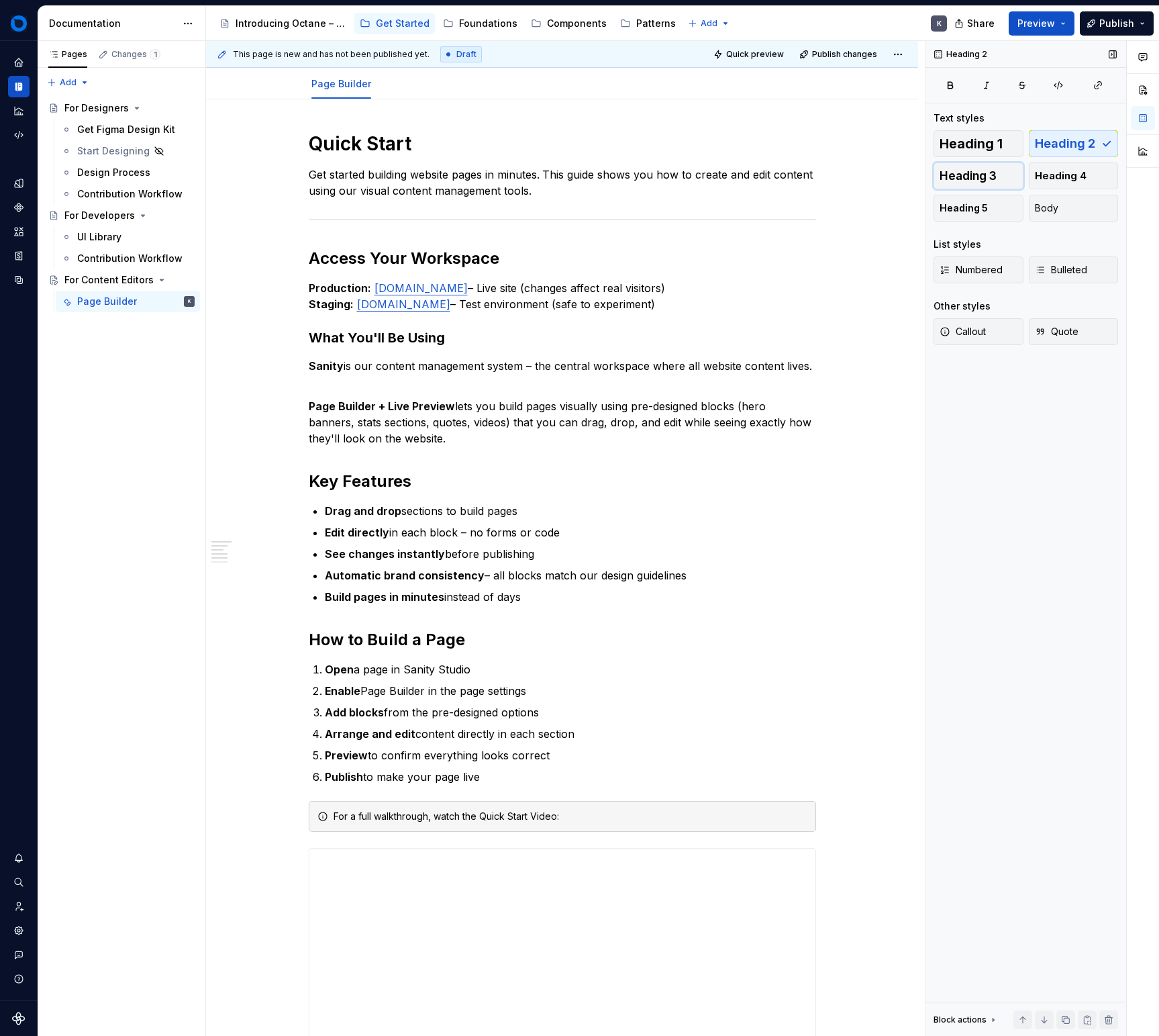
click at [974, 182] on span "Heading 3" at bounding box center [968, 175] width 57 height 13
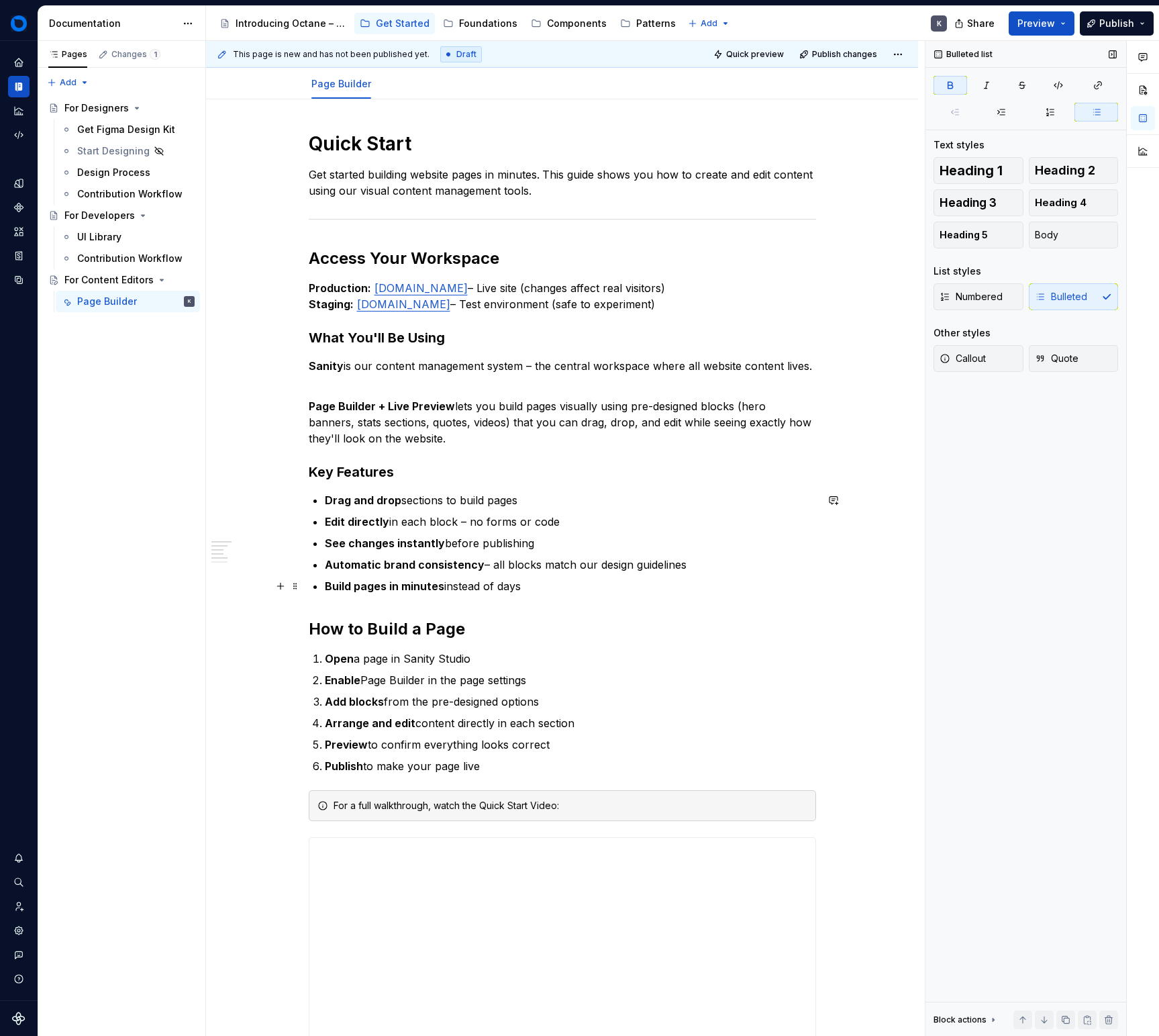
click at [576, 576] on ul "Drag and drop sections to build pages Edit directly in each block – no forms or…" at bounding box center [570, 543] width 491 height 102
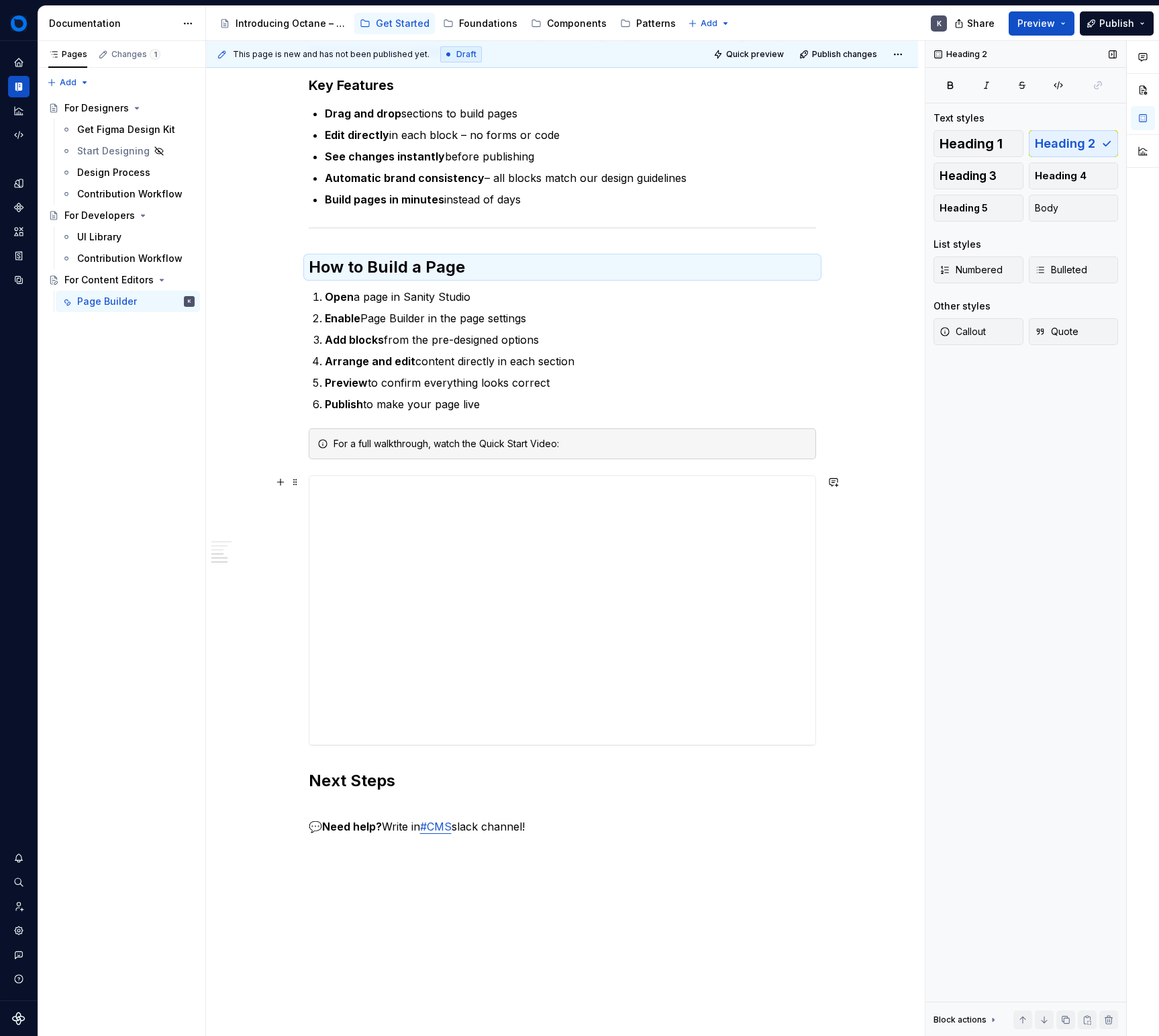
scroll to position [556, 0]
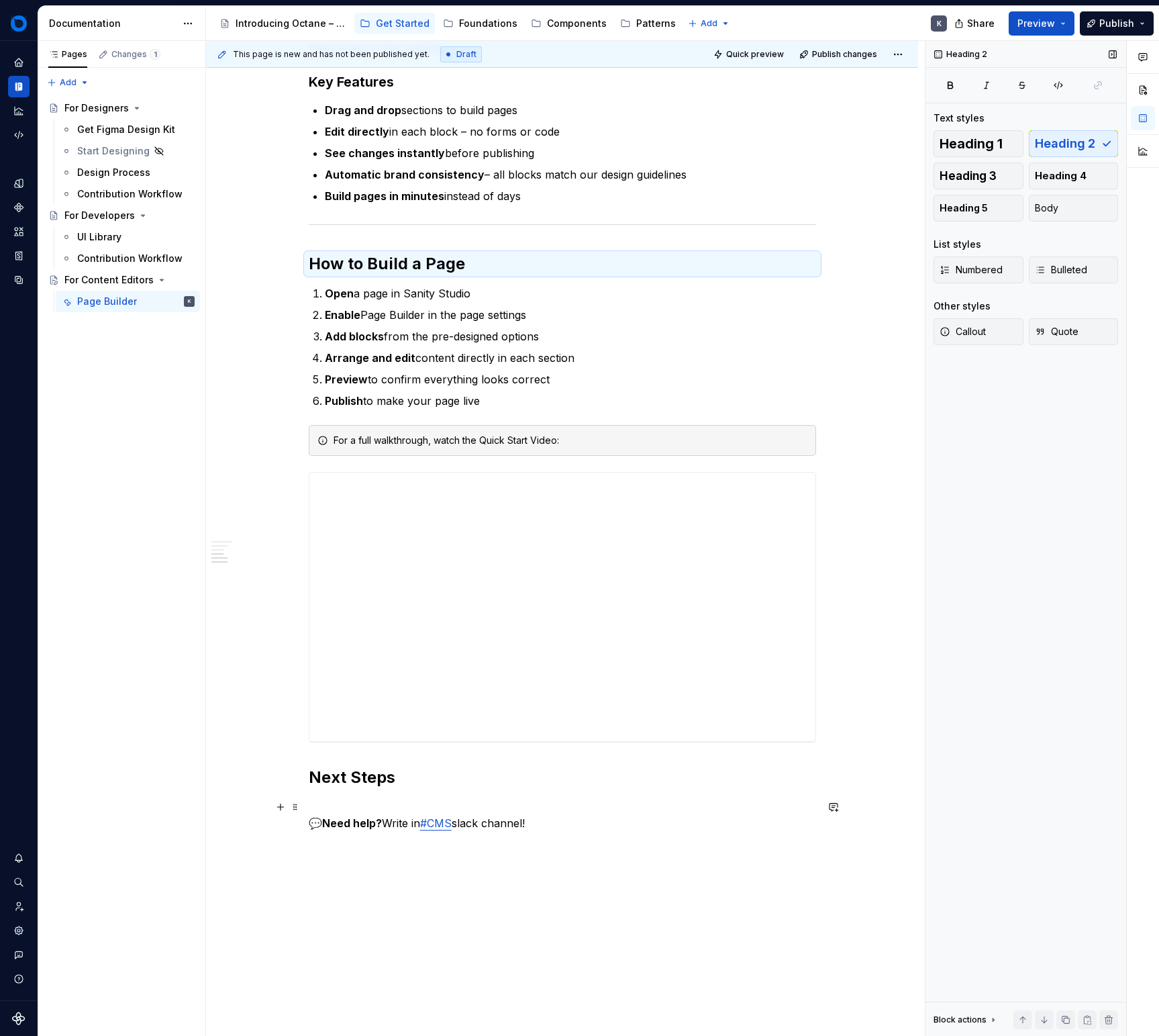
click at [590, 808] on p "💬 Need help? Write in #CMS slack channel!" at bounding box center [562, 815] width 507 height 32
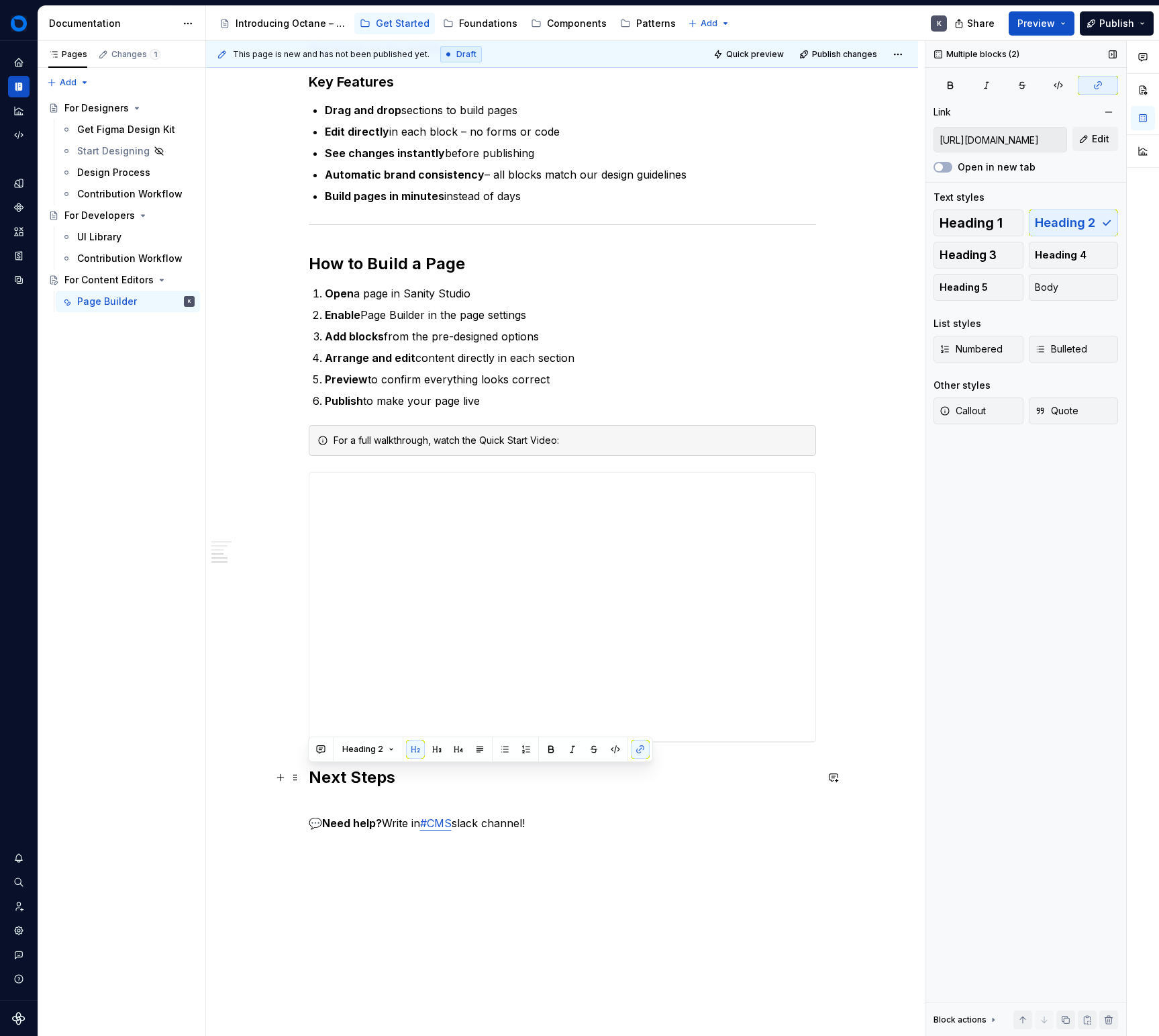
drag, startPoint x: 599, startPoint y: 823, endPoint x: 309, endPoint y: 773, distance: 294.3
click at [309, 773] on div "Quick Start Get started building website pages in minutes. This guide shows you…" at bounding box center [562, 286] width 507 height 1090
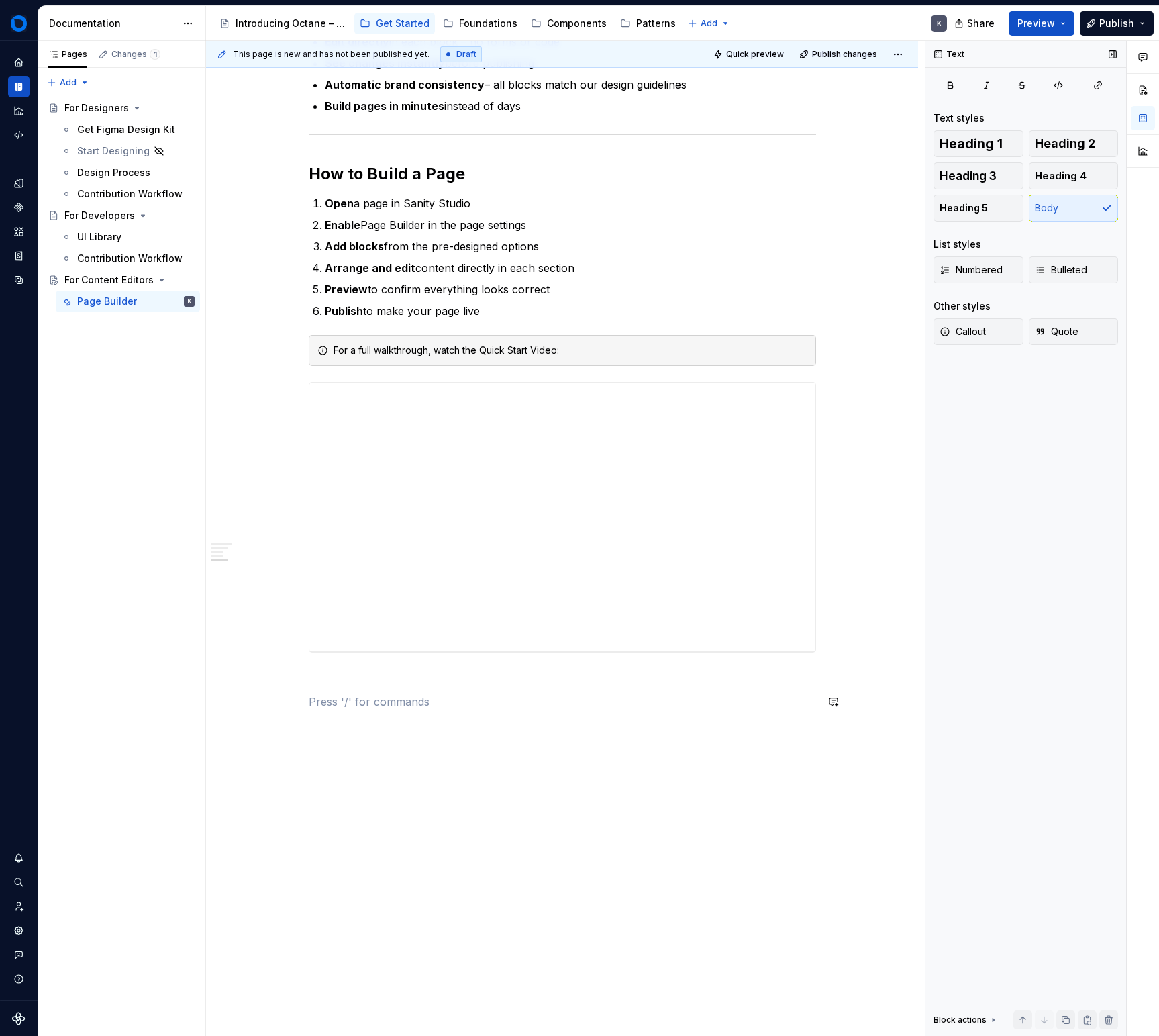
scroll to position [646, 0]
click at [571, 710] on div "Quick Start Get started building website pages in minutes. This guide shows you…" at bounding box center [562, 188] width 507 height 1075
click at [578, 703] on p at bounding box center [562, 701] width 507 height 16
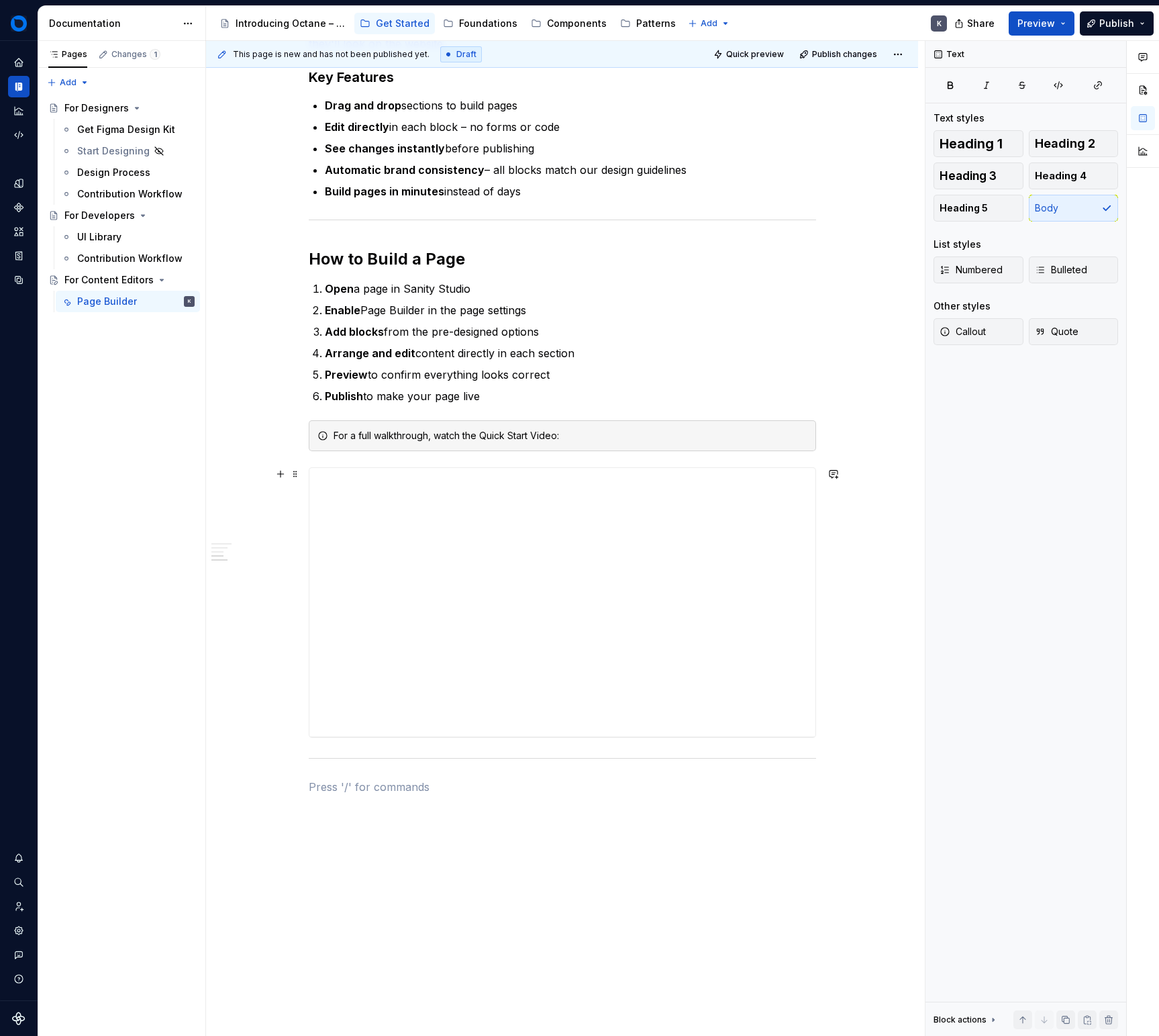
scroll to position [566, 0]
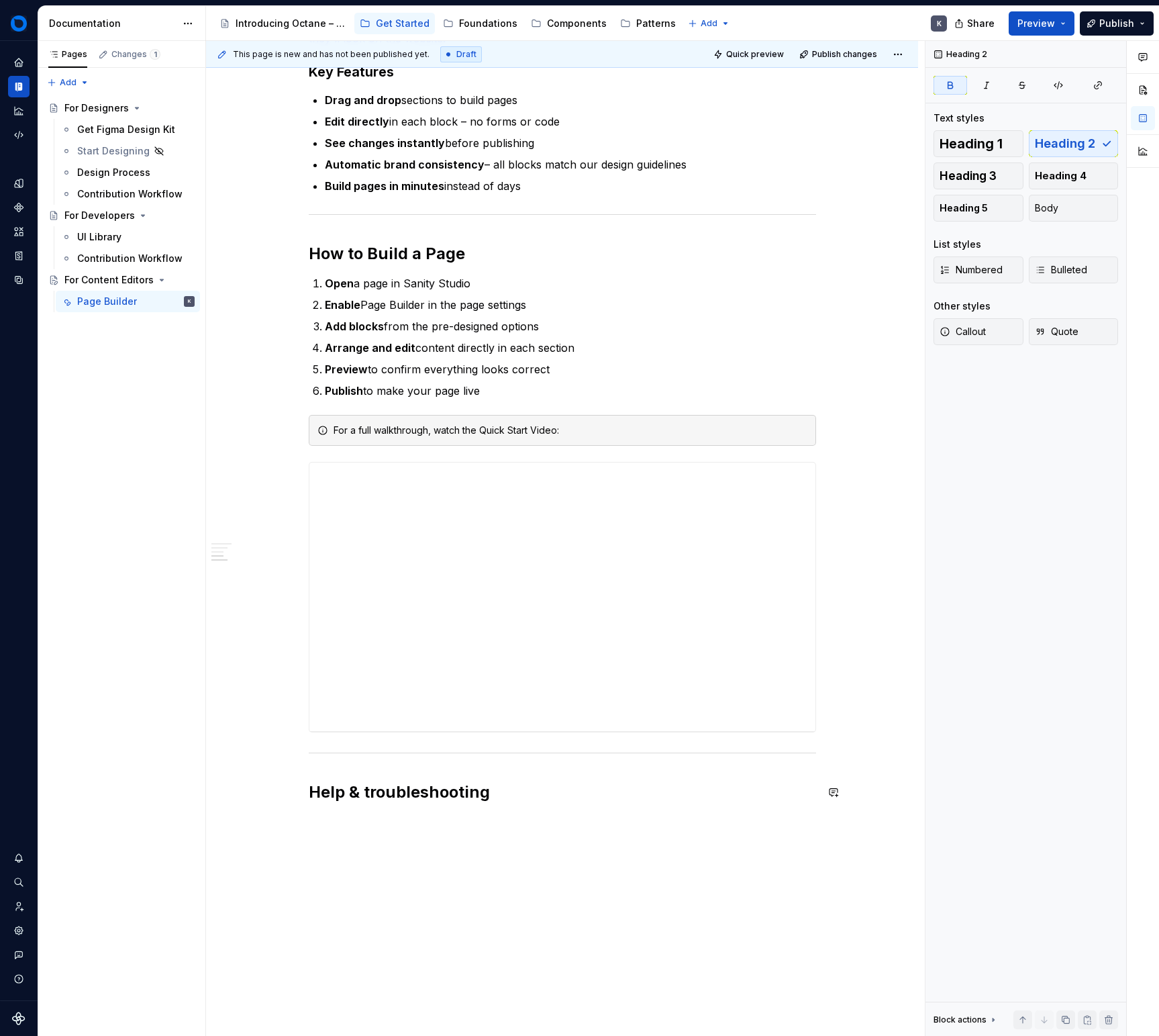
click at [598, 819] on div "Quick Start Get started building website pages in minutes. This guide shows you…" at bounding box center [562, 415] width 712 height 1431
click at [614, 853] on div "Quick Start Get started building website pages in minutes. This guide shows you…" at bounding box center [562, 429] width 712 height 1461
click at [614, 853] on p at bounding box center [562, 851] width 507 height 16
drag, startPoint x: 473, startPoint y: 852, endPoint x: 868, endPoint y: 901, distance: 398.0
click at [316, 802] on div "Quick Start Get started building website pages in minutes. This guide shows you…" at bounding box center [562, 295] width 507 height 1128
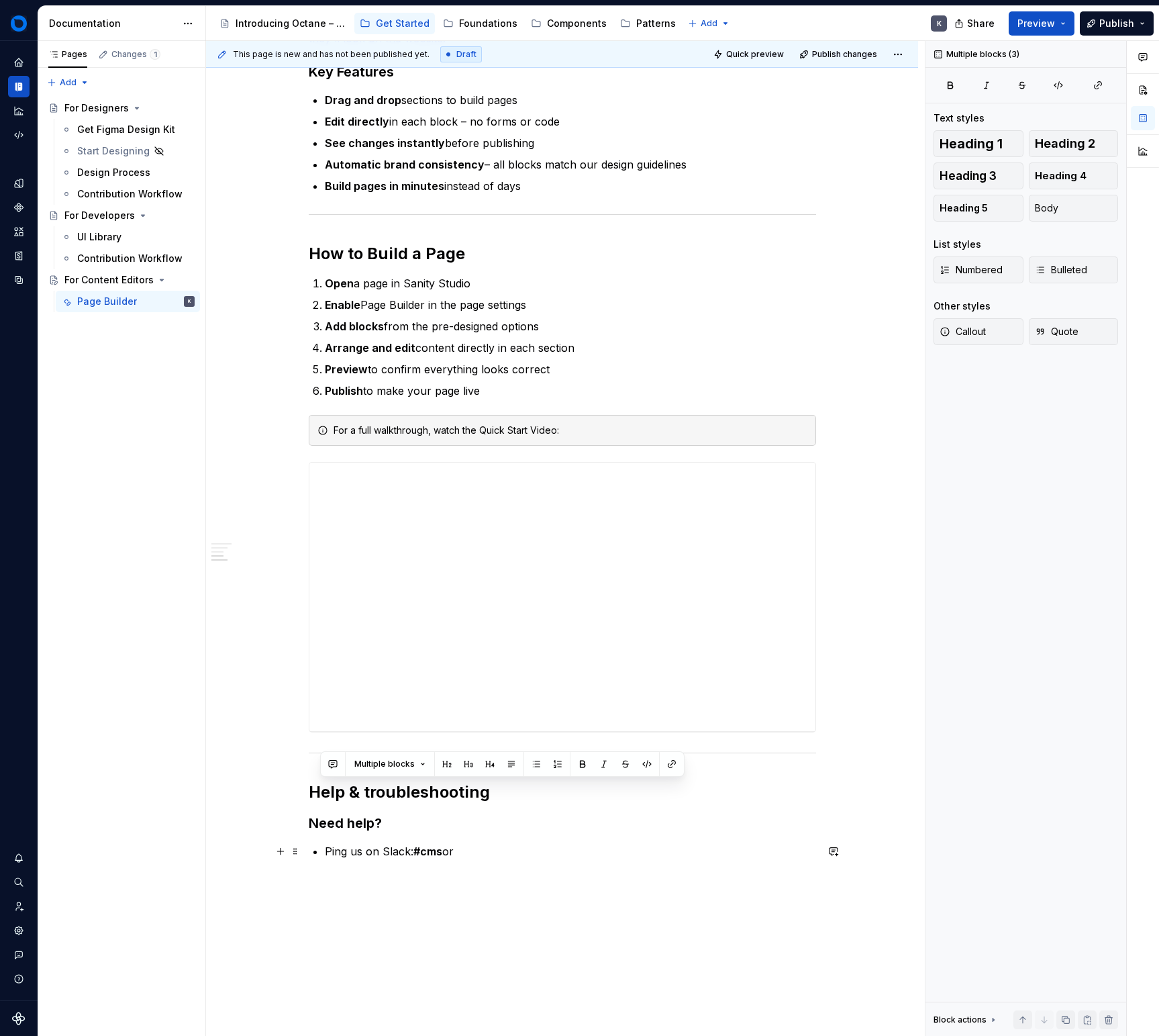
click at [499, 853] on p "Ping us on Slack: #cms or" at bounding box center [570, 851] width 491 height 16
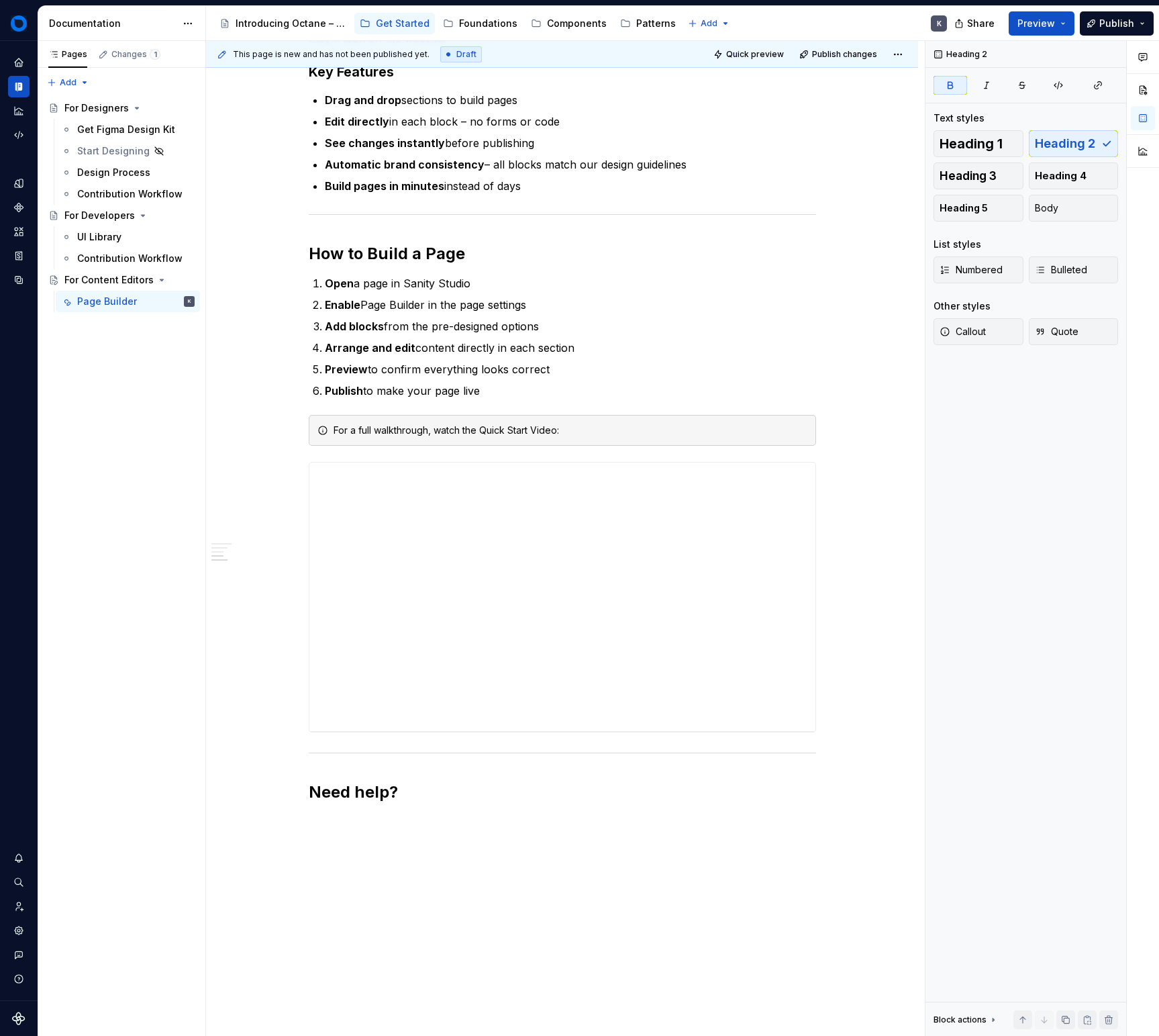
drag, startPoint x: 504, startPoint y: 877, endPoint x: 484, endPoint y: 844, distance: 38.6
click at [503, 877] on div "This page is new and has not been published yet. Draft Quick preview Publish ch…" at bounding box center [565, 538] width 719 height 996
click at [480, 837] on div "Quick Start Get started building website pages in minutes. This guide shows you…" at bounding box center [562, 417] width 712 height 1431
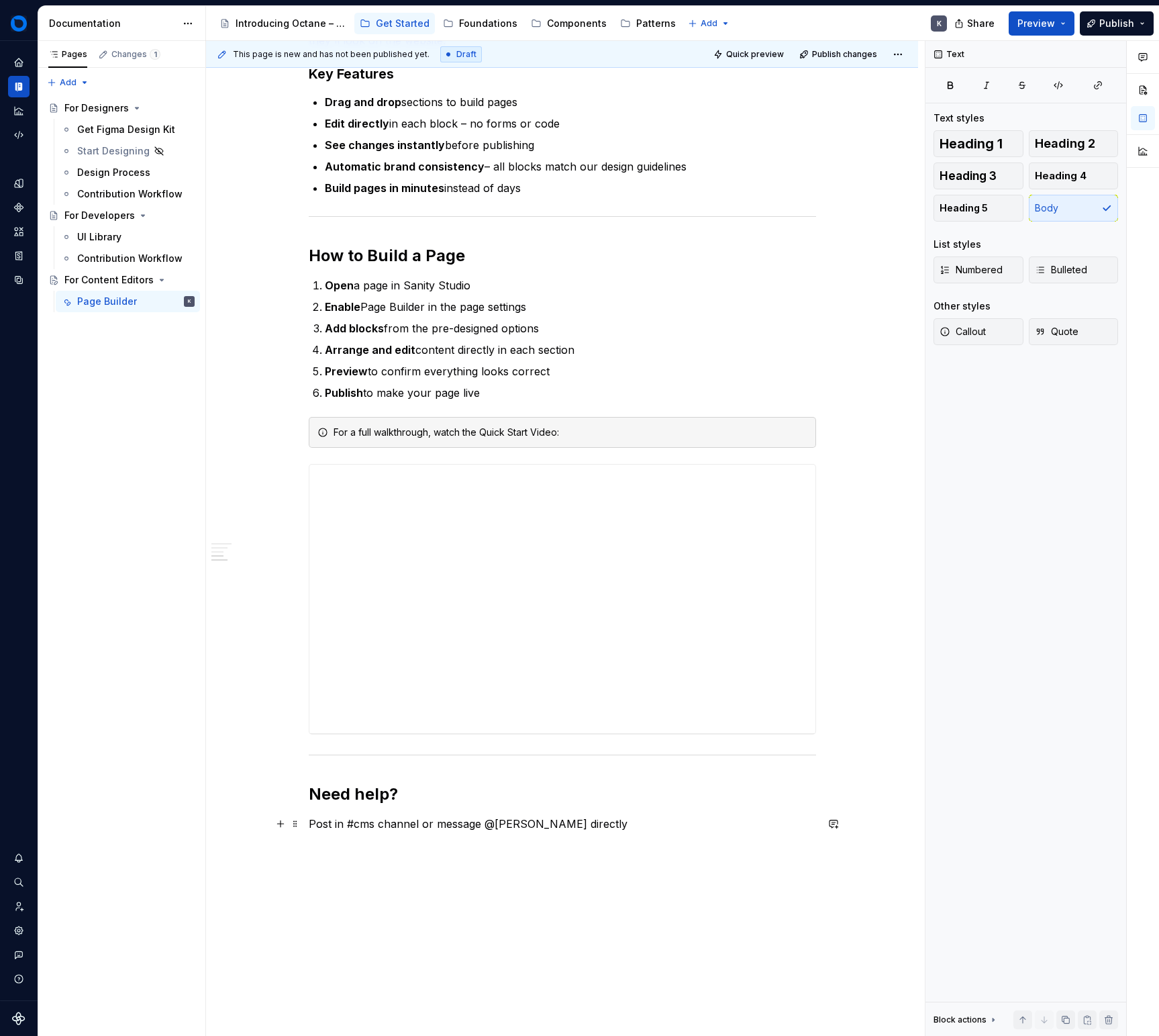
click at [369, 817] on p "Post in #cms channel or message @[PERSON_NAME] directly" at bounding box center [562, 824] width 507 height 16
click at [648, 794] on button "button" at bounding box center [655, 799] width 19 height 19
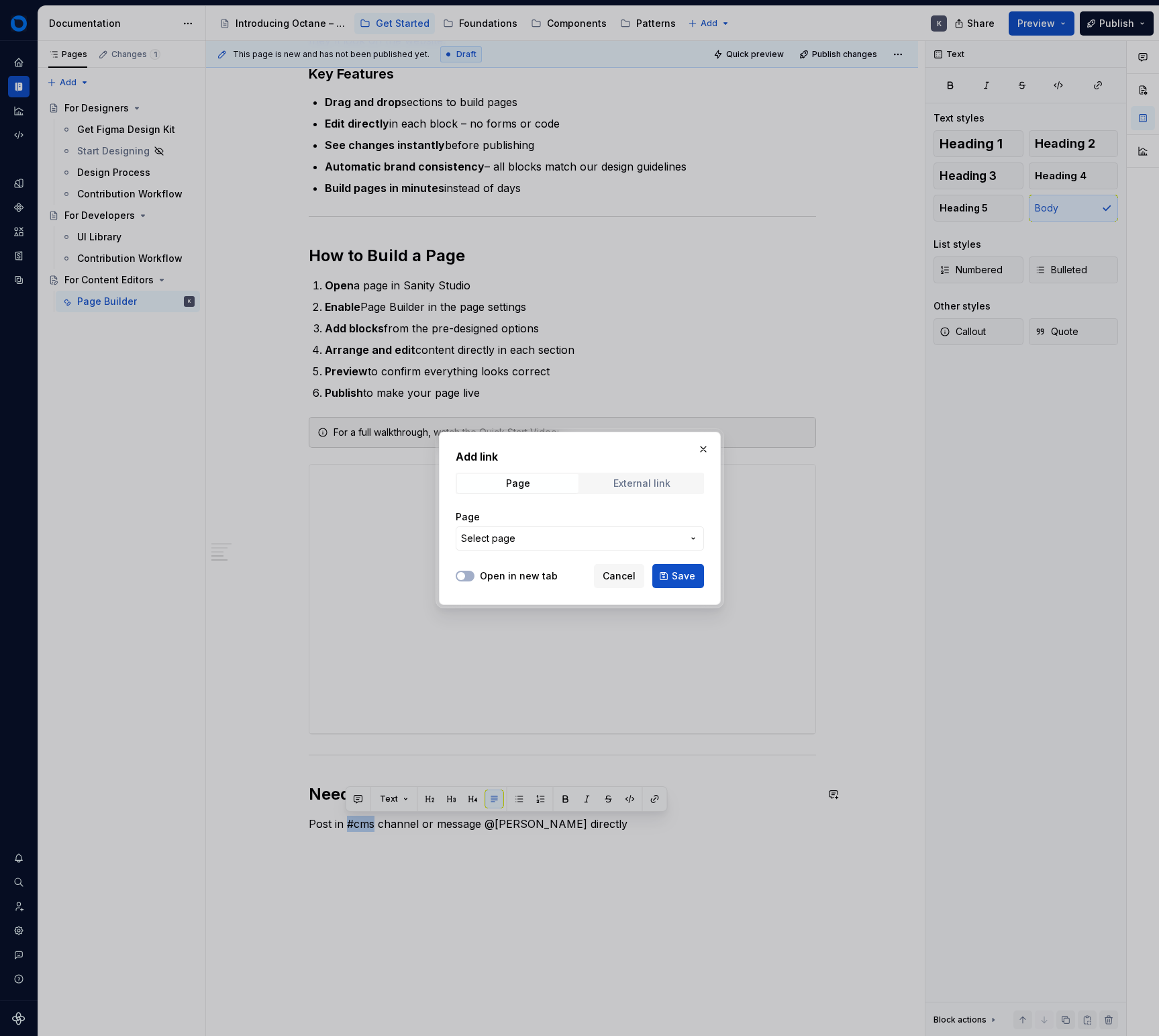
click at [655, 490] on span "External link" at bounding box center [642, 483] width 121 height 19
drag, startPoint x: 606, startPoint y: 533, endPoint x: 616, endPoint y: 549, distance: 18.9
click at [606, 533] on input "URL" at bounding box center [580, 538] width 248 height 24
paste input "[URL][DOMAIN_NAME]"
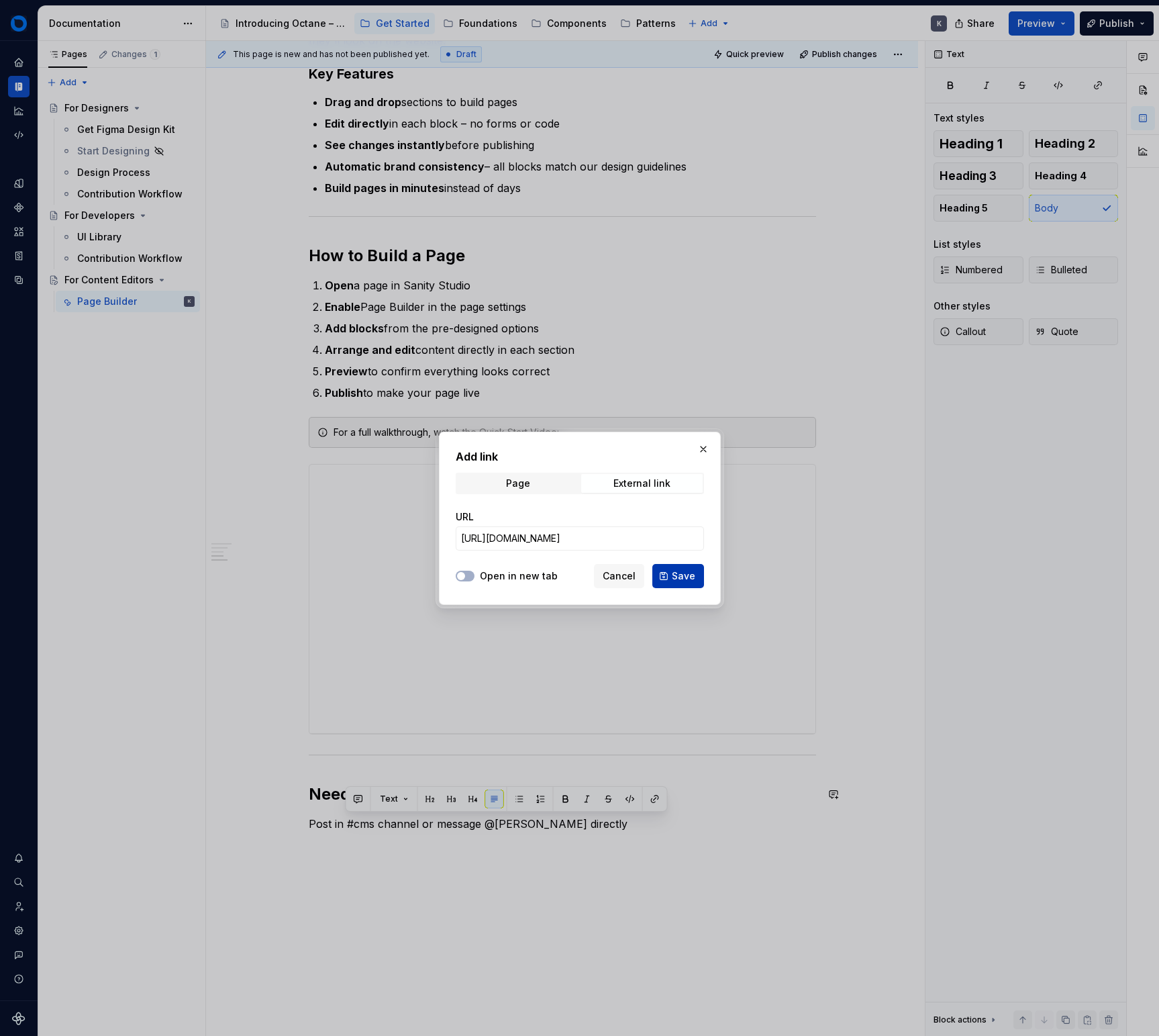
click at [675, 571] on span "Save" at bounding box center [684, 576] width 23 height 13
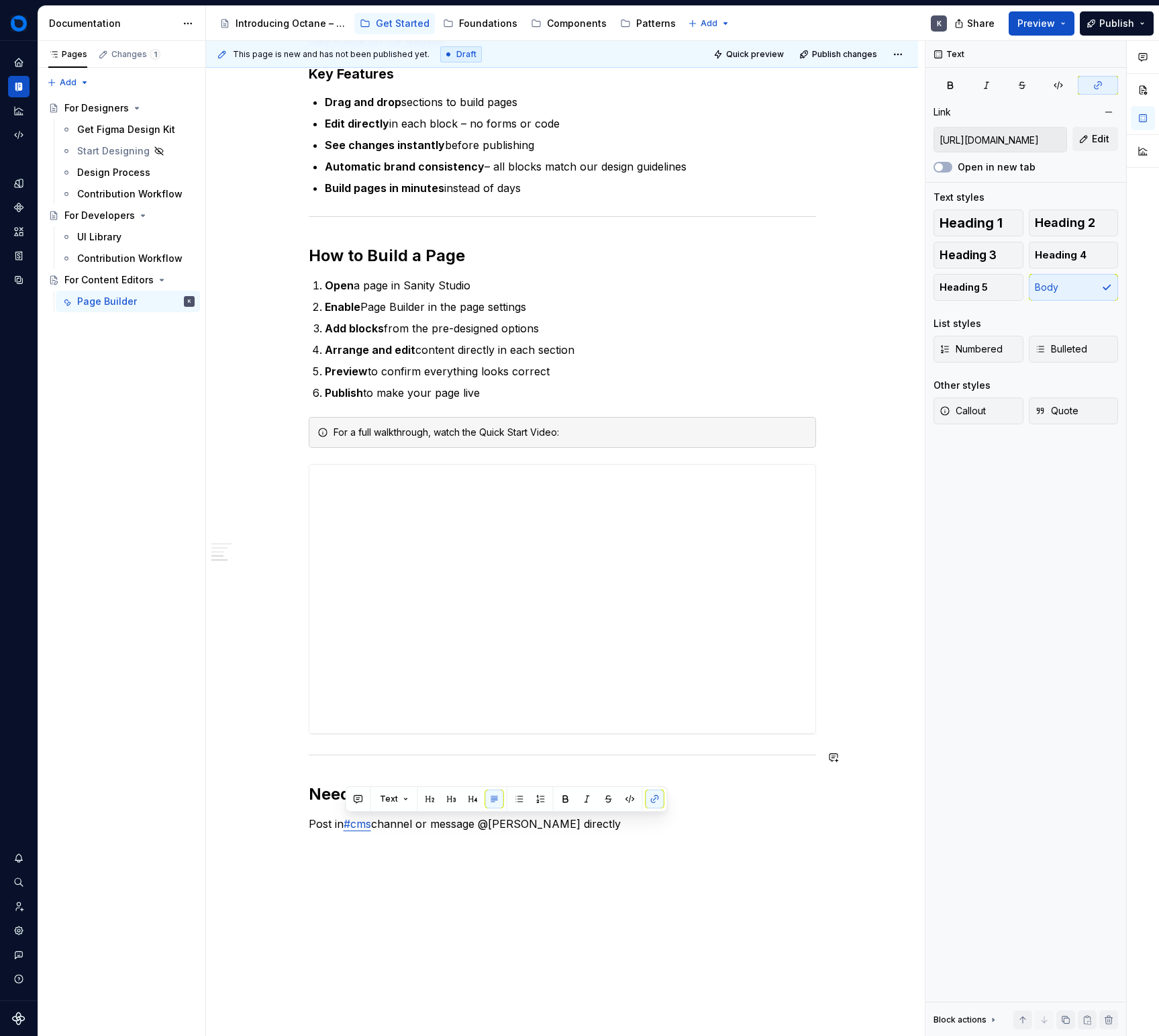
click at [556, 879] on div "Quick Start Get started building website pages in minutes. This guide shows you…" at bounding box center [562, 430] width 712 height 1458
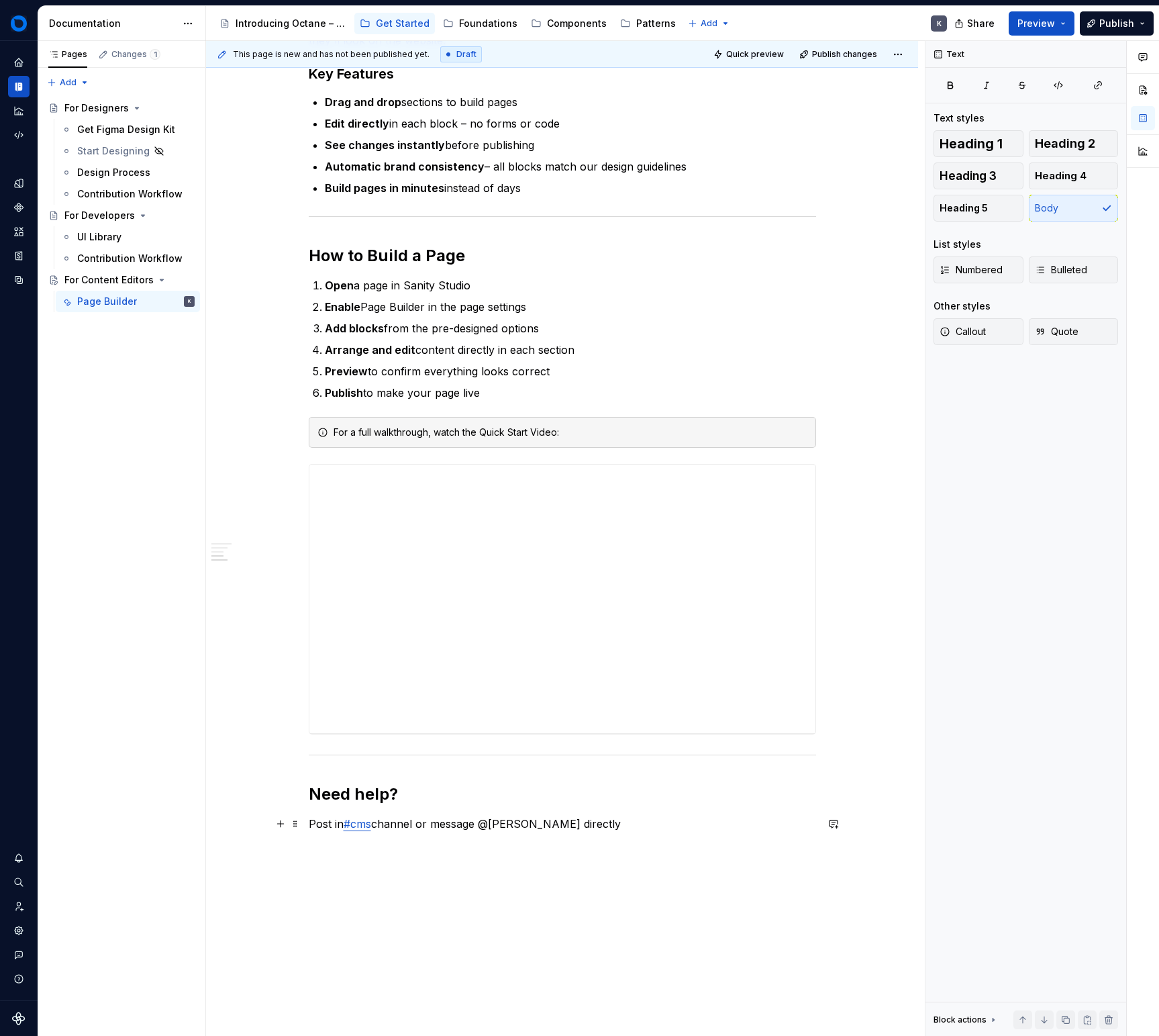
click at [626, 823] on p "Post in #cms channel or message @[PERSON_NAME] directly" at bounding box center [562, 824] width 507 height 16
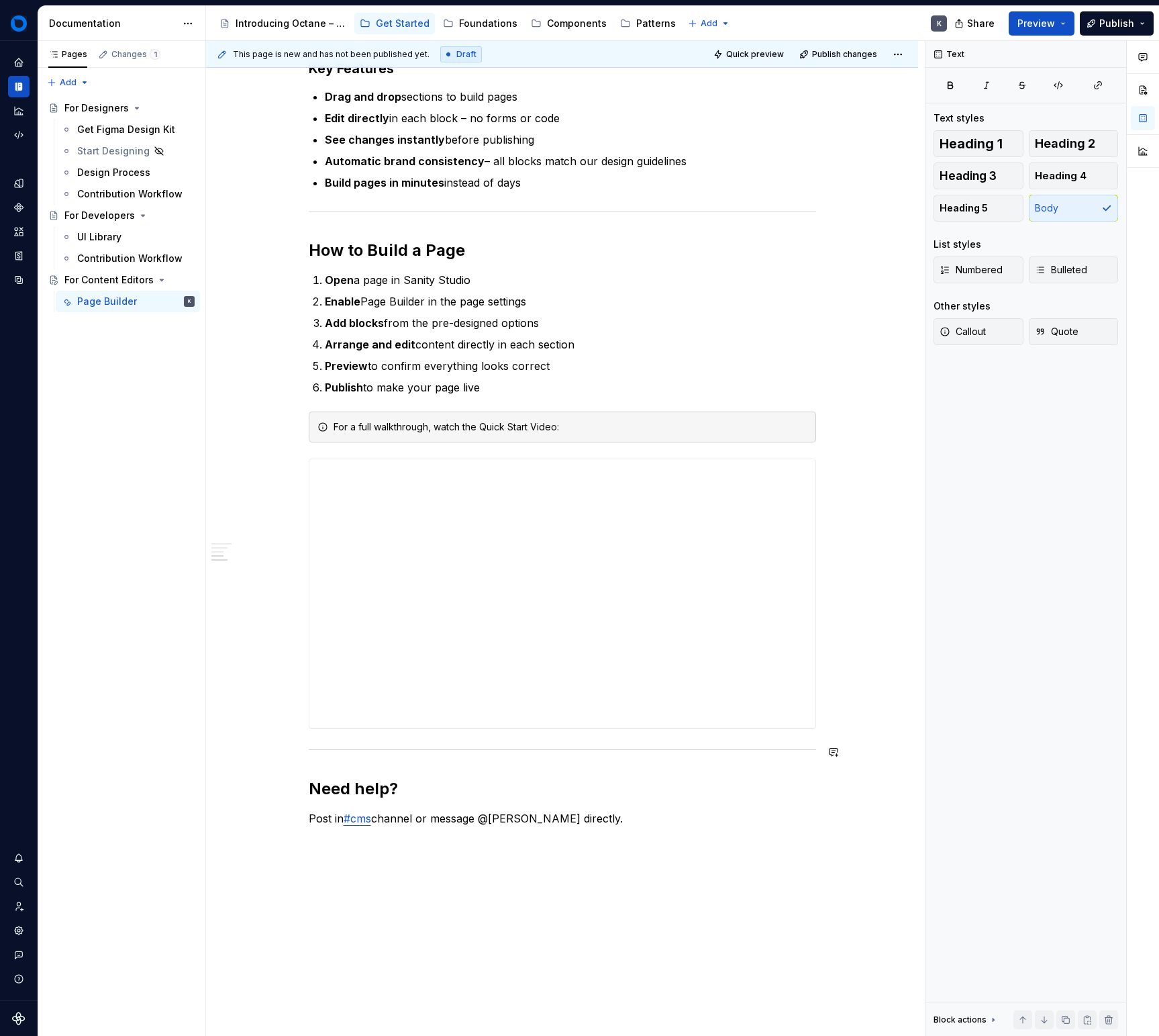
scroll to position [567, 0]
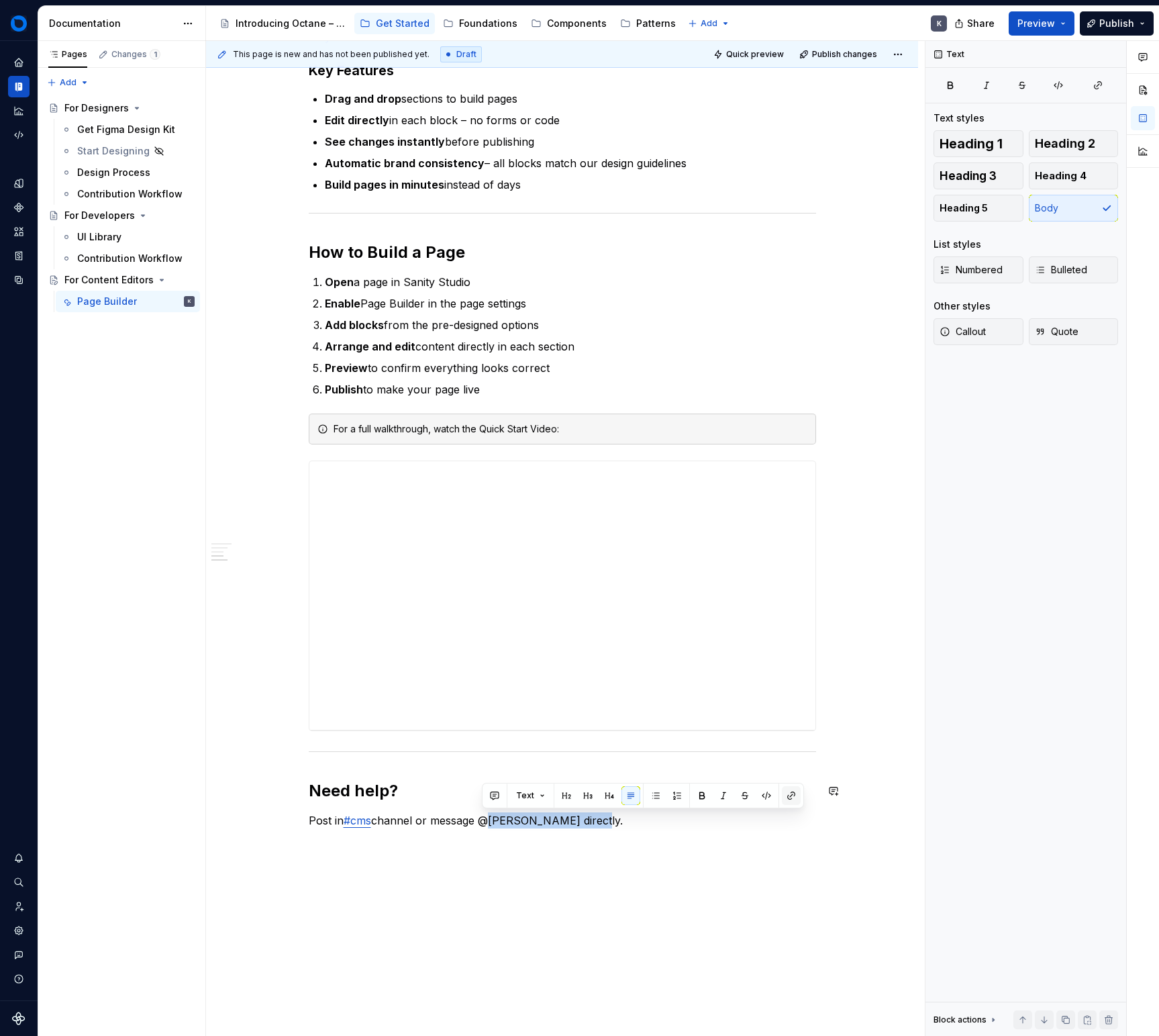
click at [782, 791] on button "button" at bounding box center [791, 795] width 19 height 19
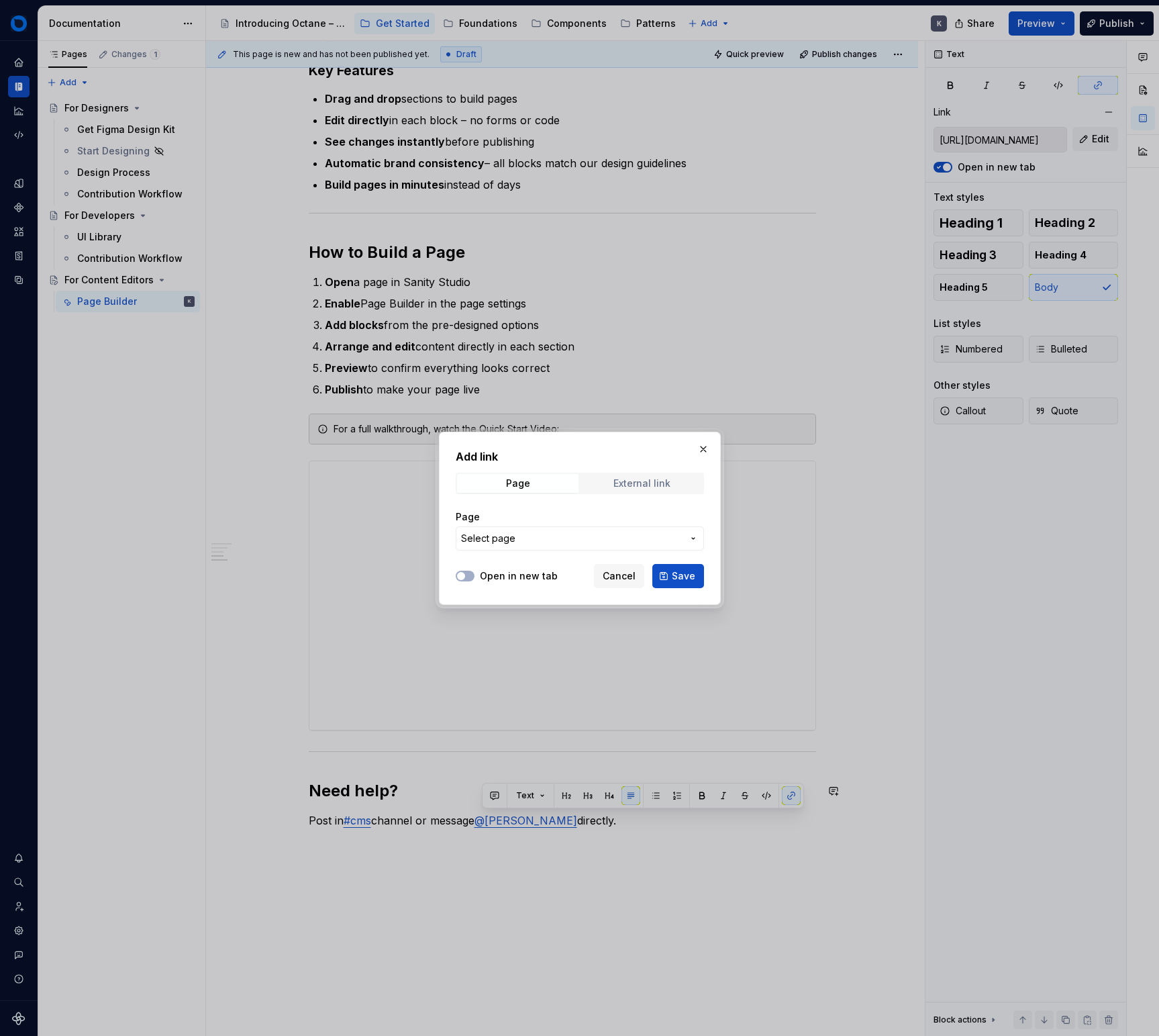
click at [637, 481] on div "External link" at bounding box center [642, 484] width 57 height 11
click at [635, 492] on span "External link" at bounding box center [642, 483] width 121 height 19
drag, startPoint x: 646, startPoint y: 486, endPoint x: 615, endPoint y: 530, distance: 53.8
click at [643, 489] on span "External link" at bounding box center [642, 483] width 121 height 19
click at [608, 543] on input "URL" at bounding box center [580, 538] width 248 height 24
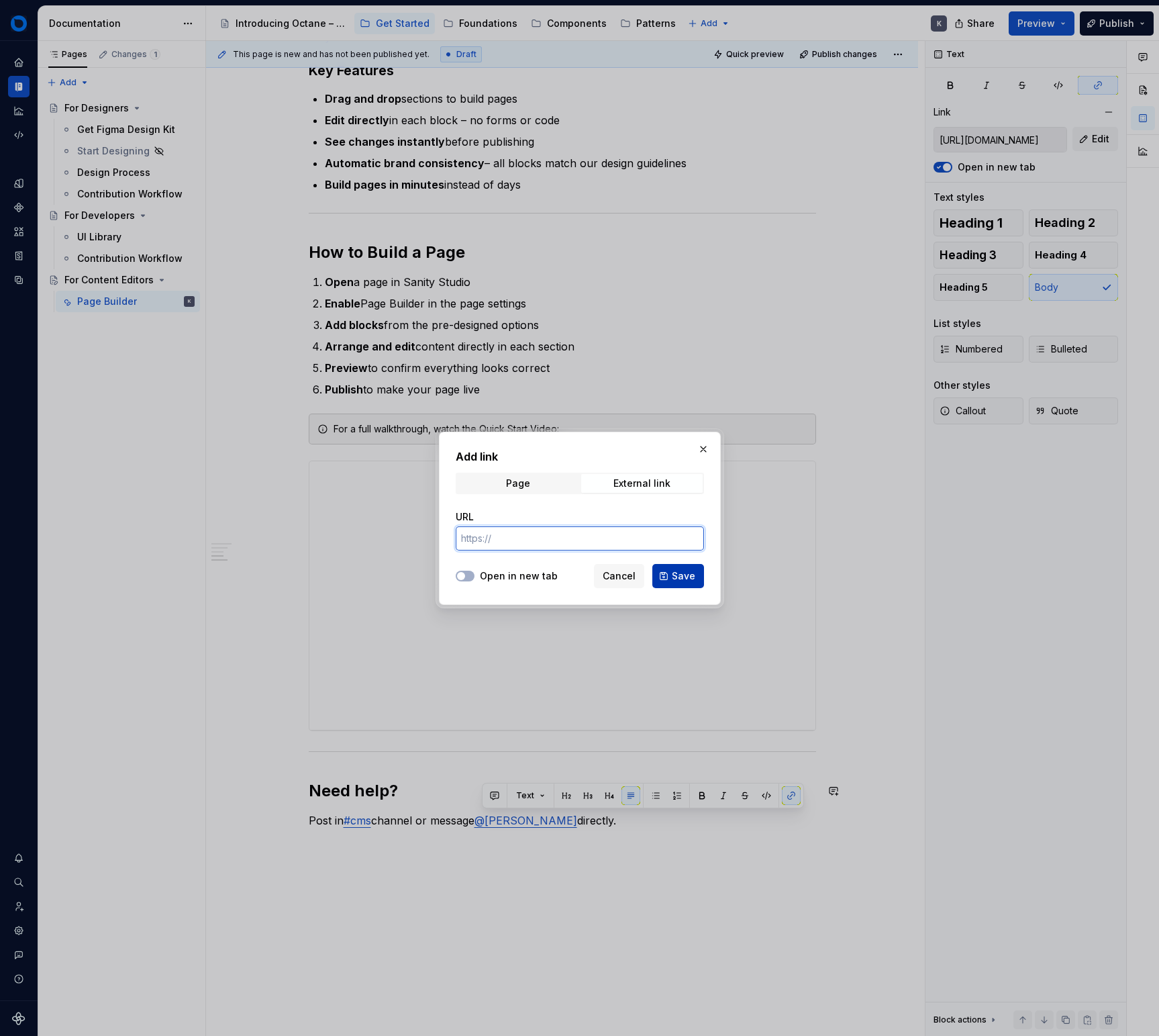
paste input "[URL][DOMAIN_NAME]"
click at [684, 571] on span "Save" at bounding box center [684, 576] width 23 height 13
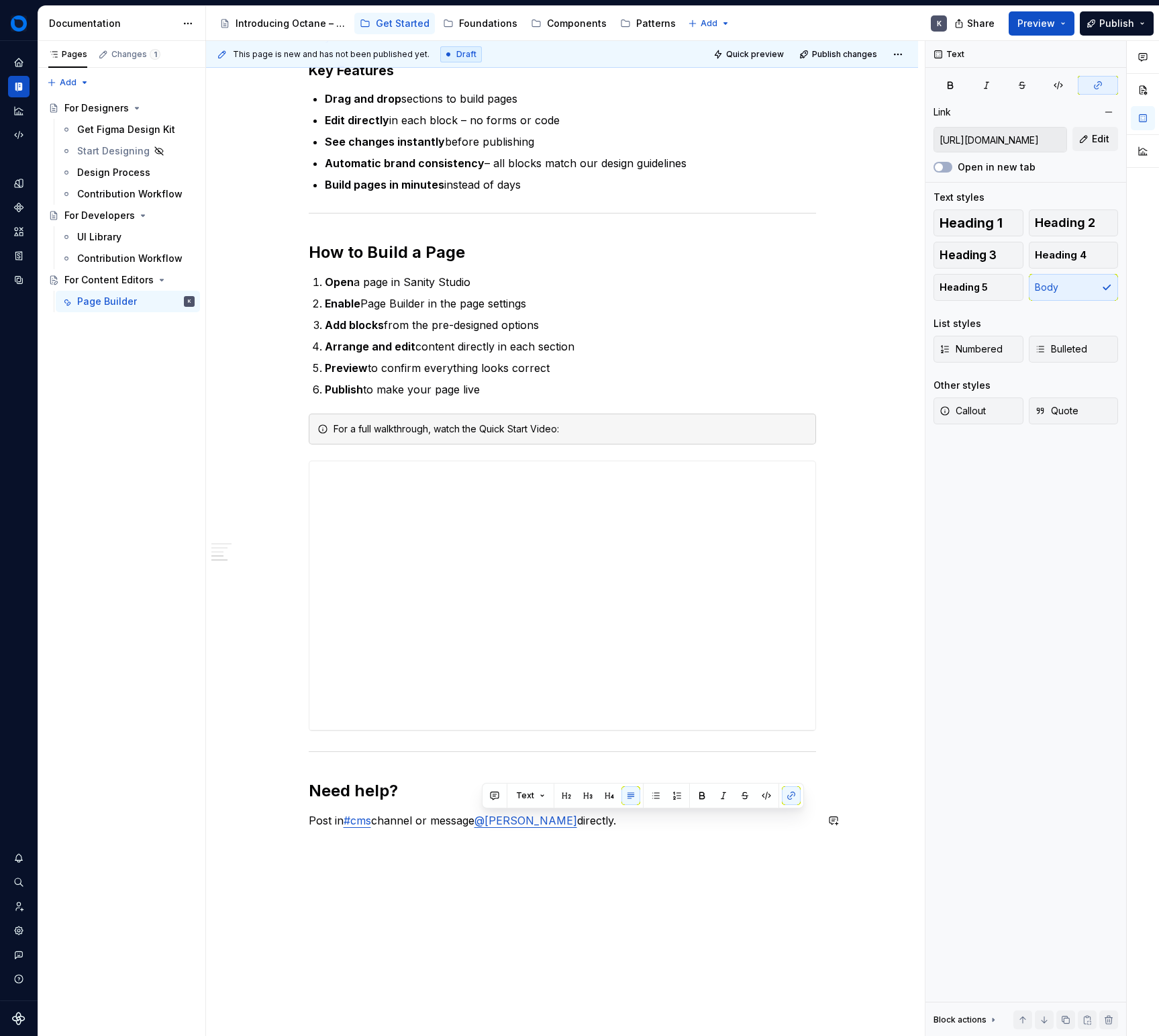
click at [593, 829] on div "Quick Start Get started building website pages in minutes. This guide shows you…" at bounding box center [562, 291] width 507 height 1123
click at [487, 818] on link "@[PERSON_NAME]" at bounding box center [526, 820] width 103 height 13
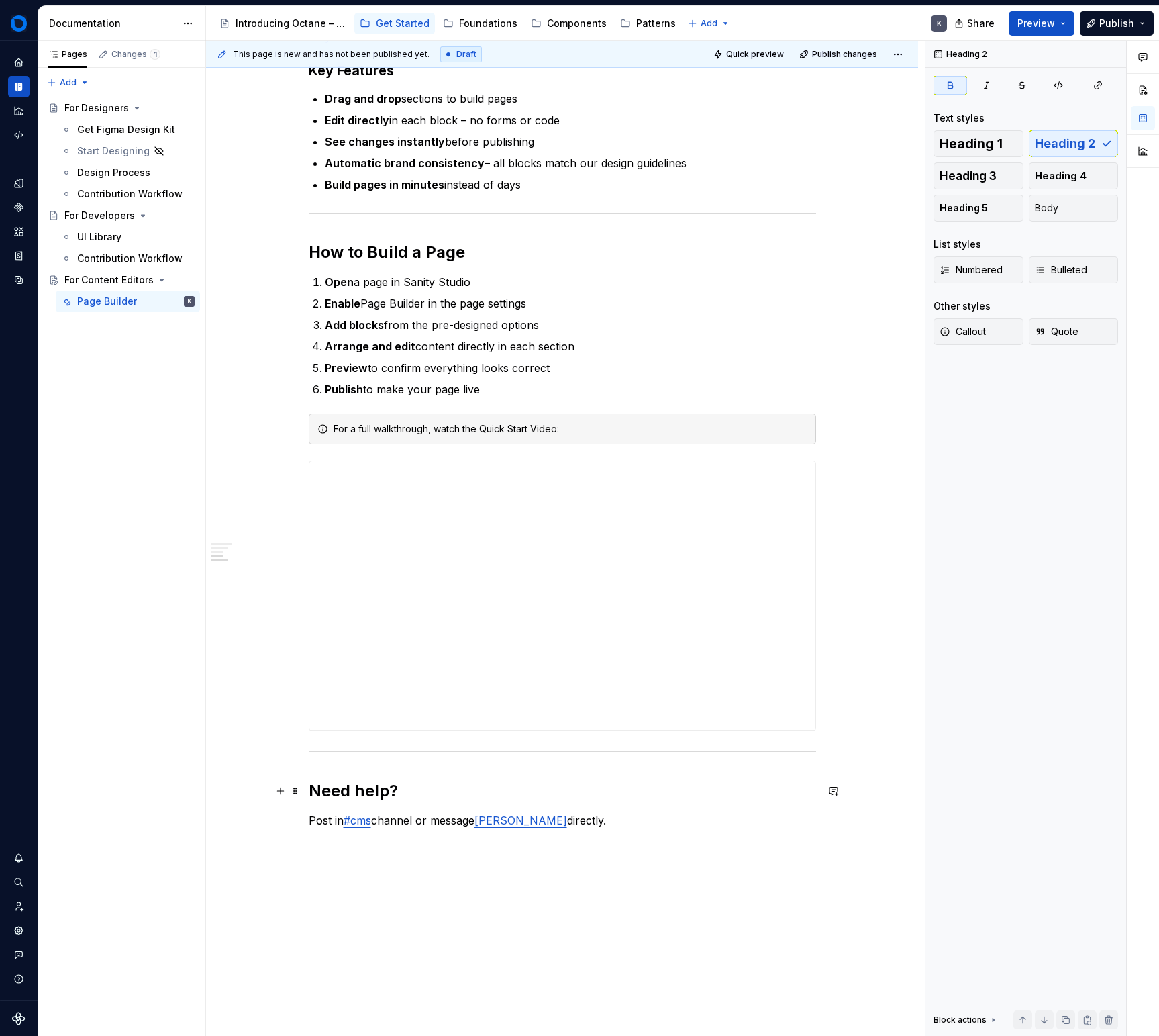
click at [581, 792] on h2 "Need help?" at bounding box center [562, 791] width 507 height 21
click at [551, 817] on link "[PERSON_NAME]" at bounding box center [521, 820] width 92 height 13
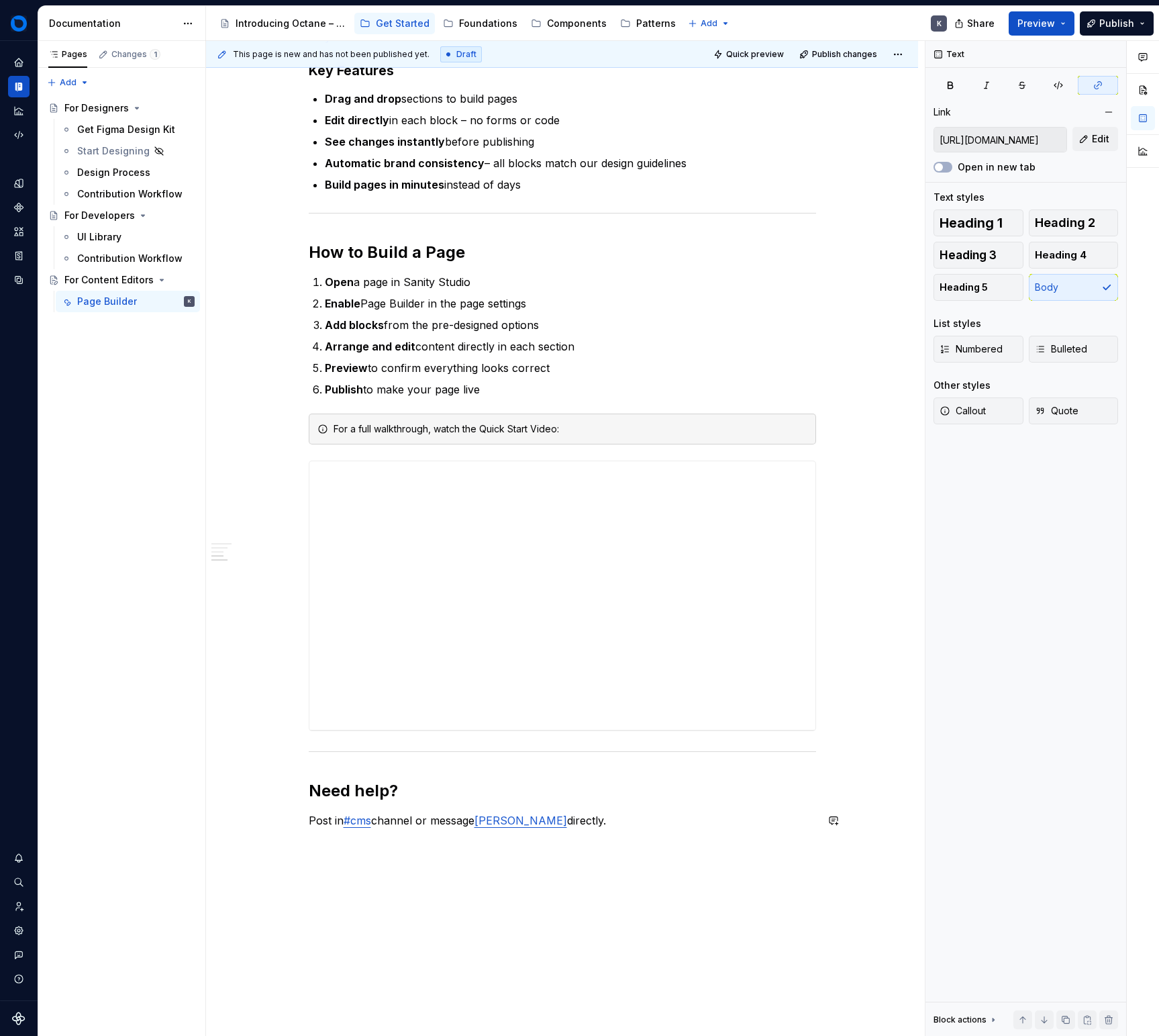
click at [580, 799] on h2 "Need help?" at bounding box center [562, 791] width 507 height 21
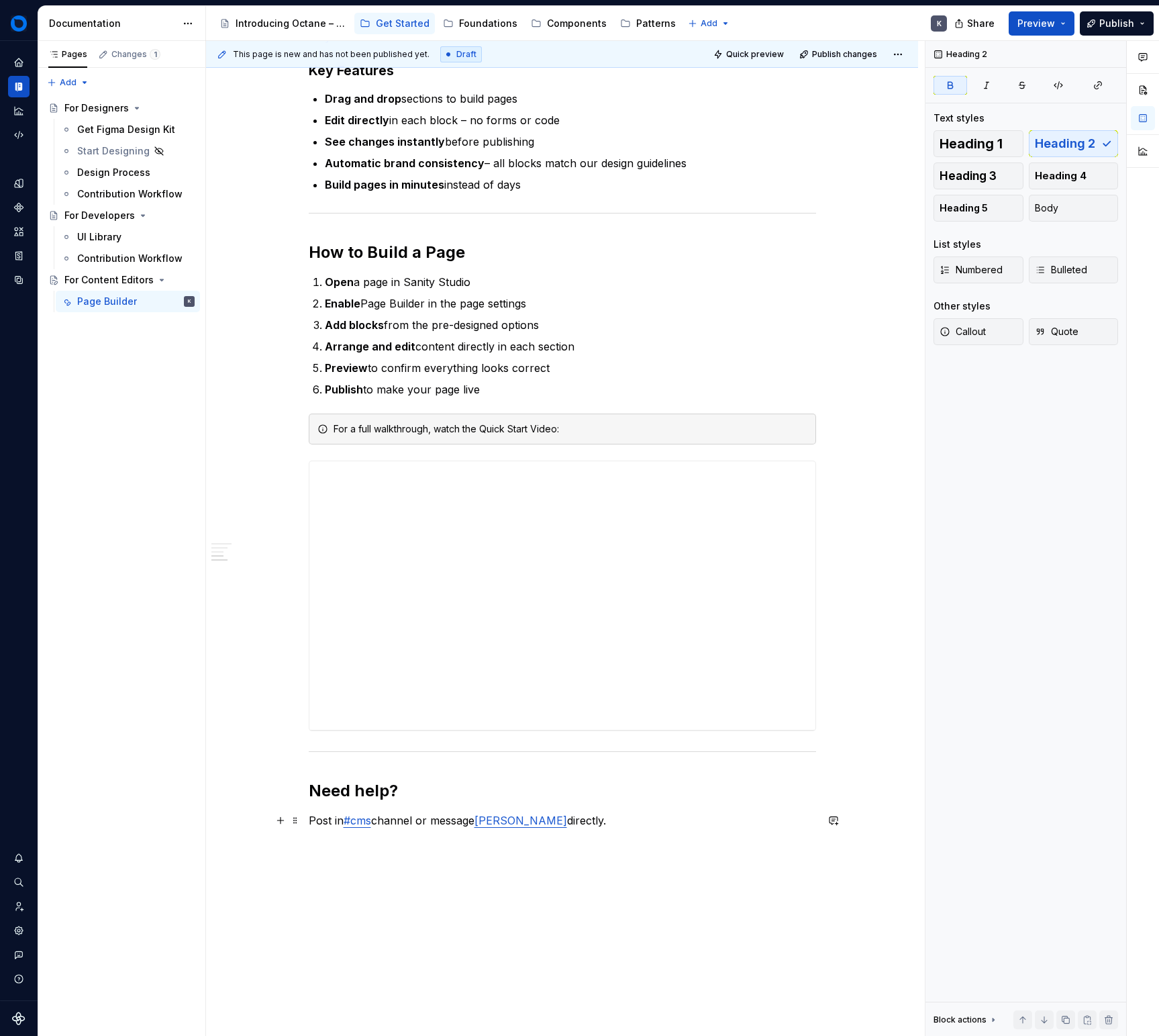
click at [343, 819] on p "Post in #cms channel or message [PERSON_NAME] directly." at bounding box center [562, 820] width 507 height 16
click at [356, 822] on p "Write in Slack channel #cms or message [PERSON_NAME] directly." at bounding box center [562, 820] width 507 height 16
click at [352, 823] on p "Write in Slack channel #cms or message [PERSON_NAME] directly." at bounding box center [562, 820] width 507 height 16
click at [551, 860] on div "Quick Start Get started building website pages in minutes. This guide shows you…" at bounding box center [562, 299] width 507 height 1139
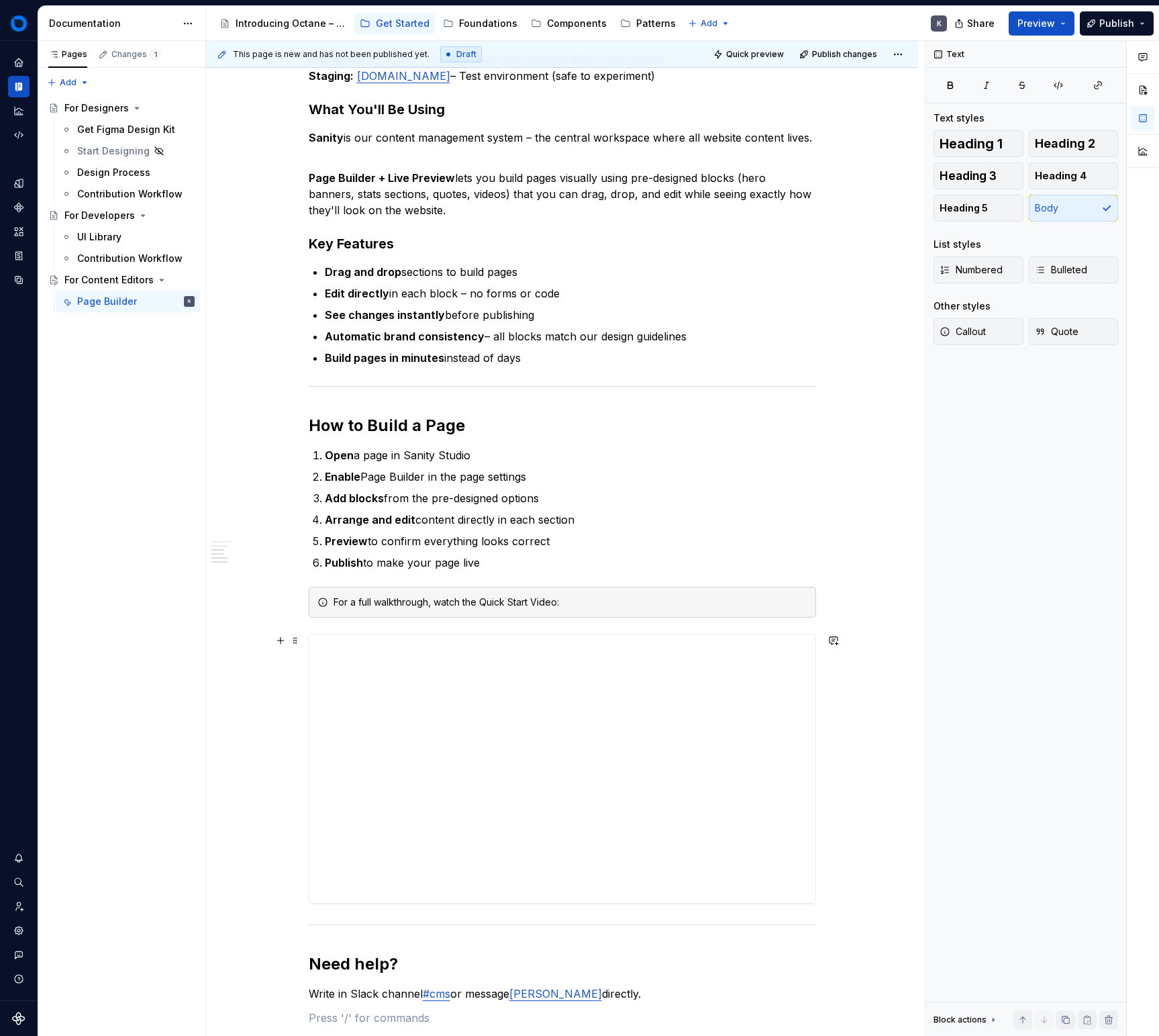
scroll to position [390, 0]
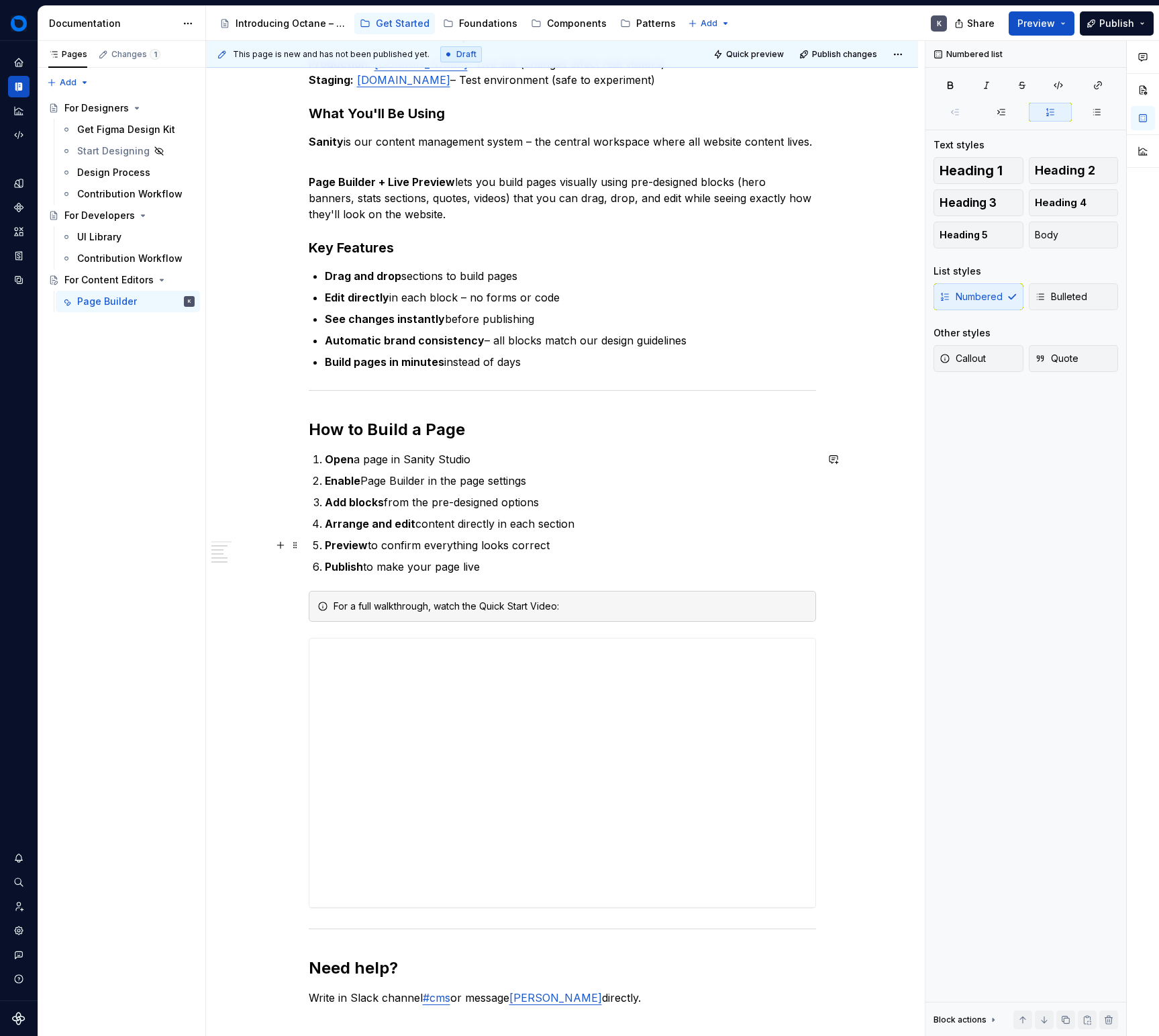
click at [712, 547] on p "Preview to confirm everything looks correct" at bounding box center [570, 545] width 491 height 16
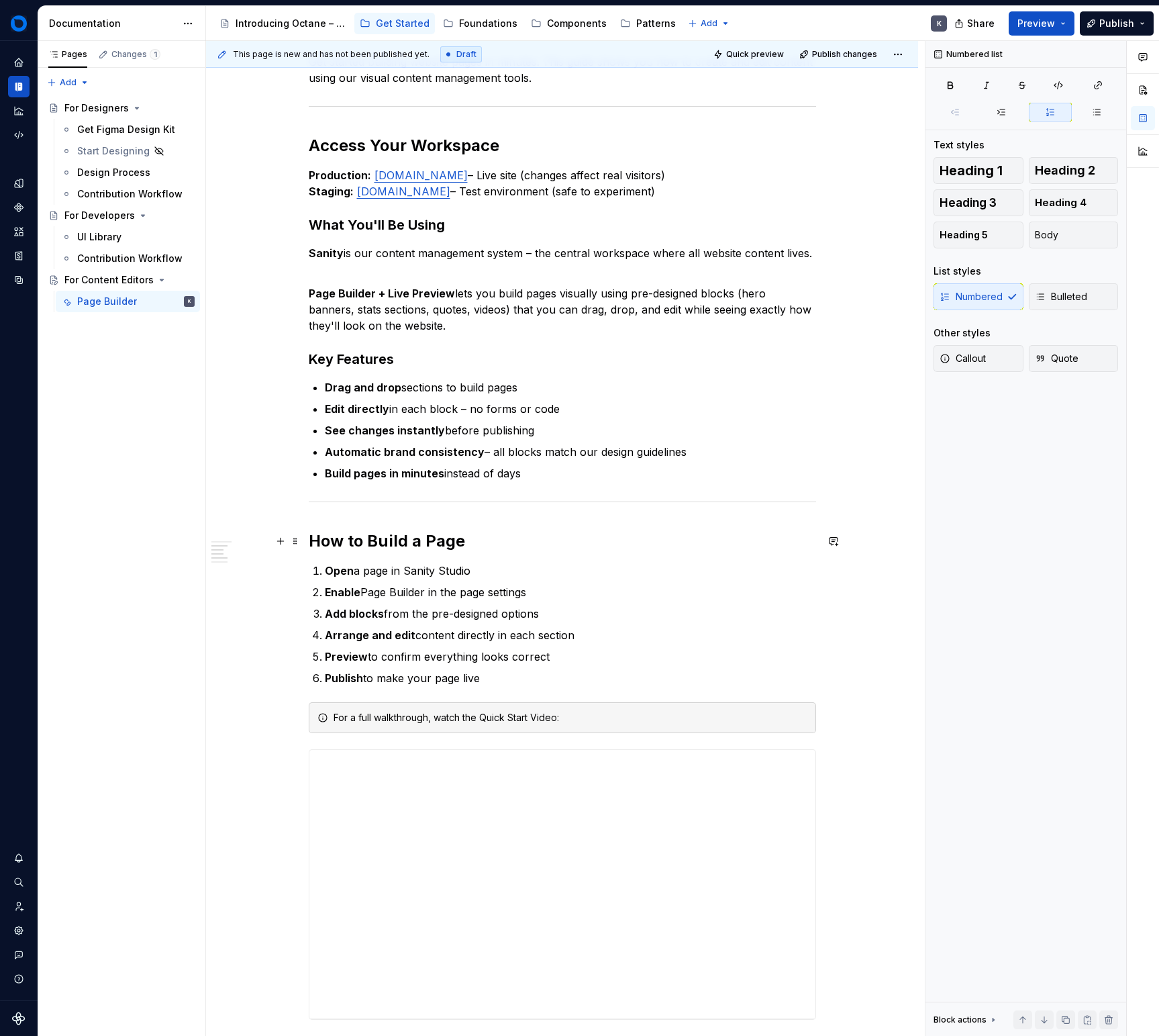
scroll to position [279, 0]
click at [734, 774] on div "**********" at bounding box center [562, 884] width 506 height 269
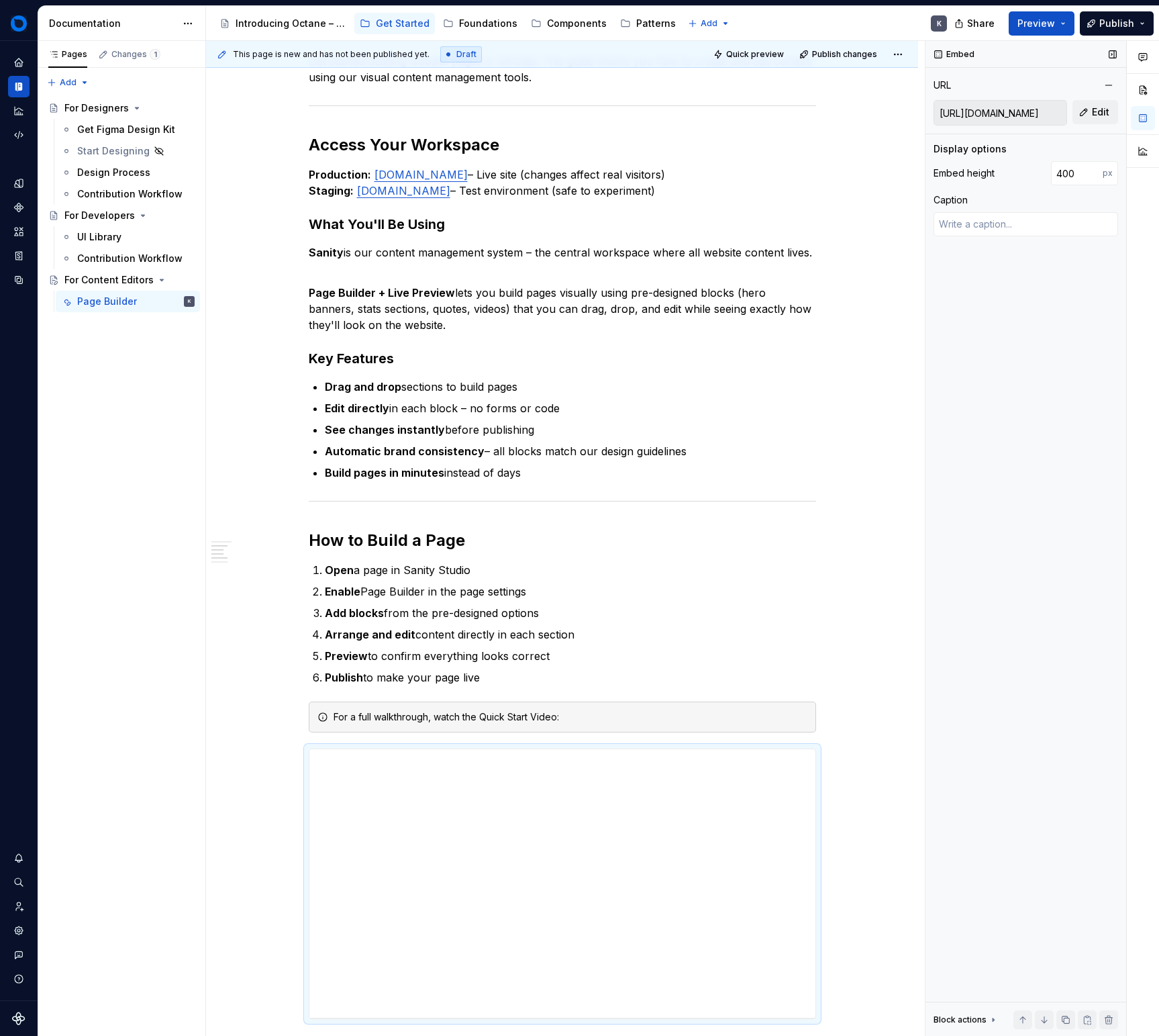
click at [1080, 185] on div "Embed height 400 px Caption" at bounding box center [1026, 204] width 185 height 86
click at [1077, 177] on input "400" at bounding box center [1076, 173] width 52 height 24
click at [1048, 349] on div "Embed URL [URL][DOMAIN_NAME] Edit Display options Embed height 520 px Caption B…" at bounding box center [1025, 538] width 201 height 996
click at [1043, 21] on span "Preview" at bounding box center [1036, 23] width 38 height 13
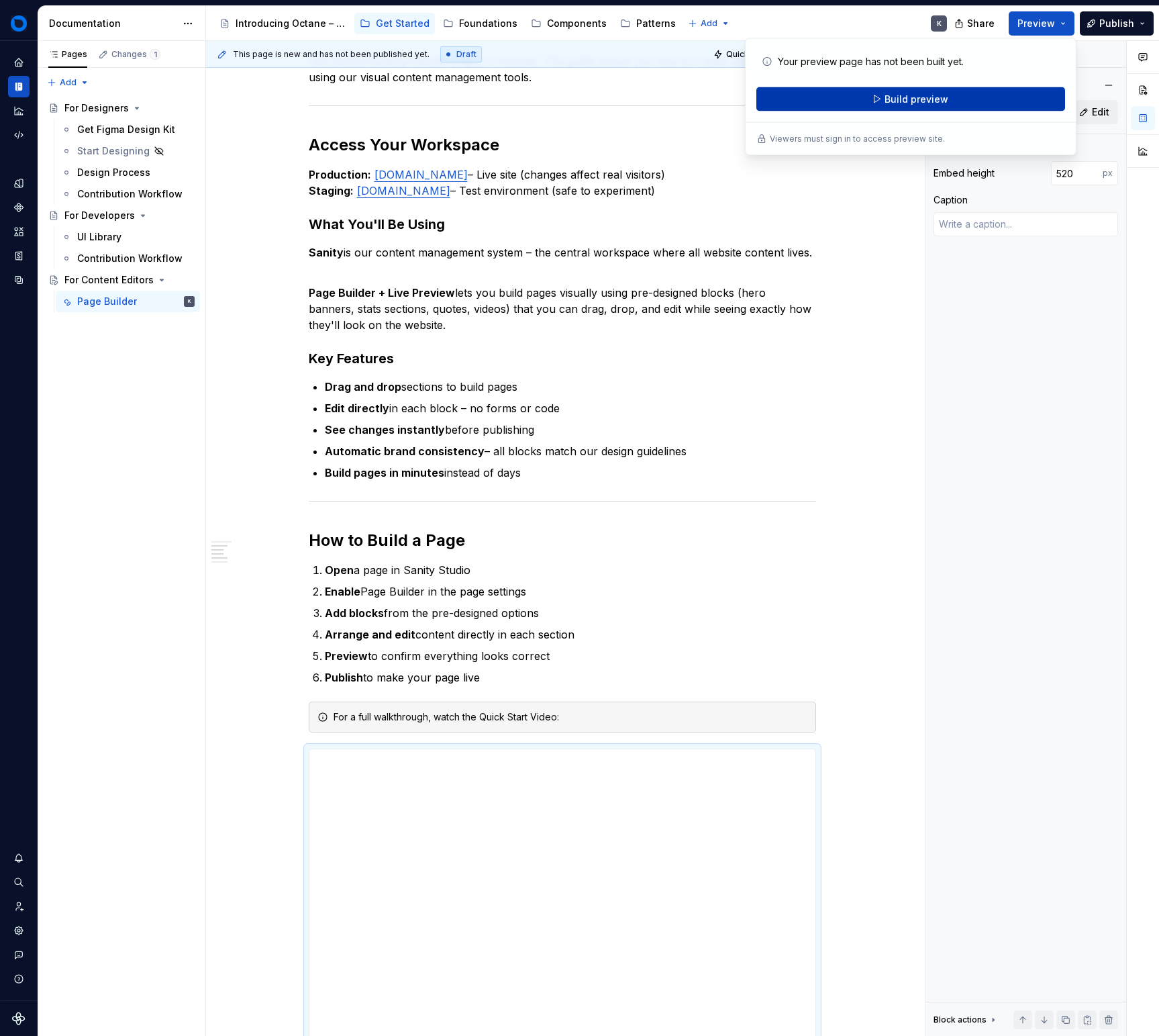
click at [938, 94] on span "Build preview" at bounding box center [916, 99] width 64 height 13
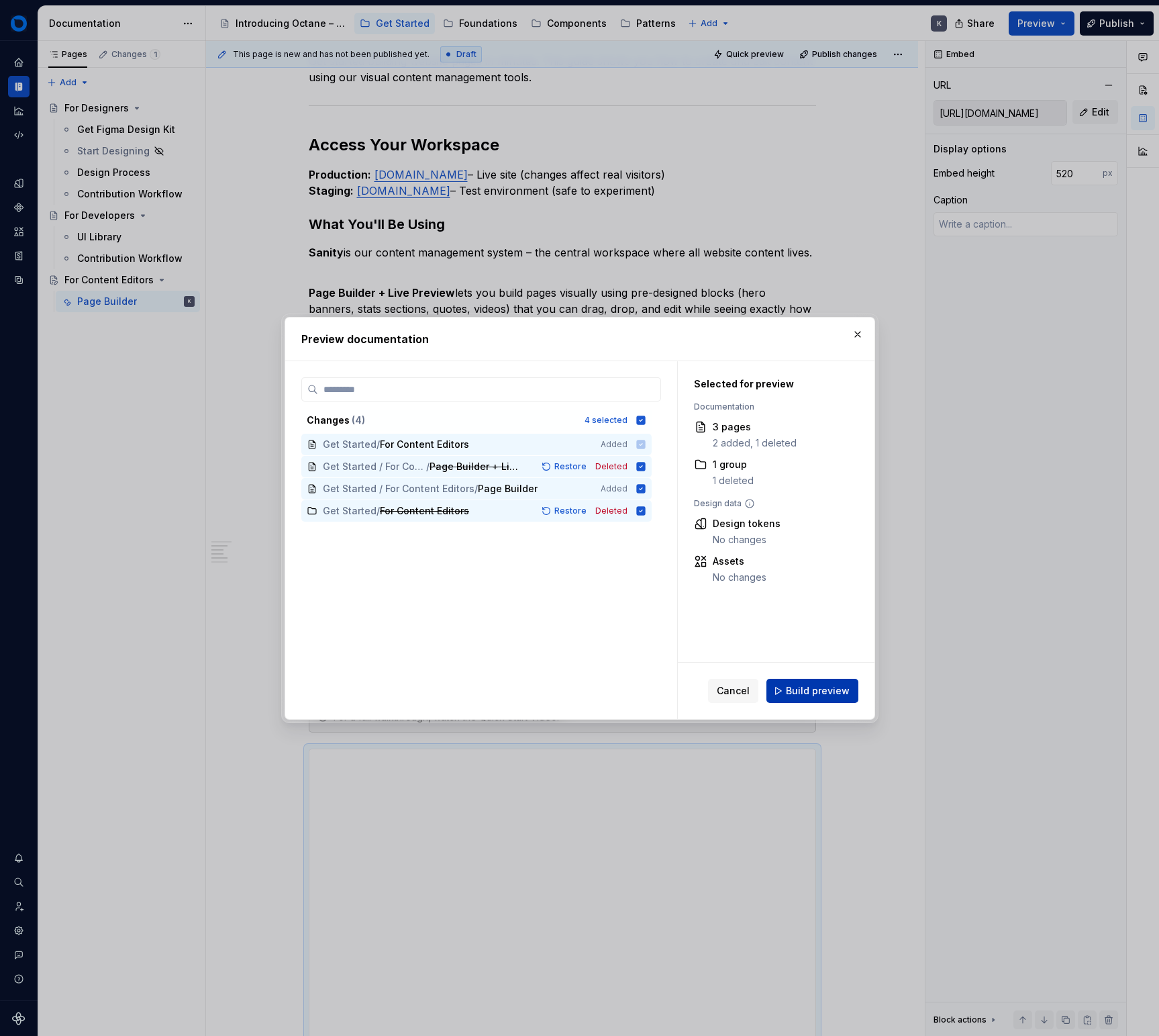
click at [798, 681] on button "Build preview" at bounding box center [812, 691] width 92 height 24
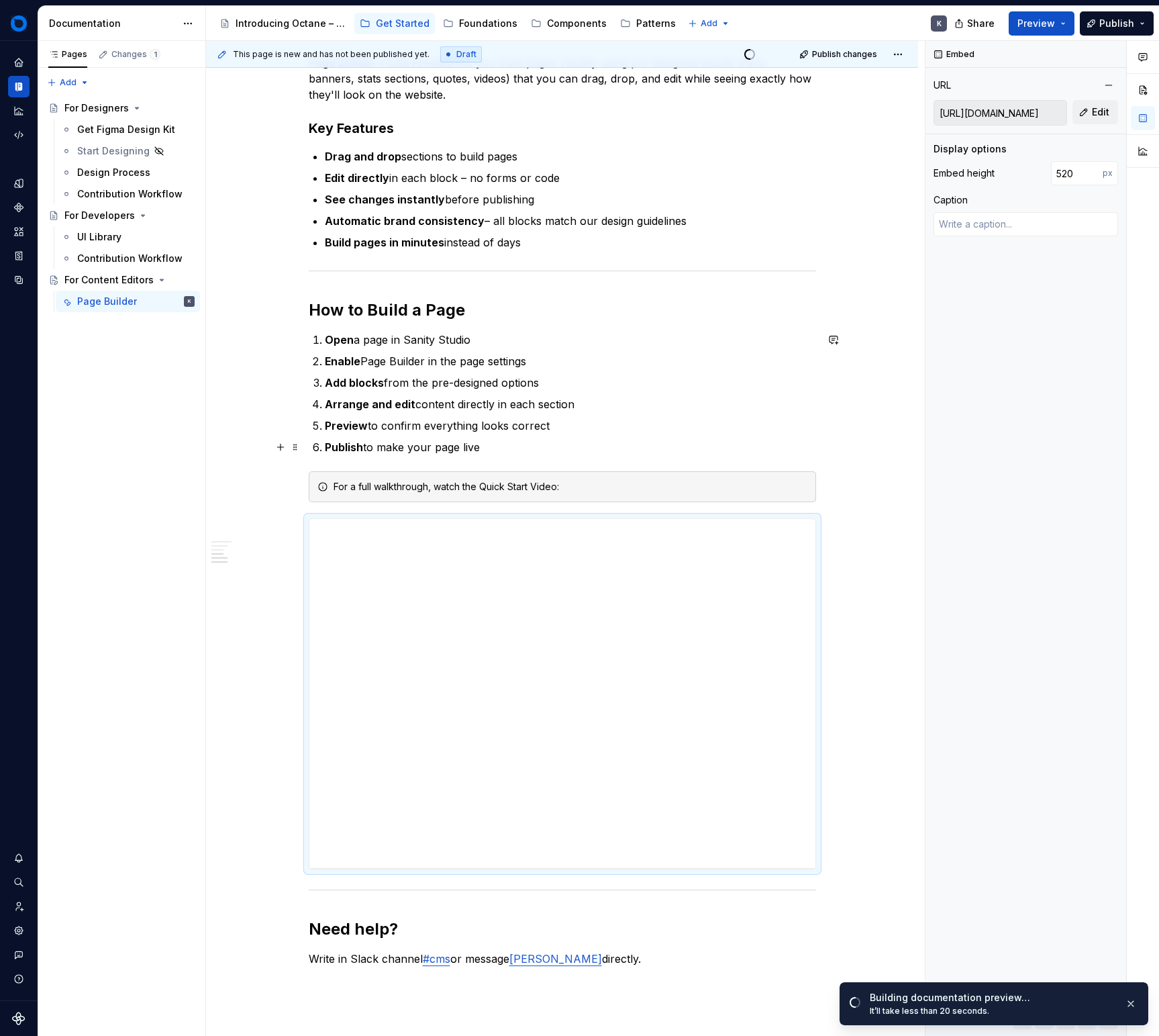
scroll to position [520, 0]
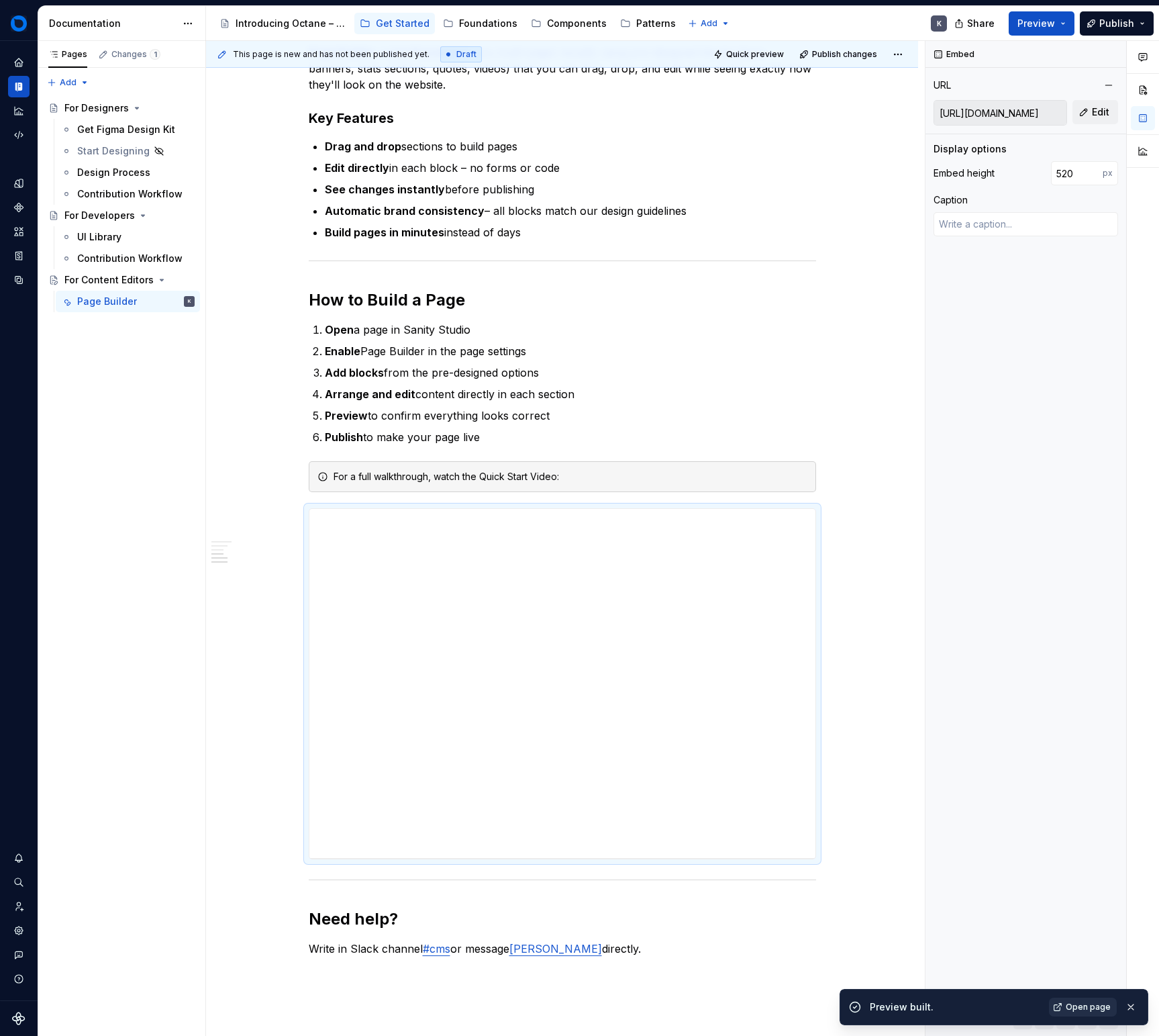
click at [1089, 1004] on span "Open page" at bounding box center [1088, 1007] width 45 height 11
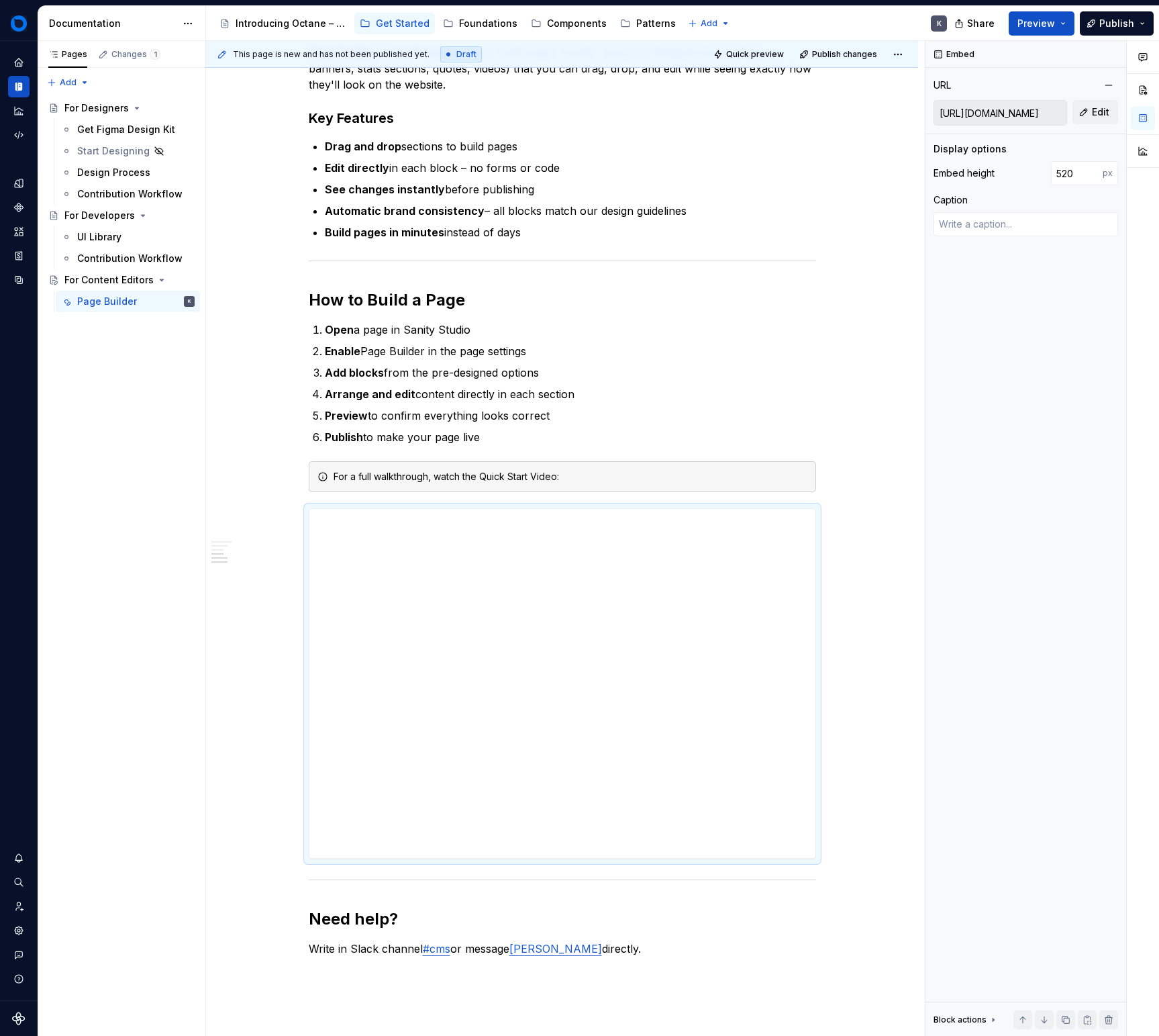
scroll to position [519, 0]
